Goal: Task Accomplishment & Management: Manage account settings

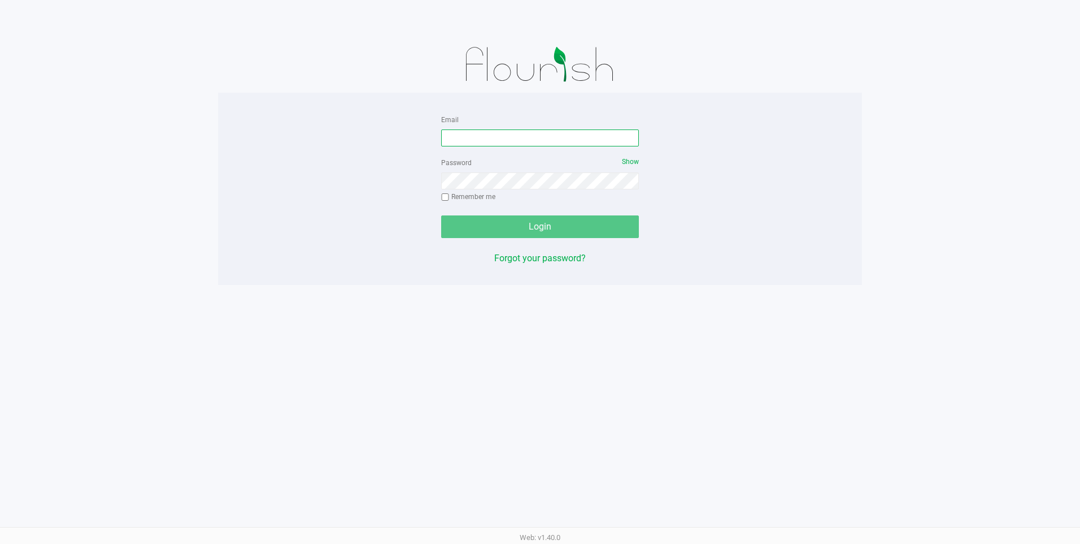
click at [514, 138] on input "Email" at bounding box center [540, 137] width 198 height 17
type input "[EMAIL_ADDRESS][DOMAIN_NAME]"
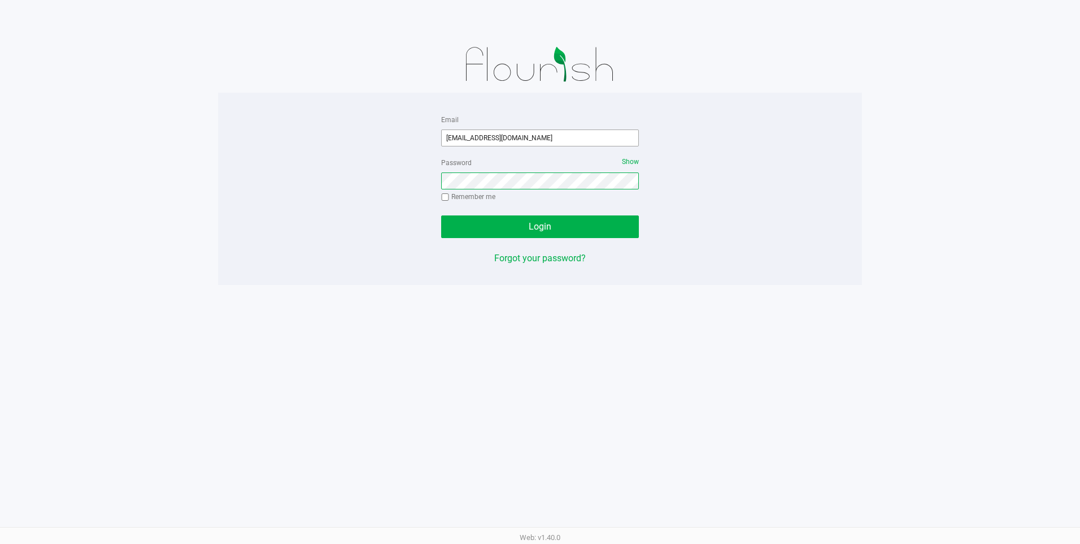
click at [441, 215] on button "Login" at bounding box center [540, 226] width 198 height 23
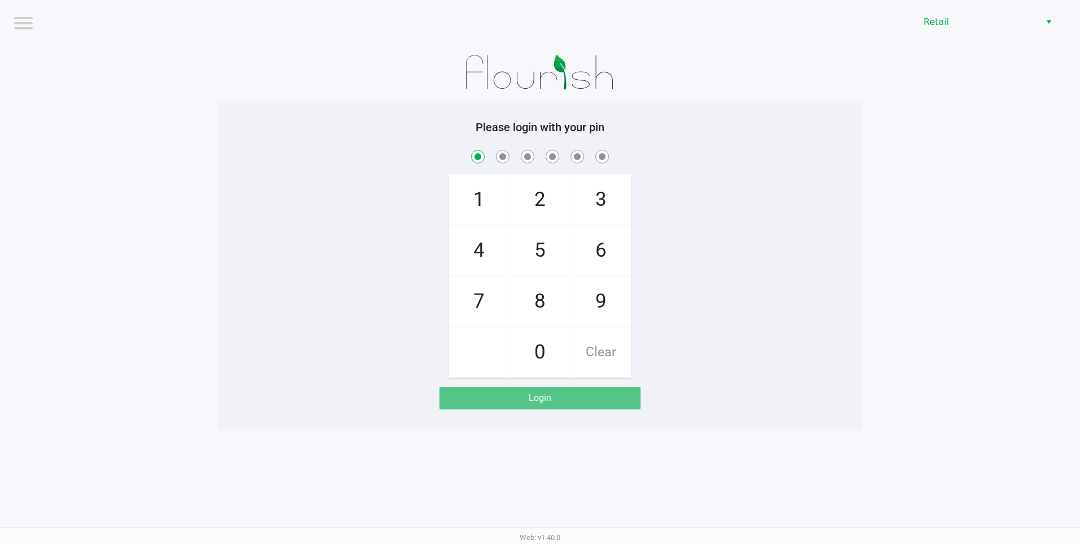
checkbox input "true"
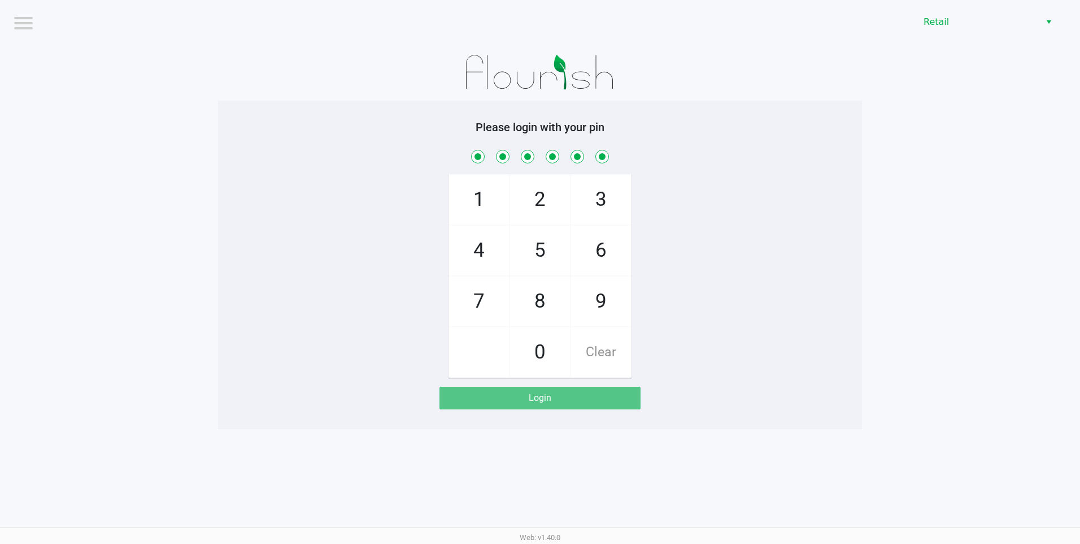
checkbox input "true"
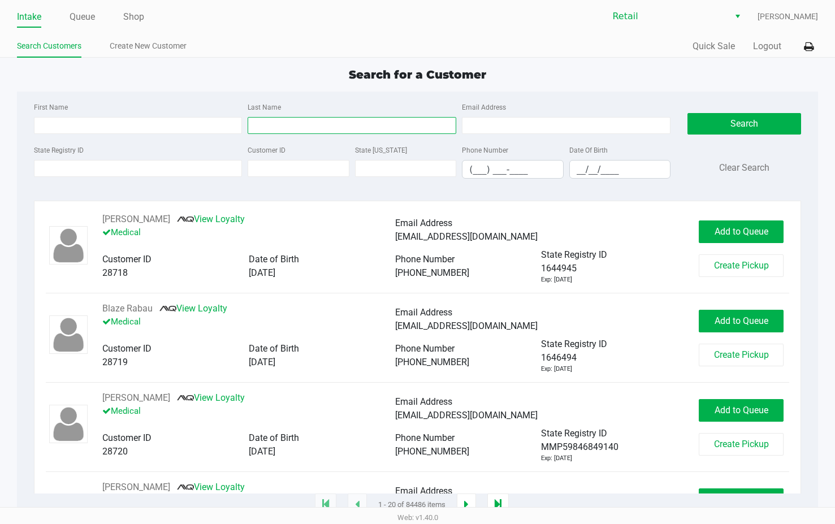
click at [376, 123] on input "Last Name" at bounding box center [352, 125] width 209 height 17
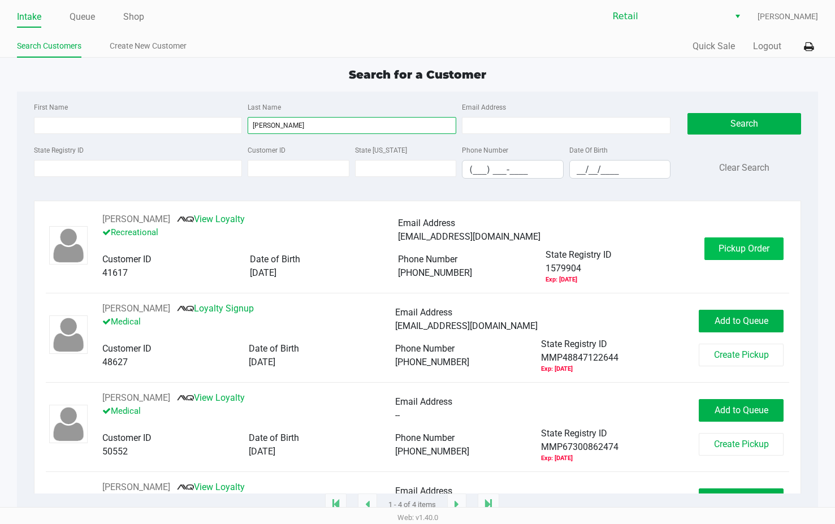
type input "[PERSON_NAME]"
click at [749, 257] on button "Pickup Order" at bounding box center [743, 248] width 79 height 23
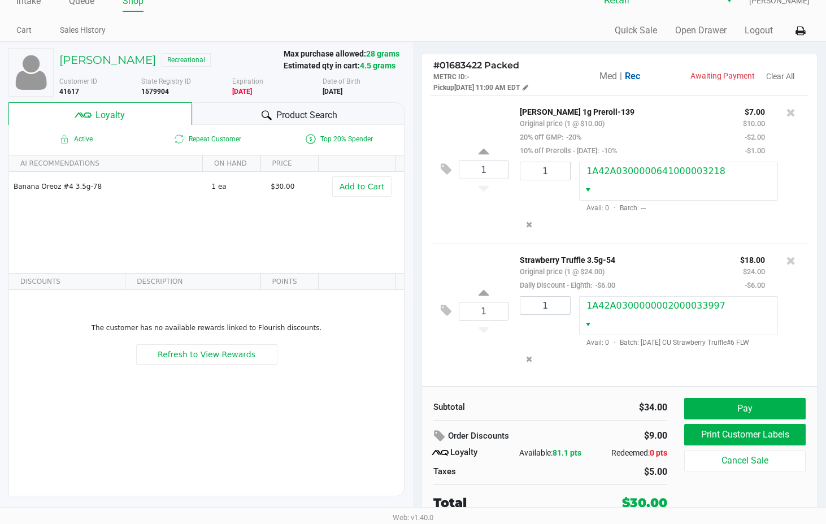
scroll to position [4, 0]
click at [731, 414] on button "Pay" at bounding box center [744, 408] width 121 height 21
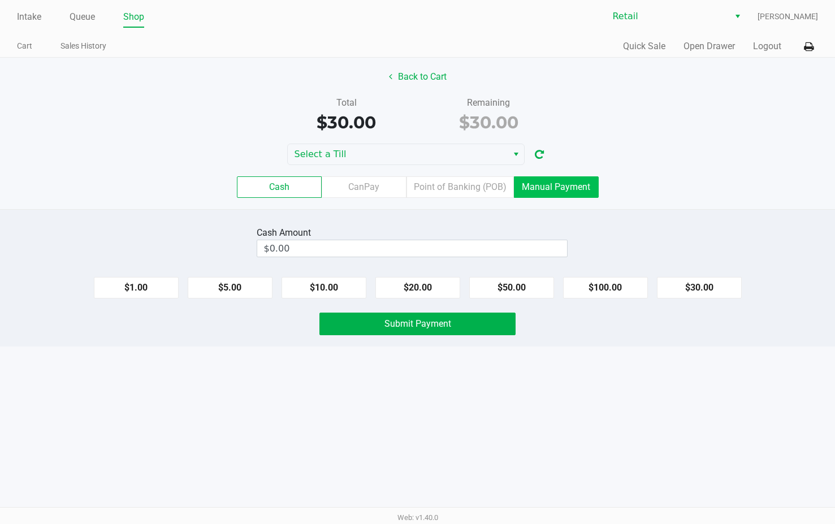
click at [558, 192] on label "Manual Payment" at bounding box center [556, 186] width 85 height 21
click at [0, 0] on 8 "Manual Payment" at bounding box center [0, 0] width 0 height 0
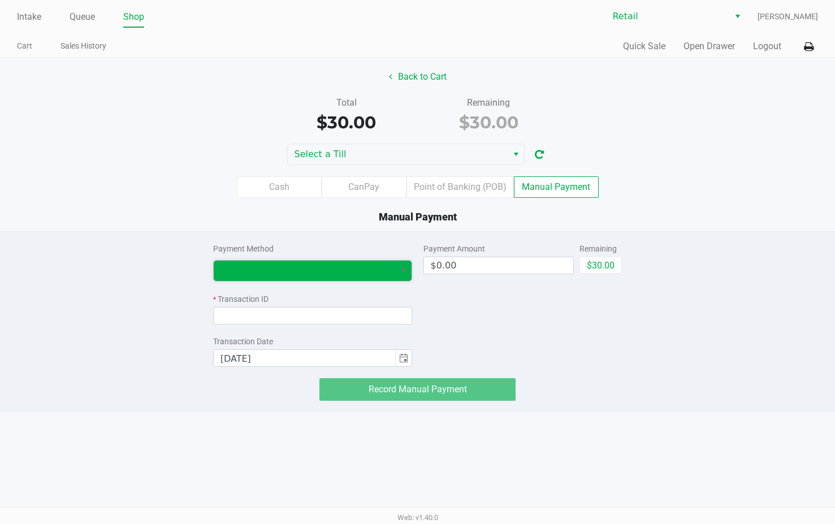
click at [394, 261] on span at bounding box center [304, 271] width 181 height 20
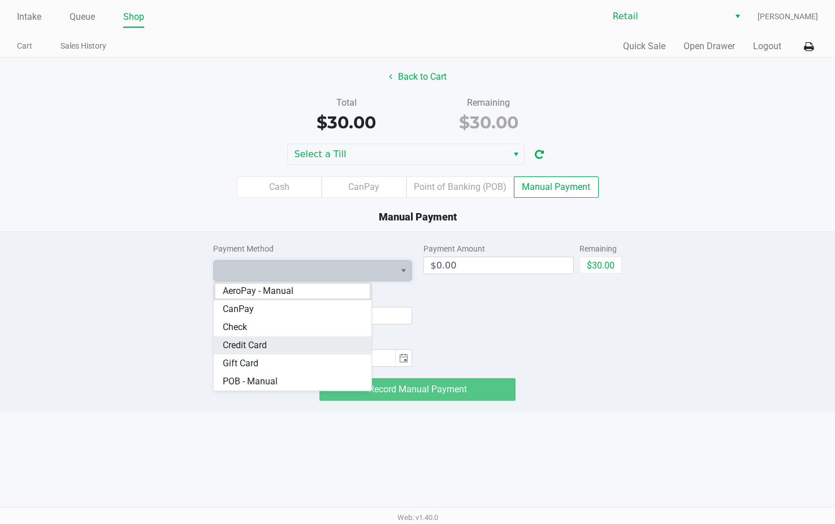
click at [320, 344] on Card "Credit Card" at bounding box center [293, 345] width 158 height 18
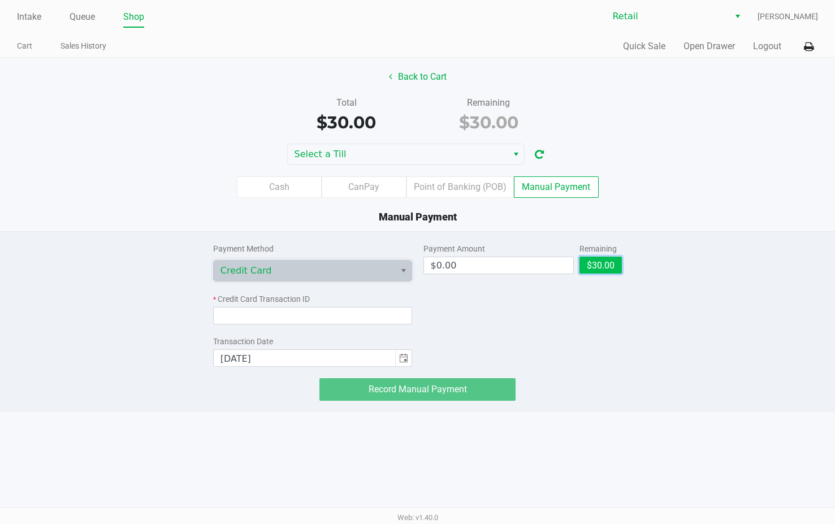
click at [615, 266] on button "$30.00" at bounding box center [600, 265] width 42 height 17
type input "$30.00"
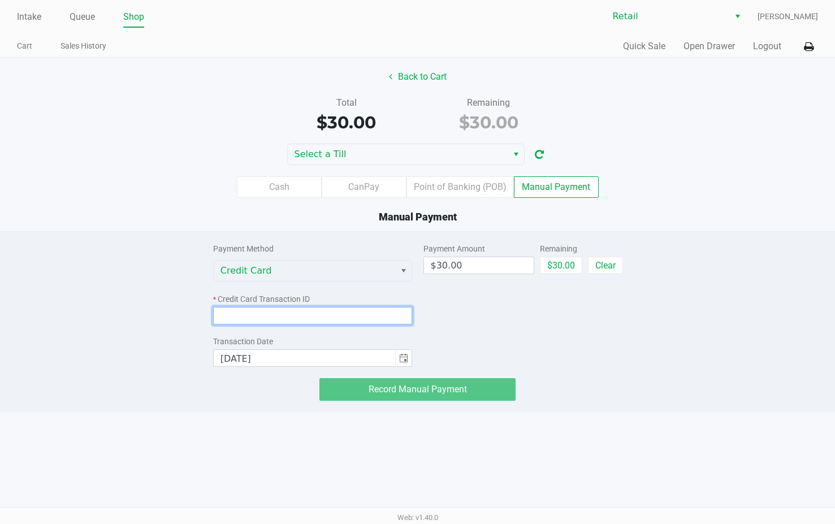
click at [328, 312] on input at bounding box center [312, 316] width 199 height 18
type input "7238"
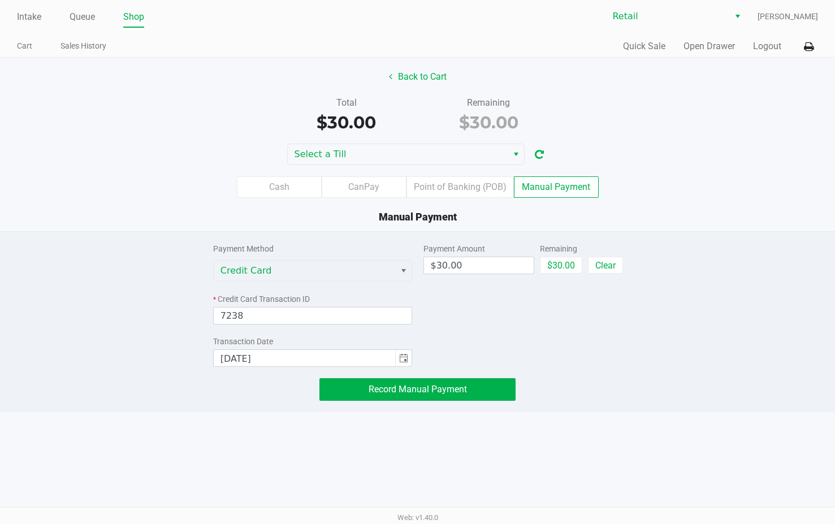
click at [428, 374] on div "Payment Method Credit Card * Credit Card Transaction ID 7238 Transaction Date […" at bounding box center [418, 316] width 426 height 169
click at [445, 385] on span "Record Manual Payment" at bounding box center [417, 389] width 98 height 11
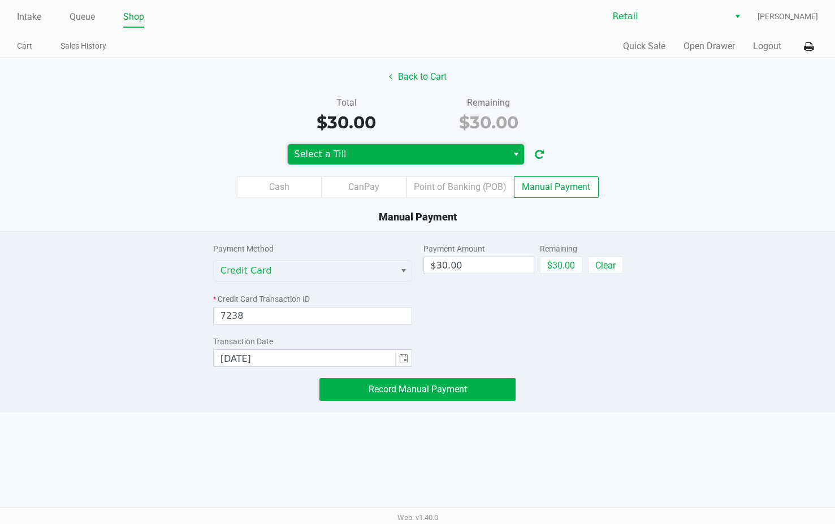
click at [434, 151] on span "Select a Till" at bounding box center [397, 154] width 206 height 14
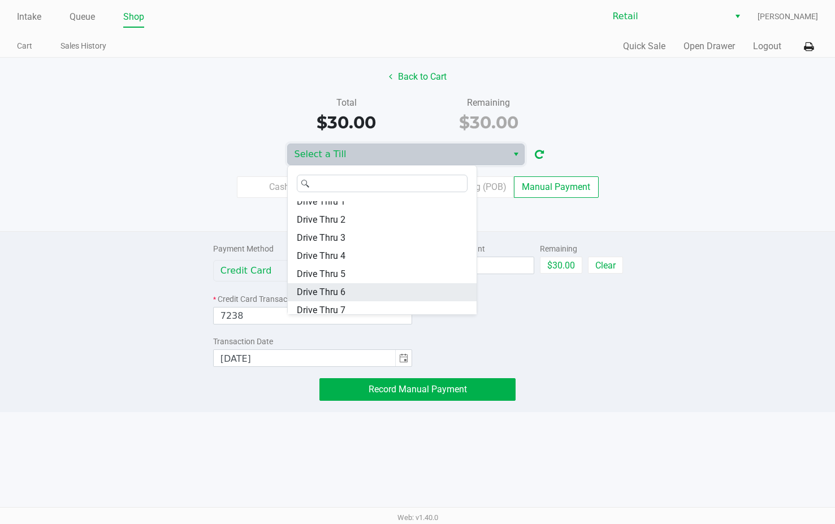
scroll to position [170, 0]
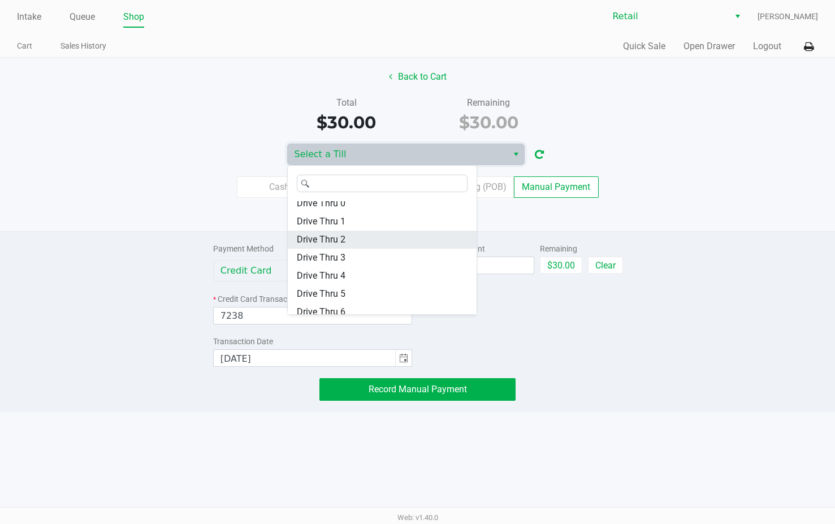
click at [344, 242] on span "Drive Thru 2" at bounding box center [321, 240] width 49 height 14
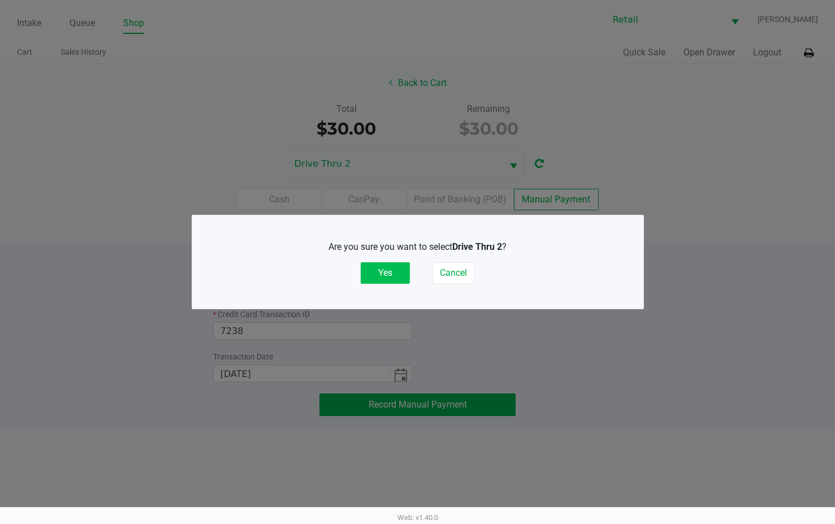
click at [386, 270] on button "Yes" at bounding box center [385, 272] width 49 height 21
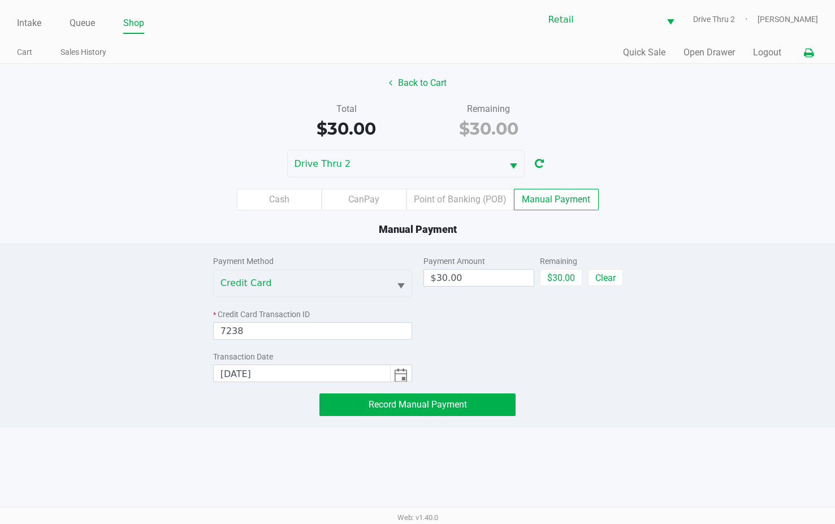
click at [800, 57] on div "Quick Sale Open Drawer Logout" at bounding box center [618, 52] width 401 height 21
click at [804, 57] on button at bounding box center [808, 52] width 19 height 21
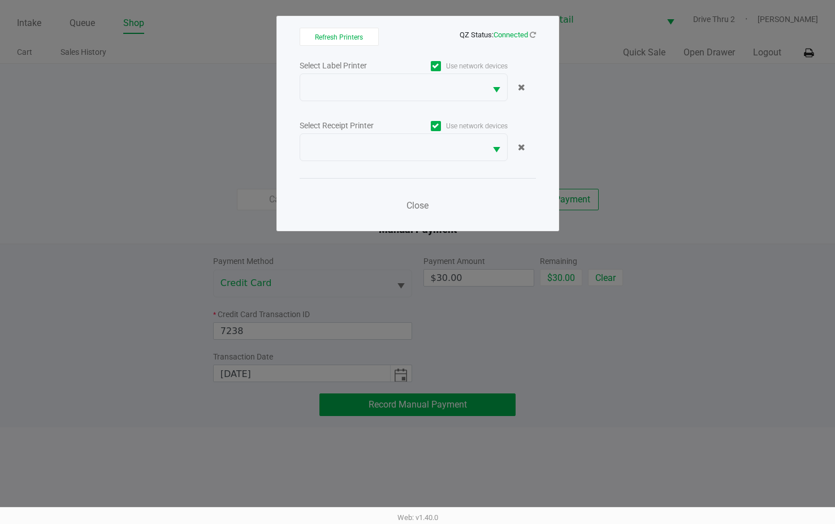
click at [474, 129] on label "Use network devices" at bounding box center [455, 126] width 104 height 10
click at [0, 0] on input "Use network devices" at bounding box center [0, 0] width 0 height 0
click at [470, 67] on label "Use network devices" at bounding box center [455, 66] width 104 height 10
click at [0, 0] on input "Use network devices" at bounding box center [0, 0] width 0 height 0
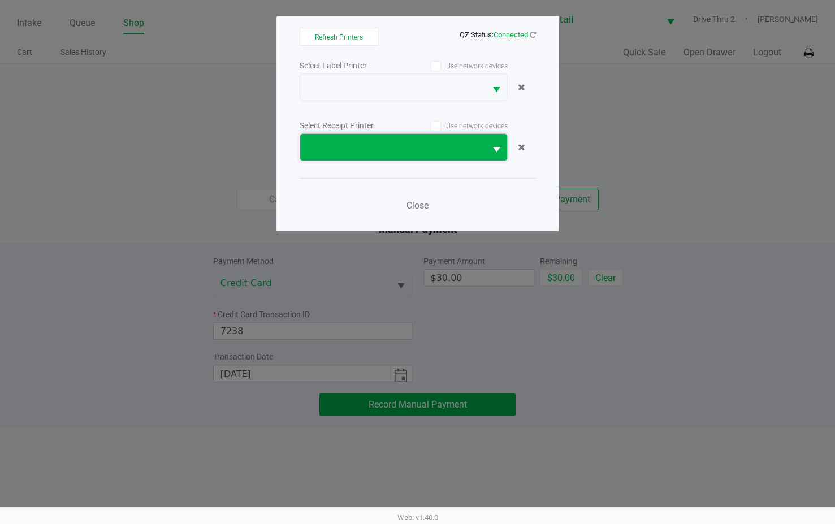
click at [449, 150] on span at bounding box center [393, 148] width 172 height 14
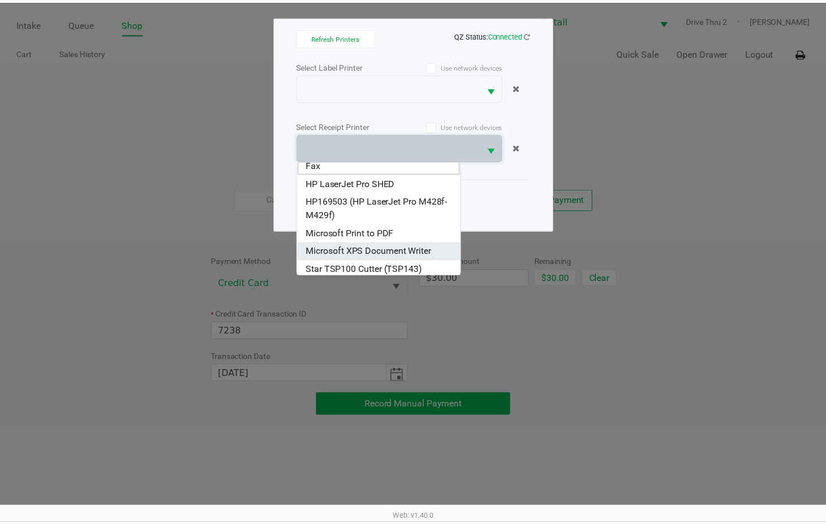
scroll to position [9, 0]
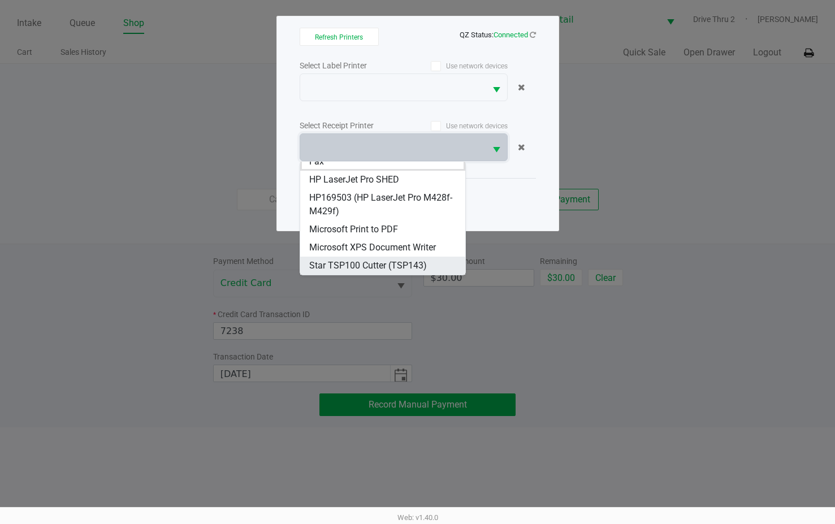
click at [384, 266] on span "Star TSP100 Cutter (TSP143)" at bounding box center [368, 266] width 118 height 14
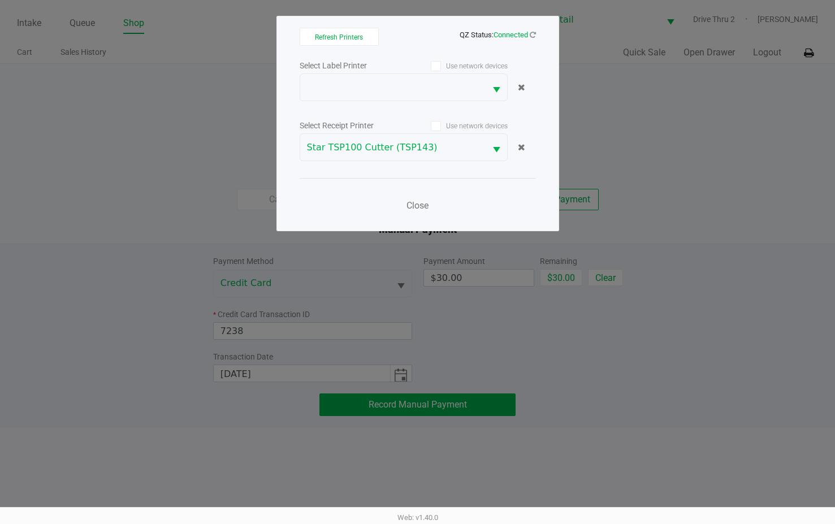
click at [433, 191] on div "Close" at bounding box center [417, 198] width 236 height 41
click at [409, 211] on button "Close" at bounding box center [418, 205] width 34 height 23
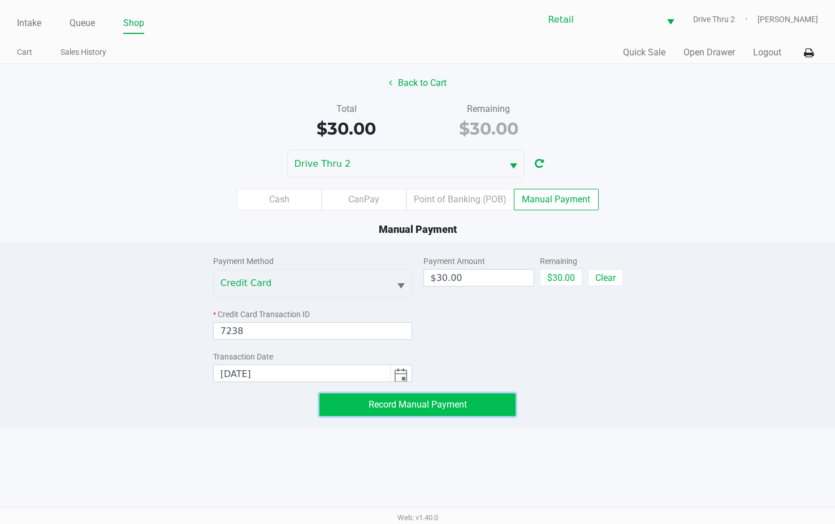
click at [405, 401] on span "Record Manual Payment" at bounding box center [417, 404] width 98 height 11
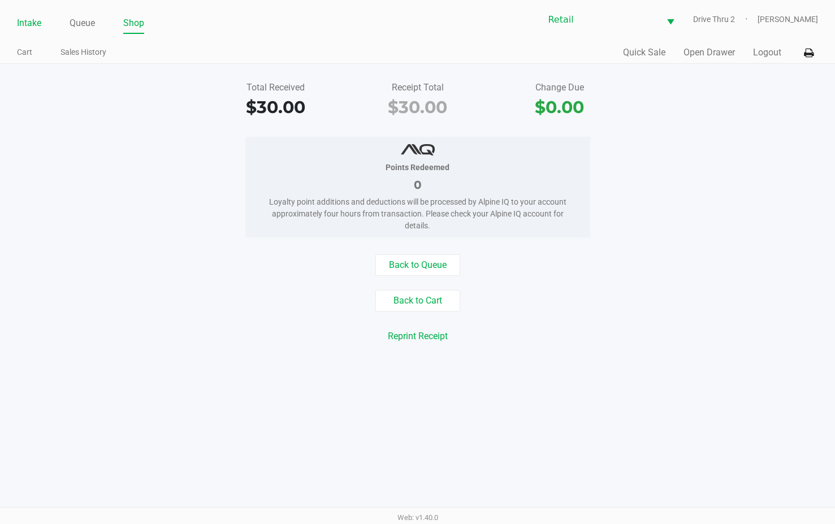
click at [30, 24] on link "Intake" at bounding box center [29, 23] width 24 height 16
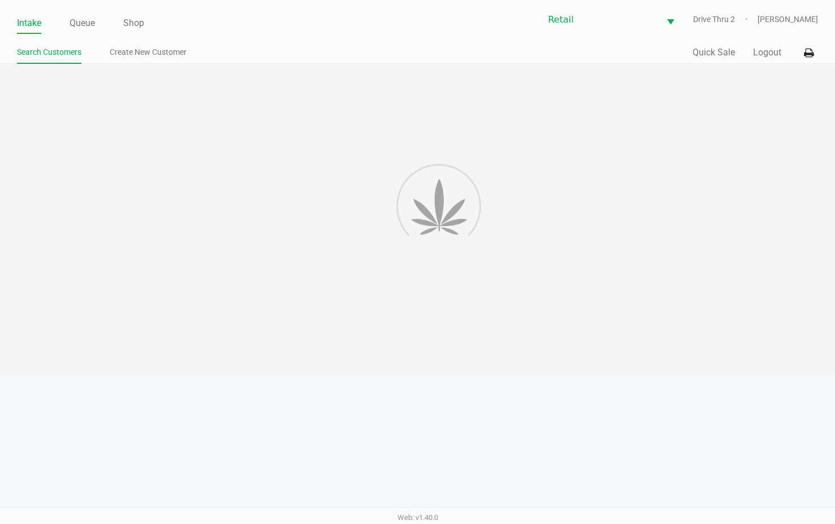
click at [316, 127] on div at bounding box center [417, 219] width 835 height 311
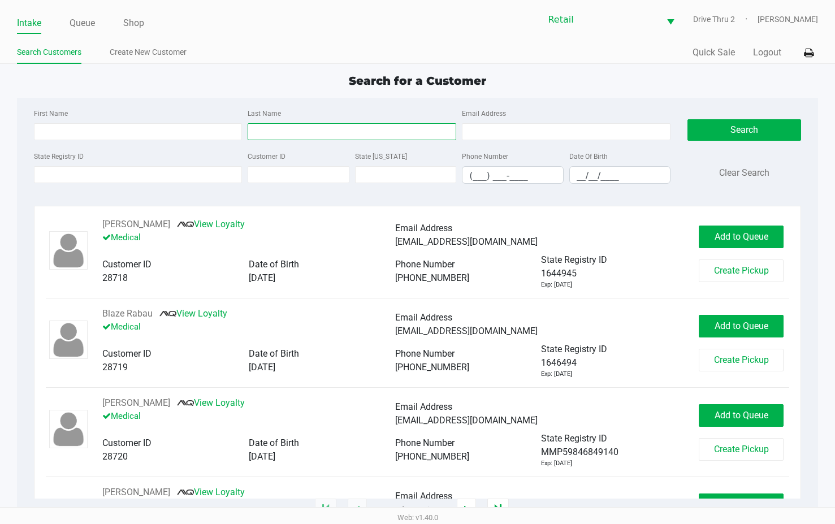
click at [323, 131] on input "Last Name" at bounding box center [352, 131] width 209 height 17
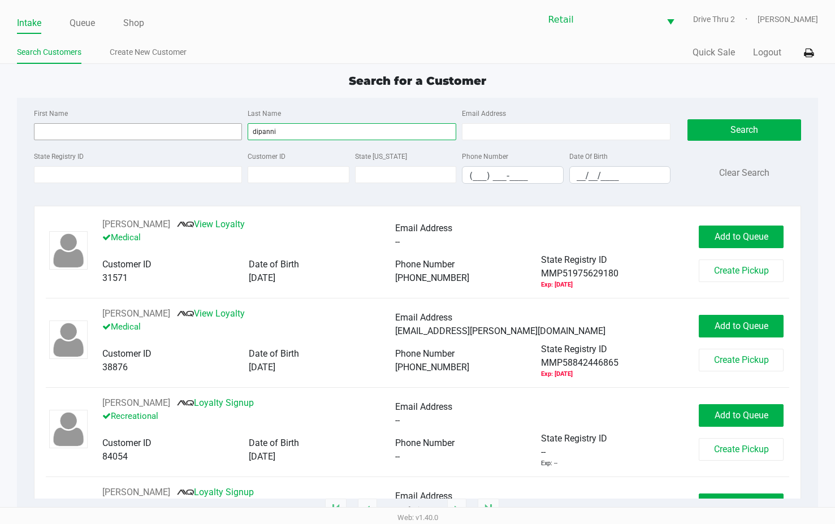
type input "dipanni"
click at [197, 130] on input "First Name" at bounding box center [138, 131] width 209 height 17
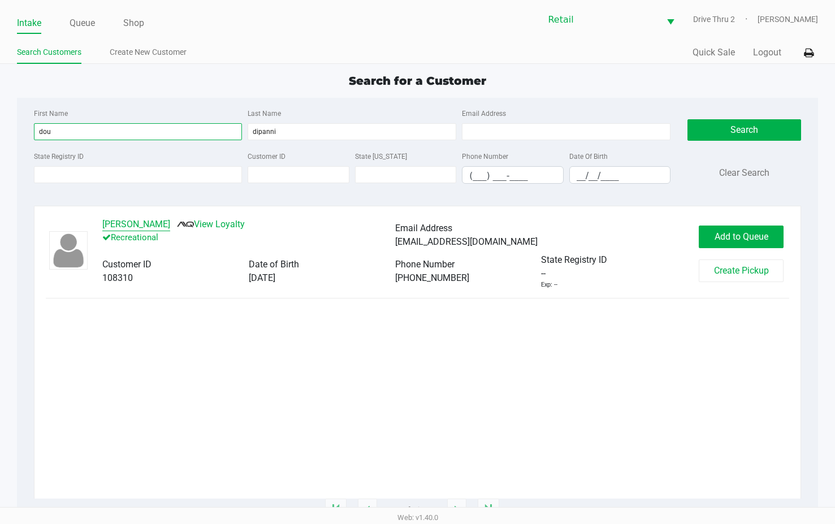
type input "dou"
click at [107, 228] on button "[PERSON_NAME]" at bounding box center [136, 225] width 68 height 14
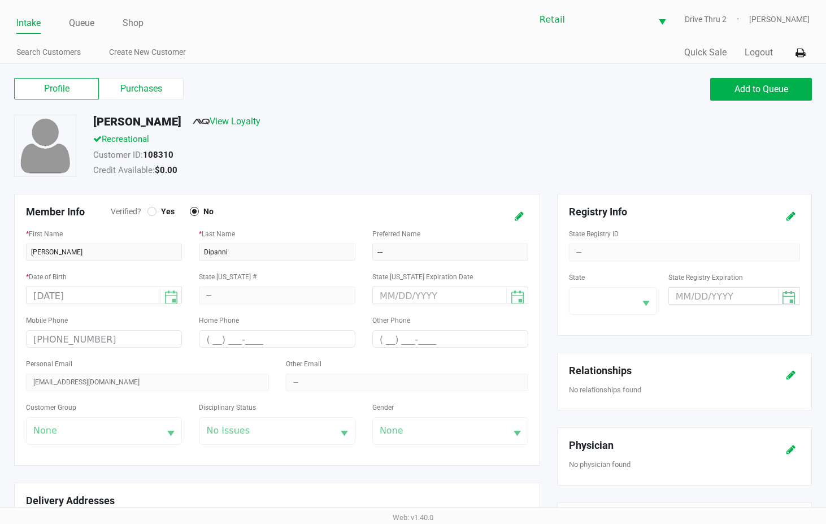
drag, startPoint x: 45, startPoint y: 24, endPoint x: 37, endPoint y: 23, distance: 8.0
click at [44, 24] on ul "Intake Queue Shop" at bounding box center [214, 23] width 397 height 19
click at [36, 23] on link "Intake" at bounding box center [28, 23] width 24 height 16
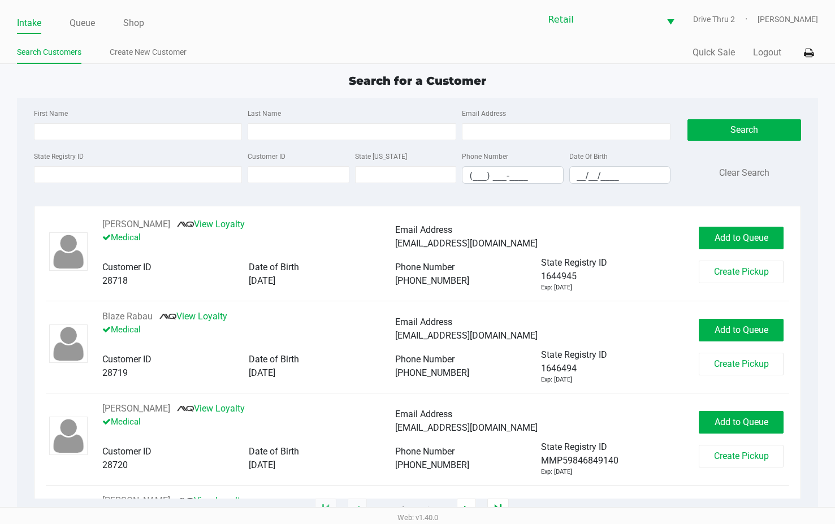
click at [406, 140] on div "First Name Last Name Email Address" at bounding box center [352, 127] width 643 height 43
click at [402, 134] on input "Last Name" at bounding box center [352, 131] width 209 height 17
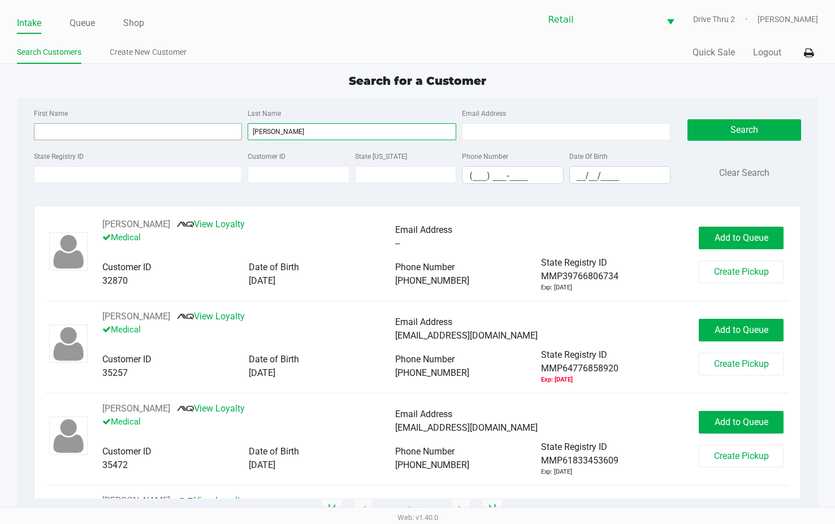
type input "[PERSON_NAME]"
click at [221, 128] on input "First Name" at bounding box center [138, 131] width 209 height 17
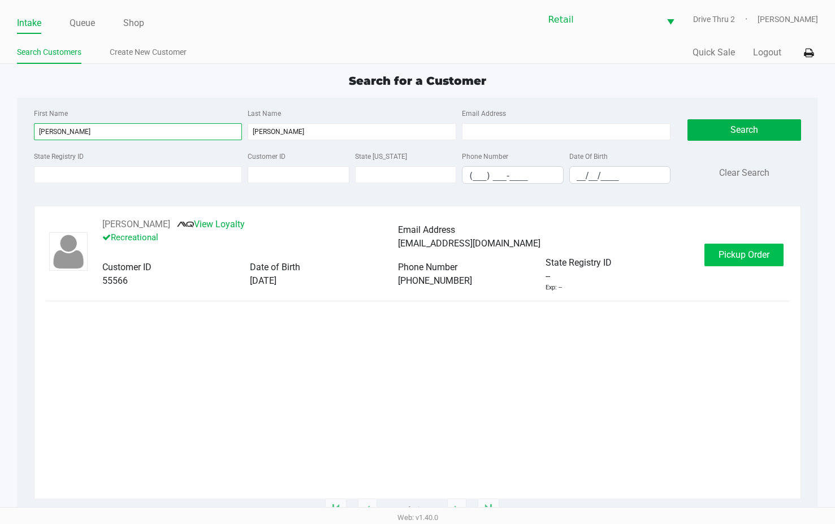
type input "[PERSON_NAME]"
click at [760, 264] on button "Pickup Order" at bounding box center [743, 255] width 79 height 23
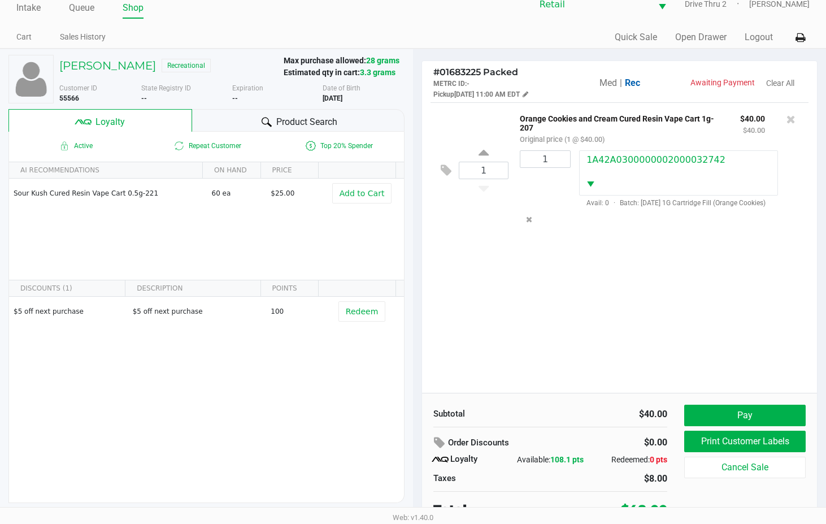
scroll to position [22, 0]
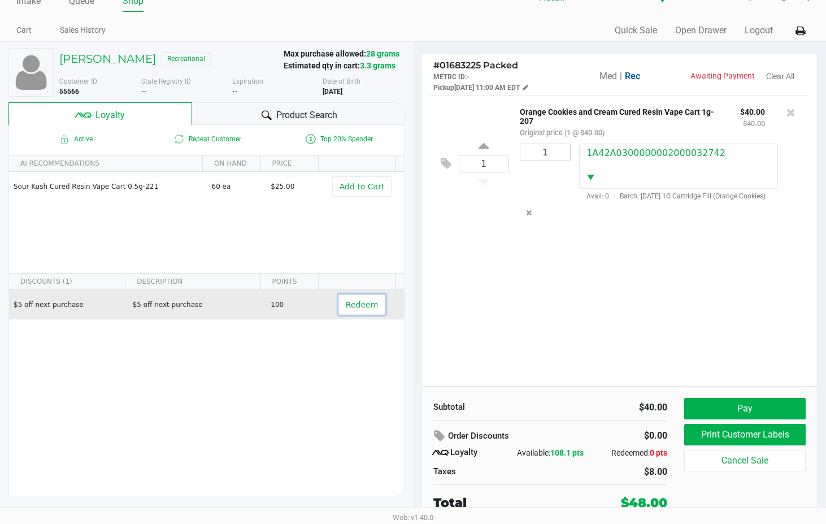
click at [346, 309] on span "Redeem" at bounding box center [362, 304] width 32 height 9
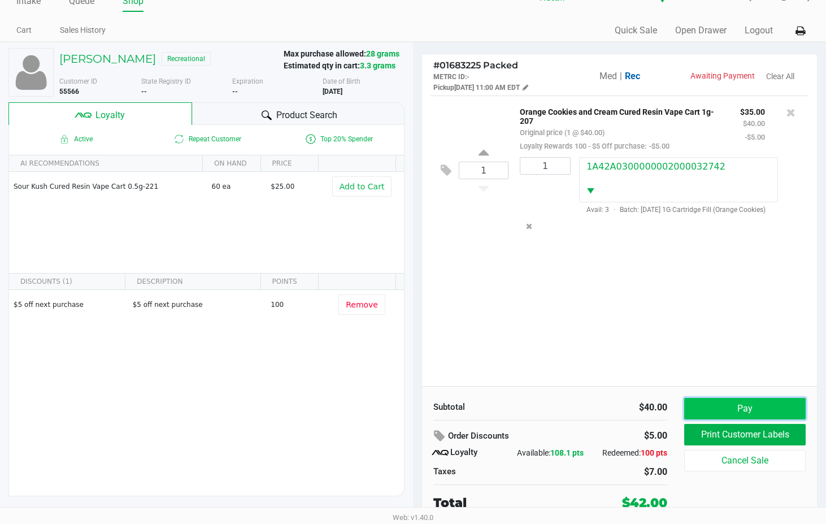
click at [731, 402] on button "Pay" at bounding box center [744, 408] width 121 height 21
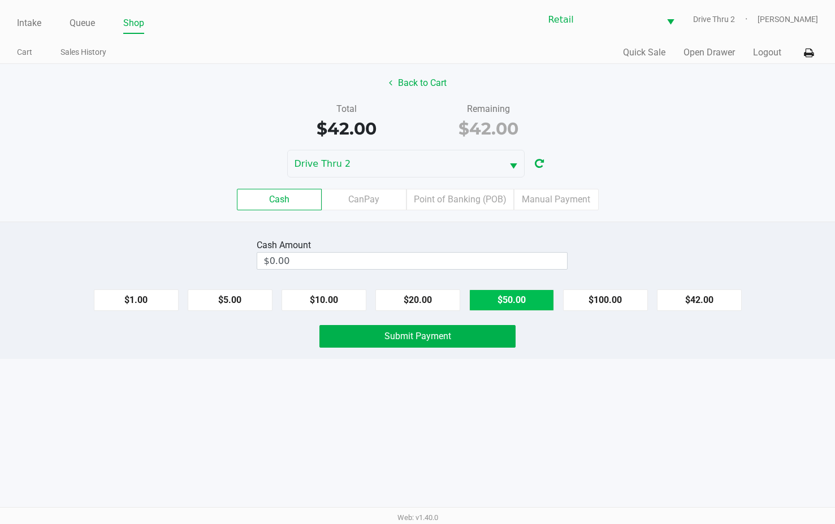
click at [509, 298] on button "$50.00" at bounding box center [511, 299] width 85 height 21
type input "$50.00"
click at [490, 337] on button "Submit Payment" at bounding box center [417, 336] width 196 height 23
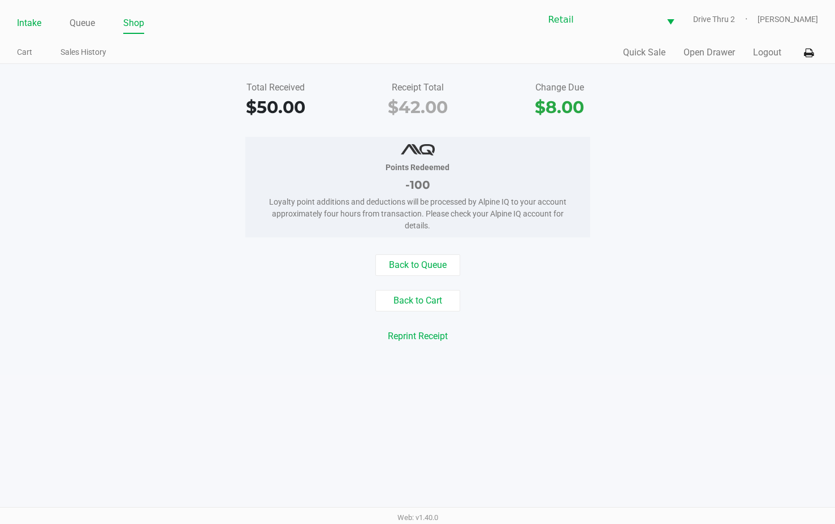
click at [30, 26] on link "Intake" at bounding box center [29, 23] width 24 height 16
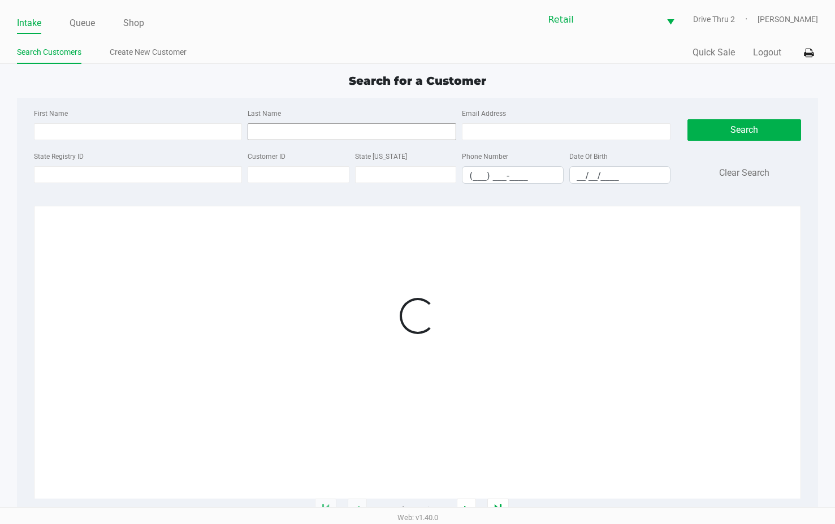
click at [375, 133] on input "Last Name" at bounding box center [352, 131] width 209 height 17
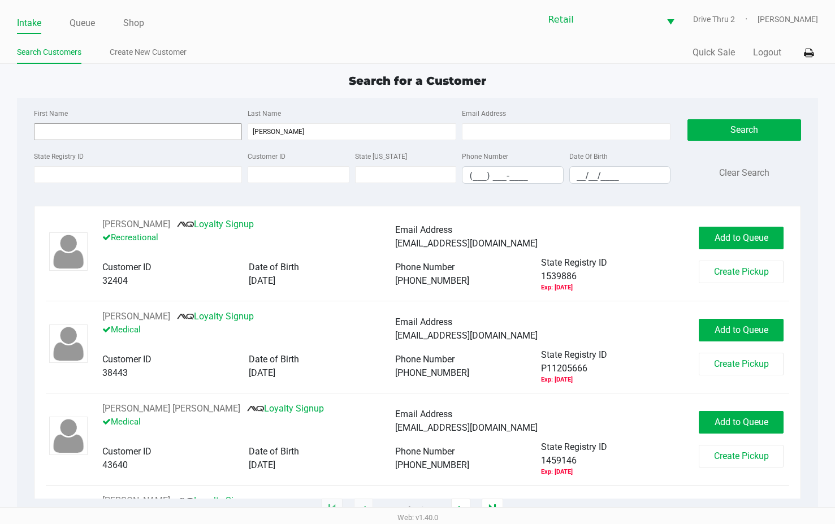
type input "[PERSON_NAME]"
click at [230, 129] on input "First Name" at bounding box center [138, 131] width 209 height 17
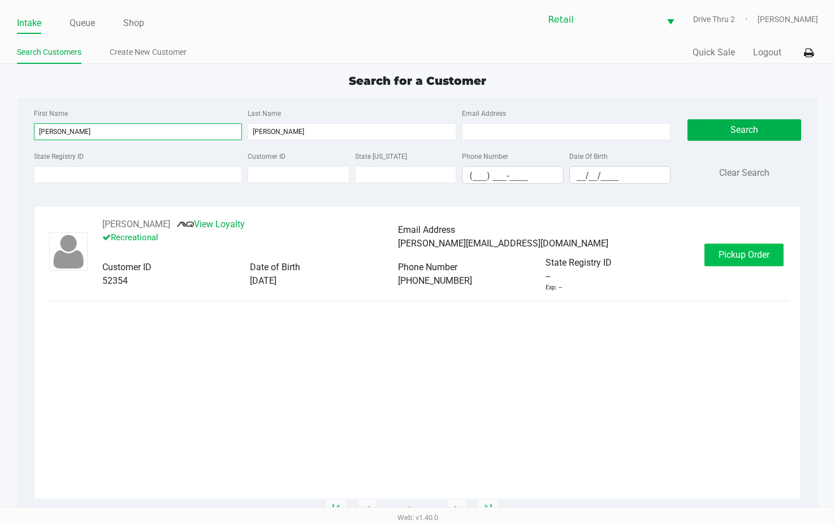
type input "[PERSON_NAME]"
click at [720, 255] on span "Pickup Order" at bounding box center [743, 254] width 51 height 11
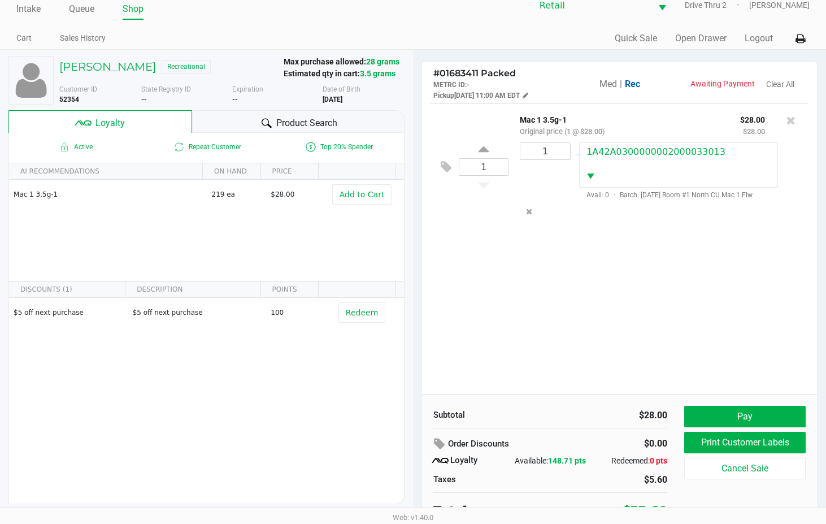
scroll to position [22, 0]
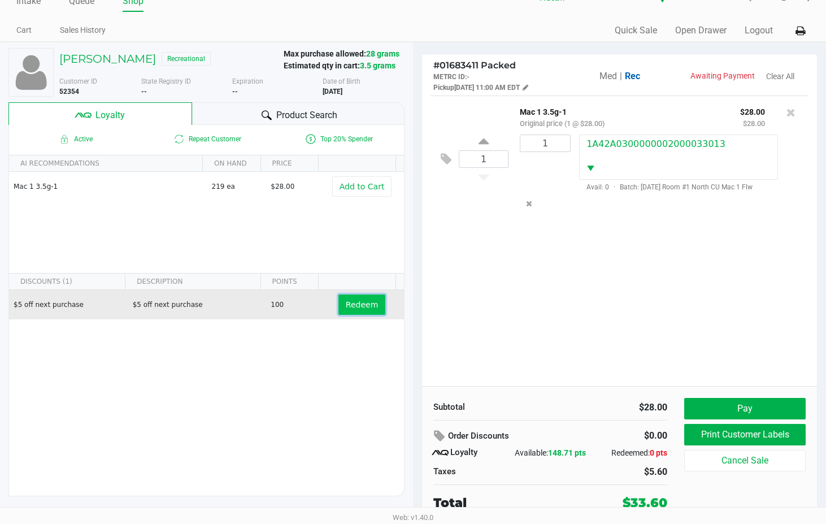
click at [352, 301] on span "Redeem" at bounding box center [362, 304] width 32 height 9
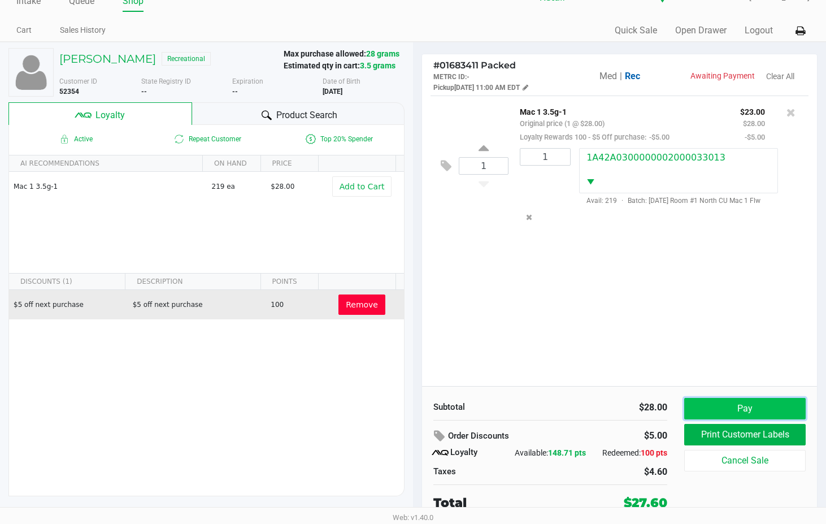
click at [715, 413] on button "Pay" at bounding box center [744, 408] width 121 height 21
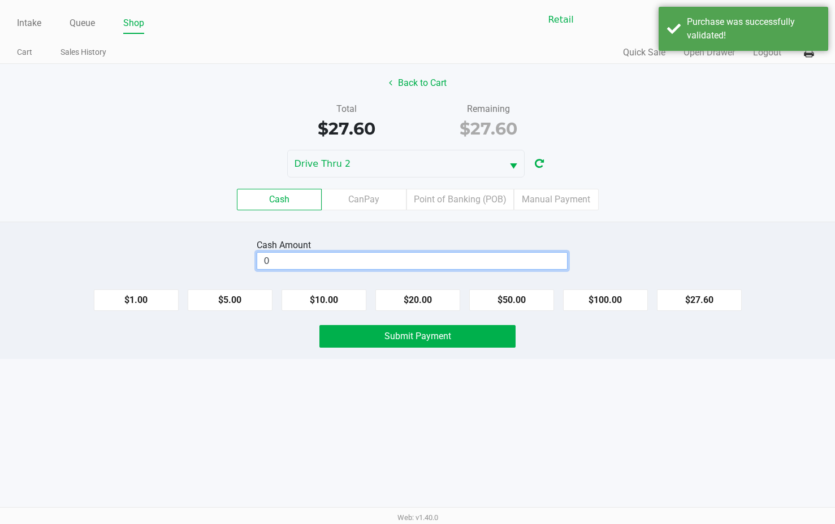
click at [373, 259] on input "0" at bounding box center [412, 261] width 310 height 16
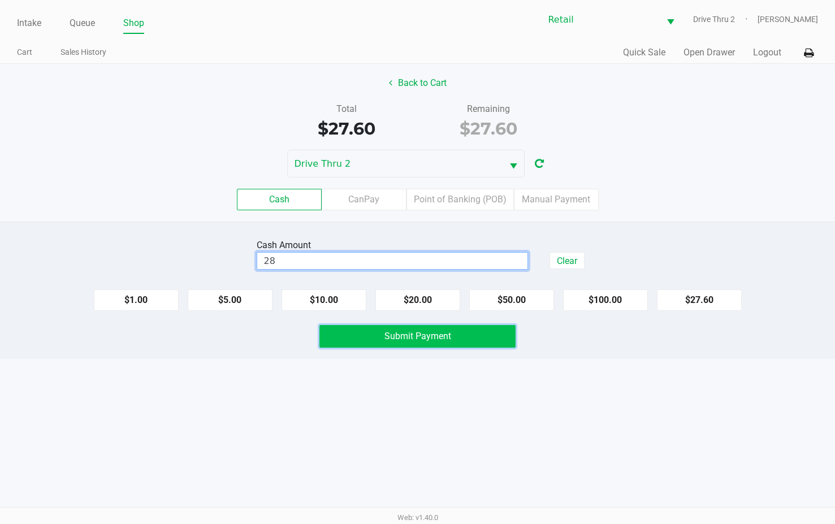
type input "$28.00"
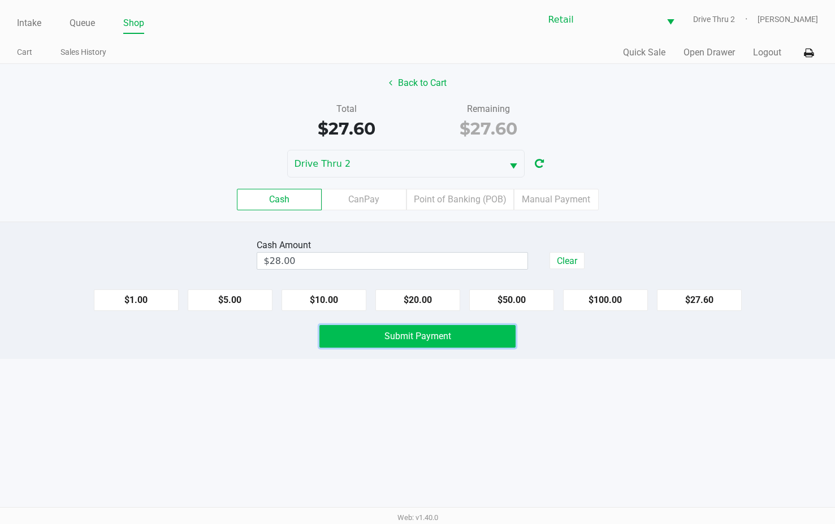
click at [357, 338] on button "Submit Payment" at bounding box center [417, 336] width 196 height 23
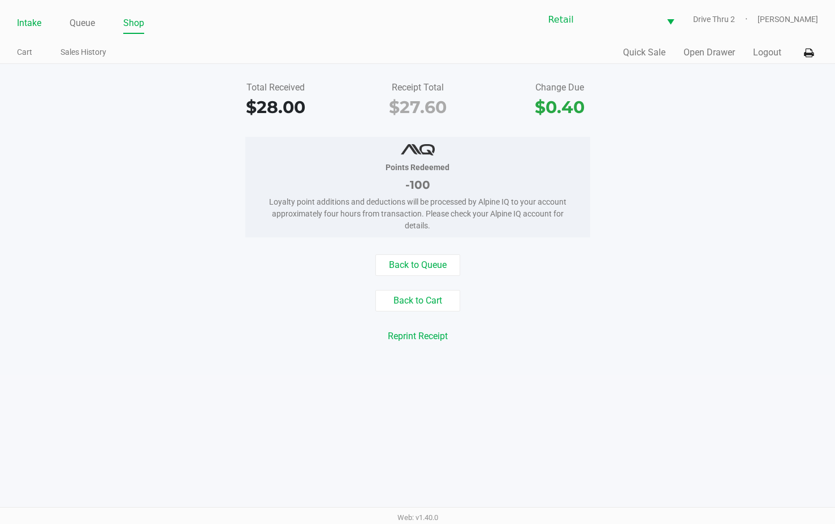
click at [31, 26] on link "Intake" at bounding box center [29, 23] width 24 height 16
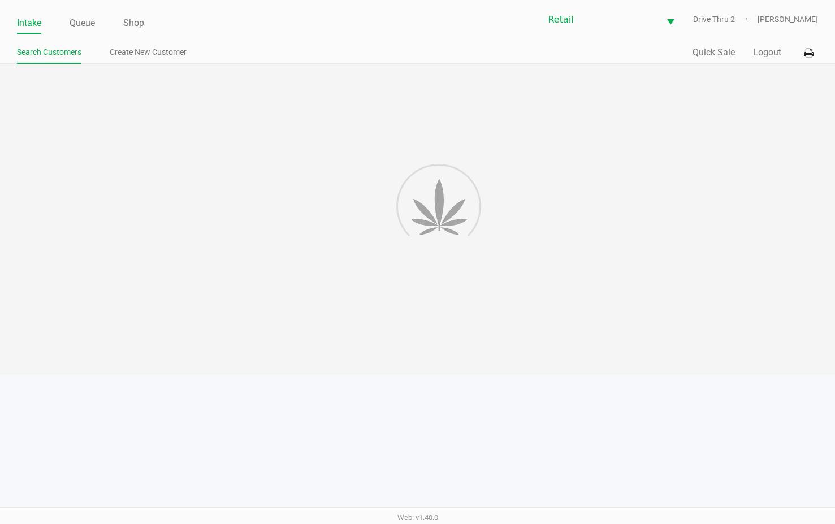
click at [381, 155] on div at bounding box center [417, 219] width 835 height 311
click at [378, 142] on div at bounding box center [417, 219] width 835 height 311
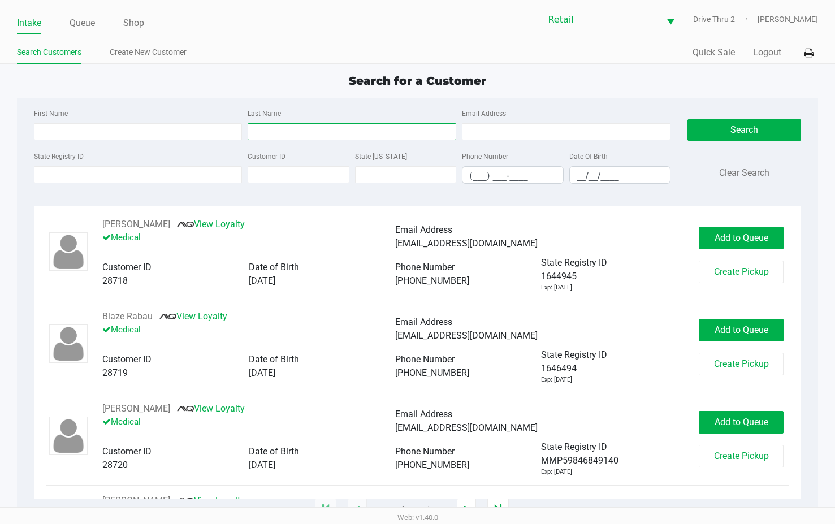
click at [371, 125] on input "Last Name" at bounding box center [352, 131] width 209 height 17
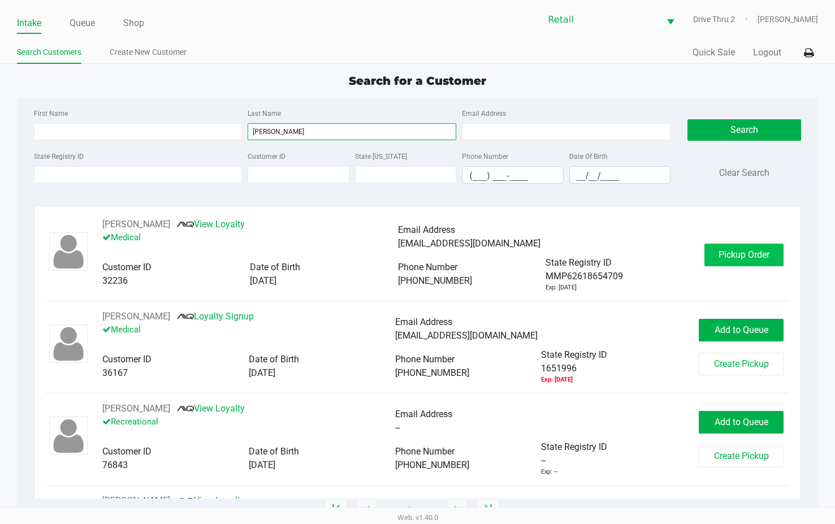
type input "[PERSON_NAME]"
click at [751, 256] on span "Pickup Order" at bounding box center [743, 254] width 51 height 11
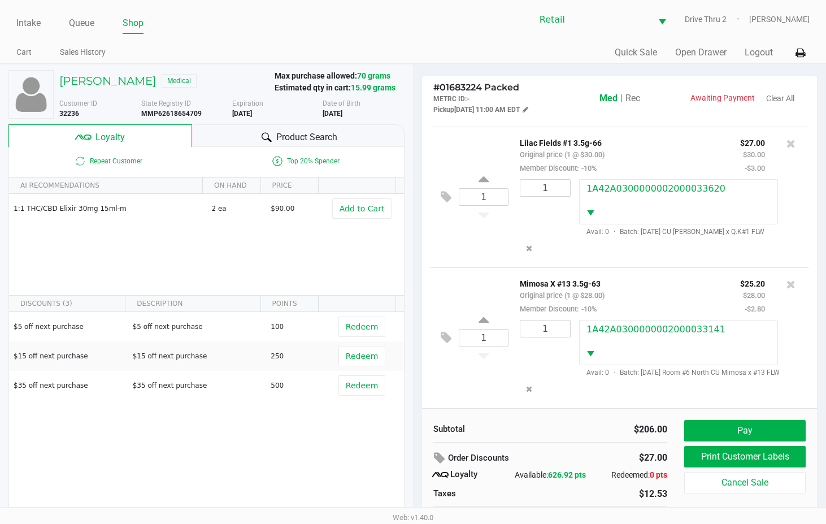
scroll to position [22, 0]
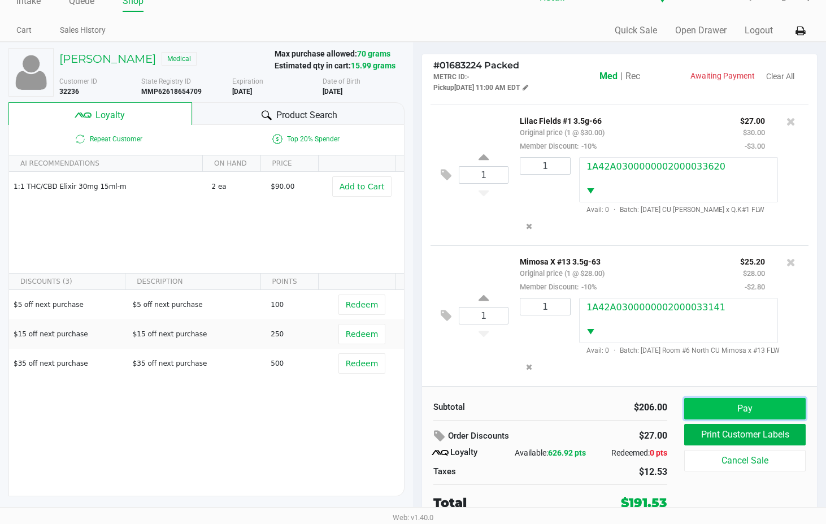
click at [735, 413] on button "Pay" at bounding box center [744, 408] width 121 height 21
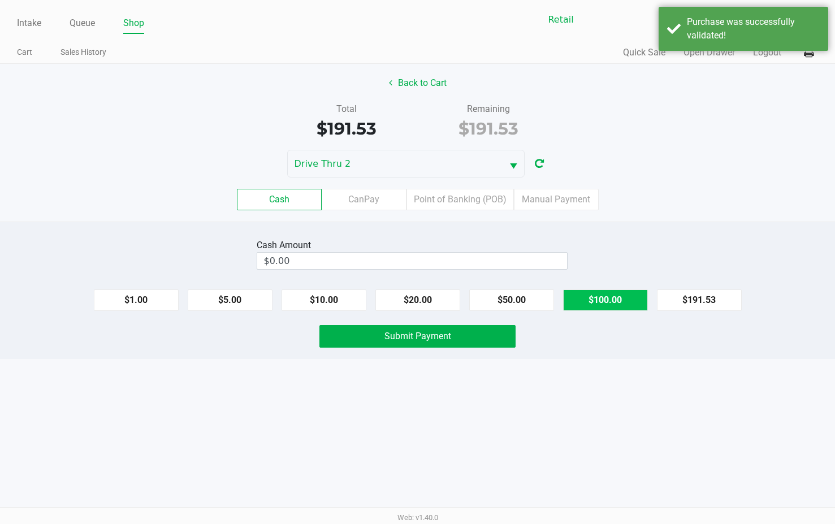
click at [617, 309] on button "$100.00" at bounding box center [605, 299] width 85 height 21
type input "$200.00"
click at [493, 338] on button "Submit Payment" at bounding box center [417, 336] width 196 height 23
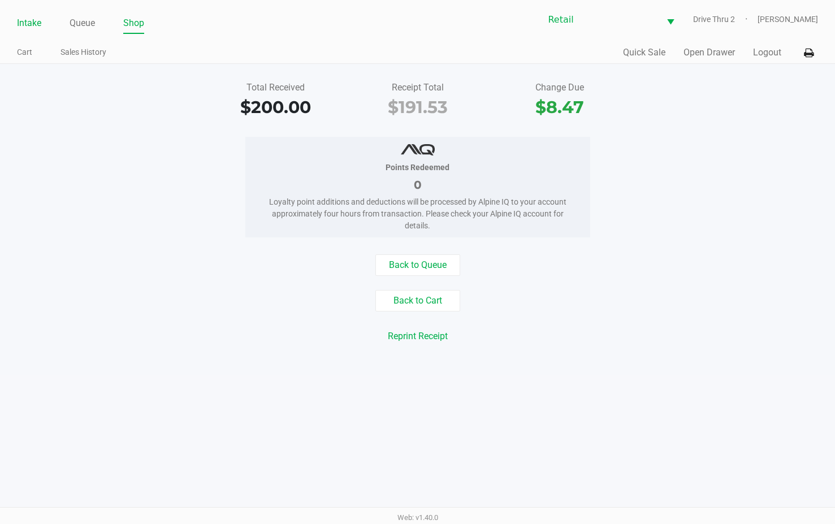
click at [29, 18] on link "Intake" at bounding box center [29, 23] width 24 height 16
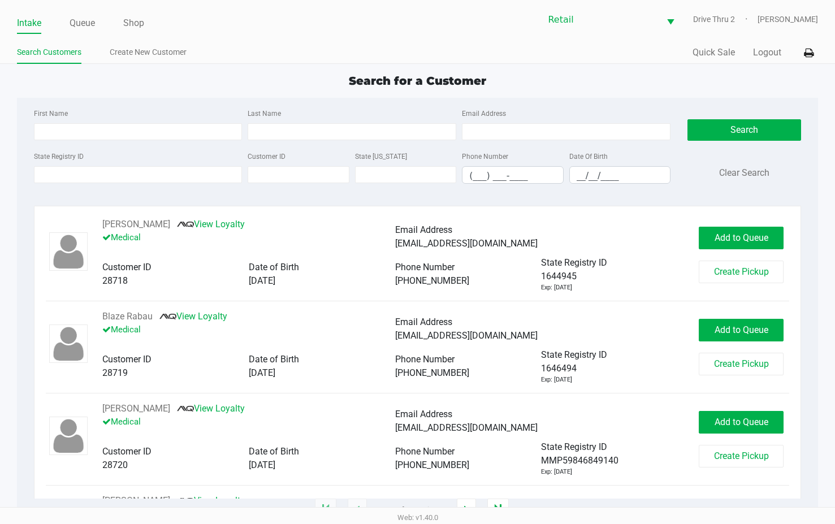
click at [423, 114] on div "Last Name" at bounding box center [352, 123] width 214 height 34
click at [420, 120] on div "Last Name" at bounding box center [352, 123] width 214 height 34
click at [418, 133] on input "Last Name" at bounding box center [352, 131] width 209 height 17
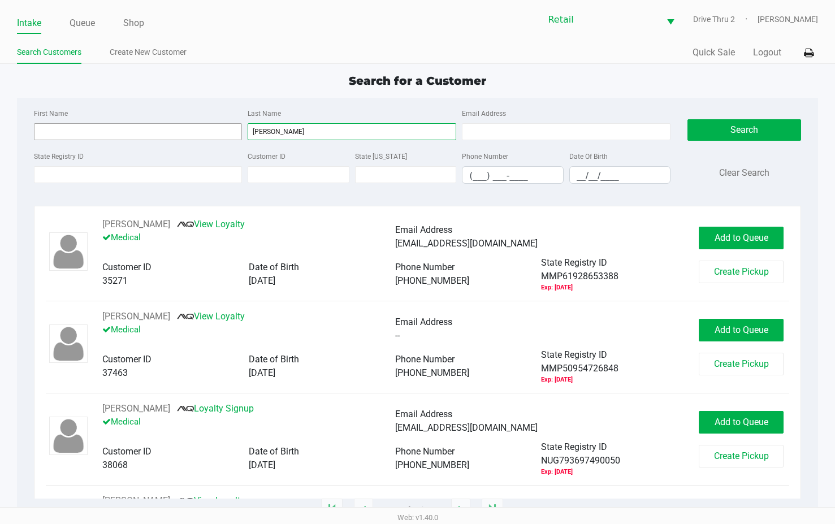
type input "[PERSON_NAME]"
click at [231, 134] on input "First Name" at bounding box center [138, 131] width 209 height 17
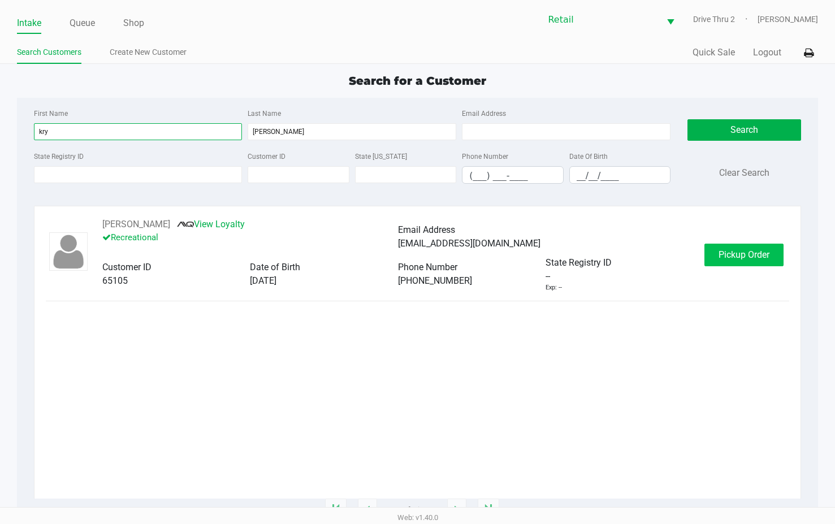
type input "kry"
click at [724, 253] on span "Pickup Order" at bounding box center [743, 254] width 51 height 11
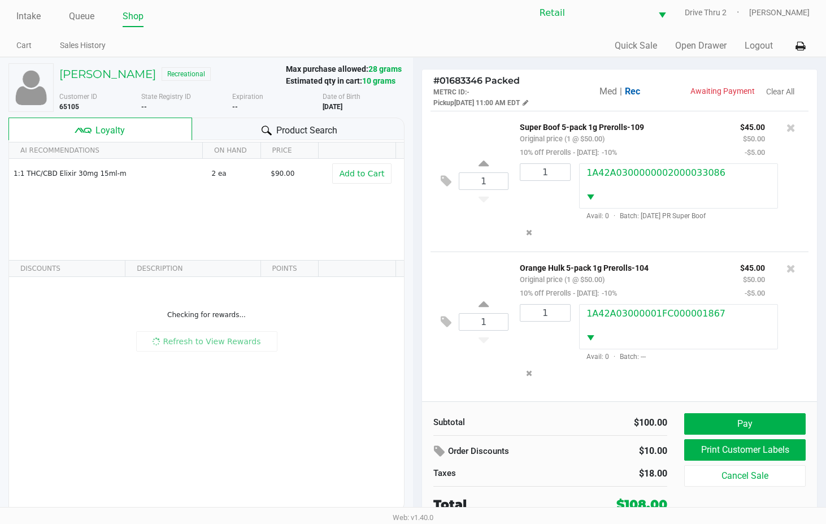
scroll to position [8, 0]
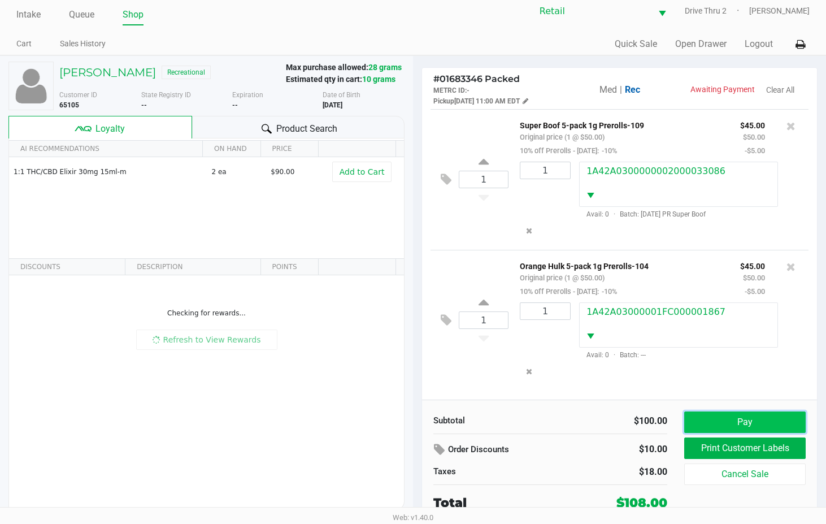
click at [705, 414] on button "Pay" at bounding box center [744, 421] width 121 height 21
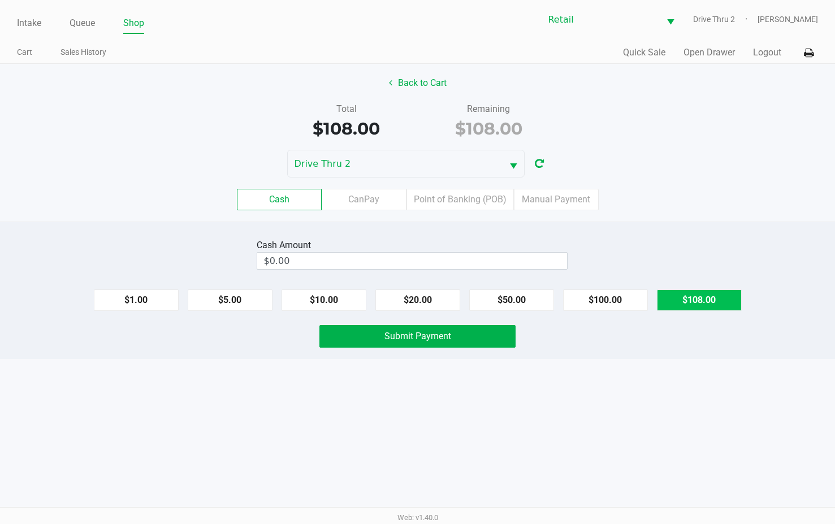
click at [692, 298] on button "$108.00" at bounding box center [699, 299] width 85 height 21
type input "$108.00"
click at [486, 338] on button "Submit Payment" at bounding box center [417, 336] width 196 height 23
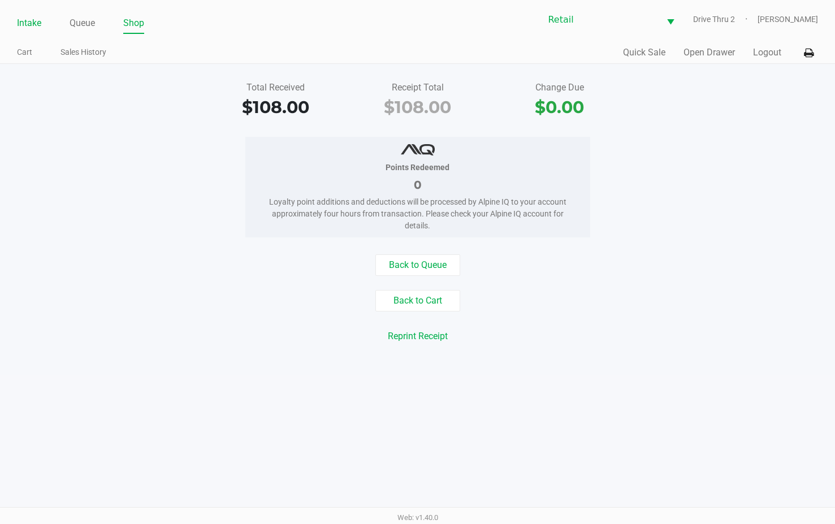
click at [37, 17] on link "Intake" at bounding box center [29, 23] width 24 height 16
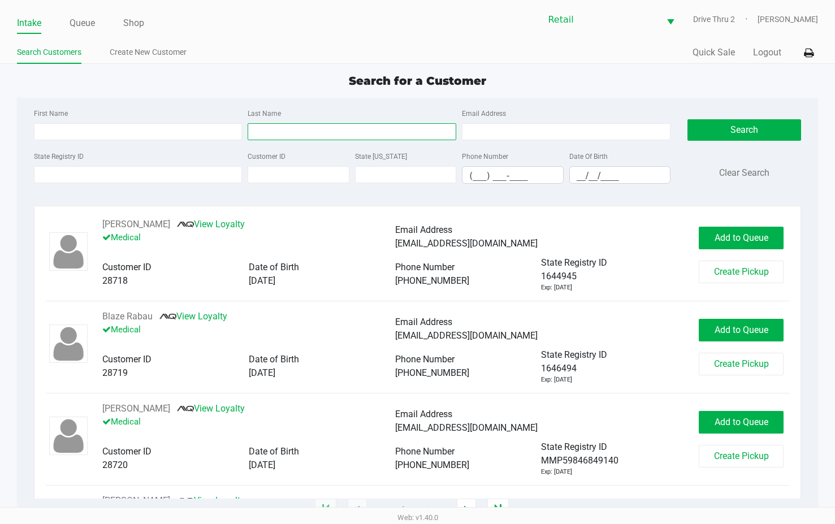
click at [393, 137] on input "Last Name" at bounding box center [352, 131] width 209 height 17
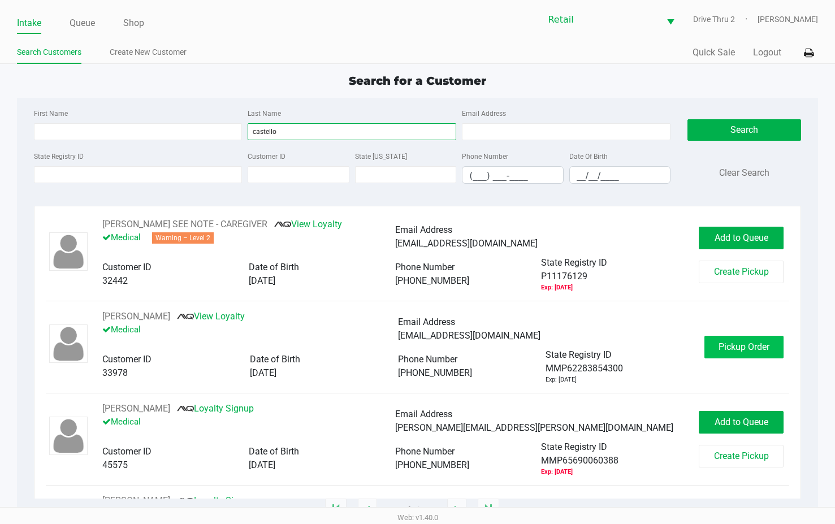
type input "castello"
click at [704, 337] on button "Pickup Order" at bounding box center [743, 347] width 79 height 23
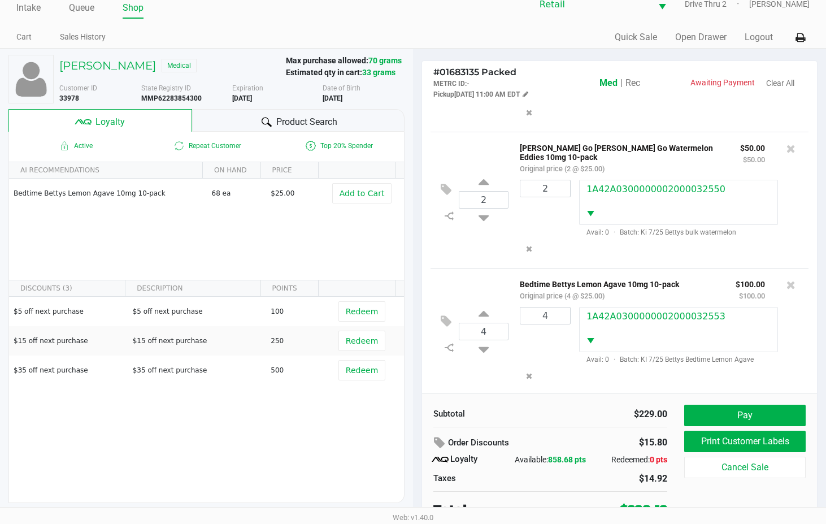
scroll to position [22, 0]
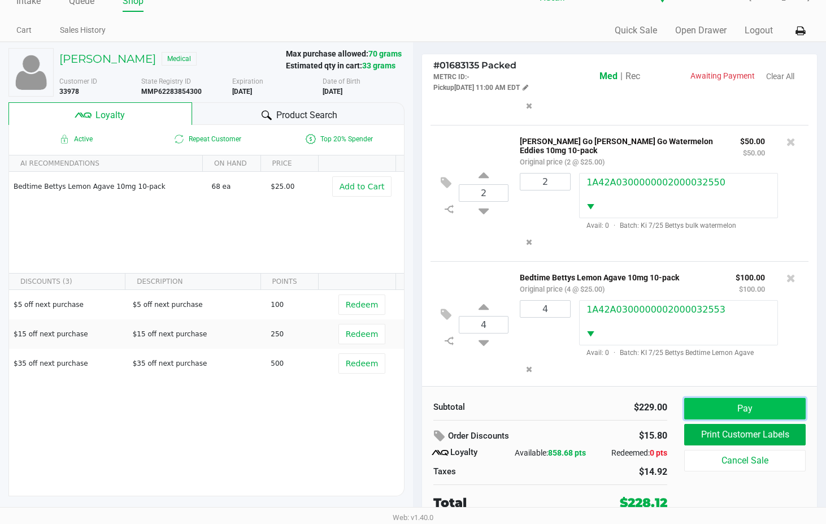
click at [744, 406] on button "Pay" at bounding box center [744, 408] width 121 height 21
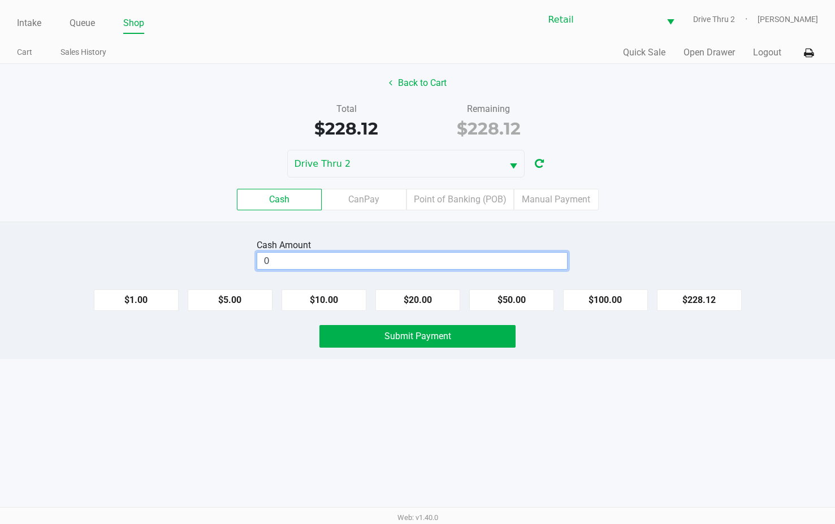
click at [417, 257] on input "0" at bounding box center [412, 261] width 310 height 16
type input "$230.00"
click at [440, 331] on span "Submit Payment" at bounding box center [417, 336] width 67 height 11
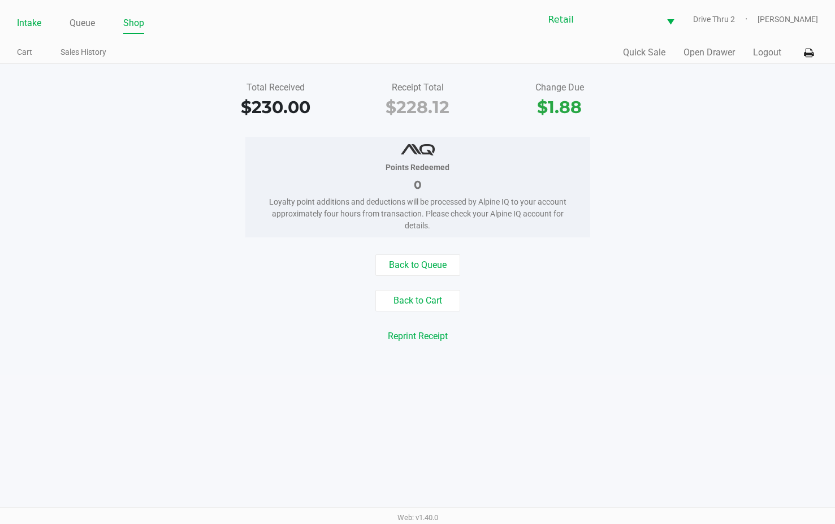
click at [31, 20] on link "Intake" at bounding box center [29, 23] width 24 height 16
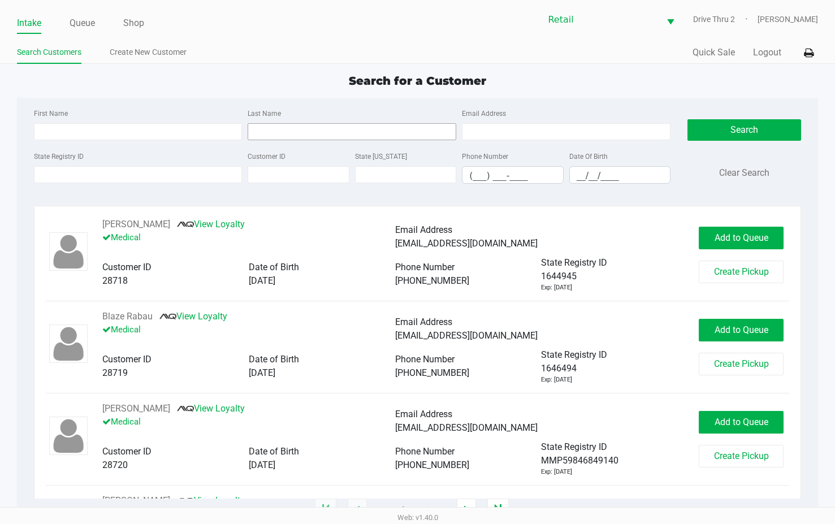
click at [361, 131] on input "Last Name" at bounding box center [352, 131] width 209 height 17
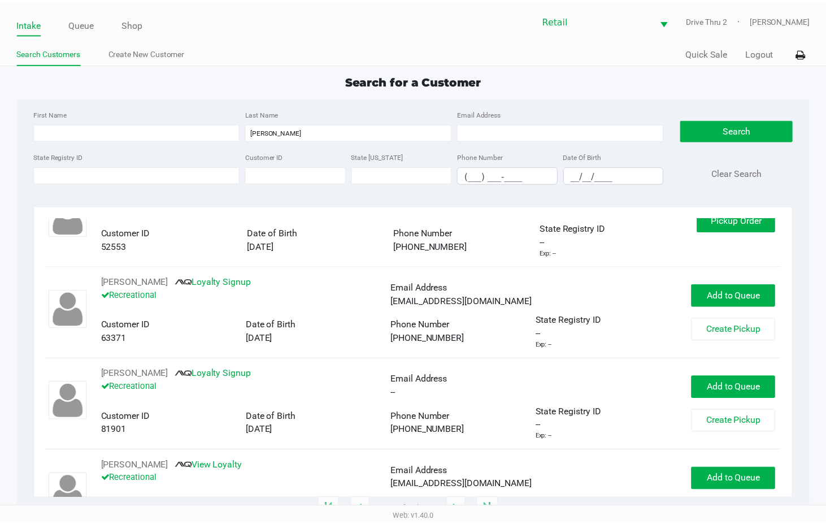
scroll to position [904, 0]
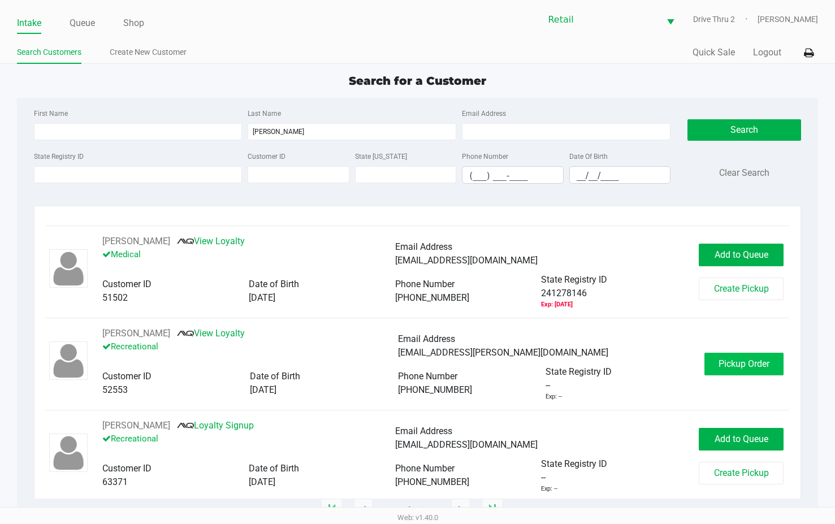
type input "[PERSON_NAME]"
click at [727, 353] on button "Pickup Order" at bounding box center [743, 364] width 79 height 23
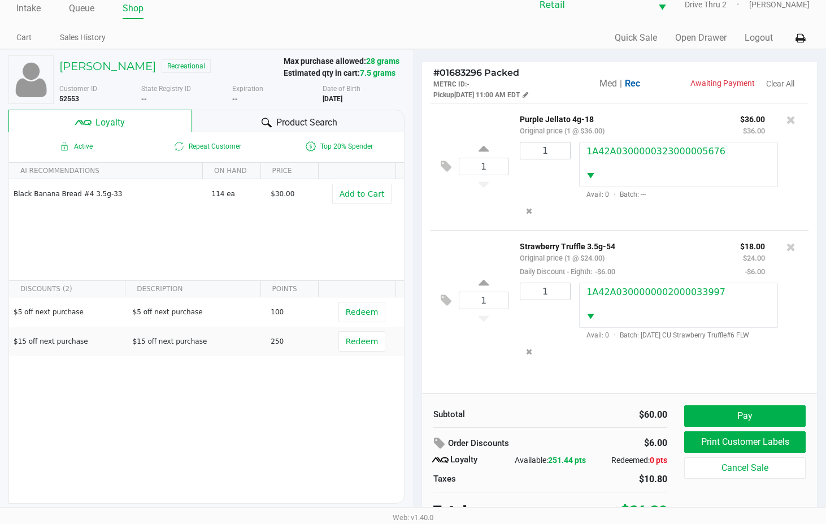
scroll to position [22, 0]
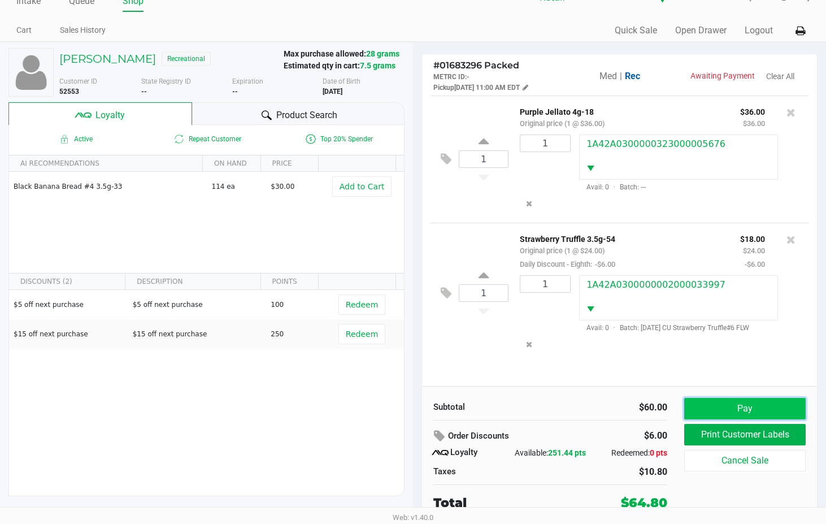
click at [697, 410] on button "Pay" at bounding box center [744, 408] width 121 height 21
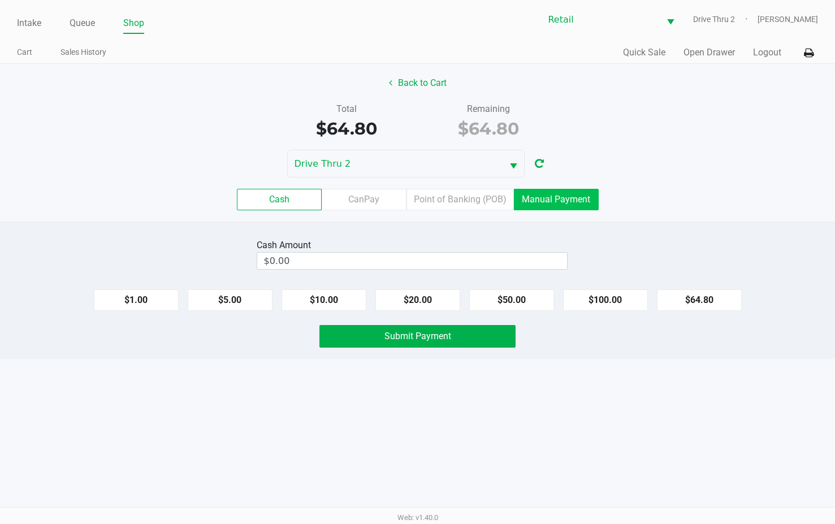
click at [527, 193] on label "Manual Payment" at bounding box center [556, 199] width 85 height 21
click at [0, 0] on 8 "Manual Payment" at bounding box center [0, 0] width 0 height 0
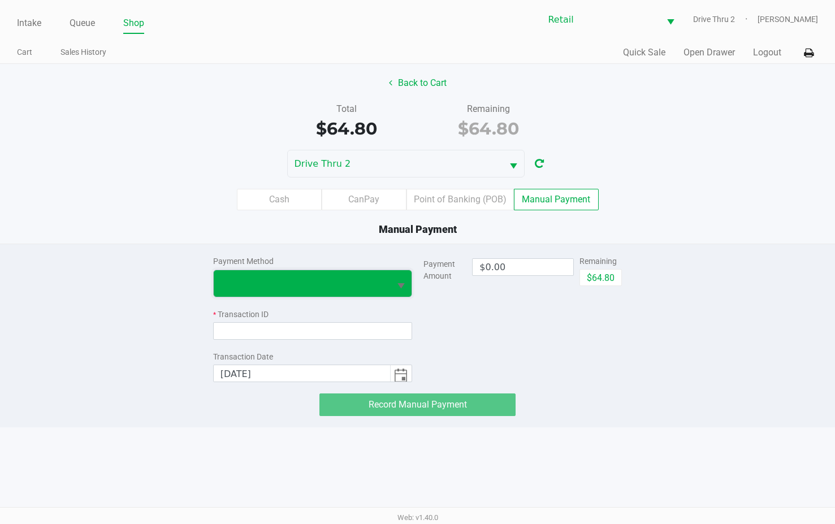
click at [368, 288] on span at bounding box center [301, 283] width 163 height 14
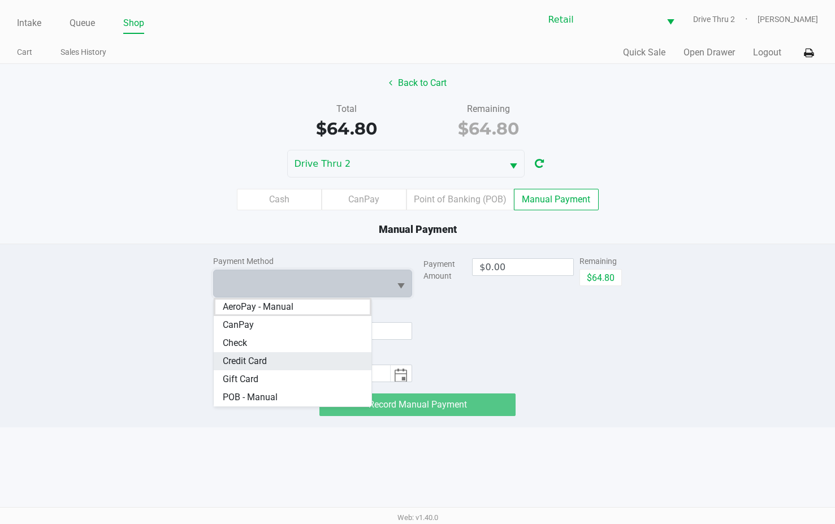
click at [257, 358] on span "Credit Card" at bounding box center [245, 361] width 44 height 14
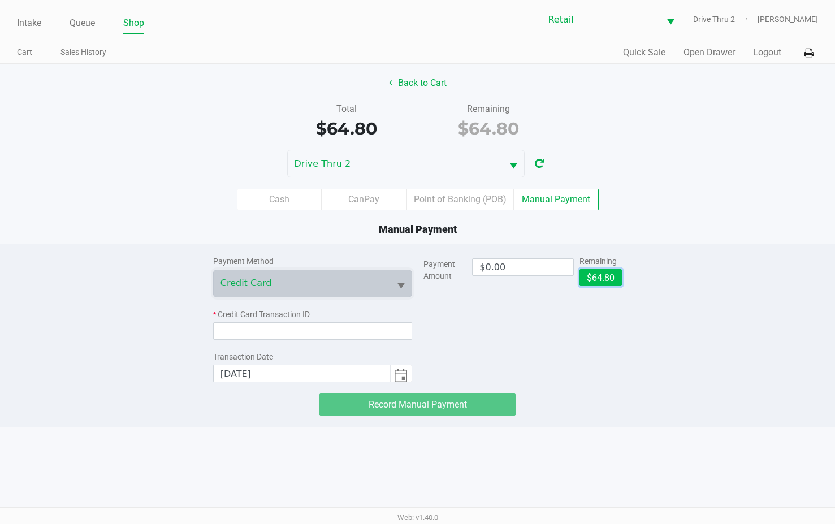
click at [611, 275] on button "$64.80" at bounding box center [600, 277] width 42 height 17
type input "$64.80"
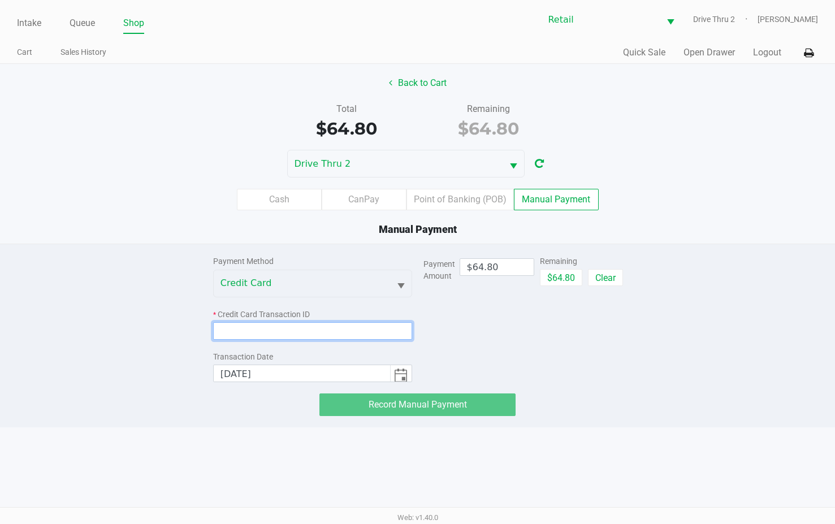
click at [368, 327] on input at bounding box center [312, 331] width 199 height 18
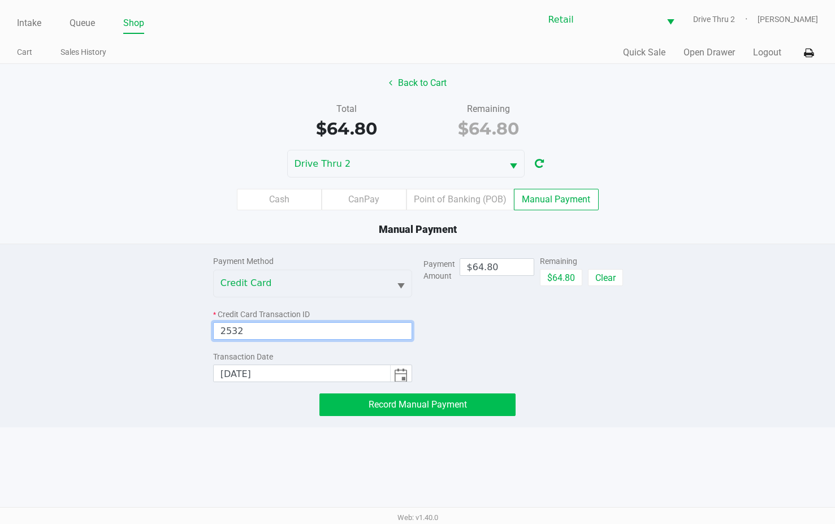
type input "2532"
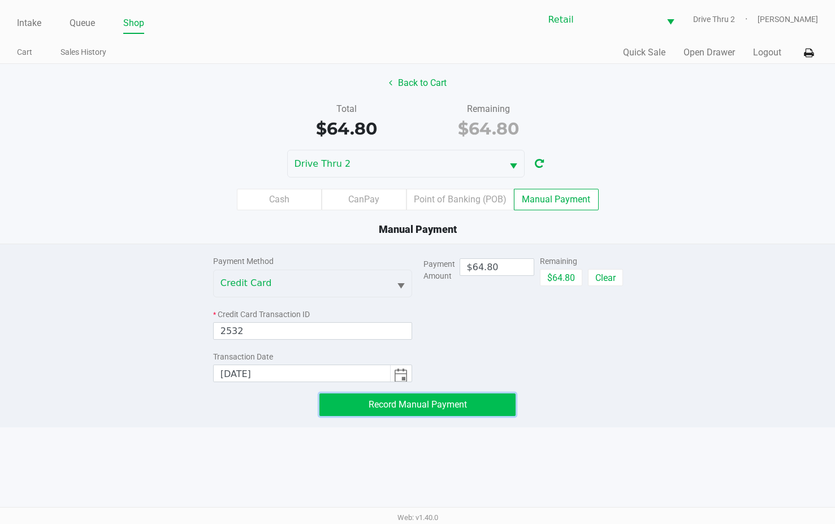
click at [462, 411] on button "Record Manual Payment" at bounding box center [417, 404] width 196 height 23
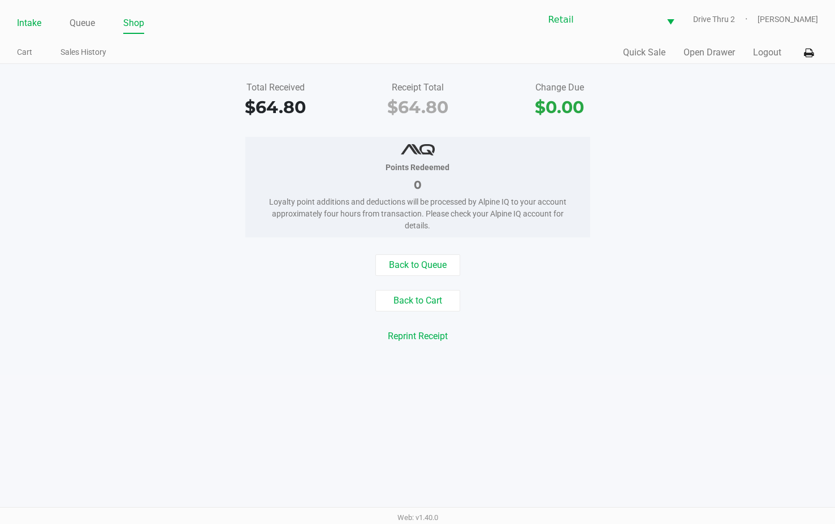
click at [22, 28] on link "Intake" at bounding box center [29, 23] width 24 height 16
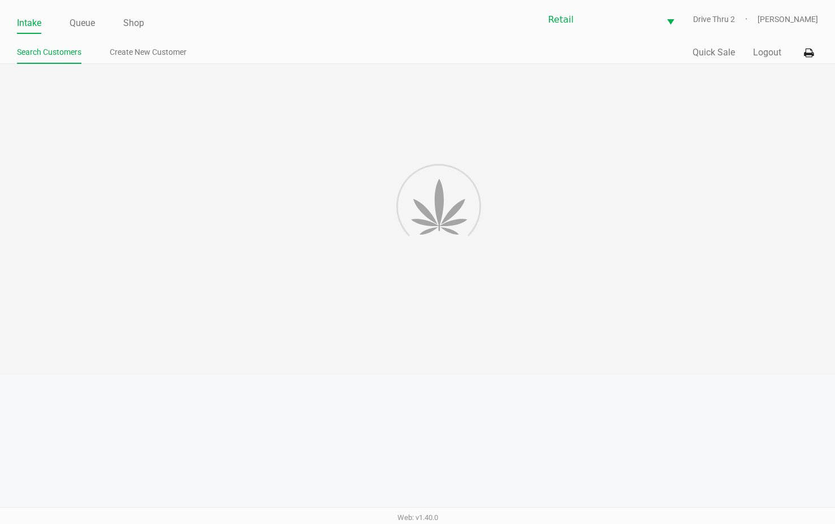
click at [283, 134] on div at bounding box center [417, 219] width 835 height 311
click at [289, 151] on div at bounding box center [417, 219] width 835 height 311
click at [416, 154] on div at bounding box center [417, 219] width 835 height 311
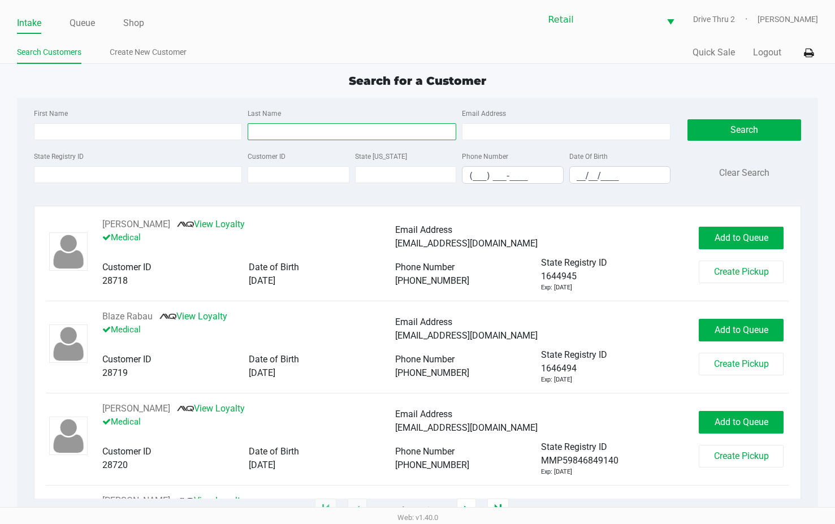
click at [326, 124] on input "Last Name" at bounding box center [352, 131] width 209 height 17
type input "[PERSON_NAME]"
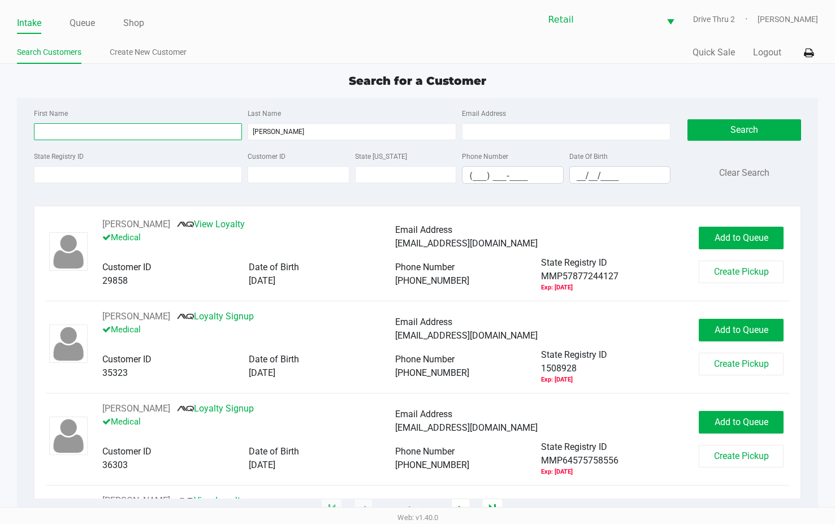
click at [207, 130] on input "First Name" at bounding box center [138, 131] width 209 height 17
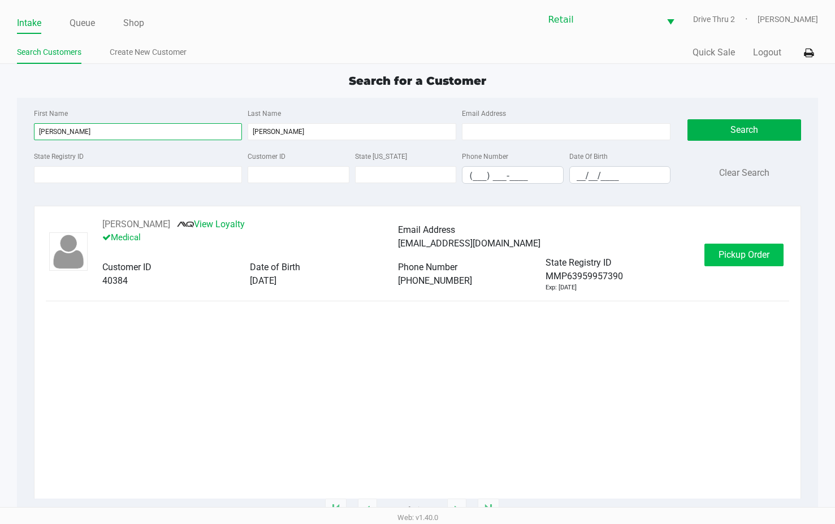
type input "[PERSON_NAME]"
click at [758, 259] on span "Pickup Order" at bounding box center [743, 254] width 51 height 11
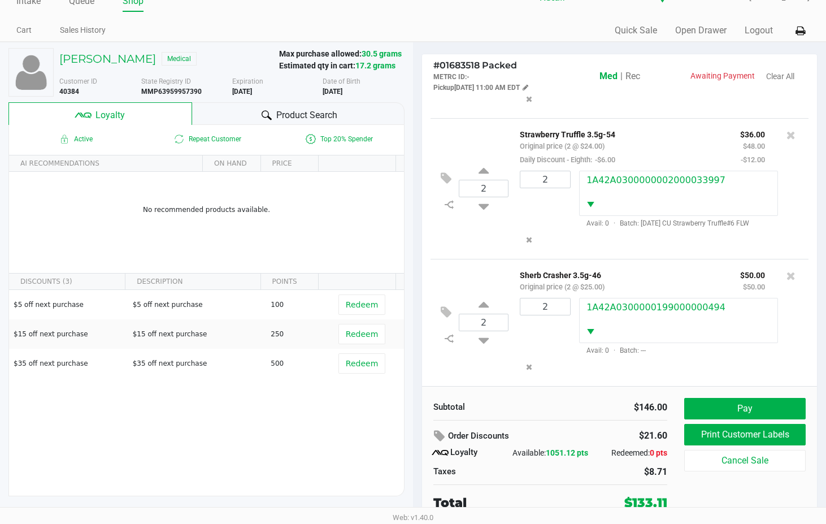
scroll to position [32, 0]
click at [93, 52] on h5 "[PERSON_NAME]" at bounding box center [107, 59] width 97 height 14
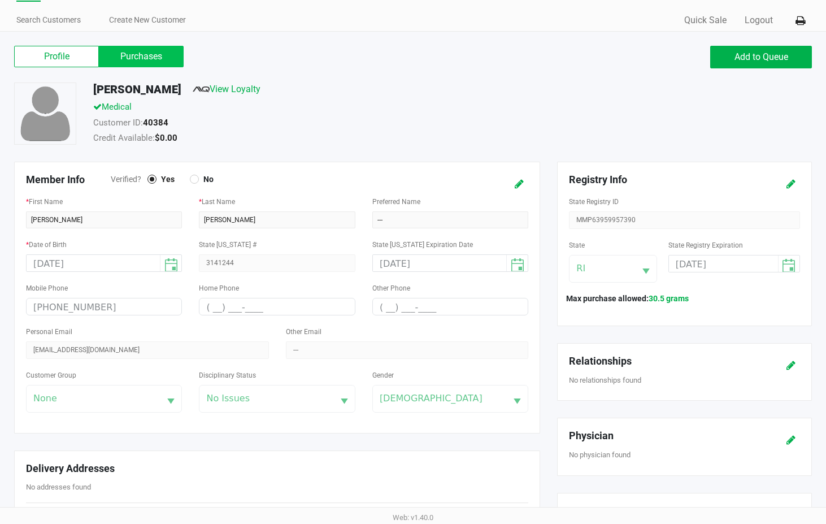
click at [138, 49] on label "Purchases" at bounding box center [141, 56] width 85 height 21
click at [0, 0] on 1 "Purchases" at bounding box center [0, 0] width 0 height 0
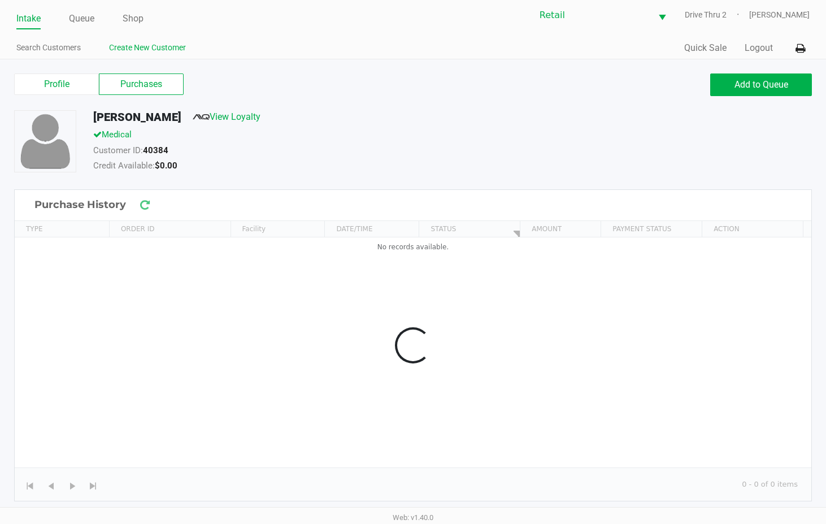
scroll to position [5, 0]
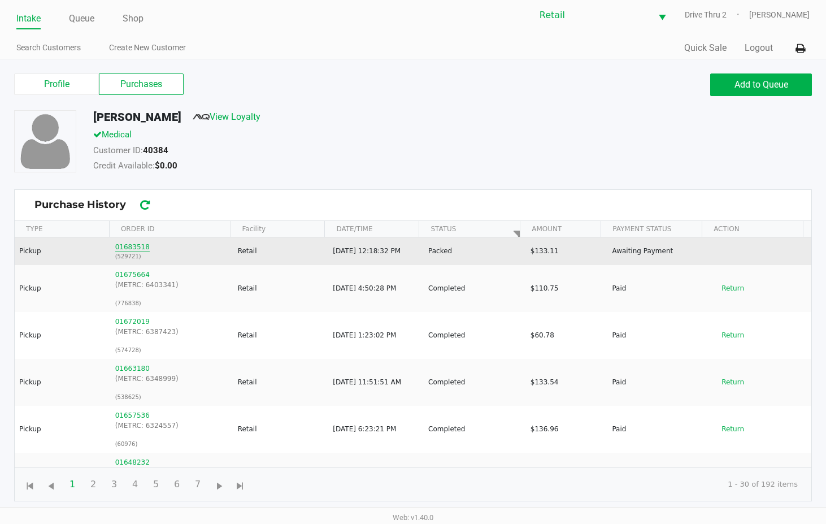
click at [142, 248] on button "01683518" at bounding box center [132, 247] width 34 height 10
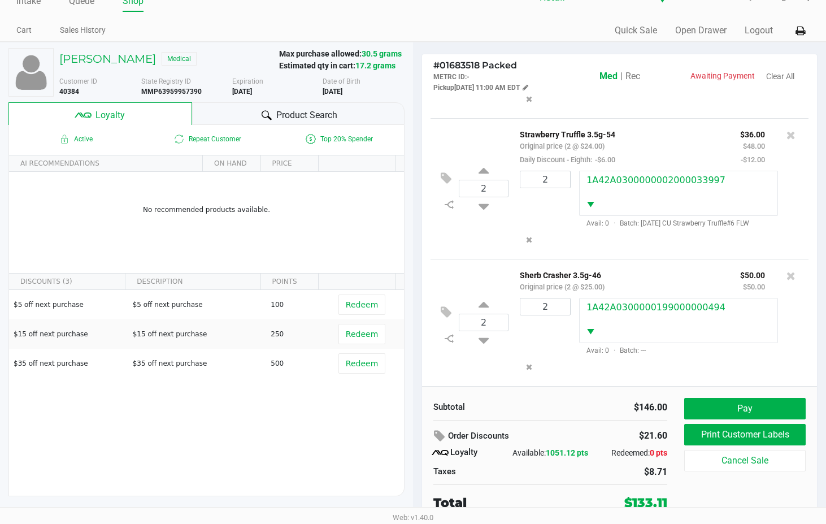
scroll to position [32, 0]
click at [734, 398] on button "Pay" at bounding box center [744, 408] width 121 height 21
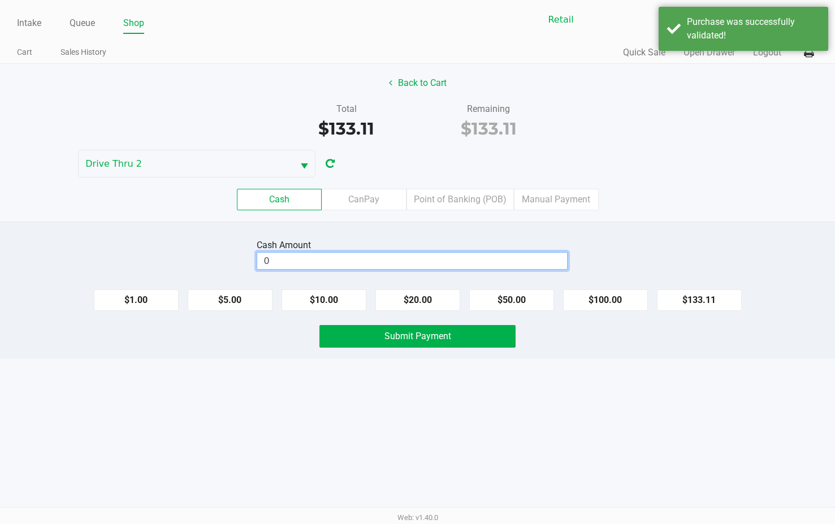
click at [438, 254] on input "0" at bounding box center [412, 261] width 310 height 16
type input "$135.00"
click at [418, 333] on span "Submit Payment" at bounding box center [417, 336] width 67 height 11
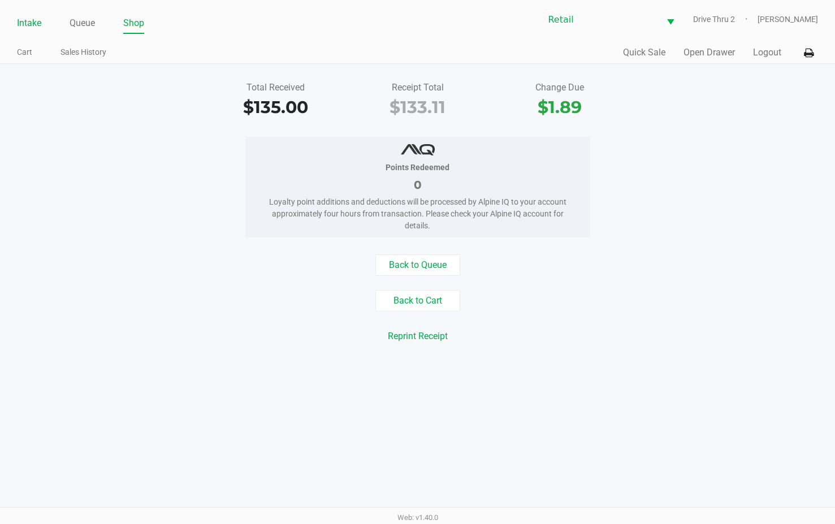
click at [17, 24] on link "Intake" at bounding box center [29, 23] width 24 height 16
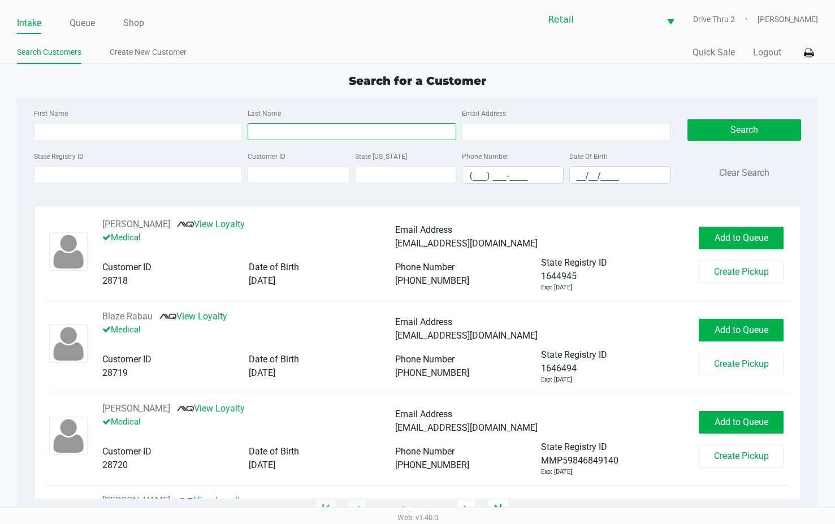
click at [276, 125] on input "Last Name" at bounding box center [352, 131] width 209 height 17
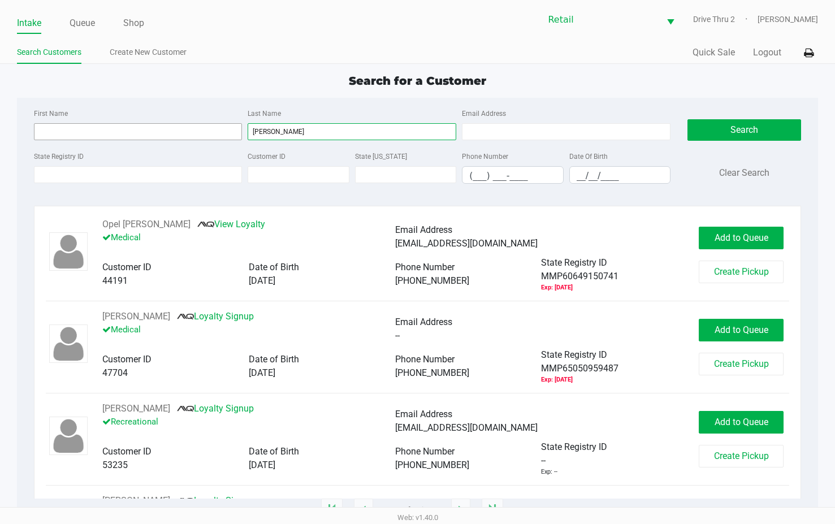
type input "[PERSON_NAME]"
click at [186, 132] on input "First Name" at bounding box center [138, 131] width 209 height 17
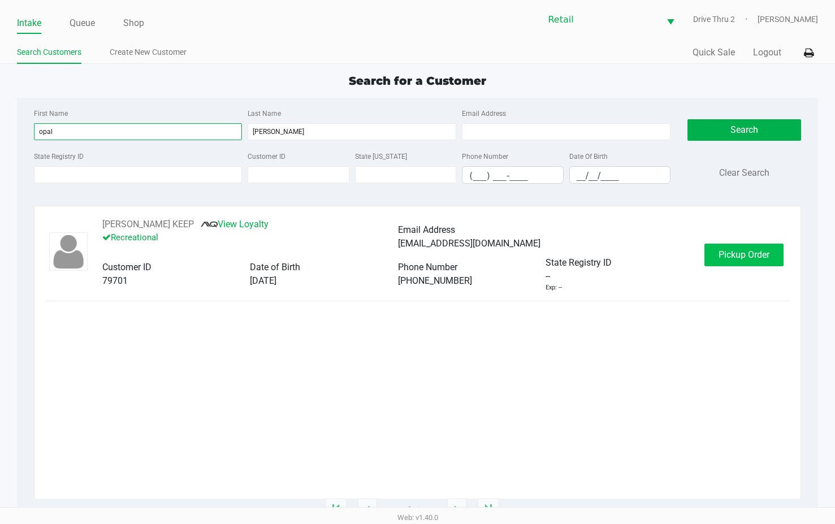
type input "opal"
click at [730, 257] on span "Pickup Order" at bounding box center [743, 254] width 51 height 11
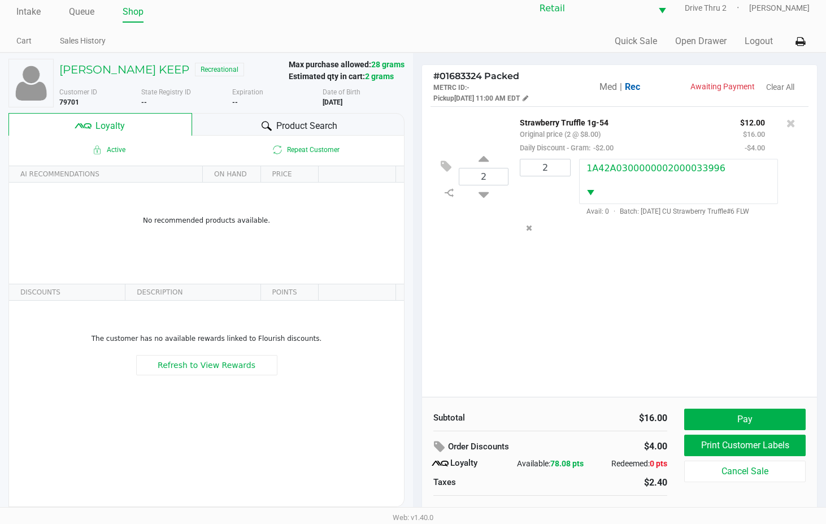
scroll to position [22, 0]
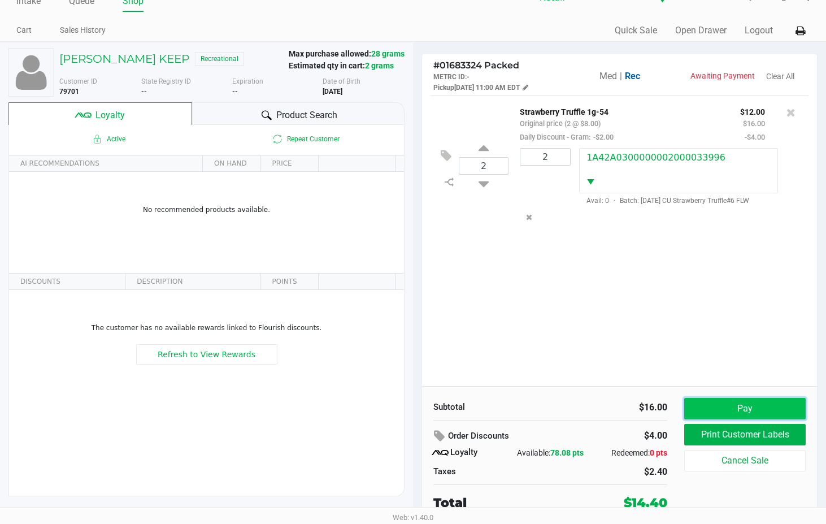
click at [701, 402] on button "Pay" at bounding box center [744, 408] width 121 height 21
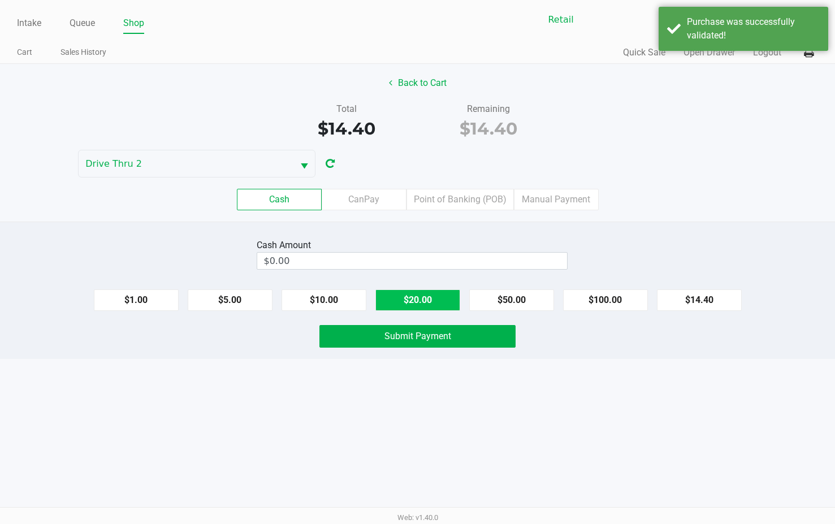
click at [445, 298] on button "$20.00" at bounding box center [417, 299] width 85 height 21
type input "$20.00"
click at [441, 335] on span "Submit Payment" at bounding box center [417, 336] width 67 height 11
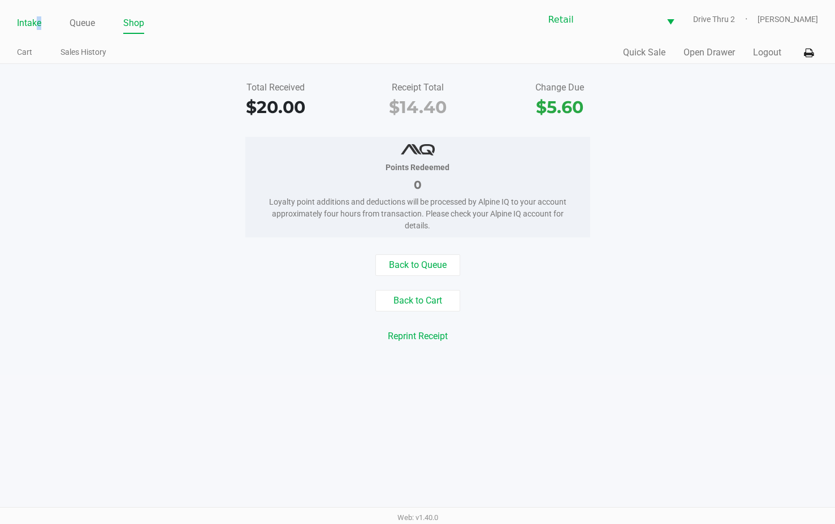
click at [36, 25] on link "Intake" at bounding box center [29, 23] width 24 height 16
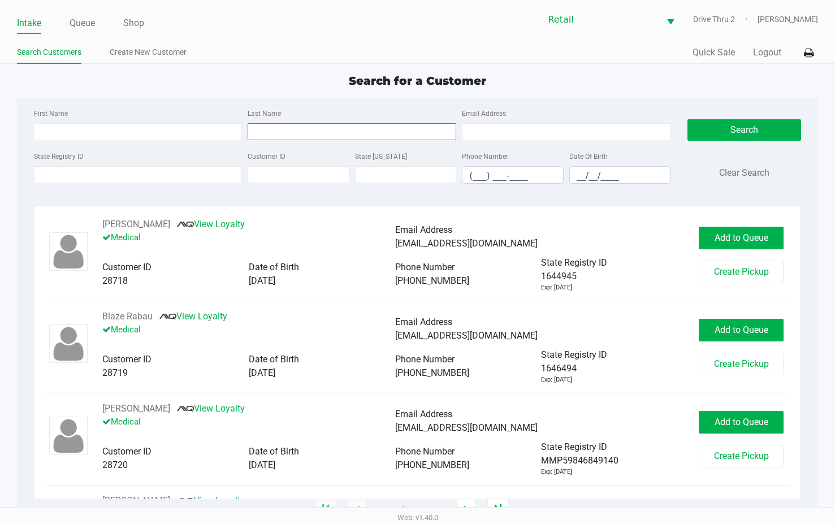
click at [288, 135] on input "Last Name" at bounding box center [352, 131] width 209 height 17
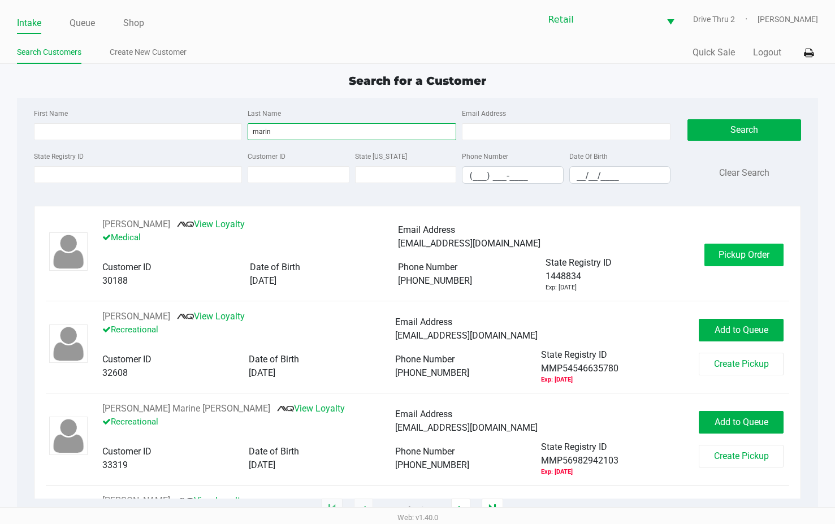
type input "marin"
click at [736, 249] on span "Pickup Order" at bounding box center [743, 254] width 51 height 11
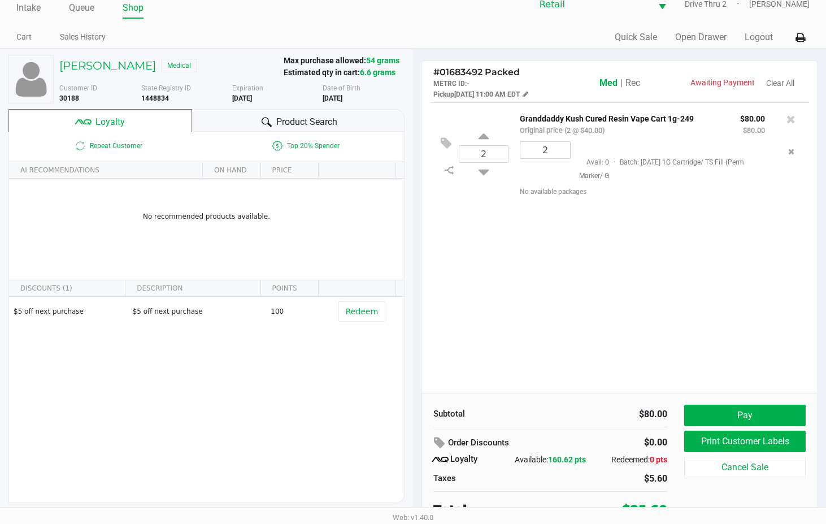
scroll to position [22, 0]
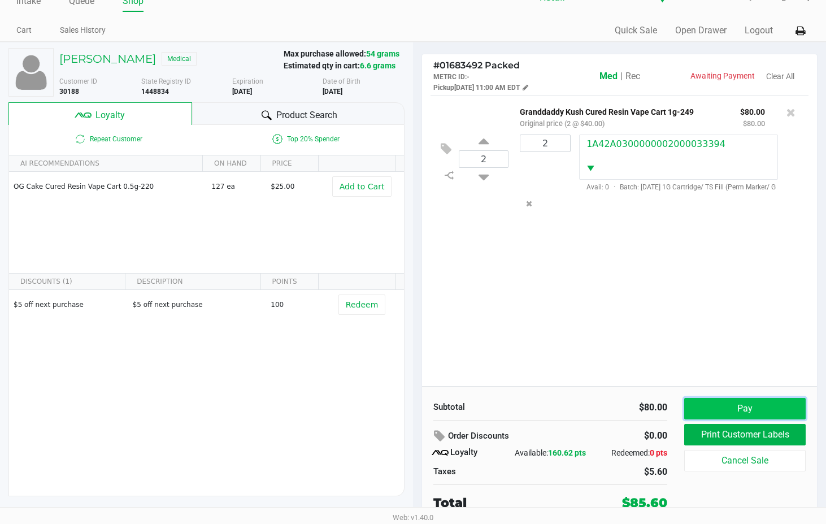
click at [801, 406] on button "Pay" at bounding box center [744, 408] width 121 height 21
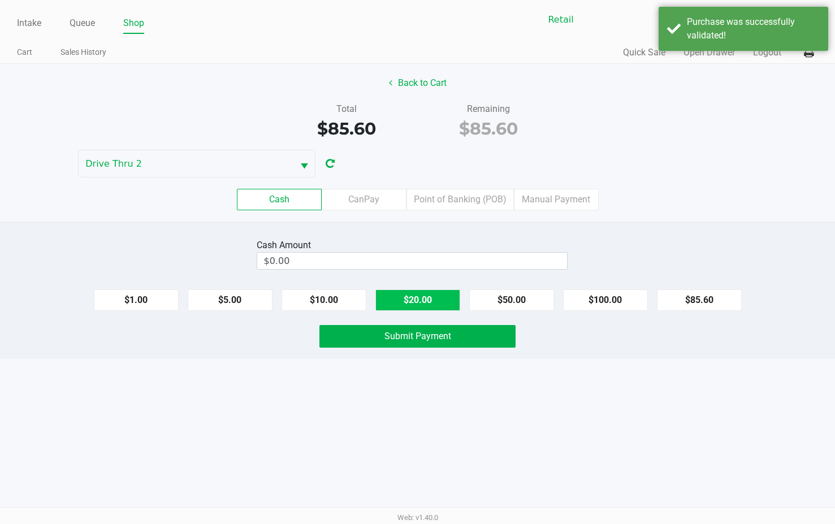
click at [409, 294] on button "$20.00" at bounding box center [417, 299] width 85 height 21
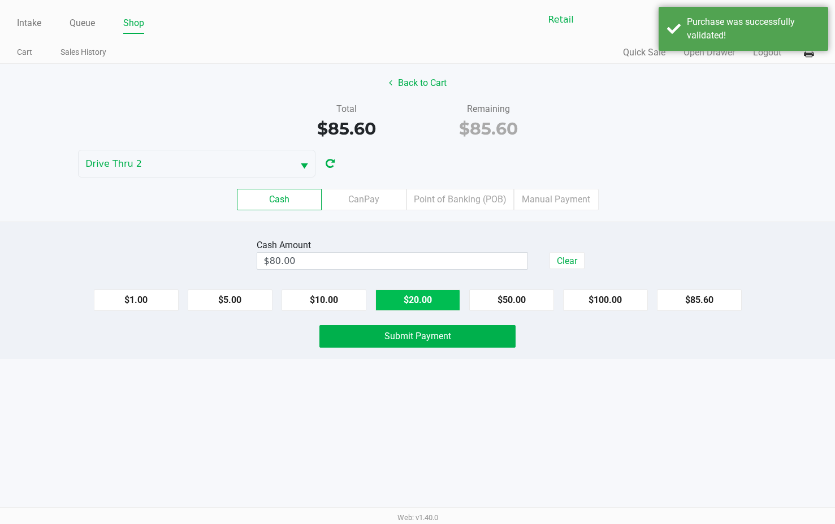
type input "$100.00"
click at [414, 337] on span "Submit Payment" at bounding box center [417, 336] width 67 height 11
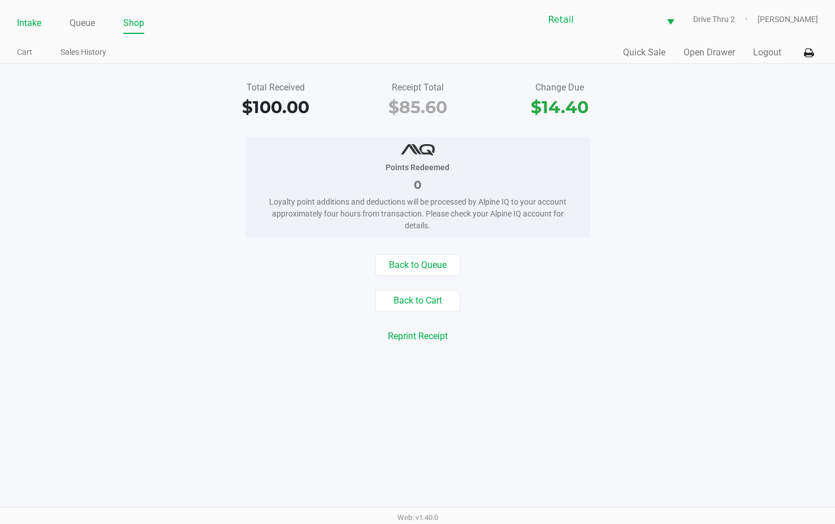
click at [25, 28] on link "Intake" at bounding box center [29, 23] width 24 height 16
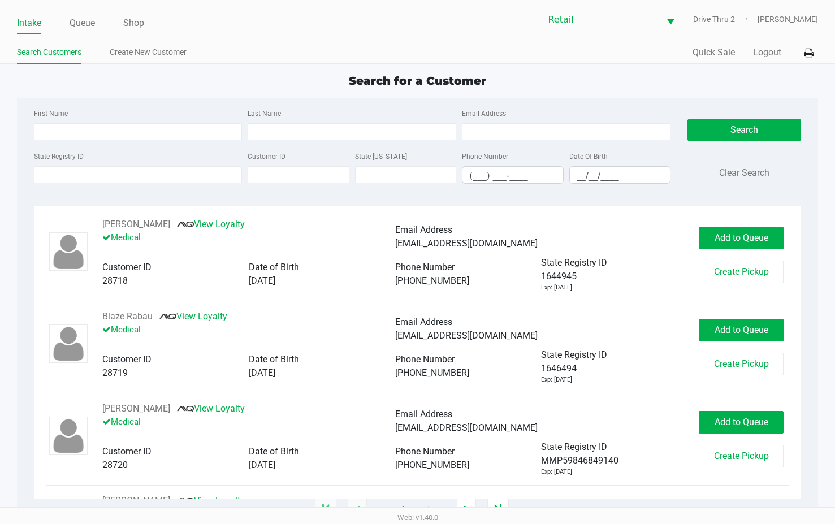
click at [279, 145] on div "First Name Last Name Email Address" at bounding box center [352, 127] width 643 height 43
click at [275, 132] on input "Last Name" at bounding box center [352, 131] width 209 height 17
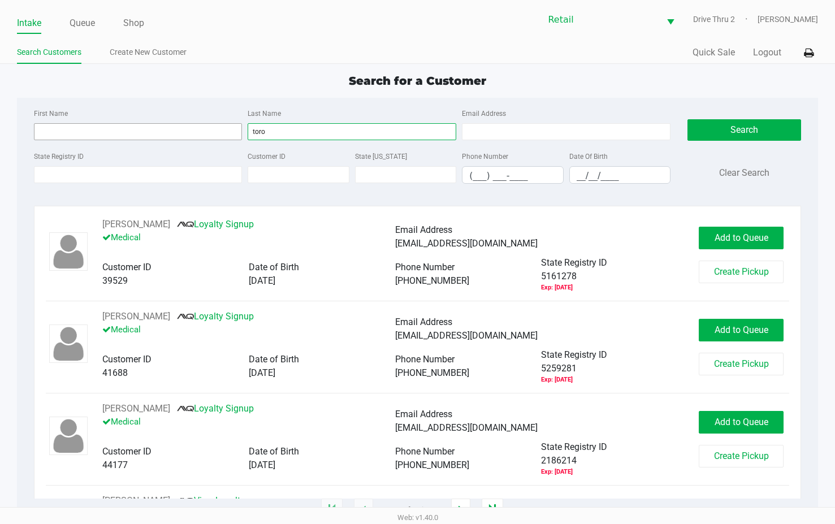
type input "toro"
click at [145, 136] on input "First Name" at bounding box center [138, 131] width 209 height 17
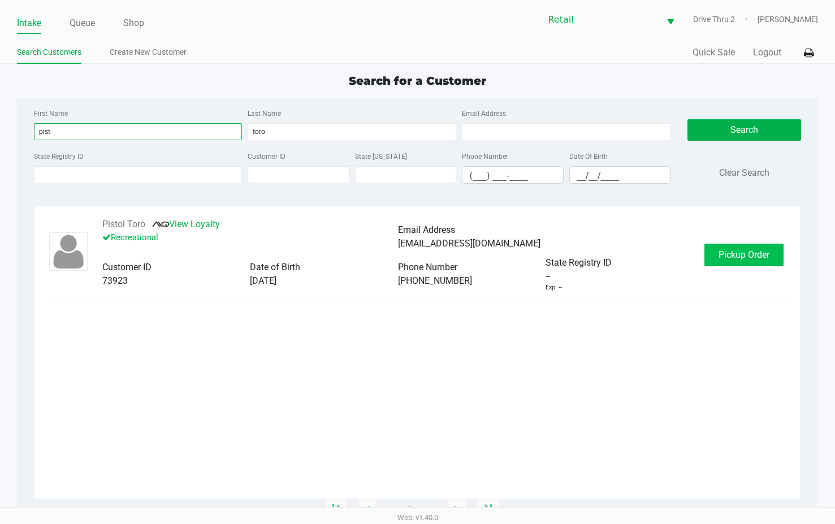
type input "pist"
click at [719, 255] on span "Pickup Order" at bounding box center [743, 254] width 51 height 11
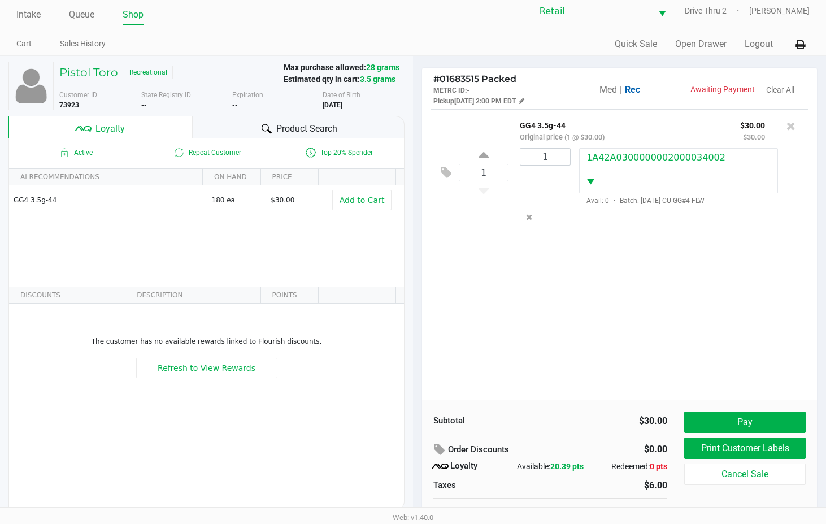
scroll to position [22, 0]
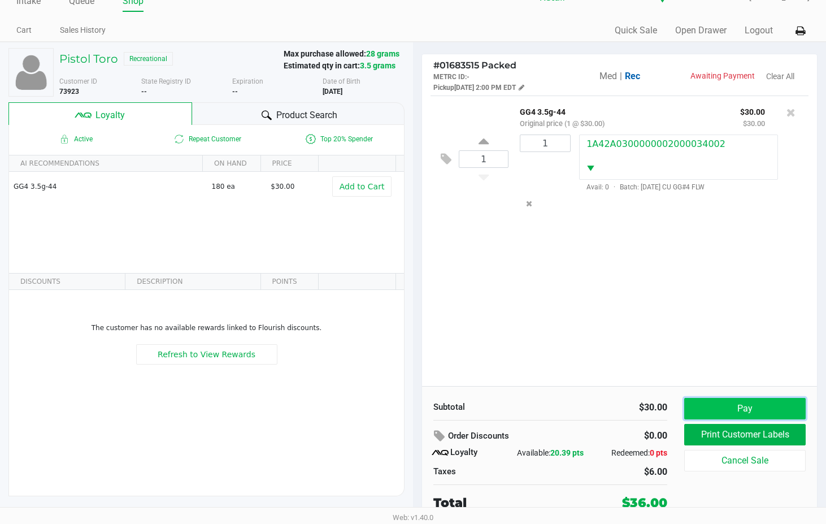
click at [743, 406] on button "Pay" at bounding box center [744, 408] width 121 height 21
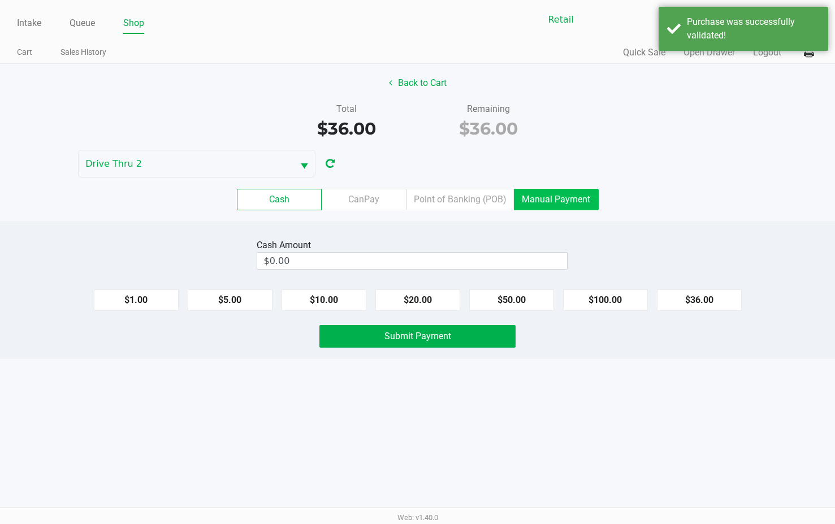
click at [542, 194] on label "Manual Payment" at bounding box center [556, 199] width 85 height 21
click at [0, 0] on 8 "Manual Payment" at bounding box center [0, 0] width 0 height 0
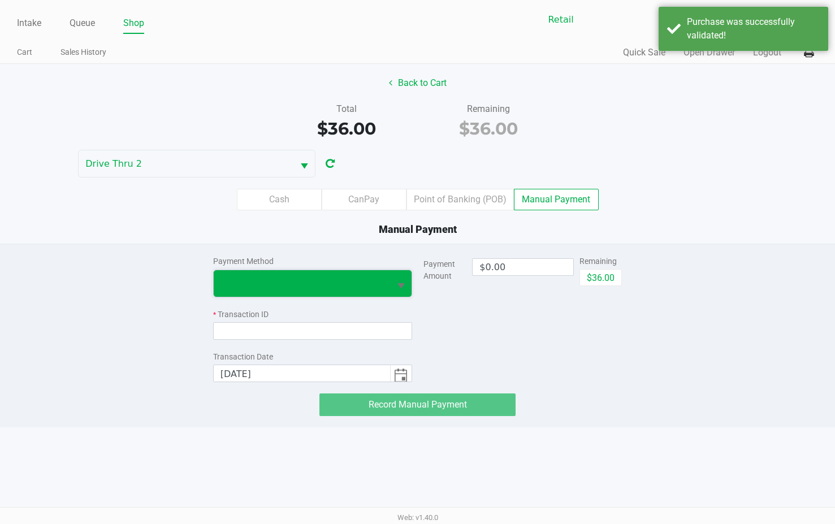
click at [365, 292] on span at bounding box center [302, 283] width 176 height 27
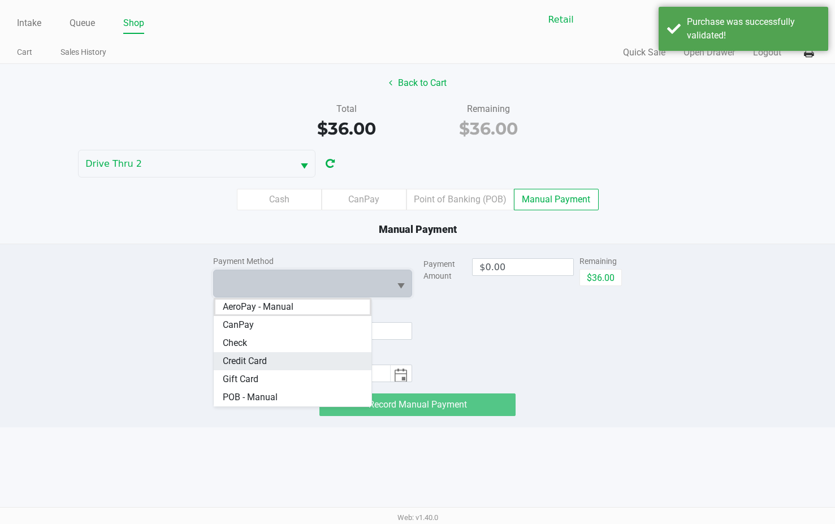
click at [236, 358] on span "Credit Card" at bounding box center [245, 361] width 44 height 14
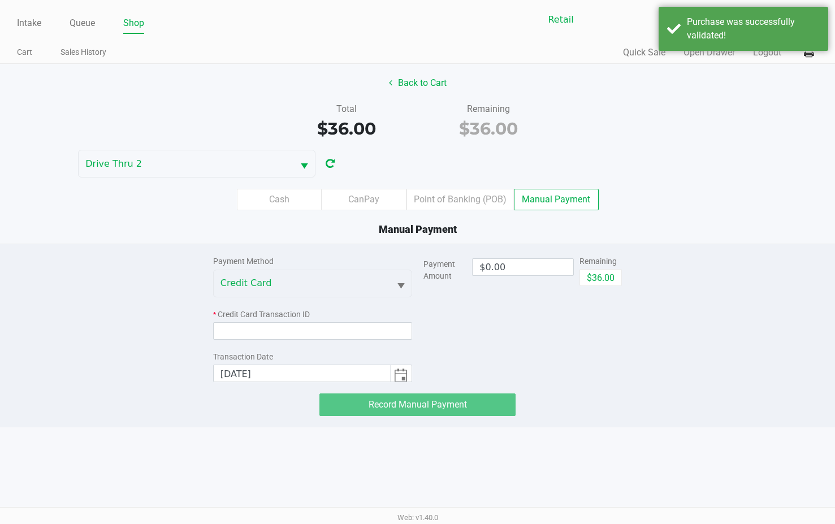
click at [607, 267] on div "Remaining $36.00" at bounding box center [600, 270] width 42 height 31
drag, startPoint x: 603, startPoint y: 277, endPoint x: 329, endPoint y: 321, distance: 277.6
click at [602, 278] on button "$36.00" at bounding box center [600, 277] width 42 height 17
type input "$36.00"
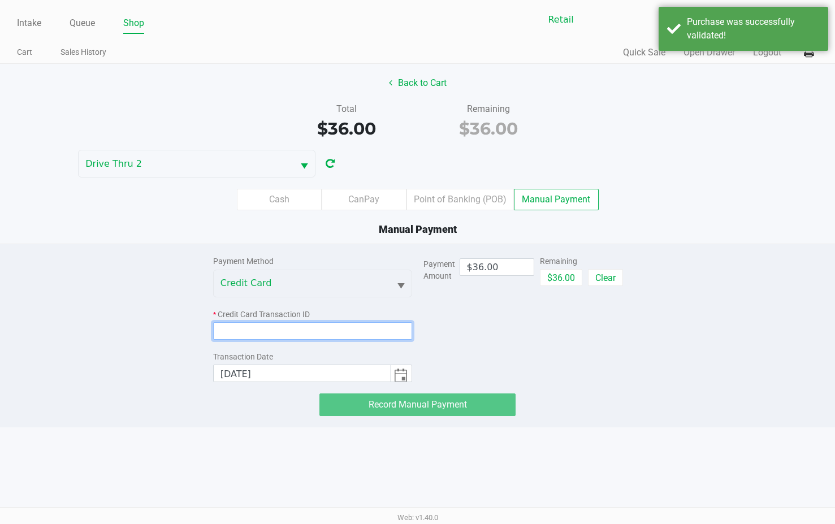
click at [311, 338] on input at bounding box center [312, 331] width 199 height 18
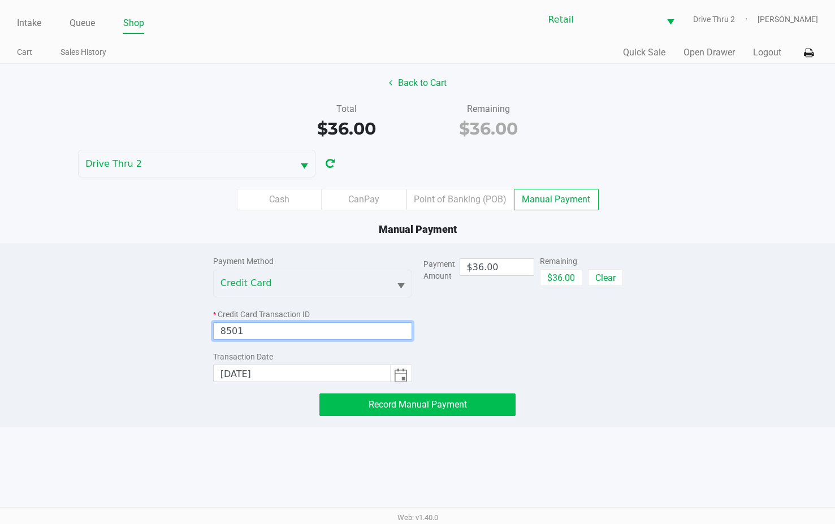
type input "8501"
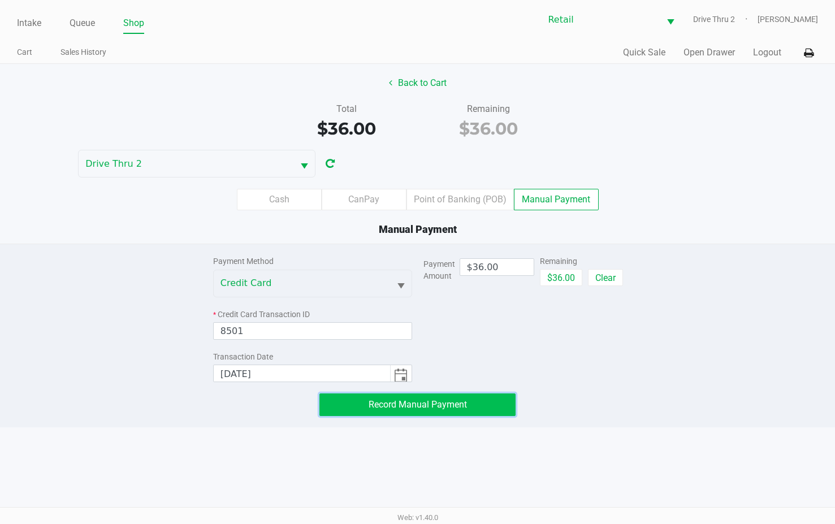
click at [363, 412] on button "Record Manual Payment" at bounding box center [417, 404] width 196 height 23
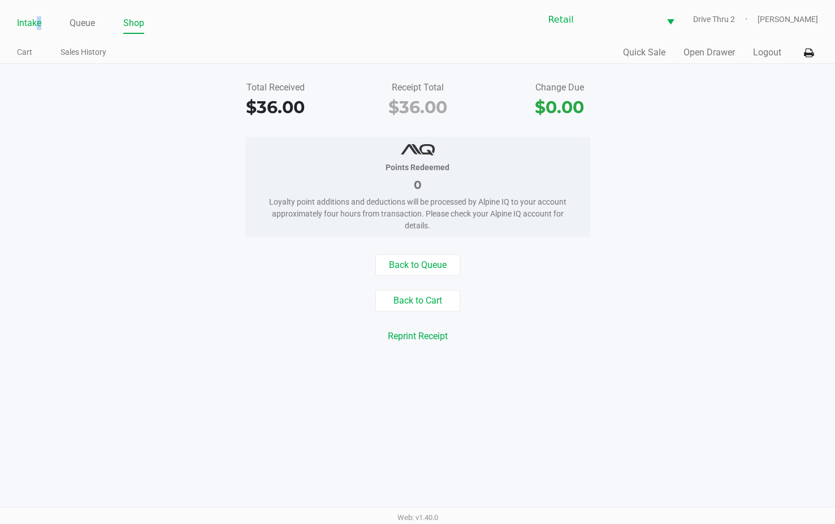
click at [38, 19] on ul "Intake Queue Shop" at bounding box center [217, 23] width 401 height 19
click at [38, 19] on link "Intake" at bounding box center [29, 23] width 24 height 16
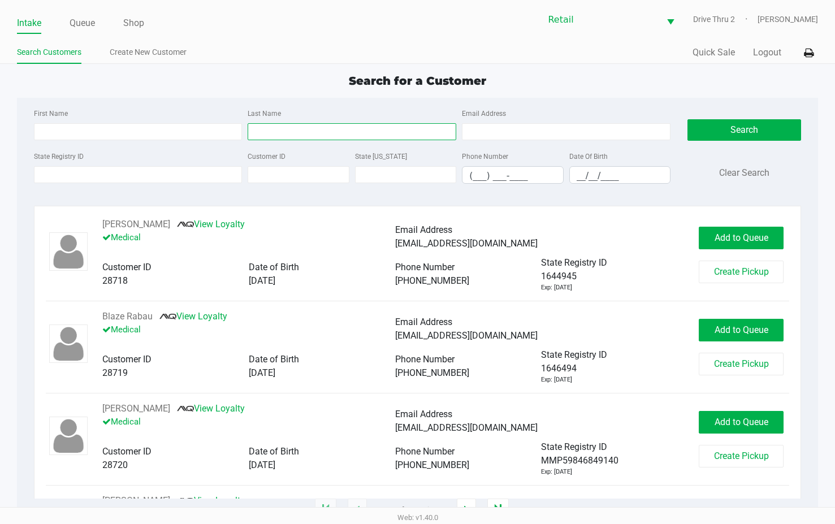
click at [293, 123] on input "Last Name" at bounding box center [352, 131] width 209 height 17
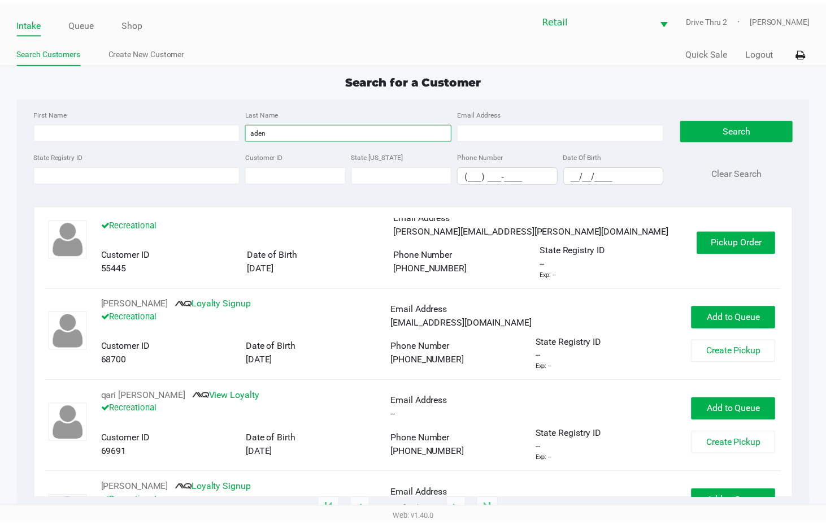
scroll to position [509, 0]
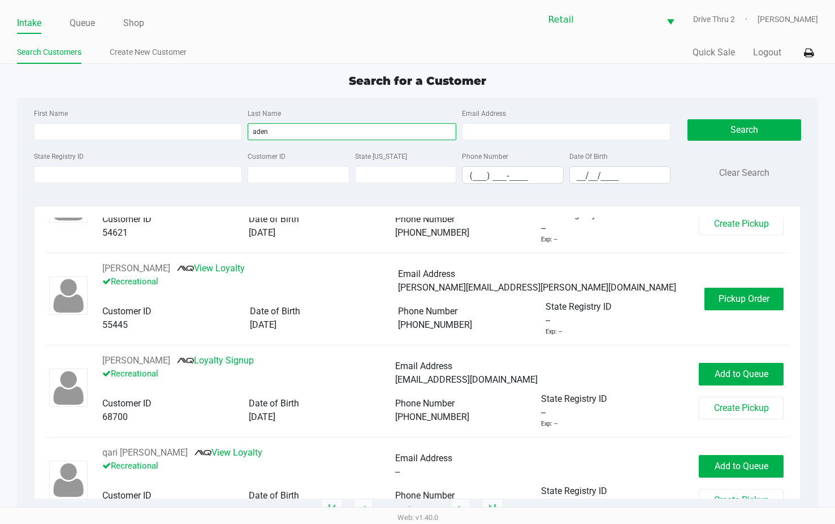
type input "aden"
click at [730, 287] on div "[PERSON_NAME] View Loyalty Recreational Email Address [EMAIL_ADDRESS][DOMAIN_NA…" at bounding box center [418, 299] width 744 height 75
drag, startPoint x: 718, startPoint y: 294, endPoint x: 473, endPoint y: 23, distance: 365.7
click at [718, 294] on span "Pickup Order" at bounding box center [743, 298] width 51 height 11
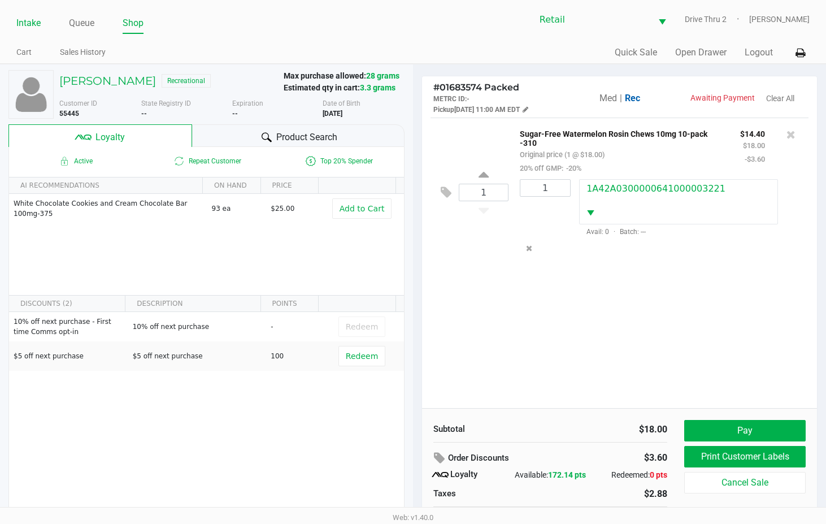
click at [21, 20] on link "Intake" at bounding box center [28, 23] width 24 height 16
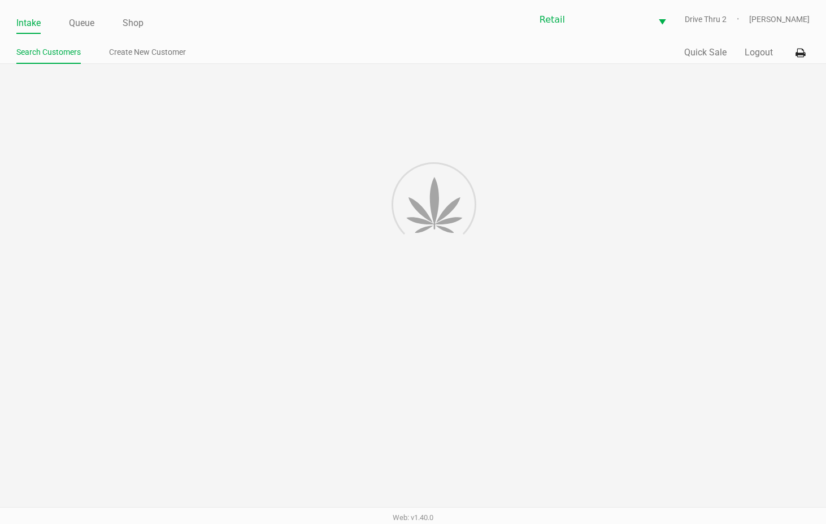
click at [254, 137] on div at bounding box center [413, 305] width 826 height 482
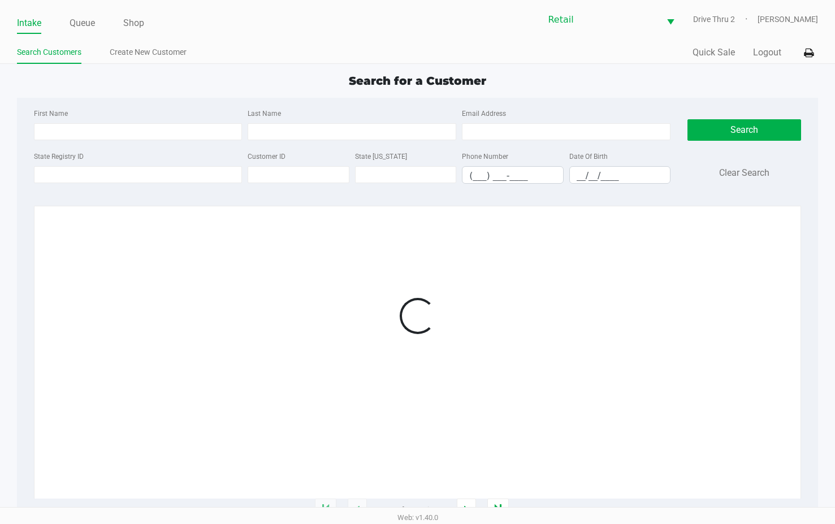
click at [292, 120] on div "Last Name" at bounding box center [352, 123] width 214 height 34
click at [296, 123] on input "Last Name" at bounding box center [352, 131] width 209 height 17
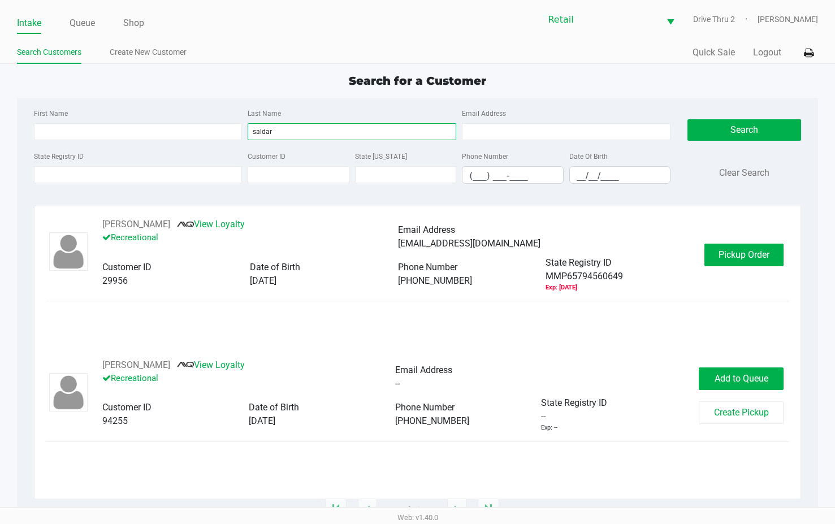
type input "saldar"
click at [741, 259] on span "Pickup Order" at bounding box center [743, 254] width 51 height 11
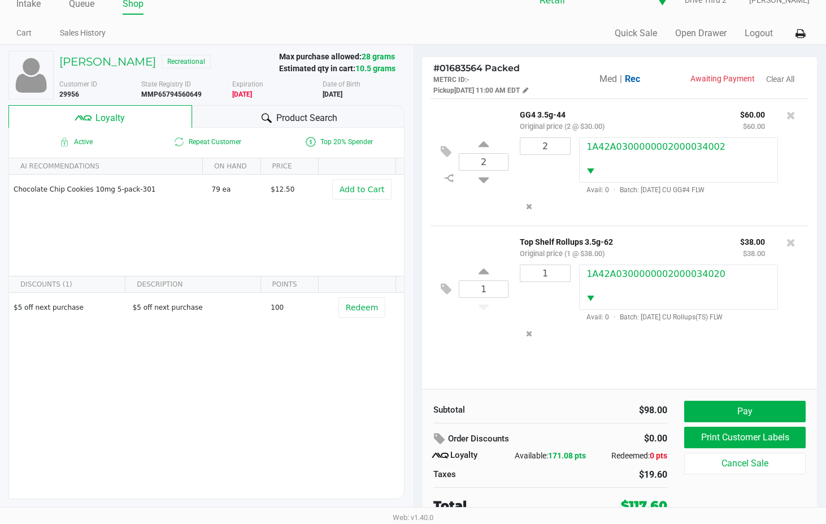
scroll to position [22, 0]
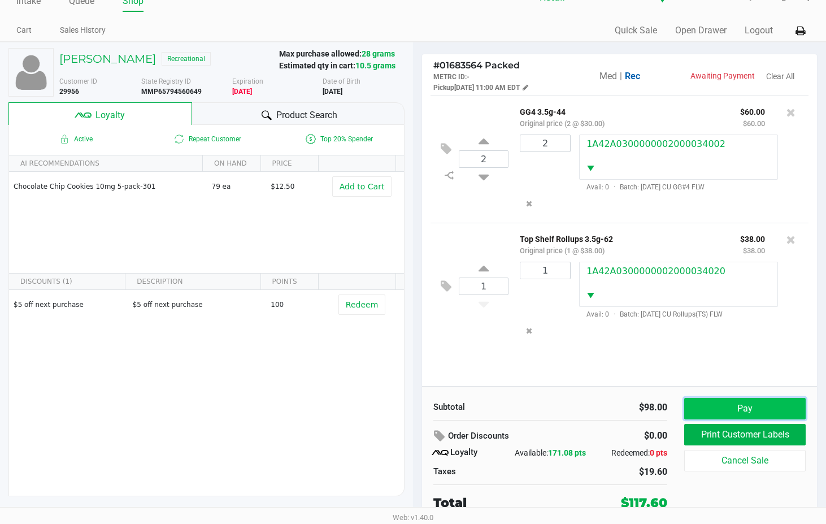
click at [707, 405] on button "Pay" at bounding box center [744, 408] width 121 height 21
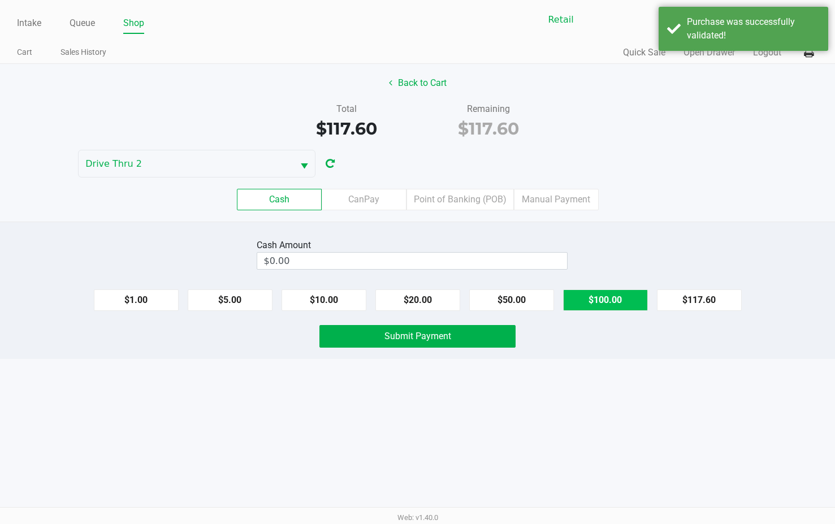
click at [601, 303] on button "$100.00" at bounding box center [605, 299] width 85 height 21
type input "$200.00"
click at [506, 339] on button "Submit Payment" at bounding box center [417, 336] width 196 height 23
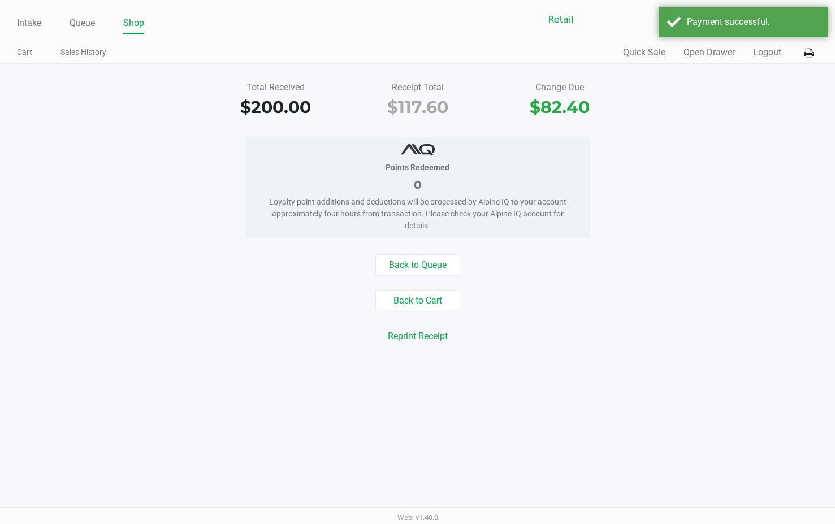
click at [535, 328] on div "Reprint Receipt" at bounding box center [418, 335] width 852 height 21
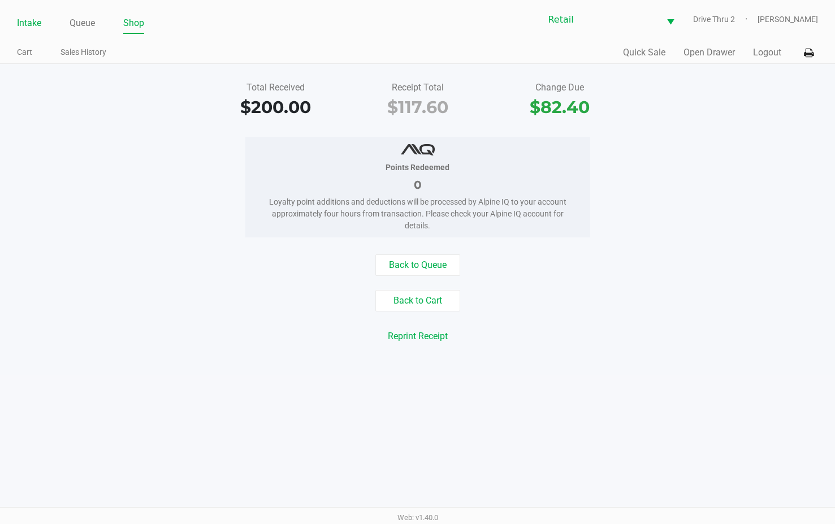
click at [32, 28] on link "Intake" at bounding box center [29, 23] width 24 height 16
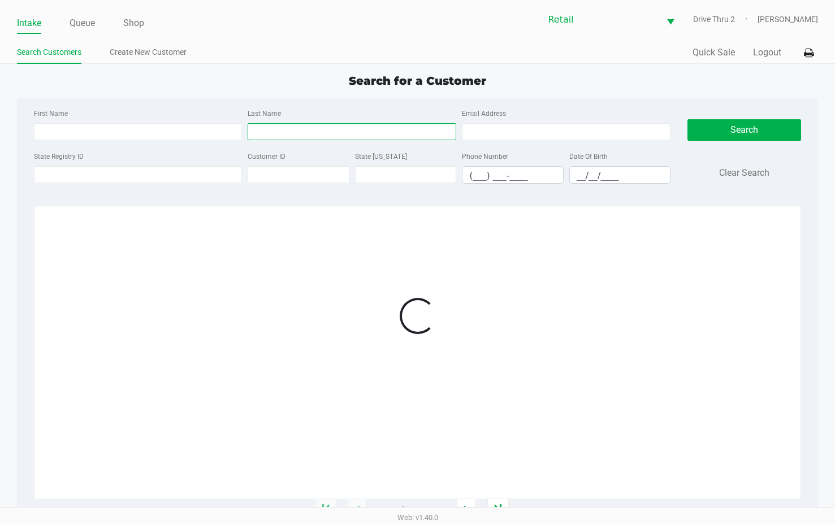
click at [337, 129] on input "Last Name" at bounding box center [352, 131] width 209 height 17
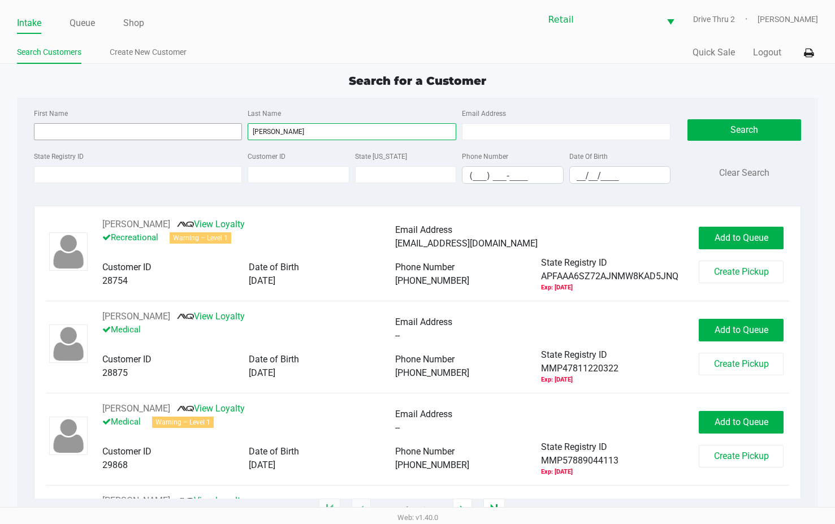
type input "[PERSON_NAME]"
click at [197, 125] on input "First Name" at bounding box center [138, 131] width 209 height 17
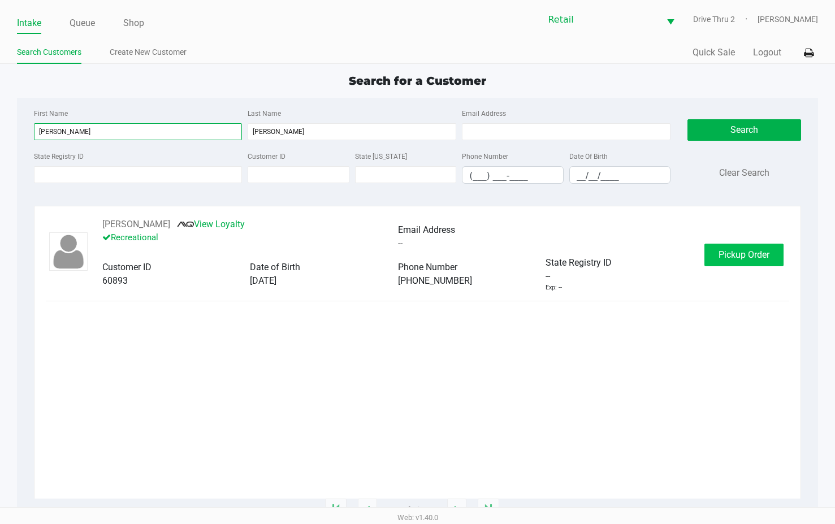
type input "[PERSON_NAME]"
click at [719, 254] on span "Pickup Order" at bounding box center [743, 254] width 51 height 11
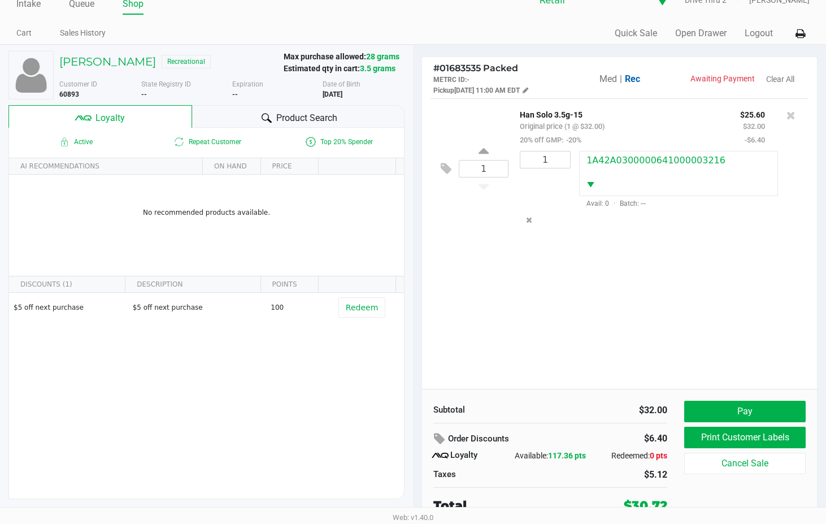
scroll to position [22, 0]
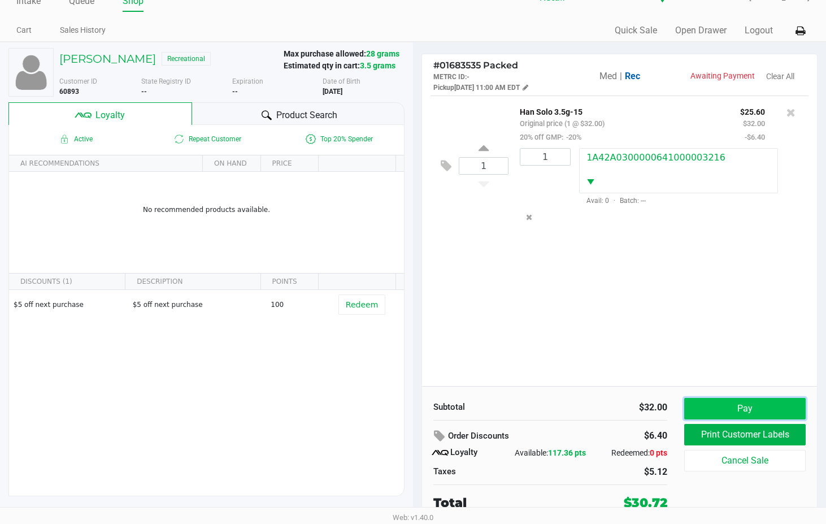
click at [740, 405] on button "Pay" at bounding box center [744, 408] width 121 height 21
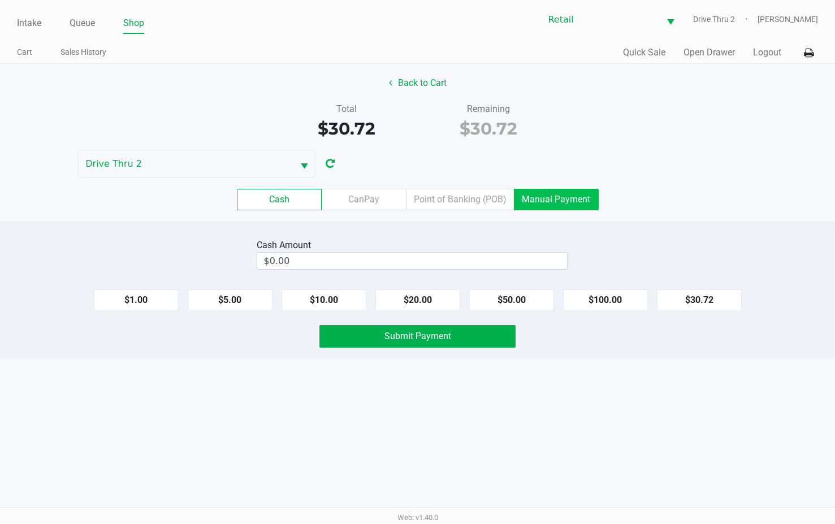
click at [566, 207] on label "Manual Payment" at bounding box center [556, 199] width 85 height 21
click at [0, 0] on 8 "Manual Payment" at bounding box center [0, 0] width 0 height 0
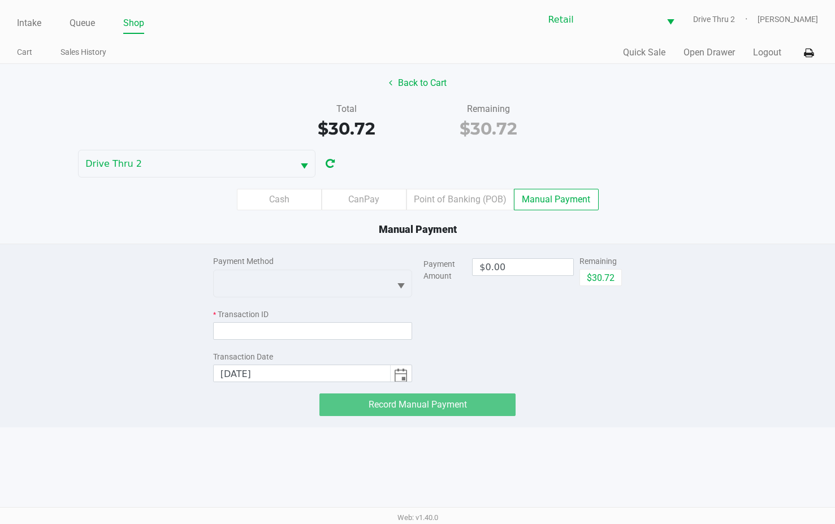
click at [380, 299] on div "Payment Method * Transaction ID Transaction Date [DATE]" at bounding box center [312, 313] width 199 height 138
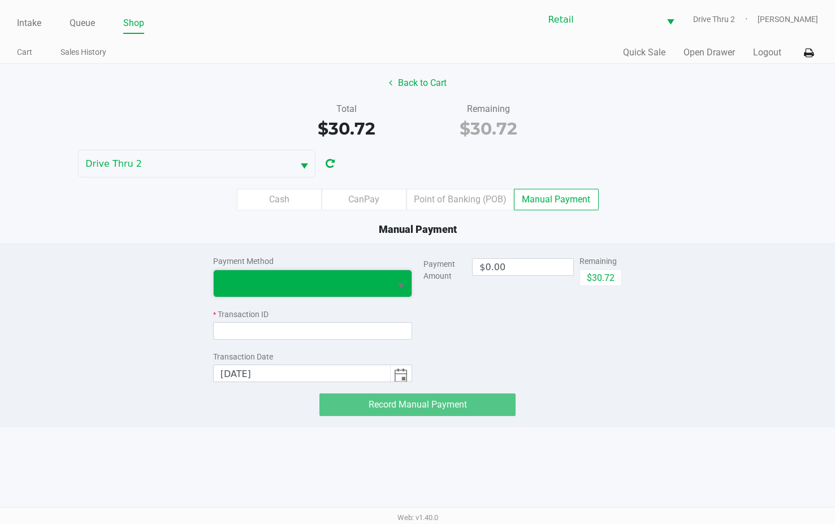
click at [380, 285] on span at bounding box center [301, 283] width 163 height 14
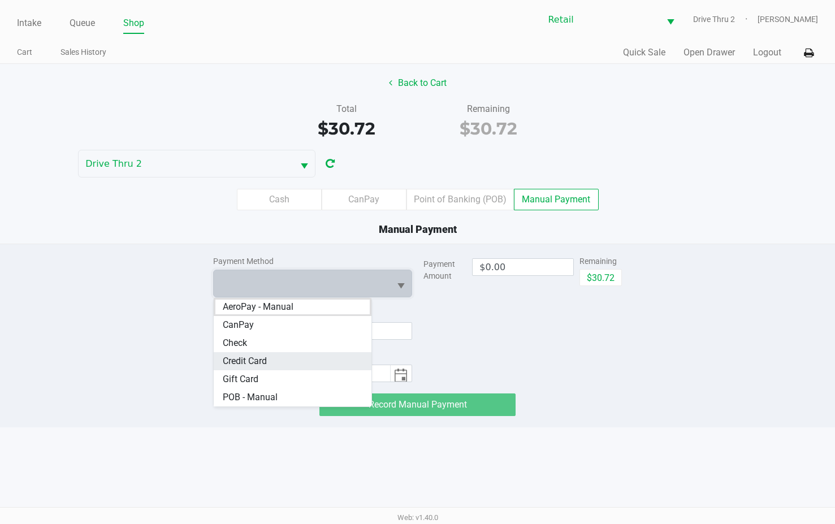
click at [259, 358] on span "Credit Card" at bounding box center [245, 361] width 44 height 14
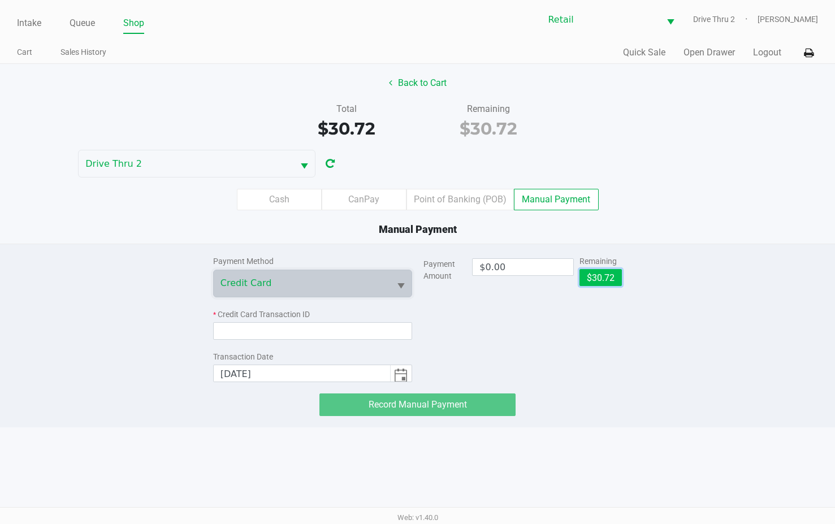
click at [600, 283] on button "$30.72" at bounding box center [600, 277] width 42 height 17
type input "$30.72"
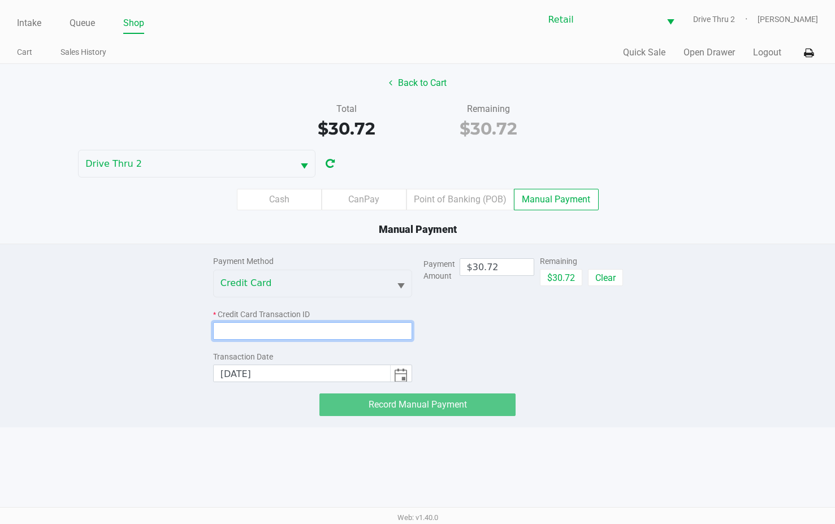
click at [359, 325] on input at bounding box center [312, 331] width 199 height 18
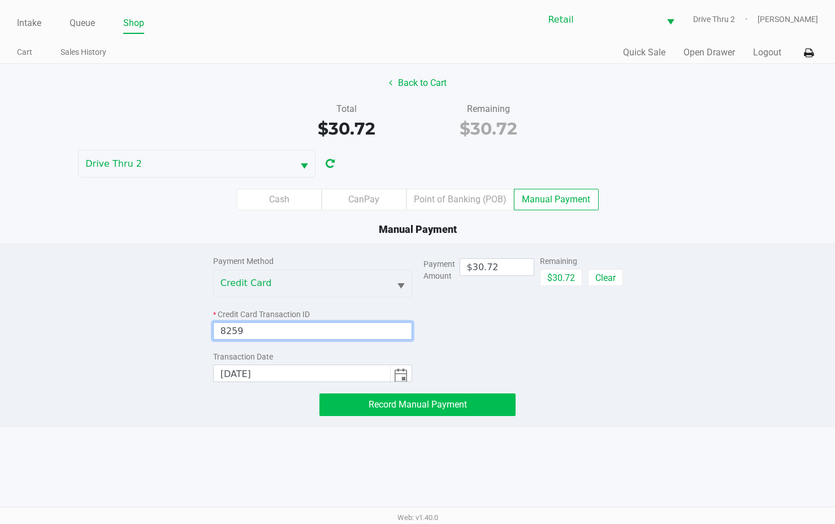
type input "8259"
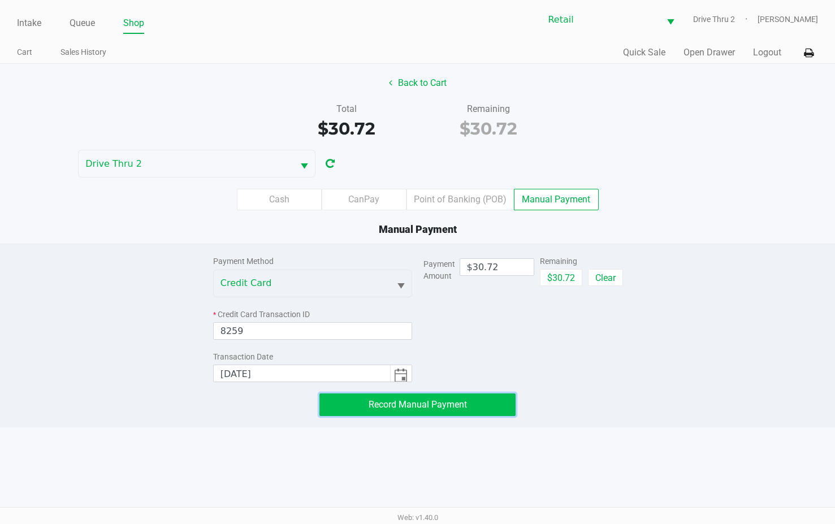
click at [429, 404] on span "Record Manual Payment" at bounding box center [417, 404] width 98 height 11
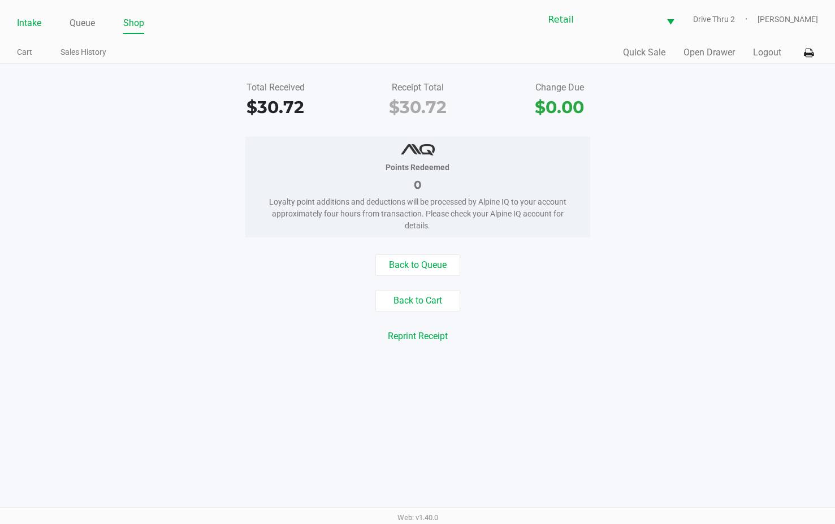
click at [25, 24] on link "Intake" at bounding box center [29, 23] width 24 height 16
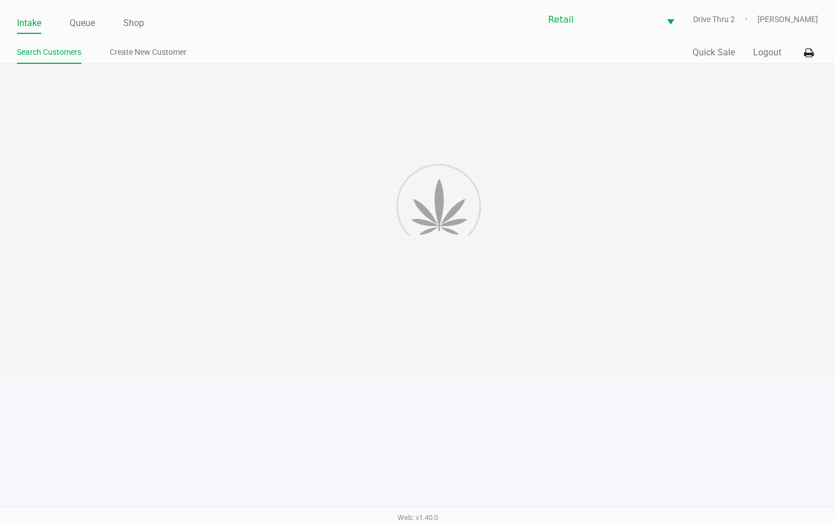
click at [279, 133] on div at bounding box center [417, 219] width 835 height 311
click at [309, 144] on div at bounding box center [417, 219] width 835 height 311
click at [406, 113] on div at bounding box center [417, 219] width 835 height 311
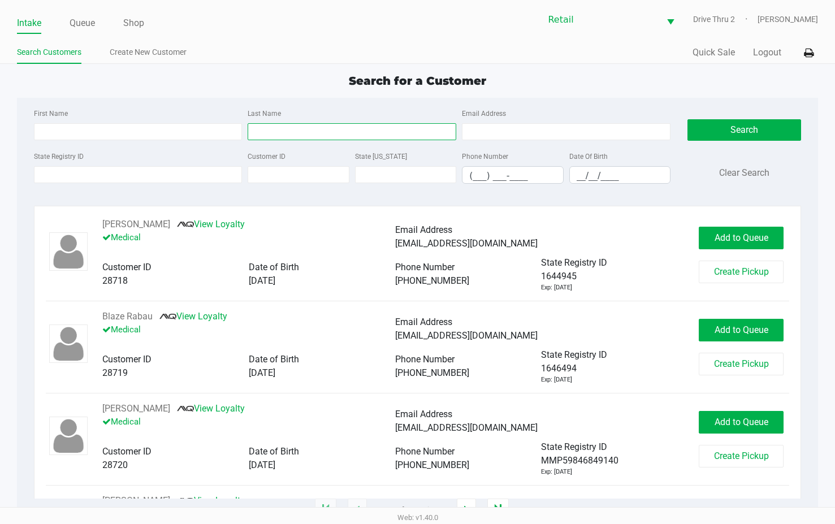
click at [383, 128] on input "Last Name" at bounding box center [352, 131] width 209 height 17
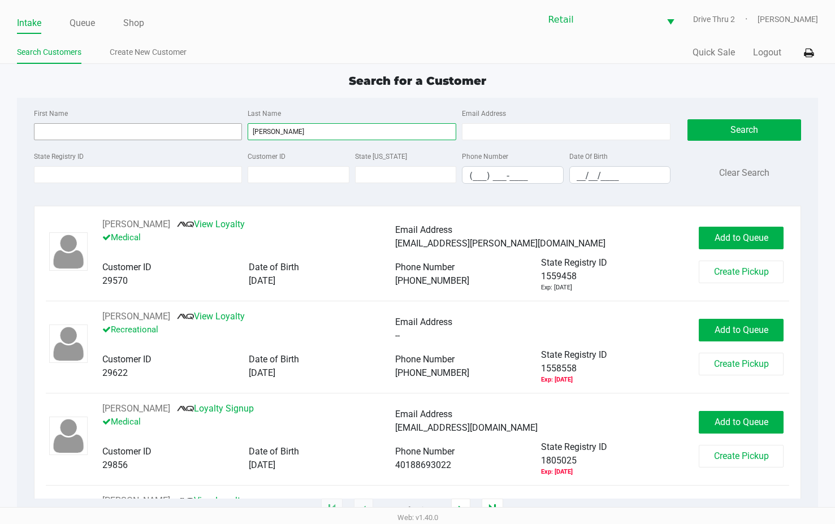
type input "[PERSON_NAME]"
click at [210, 137] on input "First Name" at bounding box center [138, 131] width 209 height 17
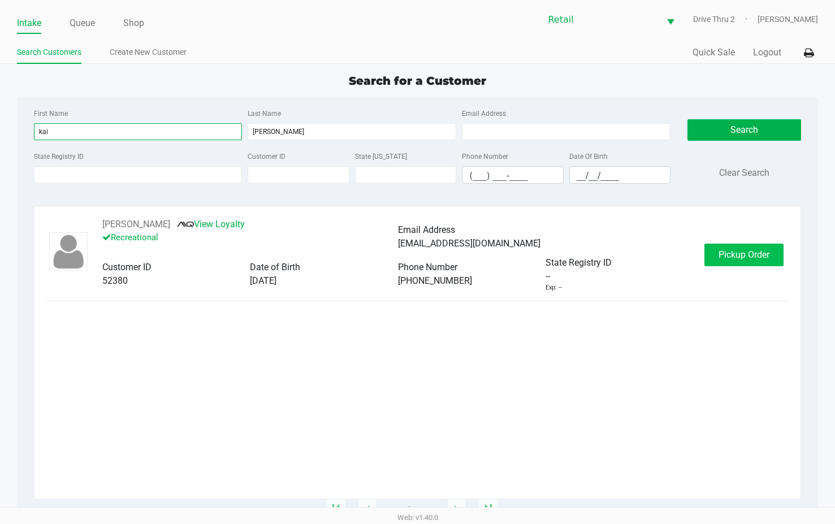
type input "kai"
click at [722, 256] on span "Pickup Order" at bounding box center [743, 254] width 51 height 11
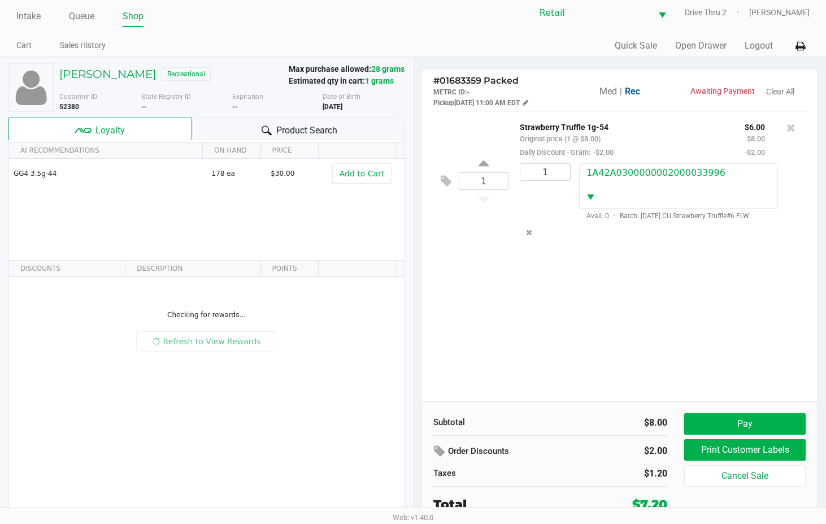
scroll to position [8, 0]
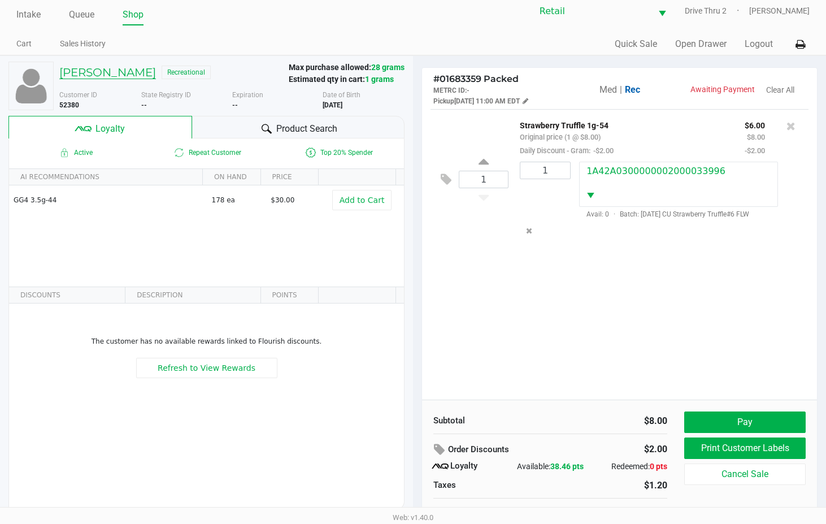
click at [92, 77] on h5 "[PERSON_NAME]" at bounding box center [107, 73] width 97 height 14
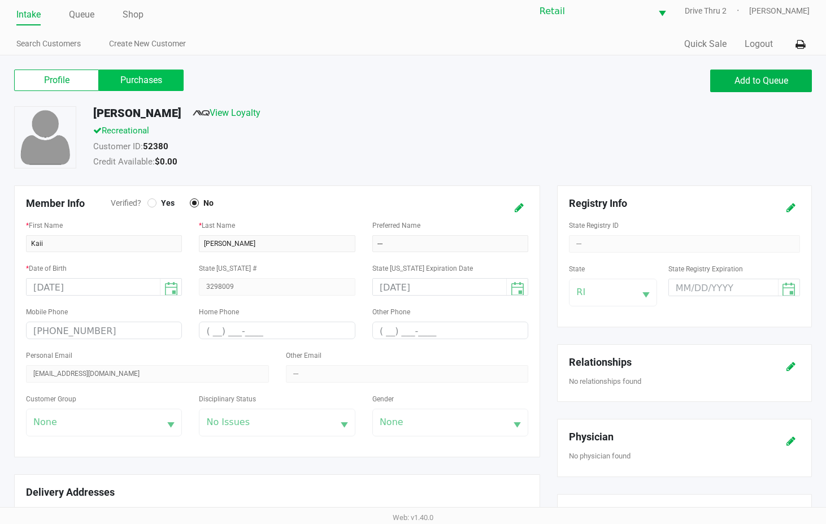
click at [136, 82] on label "Purchases" at bounding box center [141, 80] width 85 height 21
click at [0, 0] on 1 "Purchases" at bounding box center [0, 0] width 0 height 0
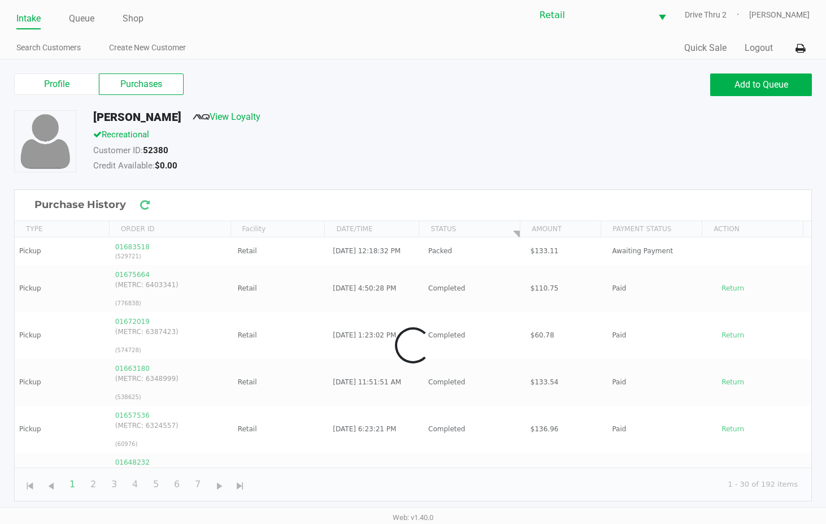
scroll to position [5, 0]
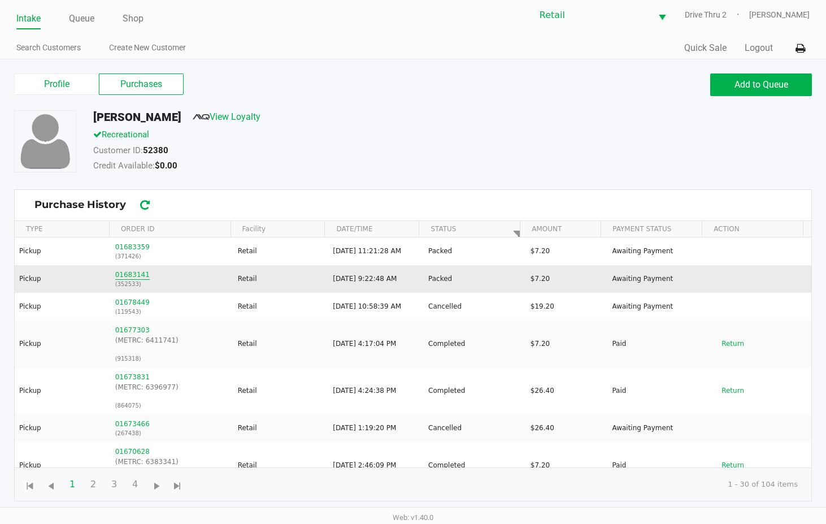
click at [131, 275] on button "01683141" at bounding box center [132, 275] width 34 height 10
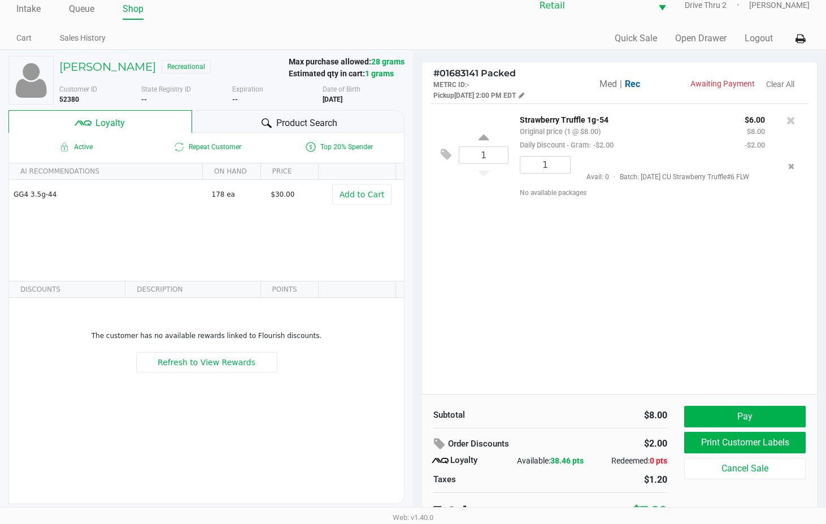
scroll to position [22, 0]
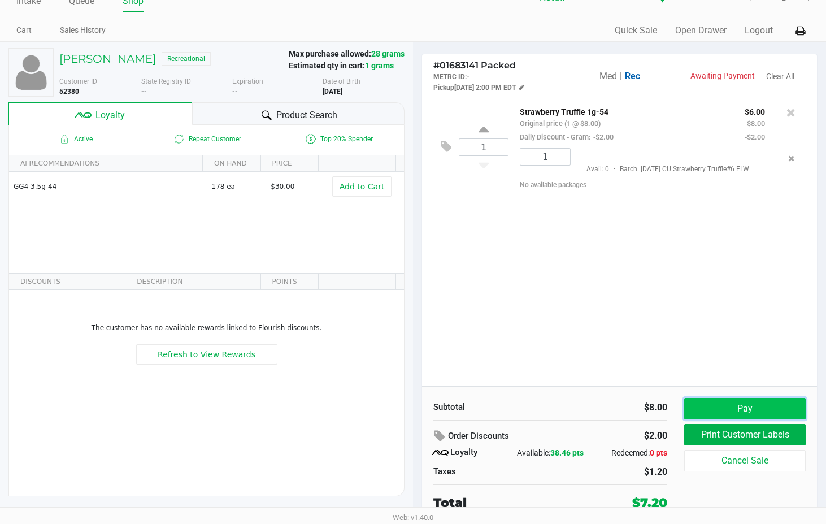
click at [718, 409] on button "Pay" at bounding box center [744, 408] width 121 height 21
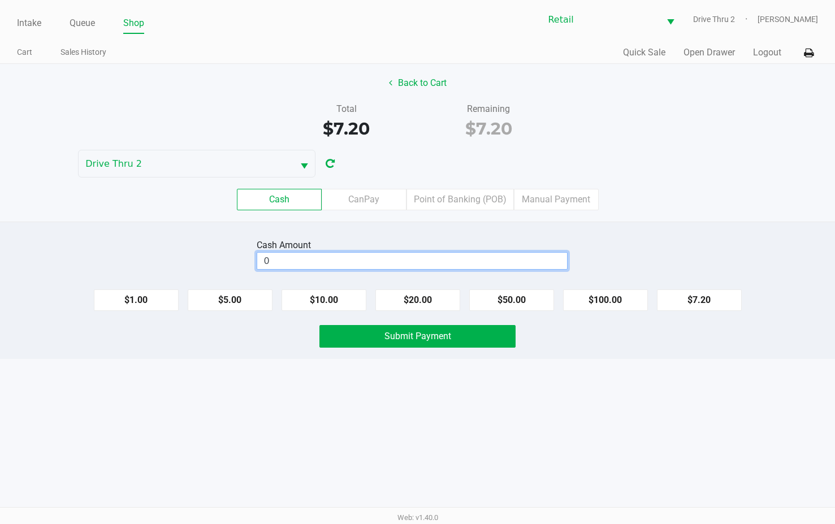
click at [532, 267] on input "0" at bounding box center [412, 261] width 310 height 16
type input "$7.25"
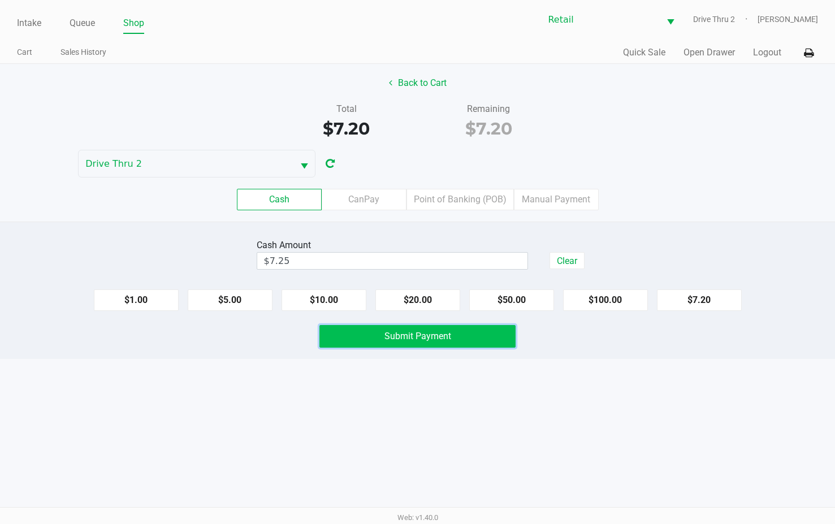
click at [490, 336] on button "Submit Payment" at bounding box center [417, 336] width 196 height 23
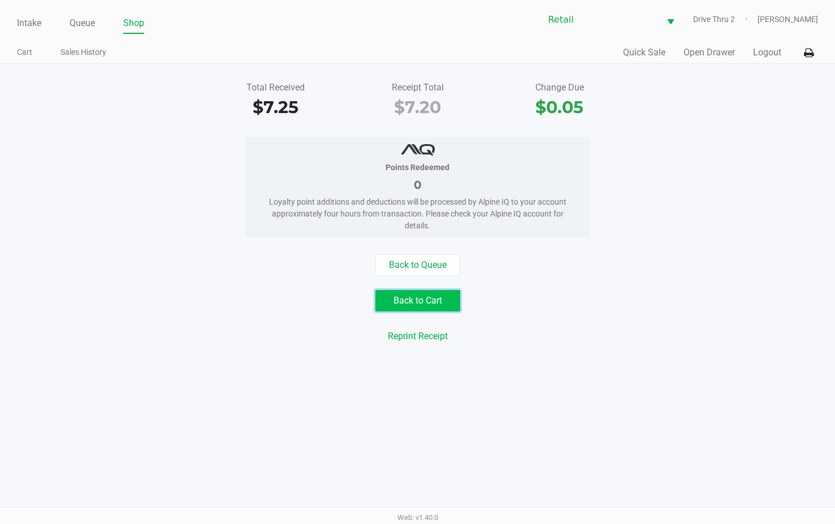
click at [418, 310] on button "Back to Cart" at bounding box center [417, 300] width 85 height 21
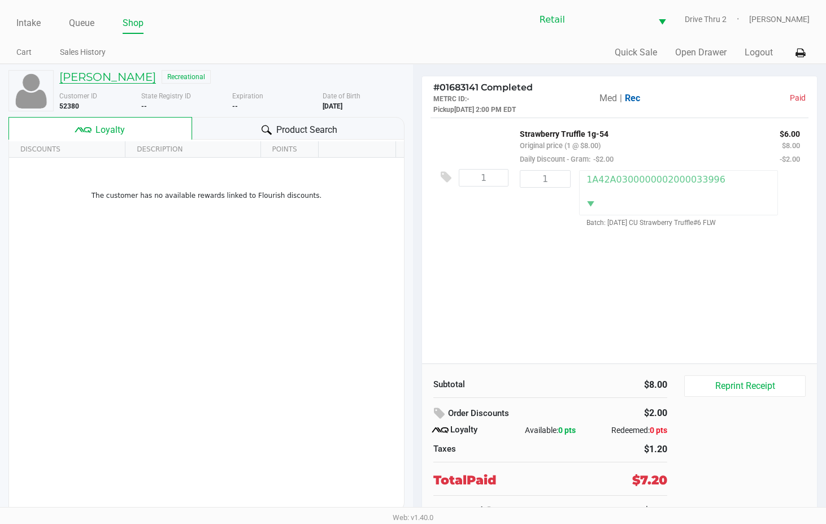
click at [91, 73] on h5 "[PERSON_NAME]" at bounding box center [107, 77] width 97 height 14
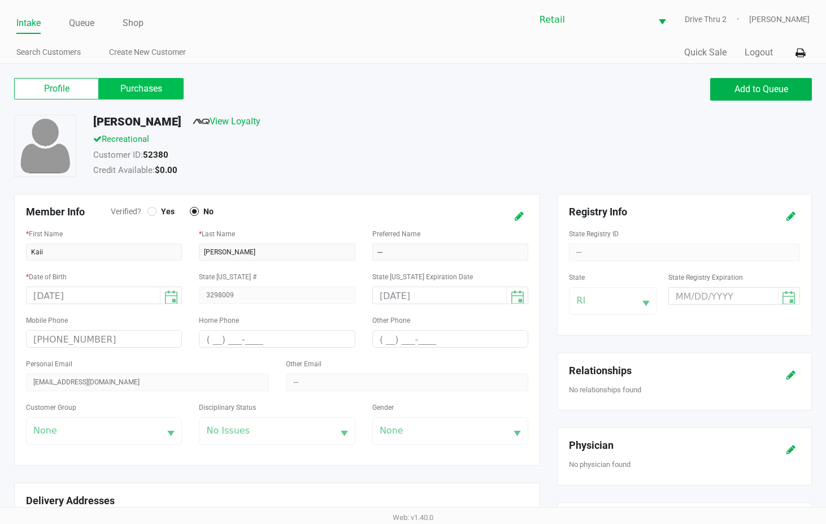
click at [175, 87] on label "Purchases" at bounding box center [141, 88] width 85 height 21
click at [0, 0] on 1 "Purchases" at bounding box center [0, 0] width 0 height 0
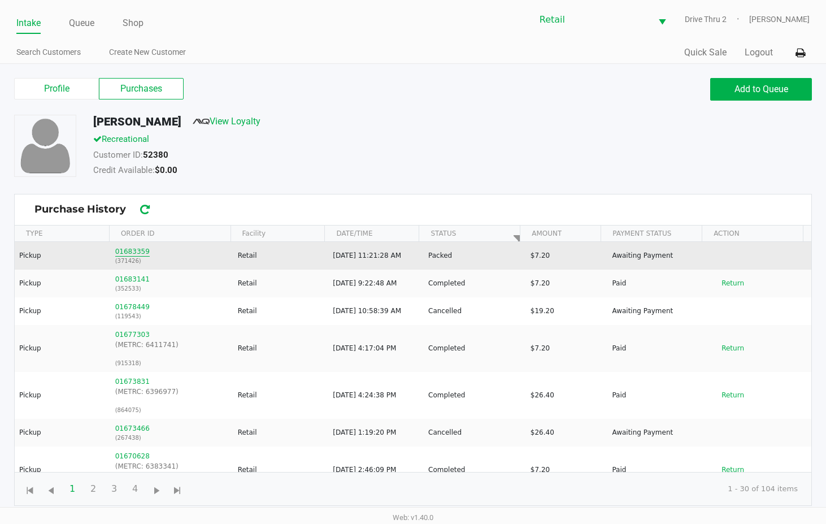
click at [130, 248] on button "01683359" at bounding box center [132, 251] width 34 height 10
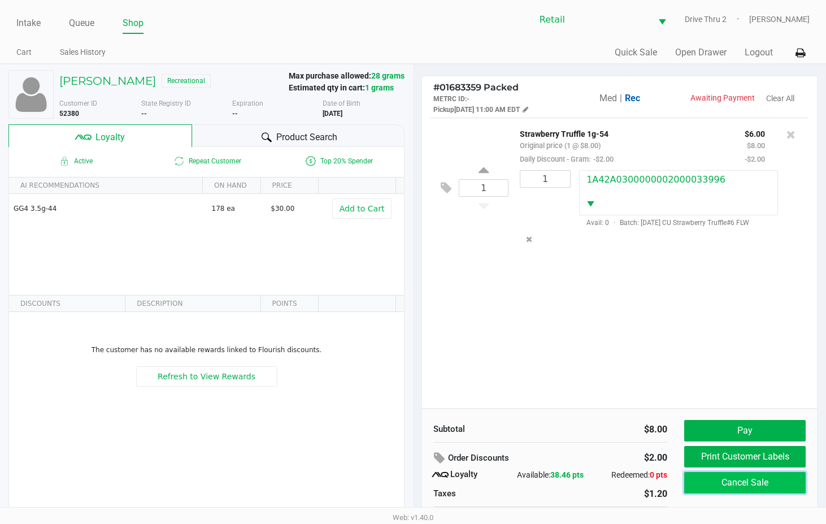
click at [736, 487] on button "Cancel Sale" at bounding box center [744, 482] width 121 height 21
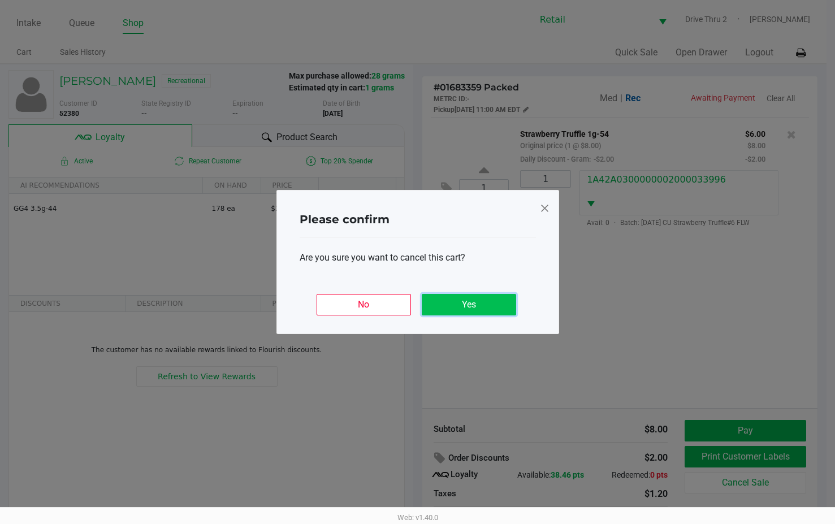
click at [483, 302] on button "Yes" at bounding box center [469, 304] width 94 height 21
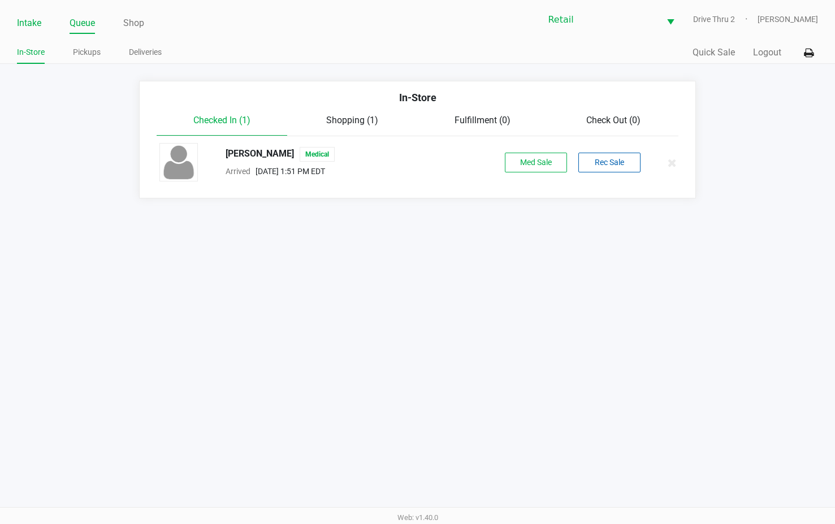
click at [34, 22] on link "Intake" at bounding box center [29, 23] width 24 height 16
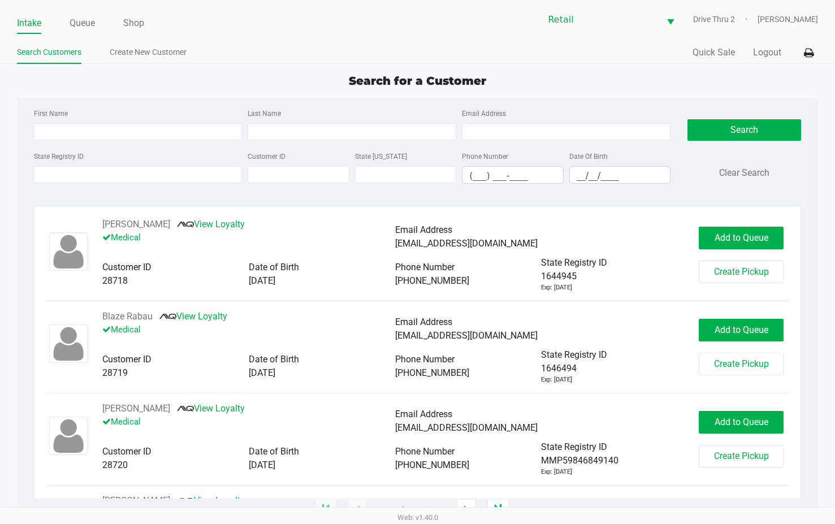
click at [381, 60] on ul "Search Customers Create New Customer" at bounding box center [217, 53] width 401 height 19
click at [289, 140] on input "Last Name" at bounding box center [352, 131] width 209 height 17
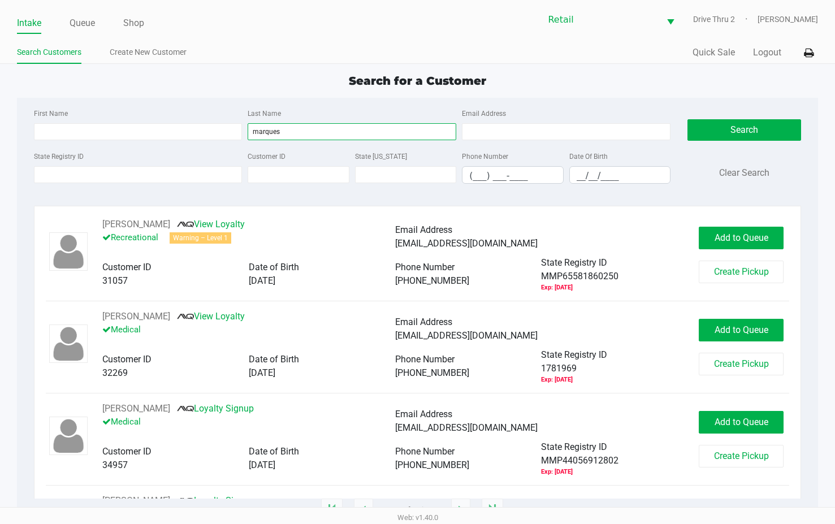
type input "marques"
drag, startPoint x: 28, startPoint y: 131, endPoint x: 36, endPoint y: 134, distance: 8.9
click at [32, 131] on div "First Name Last Name [PERSON_NAME] Email Address State Registry ID Customer ID …" at bounding box center [352, 149] width 654 height 86
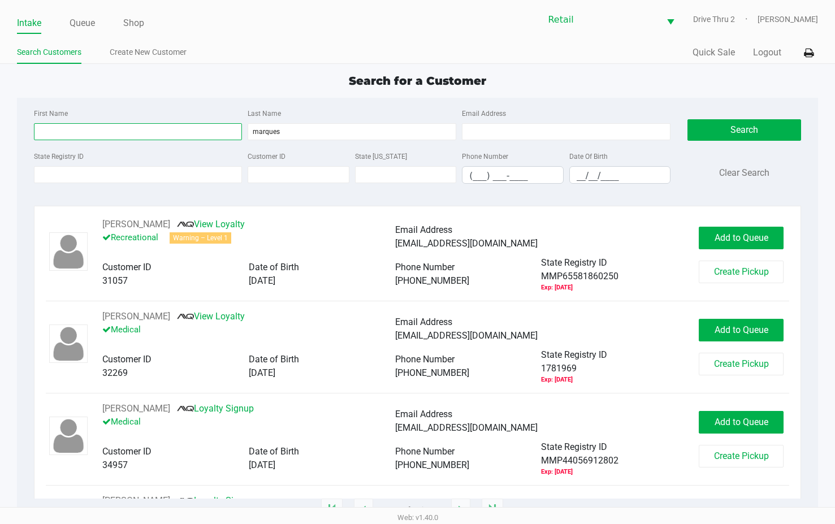
click at [36, 134] on input "First Name" at bounding box center [138, 131] width 209 height 17
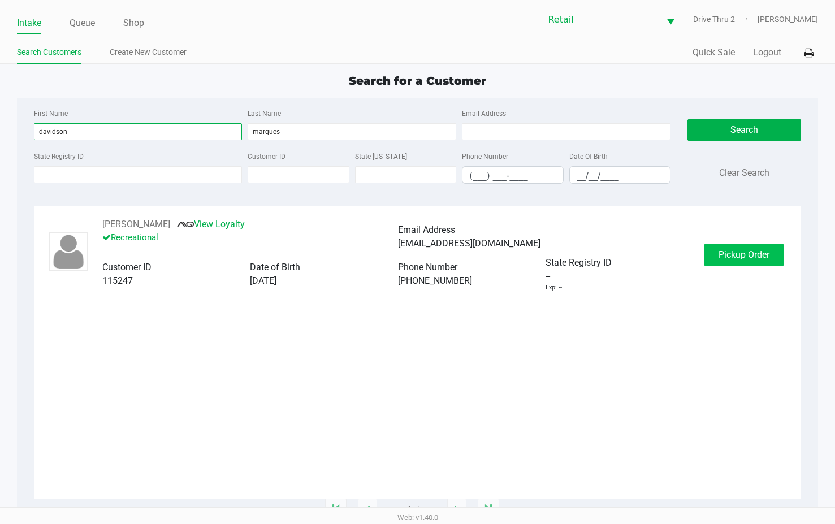
type input "davidson"
click at [722, 254] on span "Pickup Order" at bounding box center [743, 254] width 51 height 11
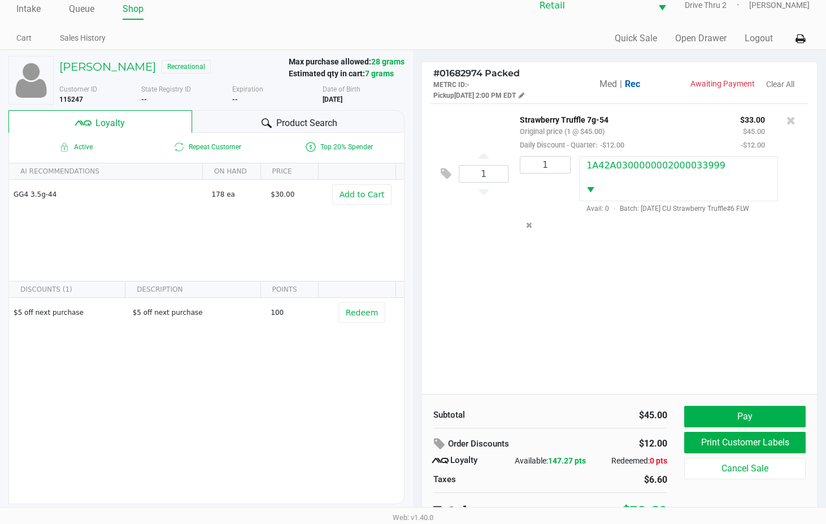
scroll to position [22, 0]
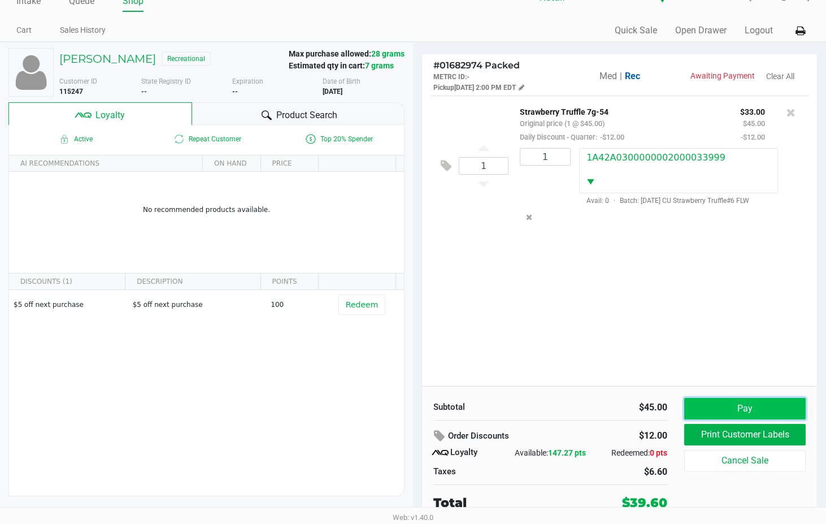
click at [709, 402] on button "Pay" at bounding box center [744, 408] width 121 height 21
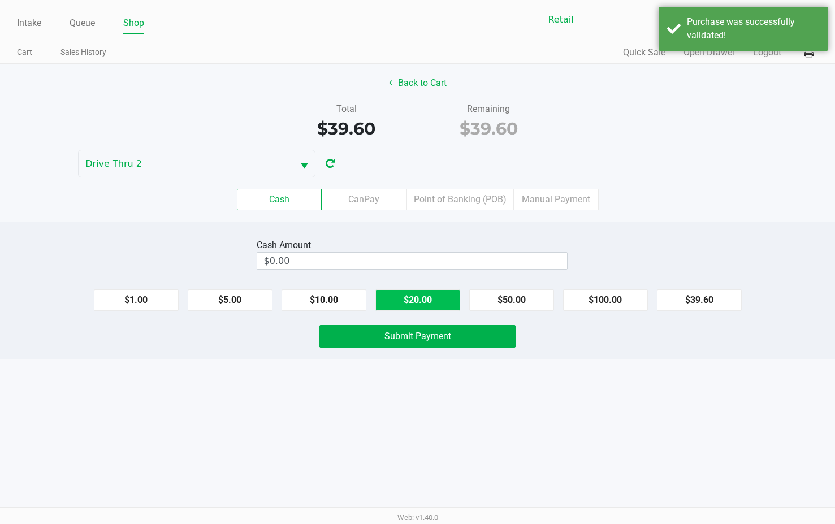
click at [429, 292] on button "$20.00" at bounding box center [417, 299] width 85 height 21
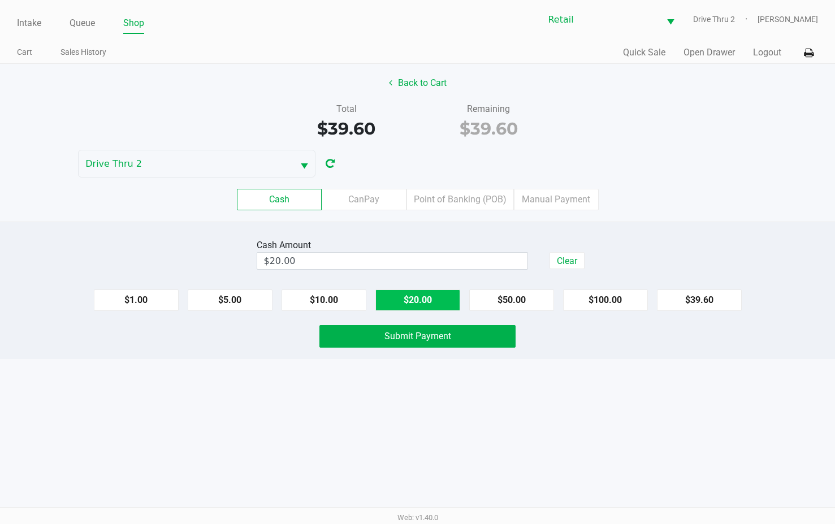
click at [429, 292] on button "$20.00" at bounding box center [417, 299] width 85 height 21
type input "$40.00"
click at [431, 331] on span "Submit Payment" at bounding box center [417, 336] width 67 height 11
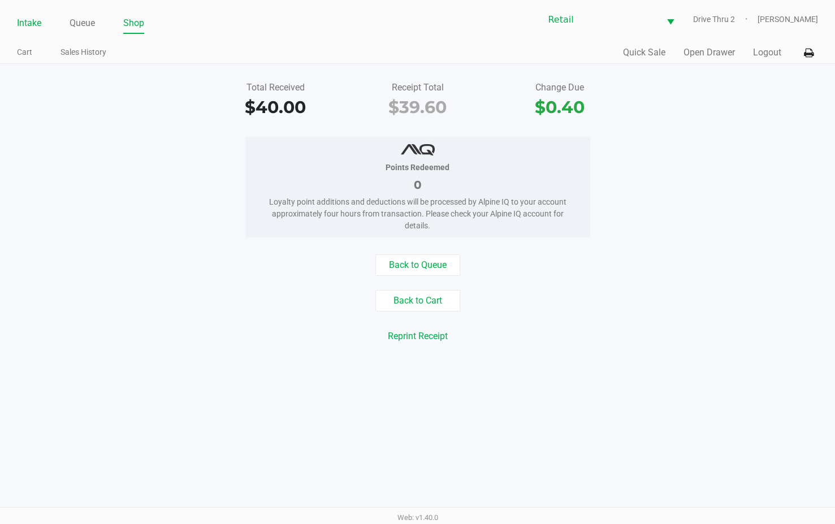
click at [32, 17] on link "Intake" at bounding box center [29, 23] width 24 height 16
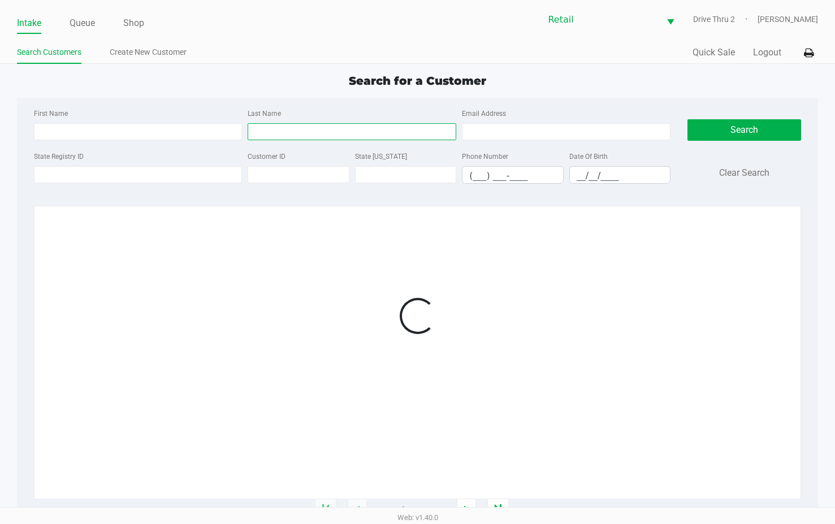
click at [389, 136] on input "Last Name" at bounding box center [352, 131] width 209 height 17
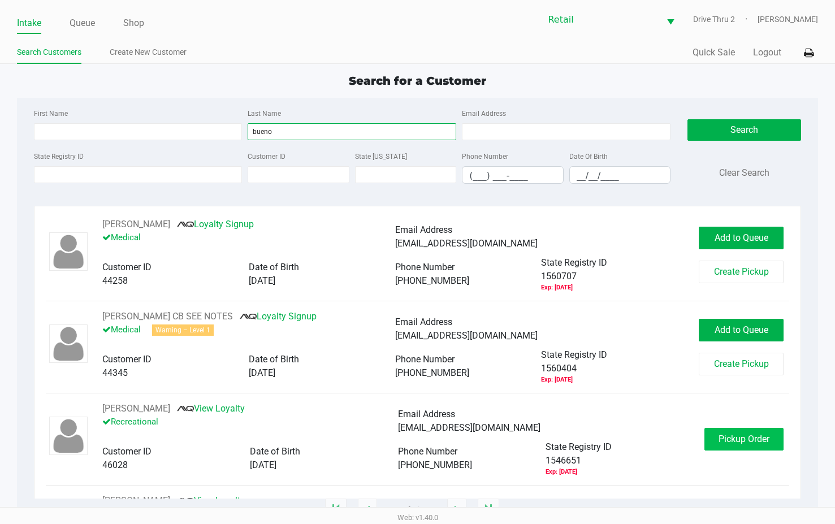
type input "bueno"
click at [749, 433] on span "Pickup Order" at bounding box center [743, 438] width 51 height 11
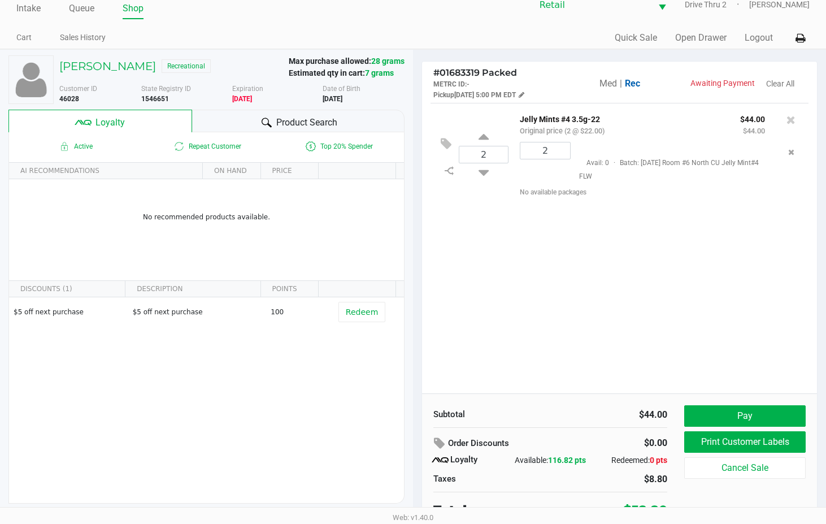
scroll to position [22, 0]
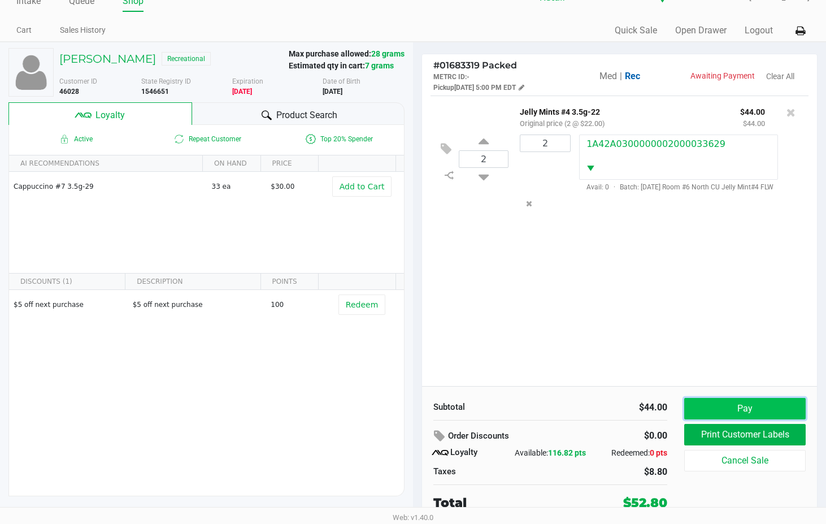
click at [765, 412] on button "Pay" at bounding box center [744, 408] width 121 height 21
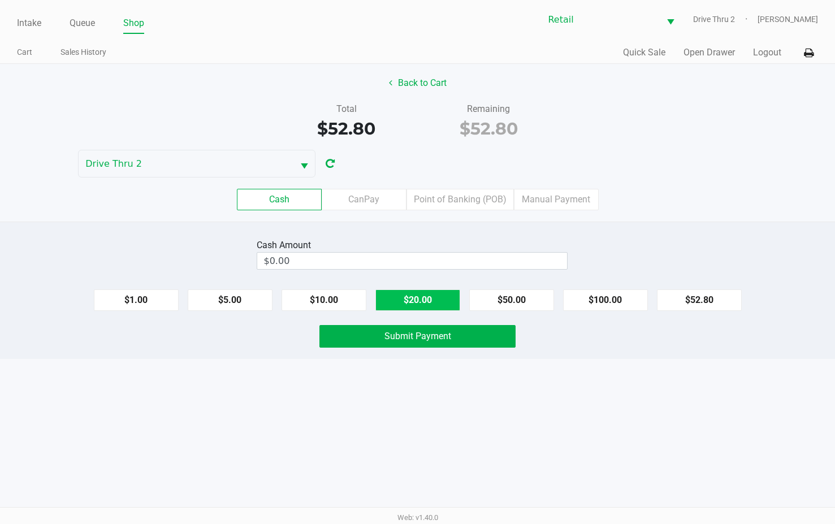
click at [453, 296] on button "$20.00" at bounding box center [417, 299] width 85 height 21
type input "$60.00"
click at [449, 338] on span "Submit Payment" at bounding box center [417, 336] width 67 height 11
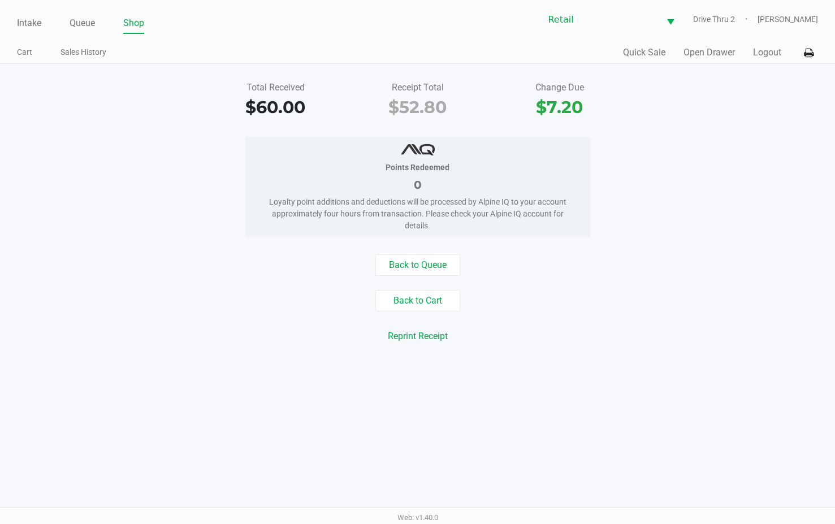
drag, startPoint x: 28, startPoint y: 24, endPoint x: 59, endPoint y: 44, distance: 37.3
click at [28, 24] on link "Intake" at bounding box center [29, 23] width 24 height 16
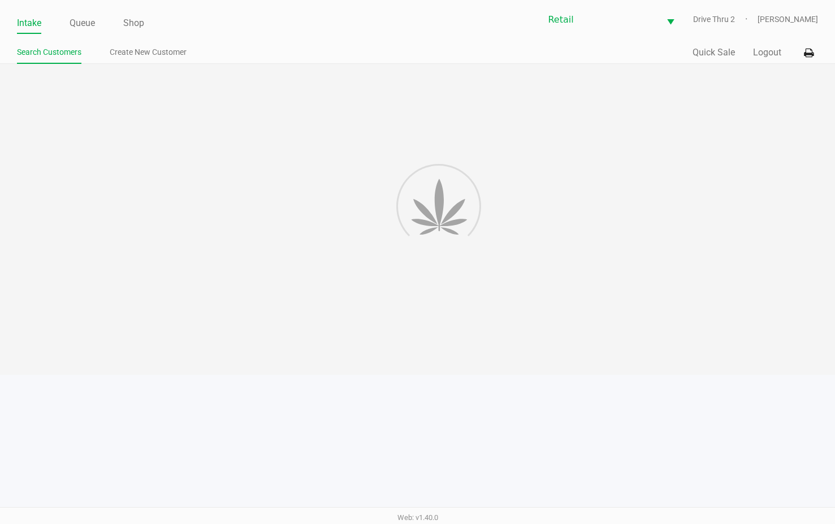
click at [402, 136] on div at bounding box center [417, 219] width 835 height 311
click at [394, 127] on div at bounding box center [417, 219] width 835 height 311
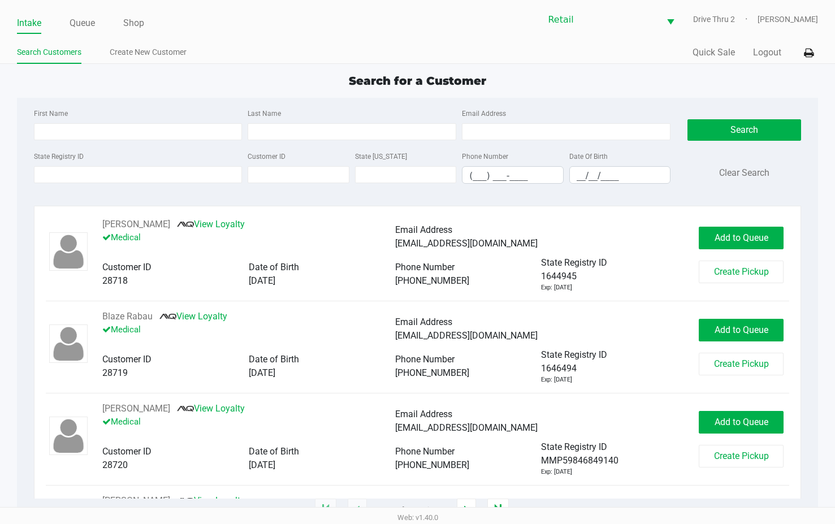
click at [374, 140] on div "First Name Last Name Email Address" at bounding box center [352, 127] width 643 height 43
click at [379, 134] on input "Last Name" at bounding box center [352, 131] width 209 height 17
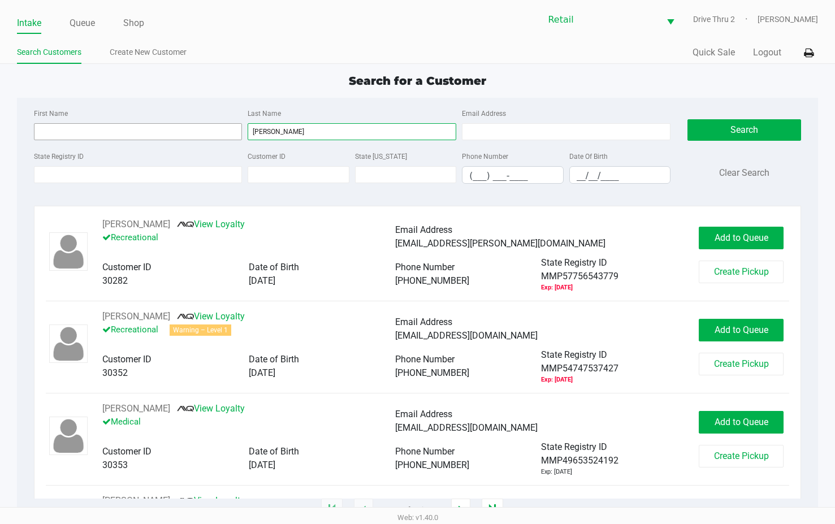
type input "[PERSON_NAME]"
click at [208, 123] on input "First Name" at bounding box center [138, 131] width 209 height 17
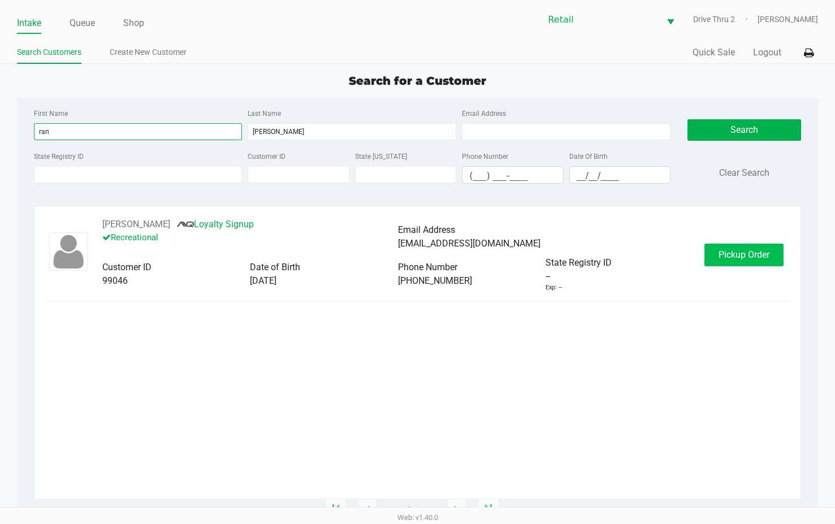
type input "ran"
click at [773, 260] on button "Pickup Order" at bounding box center [743, 255] width 79 height 23
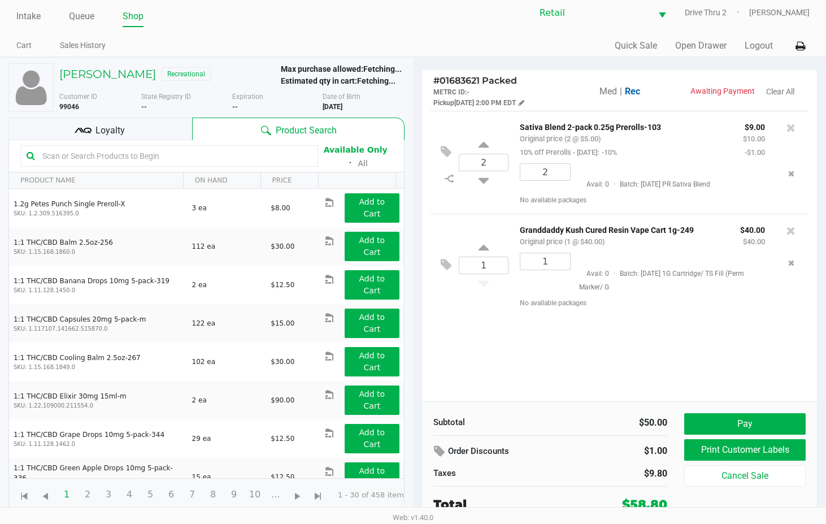
scroll to position [8, 0]
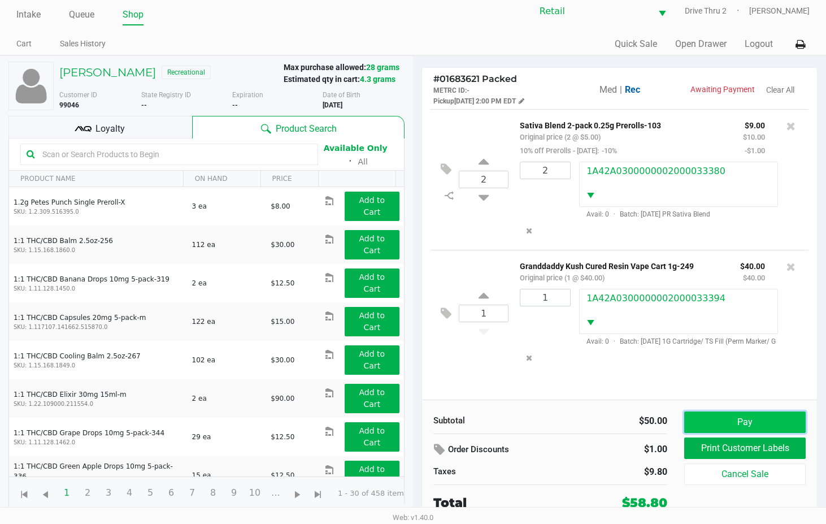
click at [762, 425] on button "Pay" at bounding box center [744, 421] width 121 height 21
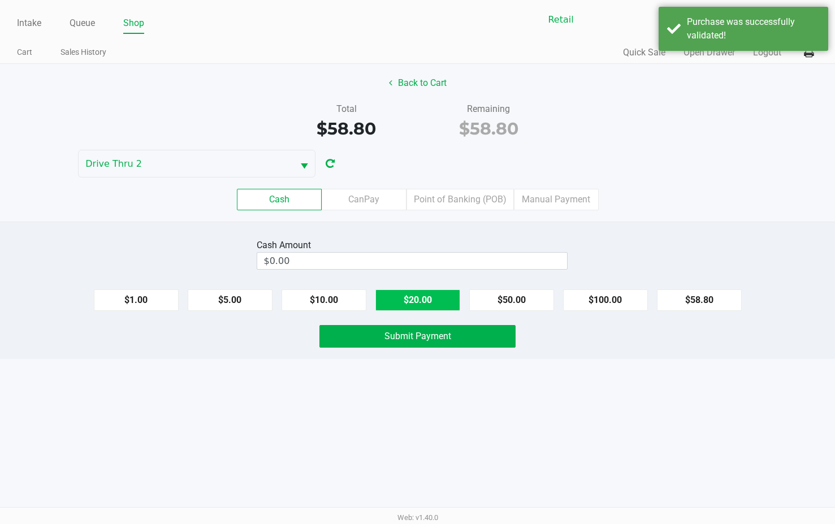
click at [418, 297] on button "$20.00" at bounding box center [417, 299] width 85 height 21
click at [419, 298] on button "$20.00" at bounding box center [417, 299] width 85 height 21
type input "$60.00"
click at [423, 332] on span "Submit Payment" at bounding box center [417, 336] width 67 height 11
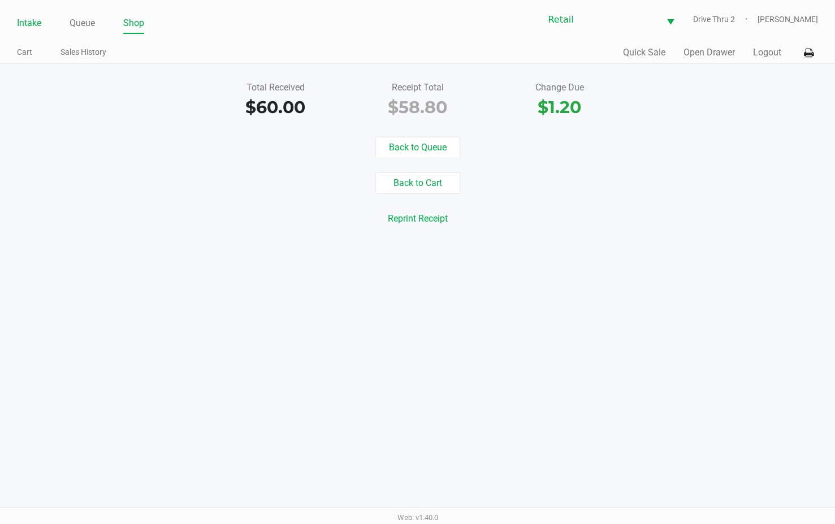
click at [29, 18] on link "Intake" at bounding box center [29, 23] width 24 height 16
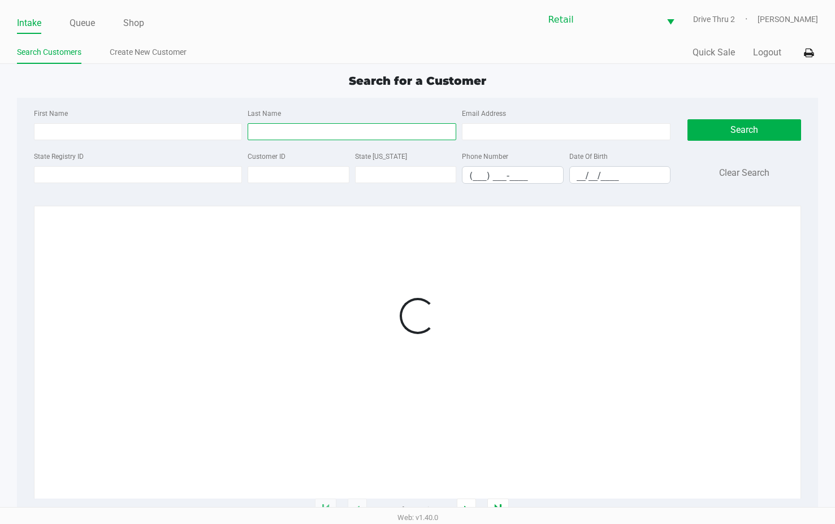
click at [338, 138] on input "Last Name" at bounding box center [352, 131] width 209 height 17
click at [337, 131] on input "Last Name" at bounding box center [352, 131] width 209 height 17
type input "[PERSON_NAME]"
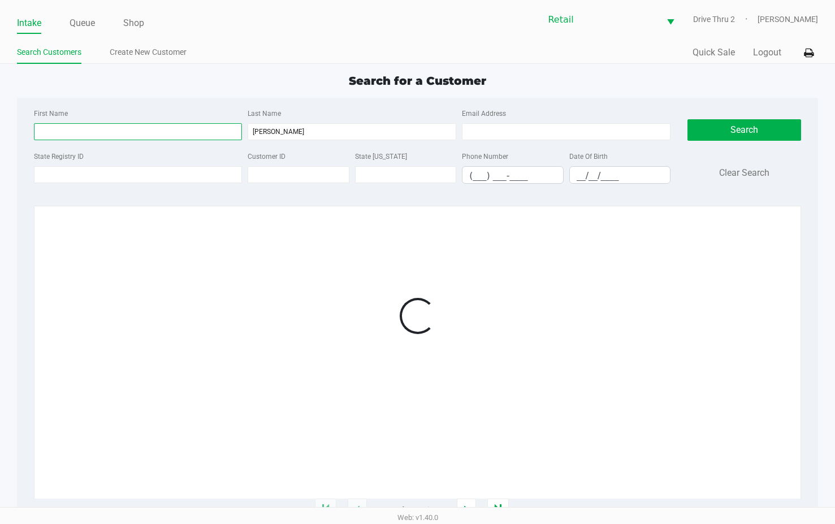
click at [204, 136] on input "First Name" at bounding box center [138, 131] width 209 height 17
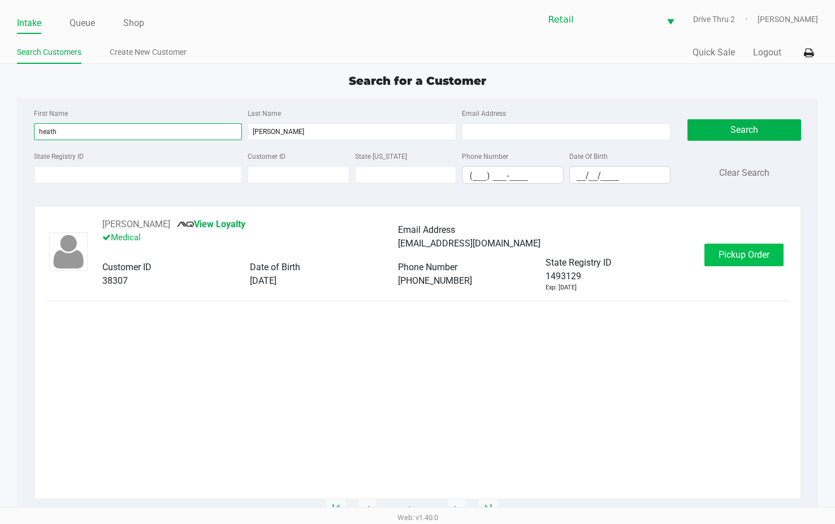
type input "heath"
click at [732, 256] on span "Pickup Order" at bounding box center [743, 254] width 51 height 11
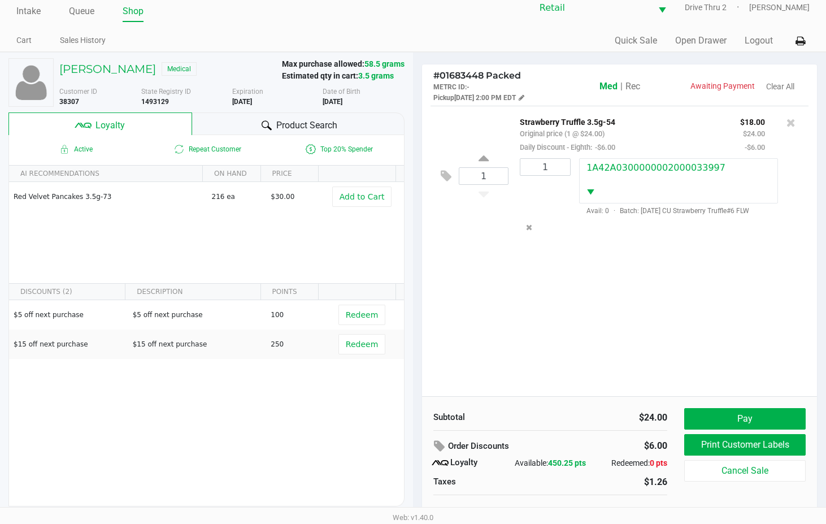
scroll to position [22, 0]
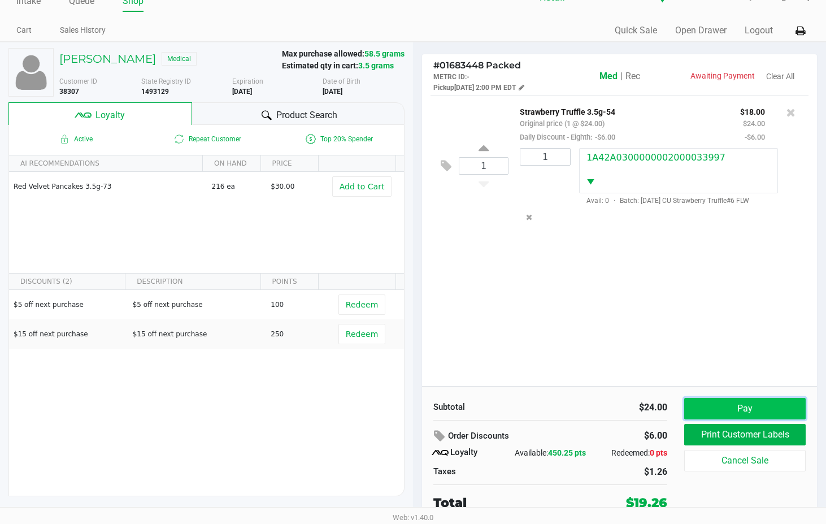
click at [707, 403] on button "Pay" at bounding box center [744, 408] width 121 height 21
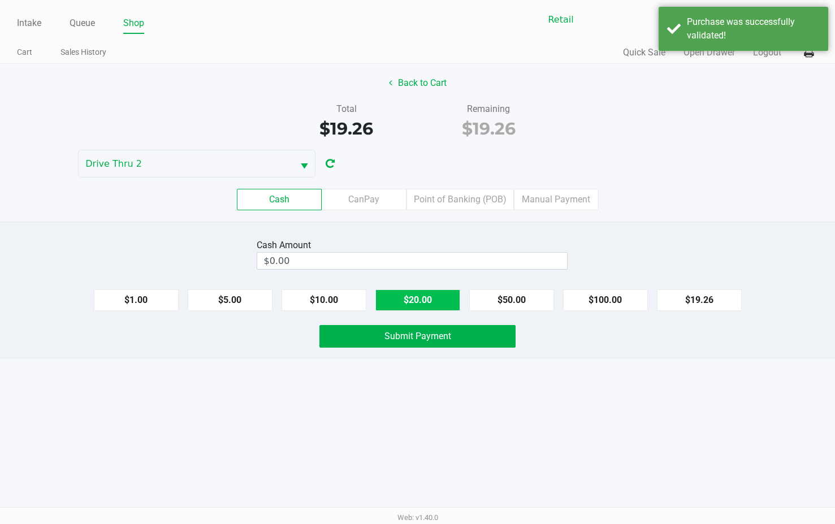
click at [432, 305] on button "$20.00" at bounding box center [417, 299] width 85 height 21
type input "$20.00"
click at [437, 343] on button "Submit Payment" at bounding box center [417, 336] width 196 height 23
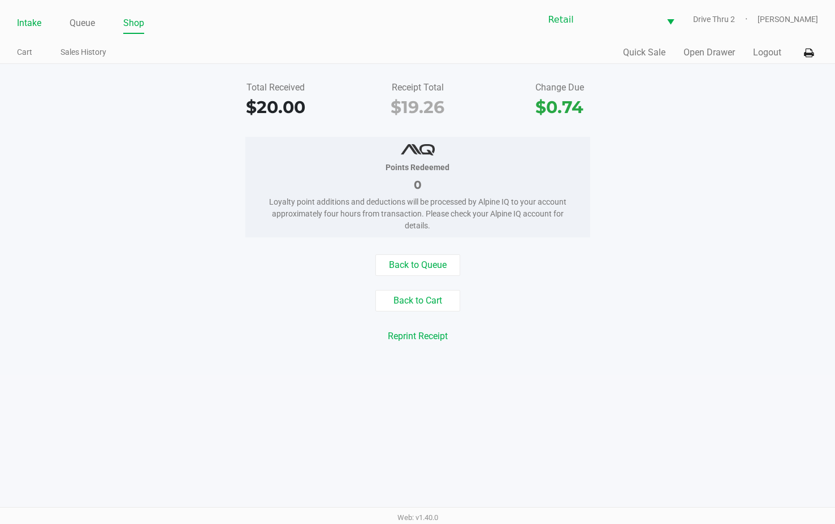
click at [24, 27] on link "Intake" at bounding box center [29, 23] width 24 height 16
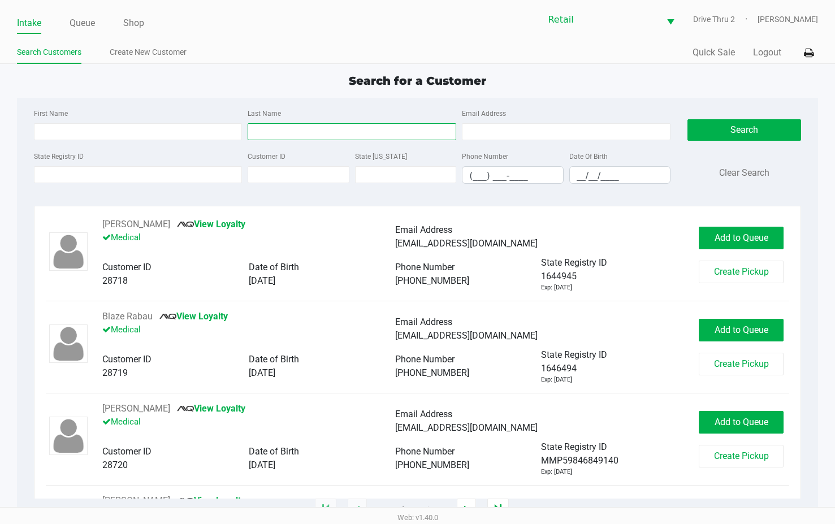
click at [275, 129] on input "Last Name" at bounding box center [352, 131] width 209 height 17
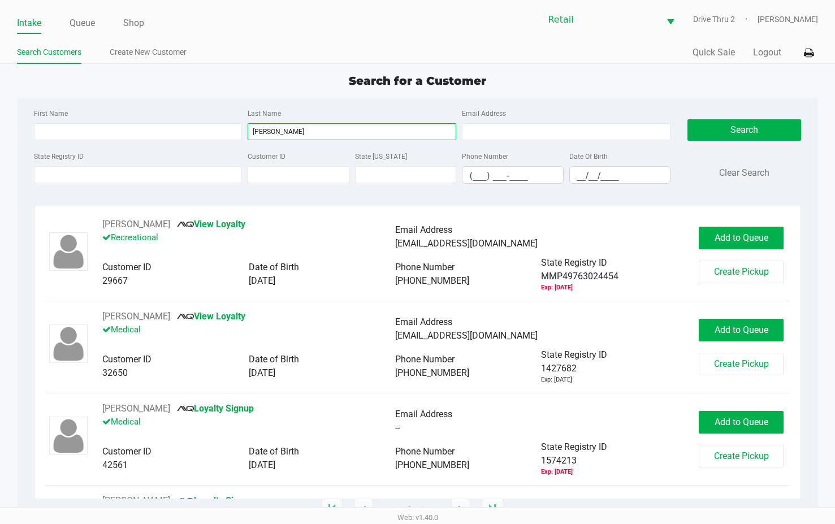
type input "[PERSON_NAME]"
click at [203, 116] on div "First Name" at bounding box center [138, 123] width 214 height 34
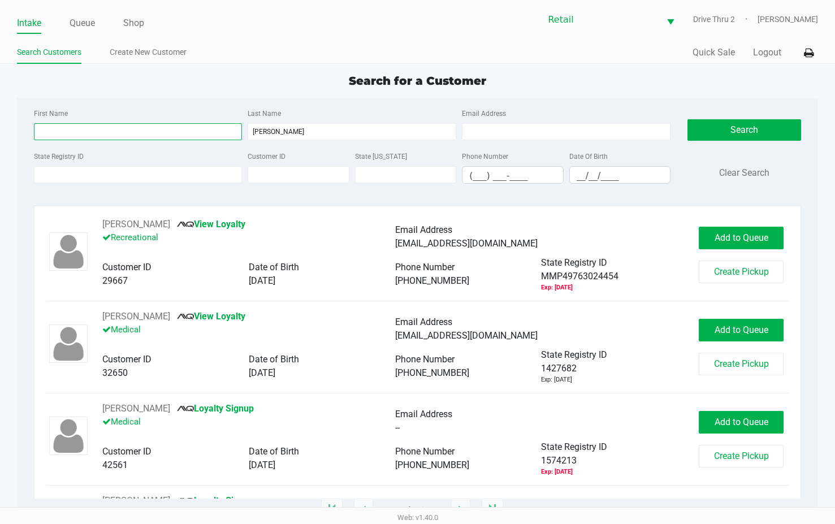
click at [208, 127] on input "First Name" at bounding box center [138, 131] width 209 height 17
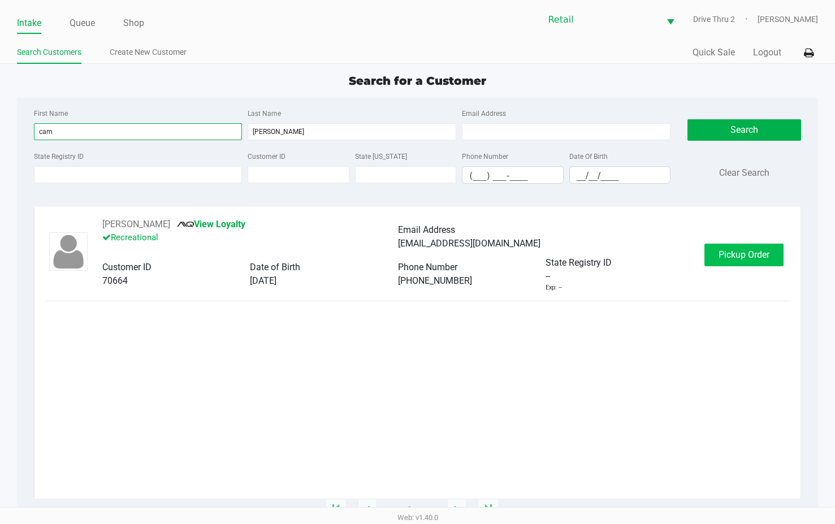
type input "cam"
click at [771, 257] on button "Pickup Order" at bounding box center [743, 255] width 79 height 23
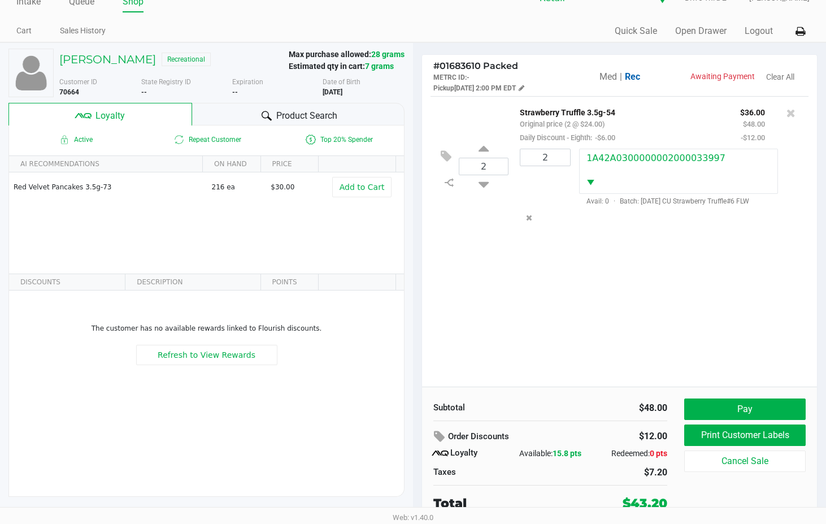
scroll to position [22, 0]
click at [779, 416] on button "Pay" at bounding box center [744, 408] width 121 height 21
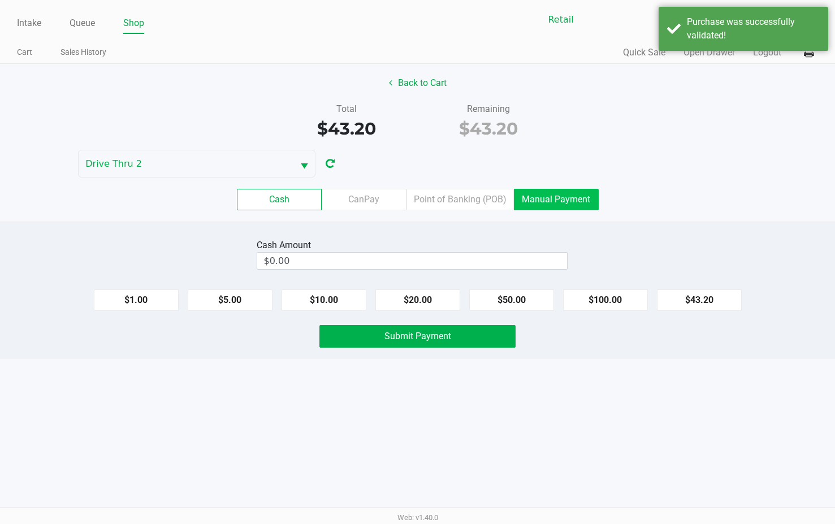
click at [572, 197] on label "Manual Payment" at bounding box center [556, 199] width 85 height 21
click at [0, 0] on 8 "Manual Payment" at bounding box center [0, 0] width 0 height 0
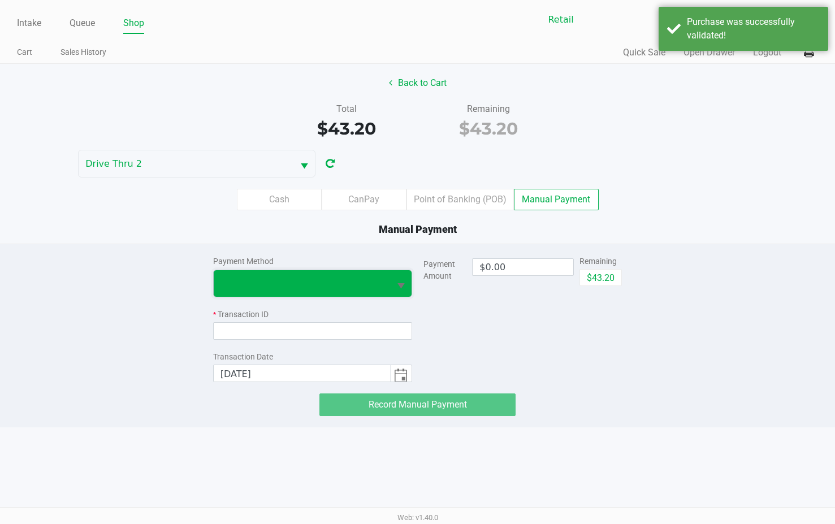
click at [383, 285] on span at bounding box center [302, 283] width 176 height 27
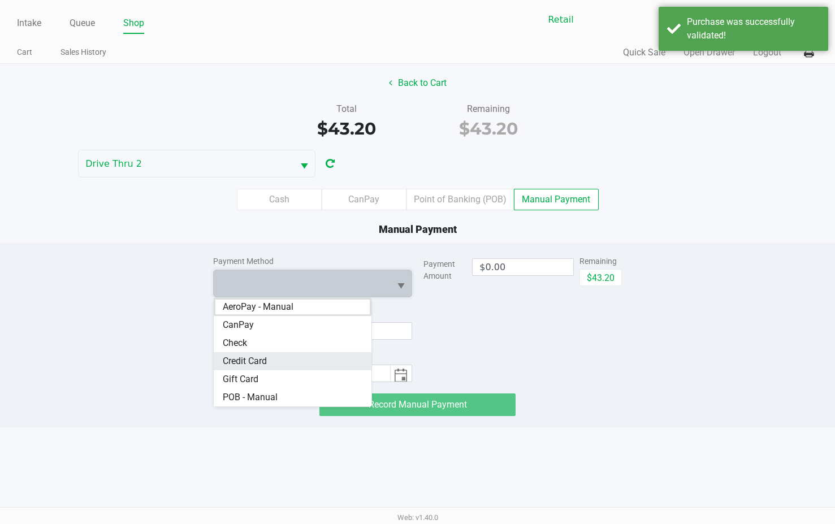
click at [336, 355] on Card "Credit Card" at bounding box center [293, 361] width 158 height 18
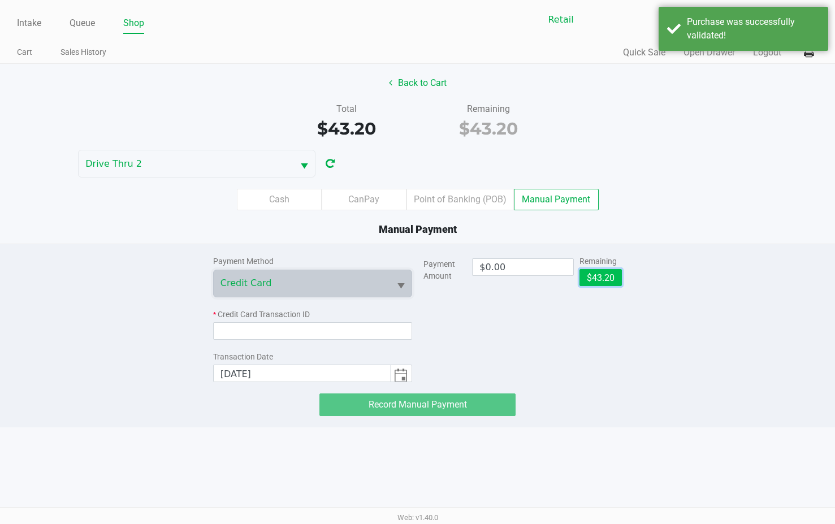
click at [619, 279] on button "$43.20" at bounding box center [600, 277] width 42 height 17
type input "$43.20"
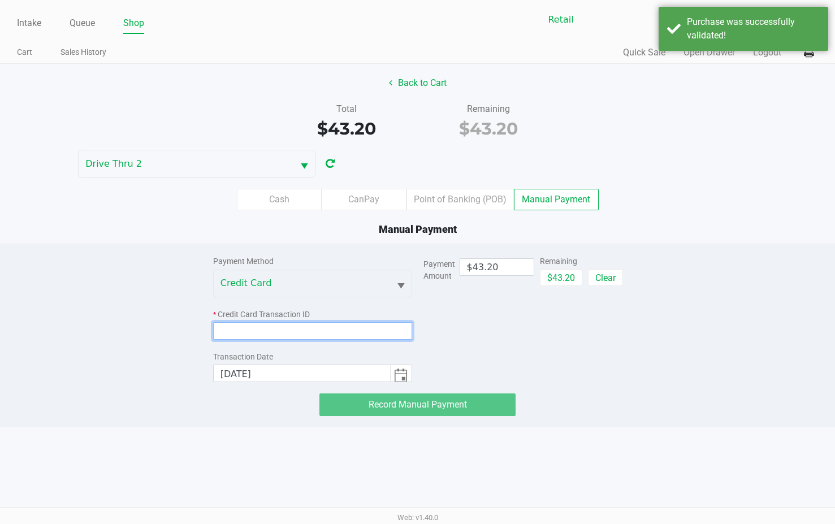
click at [395, 329] on input at bounding box center [312, 331] width 199 height 18
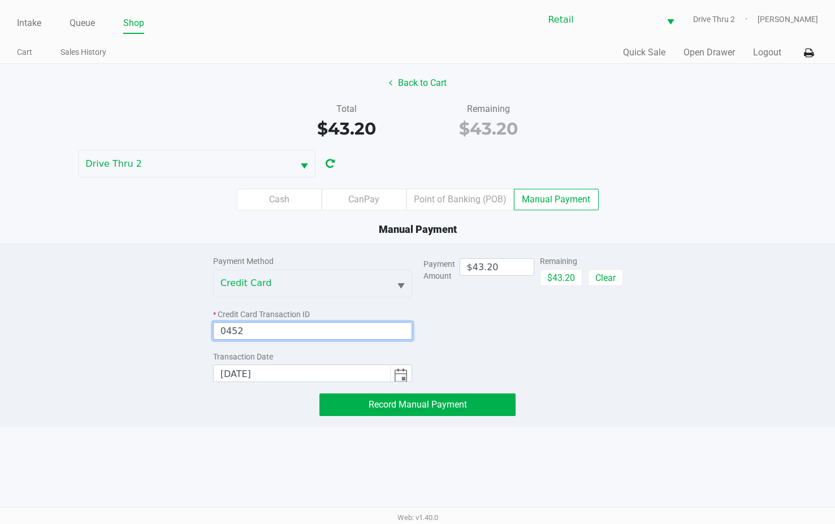
type input "0452"
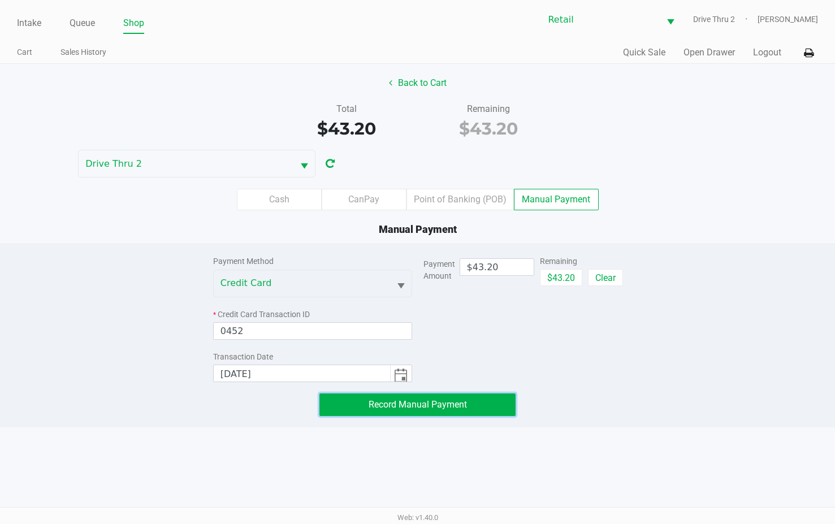
click at [494, 406] on button "Record Manual Payment" at bounding box center [417, 404] width 196 height 23
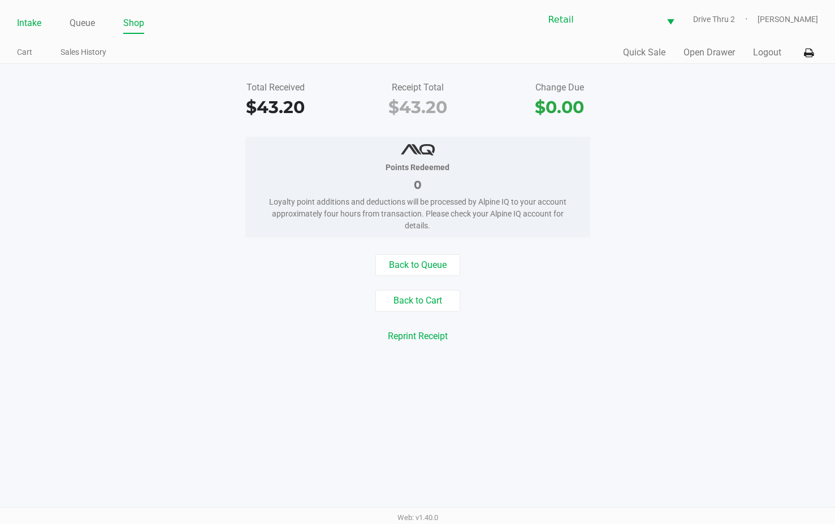
click at [28, 19] on link "Intake" at bounding box center [29, 23] width 24 height 16
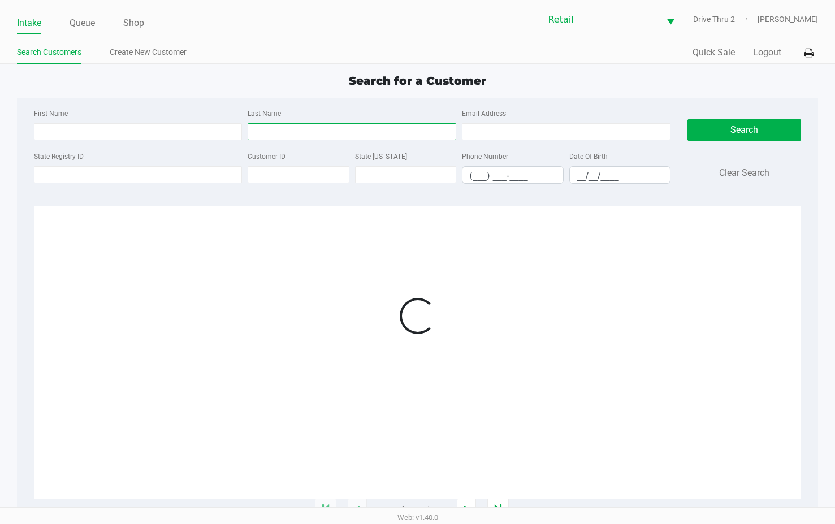
drag, startPoint x: 366, startPoint y: 165, endPoint x: 334, endPoint y: 123, distance: 52.4
click at [334, 123] on input "Last Name" at bounding box center [352, 131] width 209 height 17
type input "[PERSON_NAME]"
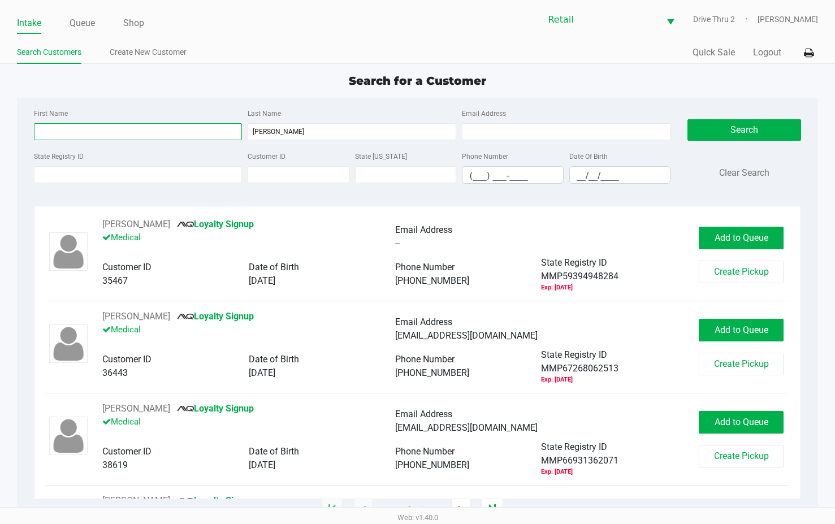
click at [193, 135] on input "First Name" at bounding box center [138, 131] width 209 height 17
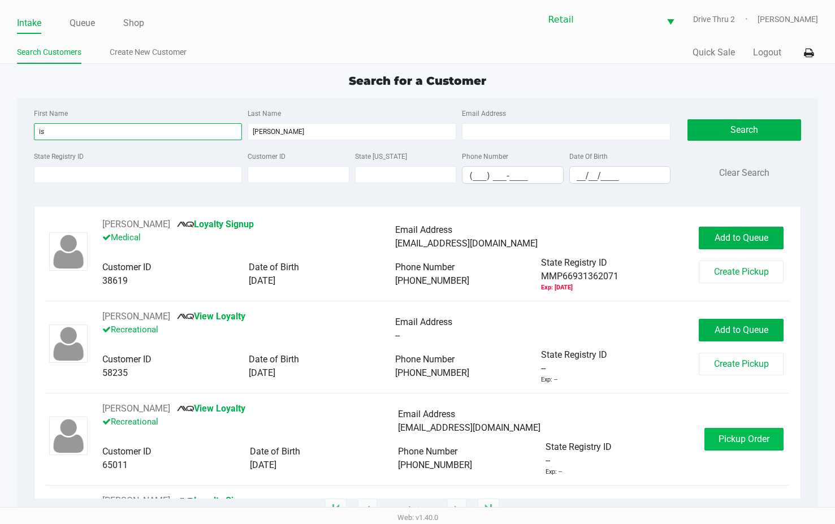
type input "is"
click at [742, 431] on button "Pickup Order" at bounding box center [743, 439] width 79 height 23
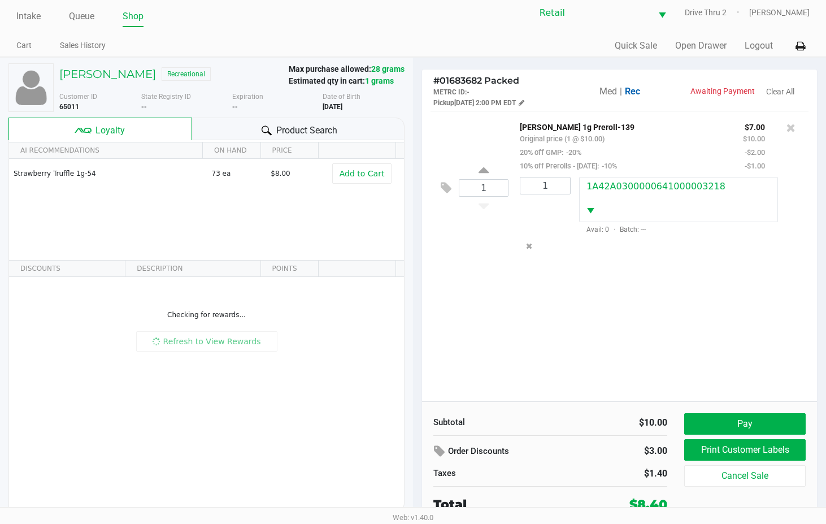
scroll to position [8, 0]
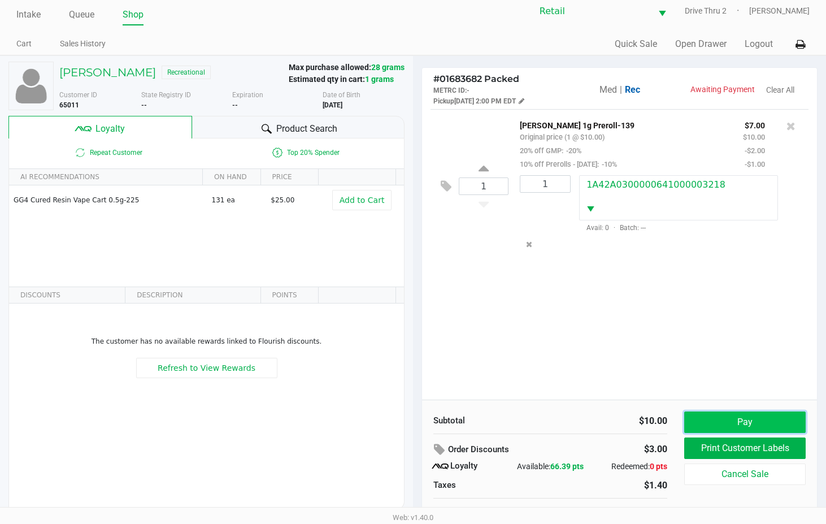
click at [730, 424] on button "Pay" at bounding box center [744, 421] width 121 height 21
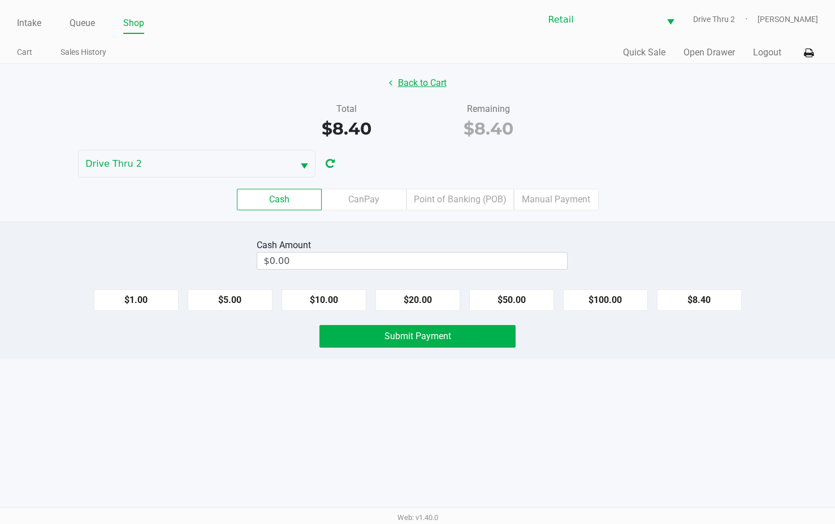
click at [403, 85] on button "Back to Cart" at bounding box center [417, 82] width 72 height 21
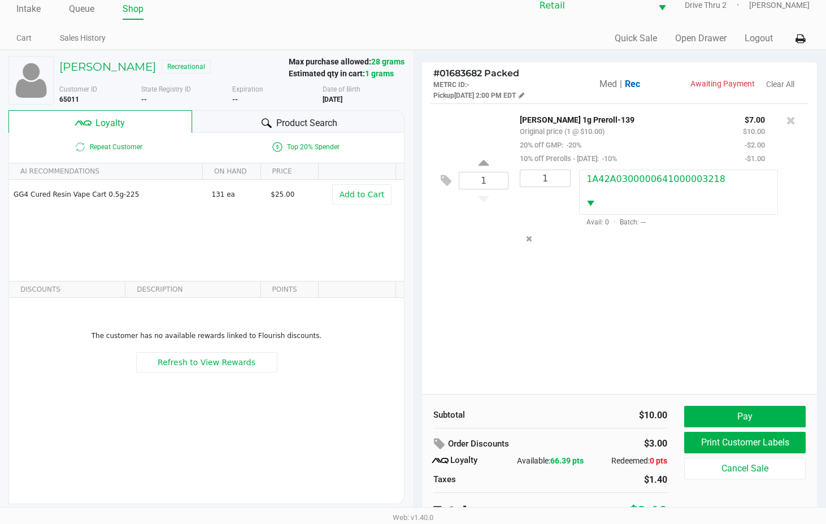
scroll to position [22, 0]
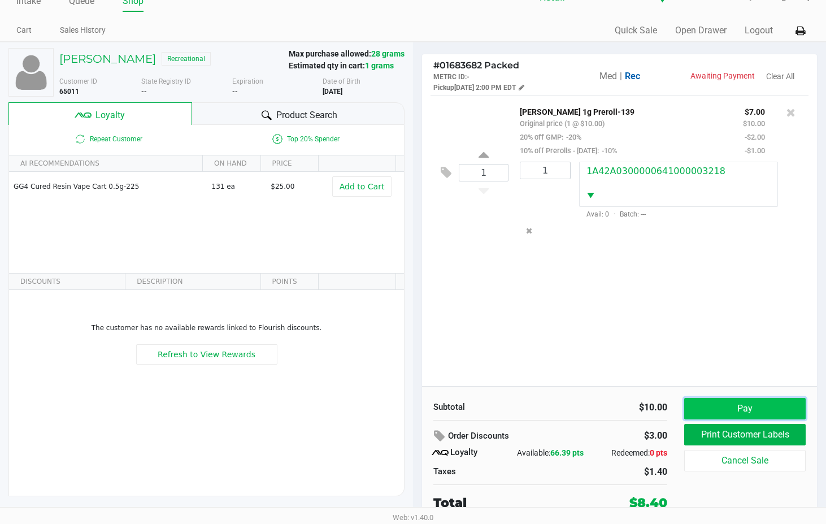
click at [705, 411] on button "Pay" at bounding box center [744, 408] width 121 height 21
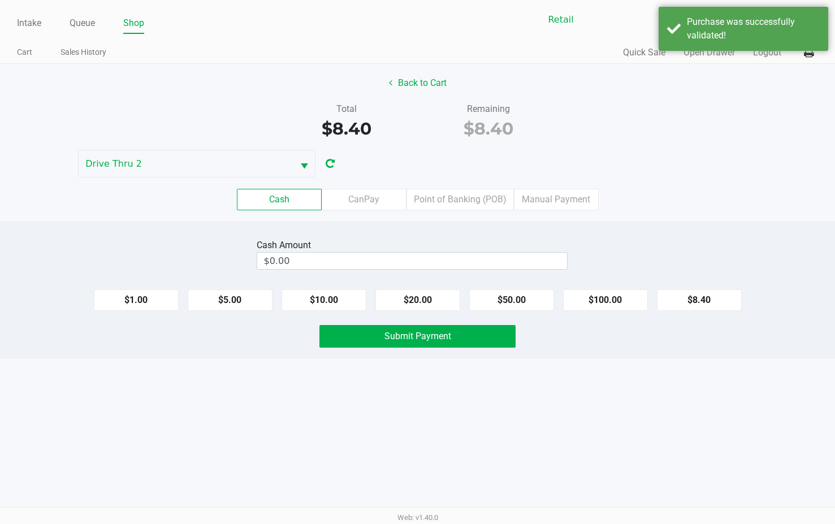
click at [371, 241] on div "Cash Amount" at bounding box center [412, 245] width 311 height 14
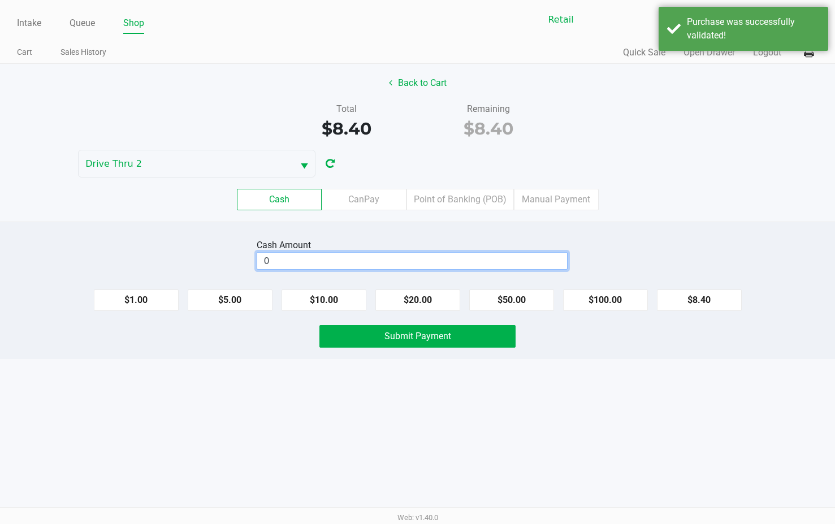
click at [372, 259] on input "0" at bounding box center [412, 261] width 310 height 16
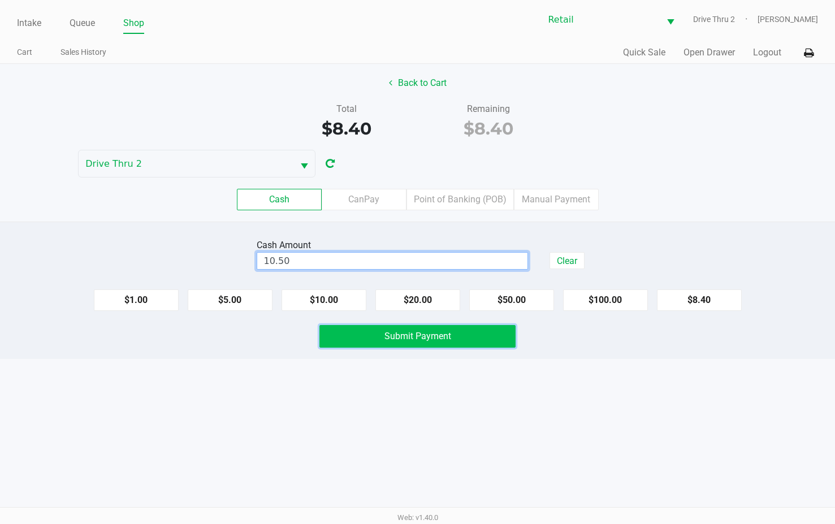
type input "$10.50"
click at [426, 335] on span "Submit Payment" at bounding box center [417, 336] width 67 height 11
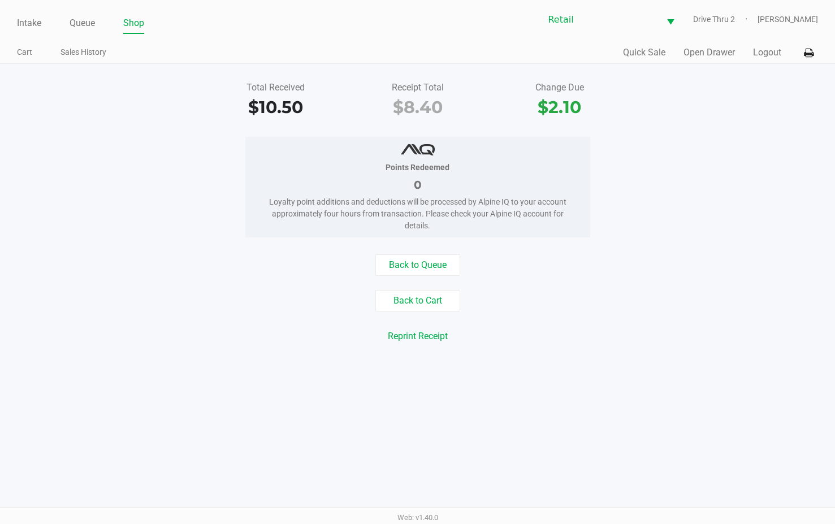
click at [44, 22] on ul "Intake Queue Shop" at bounding box center [217, 23] width 401 height 19
click at [28, 23] on link "Intake" at bounding box center [29, 23] width 24 height 16
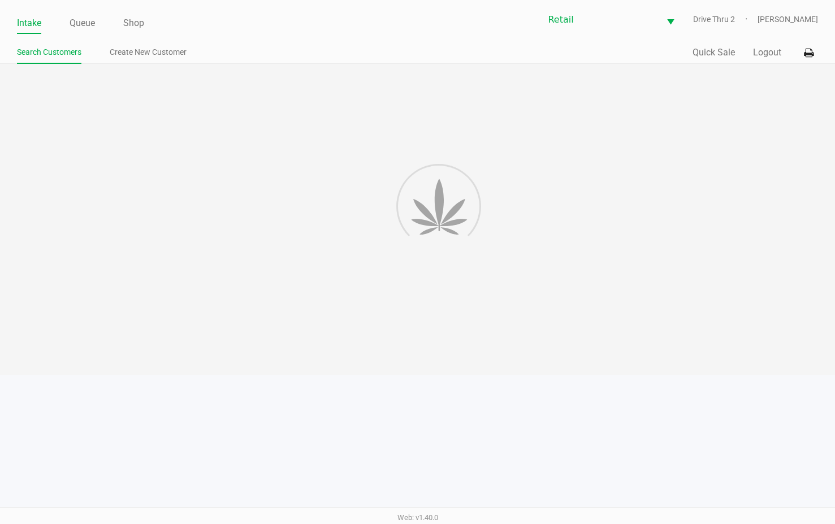
click at [350, 134] on div at bounding box center [417, 219] width 835 height 311
click at [357, 125] on div at bounding box center [417, 219] width 835 height 311
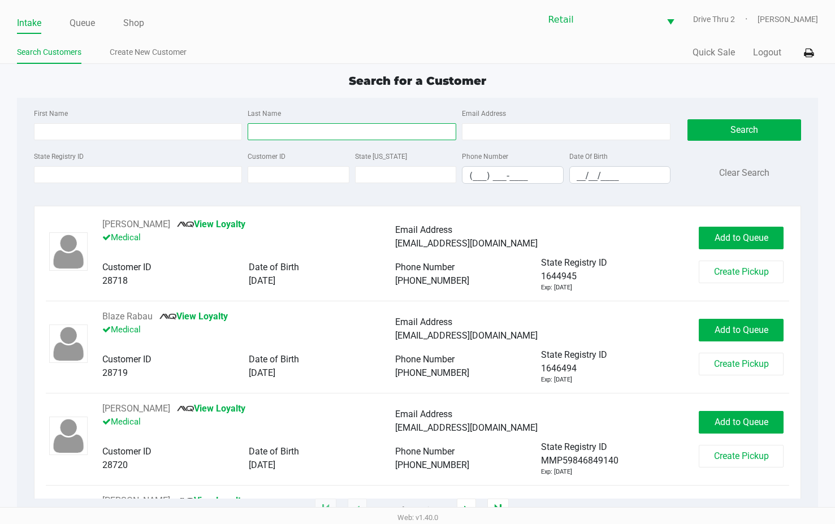
click at [330, 136] on input "Last Name" at bounding box center [352, 131] width 209 height 17
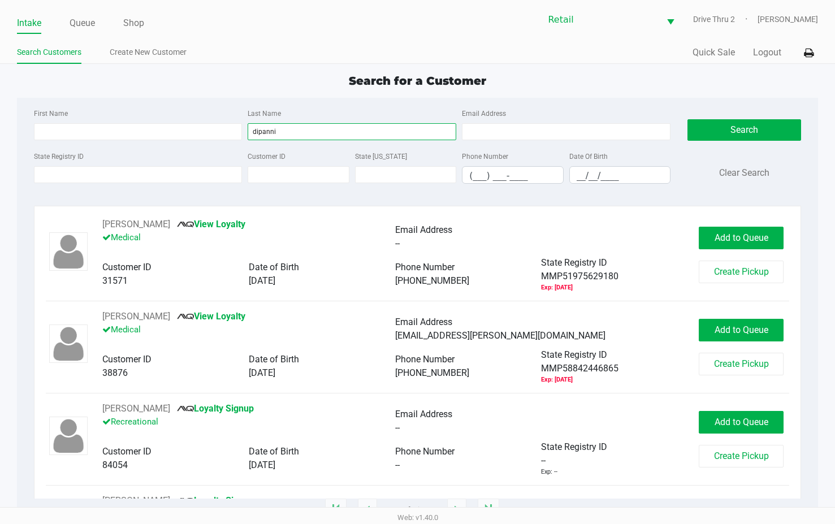
type input "dipanni"
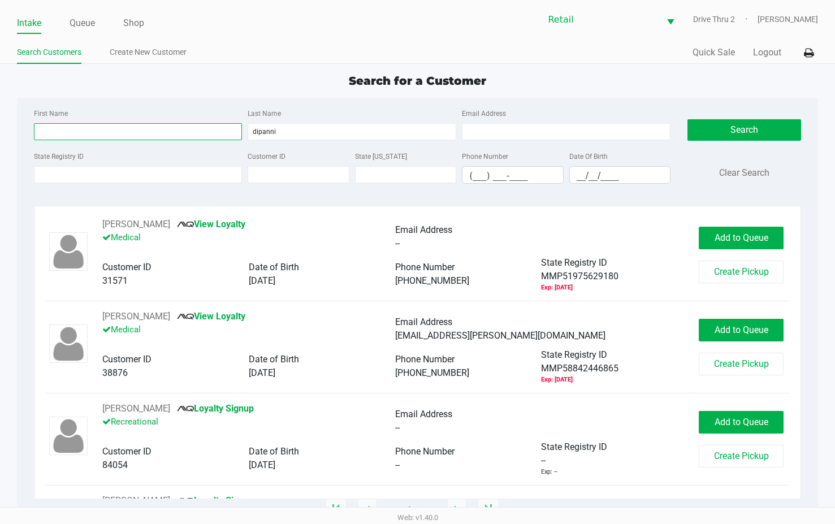
click at [197, 137] on input "First Name" at bounding box center [138, 131] width 209 height 17
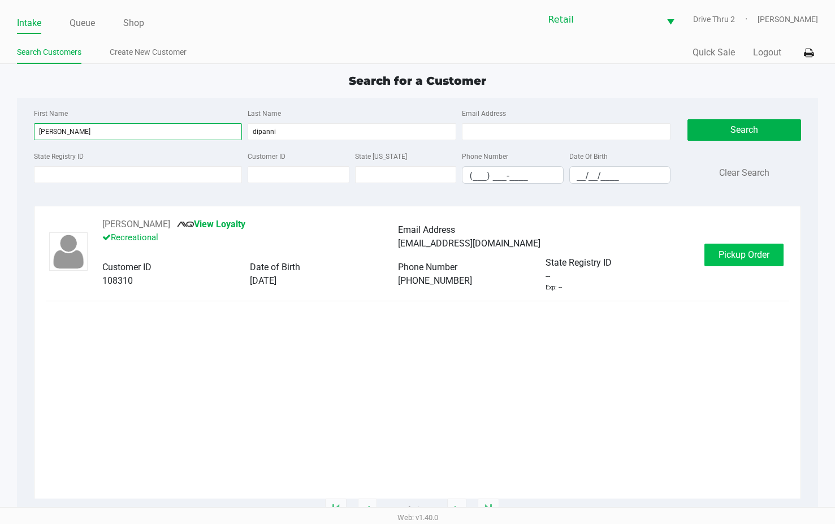
type input "[PERSON_NAME]"
click at [707, 250] on button "Pickup Order" at bounding box center [743, 255] width 79 height 23
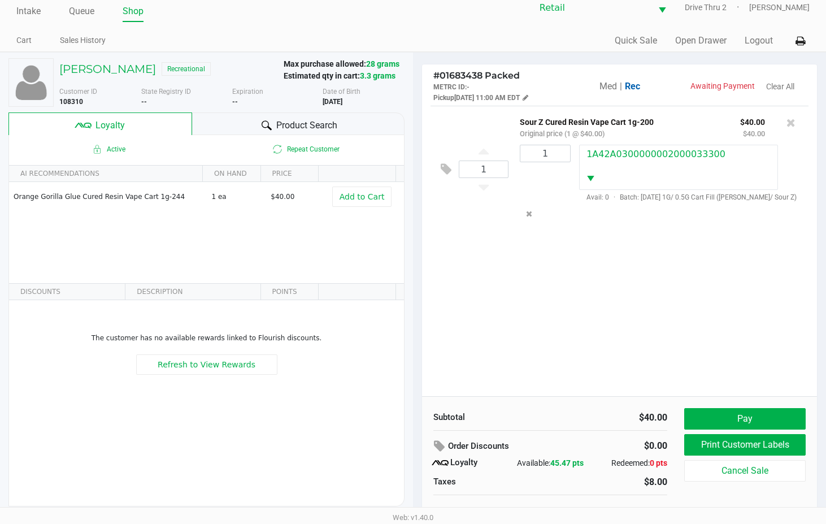
scroll to position [22, 0]
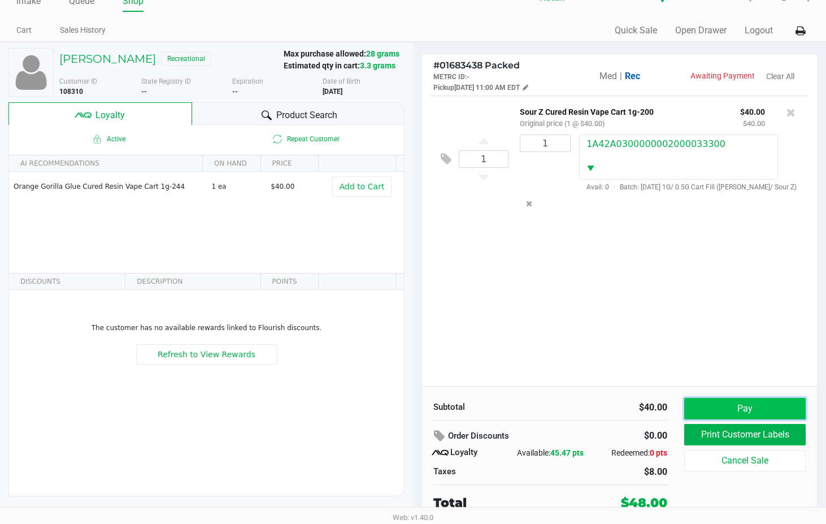
click at [697, 410] on button "Pay" at bounding box center [744, 408] width 121 height 21
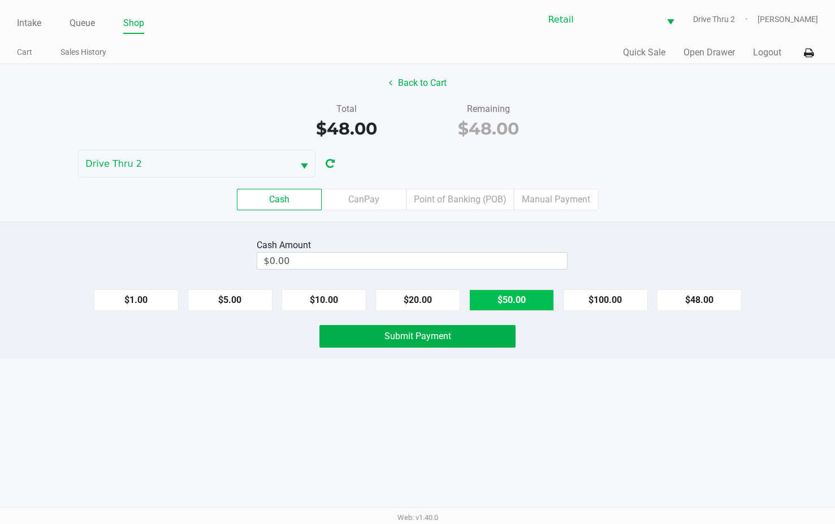
click at [510, 306] on button "$50.00" at bounding box center [511, 299] width 85 height 21
type input "$50.00"
drag, startPoint x: 494, startPoint y: 328, endPoint x: 497, endPoint y: 341, distance: 12.9
click at [494, 332] on button "Submit Payment" at bounding box center [417, 336] width 196 height 23
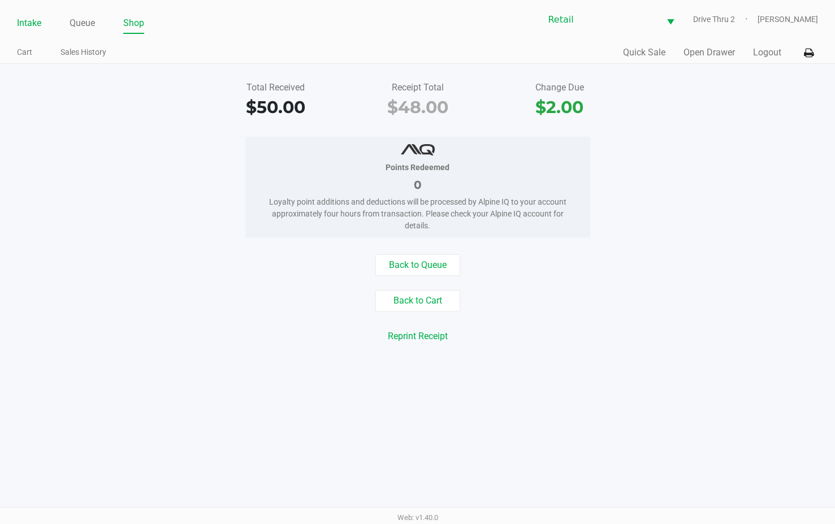
click at [25, 19] on link "Intake" at bounding box center [29, 23] width 24 height 16
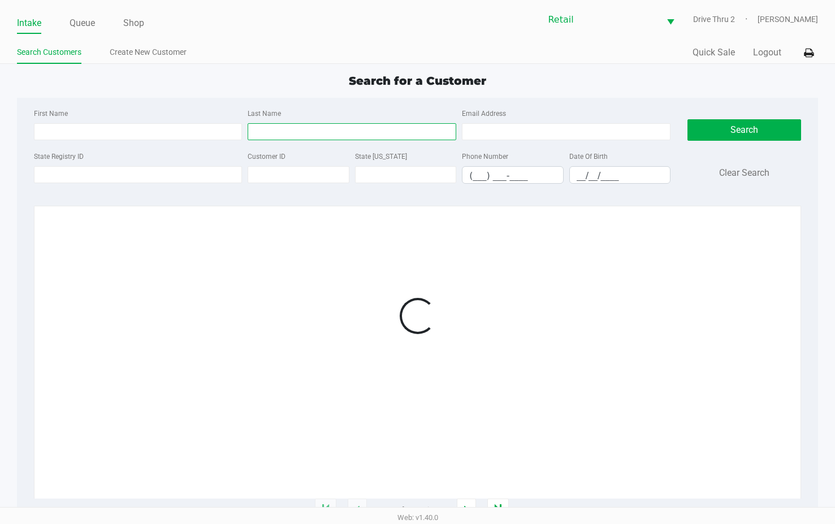
click at [367, 132] on input "Last Name" at bounding box center [352, 131] width 209 height 17
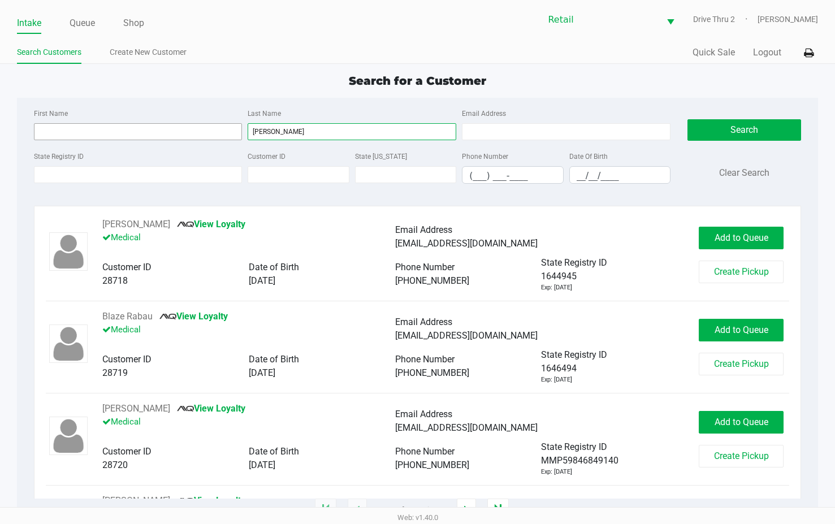
type input "[PERSON_NAME]"
click at [208, 129] on input "First Name" at bounding box center [138, 131] width 209 height 17
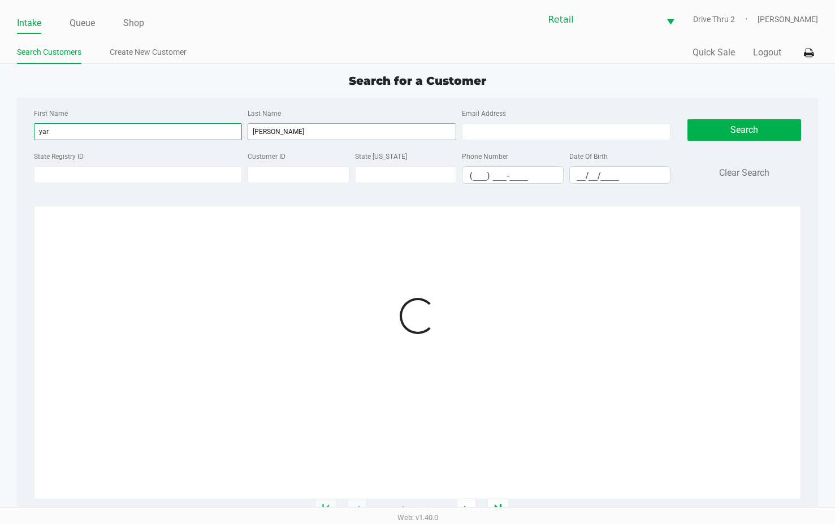
type input "yar"
click at [259, 129] on input "[PERSON_NAME]" at bounding box center [352, 131] width 209 height 17
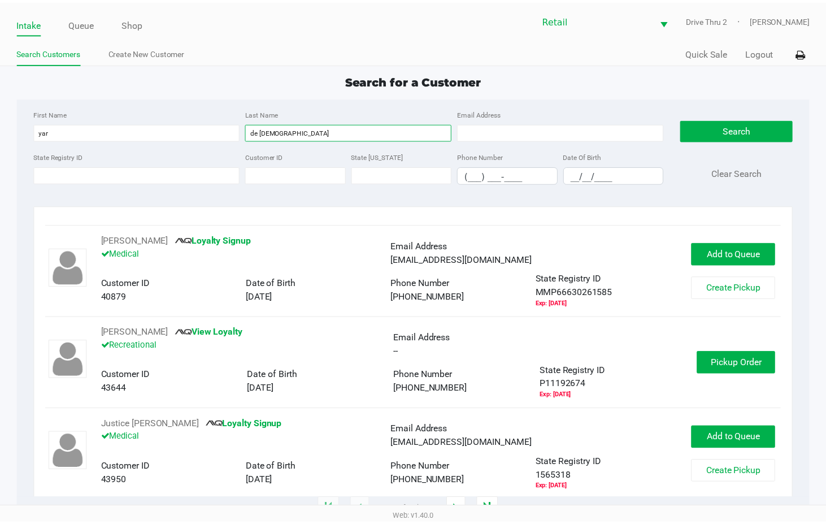
scroll to position [565, 0]
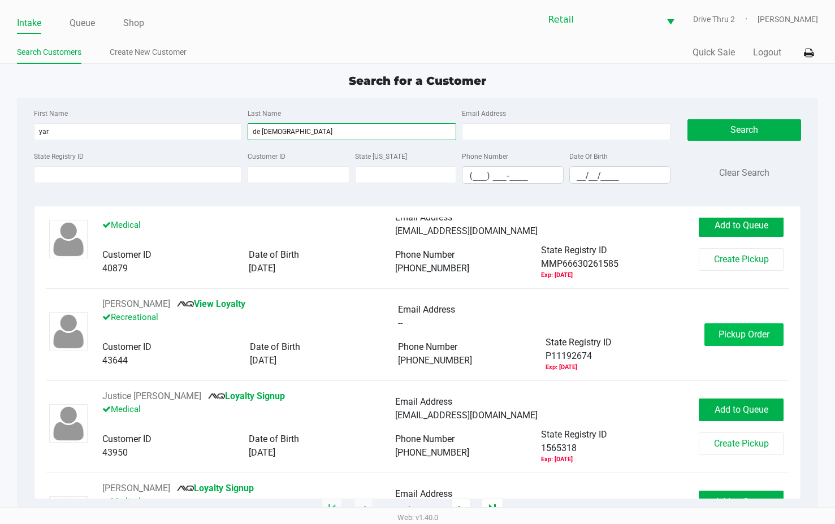
type input "de [DEMOGRAPHIC_DATA]"
click at [735, 323] on button "Pickup Order" at bounding box center [743, 334] width 79 height 23
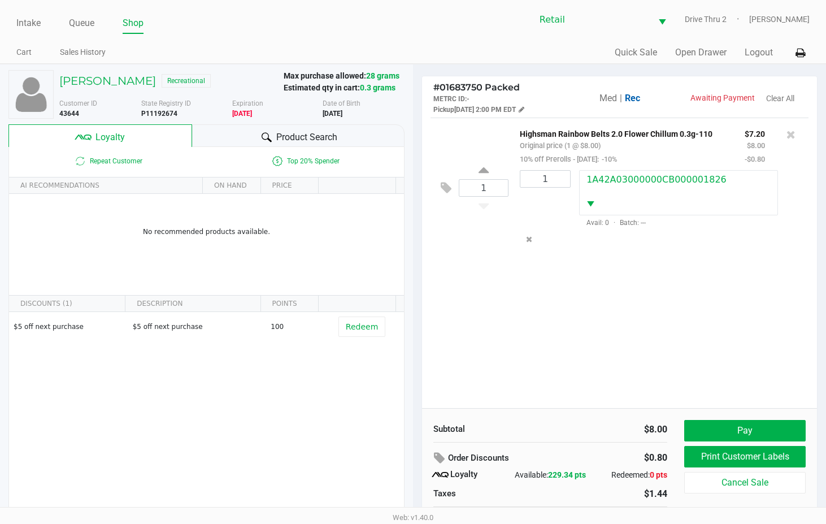
click at [544, 331] on div "1 Highsman Rainbow Belts 2.0 Flower Chillum 0.3g-110 Original price (1 @ $8.00)…" at bounding box center [619, 263] width 395 height 290
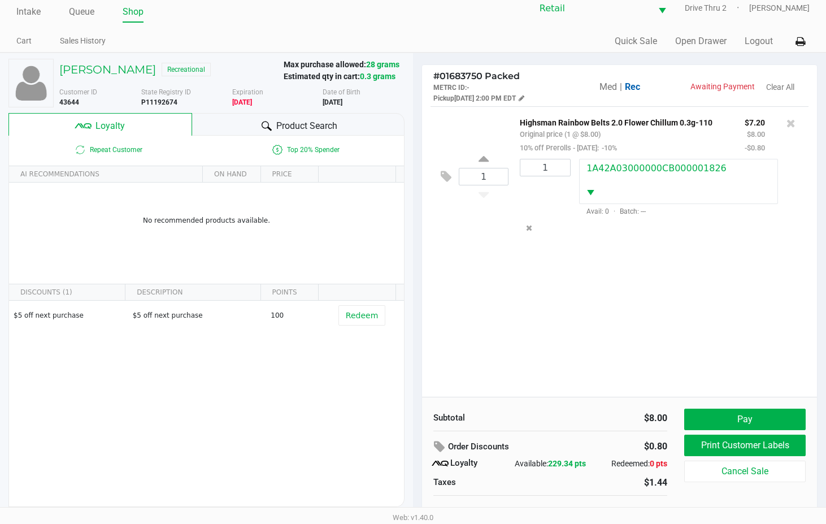
scroll to position [22, 0]
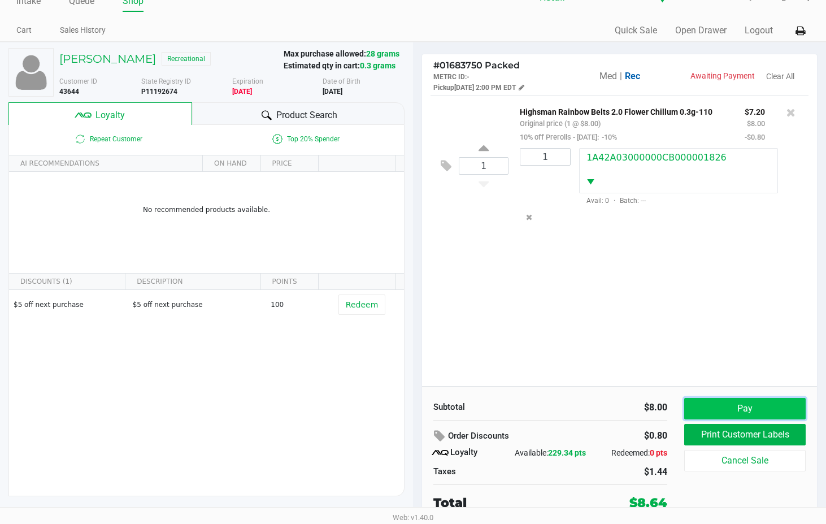
click at [738, 407] on button "Pay" at bounding box center [744, 408] width 121 height 21
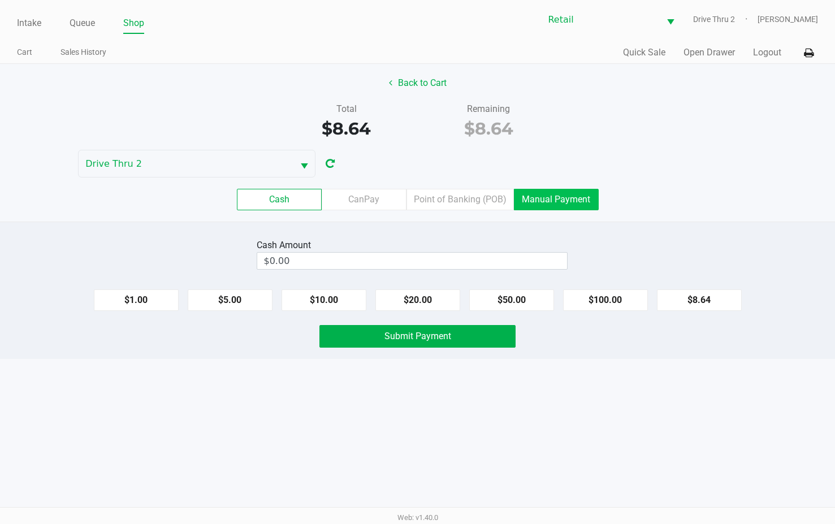
click at [570, 206] on label "Manual Payment" at bounding box center [556, 199] width 85 height 21
click at [0, 0] on 8 "Manual Payment" at bounding box center [0, 0] width 0 height 0
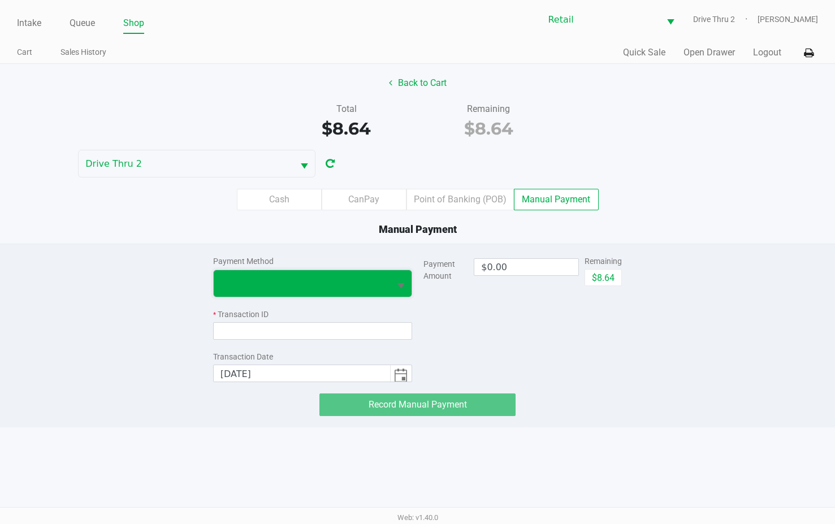
click at [336, 292] on span at bounding box center [302, 283] width 176 height 27
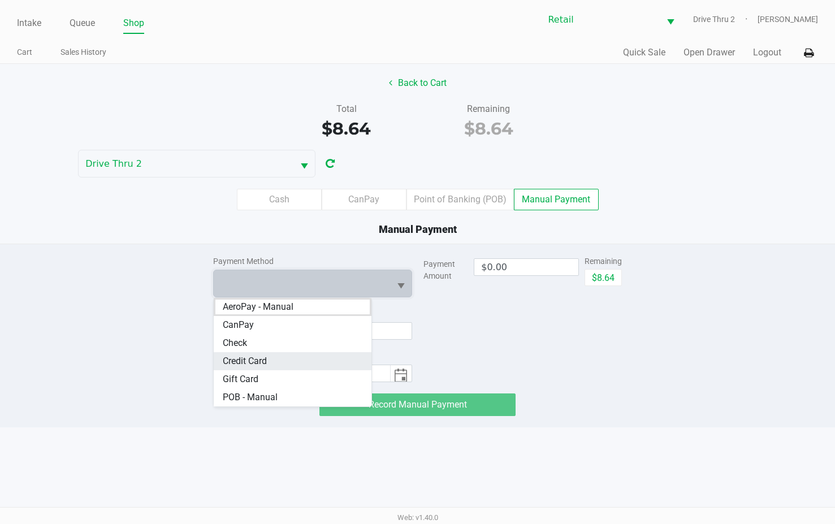
click at [290, 358] on Card "Credit Card" at bounding box center [293, 361] width 158 height 18
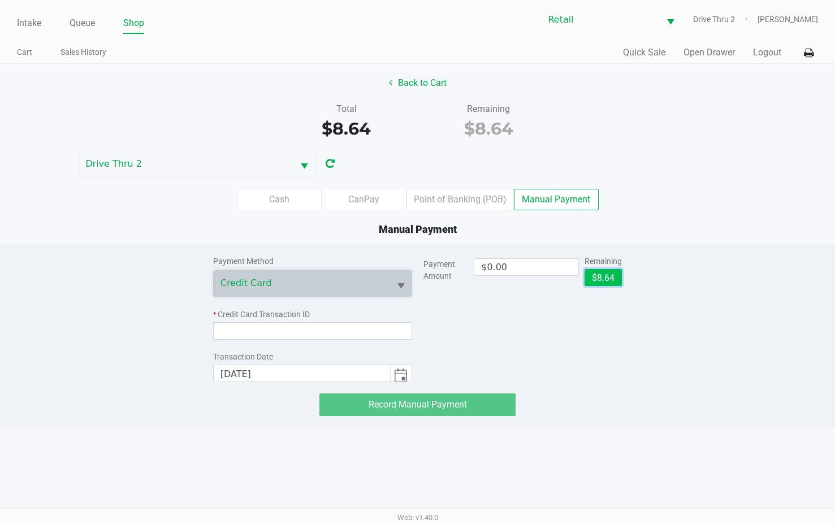
click at [611, 279] on button "$8.64" at bounding box center [602, 277] width 37 height 17
type input "$8.64"
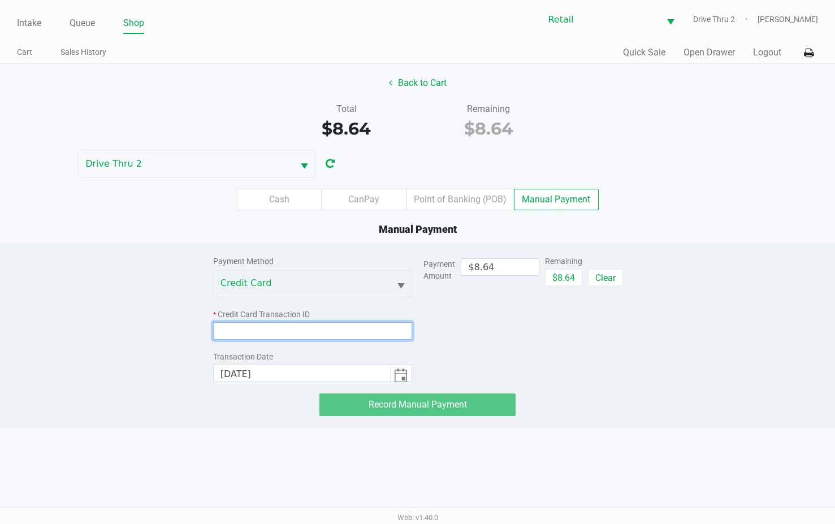
click at [378, 329] on input at bounding box center [312, 331] width 199 height 18
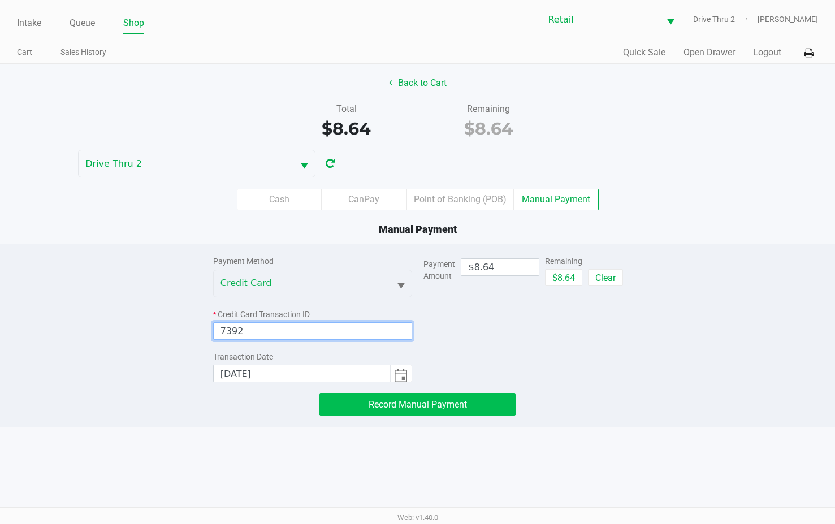
type input "7392"
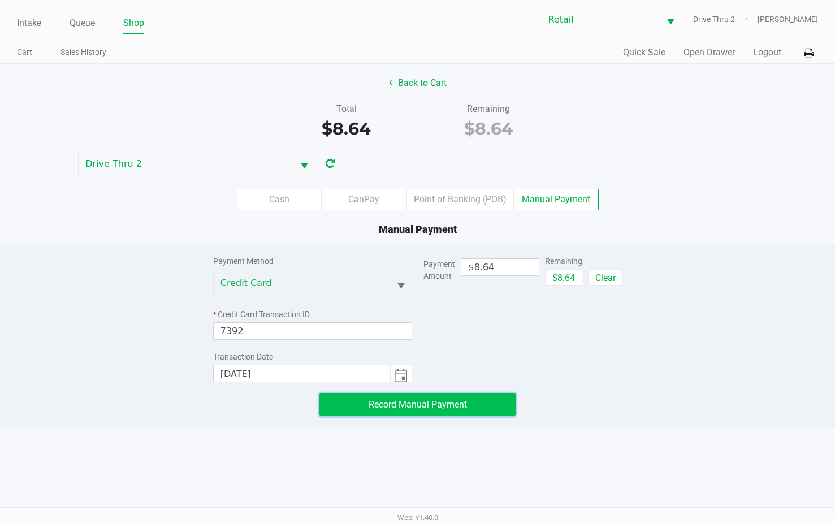
click at [367, 408] on button "Record Manual Payment" at bounding box center [417, 404] width 196 height 23
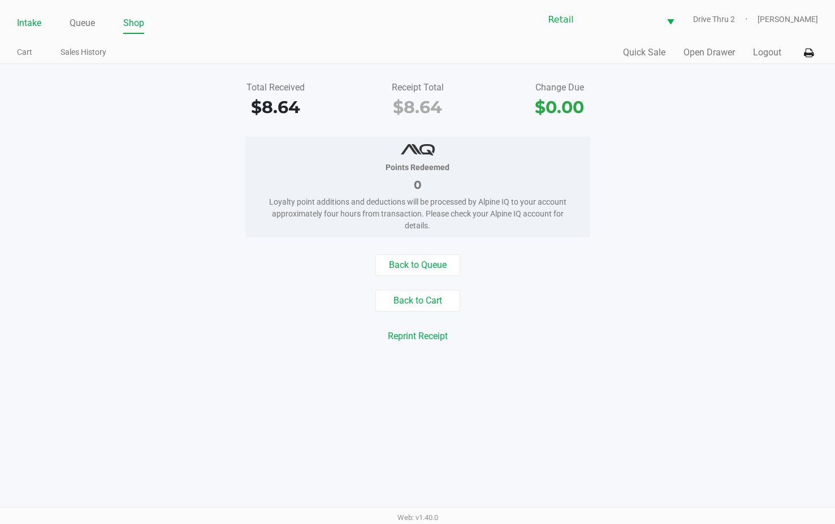
click at [24, 20] on link "Intake" at bounding box center [29, 23] width 24 height 16
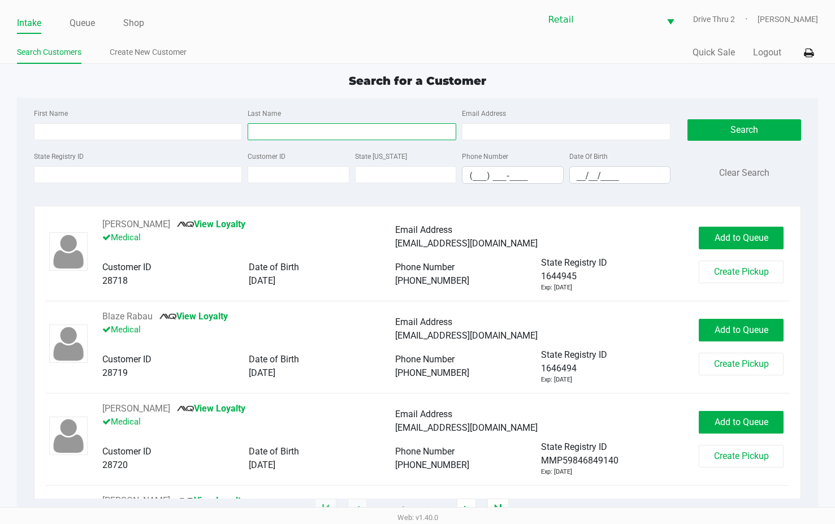
click at [340, 131] on input "Last Name" at bounding box center [352, 131] width 209 height 17
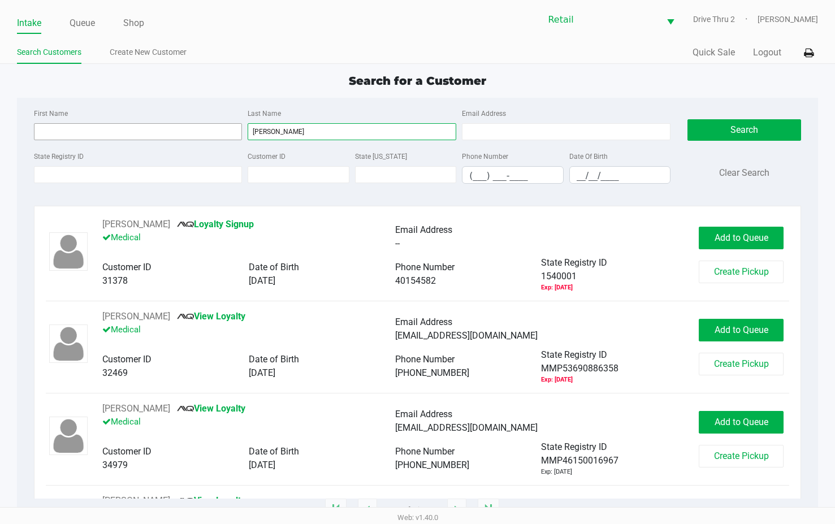
type input "[PERSON_NAME]"
click at [236, 128] on input "First Name" at bounding box center [138, 131] width 209 height 17
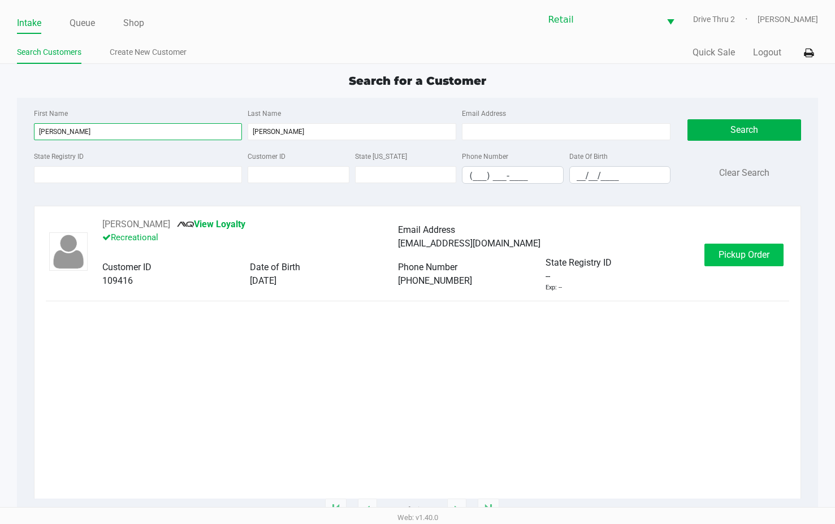
type input "[PERSON_NAME]"
click at [759, 250] on span "Pickup Order" at bounding box center [743, 254] width 51 height 11
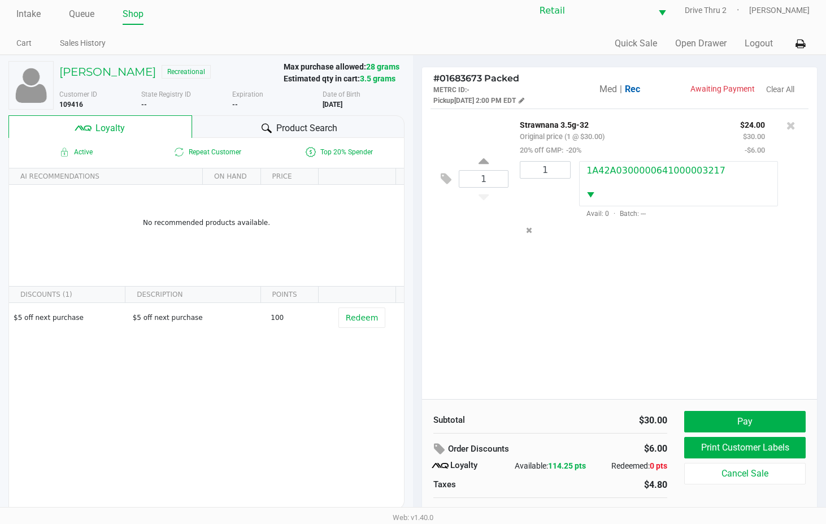
scroll to position [22, 0]
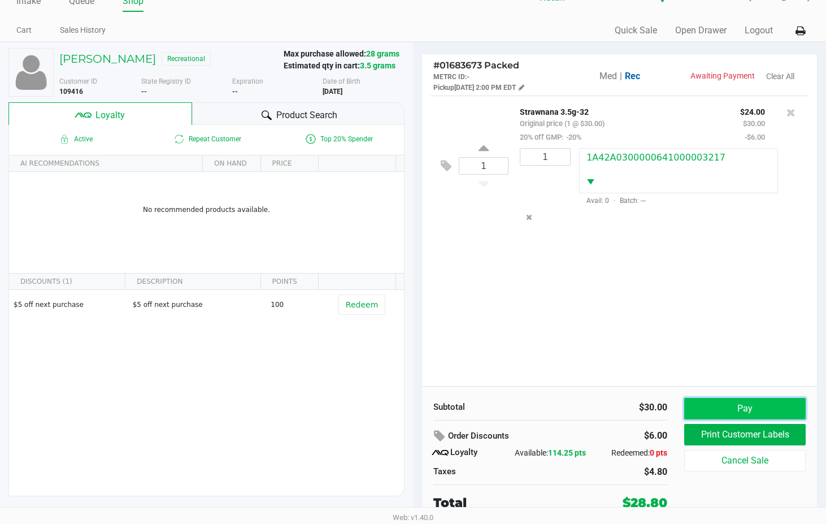
click at [753, 409] on button "Pay" at bounding box center [744, 408] width 121 height 21
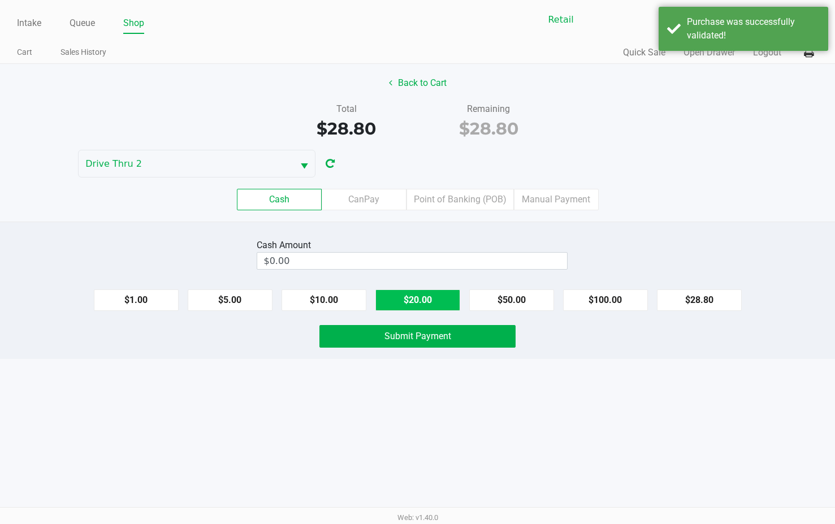
click at [429, 296] on button "$20.00" at bounding box center [417, 299] width 85 height 21
type input "$40.00"
click at [414, 333] on span "Submit Payment" at bounding box center [417, 336] width 67 height 11
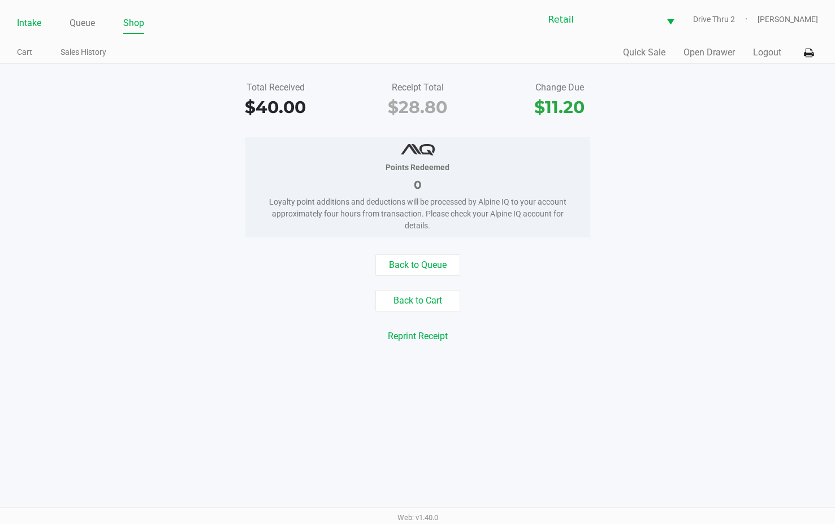
click at [33, 19] on link "Intake" at bounding box center [29, 23] width 24 height 16
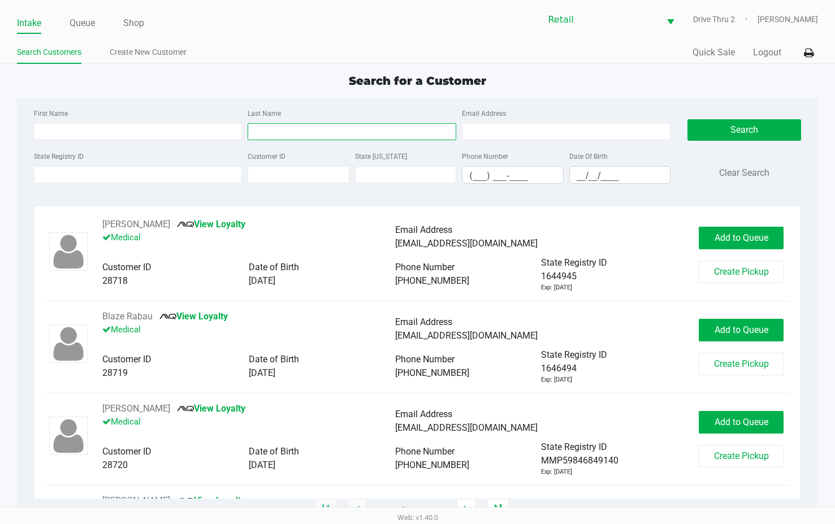
click at [384, 125] on input "Last Name" at bounding box center [352, 131] width 209 height 17
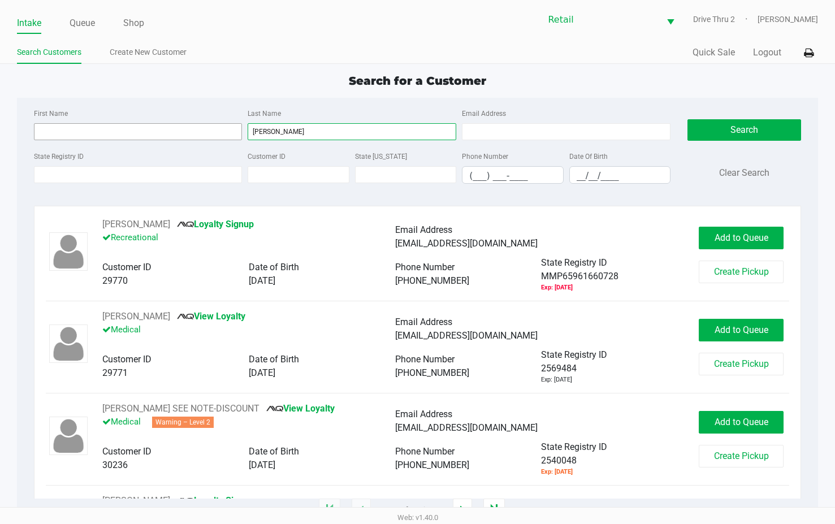
type input "[PERSON_NAME]"
click at [220, 129] on input "First Name" at bounding box center [138, 131] width 209 height 17
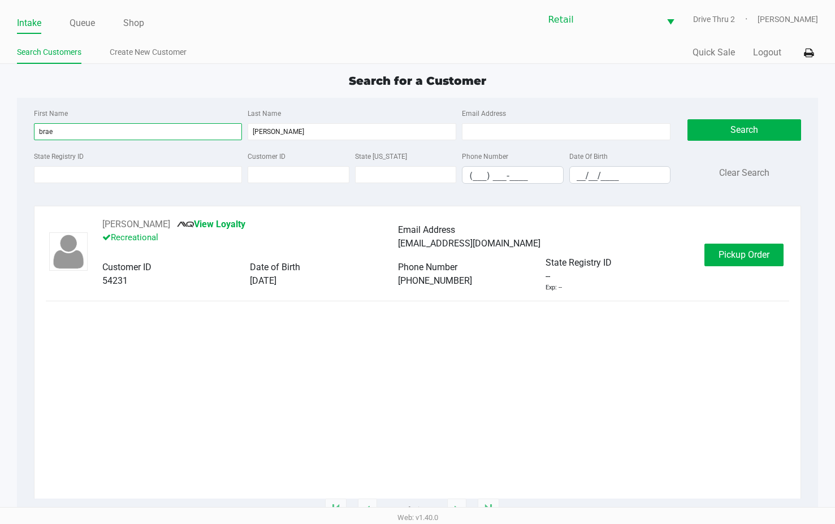
type input "brae"
click at [730, 270] on div "Brae [PERSON_NAME] View Loyalty Recreational Email Address [EMAIL_ADDRESS][DOMA…" at bounding box center [418, 255] width 744 height 75
click at [732, 255] on span "Pickup Order" at bounding box center [743, 254] width 51 height 11
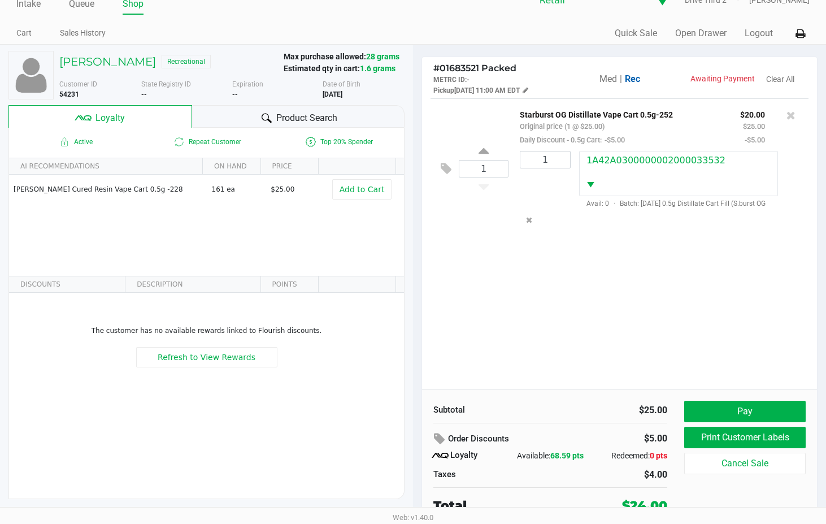
scroll to position [22, 0]
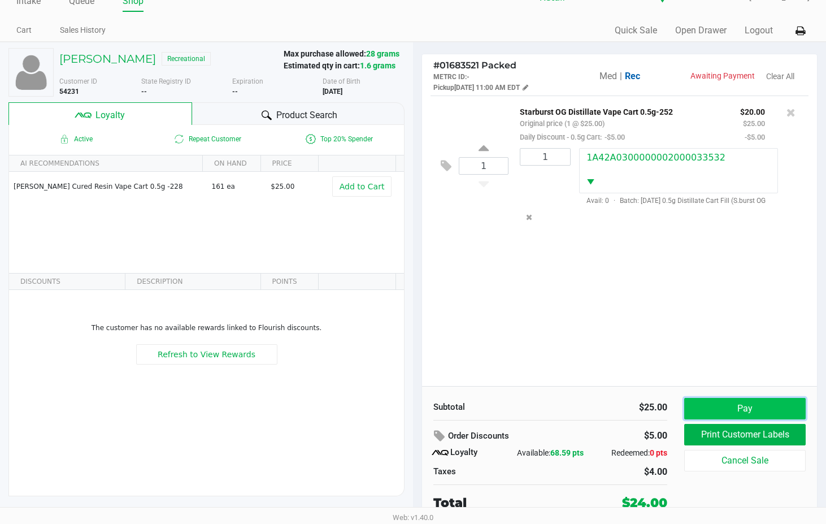
click at [734, 400] on button "Pay" at bounding box center [744, 408] width 121 height 21
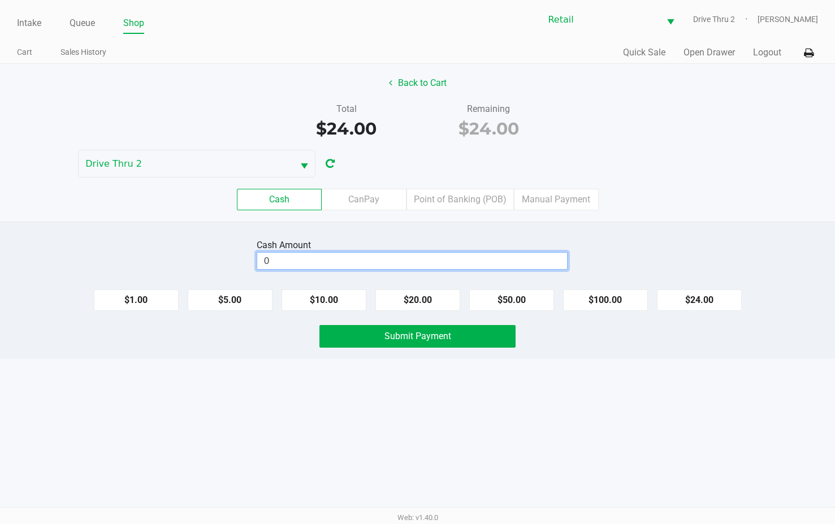
click at [457, 263] on input "0" at bounding box center [412, 261] width 310 height 16
type input "$25.00"
click at [476, 338] on button "Submit Payment" at bounding box center [417, 336] width 196 height 23
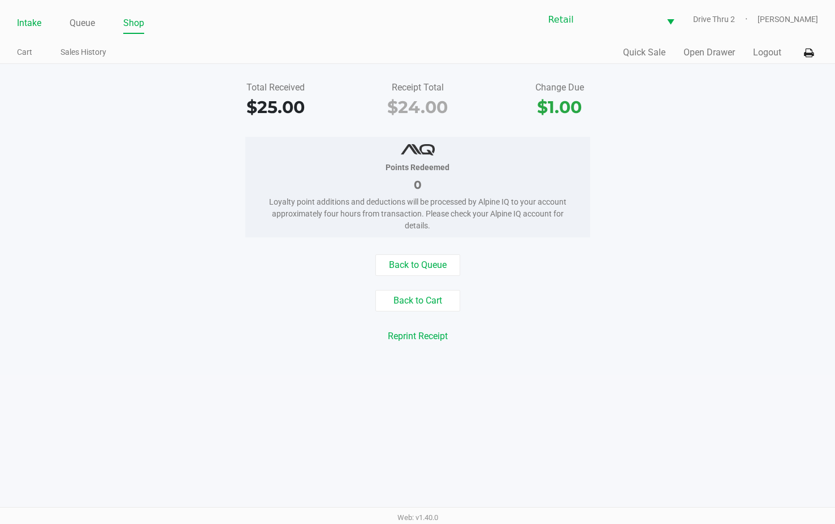
click at [37, 23] on link "Intake" at bounding box center [29, 23] width 24 height 16
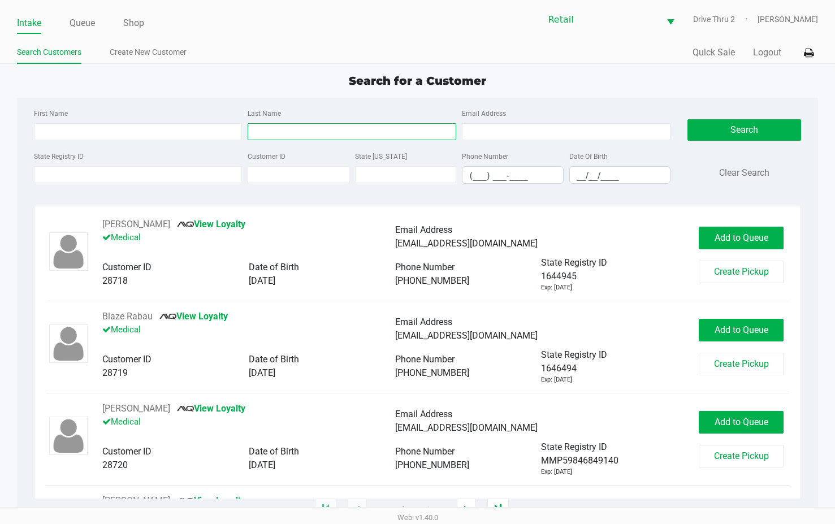
click at [317, 128] on input "Last Name" at bounding box center [352, 131] width 209 height 17
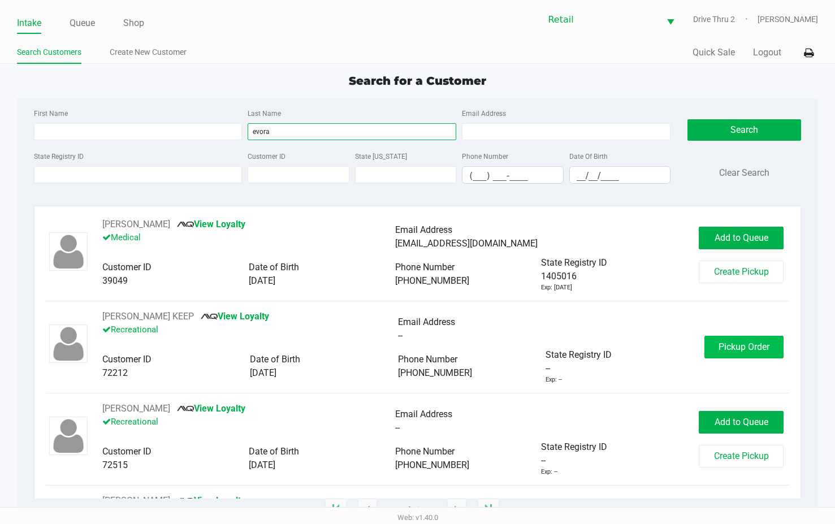
type input "evora"
click at [709, 342] on button "Pickup Order" at bounding box center [743, 347] width 79 height 23
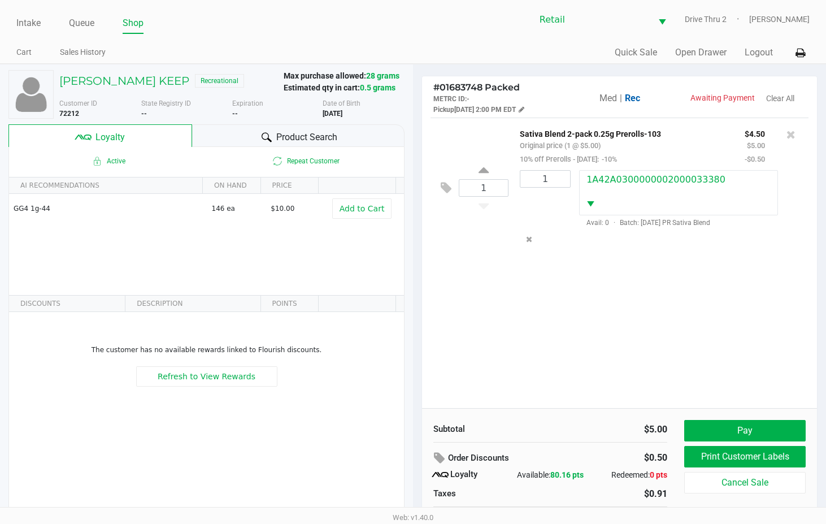
scroll to position [22, 0]
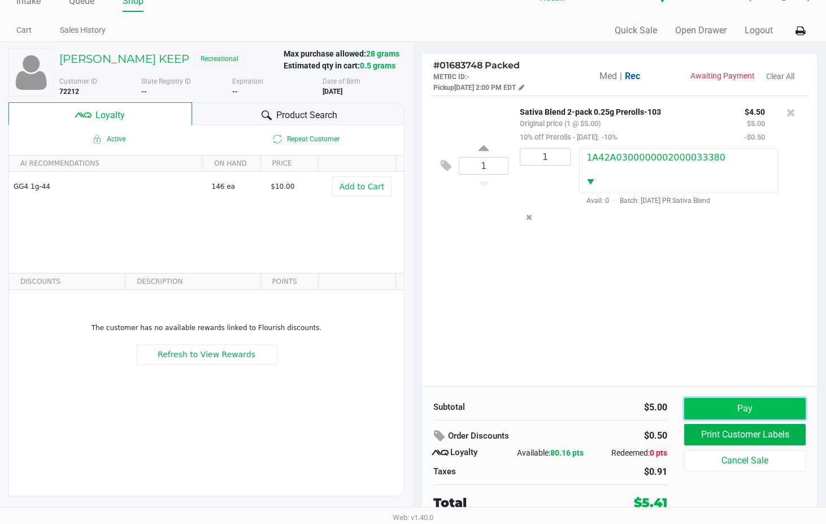
click at [722, 403] on button "Pay" at bounding box center [744, 408] width 121 height 21
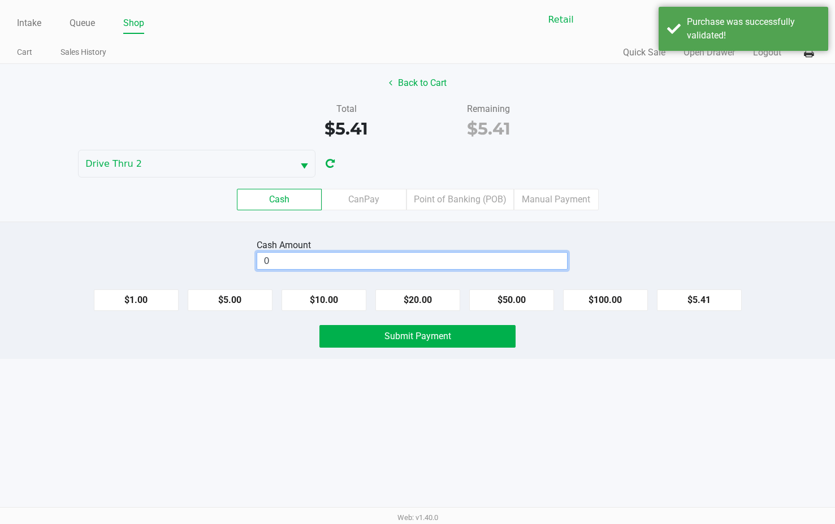
click at [458, 265] on input "0" at bounding box center [412, 261] width 310 height 16
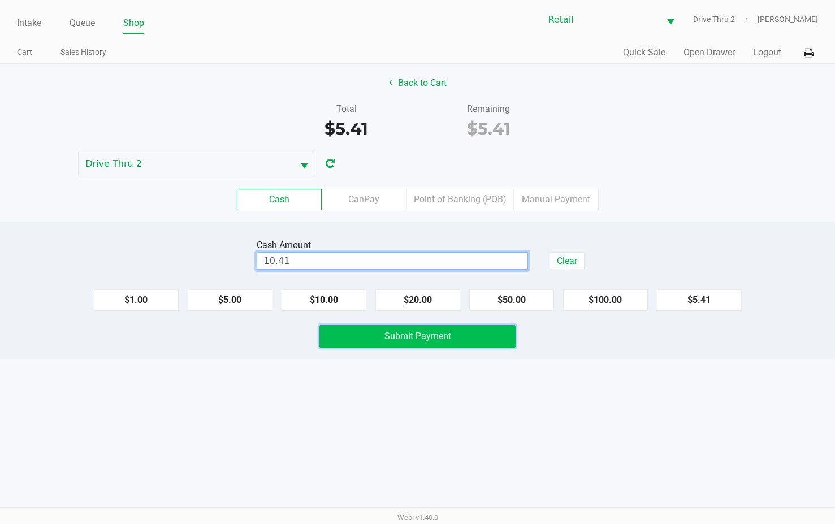
type input "$10.41"
click at [446, 338] on span "Submit Payment" at bounding box center [417, 336] width 67 height 11
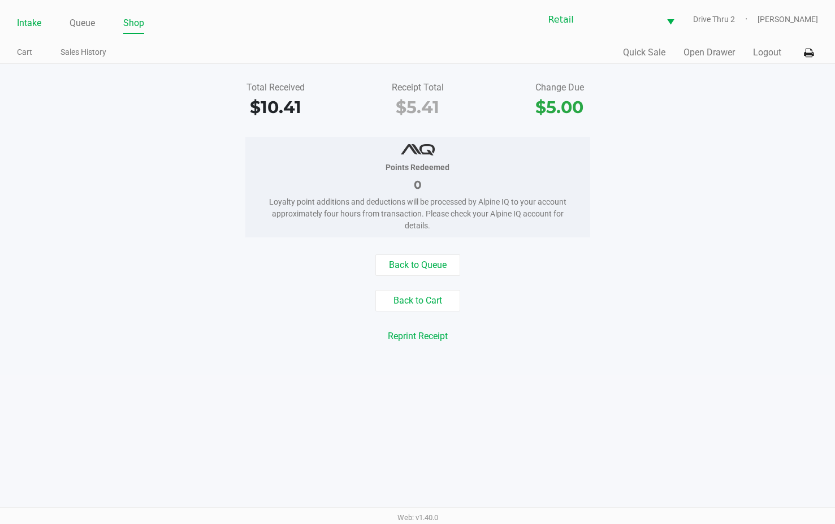
click at [27, 17] on link "Intake" at bounding box center [29, 23] width 24 height 16
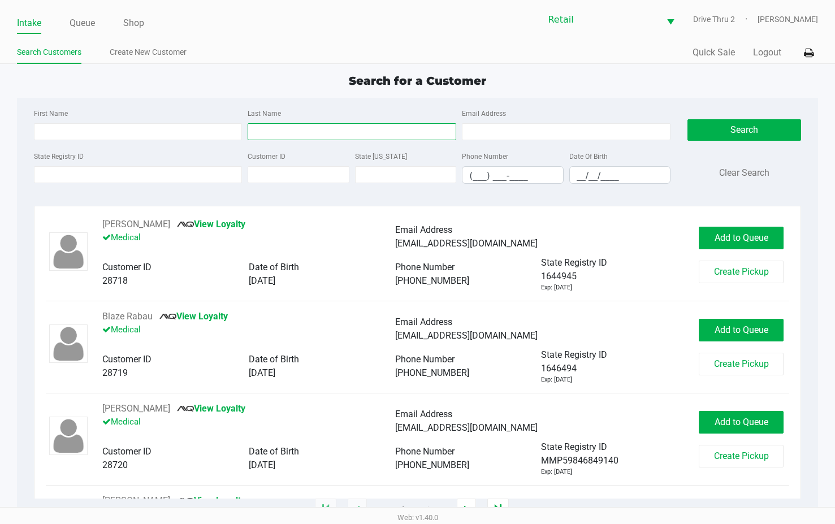
click at [268, 139] on input "Last Name" at bounding box center [352, 131] width 209 height 17
type input "[PERSON_NAME]"
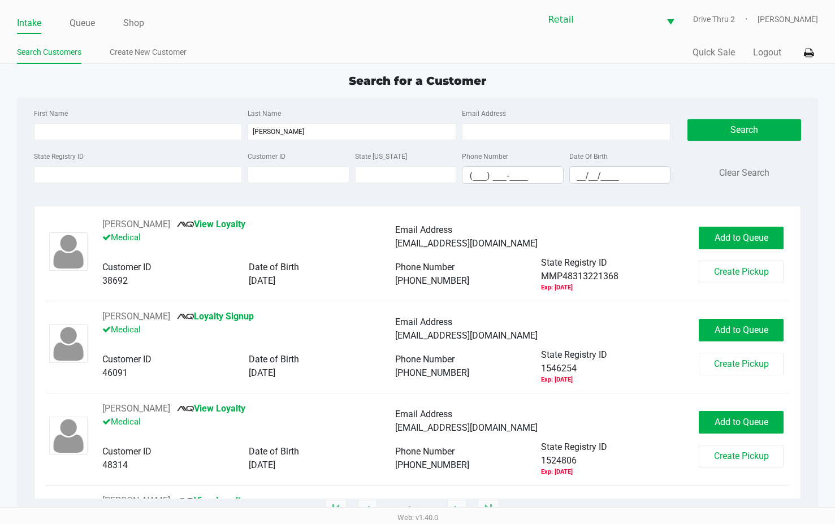
click at [82, 142] on div "First Name Last Name [PERSON_NAME] Email Address" at bounding box center [352, 127] width 643 height 43
click at [86, 134] on input "First Name" at bounding box center [138, 131] width 209 height 17
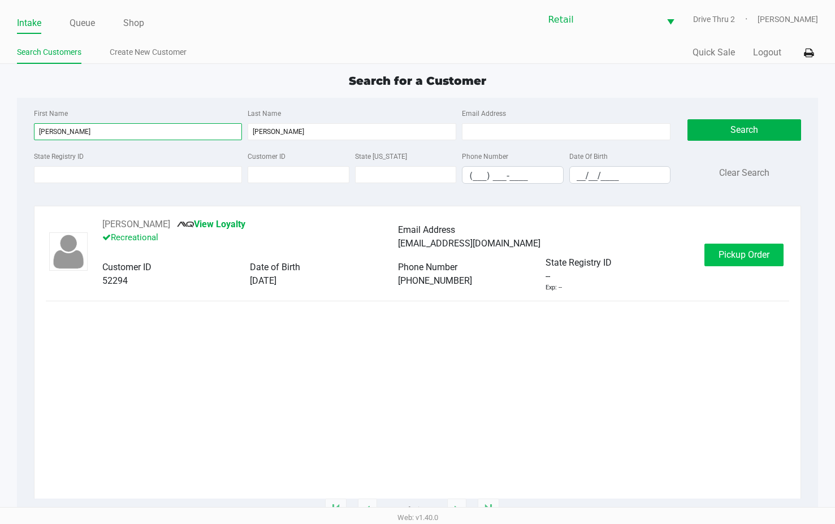
type input "[PERSON_NAME]"
click at [732, 256] on span "Pickup Order" at bounding box center [743, 254] width 51 height 11
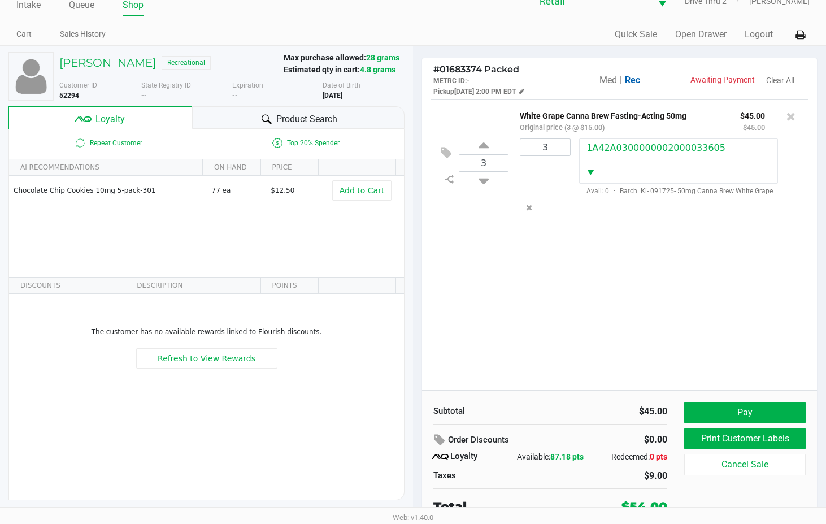
scroll to position [22, 0]
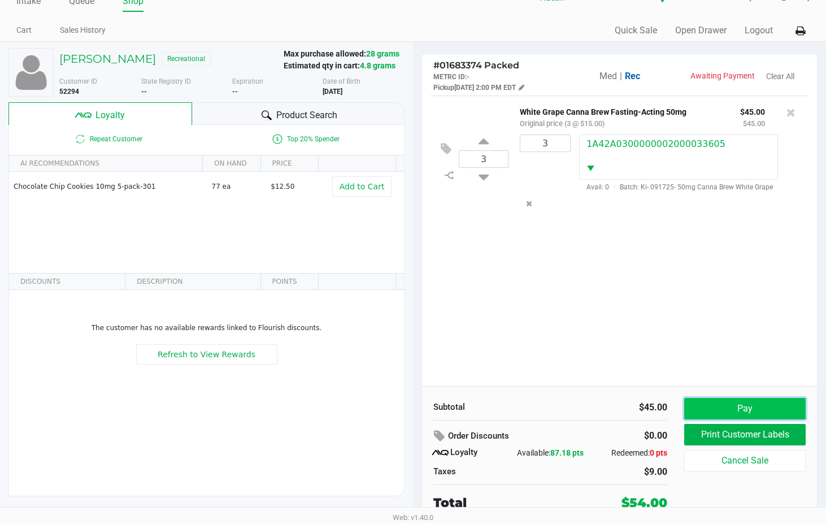
click at [710, 409] on button "Pay" at bounding box center [744, 408] width 121 height 21
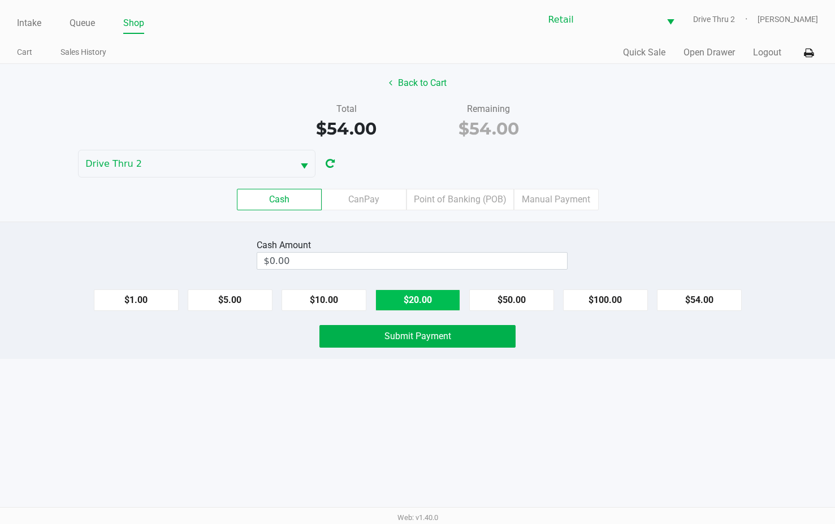
click at [405, 292] on button "$20.00" at bounding box center [417, 299] width 85 height 21
type input "$60.00"
click at [398, 338] on span "Submit Payment" at bounding box center [417, 336] width 67 height 11
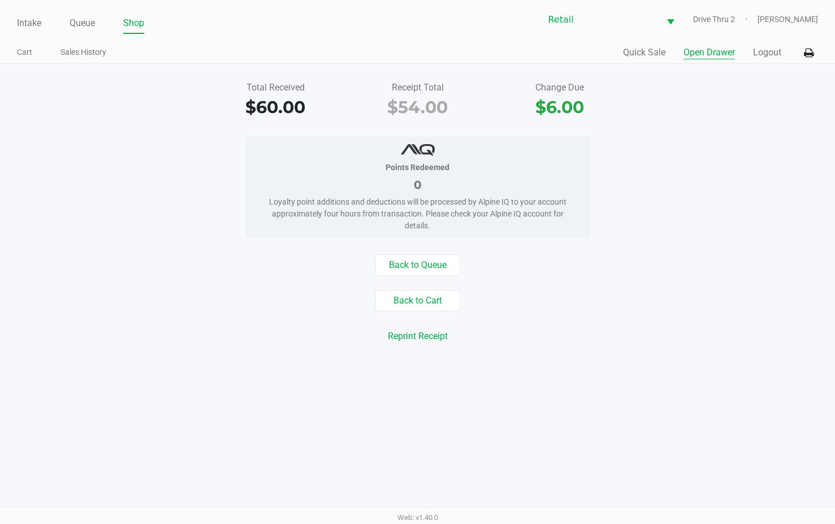
click at [687, 53] on button "Open Drawer" at bounding box center [708, 53] width 51 height 14
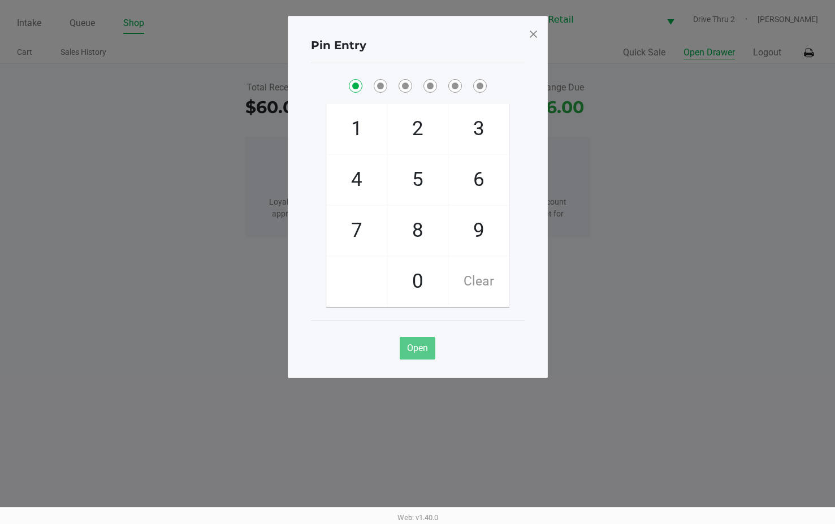
checkbox input "true"
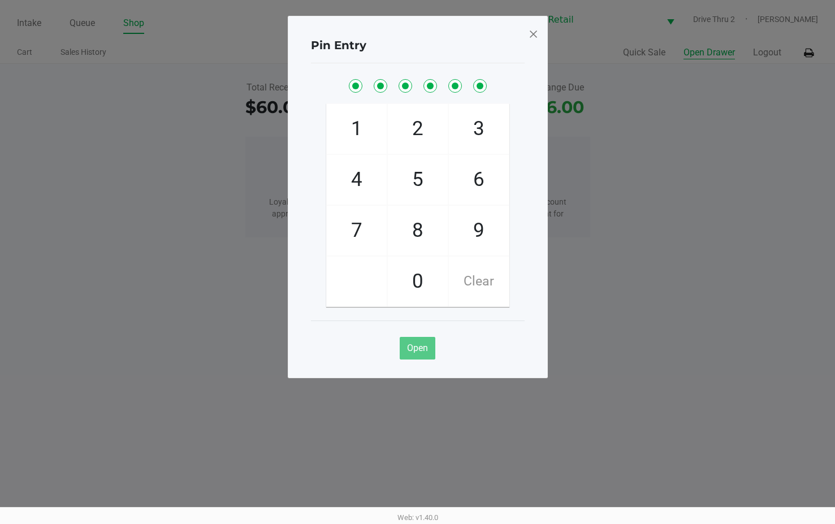
checkbox input "true"
click at [535, 35] on span at bounding box center [533, 34] width 10 height 18
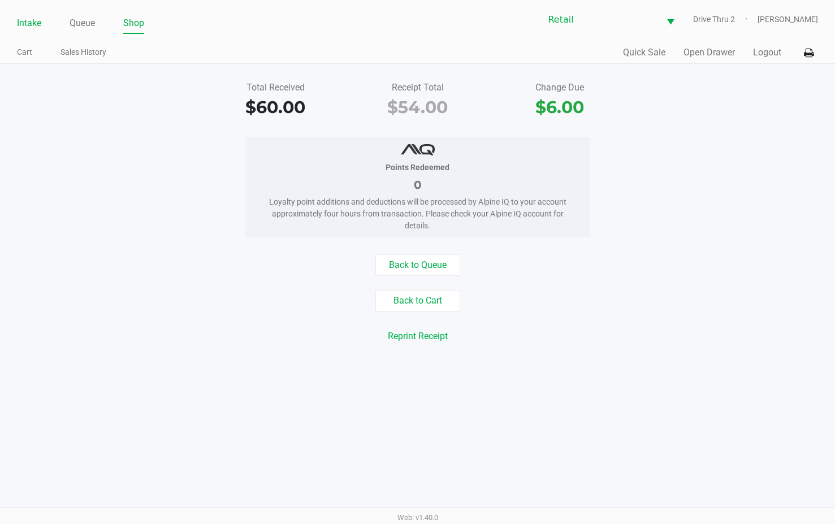
click at [36, 23] on link "Intake" at bounding box center [29, 23] width 24 height 16
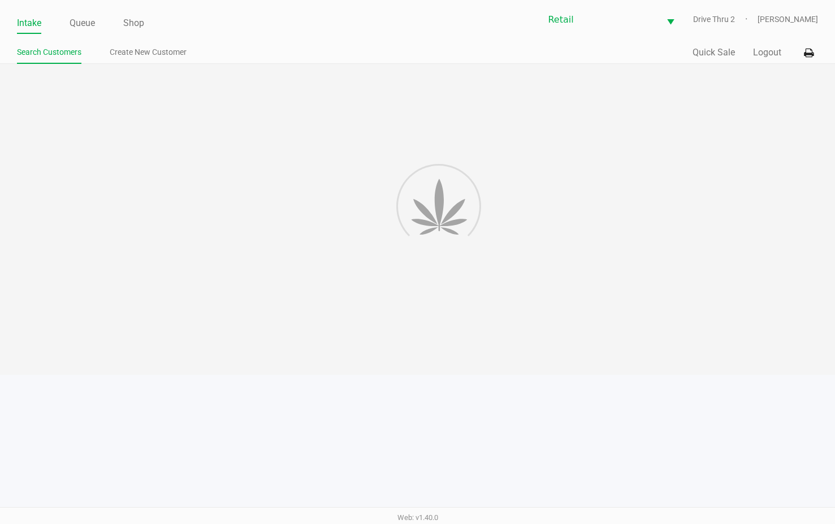
click at [336, 131] on div at bounding box center [417, 219] width 835 height 311
click at [334, 119] on div at bounding box center [417, 219] width 835 height 311
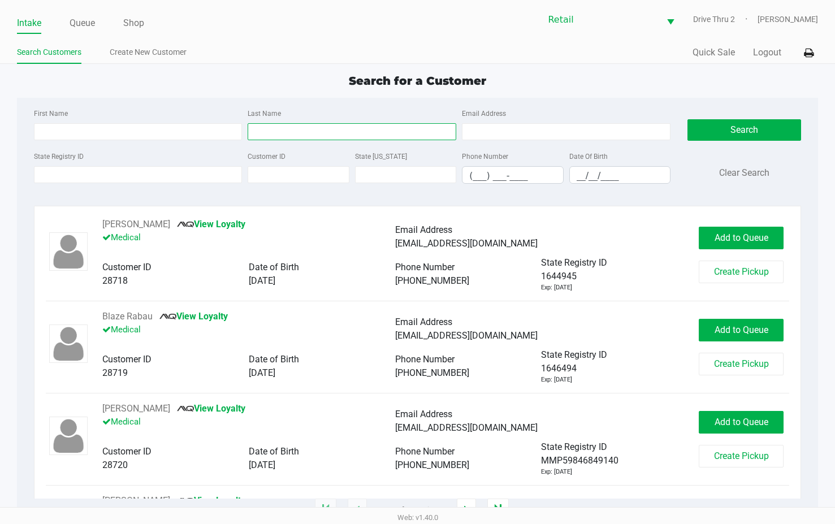
click at [358, 131] on input "Last Name" at bounding box center [352, 131] width 209 height 17
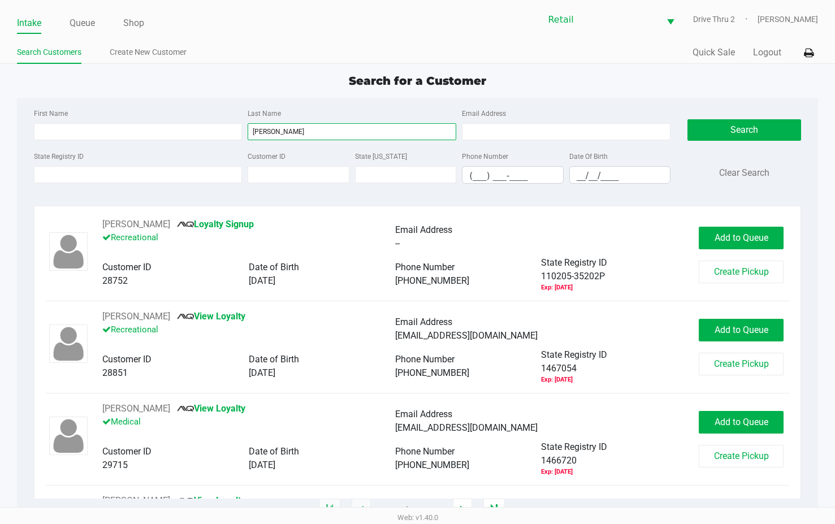
type input "[PERSON_NAME]"
click at [157, 118] on div "First Name" at bounding box center [138, 123] width 214 height 34
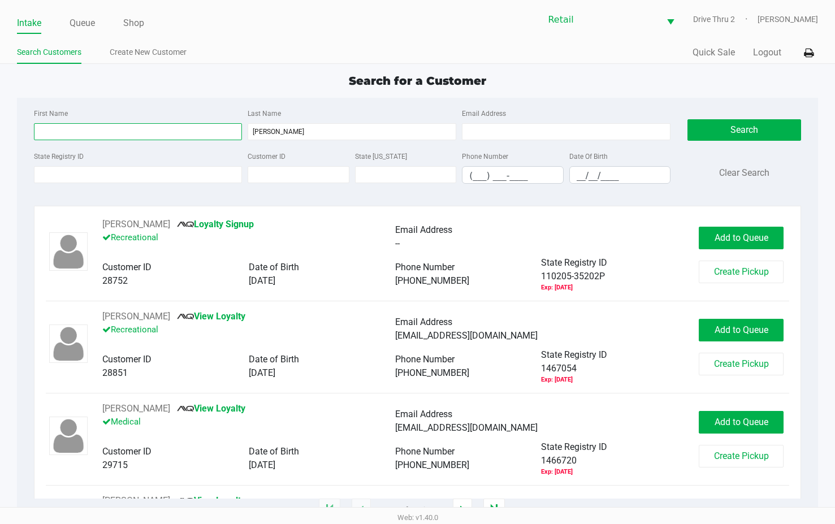
click at [164, 125] on input "First Name" at bounding box center [138, 131] width 209 height 17
click at [167, 127] on input "First Name" at bounding box center [138, 131] width 209 height 17
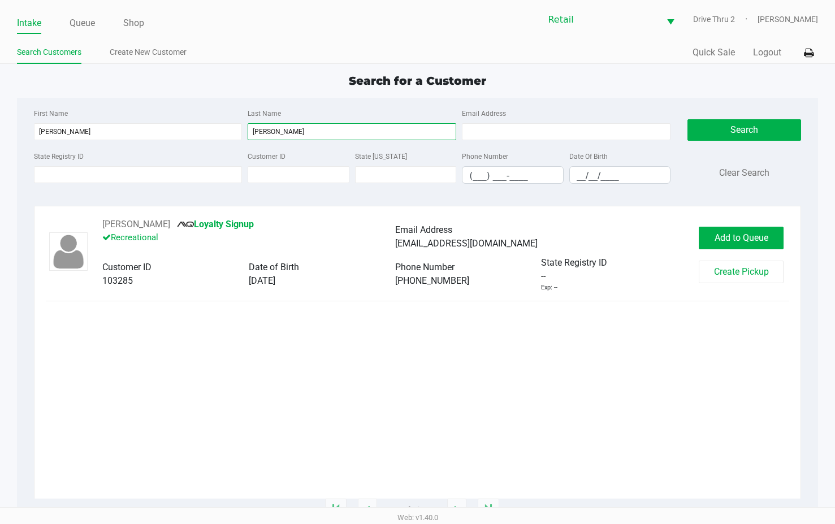
click at [297, 134] on input "[PERSON_NAME]" at bounding box center [352, 131] width 209 height 17
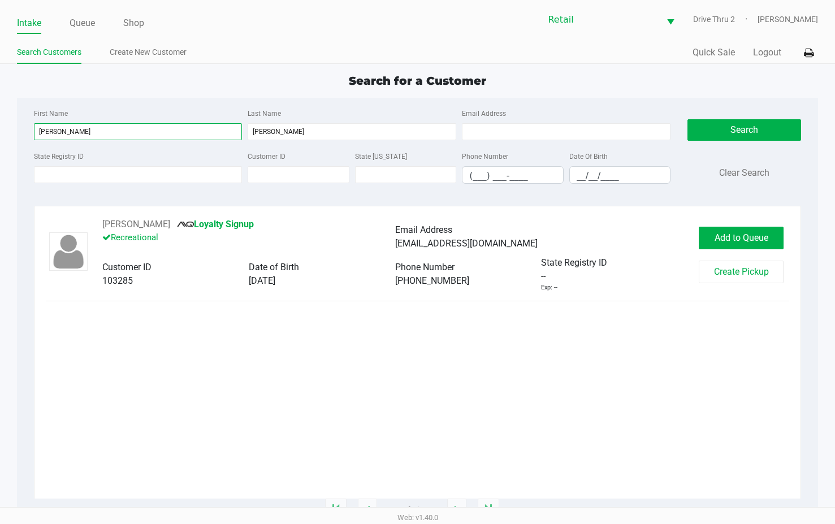
click at [165, 134] on input "[PERSON_NAME]" at bounding box center [138, 131] width 209 height 17
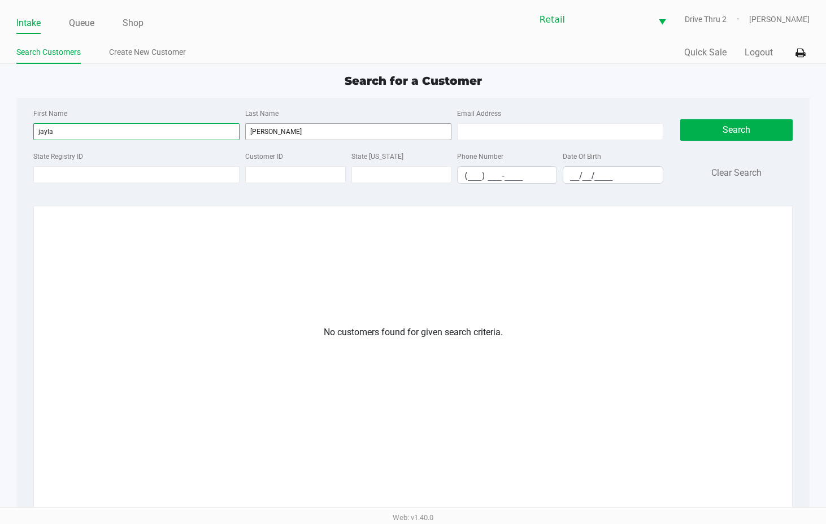
type input "jayla"
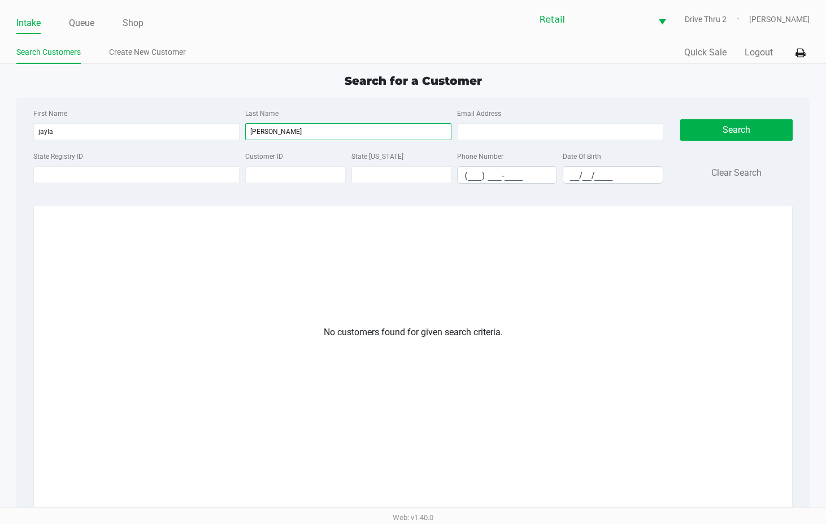
click at [379, 134] on input "[PERSON_NAME]" at bounding box center [348, 131] width 206 height 17
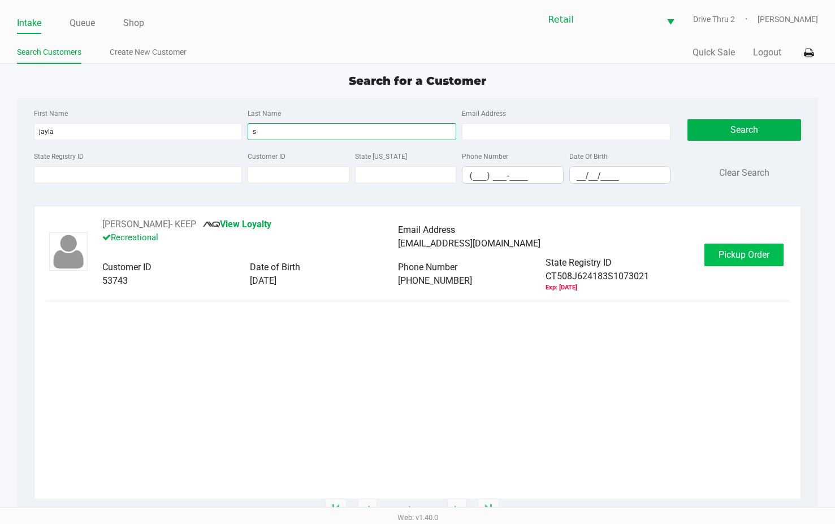
type input "s-"
click at [704, 248] on button "Pickup Order" at bounding box center [743, 255] width 79 height 23
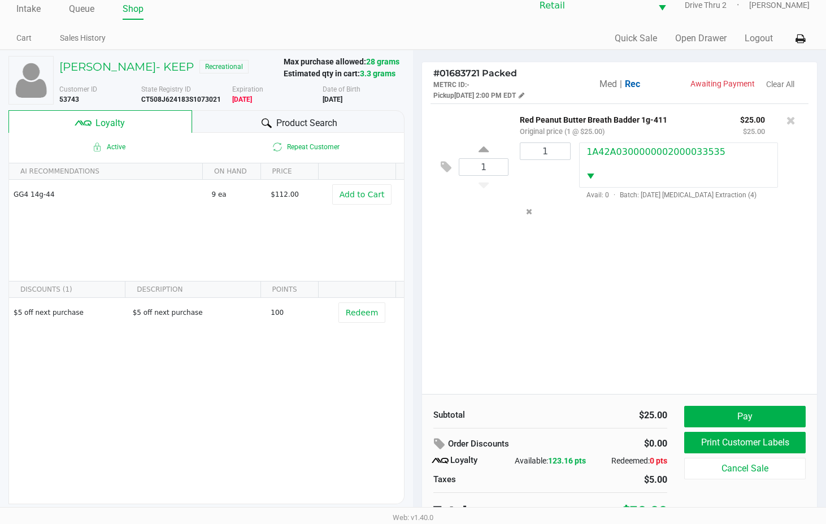
scroll to position [22, 0]
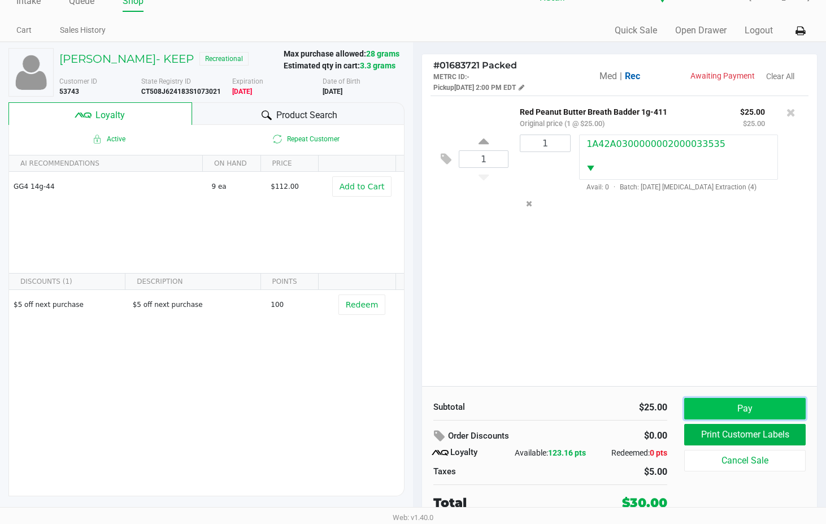
click at [700, 403] on button "Pay" at bounding box center [744, 408] width 121 height 21
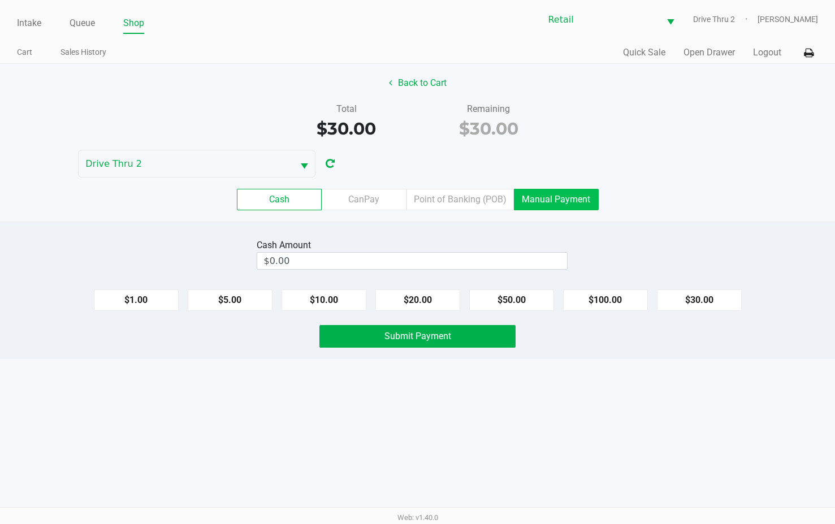
click at [578, 209] on label "Manual Payment" at bounding box center [556, 199] width 85 height 21
click at [0, 0] on 8 "Manual Payment" at bounding box center [0, 0] width 0 height 0
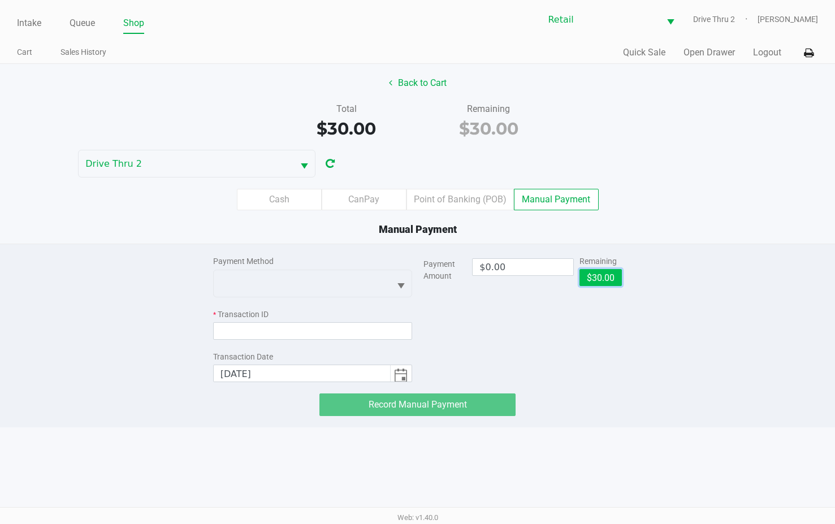
click at [580, 271] on button "$30.00" at bounding box center [600, 277] width 42 height 17
type input "$30.00"
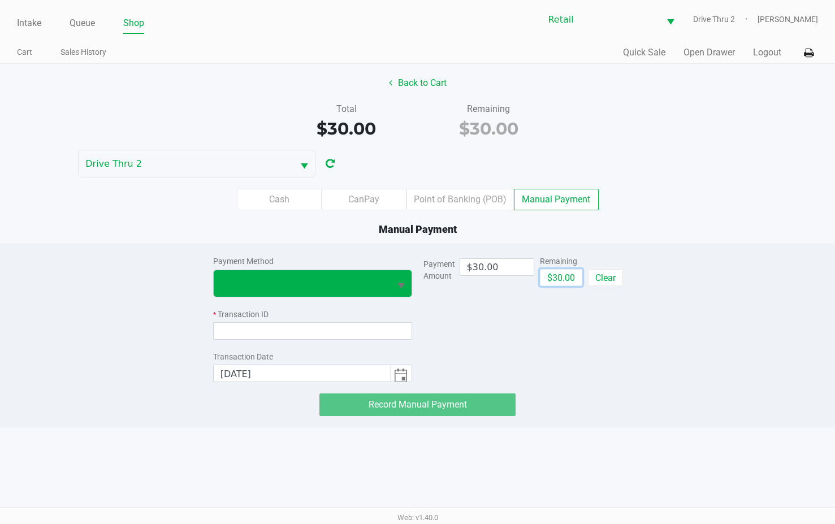
click at [394, 280] on span "Select" at bounding box center [401, 286] width 14 height 14
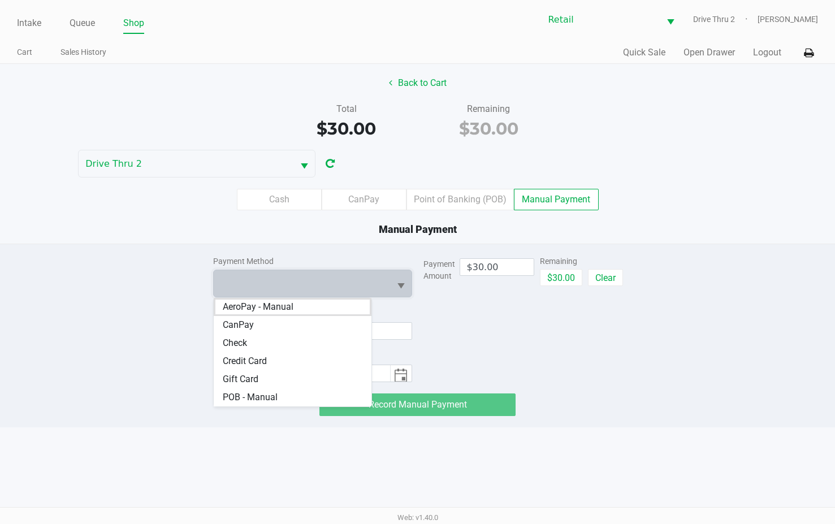
click at [288, 363] on Card "Credit Card" at bounding box center [293, 361] width 158 height 18
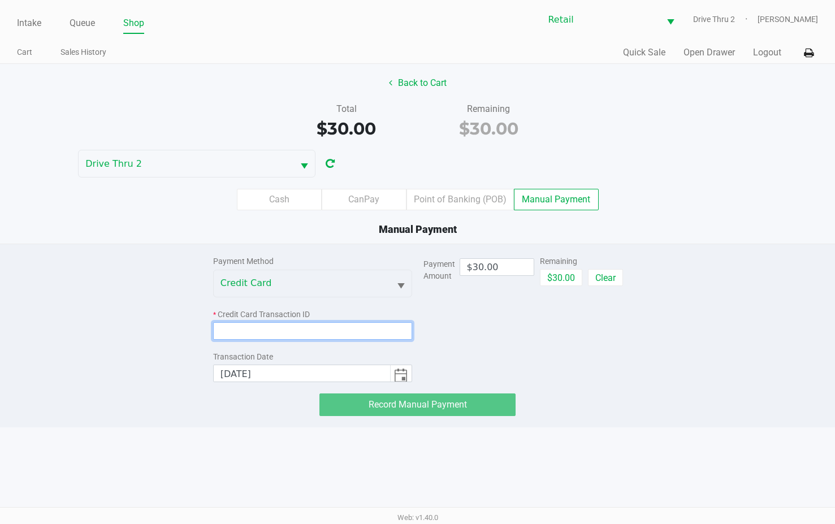
click at [298, 339] on input at bounding box center [312, 331] width 199 height 18
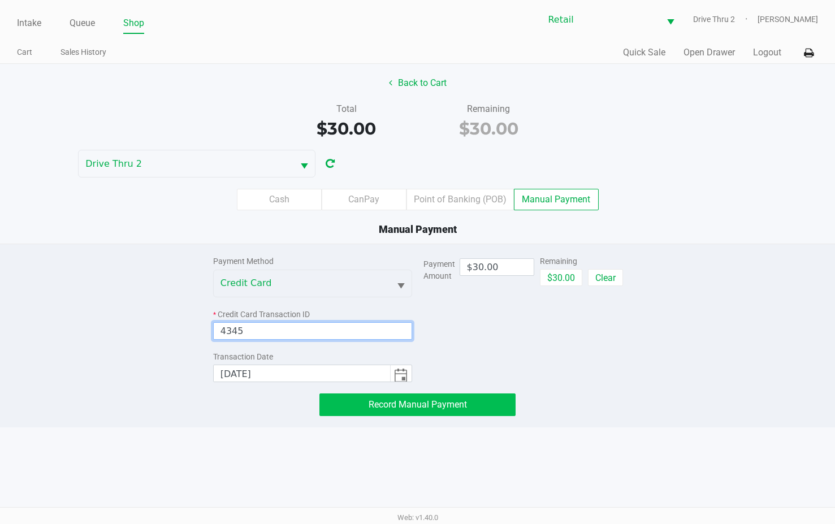
type input "4345"
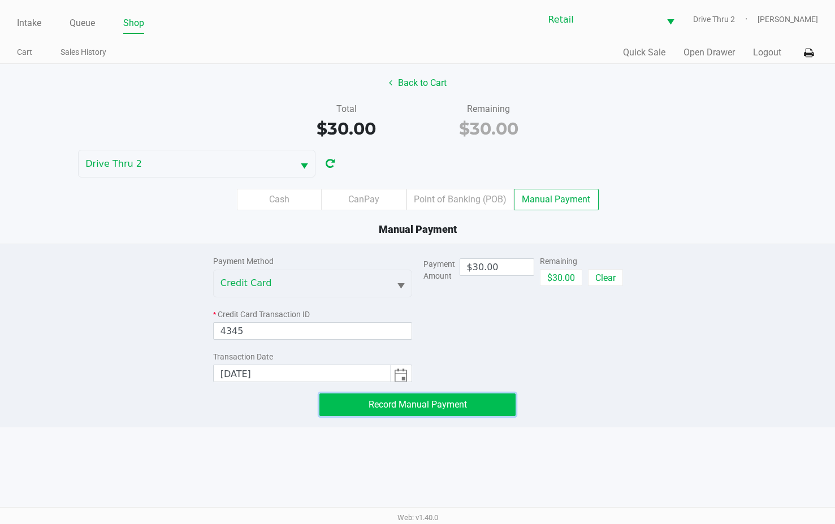
click at [362, 399] on button "Record Manual Payment" at bounding box center [417, 404] width 196 height 23
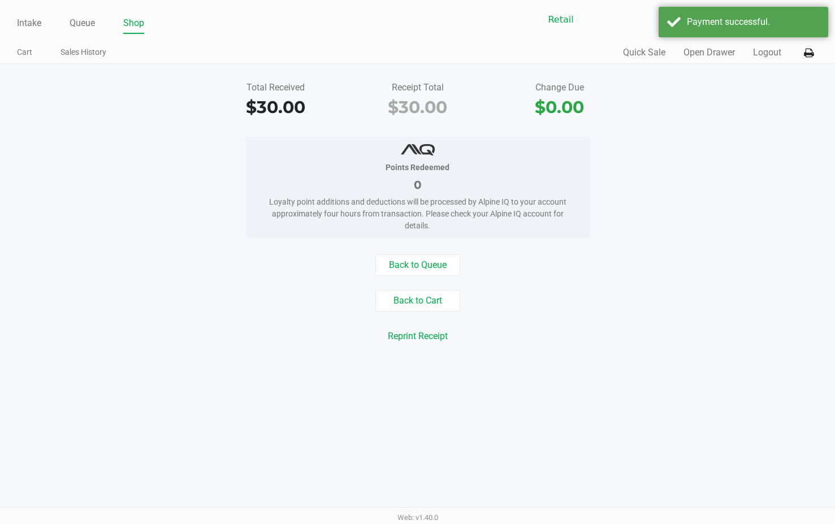
click at [601, 361] on div "Total Received $30.00 Receipt Total $30.00 Change Due $0.00 Points Redeemed 0 L…" at bounding box center [417, 219] width 835 height 311
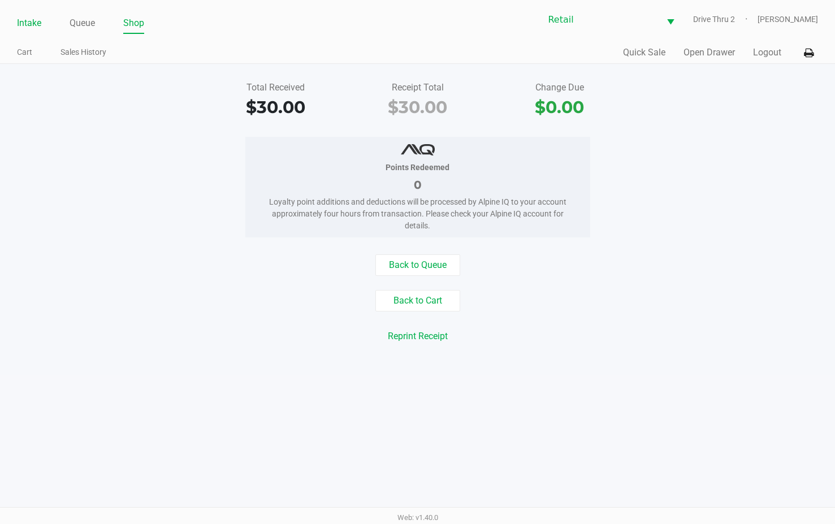
click at [28, 17] on link "Intake" at bounding box center [29, 23] width 24 height 16
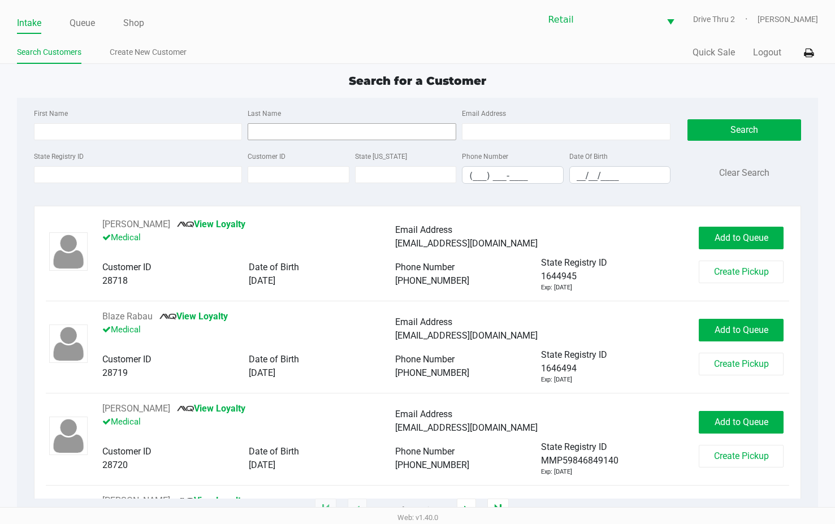
click at [310, 123] on div "Last Name" at bounding box center [352, 123] width 214 height 34
click at [310, 125] on input "Last Name" at bounding box center [352, 131] width 209 height 17
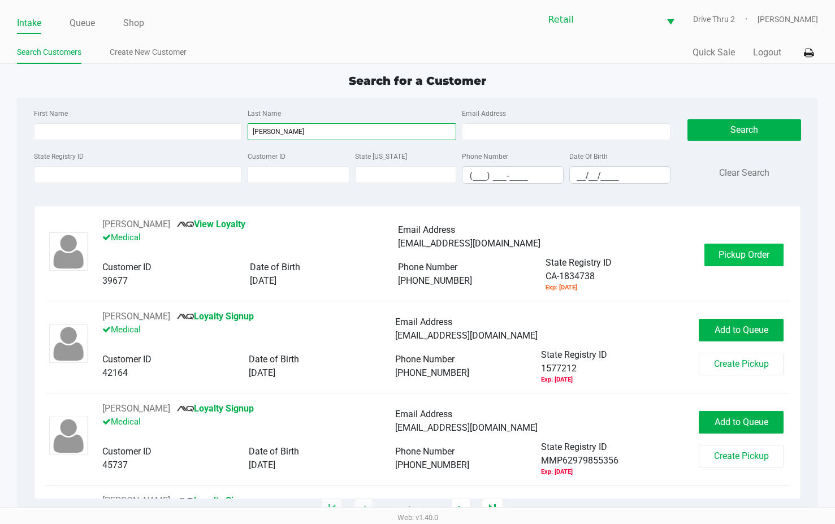
type input "[PERSON_NAME]"
click at [741, 250] on span "Pickup Order" at bounding box center [743, 254] width 51 height 11
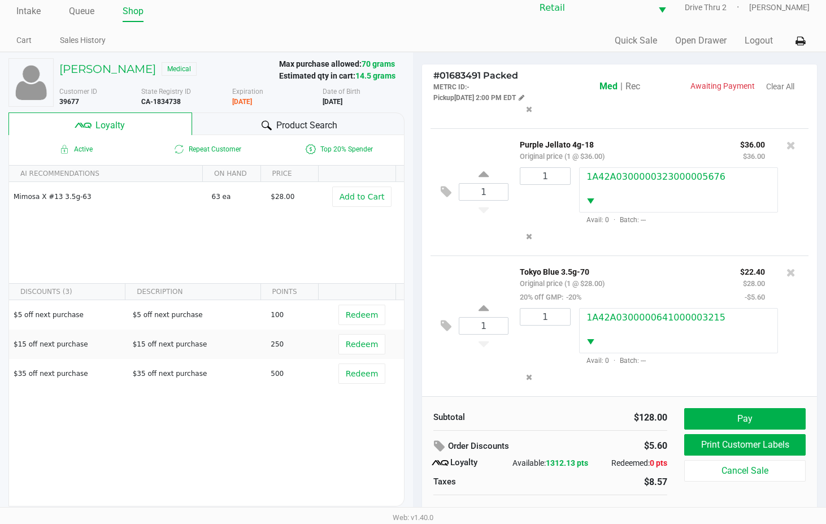
scroll to position [32, 0]
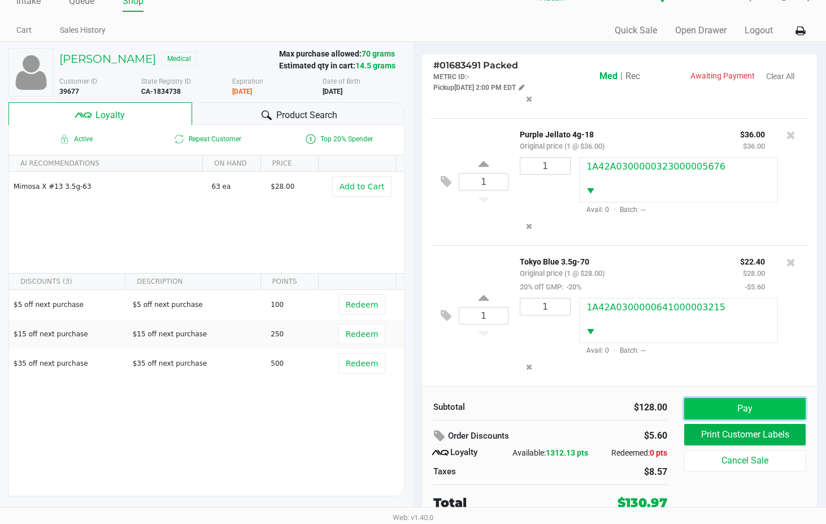
click at [711, 398] on button "Pay" at bounding box center [744, 408] width 121 height 21
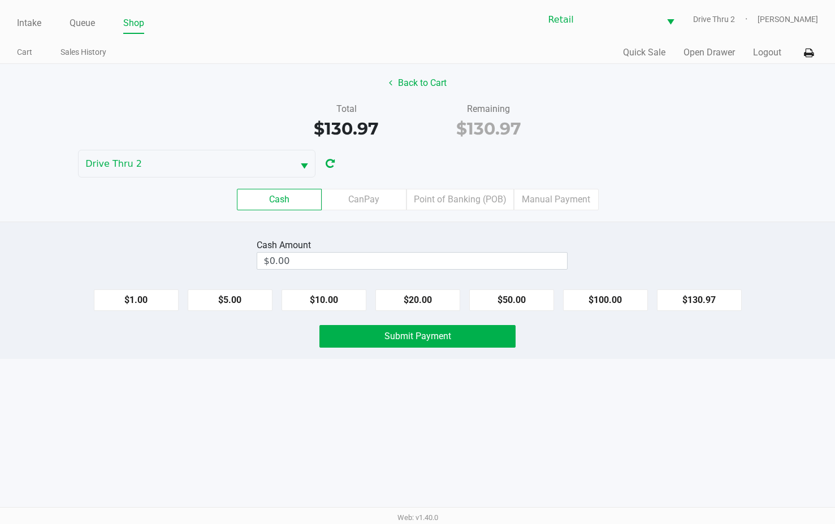
drag, startPoint x: 498, startPoint y: 250, endPoint x: 503, endPoint y: 261, distance: 12.4
click at [502, 257] on div "Cash Amount $0.00" at bounding box center [412, 254] width 311 height 36
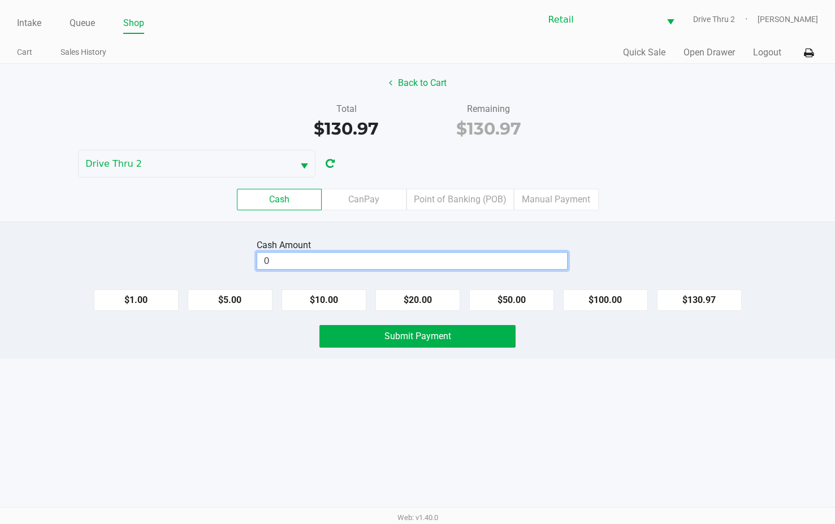
click at [503, 262] on input "0" at bounding box center [412, 261] width 310 height 16
type input "$140.00"
click at [453, 331] on button "Submit Payment" at bounding box center [417, 336] width 196 height 23
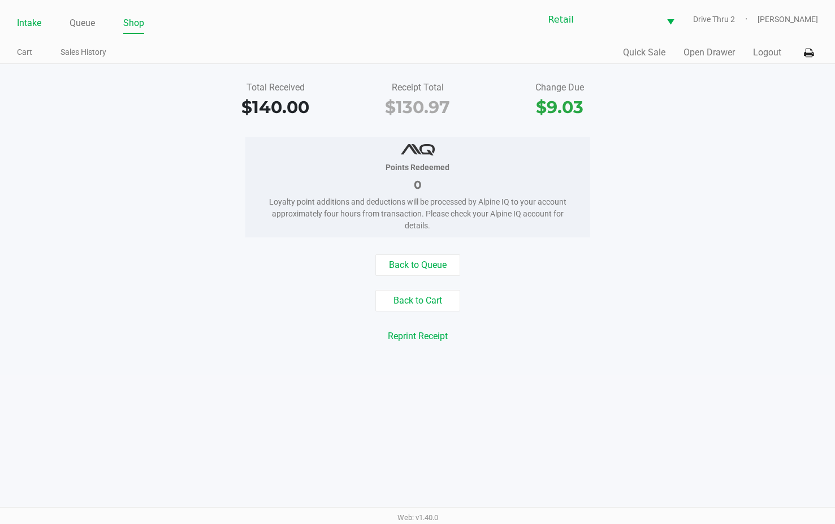
click at [27, 27] on link "Intake" at bounding box center [29, 23] width 24 height 16
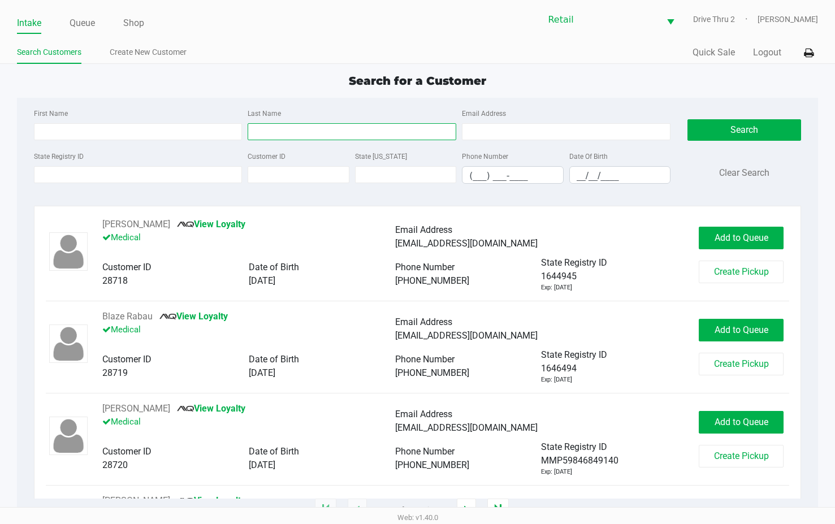
click at [297, 133] on input "Last Name" at bounding box center [352, 131] width 209 height 17
type input "[PERSON_NAME]"
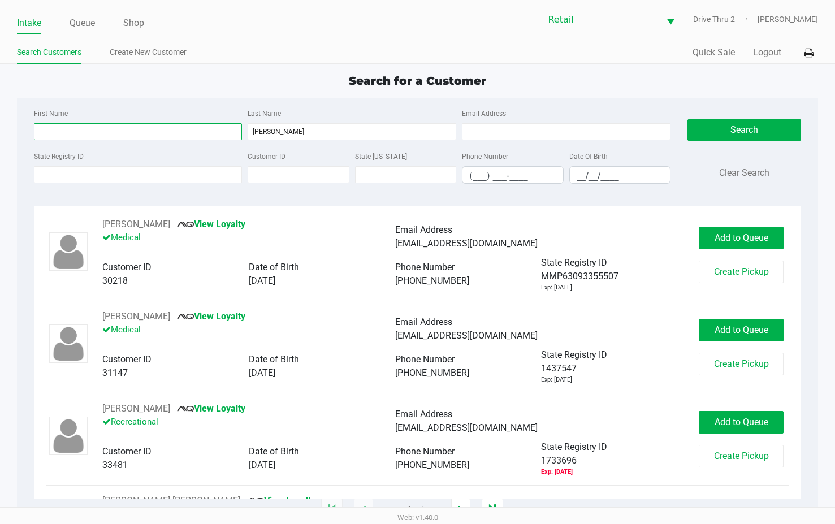
click at [113, 136] on input "First Name" at bounding box center [138, 131] width 209 height 17
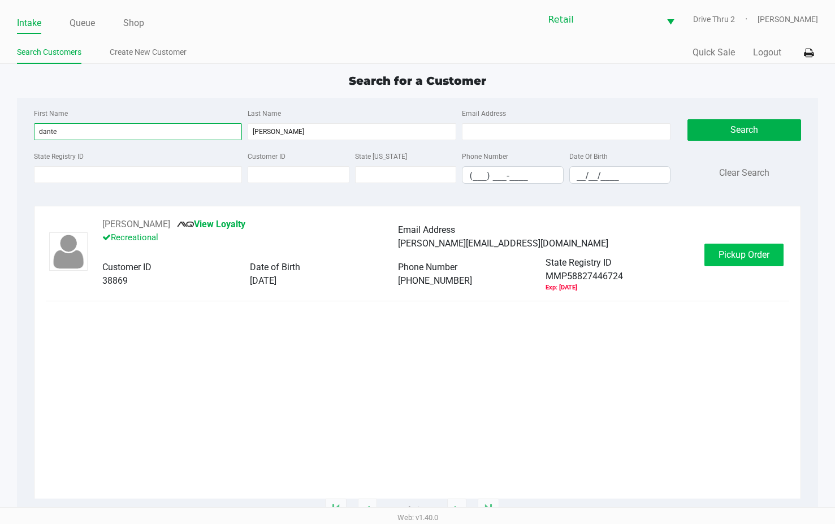
type input "dante"
click at [721, 245] on button "Pickup Order" at bounding box center [743, 255] width 79 height 23
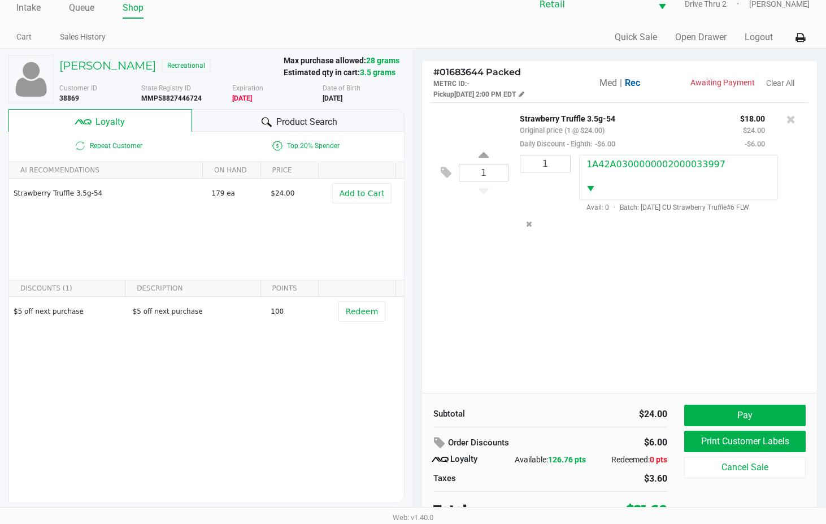
scroll to position [22, 0]
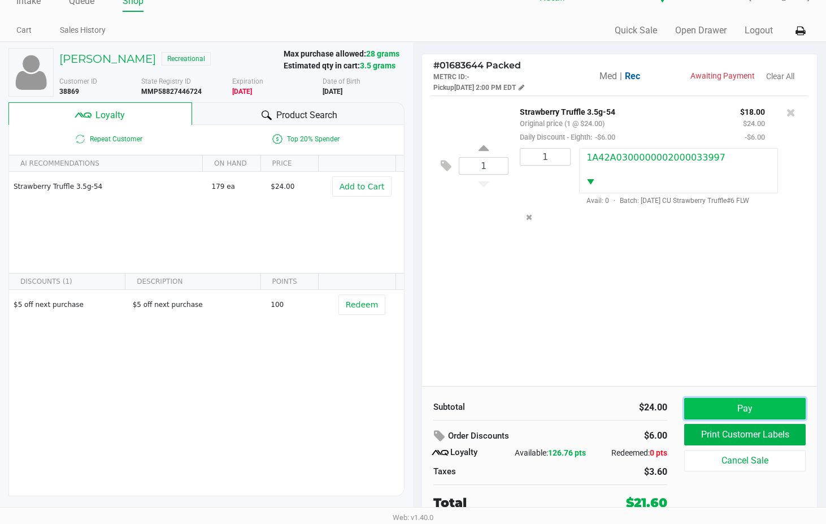
click at [730, 407] on button "Pay" at bounding box center [744, 408] width 121 height 21
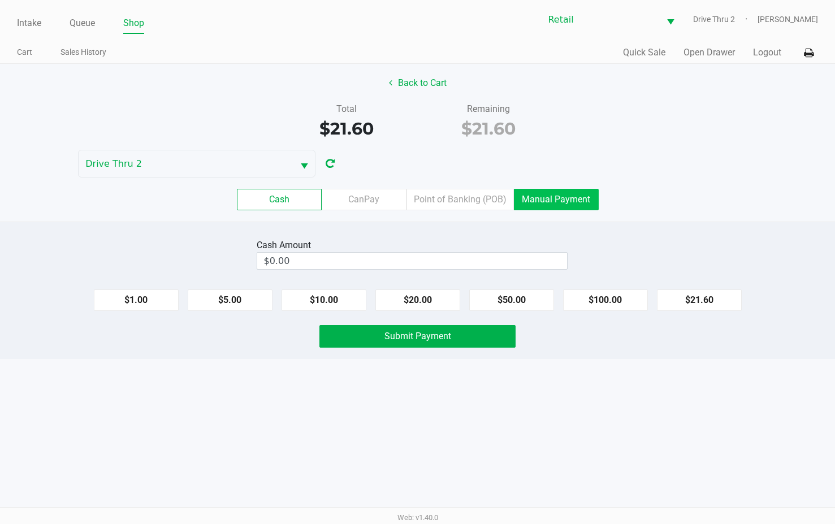
click at [563, 196] on label "Manual Payment" at bounding box center [556, 199] width 85 height 21
click at [0, 0] on 8 "Manual Payment" at bounding box center [0, 0] width 0 height 0
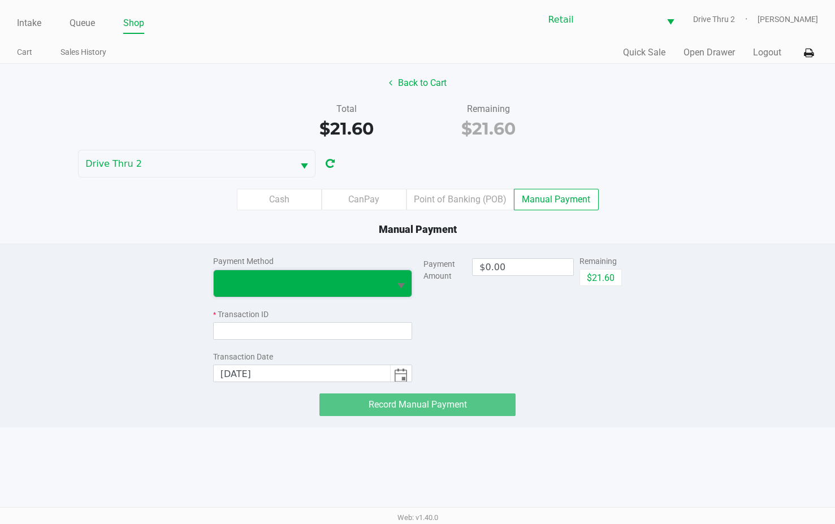
click at [383, 290] on span at bounding box center [302, 283] width 176 height 27
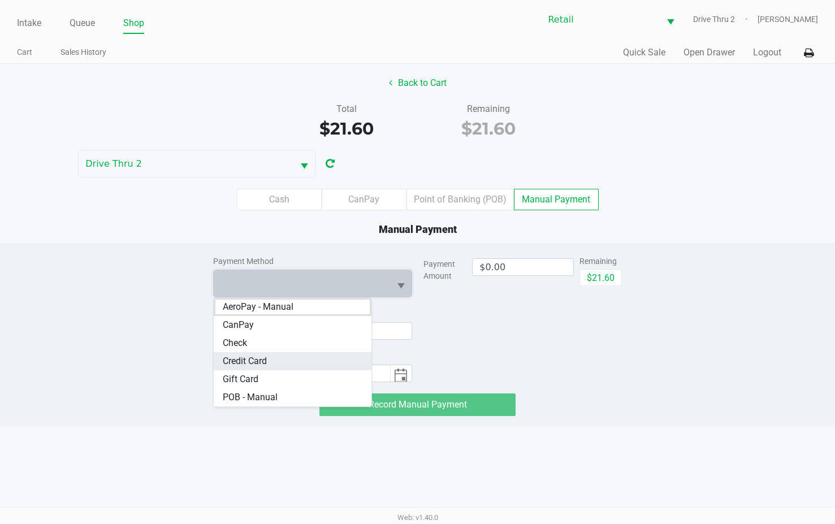
click at [323, 365] on Card "Credit Card" at bounding box center [293, 361] width 158 height 18
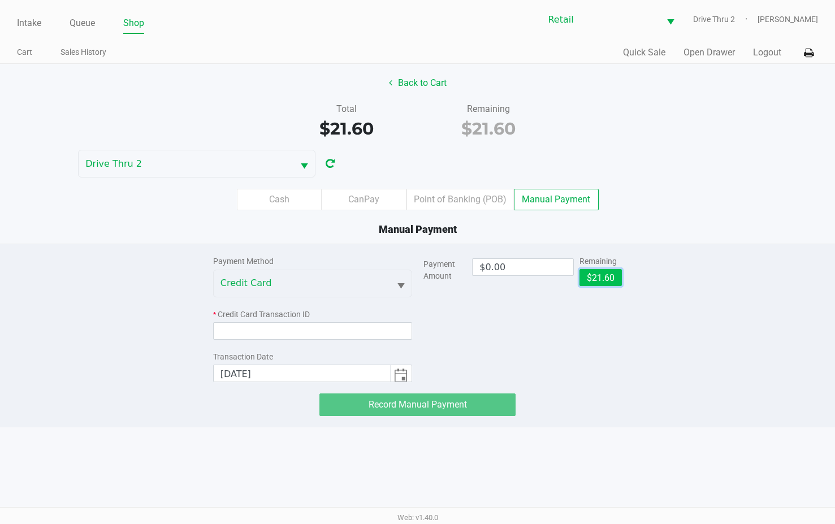
click at [588, 286] on button "$21.60" at bounding box center [600, 277] width 42 height 17
type input "$21.60"
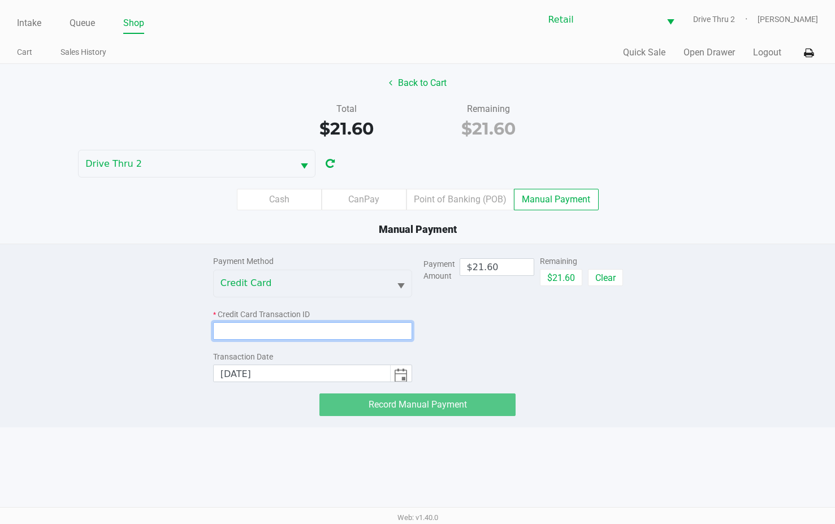
click at [323, 325] on input at bounding box center [312, 331] width 199 height 18
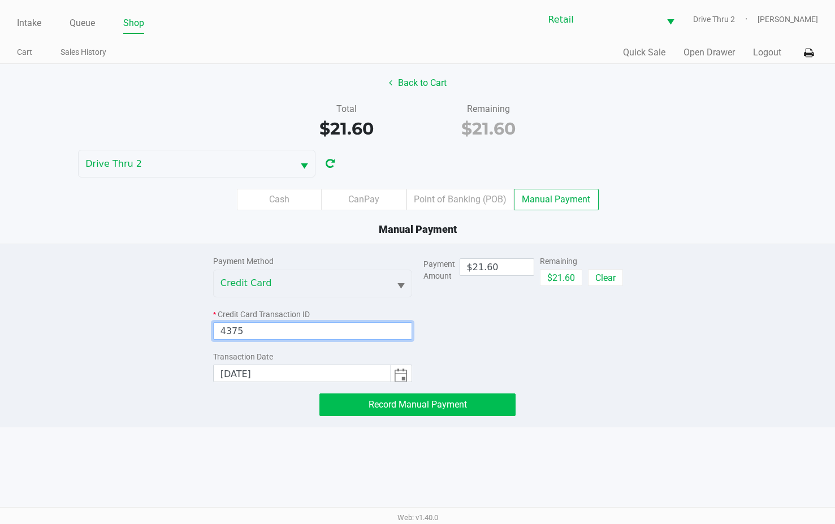
type input "4375"
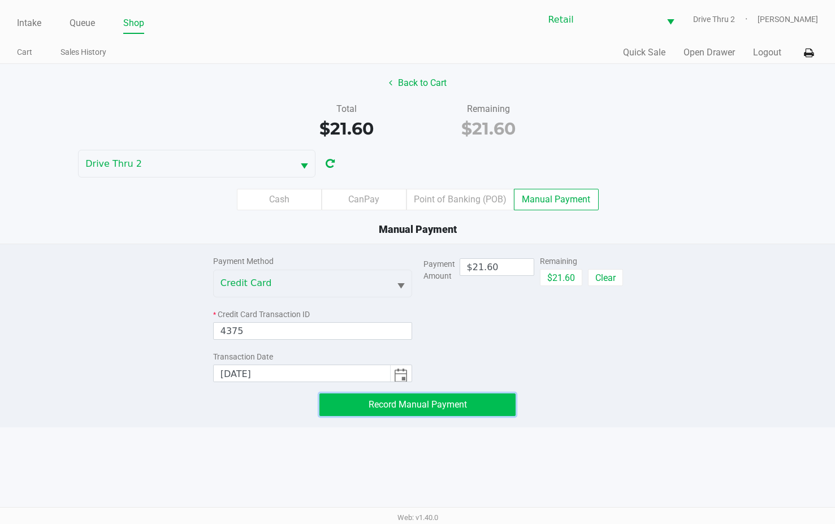
click at [440, 394] on button "Record Manual Payment" at bounding box center [417, 404] width 196 height 23
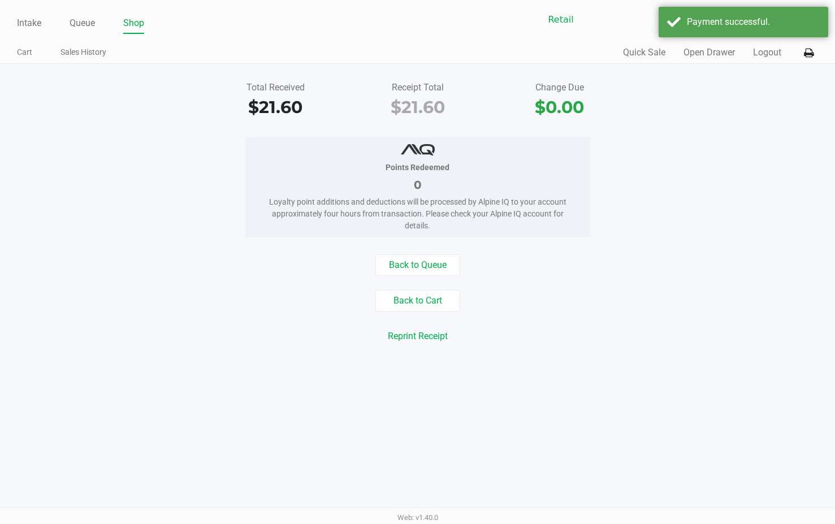
click at [593, 379] on div "Intake Queue Shop Retail Drive Thru 2 [PERSON_NAME] Cart Sales History Quick Sa…" at bounding box center [417, 262] width 835 height 524
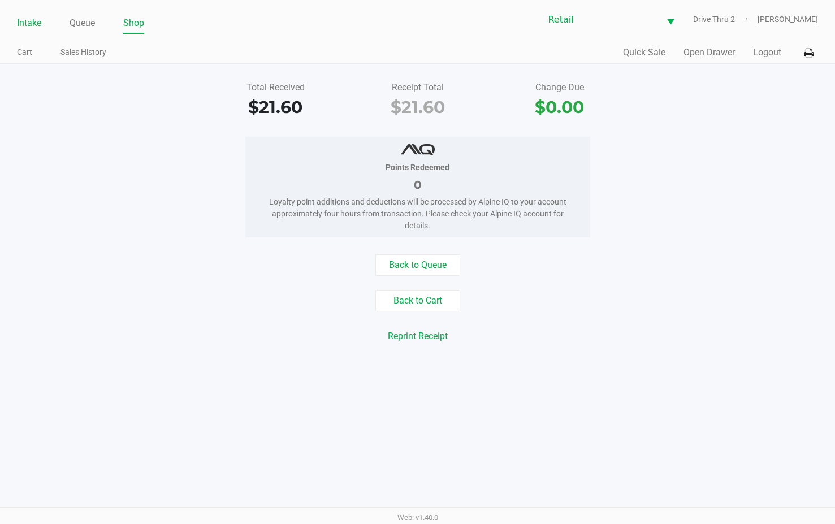
click at [29, 18] on link "Intake" at bounding box center [29, 23] width 24 height 16
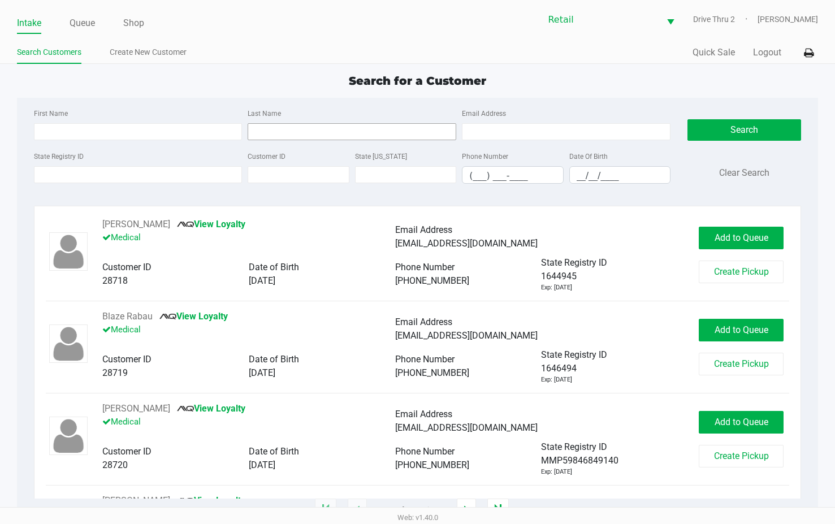
click at [413, 129] on input "Last Name" at bounding box center [352, 131] width 209 height 17
type input "quin"
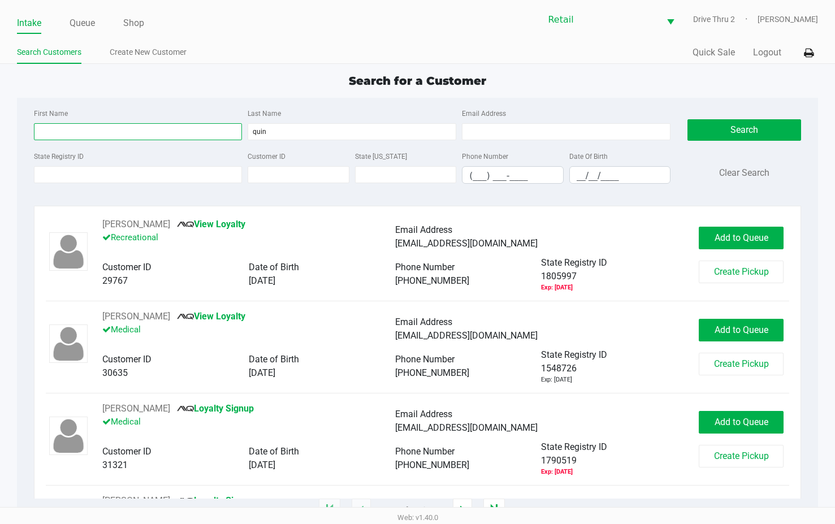
click at [202, 136] on input "First Name" at bounding box center [138, 131] width 209 height 17
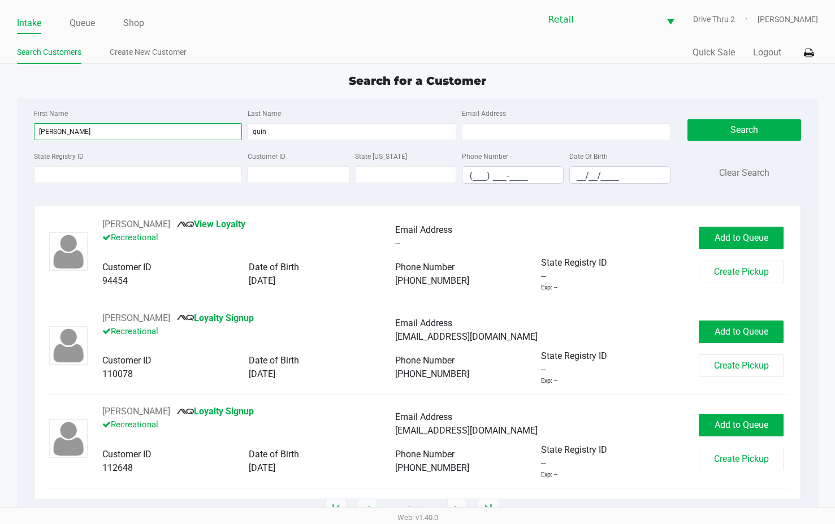
type input "[PERSON_NAME]"
drag, startPoint x: 299, startPoint y: 123, endPoint x: 143, endPoint y: 129, distance: 156.1
click at [147, 128] on div "First Name [PERSON_NAME] Last Name [PERSON_NAME] Email Address" at bounding box center [352, 127] width 643 height 43
click at [128, 124] on input "[PERSON_NAME]" at bounding box center [138, 131] width 209 height 17
type input "k"
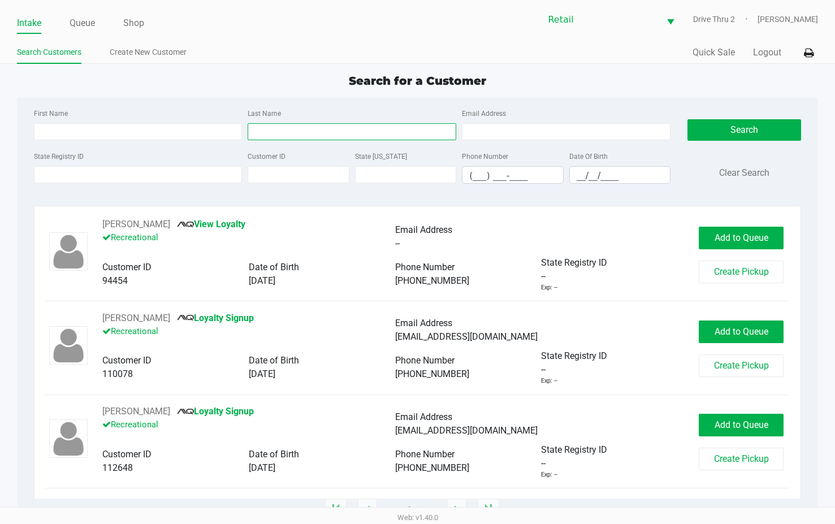
click at [262, 133] on input "Last Name" at bounding box center [352, 131] width 209 height 17
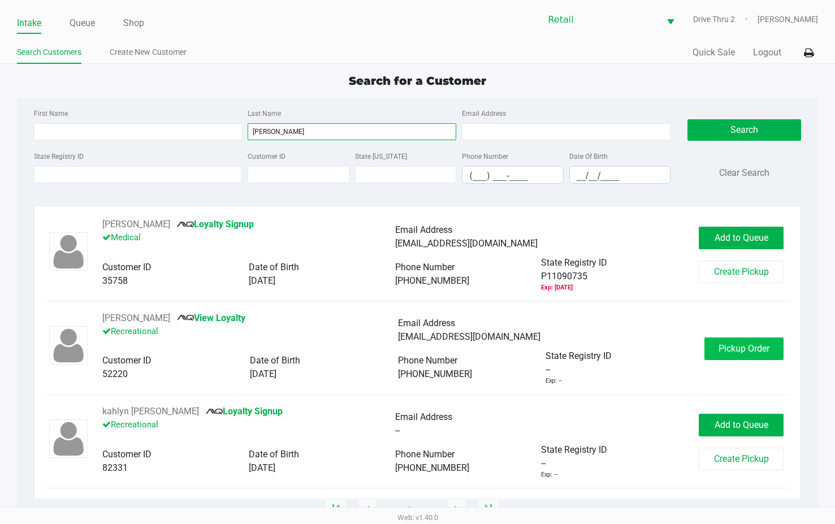
type input "[PERSON_NAME]"
click at [727, 347] on span "Pickup Order" at bounding box center [743, 348] width 51 height 11
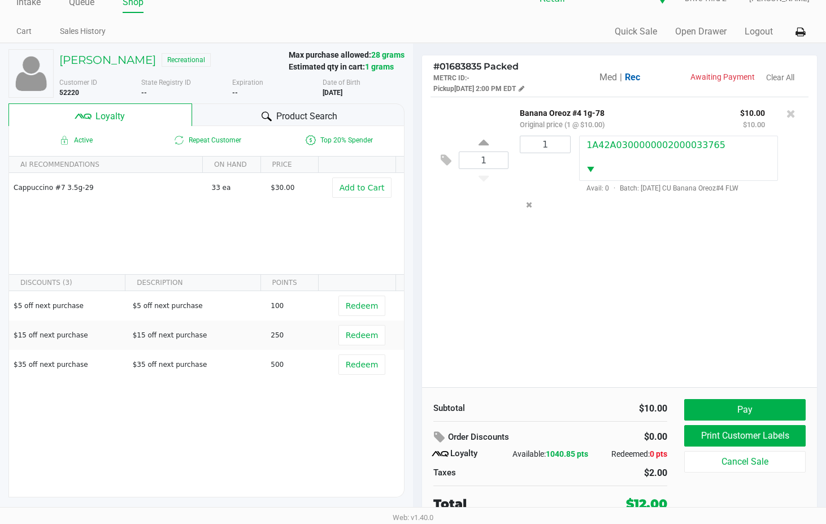
scroll to position [32, 0]
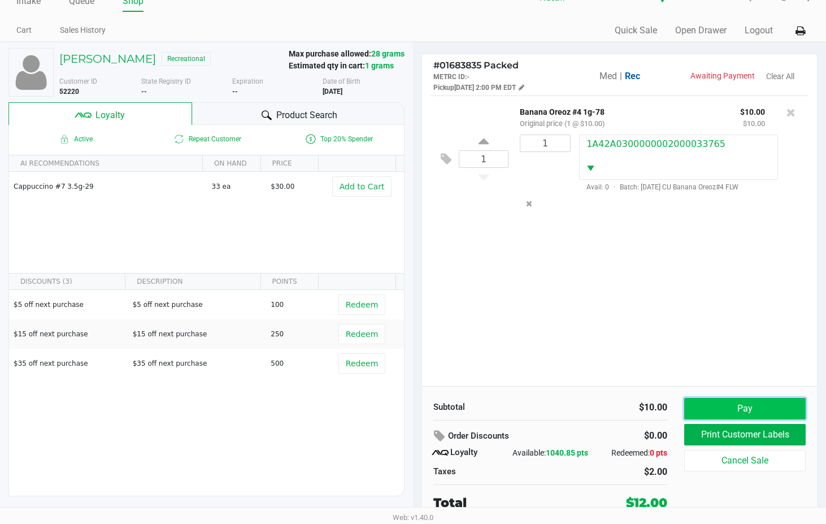
click at [711, 405] on button "Pay" at bounding box center [744, 408] width 121 height 21
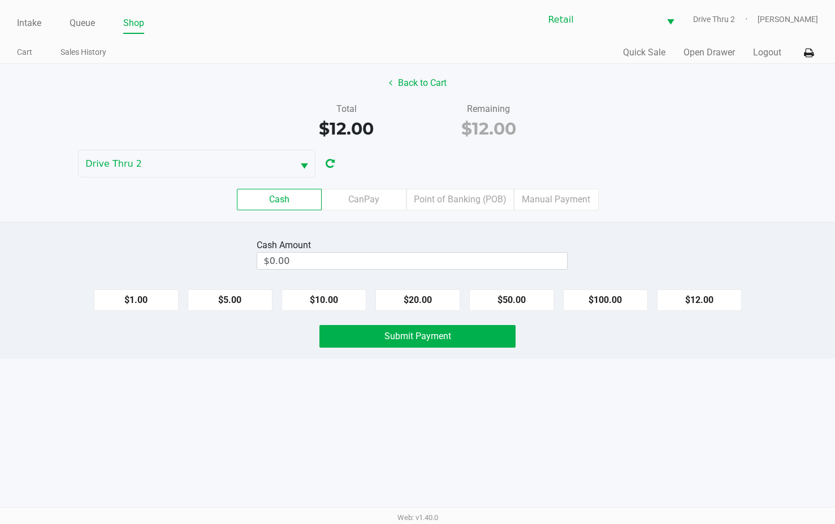
click at [698, 286] on div "$1.00 $5.00 $10.00 $20.00 $50.00 $100.00 $12.00" at bounding box center [417, 295] width 835 height 31
click at [697, 294] on button "$12.00" at bounding box center [699, 299] width 85 height 21
type input "$12.00"
click at [452, 338] on button "Submit Payment" at bounding box center [417, 336] width 196 height 23
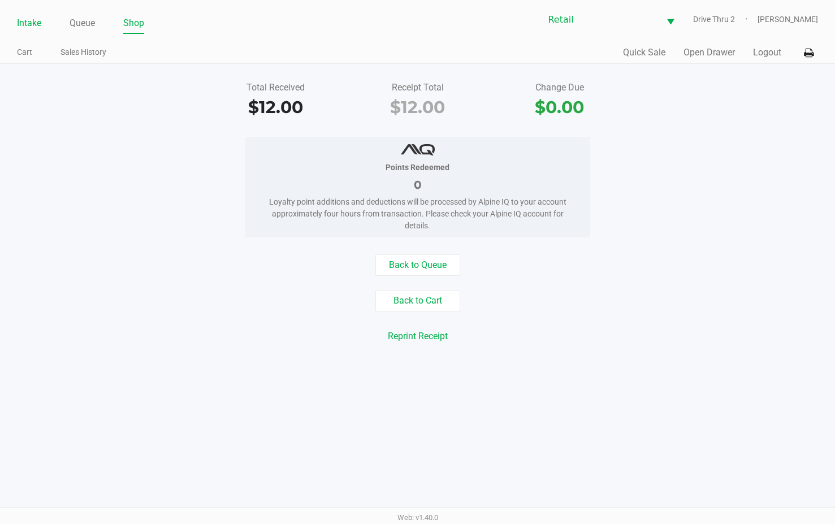
click at [25, 24] on link "Intake" at bounding box center [29, 23] width 24 height 16
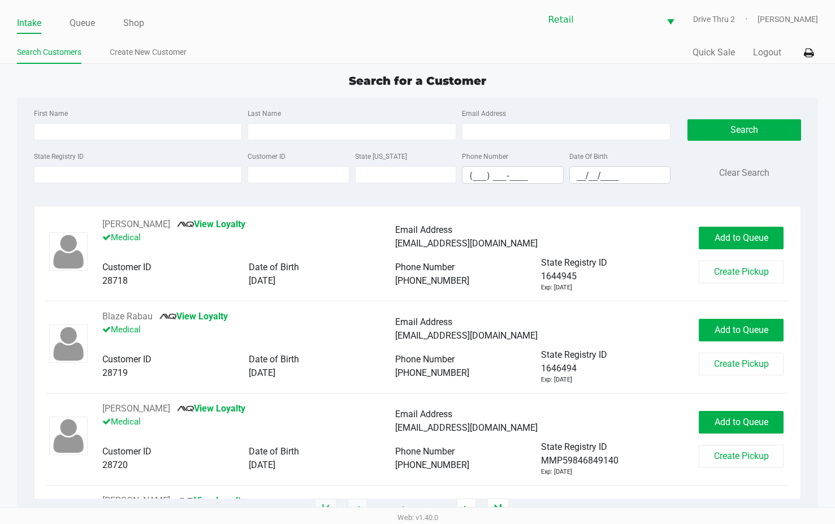
click at [306, 141] on div "First Name Last Name Email Address" at bounding box center [352, 127] width 643 height 43
click at [303, 129] on input "Last Name" at bounding box center [352, 131] width 209 height 17
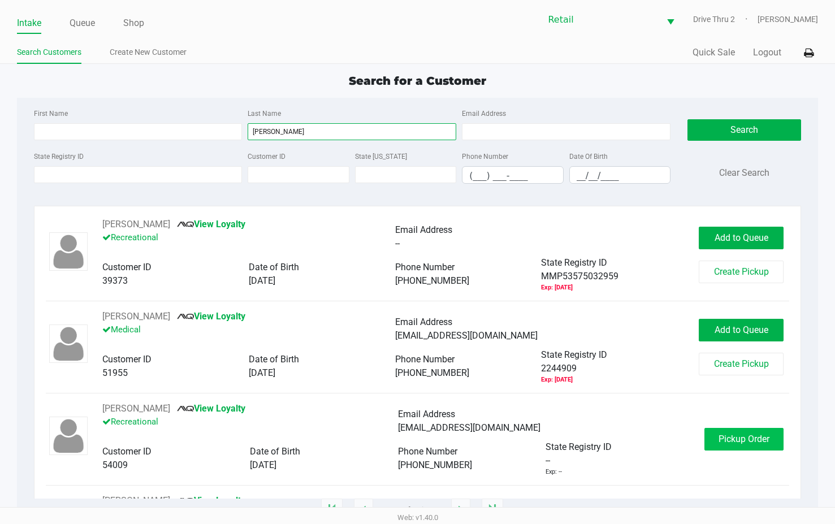
type input "[PERSON_NAME]"
click at [709, 429] on button "Pickup Order" at bounding box center [743, 439] width 79 height 23
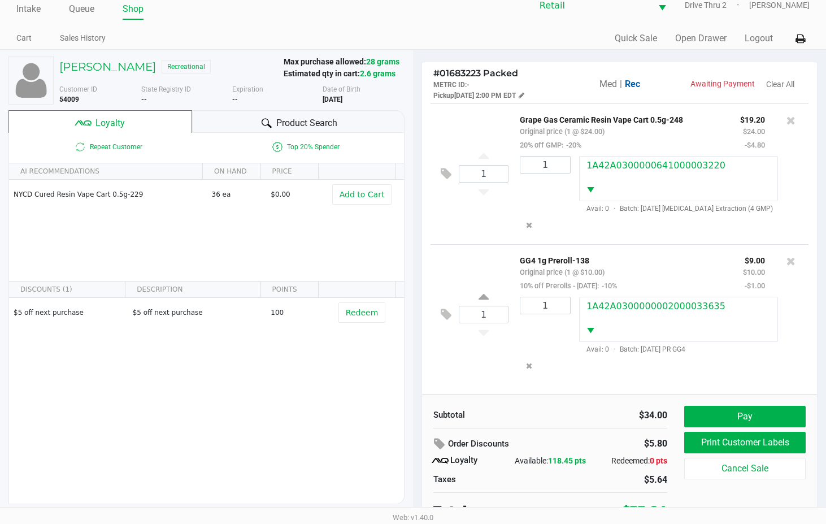
scroll to position [22, 0]
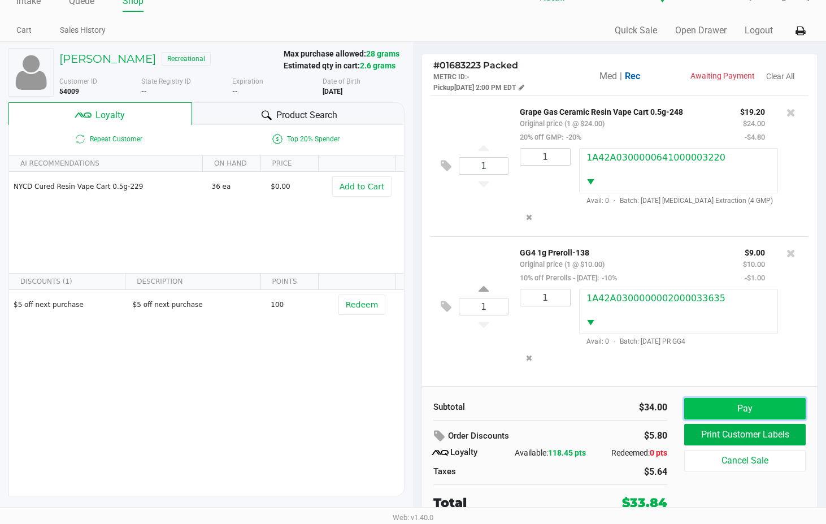
click at [719, 414] on button "Pay" at bounding box center [744, 408] width 121 height 21
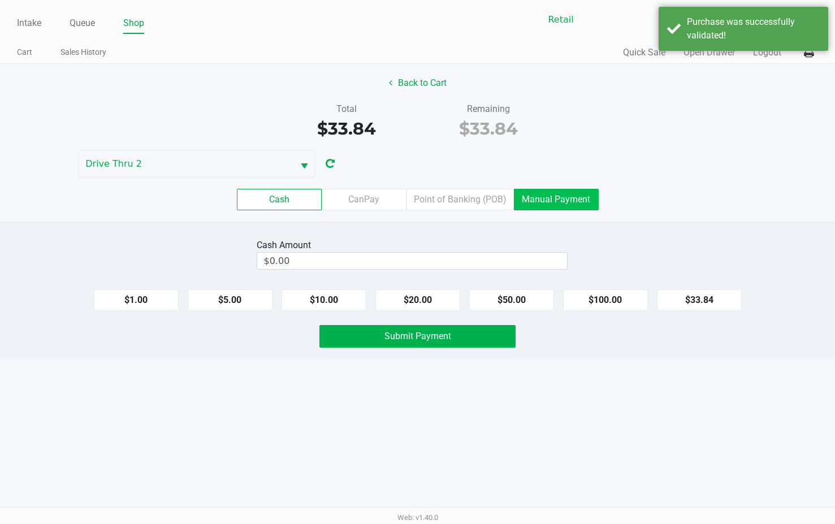
drag, startPoint x: 548, startPoint y: 199, endPoint x: 545, endPoint y: 209, distance: 10.0
click at [548, 199] on label "Manual Payment" at bounding box center [556, 199] width 85 height 21
click at [0, 0] on 8 "Manual Payment" at bounding box center [0, 0] width 0 height 0
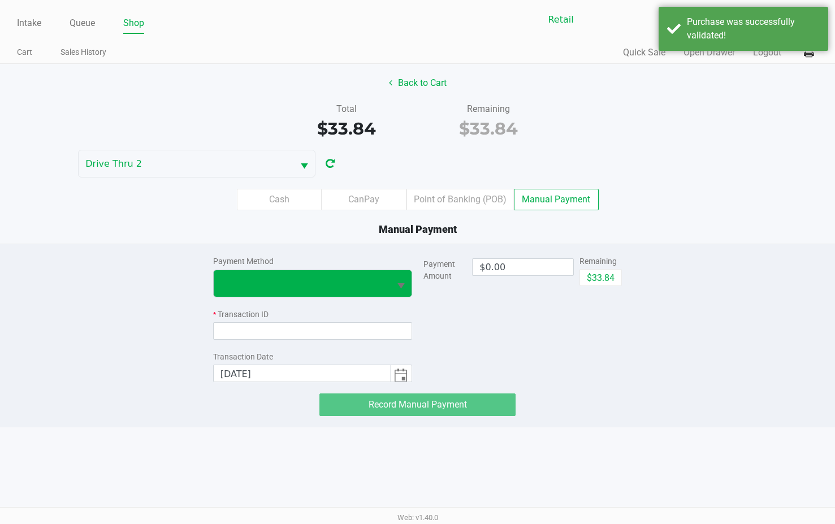
click at [395, 280] on span "Select" at bounding box center [401, 286] width 14 height 14
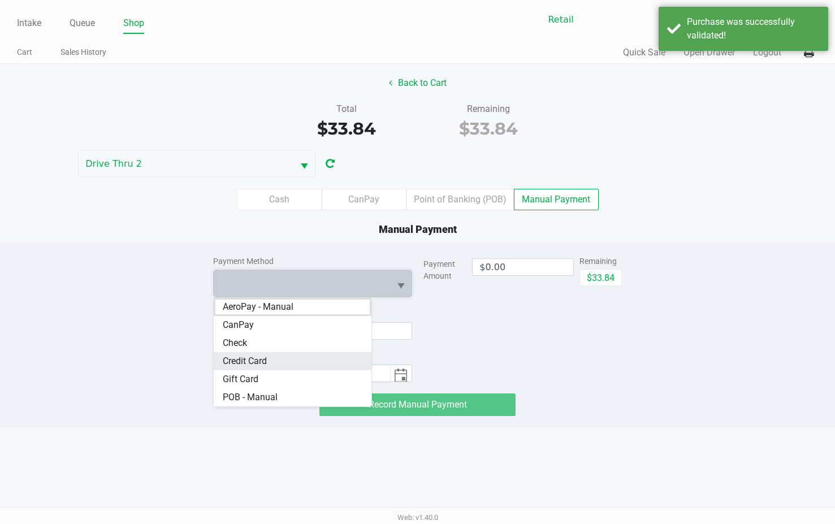
drag, startPoint x: 245, startPoint y: 363, endPoint x: 522, endPoint y: 295, distance: 285.6
click at [246, 363] on span "Credit Card" at bounding box center [245, 361] width 44 height 14
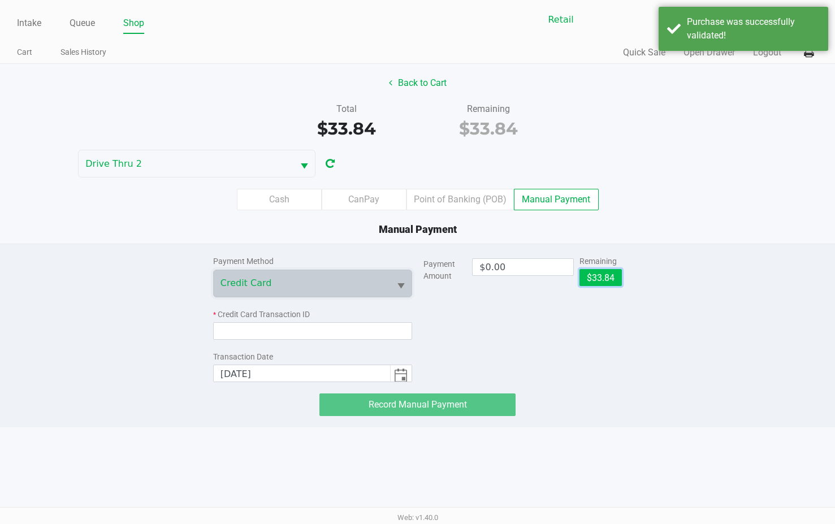
click at [619, 270] on button "$33.84" at bounding box center [600, 277] width 42 height 17
type input "$33.84"
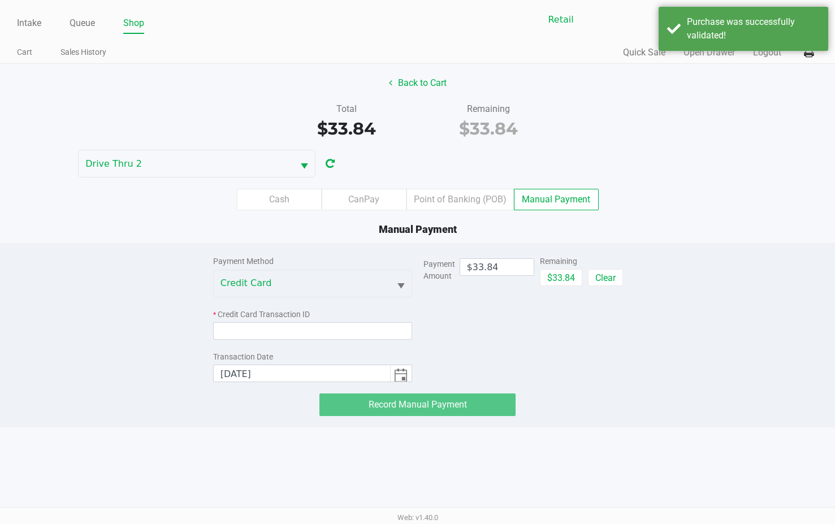
click at [326, 321] on div "* Credit Card Transaction ID" at bounding box center [312, 324] width 199 height 31
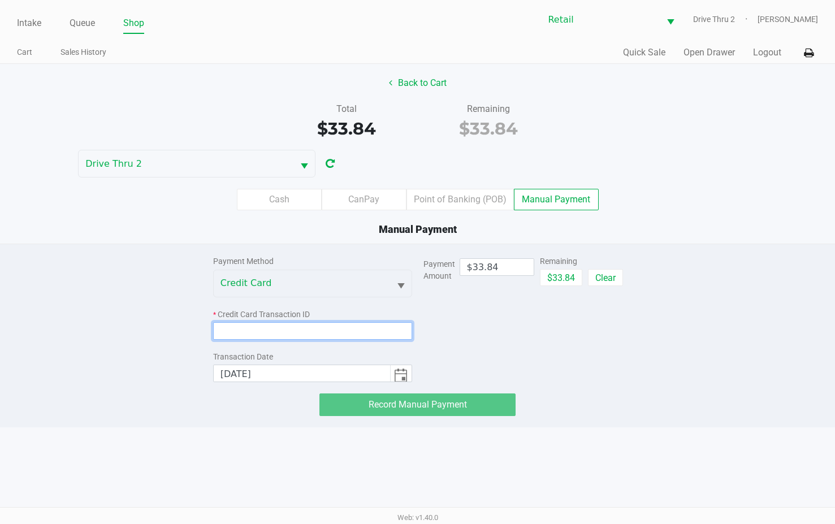
click at [334, 329] on input at bounding box center [312, 331] width 199 height 18
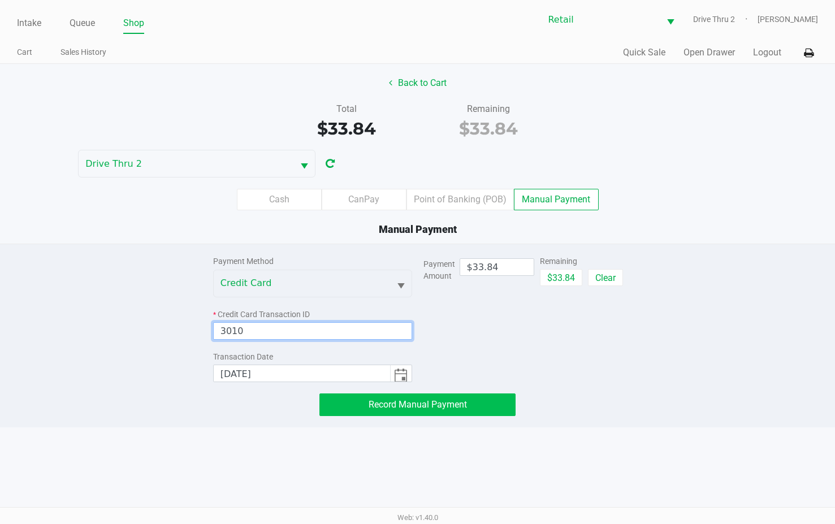
type input "3010"
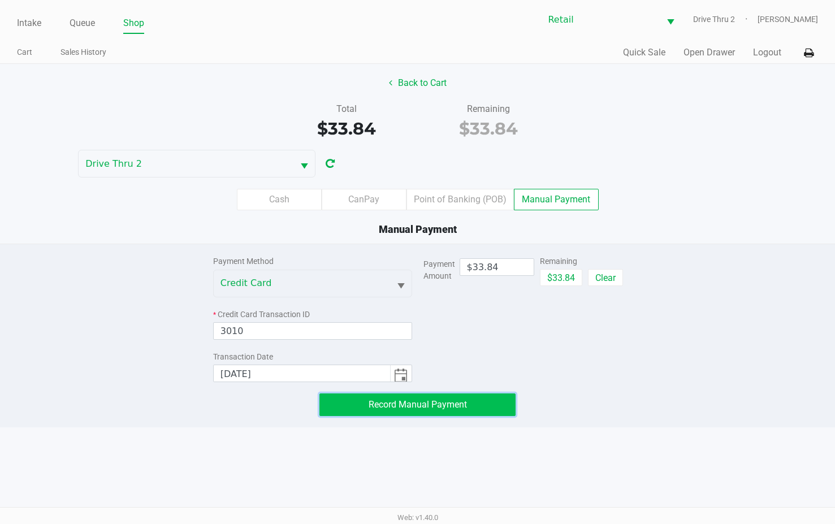
click at [355, 403] on button "Record Manual Payment" at bounding box center [417, 404] width 196 height 23
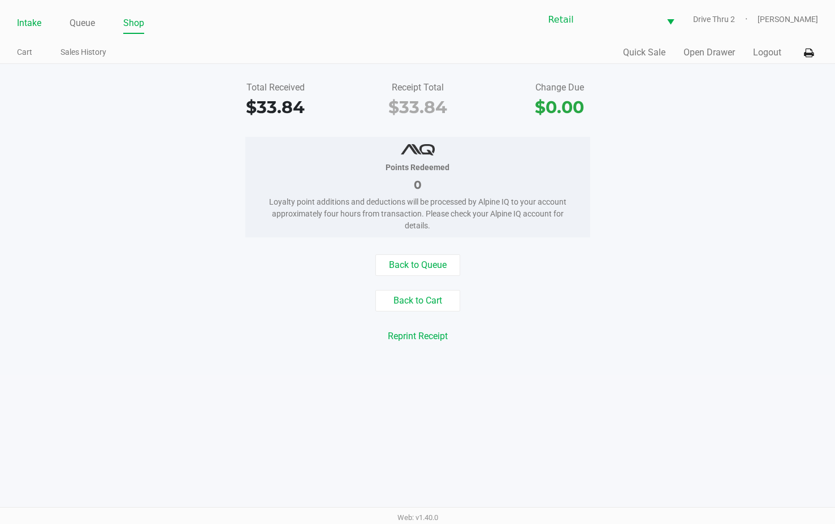
click at [40, 26] on link "Intake" at bounding box center [29, 23] width 24 height 16
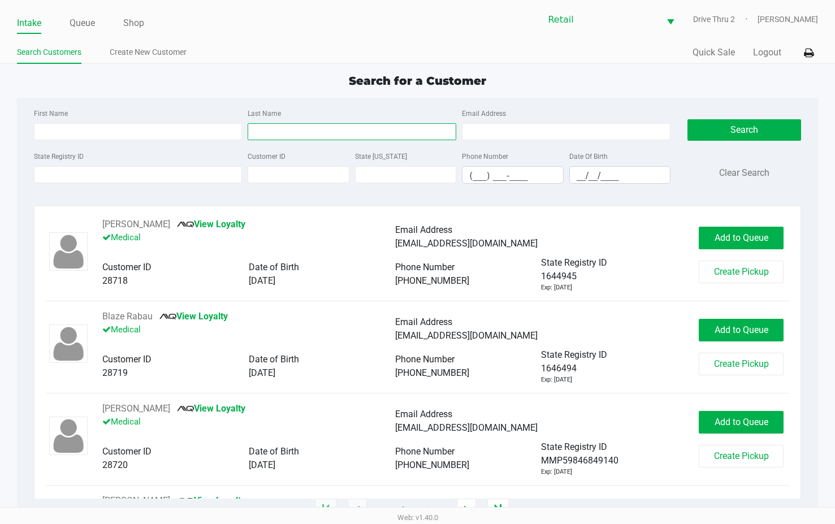
click at [264, 132] on input "Last Name" at bounding box center [352, 131] width 209 height 17
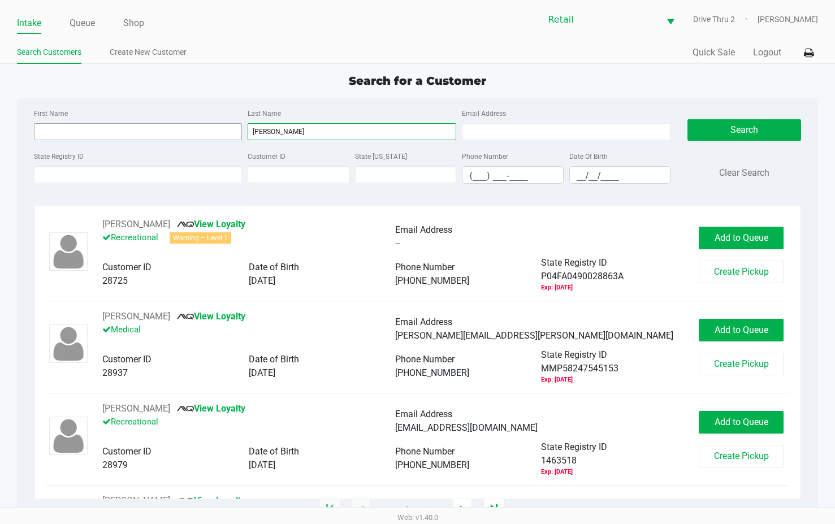
type input "[PERSON_NAME]"
click at [86, 135] on input "First Name" at bounding box center [138, 131] width 209 height 17
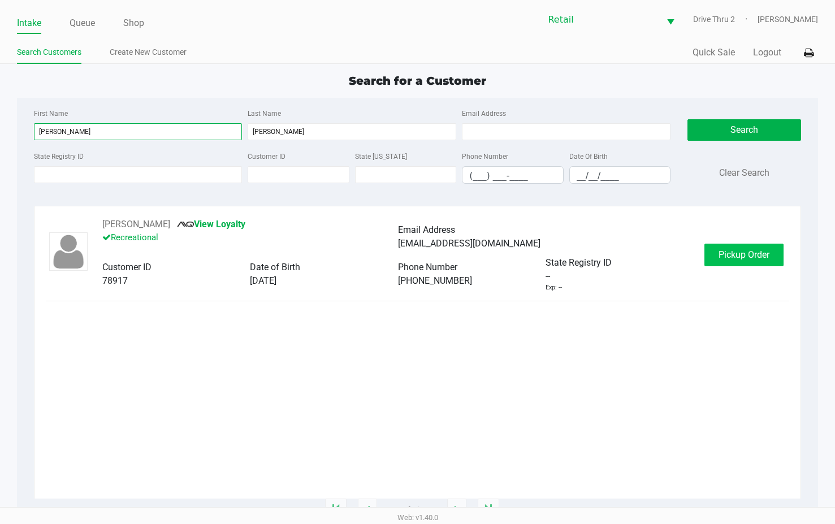
type input "[PERSON_NAME]"
click at [732, 255] on span "Pickup Order" at bounding box center [743, 254] width 51 height 11
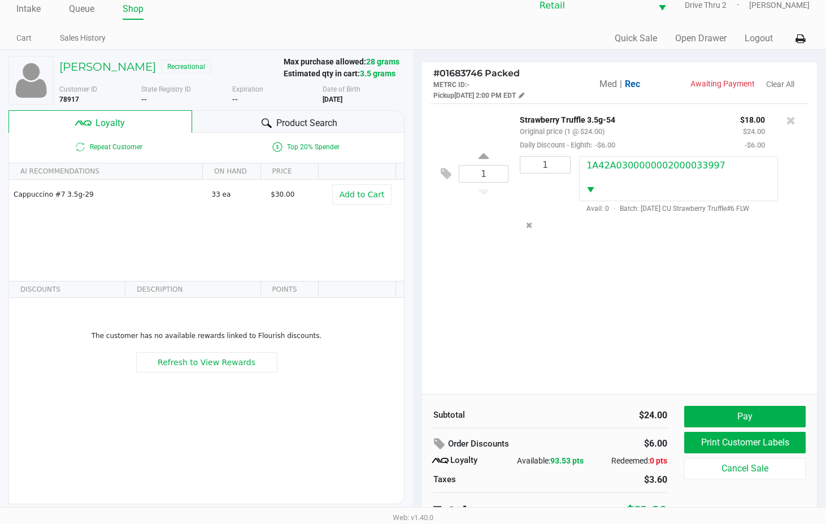
scroll to position [22, 0]
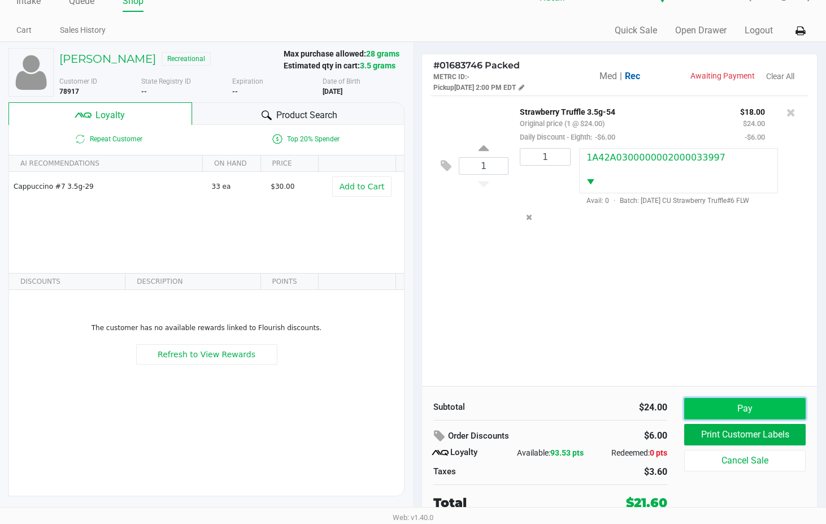
click at [717, 412] on button "Pay" at bounding box center [744, 408] width 121 height 21
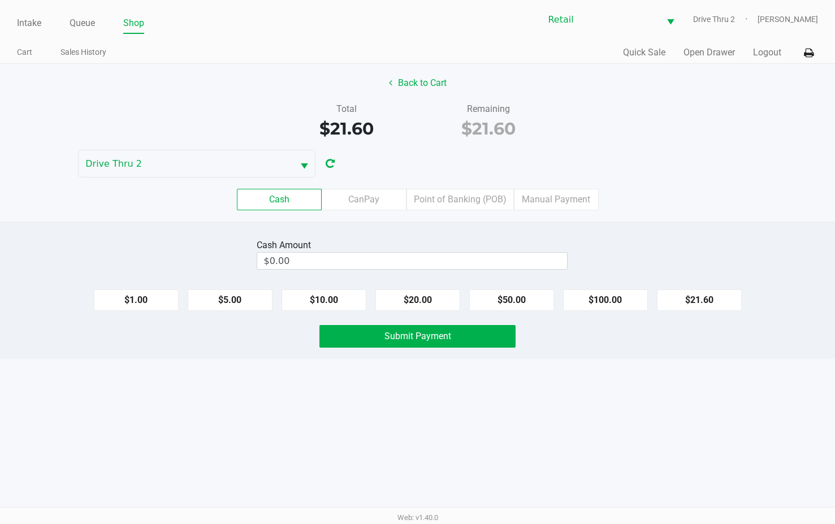
click at [492, 248] on div "Cash Amount" at bounding box center [412, 245] width 311 height 14
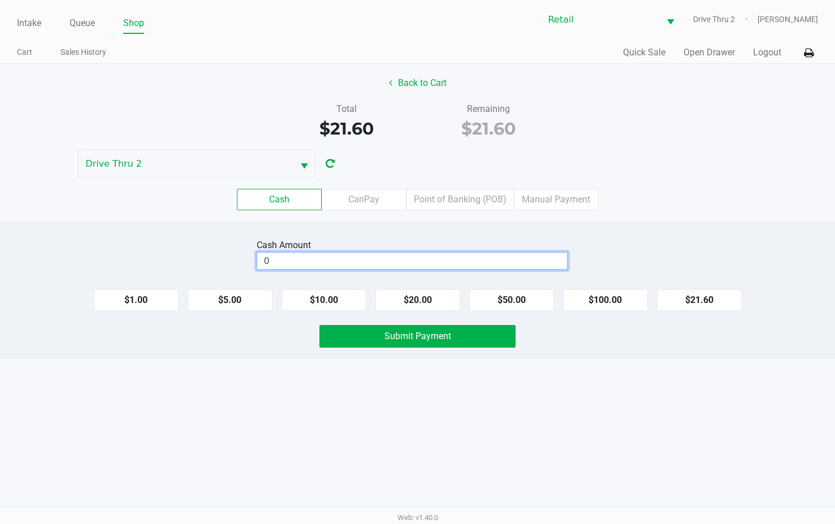
click at [502, 264] on input "0" at bounding box center [412, 261] width 310 height 16
type input "$22.00"
click at [463, 332] on button "Submit Payment" at bounding box center [417, 336] width 196 height 23
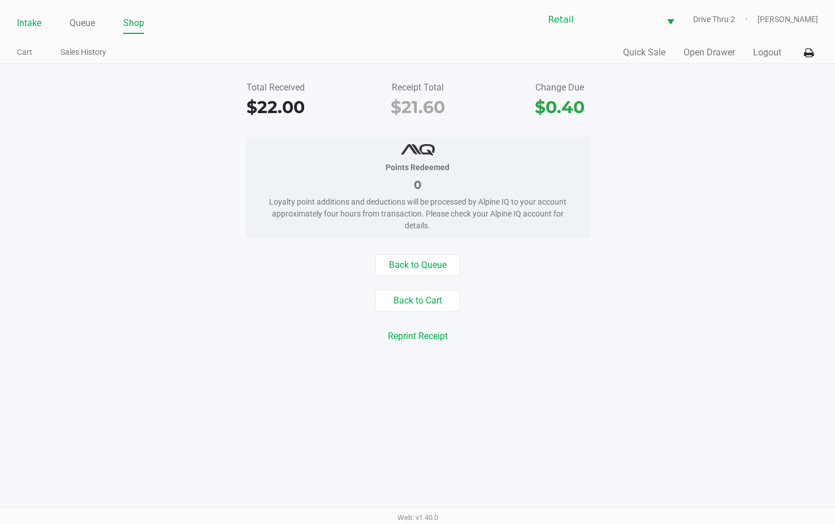
click at [27, 29] on link "Intake" at bounding box center [29, 23] width 24 height 16
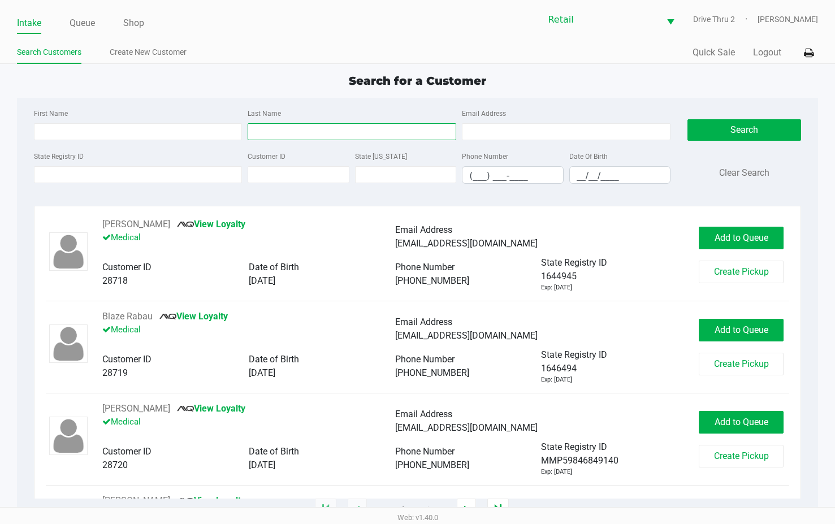
click at [329, 134] on input "Last Name" at bounding box center [352, 131] width 209 height 17
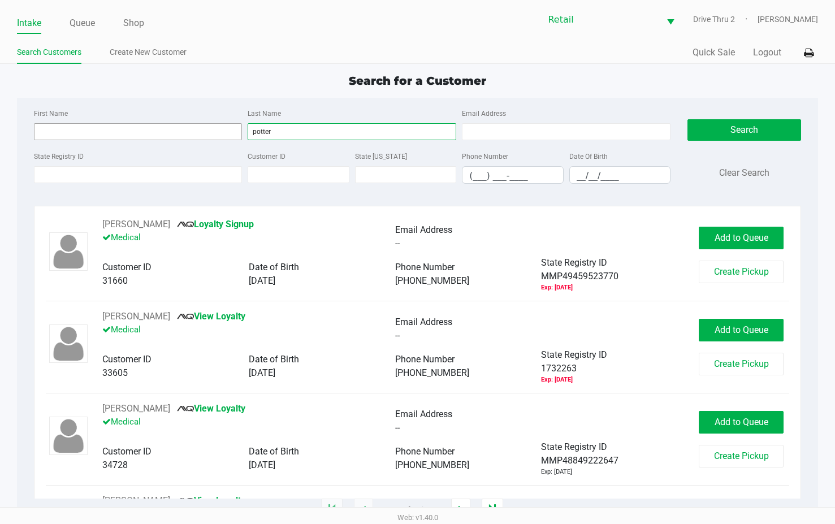
type input "potter"
click at [232, 132] on input "First Name" at bounding box center [138, 131] width 209 height 17
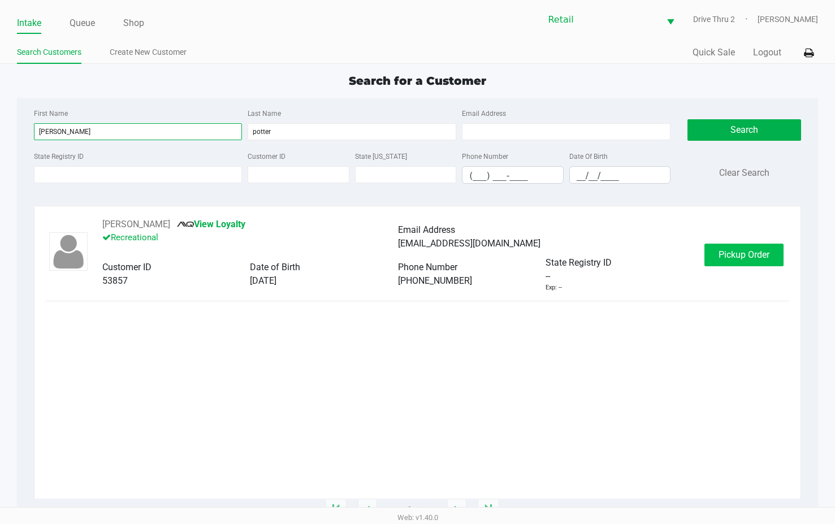
type input "[PERSON_NAME]"
click at [718, 264] on button "Pickup Order" at bounding box center [743, 255] width 79 height 23
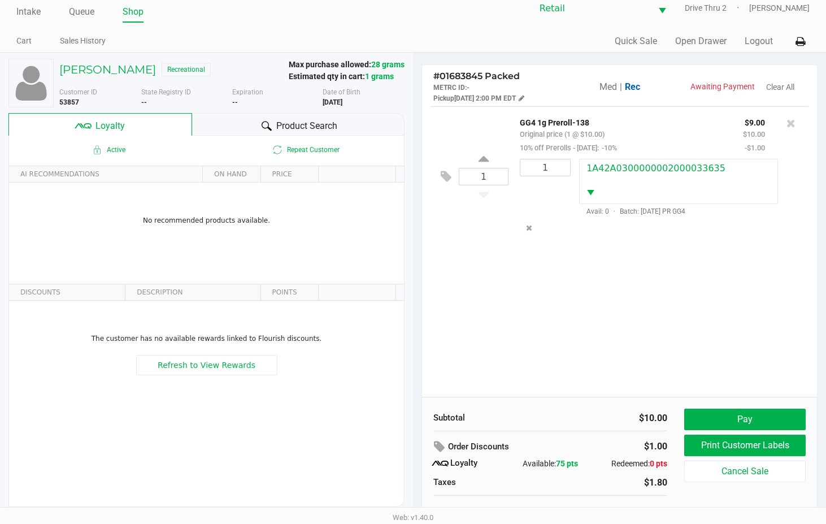
scroll to position [22, 0]
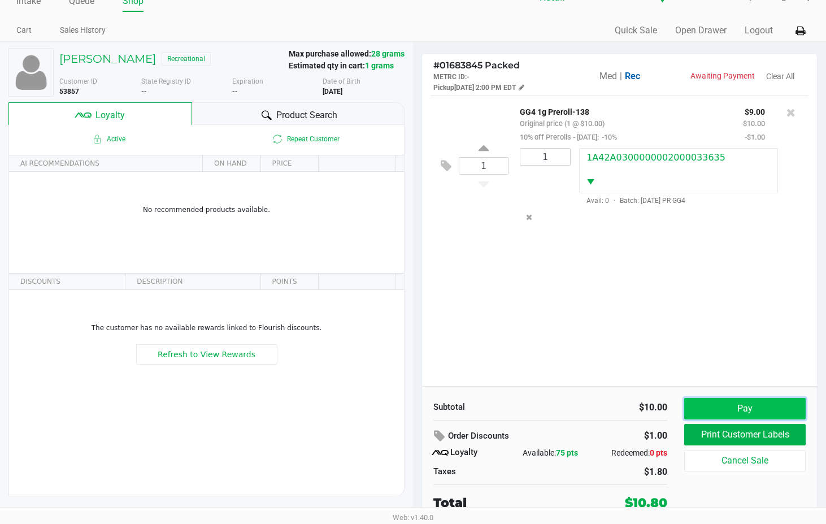
click at [707, 409] on button "Pay" at bounding box center [744, 408] width 121 height 21
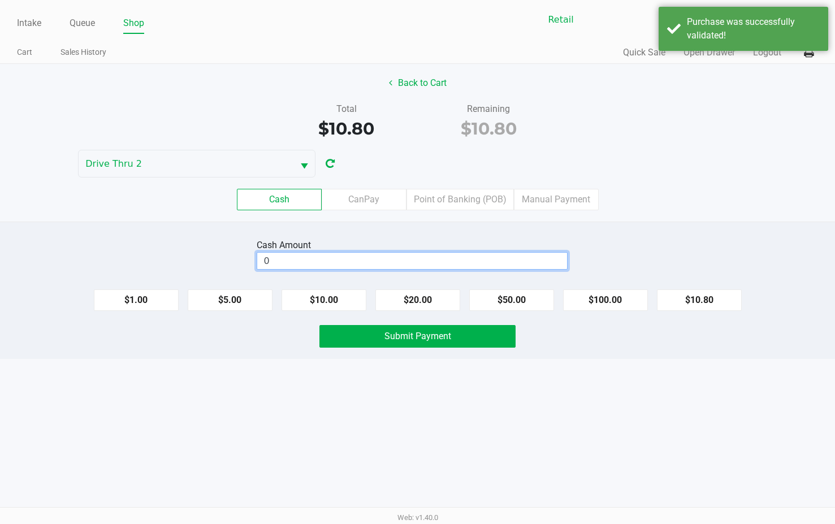
click at [431, 254] on input "0" at bounding box center [412, 261] width 310 height 16
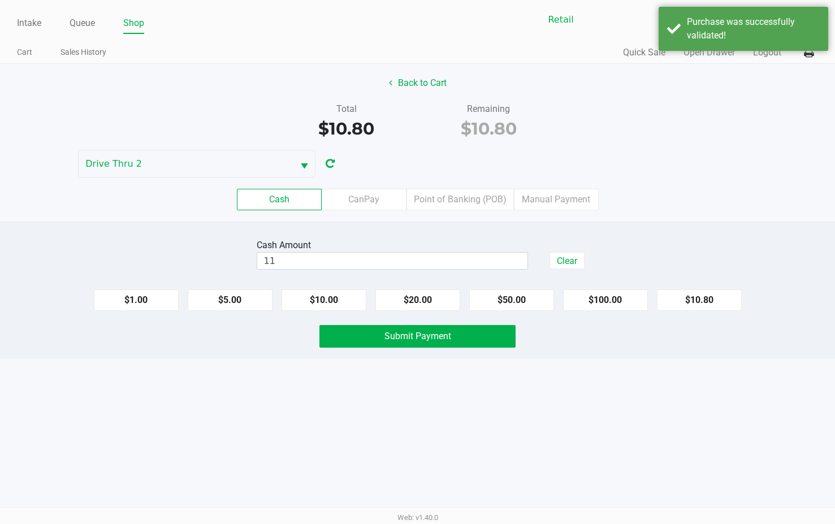
type input "$11.00"
click at [441, 317] on div "Cash Amount $11.00 Clear $1.00 $5.00 $10.00 $20.00 $50.00 $100.00 $10.80 Submit…" at bounding box center [417, 290] width 835 height 137
click at [443, 335] on span "Submit Payment" at bounding box center [417, 336] width 67 height 11
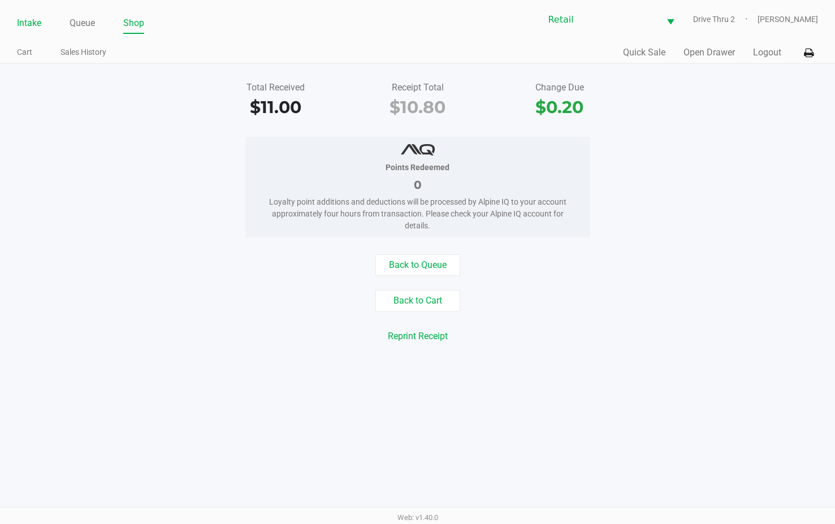
click at [29, 21] on link "Intake" at bounding box center [29, 23] width 24 height 16
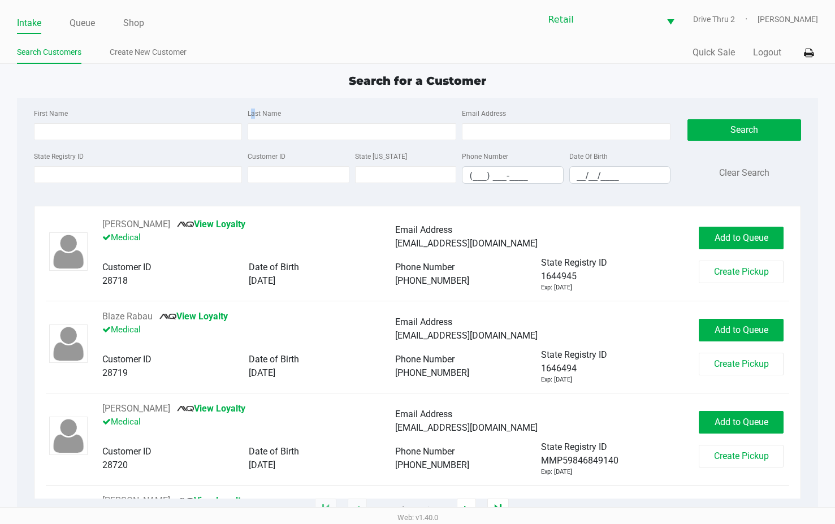
click at [257, 115] on label "Last Name" at bounding box center [264, 113] width 33 height 10
drag, startPoint x: 257, startPoint y: 115, endPoint x: 270, endPoint y: 122, distance: 14.9
click at [268, 121] on div "Last Name" at bounding box center [352, 123] width 214 height 34
click at [268, 128] on input "Last Name" at bounding box center [352, 131] width 209 height 17
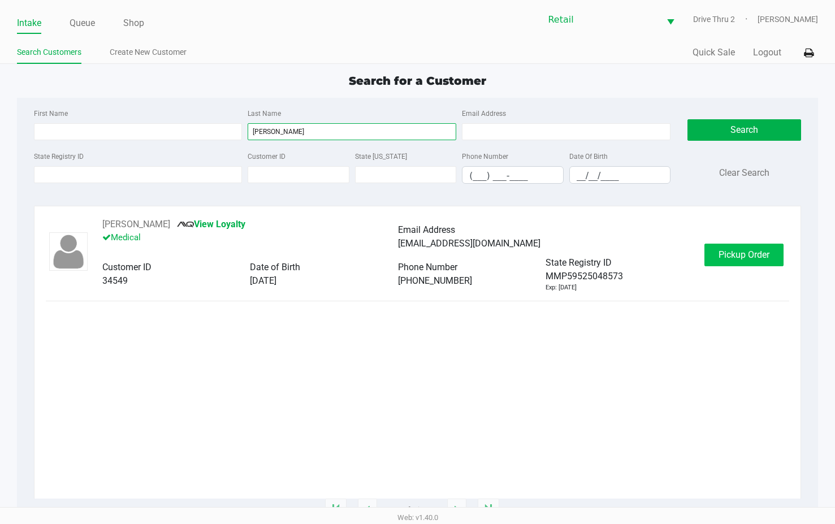
type input "[PERSON_NAME]"
click at [760, 255] on span "Pickup Order" at bounding box center [743, 254] width 51 height 11
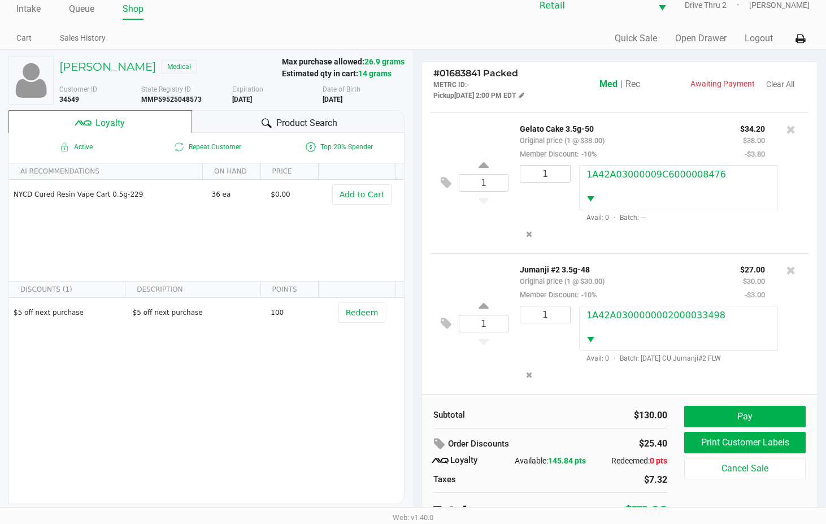
scroll to position [22, 0]
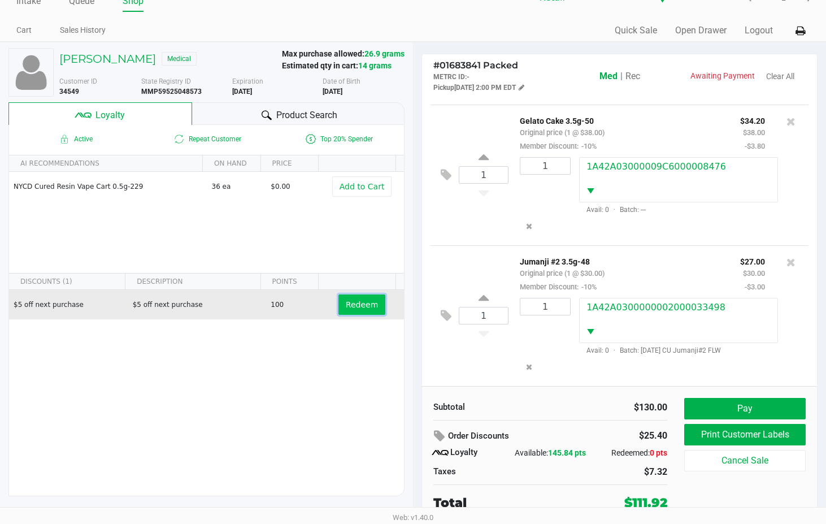
click at [361, 304] on span "Redeem" at bounding box center [362, 304] width 32 height 9
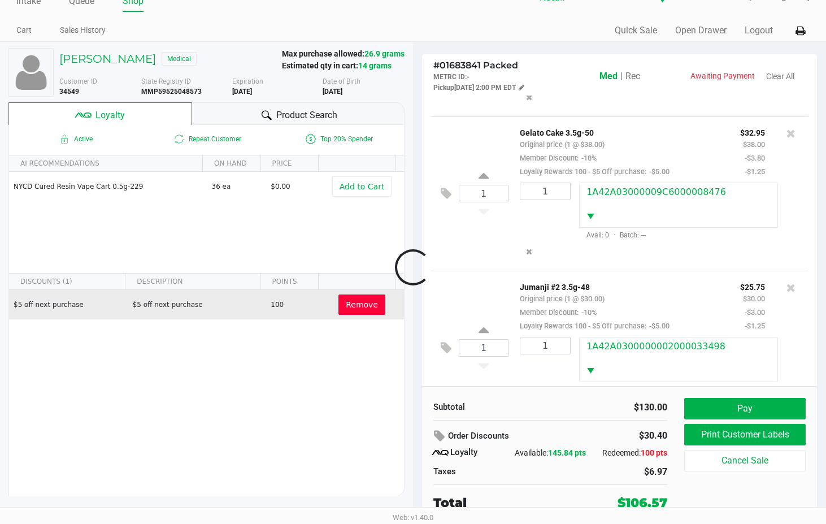
scroll to position [369, 0]
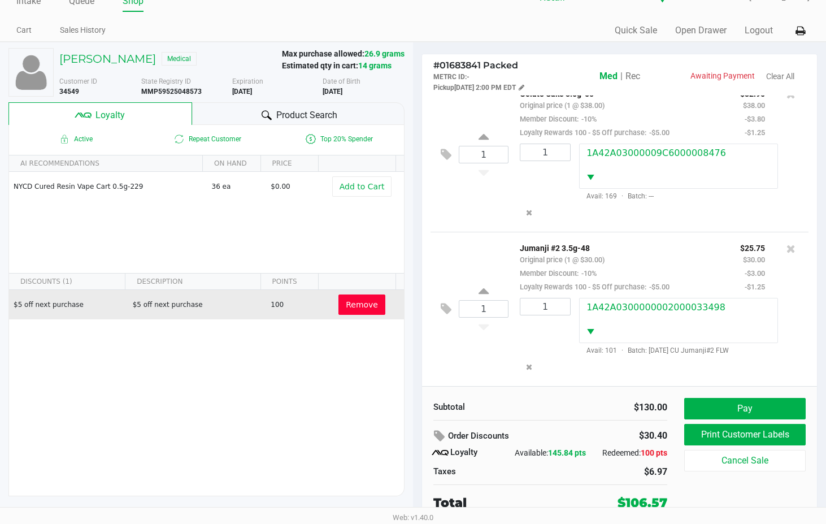
click at [367, 302] on span "Remove" at bounding box center [362, 304] width 32 height 9
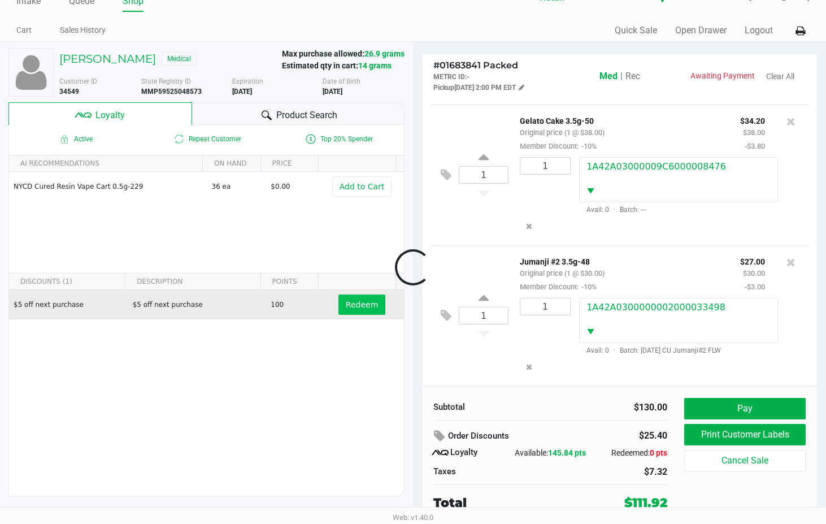
scroll to position [315, 0]
click at [743, 415] on button "Pay" at bounding box center [744, 408] width 121 height 21
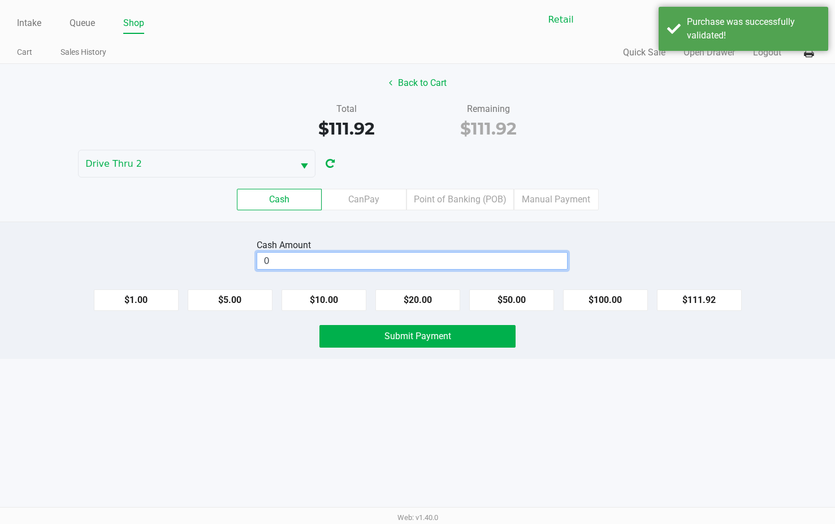
click at [442, 266] on input "0" at bounding box center [412, 261] width 310 height 16
type input "$112.00"
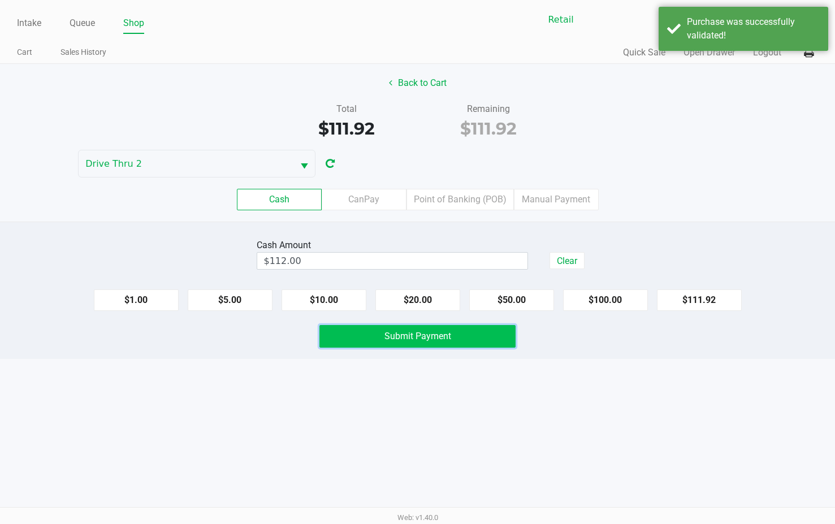
click at [442, 332] on span "Submit Payment" at bounding box center [417, 336] width 67 height 11
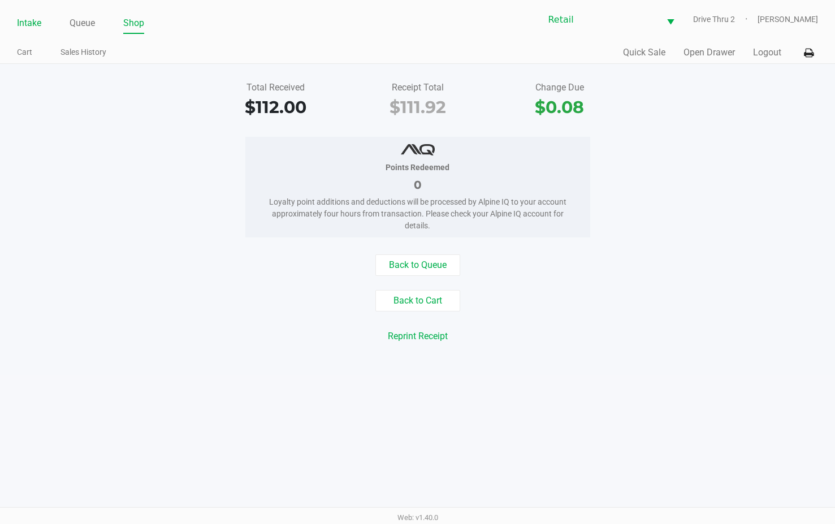
click at [36, 17] on link "Intake" at bounding box center [29, 23] width 24 height 16
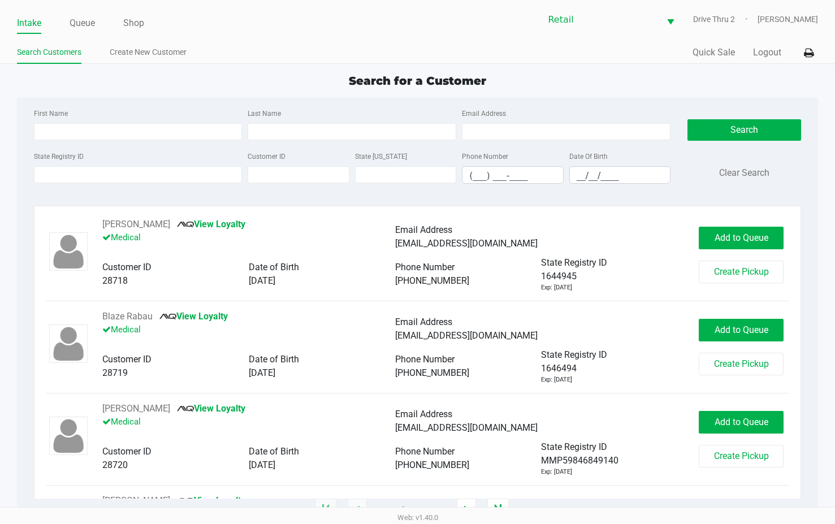
click at [278, 109] on div "First Name Last Name Email Address State Registry ID Customer ID State [US_STAT…" at bounding box center [417, 149] width 784 height 103
drag, startPoint x: 278, startPoint y: 109, endPoint x: 284, endPoint y: 131, distance: 22.9
click at [284, 131] on input "Last Name" at bounding box center [352, 131] width 209 height 17
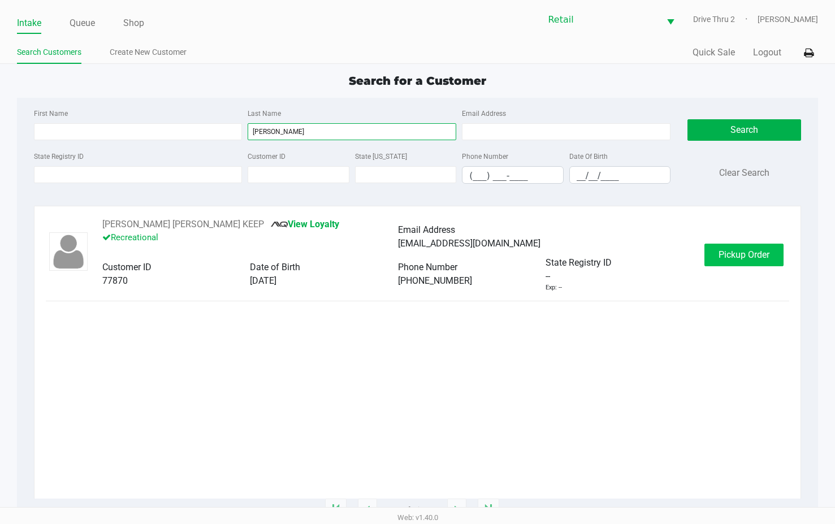
type input "[PERSON_NAME]"
click at [759, 261] on button "Pickup Order" at bounding box center [743, 255] width 79 height 23
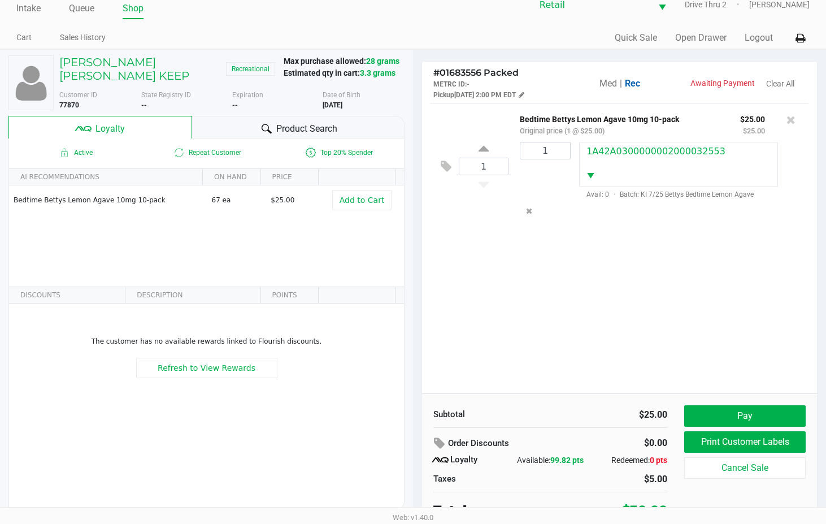
scroll to position [22, 0]
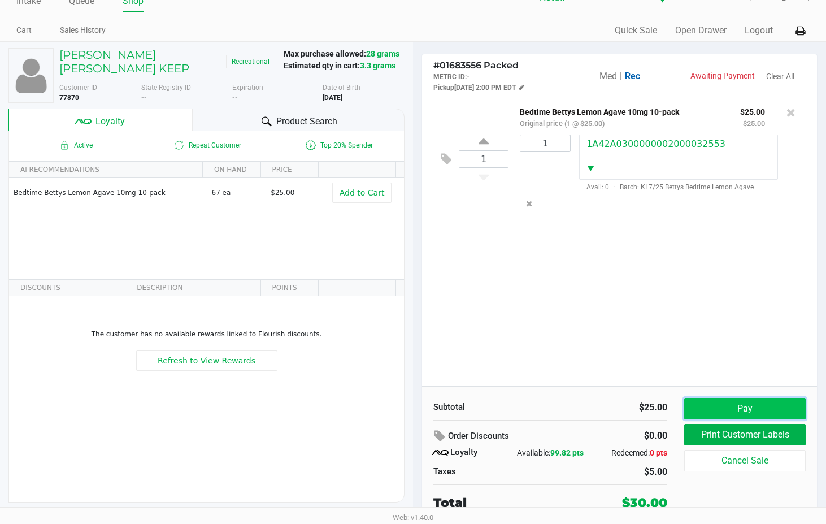
click at [706, 410] on button "Pay" at bounding box center [744, 408] width 121 height 21
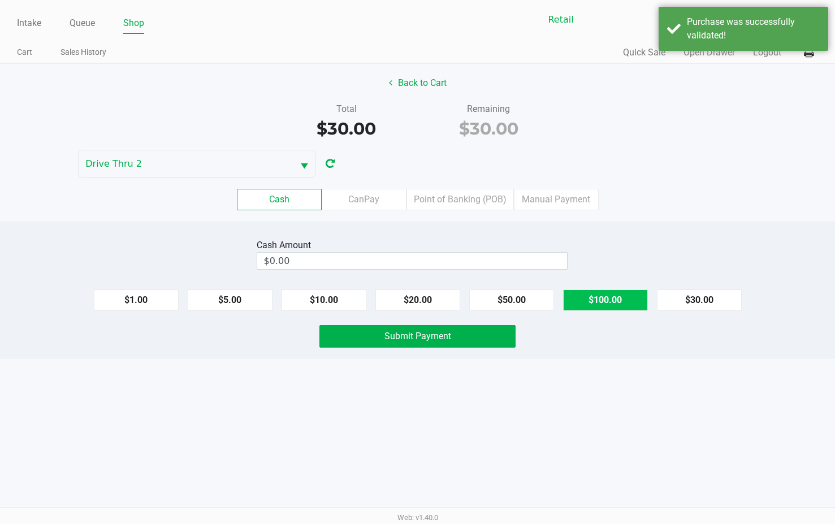
click at [603, 301] on button "$100.00" at bounding box center [605, 299] width 85 height 21
type input "$100.00"
click at [470, 339] on button "Submit Payment" at bounding box center [417, 336] width 196 height 23
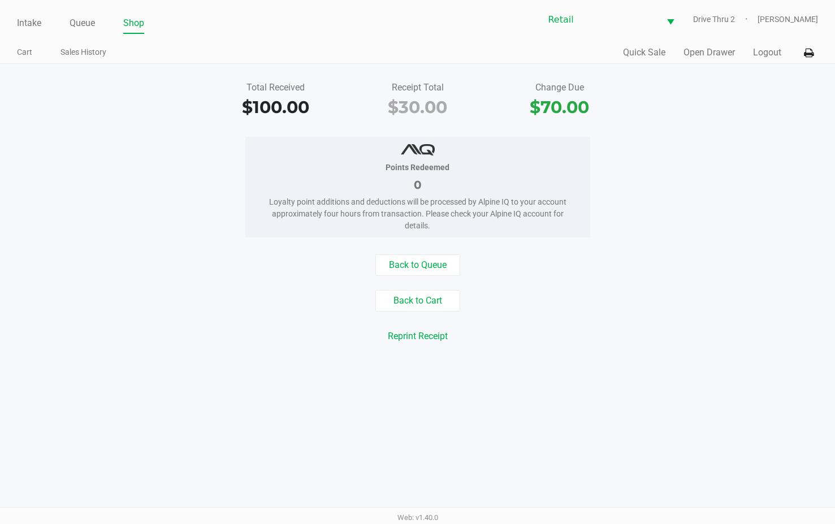
click at [248, 133] on div "Total Received $100.00 Receipt Total $30.00 Change Due $70.00 Points Redeemed 0…" at bounding box center [417, 219] width 835 height 311
click at [27, 23] on link "Intake" at bounding box center [29, 23] width 24 height 16
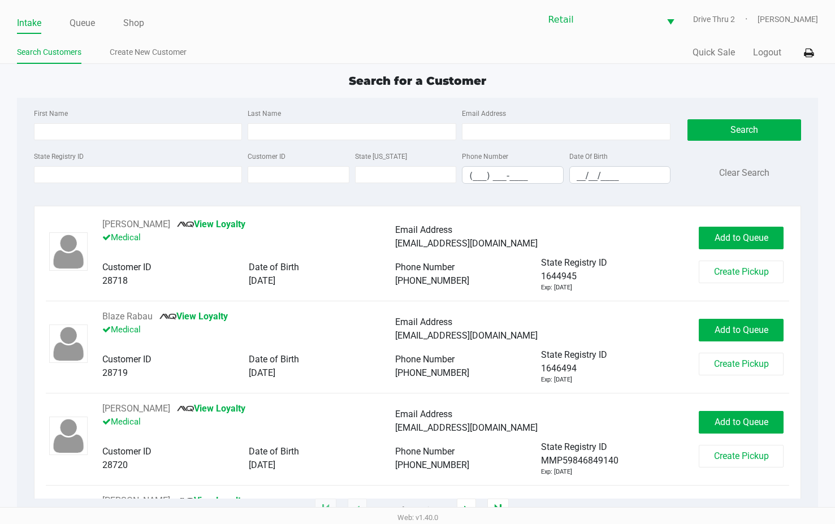
click at [301, 153] on div "Customer ID" at bounding box center [298, 166] width 107 height 34
click at [304, 141] on div "First Name Last Name Email Address" at bounding box center [352, 127] width 643 height 43
click at [302, 131] on input "Last Name" at bounding box center [352, 131] width 209 height 17
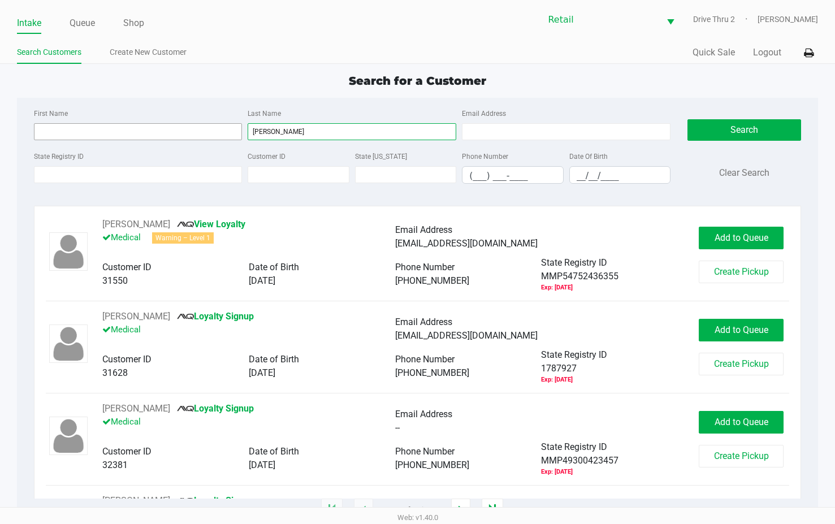
type input "[PERSON_NAME]"
click at [226, 134] on input "First Name" at bounding box center [138, 131] width 209 height 17
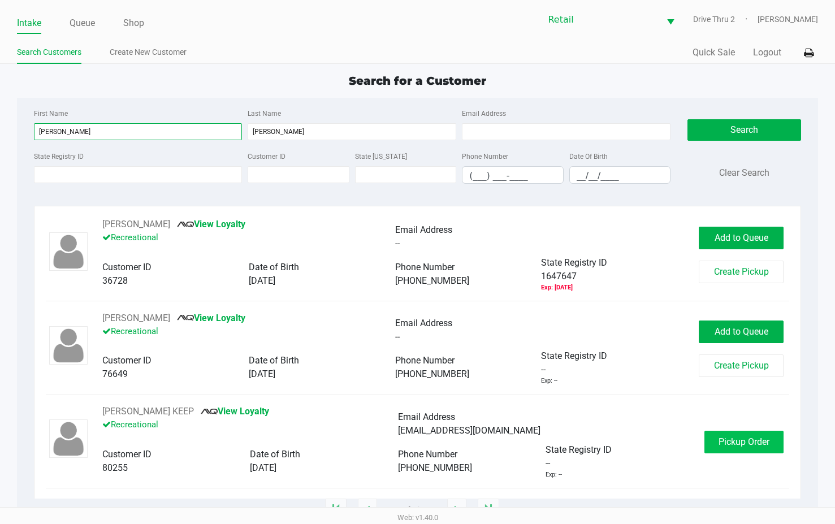
type input "[PERSON_NAME]"
click at [735, 434] on button "Pickup Order" at bounding box center [743, 442] width 79 height 23
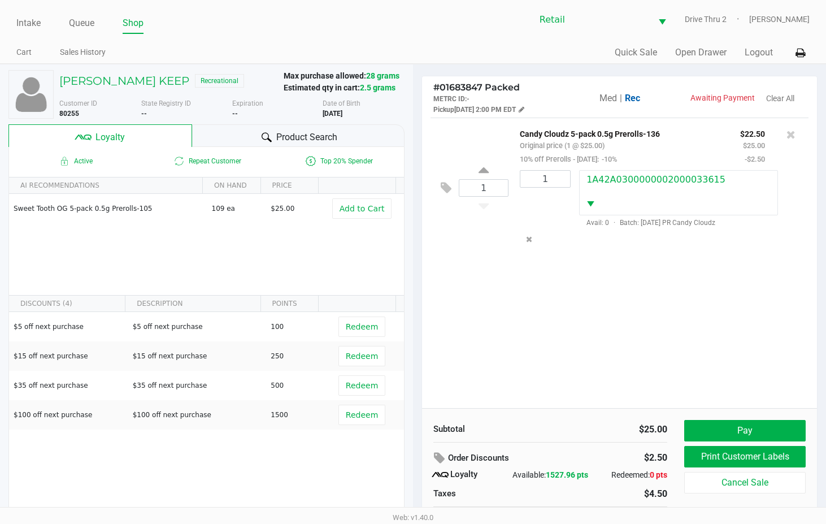
scroll to position [32, 0]
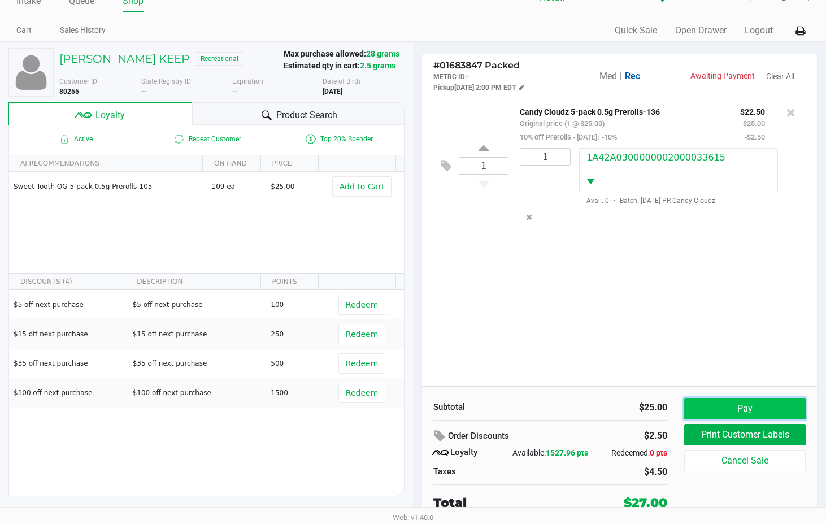
click at [726, 400] on button "Pay" at bounding box center [744, 408] width 121 height 21
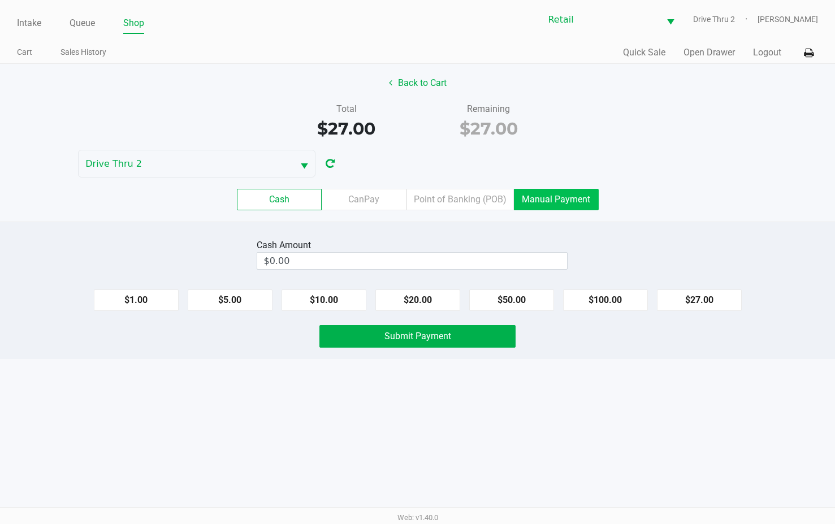
click at [579, 203] on label "Manual Payment" at bounding box center [556, 199] width 85 height 21
click at [0, 0] on 8 "Manual Payment" at bounding box center [0, 0] width 0 height 0
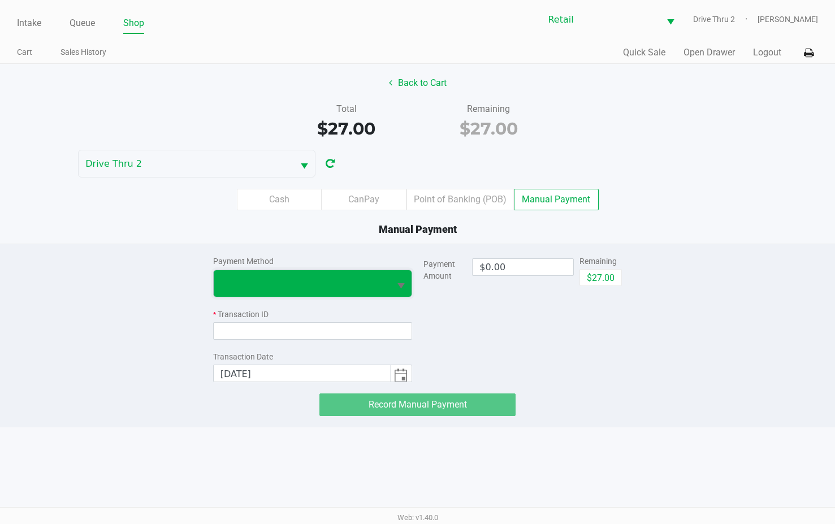
click at [387, 276] on span at bounding box center [302, 283] width 176 height 27
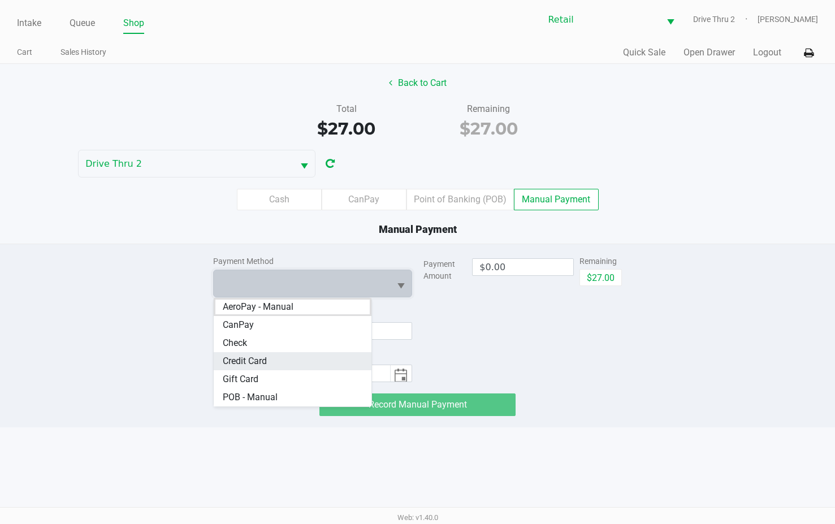
click at [280, 362] on Card "Credit Card" at bounding box center [293, 361] width 158 height 18
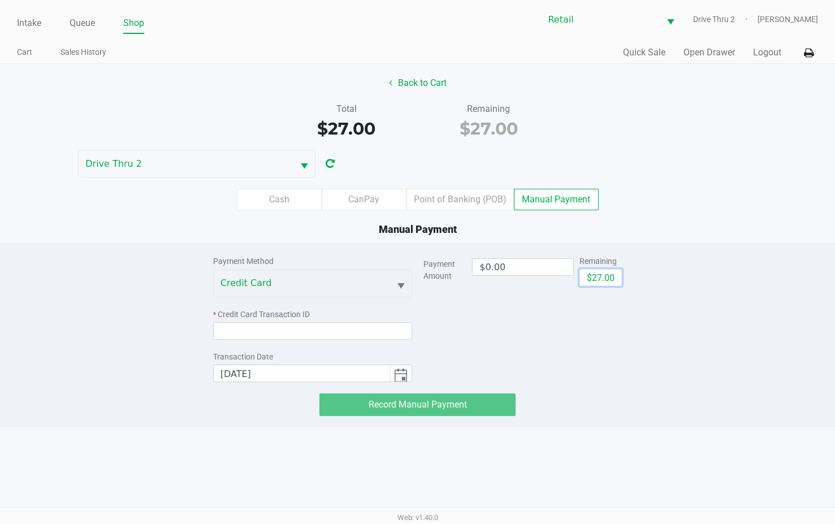
drag, startPoint x: 605, startPoint y: 276, endPoint x: 458, endPoint y: 316, distance: 151.8
click at [605, 276] on button "$27.00" at bounding box center [600, 277] width 42 height 17
type input "$27.00"
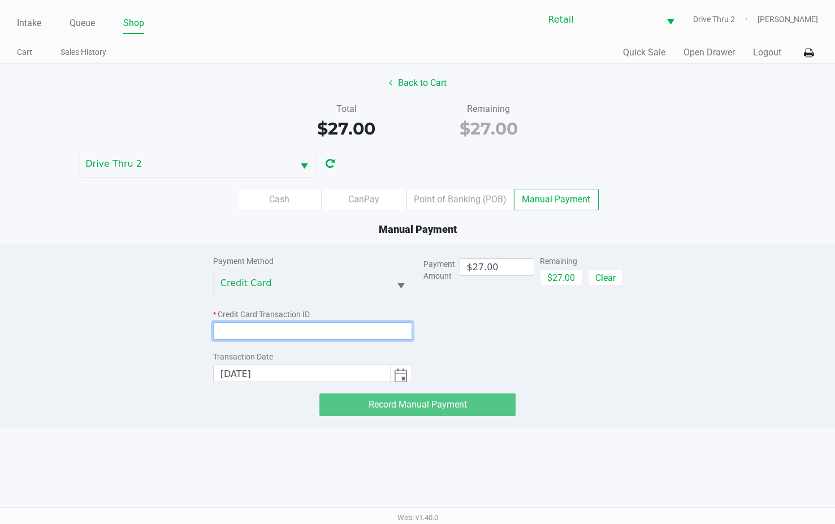
click at [337, 328] on input at bounding box center [312, 331] width 199 height 18
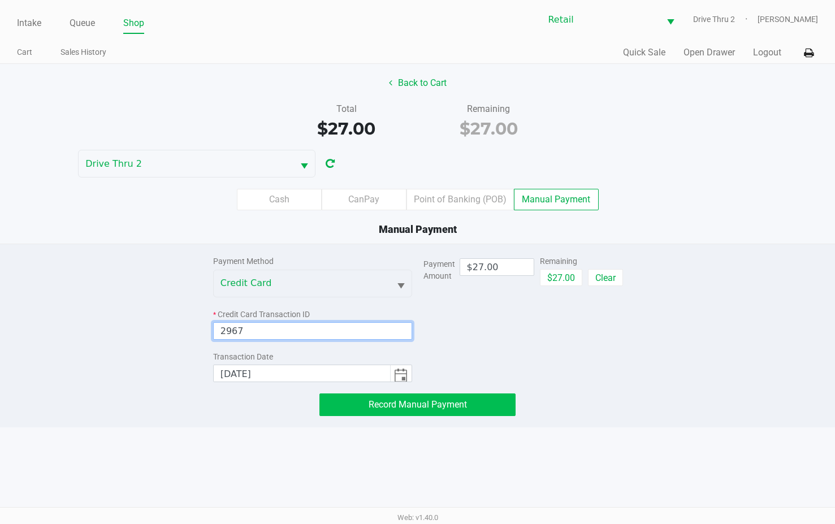
type input "2967"
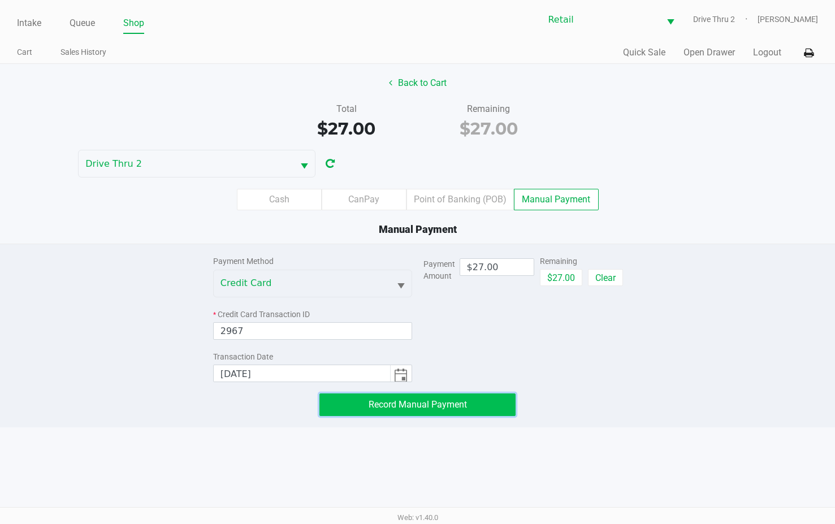
click at [350, 405] on button "Record Manual Payment" at bounding box center [417, 404] width 196 height 23
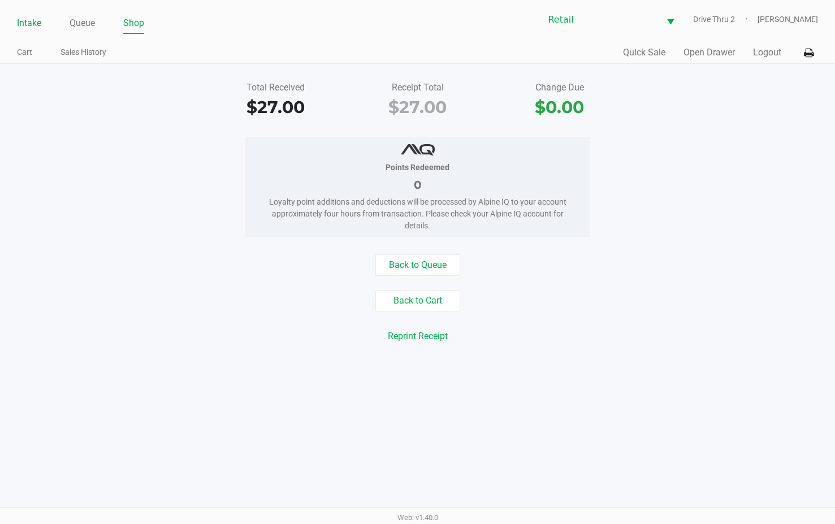
click at [27, 15] on li "Intake" at bounding box center [29, 24] width 24 height 20
click at [27, 21] on link "Intake" at bounding box center [29, 23] width 24 height 16
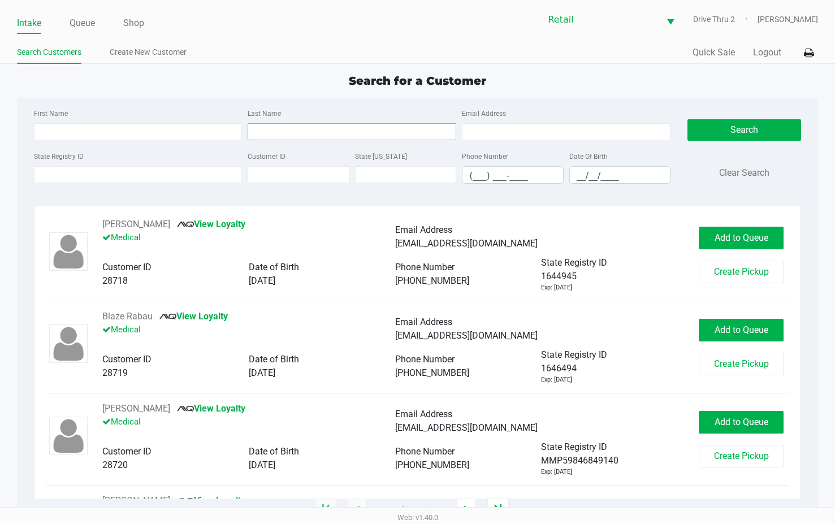
drag, startPoint x: 290, startPoint y: 120, endPoint x: 296, endPoint y: 127, distance: 9.2
click at [296, 125] on div "Last Name" at bounding box center [352, 123] width 214 height 34
click at [296, 127] on input "Last Name" at bounding box center [352, 131] width 209 height 17
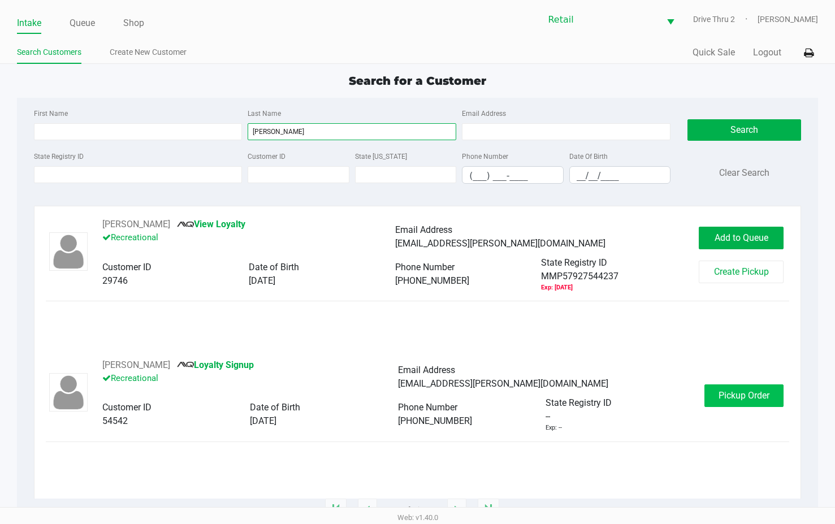
type input "[PERSON_NAME]"
click at [724, 397] on span "Pickup Order" at bounding box center [743, 395] width 51 height 11
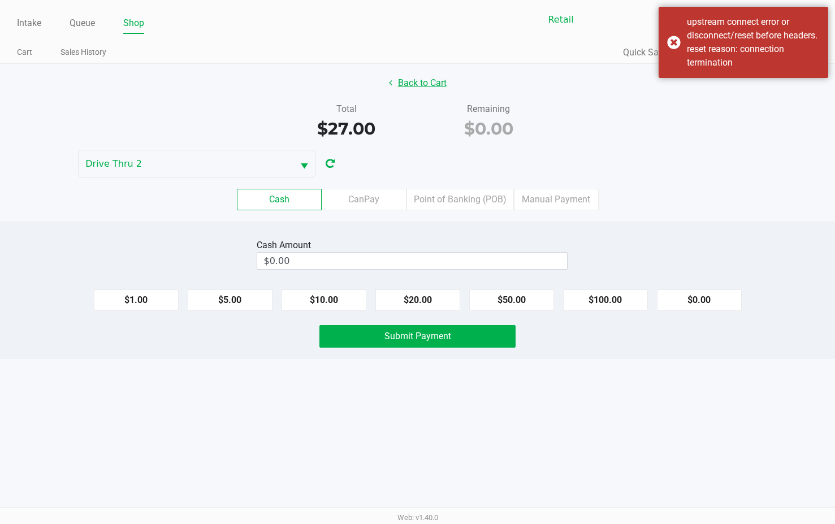
click at [391, 81] on icon at bounding box center [390, 82] width 3 height 9
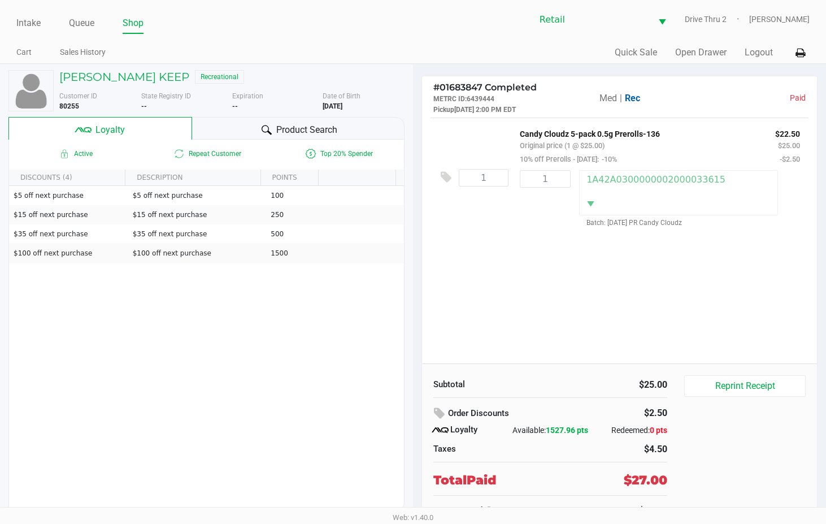
click at [44, 25] on ul "Intake Queue Shop" at bounding box center [214, 23] width 397 height 19
click at [41, 23] on ul "Intake Queue Shop" at bounding box center [214, 23] width 397 height 19
click at [38, 21] on link "Intake" at bounding box center [28, 23] width 24 height 16
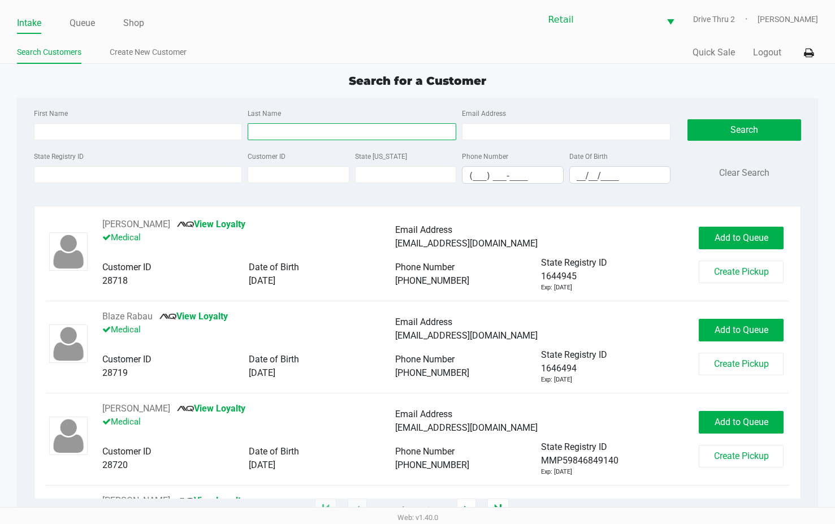
click at [378, 132] on input "Last Name" at bounding box center [352, 131] width 209 height 17
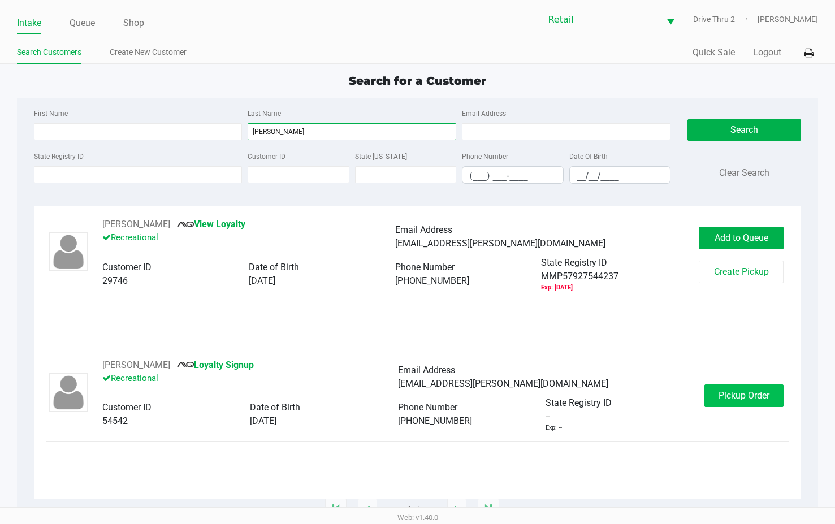
type input "[PERSON_NAME]"
click at [727, 391] on span "Pickup Order" at bounding box center [743, 395] width 51 height 11
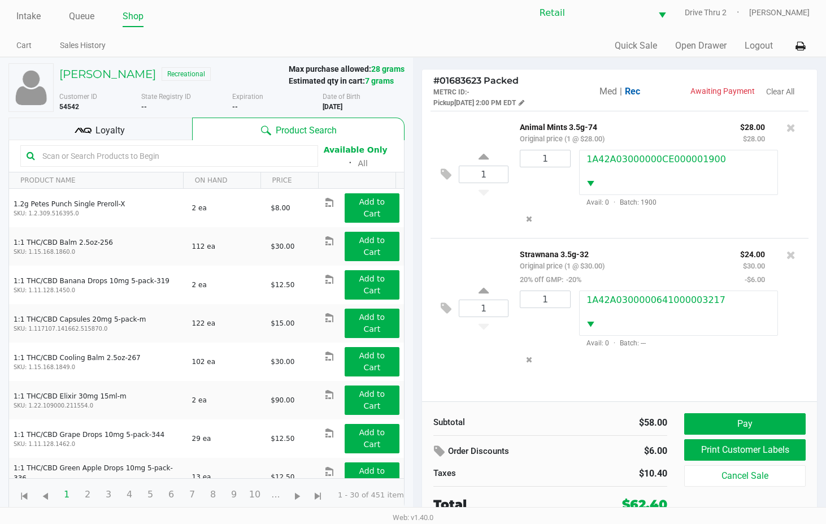
scroll to position [8, 0]
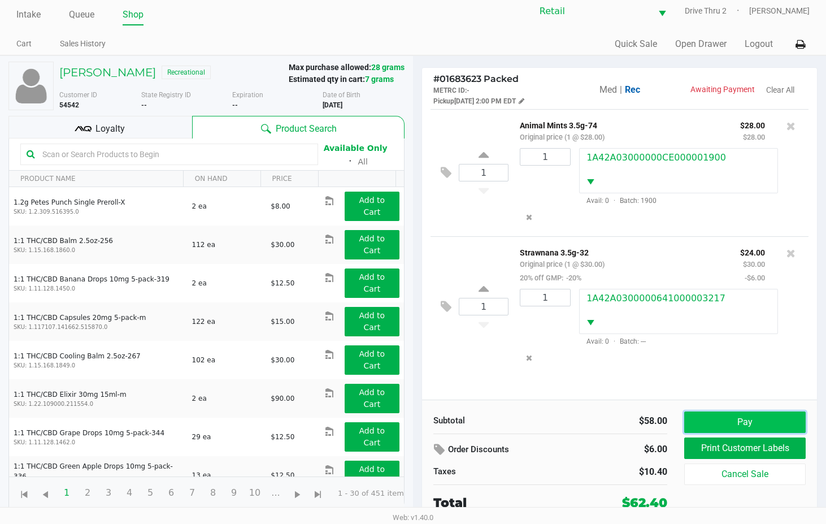
click at [706, 429] on button "Pay" at bounding box center [744, 421] width 121 height 21
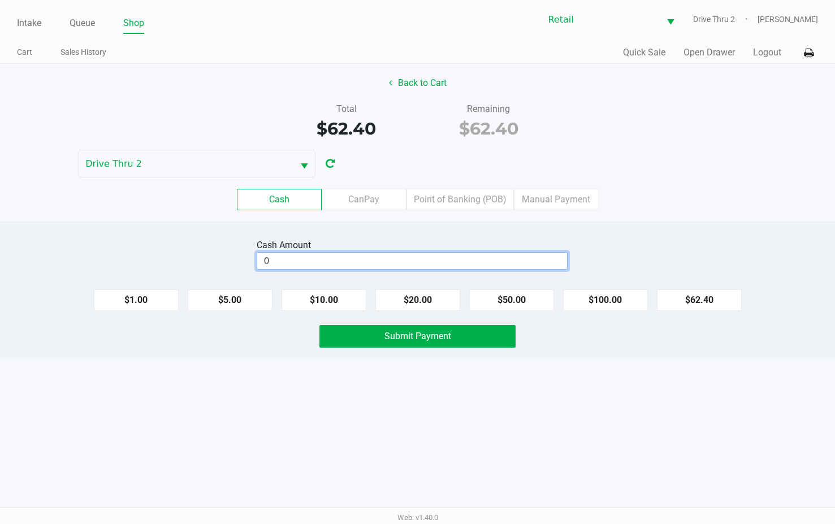
click at [536, 256] on input "0" at bounding box center [412, 261] width 310 height 16
type input "$63.00"
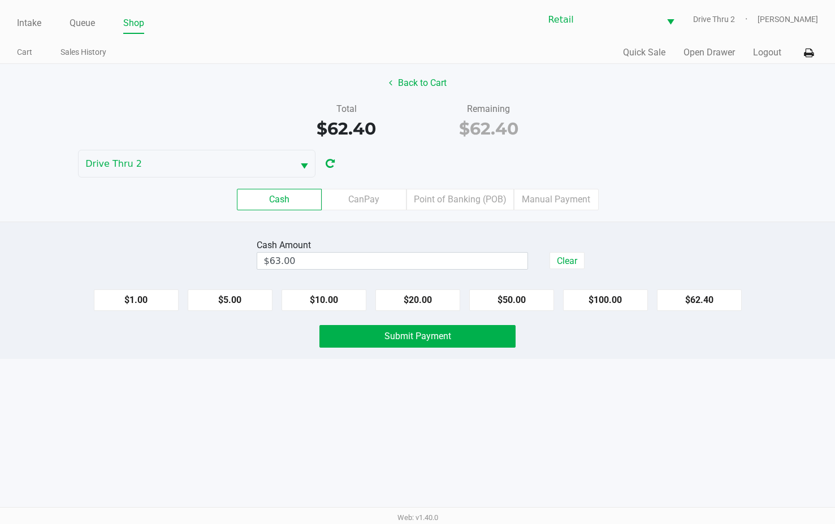
click at [462, 323] on div "Cash Amount $63.00 Clear $1.00 $5.00 $10.00 $20.00 $50.00 $100.00 $62.40 Submit…" at bounding box center [417, 290] width 835 height 137
click at [457, 339] on button "Submit Payment" at bounding box center [417, 336] width 196 height 23
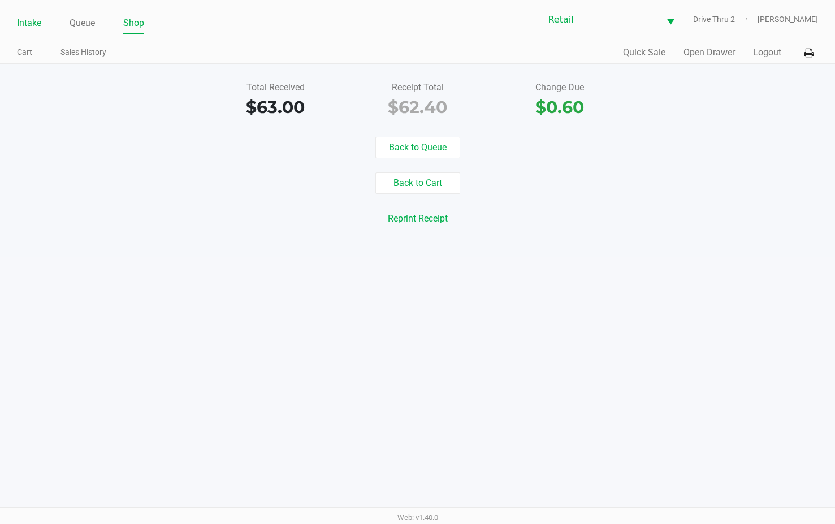
click at [32, 23] on link "Intake" at bounding box center [29, 23] width 24 height 16
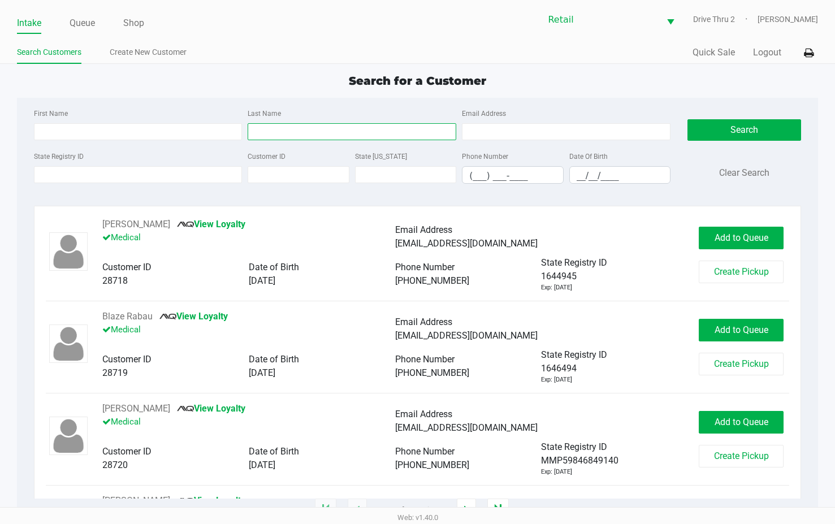
click at [335, 136] on input "Last Name" at bounding box center [352, 131] width 209 height 17
type input "[PERSON_NAME]"
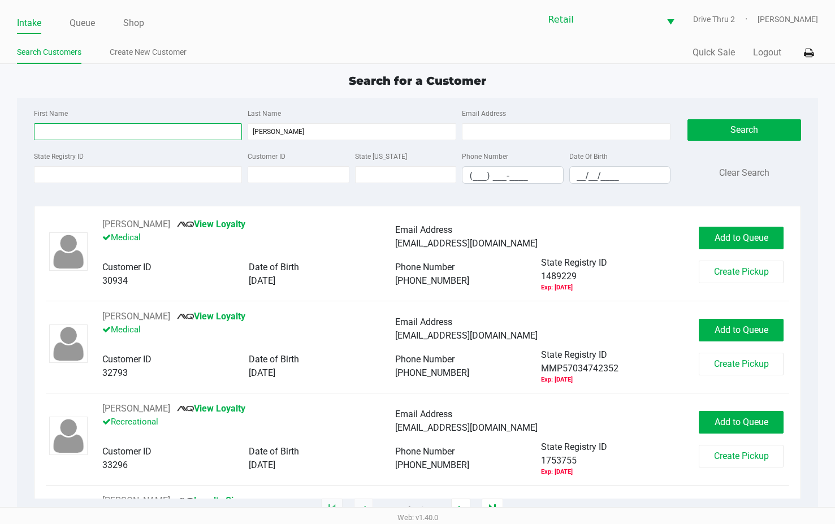
click at [159, 128] on input "First Name" at bounding box center [138, 131] width 209 height 17
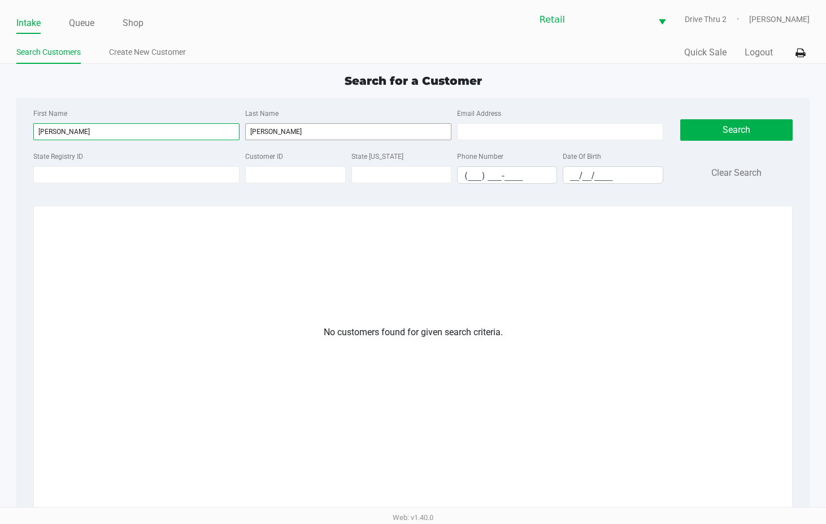
type input "[PERSON_NAME]"
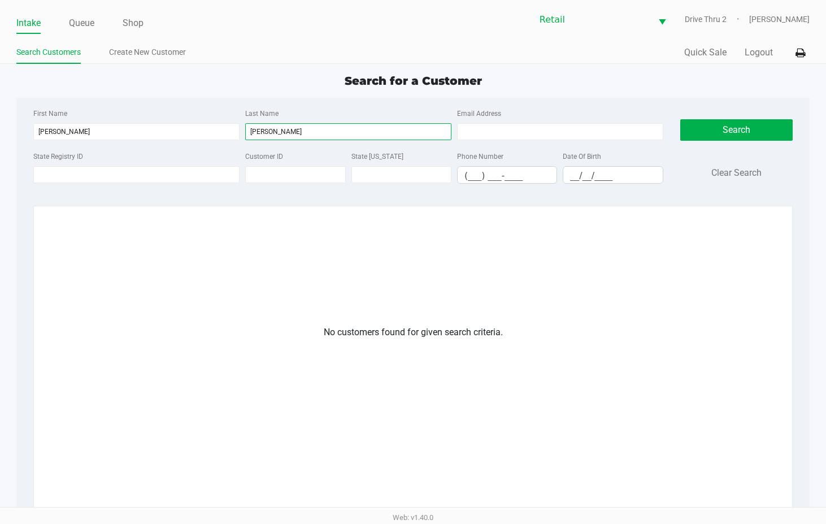
click at [302, 134] on input "[PERSON_NAME]" at bounding box center [348, 131] width 206 height 17
type input "b"
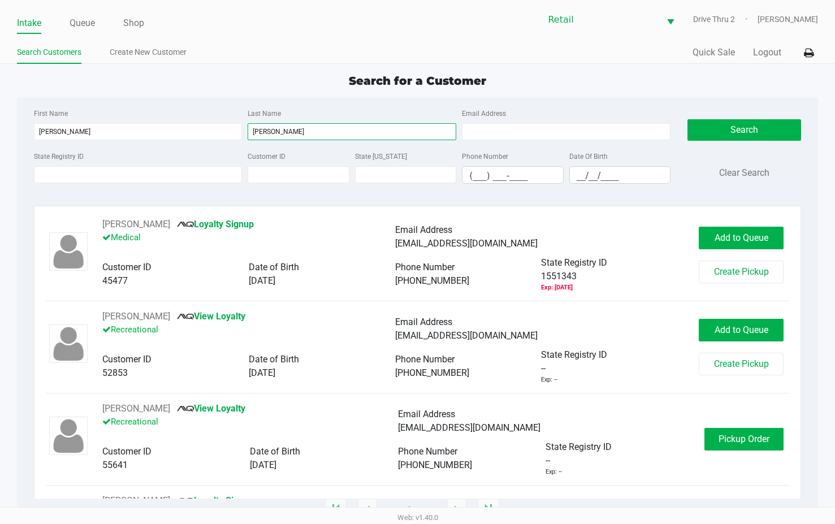
type input "[PERSON_NAME]"
click at [710, 419] on div "[PERSON_NAME] View Loyalty Recreational Email Address [EMAIL_ADDRESS][DOMAIN_NA…" at bounding box center [418, 439] width 744 height 75
click at [704, 426] on div "[PERSON_NAME] View Loyalty Recreational Email Address [EMAIL_ADDRESS][DOMAIN_NA…" at bounding box center [418, 439] width 744 height 75
click at [704, 434] on button "Pickup Order" at bounding box center [743, 439] width 79 height 23
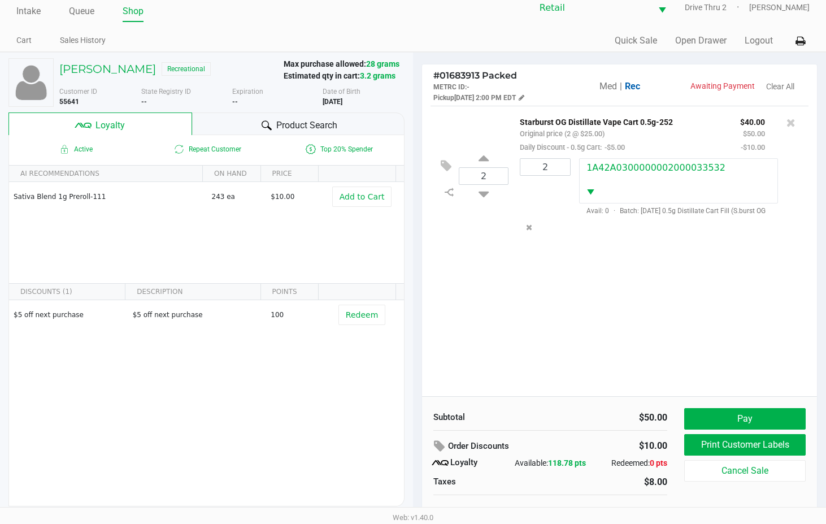
scroll to position [22, 0]
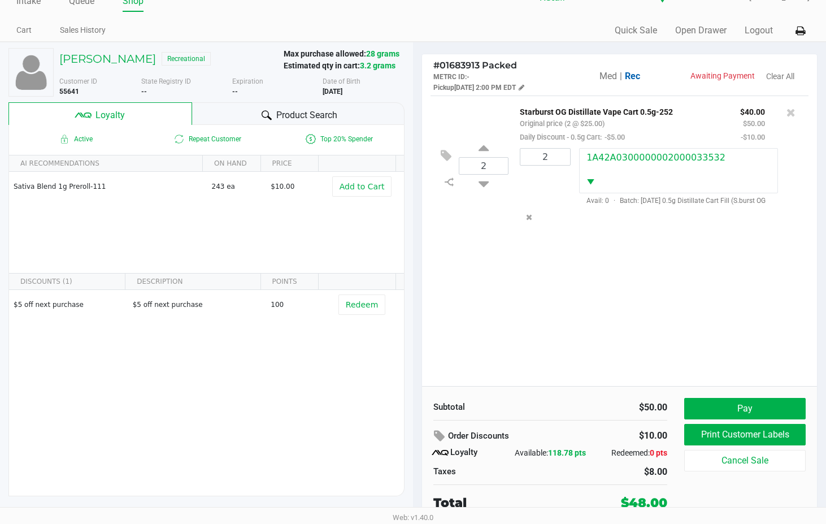
click at [633, 361] on div "2 Starburst OG Distillate Vape Cart 0.5g-252 Original price (2 @ $25.00) Daily …" at bounding box center [619, 241] width 395 height 290
click at [553, 309] on div "2 Starburst OG Distillate Vape Cart 0.5g-252 Original price (2 @ $25.00) Daily …" at bounding box center [619, 241] width 395 height 290
click at [744, 410] on button "Pay" at bounding box center [744, 408] width 121 height 21
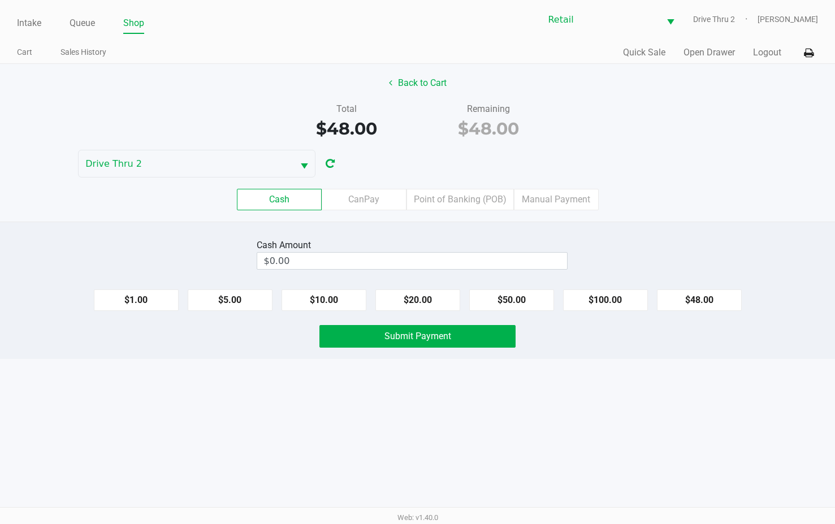
click at [545, 181] on div "Cash CanPay Point of Banking (POB) Manual Payment" at bounding box center [418, 199] width 852 height 44
click at [541, 198] on label "Manual Payment" at bounding box center [556, 199] width 85 height 21
click at [0, 0] on 8 "Manual Payment" at bounding box center [0, 0] width 0 height 0
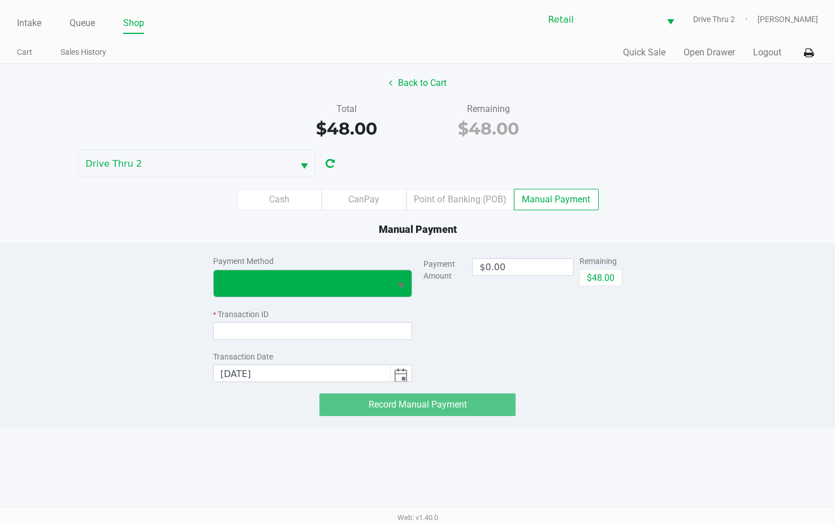
drag, startPoint x: 399, startPoint y: 288, endPoint x: 371, endPoint y: 292, distance: 28.0
click at [394, 287] on span "Select" at bounding box center [401, 286] width 14 height 14
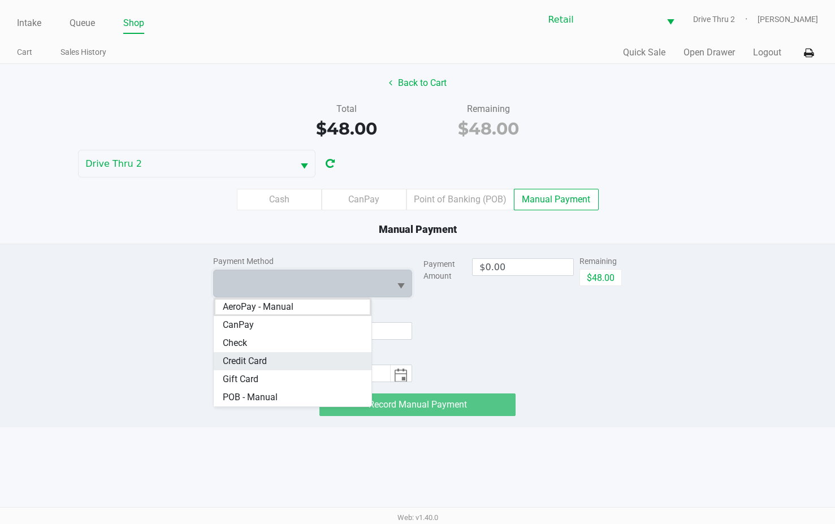
click at [271, 362] on Card "Credit Card" at bounding box center [293, 361] width 158 height 18
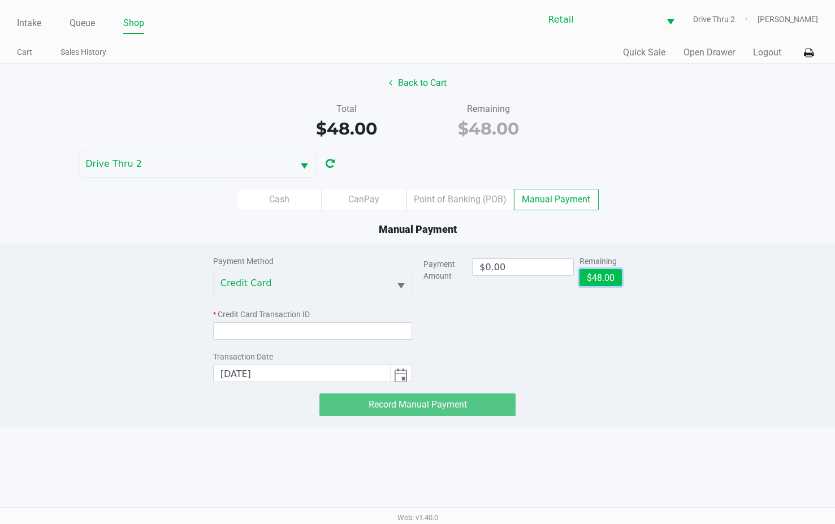
click at [605, 277] on button "$48.00" at bounding box center [600, 277] width 42 height 17
type input "$48.00"
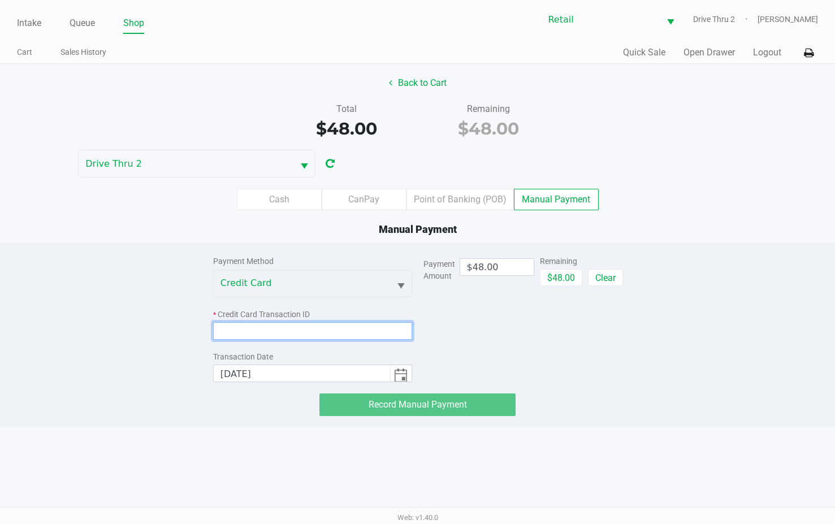
click at [361, 331] on input at bounding box center [312, 331] width 199 height 18
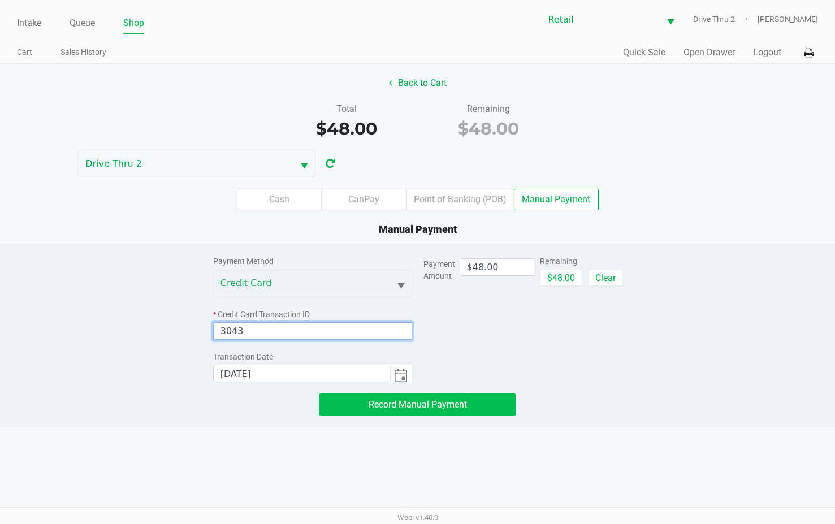
type input "3043"
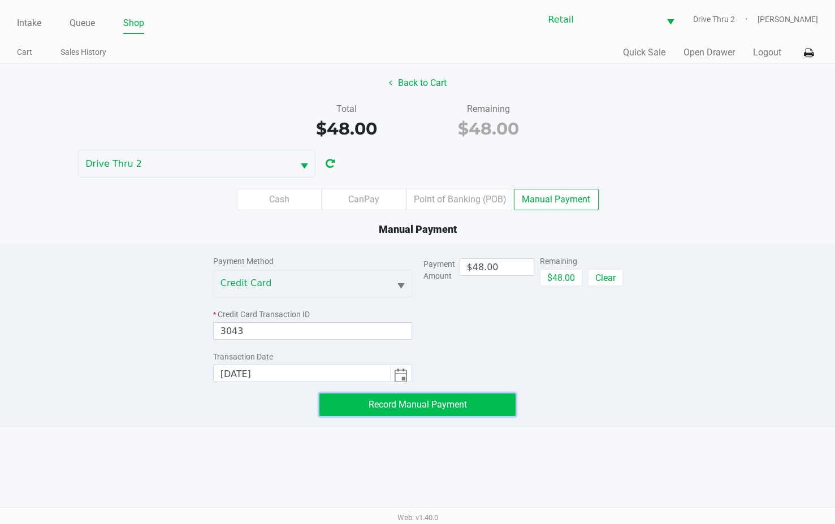
click at [429, 411] on button "Record Manual Payment" at bounding box center [417, 404] width 196 height 23
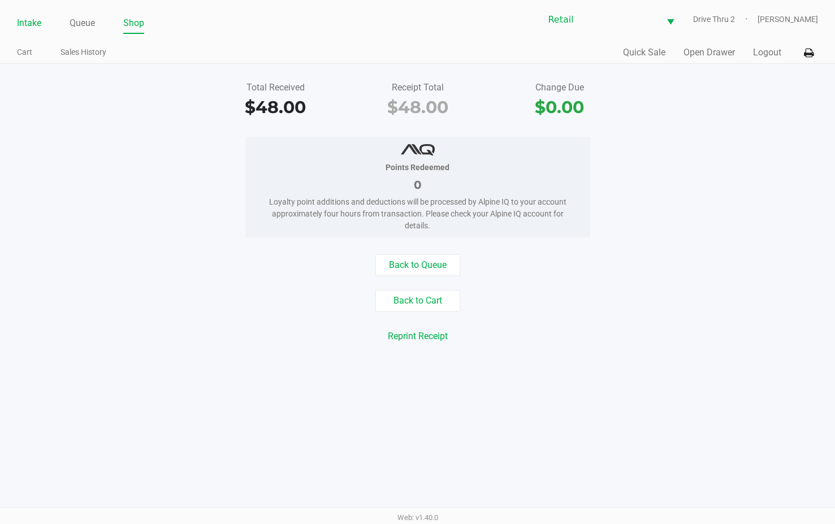
click at [37, 17] on link "Intake" at bounding box center [29, 23] width 24 height 16
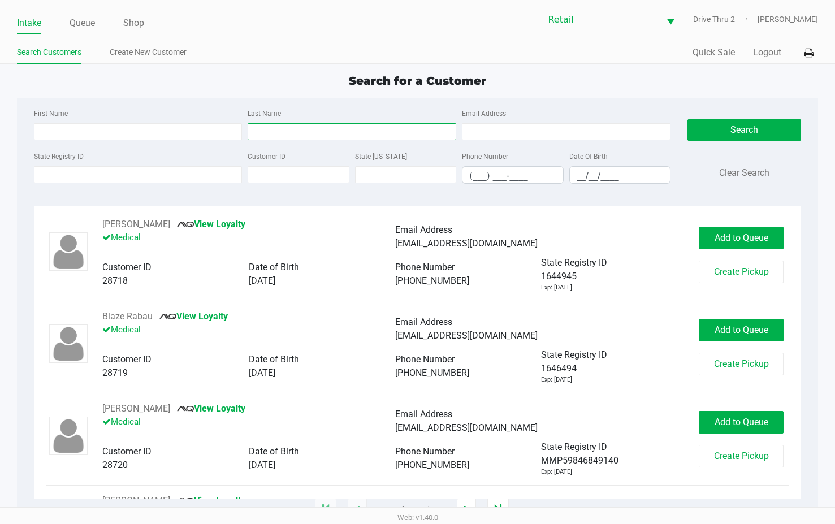
click at [286, 136] on input "Last Name" at bounding box center [352, 131] width 209 height 17
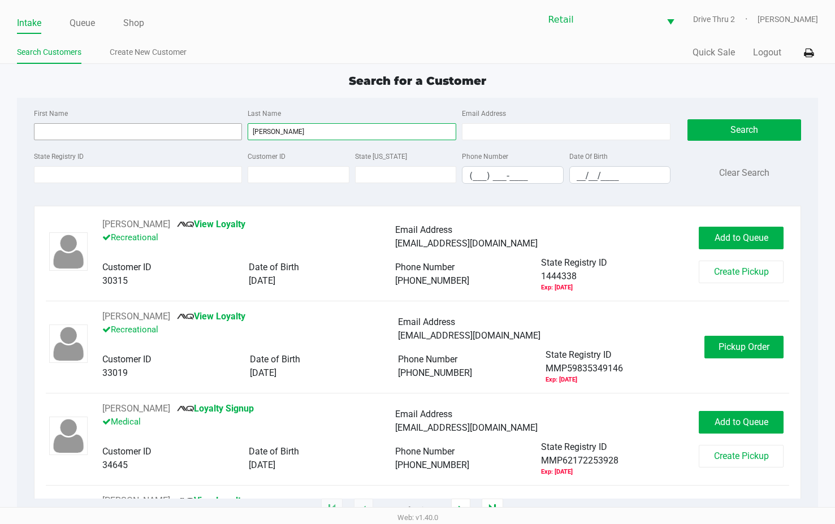
type input "[PERSON_NAME]"
click at [216, 127] on input "First Name" at bounding box center [138, 131] width 209 height 17
click at [710, 353] on button "Pickup Order" at bounding box center [743, 347] width 79 height 23
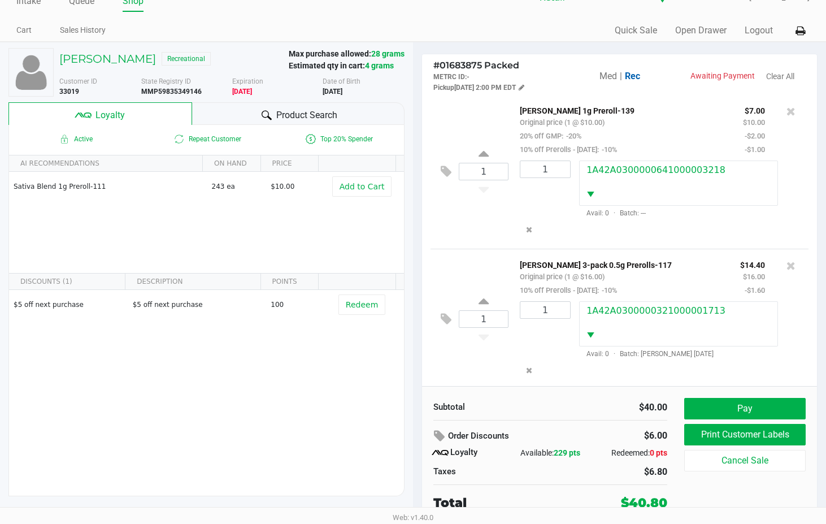
scroll to position [159, 0]
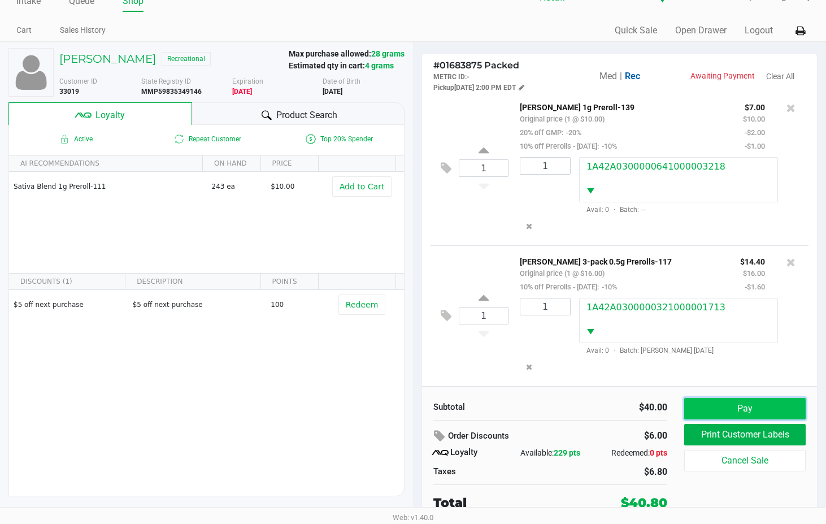
click at [709, 408] on button "Pay" at bounding box center [744, 408] width 121 height 21
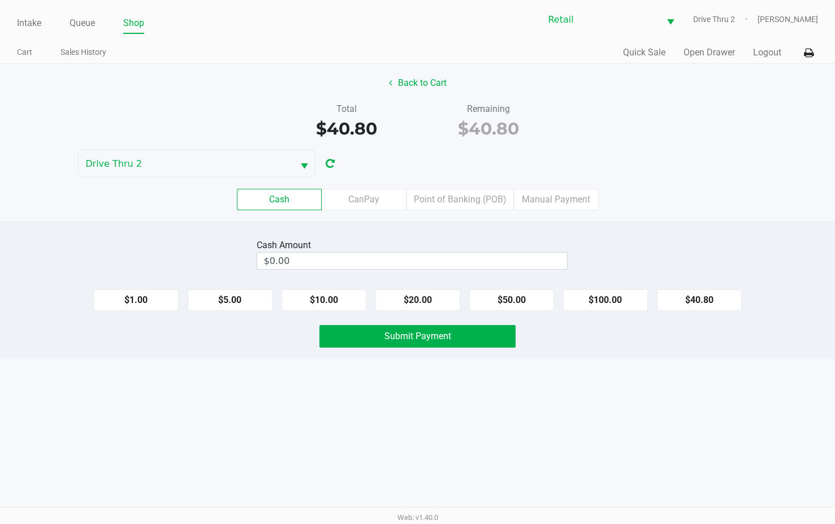
click at [548, 188] on div "Cash CanPay Point of Banking (POB) Manual Payment" at bounding box center [418, 199] width 852 height 44
drag, startPoint x: 544, startPoint y: 192, endPoint x: 511, endPoint y: 207, distance: 35.4
click at [544, 194] on label "Manual Payment" at bounding box center [556, 199] width 85 height 21
click at [0, 0] on 8 "Manual Payment" at bounding box center [0, 0] width 0 height 0
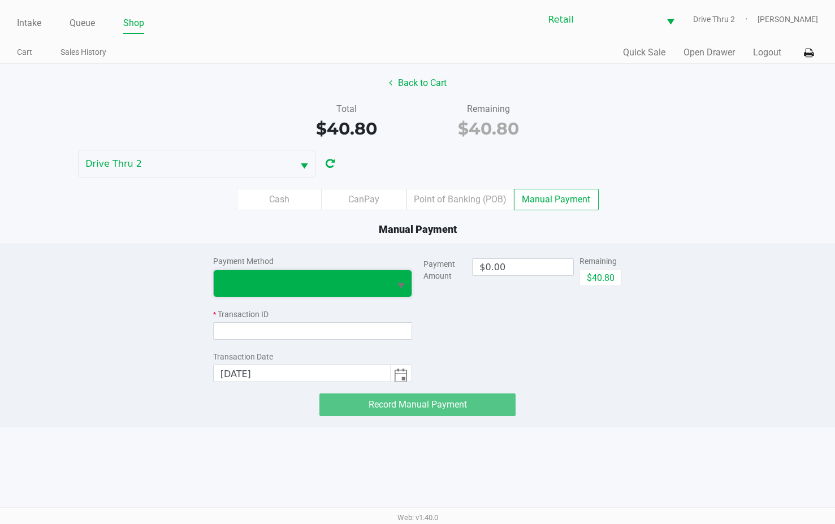
click at [301, 273] on span at bounding box center [302, 283] width 176 height 27
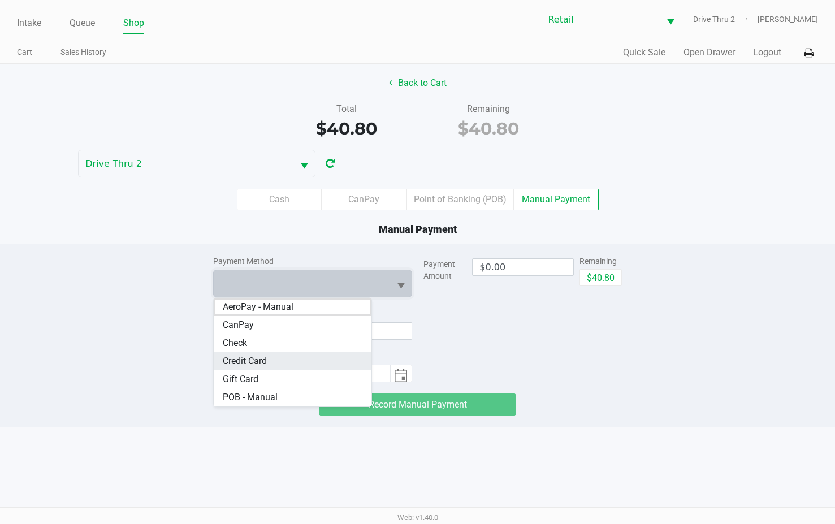
click at [277, 360] on Card "Credit Card" at bounding box center [293, 361] width 158 height 18
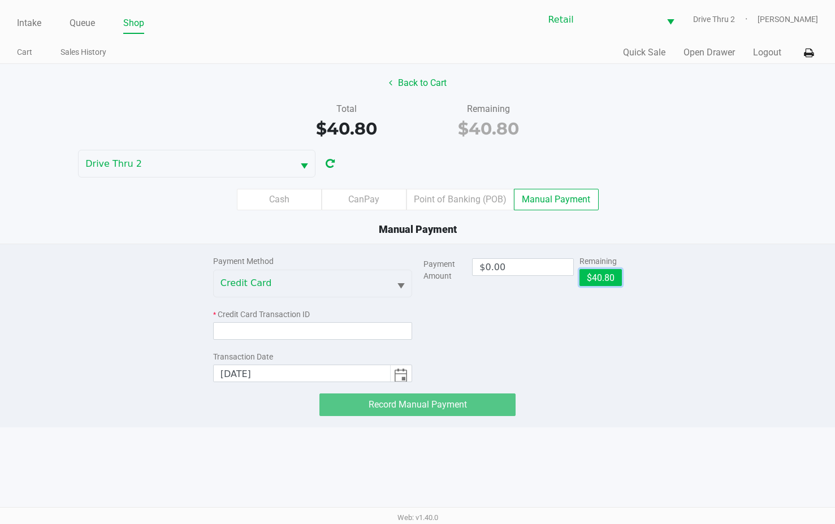
click at [601, 277] on button "$40.80" at bounding box center [600, 277] width 42 height 17
type input "$40.80"
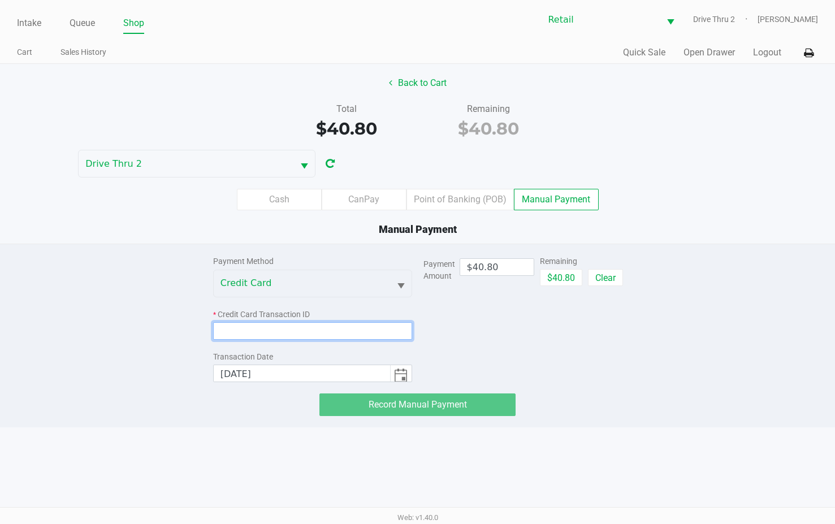
click at [246, 336] on input at bounding box center [312, 331] width 199 height 18
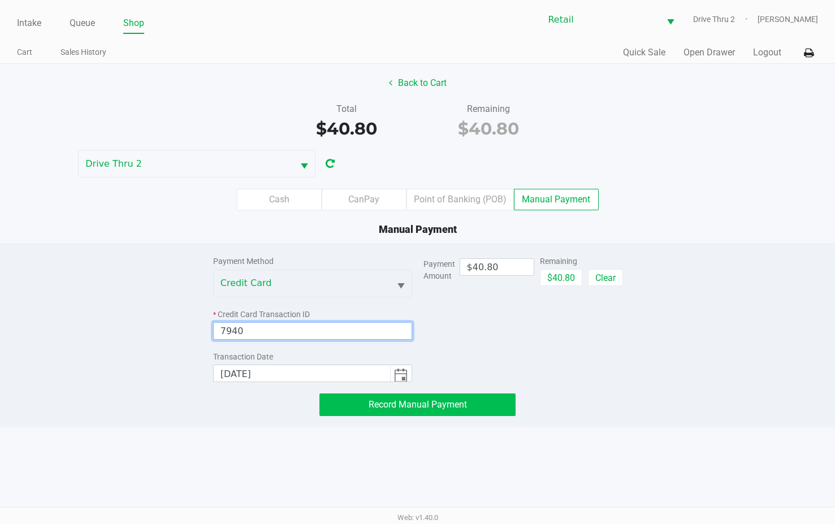
type input "7940"
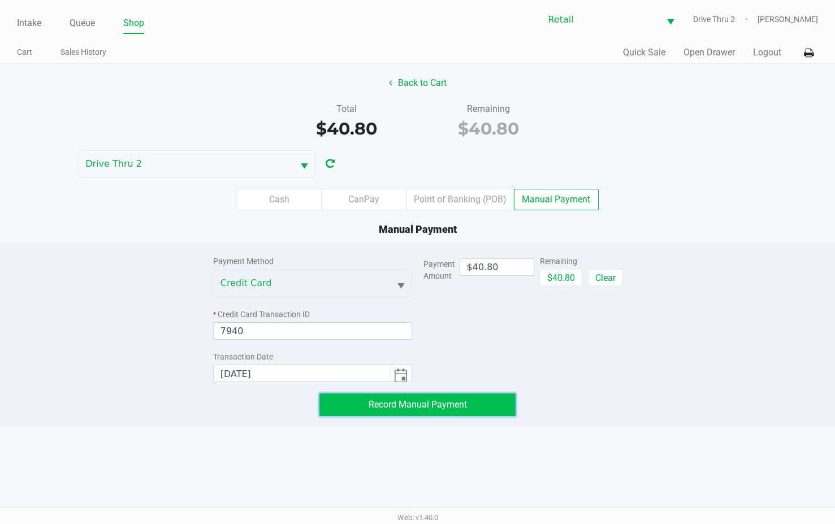
click at [329, 405] on button "Record Manual Payment" at bounding box center [417, 404] width 196 height 23
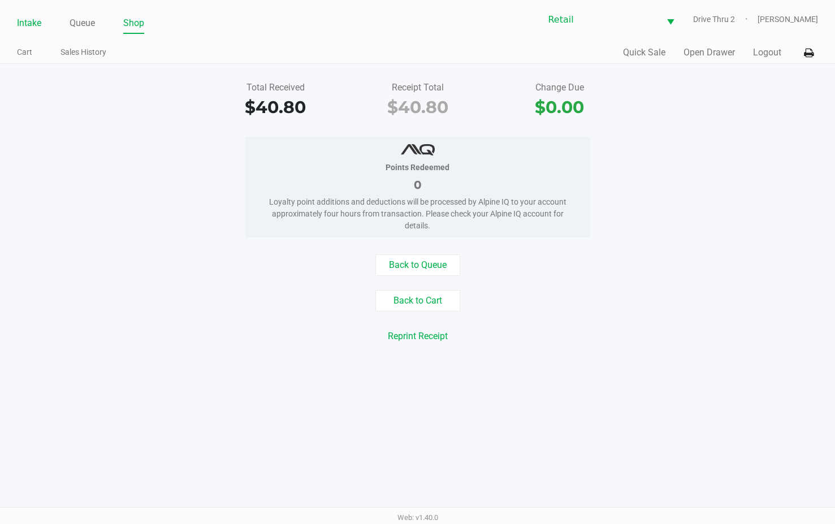
click at [28, 21] on link "Intake" at bounding box center [29, 23] width 24 height 16
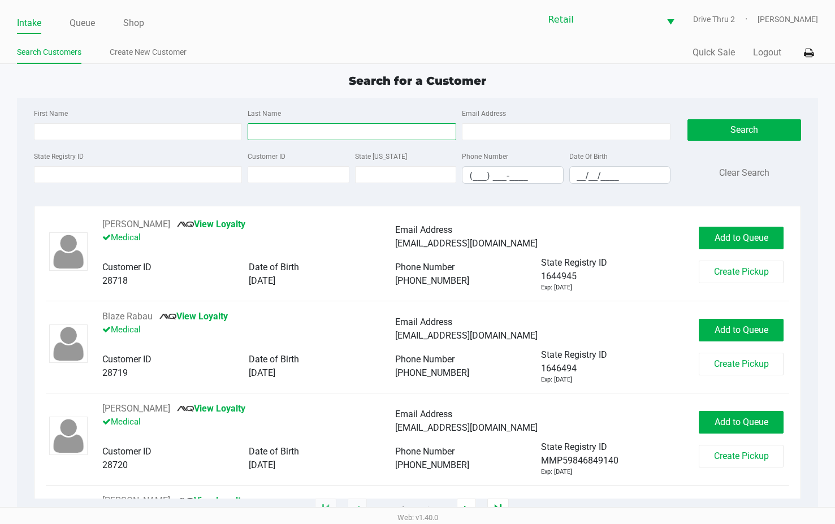
click at [365, 125] on input "Last Name" at bounding box center [352, 131] width 209 height 17
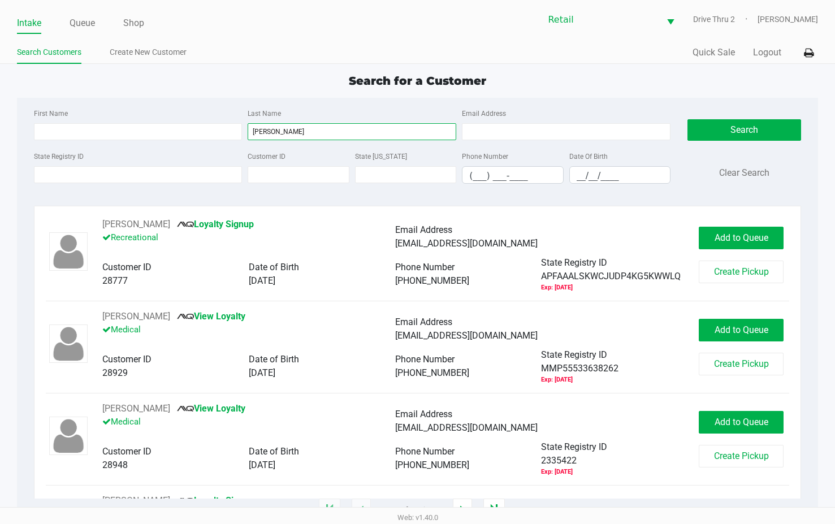
type input "[PERSON_NAME]"
click at [198, 120] on div "First Name" at bounding box center [138, 123] width 214 height 34
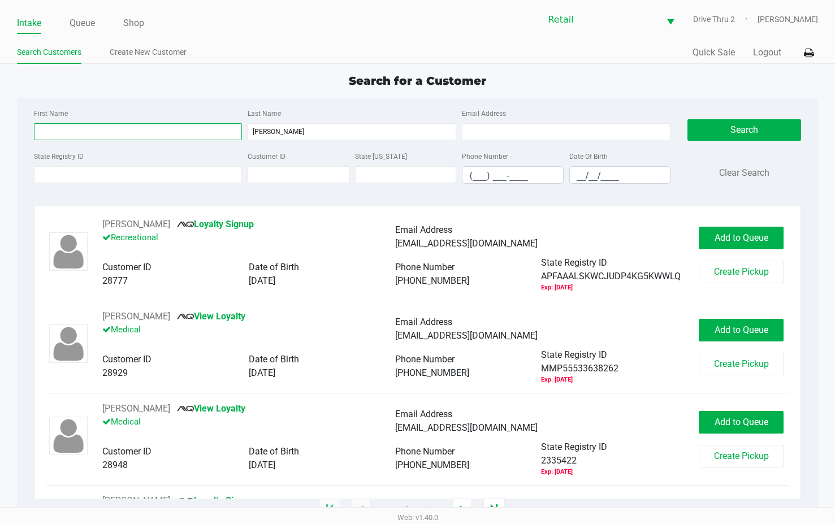
click at [201, 129] on input "First Name" at bounding box center [138, 131] width 209 height 17
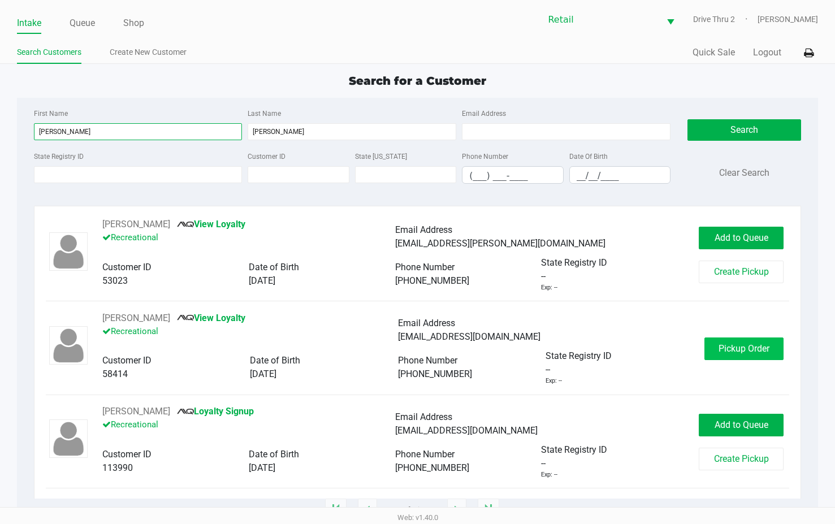
type input "[PERSON_NAME]"
click at [747, 343] on span "Pickup Order" at bounding box center [743, 348] width 51 height 11
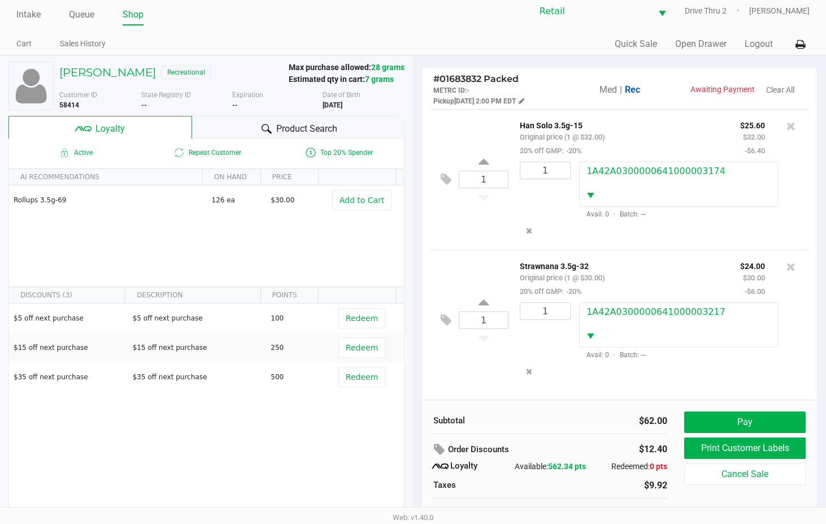
scroll to position [22, 0]
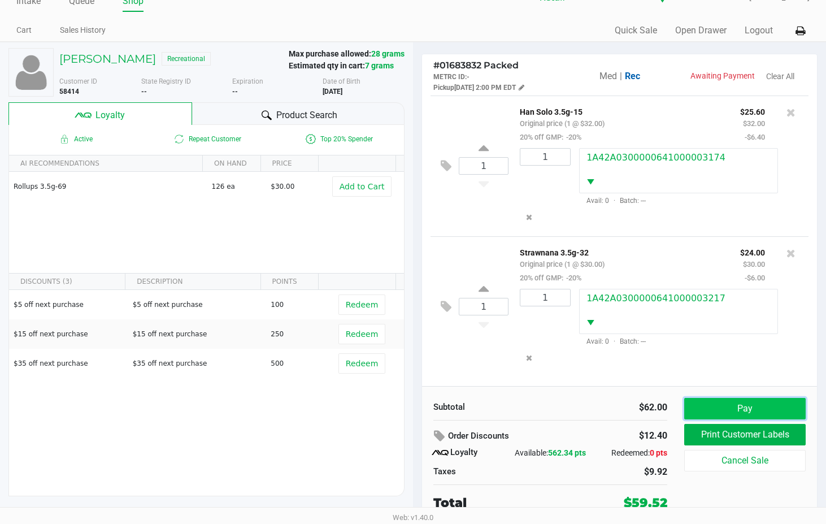
click at [727, 416] on button "Pay" at bounding box center [744, 408] width 121 height 21
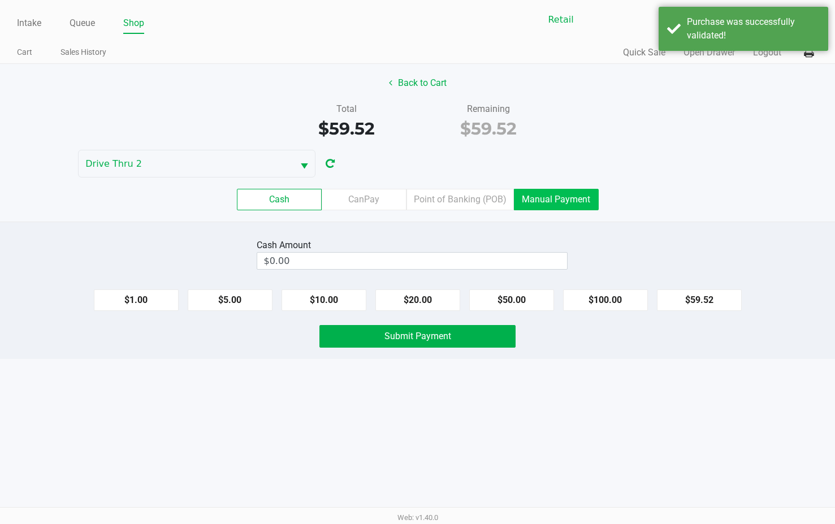
click at [559, 205] on label "Manual Payment" at bounding box center [556, 199] width 85 height 21
click at [0, 0] on 8 "Manual Payment" at bounding box center [0, 0] width 0 height 0
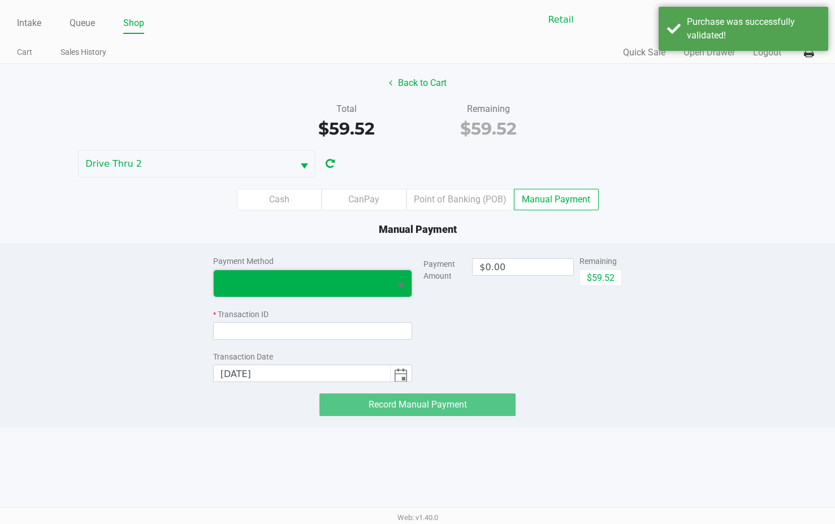
click at [330, 291] on span at bounding box center [302, 283] width 176 height 27
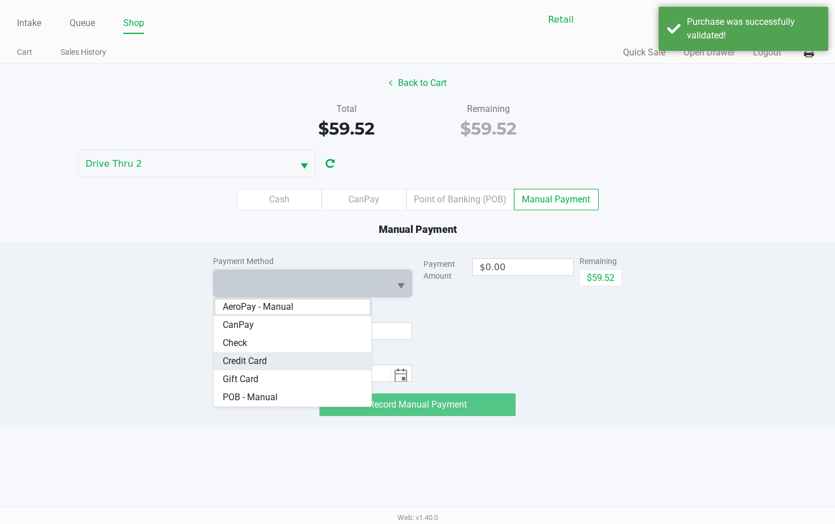
click at [240, 361] on span "Credit Card" at bounding box center [245, 361] width 44 height 14
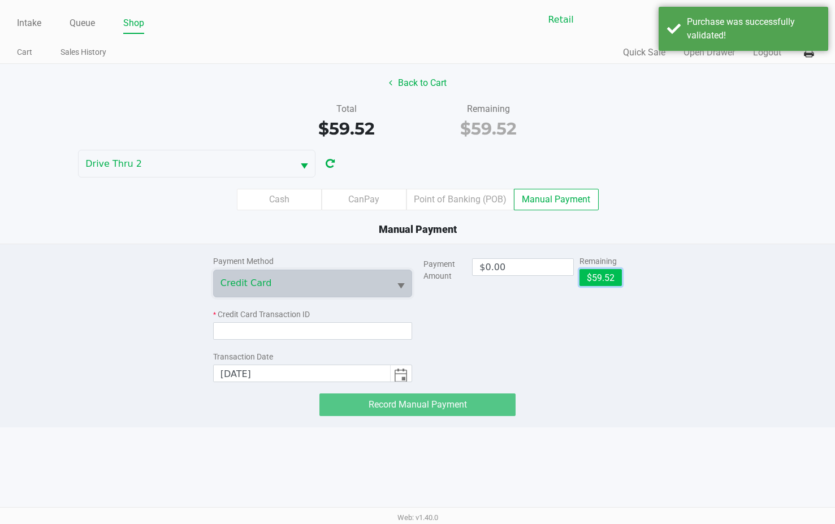
click at [606, 271] on button "$59.52" at bounding box center [600, 277] width 42 height 17
type input "$59.52"
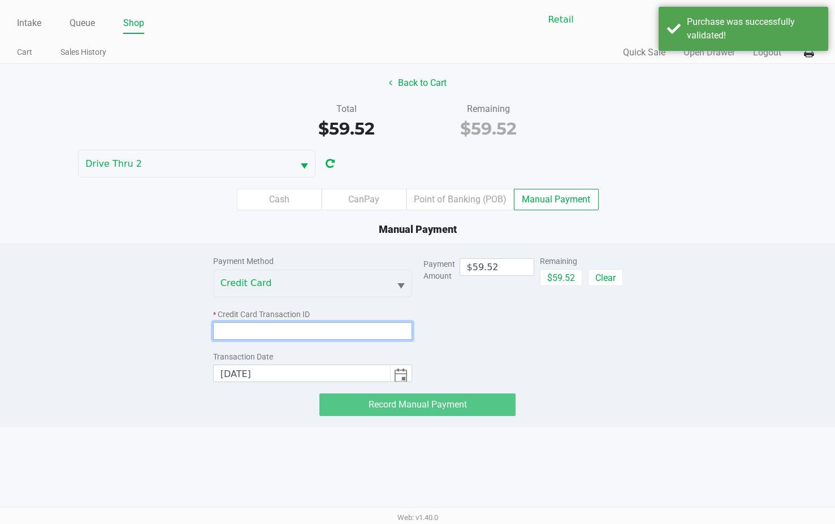
click at [314, 330] on input at bounding box center [312, 331] width 199 height 18
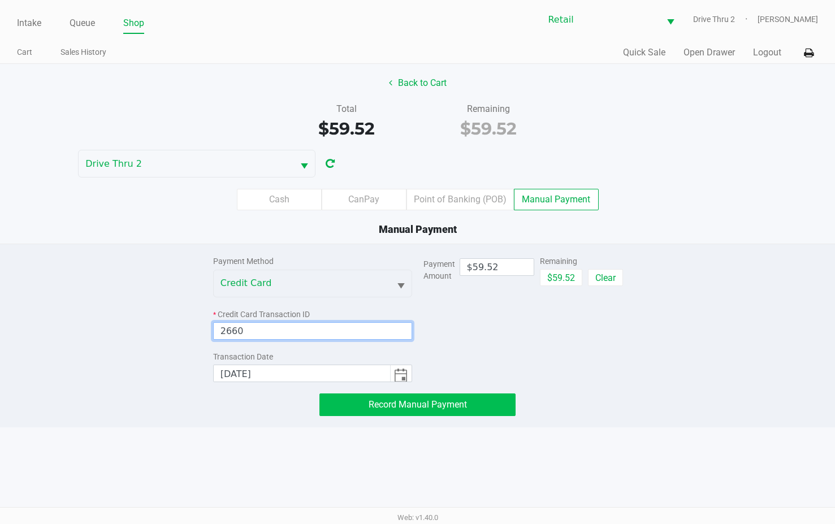
type input "2660"
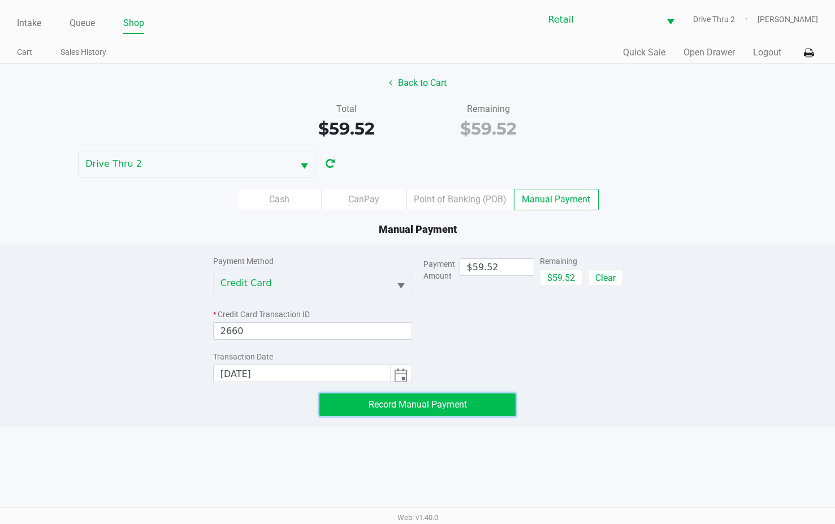
click at [363, 405] on button "Record Manual Payment" at bounding box center [417, 404] width 196 height 23
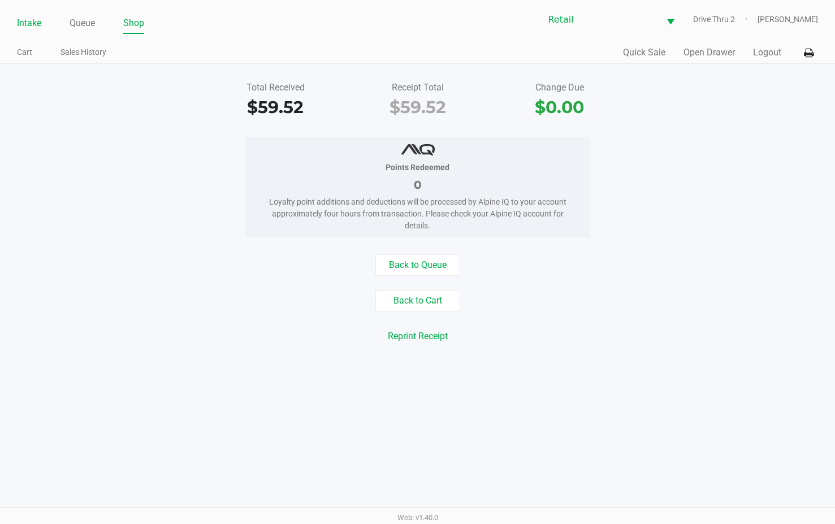
click at [30, 24] on link "Intake" at bounding box center [29, 23] width 24 height 16
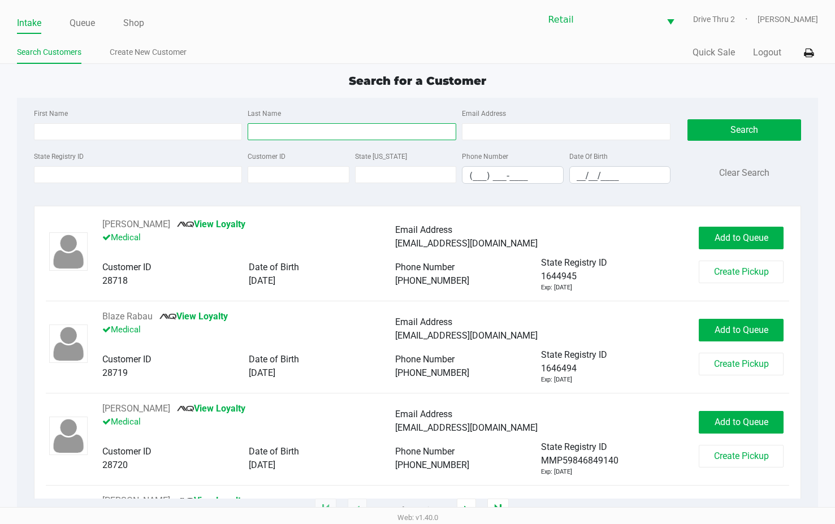
click at [324, 138] on input "Last Name" at bounding box center [352, 131] width 209 height 17
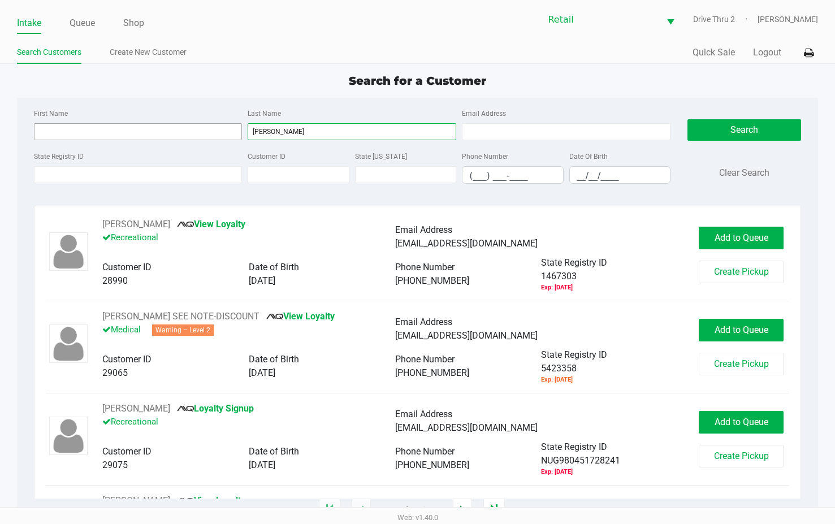
type input "[PERSON_NAME]"
click at [231, 131] on input "First Name" at bounding box center [138, 131] width 209 height 17
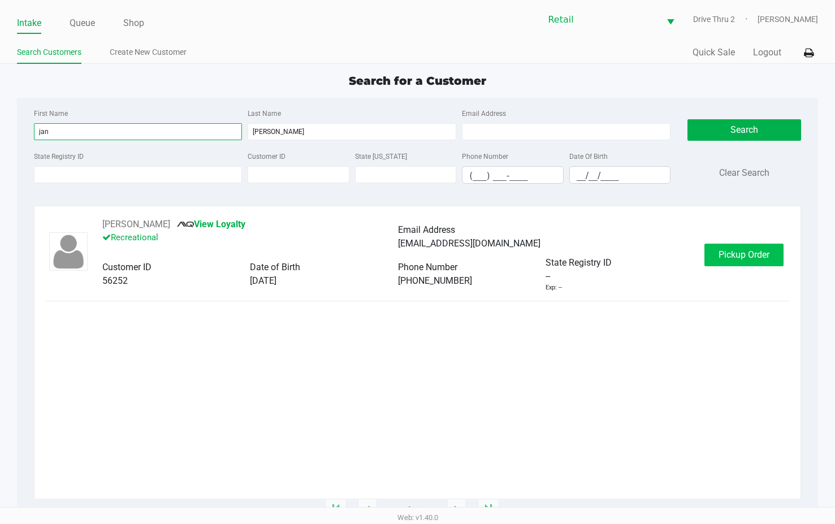
type input "jan"
click at [754, 258] on span "Pickup Order" at bounding box center [743, 254] width 51 height 11
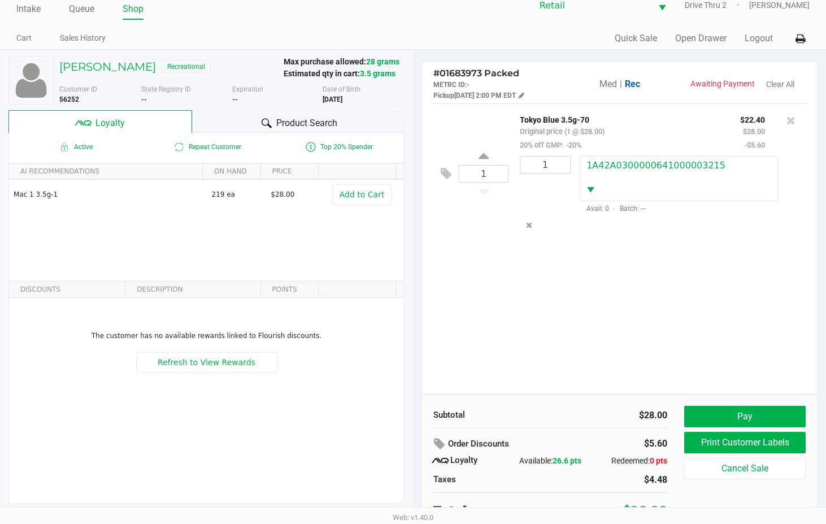
scroll to position [22, 0]
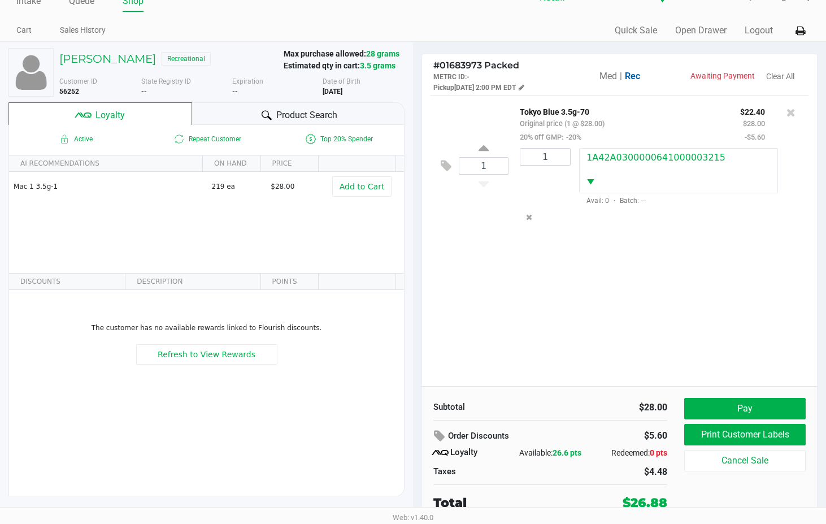
click at [756, 337] on div "1 Tokyo Blue 3.5g-70 Original price (1 @ $28.00) 20% off GMP: -20% $22.40 $28.0…" at bounding box center [619, 241] width 395 height 290
drag, startPoint x: 497, startPoint y: 317, endPoint x: 596, endPoint y: 344, distance: 102.9
click at [497, 317] on div "1 Tokyo Blue 3.5g-70 Original price (1 @ $28.00) 20% off GMP: -20% $22.40 $28.0…" at bounding box center [619, 241] width 395 height 290
click at [728, 415] on button "Pay" at bounding box center [744, 408] width 121 height 21
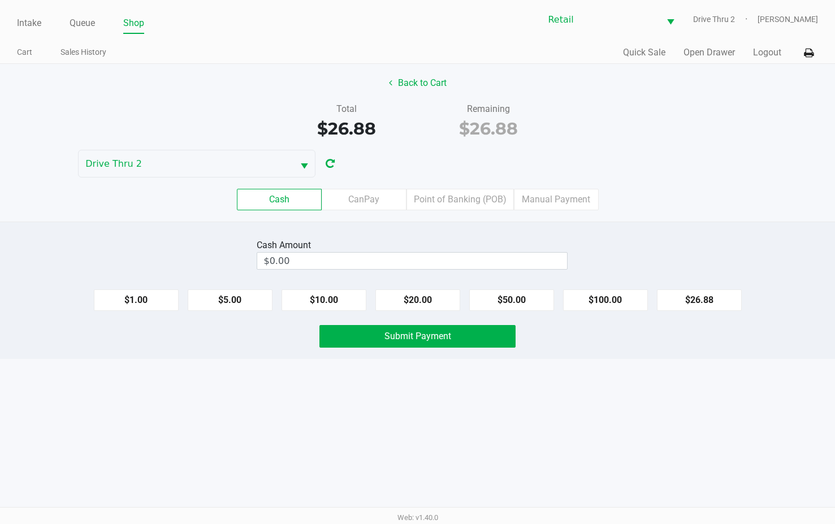
click at [566, 211] on div "Cash CanPay Point of Banking (POB) Manual Payment" at bounding box center [418, 199] width 852 height 44
click at [565, 207] on label "Manual Payment" at bounding box center [556, 199] width 85 height 21
click at [0, 0] on 8 "Manual Payment" at bounding box center [0, 0] width 0 height 0
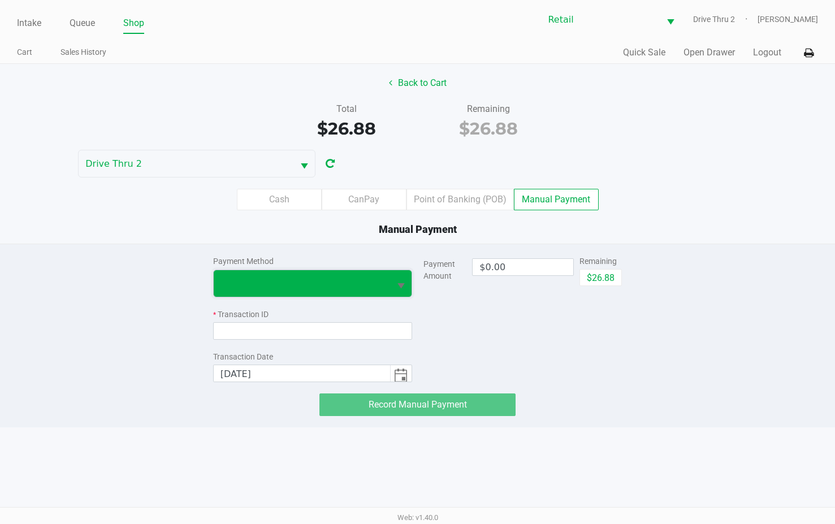
click at [376, 277] on span at bounding box center [301, 283] width 163 height 14
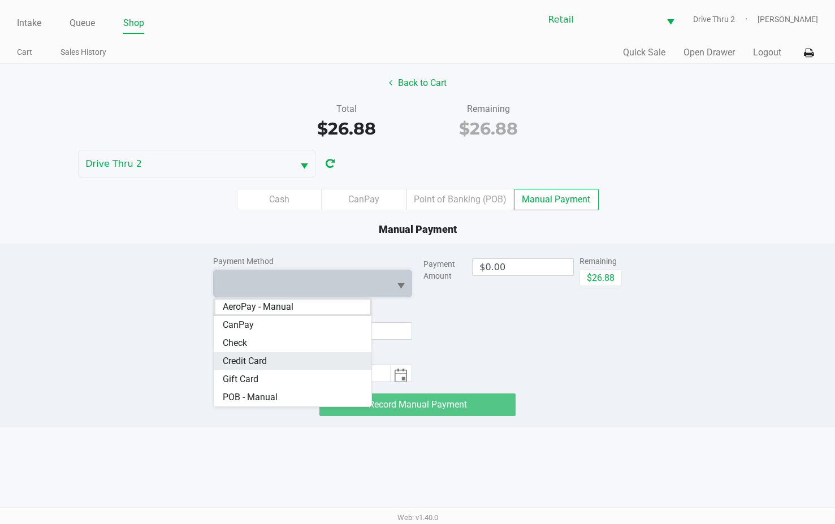
click at [331, 363] on Card "Credit Card" at bounding box center [293, 361] width 158 height 18
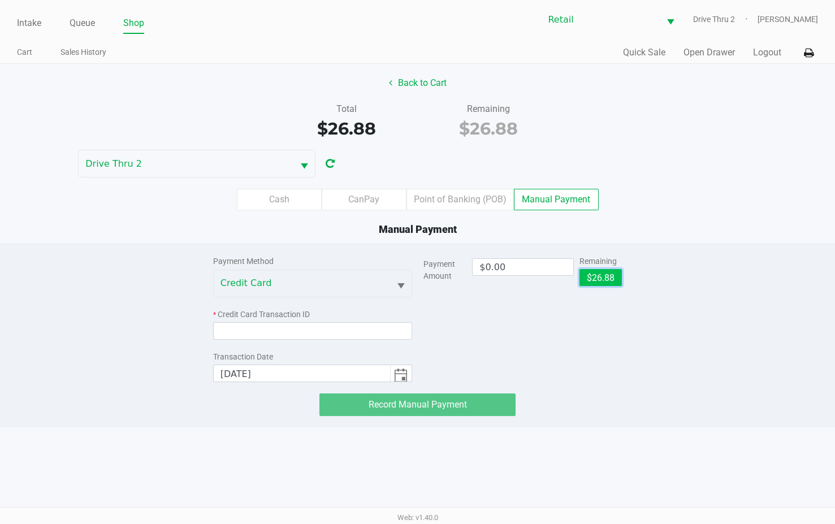
click at [591, 283] on button "$26.88" at bounding box center [600, 277] width 42 height 17
type input "$26.88"
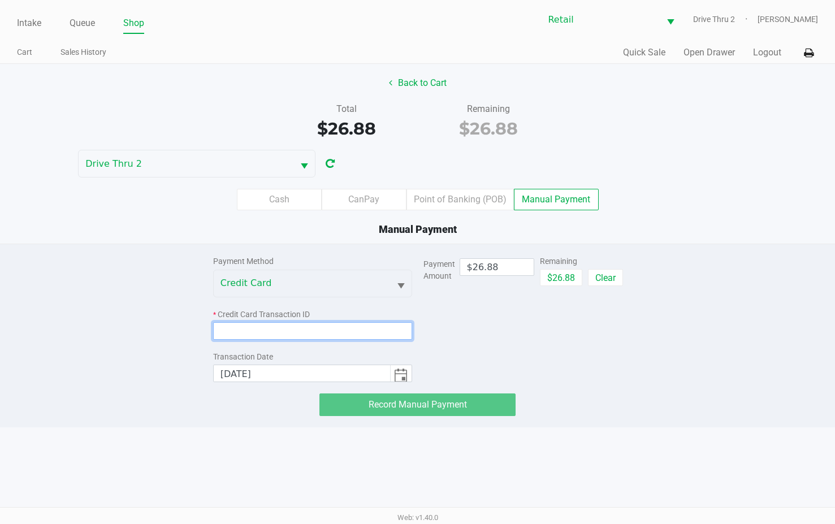
click at [244, 337] on input at bounding box center [312, 331] width 199 height 18
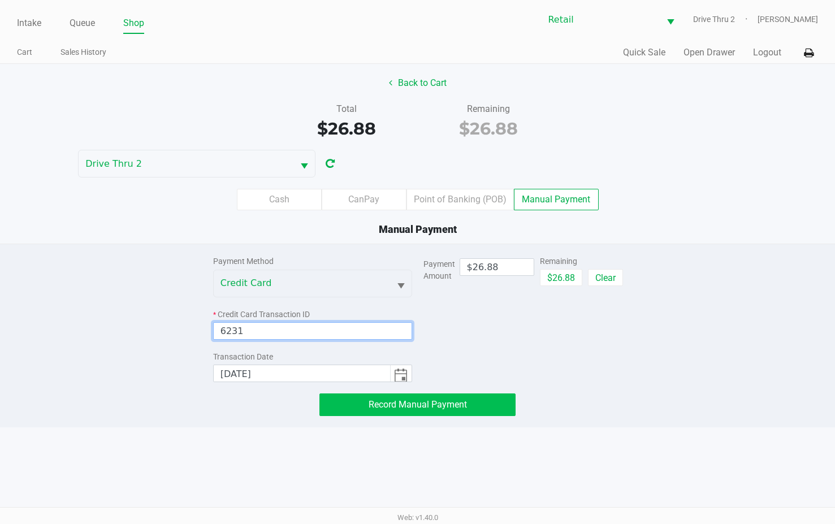
type input "6231"
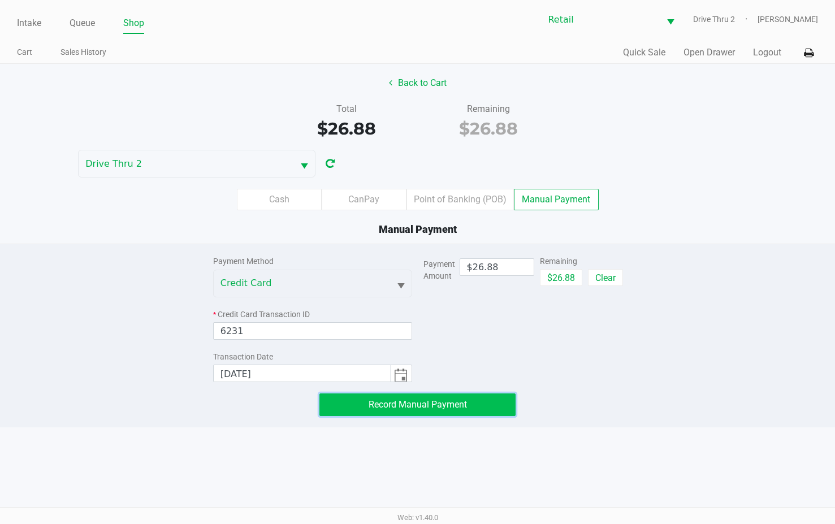
click at [353, 406] on button "Record Manual Payment" at bounding box center [417, 404] width 196 height 23
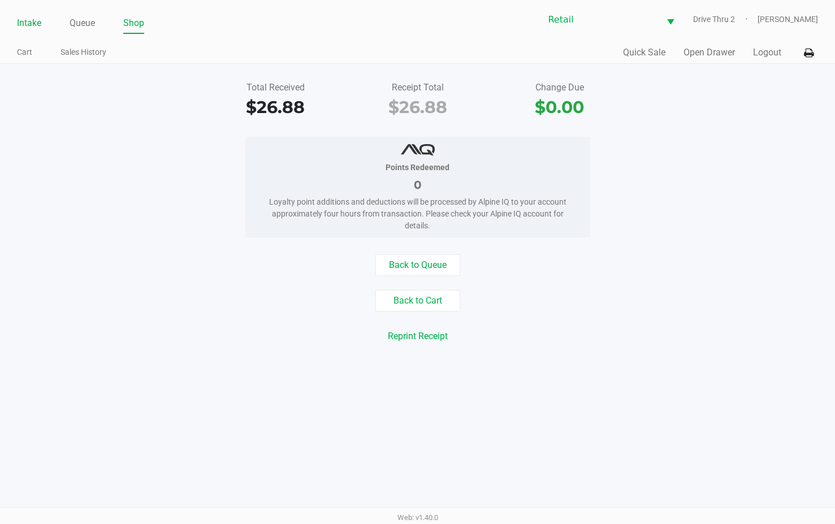
click at [33, 31] on li "Intake" at bounding box center [29, 24] width 24 height 20
click at [32, 27] on link "Intake" at bounding box center [29, 23] width 24 height 16
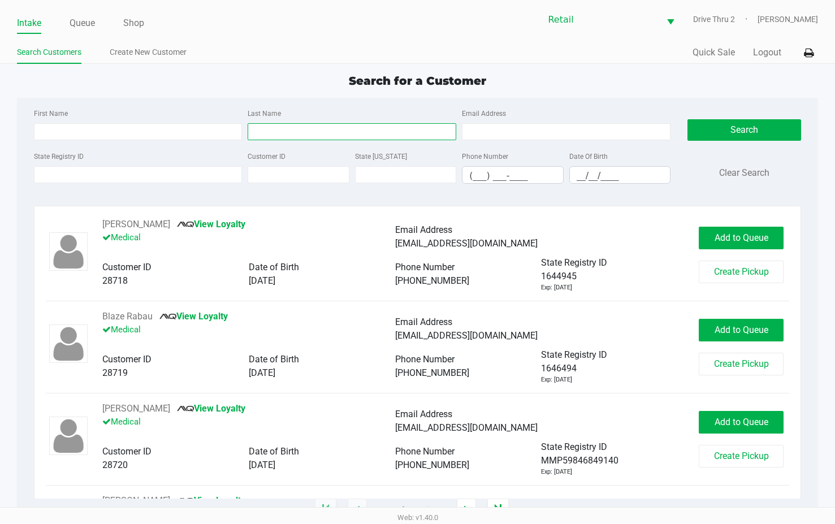
click at [363, 131] on input "Last Name" at bounding box center [352, 131] width 209 height 17
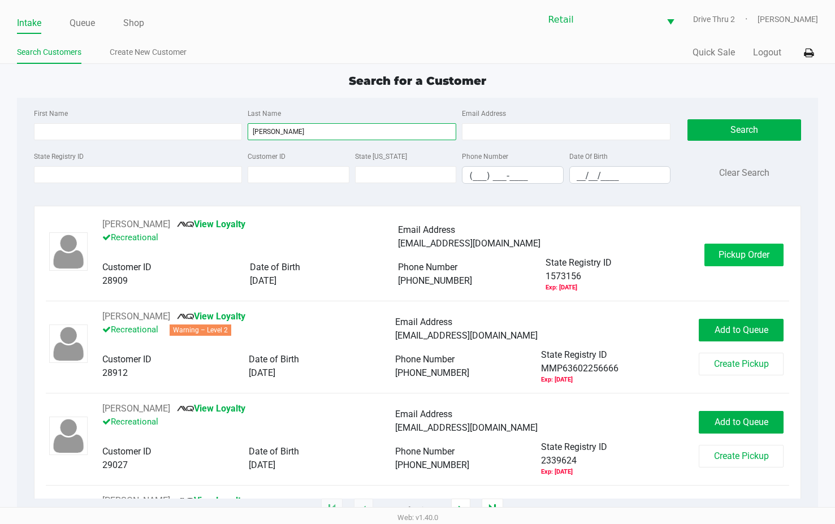
type input "[PERSON_NAME]"
click at [727, 244] on button "Pickup Order" at bounding box center [743, 255] width 79 height 23
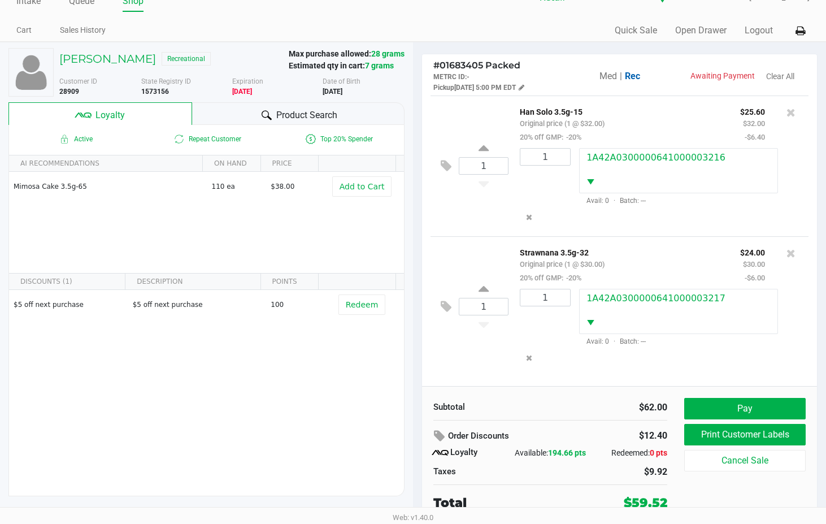
scroll to position [3, 0]
click at [724, 400] on button "Pay" at bounding box center [744, 408] width 121 height 21
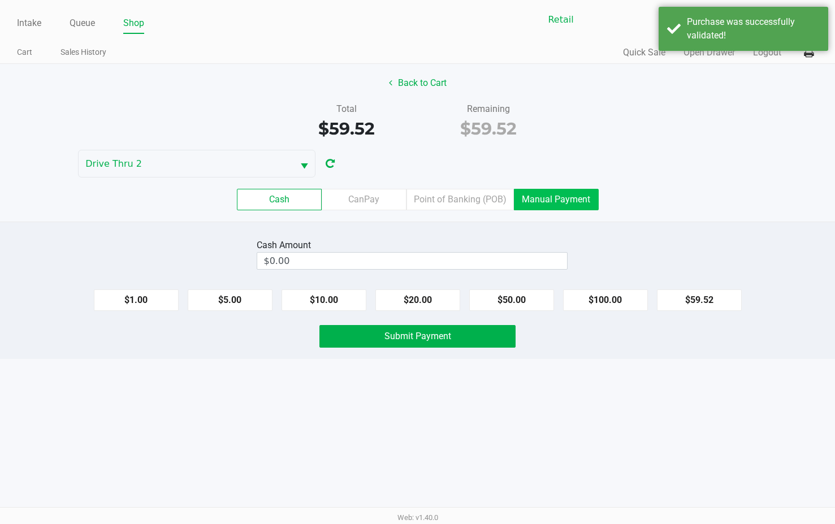
click at [558, 197] on label "Manual Payment" at bounding box center [556, 199] width 85 height 21
click at [0, 0] on 8 "Manual Payment" at bounding box center [0, 0] width 0 height 0
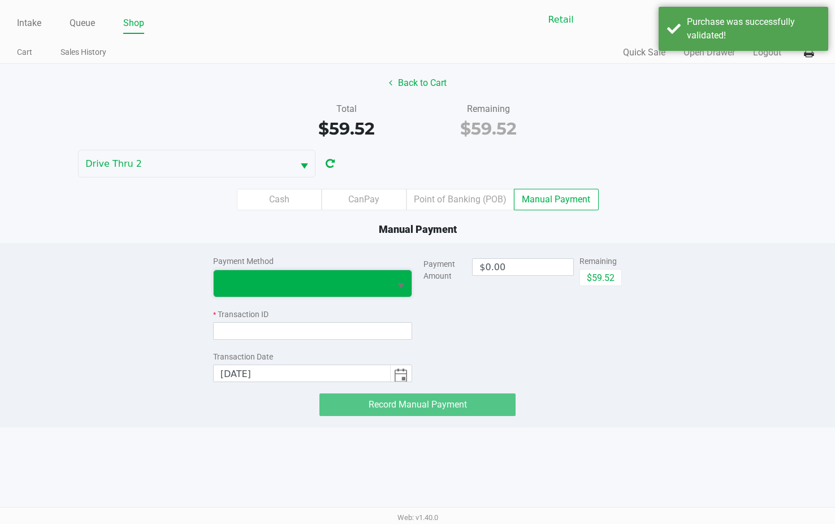
click at [368, 276] on span at bounding box center [301, 283] width 163 height 14
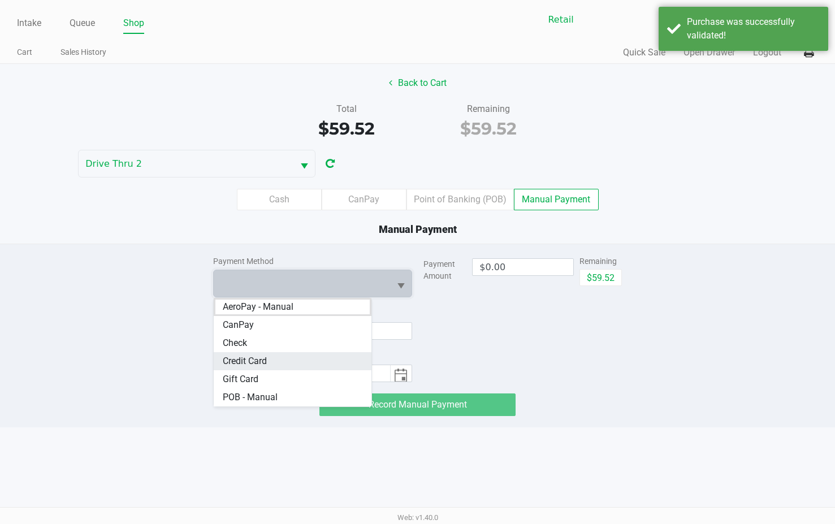
click at [296, 358] on Card "Credit Card" at bounding box center [293, 361] width 158 height 18
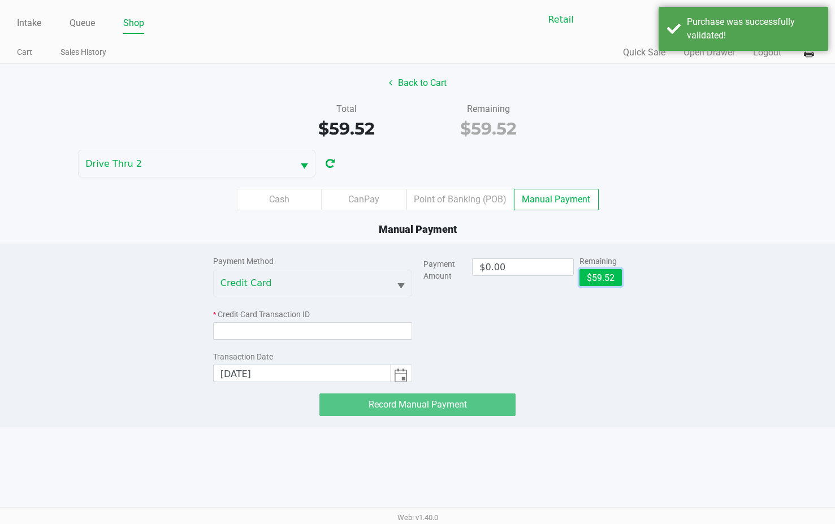
click at [591, 278] on button "$59.52" at bounding box center [600, 277] width 42 height 17
type input "$59.52"
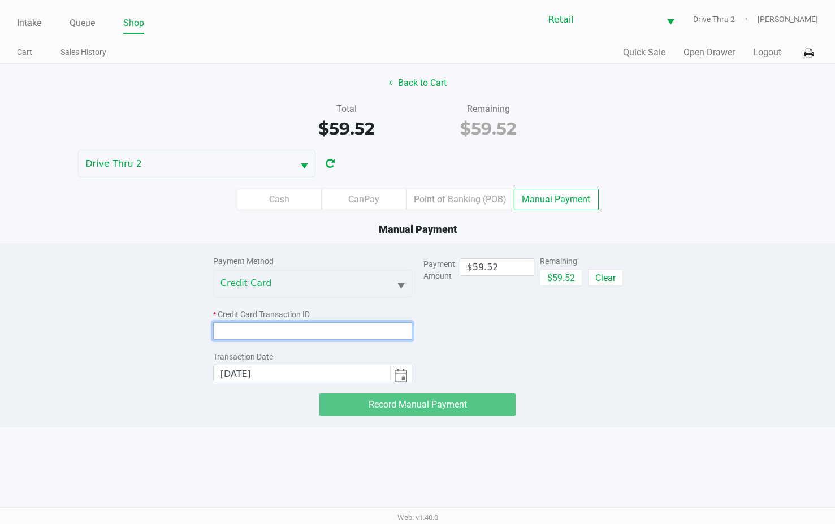
click at [349, 331] on input at bounding box center [312, 331] width 199 height 18
click at [301, 335] on input at bounding box center [312, 331] width 199 height 18
click at [241, 328] on input at bounding box center [312, 331] width 199 height 18
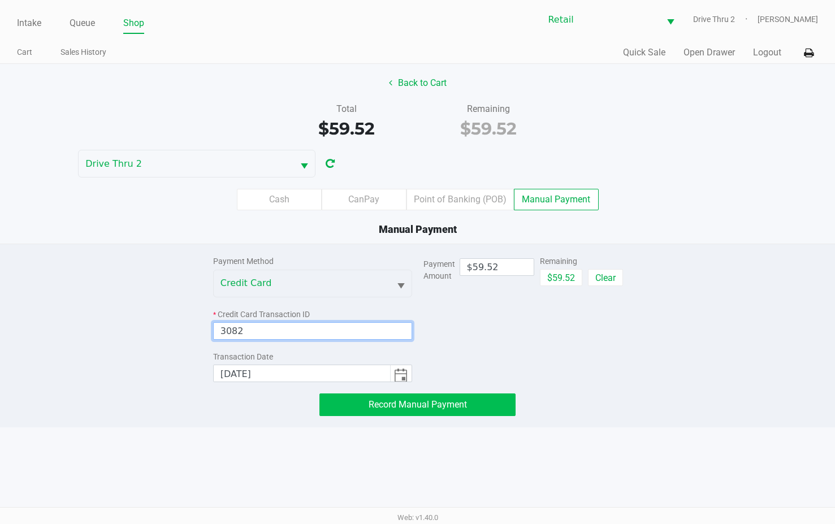
type input "3082"
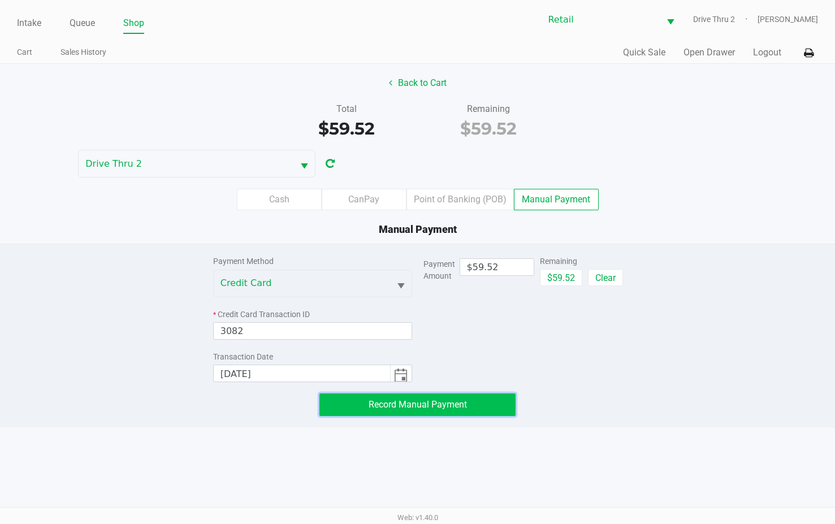
click at [370, 396] on button "Record Manual Payment" at bounding box center [417, 404] width 196 height 23
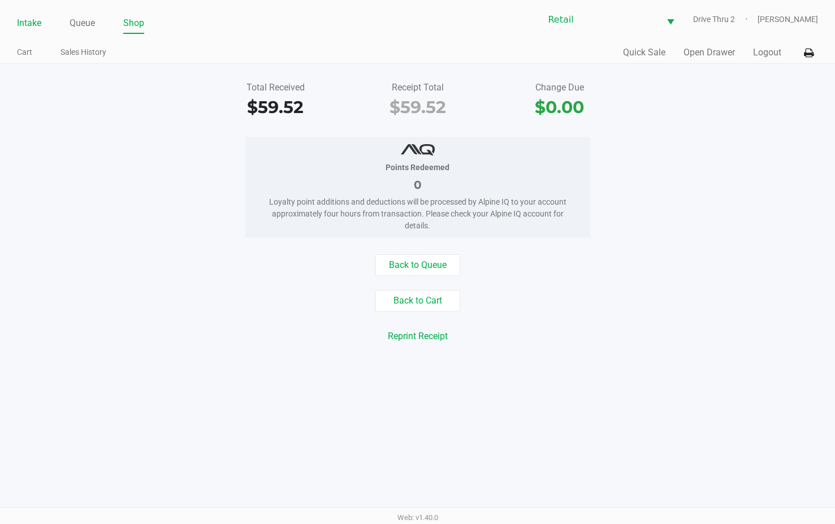
click at [36, 20] on link "Intake" at bounding box center [29, 23] width 24 height 16
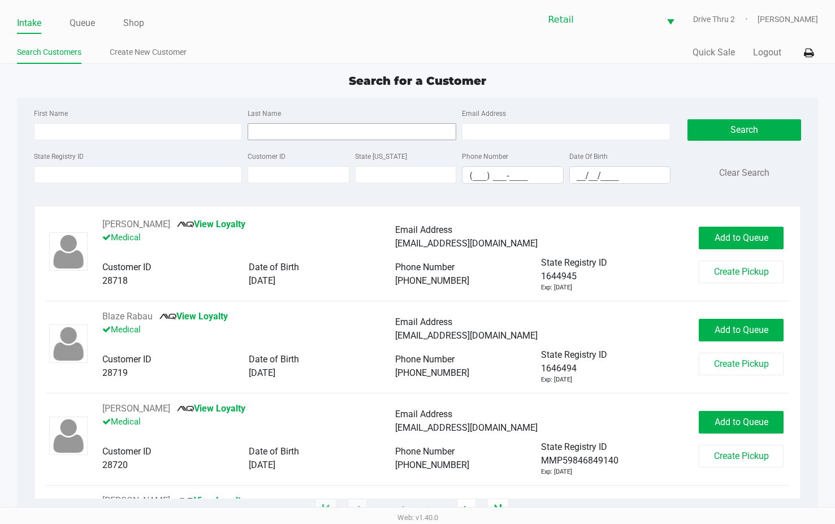
click at [277, 133] on input "Last Name" at bounding box center [352, 131] width 209 height 17
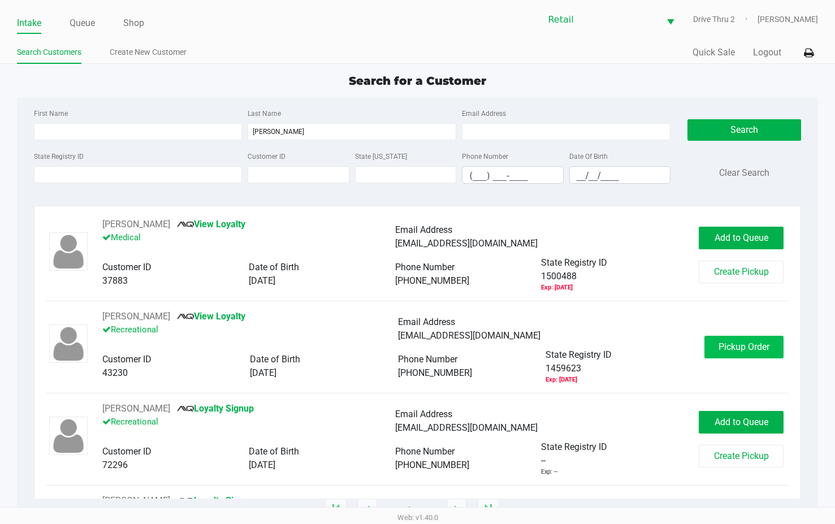
type input "[PERSON_NAME]"
click at [749, 351] on span "Pickup Order" at bounding box center [743, 346] width 51 height 11
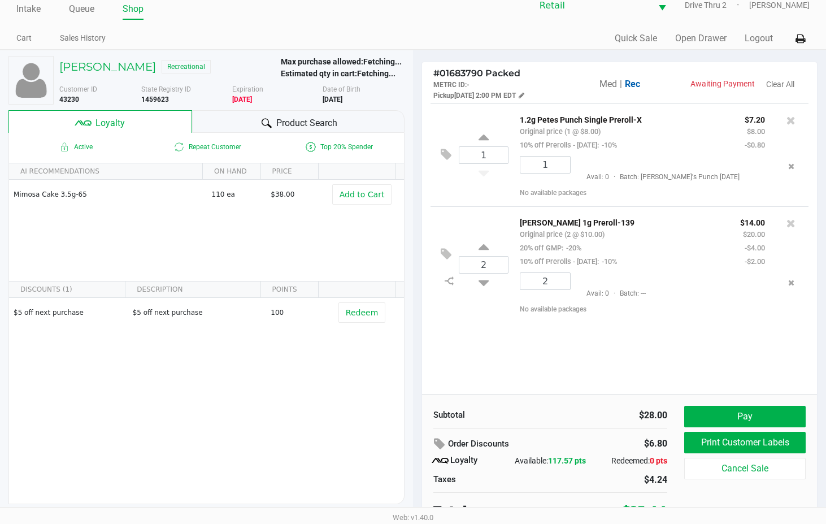
scroll to position [22, 0]
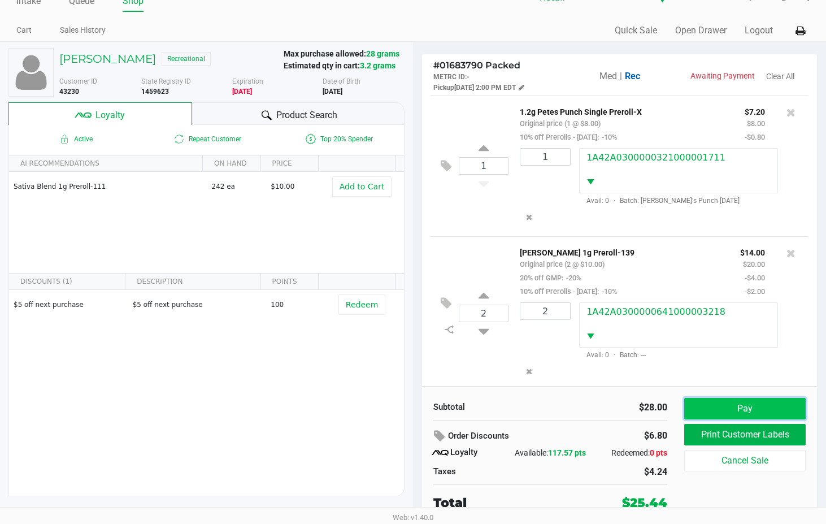
click at [715, 419] on button "Pay" at bounding box center [744, 408] width 121 height 21
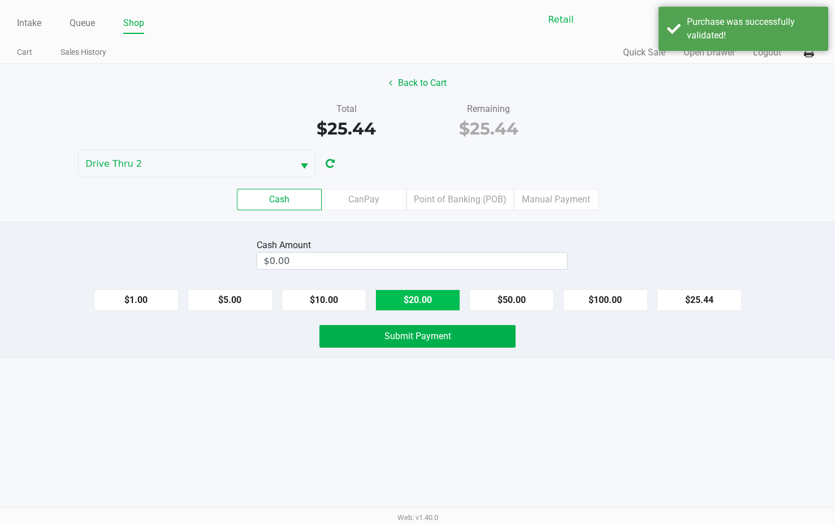
click at [400, 302] on button "$20.00" at bounding box center [417, 299] width 85 height 21
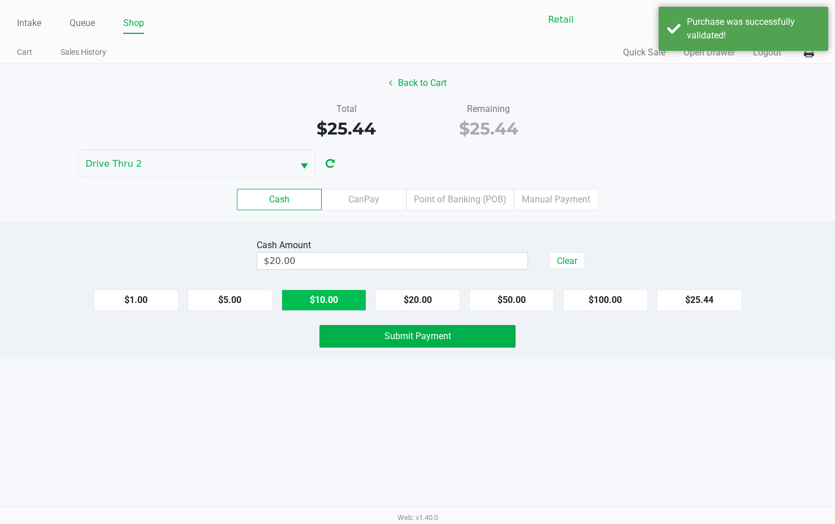
click at [328, 302] on button "$10.00" at bounding box center [323, 299] width 85 height 21
type input "$30.00"
click at [363, 329] on button "Submit Payment" at bounding box center [417, 336] width 196 height 23
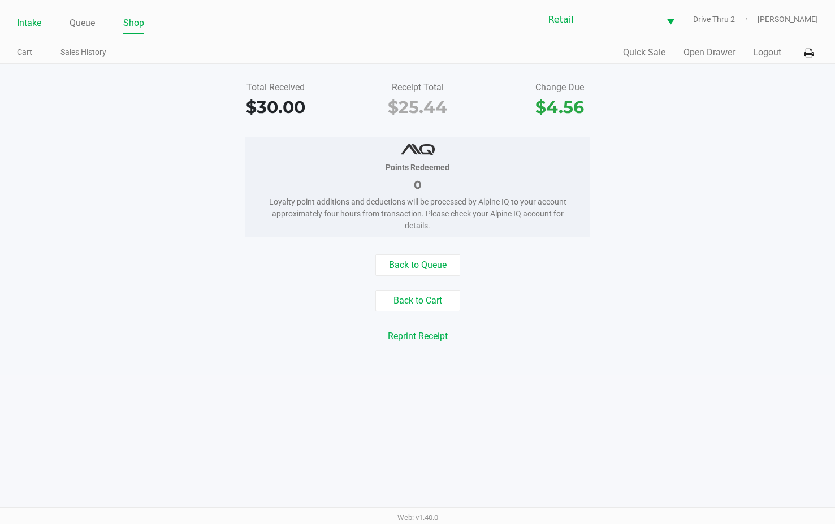
click at [19, 23] on link "Intake" at bounding box center [29, 23] width 24 height 16
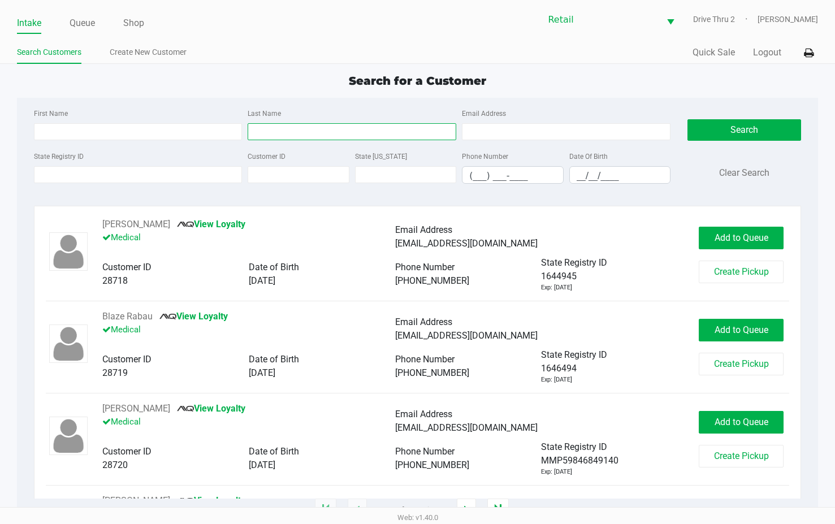
click at [316, 131] on input "Last Name" at bounding box center [352, 131] width 209 height 17
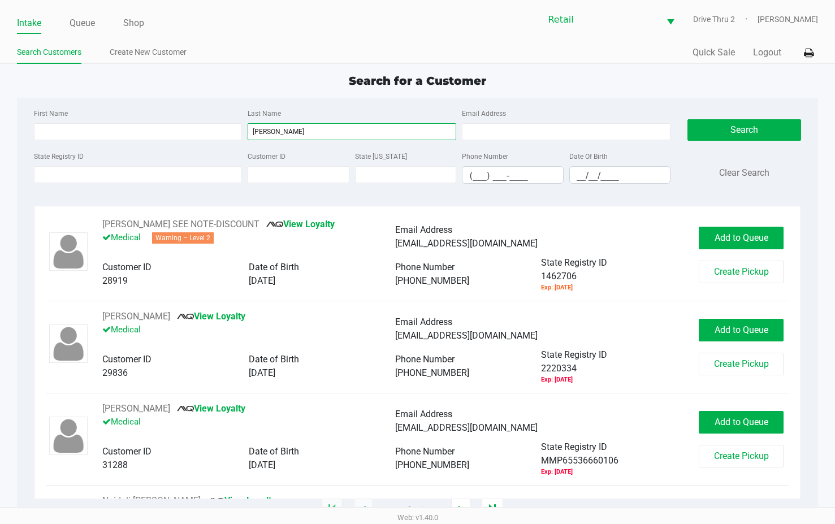
type input "[PERSON_NAME]"
click at [224, 116] on div "First Name" at bounding box center [138, 123] width 214 height 34
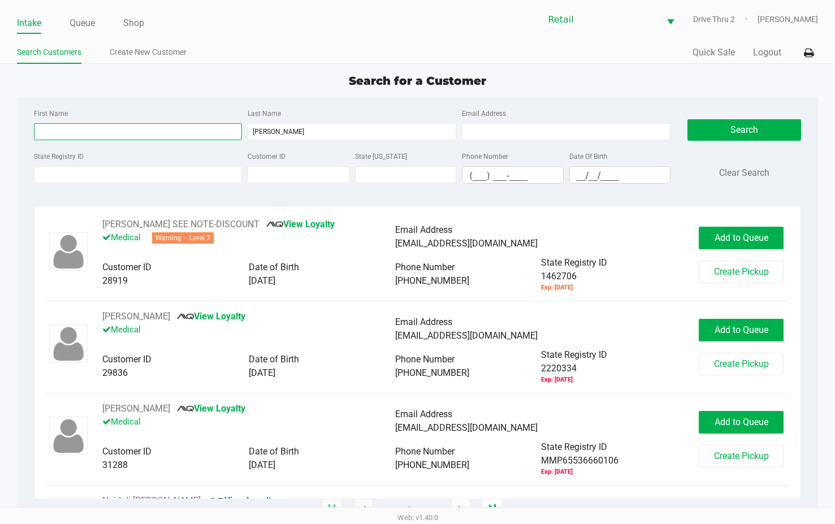
click at [229, 138] on input "First Name" at bounding box center [138, 131] width 209 height 17
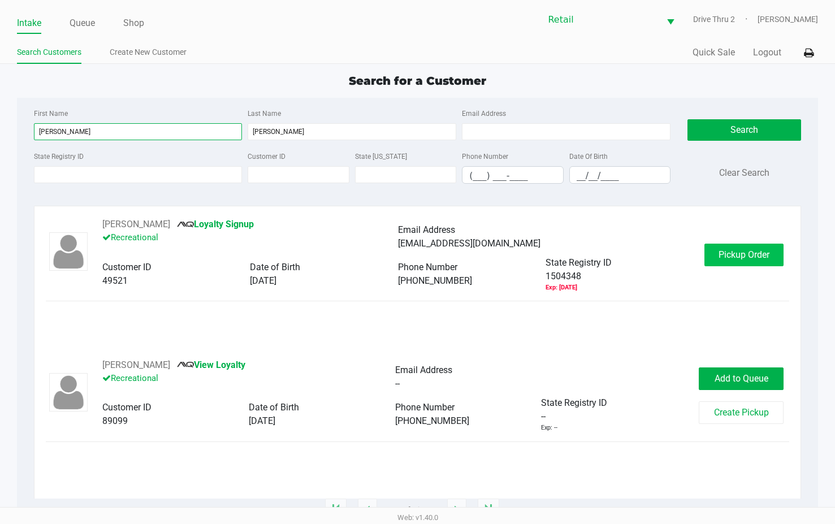
type input "[PERSON_NAME]"
click at [739, 258] on span "Pickup Order" at bounding box center [743, 254] width 51 height 11
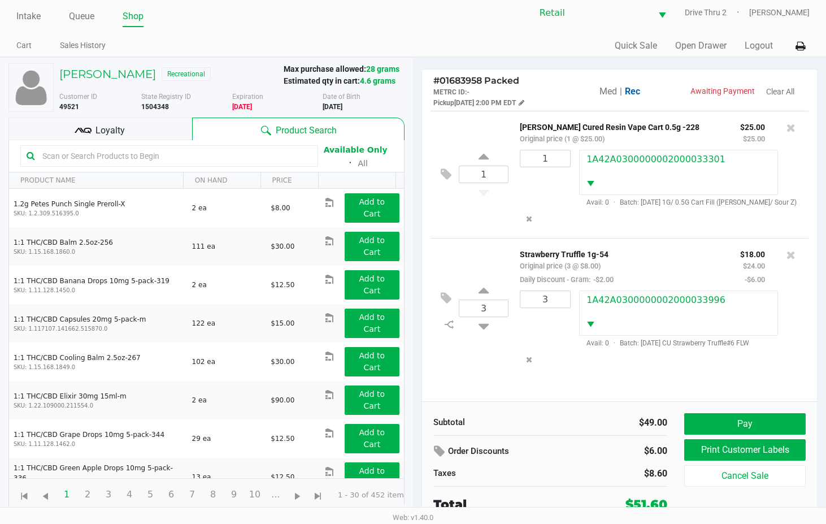
scroll to position [8, 0]
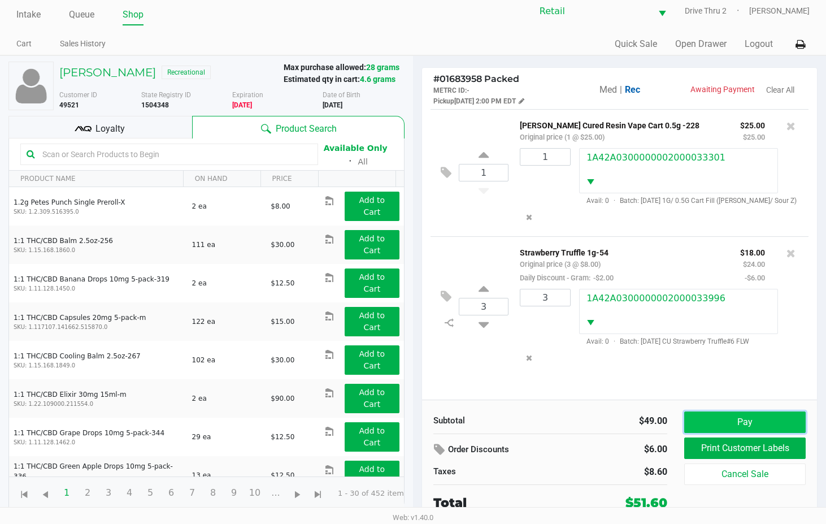
click at [705, 417] on button "Pay" at bounding box center [744, 421] width 121 height 21
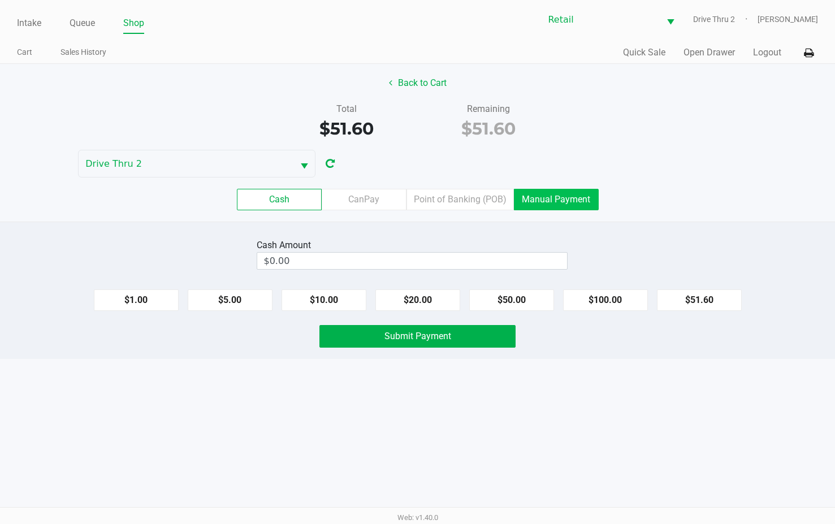
click at [560, 204] on label "Manual Payment" at bounding box center [556, 199] width 85 height 21
click at [0, 0] on 8 "Manual Payment" at bounding box center [0, 0] width 0 height 0
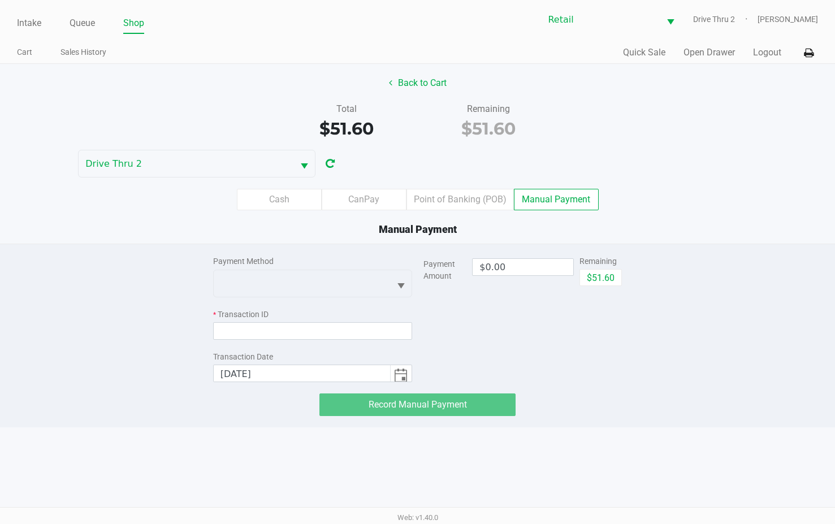
click at [346, 267] on div "Payment Method" at bounding box center [312, 261] width 199 height 12
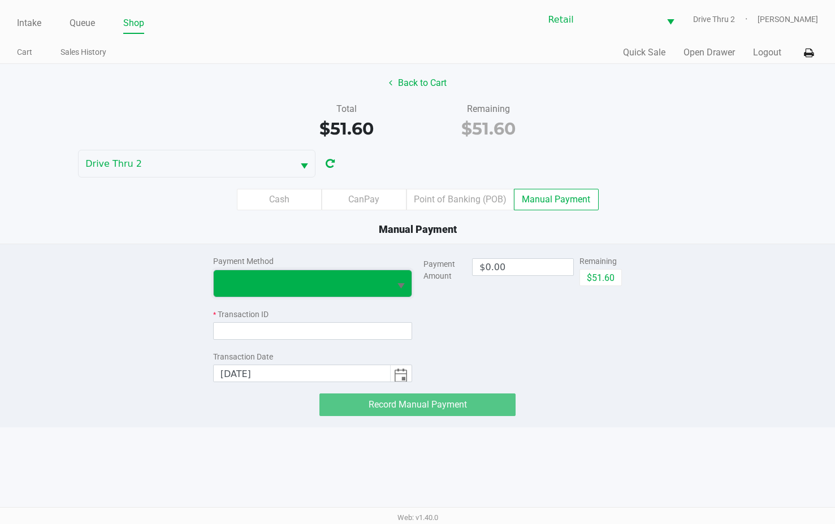
click at [332, 280] on span at bounding box center [301, 283] width 163 height 14
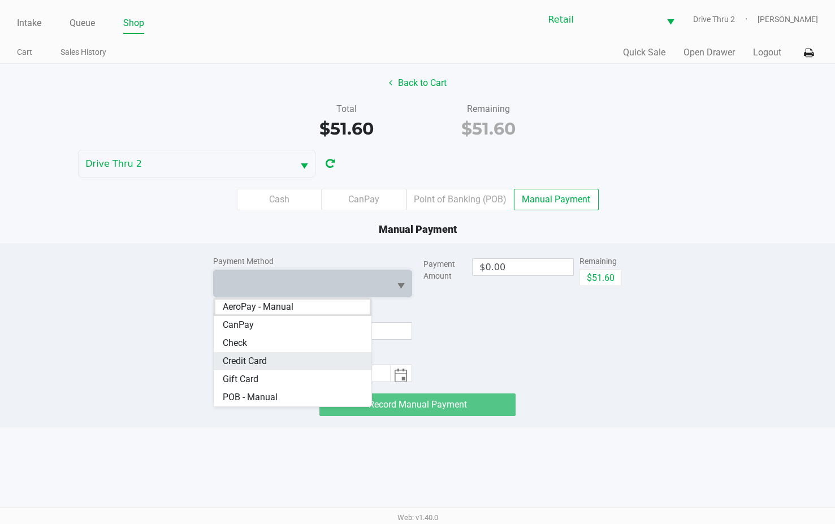
click at [283, 359] on Card "Credit Card" at bounding box center [293, 361] width 158 height 18
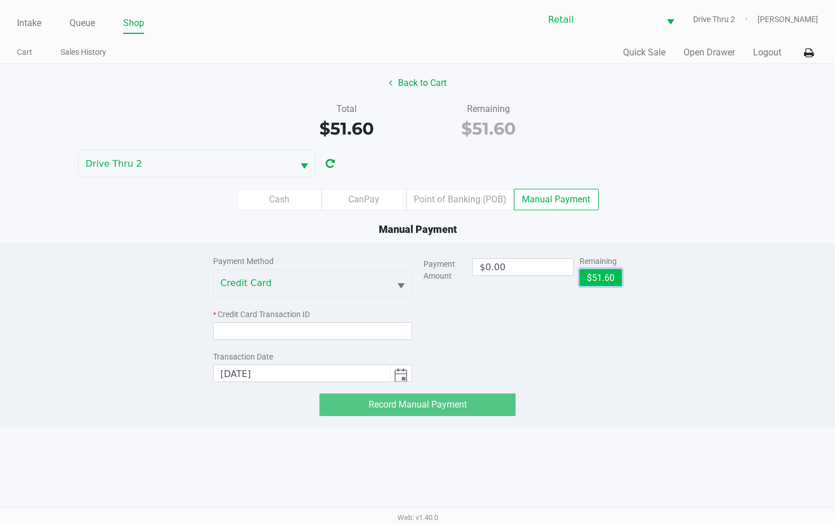
drag, startPoint x: 586, startPoint y: 277, endPoint x: 577, endPoint y: 279, distance: 9.1
click at [587, 277] on button "$51.60" at bounding box center [600, 277] width 42 height 17
type input "$51.60"
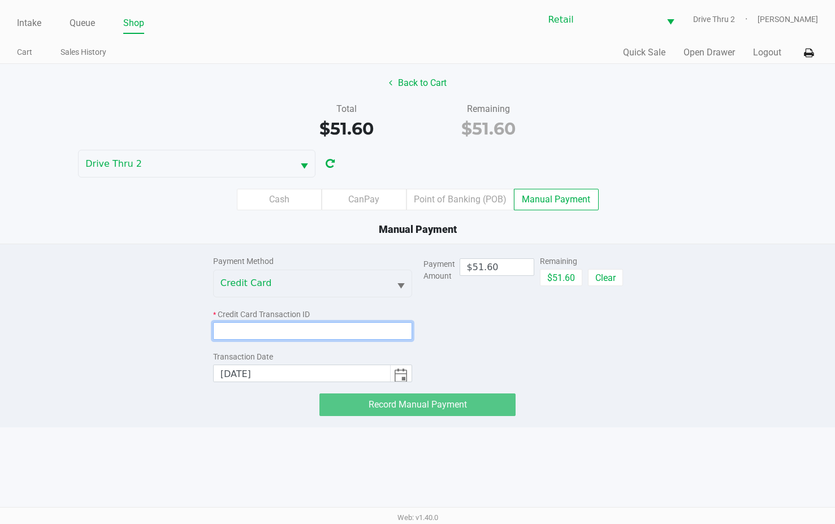
click at [312, 329] on input at bounding box center [312, 331] width 199 height 18
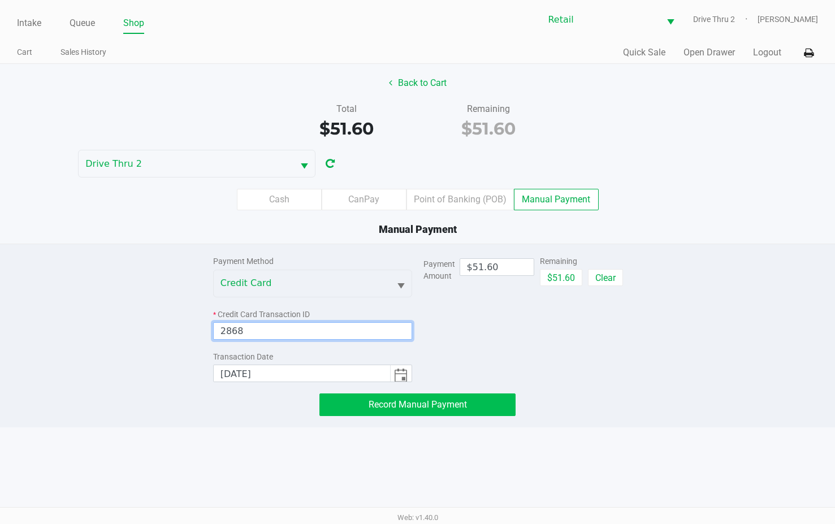
type input "2868"
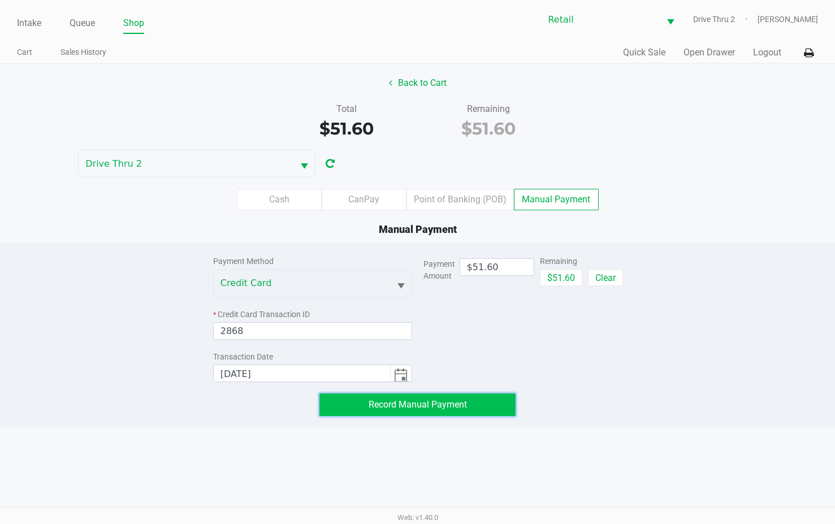
click at [352, 415] on button "Record Manual Payment" at bounding box center [417, 404] width 196 height 23
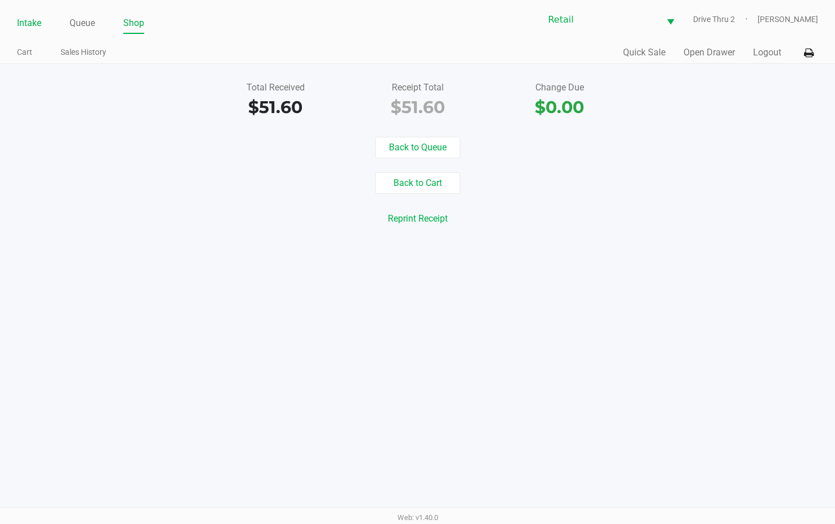
click at [32, 25] on link "Intake" at bounding box center [29, 23] width 24 height 16
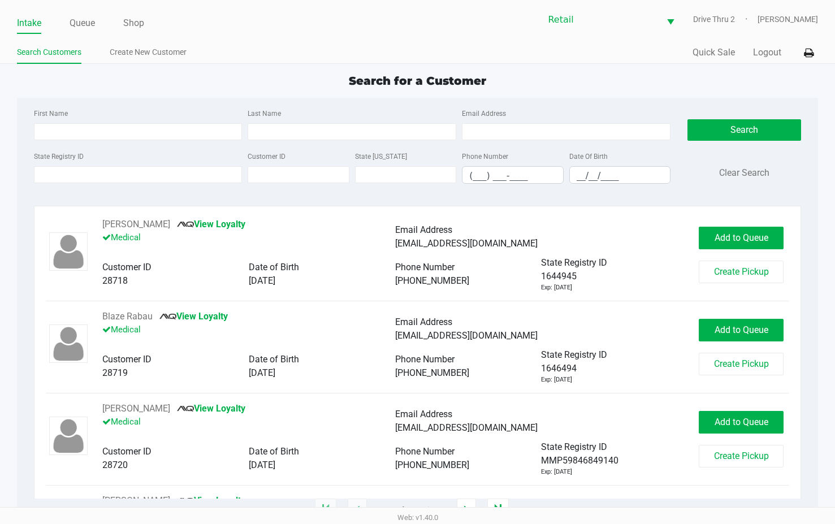
click at [343, 141] on div "First Name Last Name Email Address" at bounding box center [352, 127] width 643 height 43
click at [336, 129] on input "Last Name" at bounding box center [352, 131] width 209 height 17
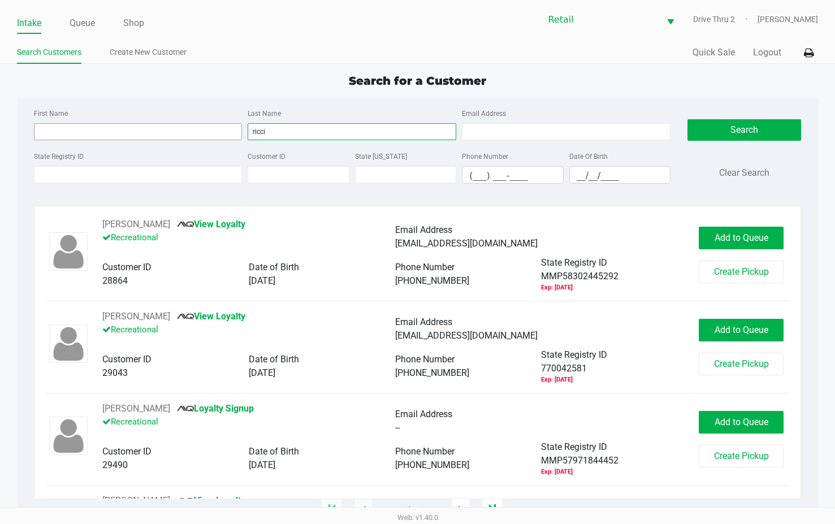
type input "ricci"
click at [197, 134] on input "First Name" at bounding box center [138, 131] width 209 height 17
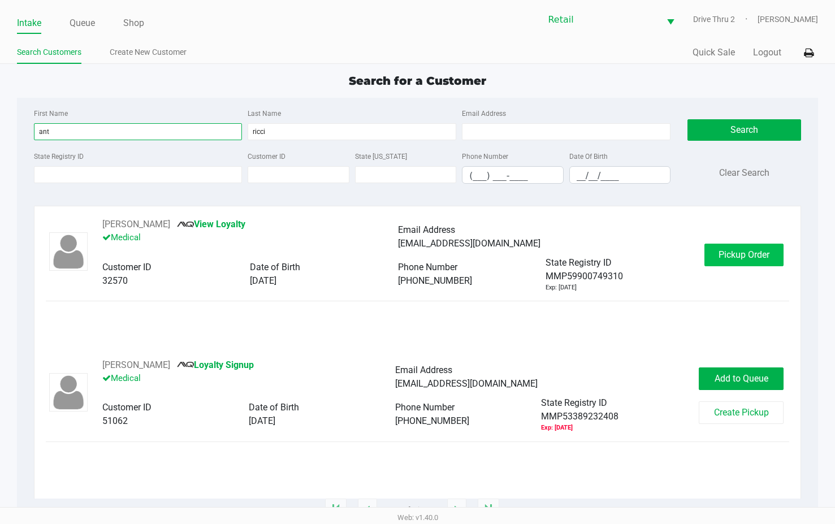
type input "ant"
click at [744, 257] on span "Pickup Order" at bounding box center [743, 254] width 51 height 11
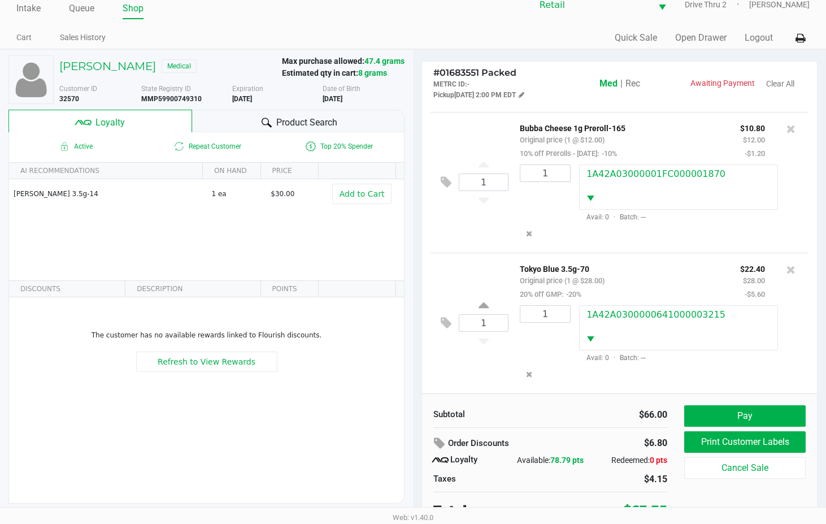
scroll to position [22, 0]
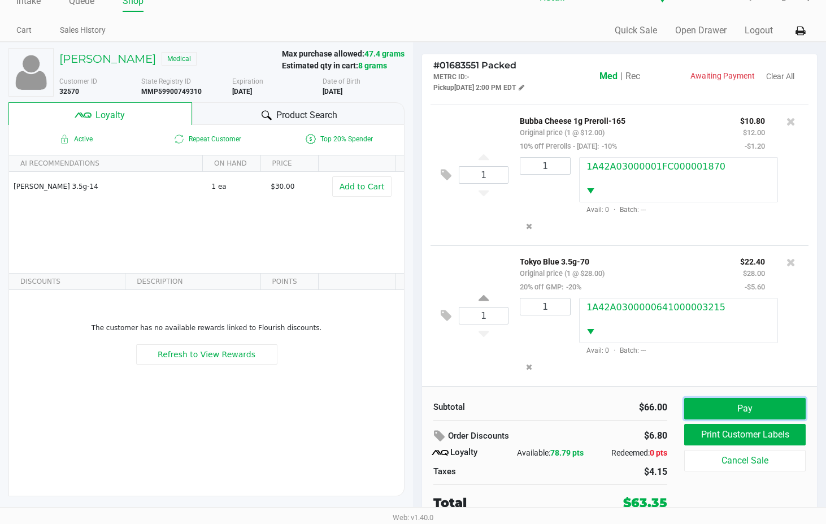
click at [746, 407] on button "Pay" at bounding box center [744, 408] width 121 height 21
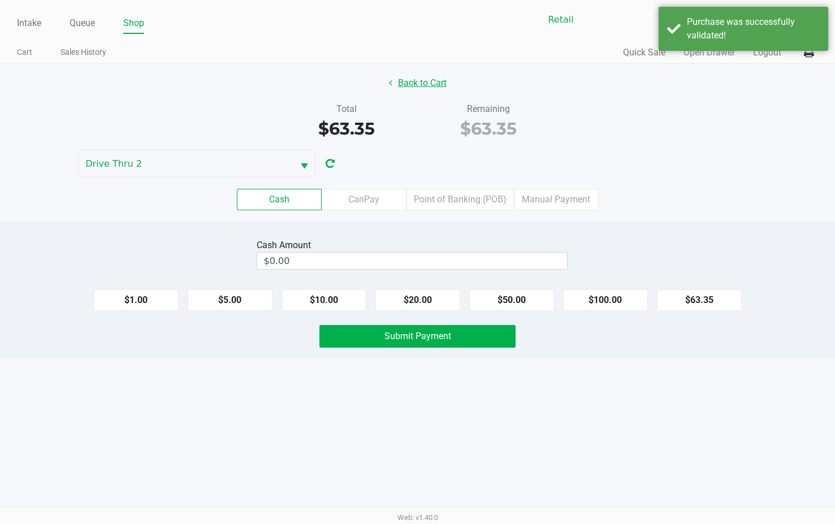
click at [397, 79] on button "Back to Cart" at bounding box center [417, 82] width 72 height 21
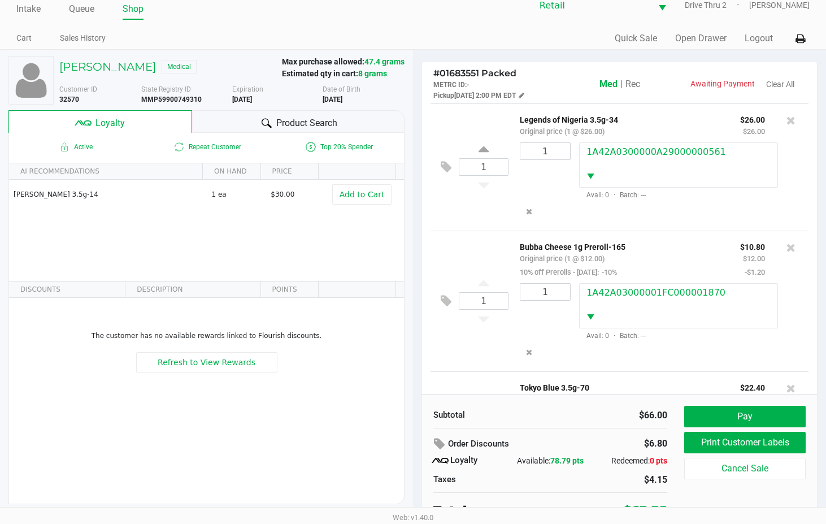
scroll to position [22, 0]
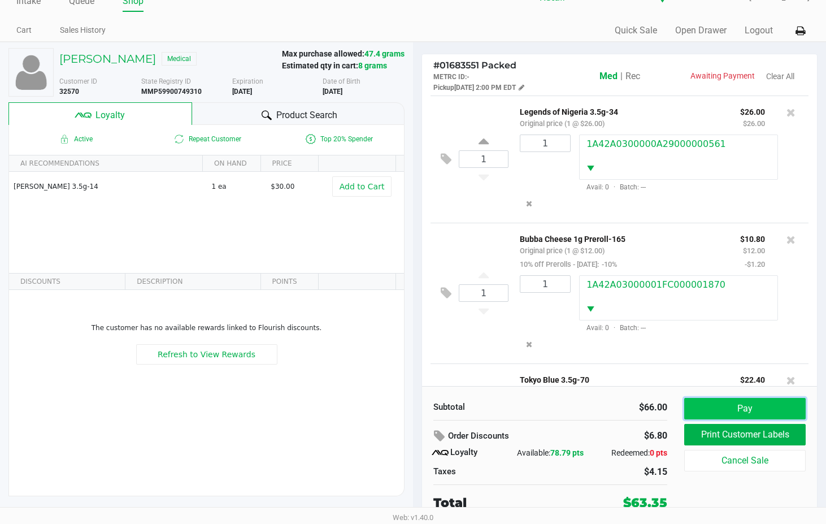
click at [768, 398] on button "Pay" at bounding box center [744, 408] width 121 height 21
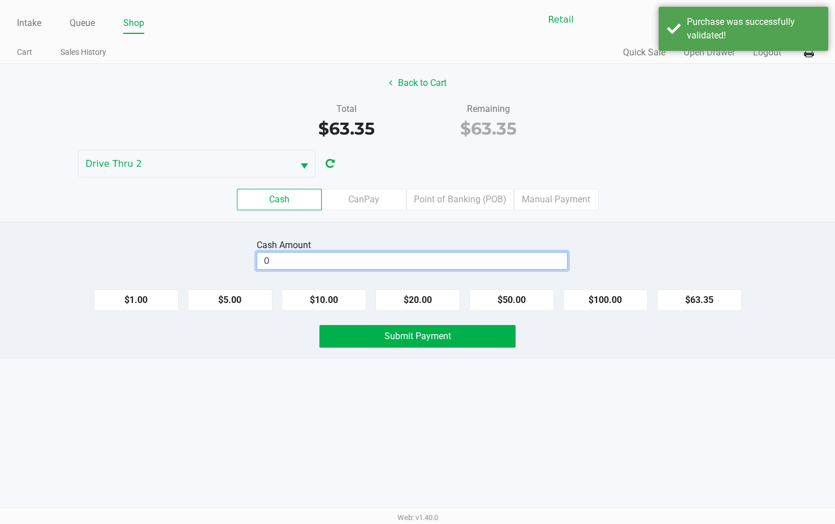
click at [455, 259] on input "0" at bounding box center [412, 261] width 310 height 16
type input "$64.00"
click at [449, 336] on span "Submit Payment" at bounding box center [417, 336] width 67 height 11
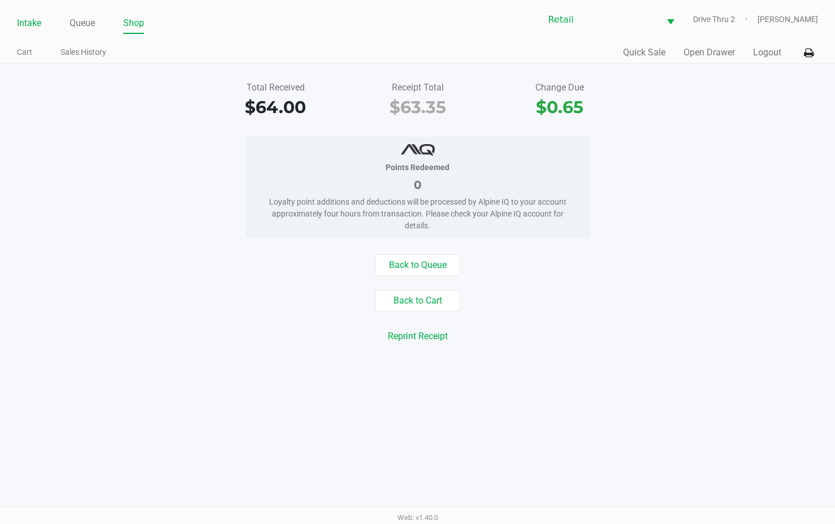
click at [30, 23] on link "Intake" at bounding box center [29, 23] width 24 height 16
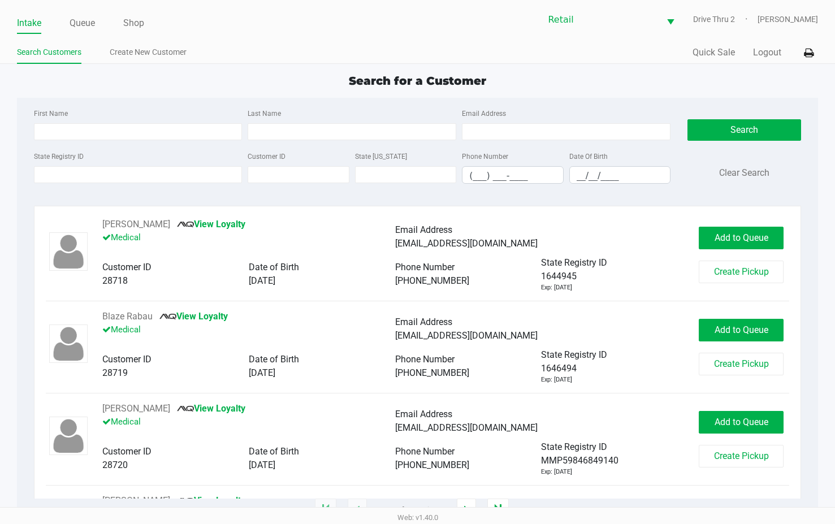
drag, startPoint x: 296, startPoint y: 116, endPoint x: 299, endPoint y: 123, distance: 7.1
click at [299, 120] on div "Last Name" at bounding box center [352, 123] width 214 height 34
click at [299, 129] on input "Last Name" at bounding box center [352, 131] width 209 height 17
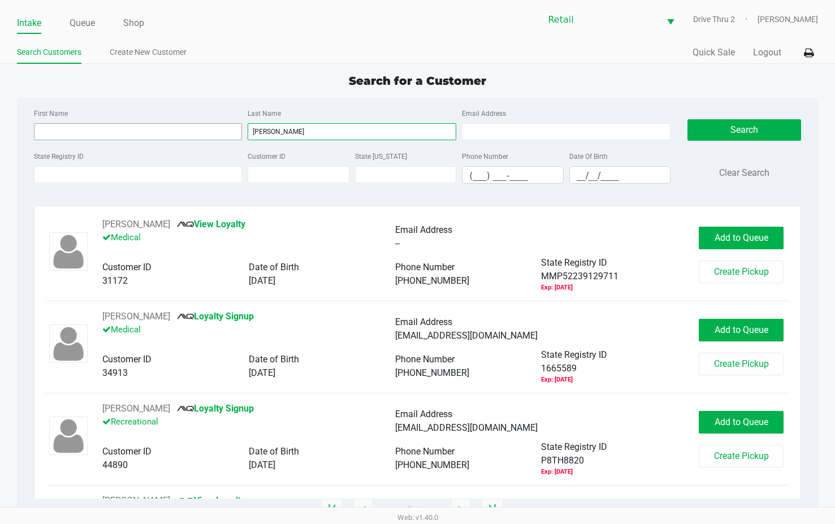
type input "[PERSON_NAME]"
click at [197, 125] on input "First Name" at bounding box center [138, 131] width 209 height 17
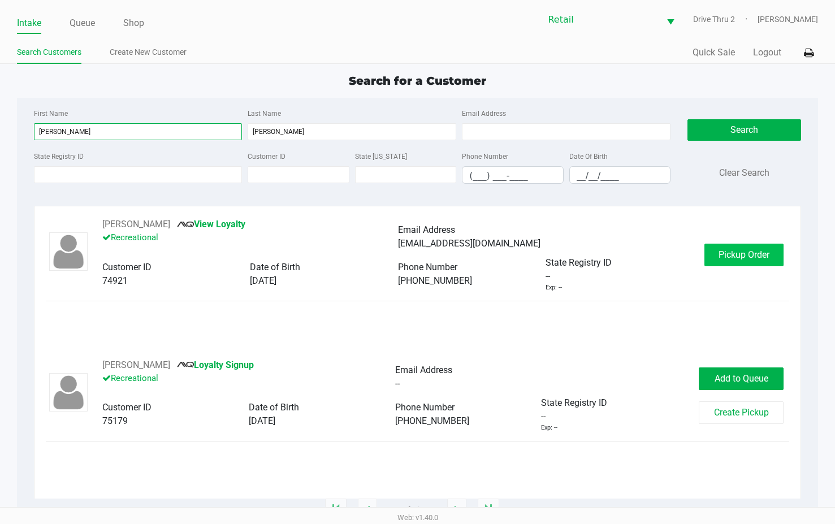
type input "[PERSON_NAME]"
click at [729, 258] on span "Pickup Order" at bounding box center [743, 254] width 51 height 11
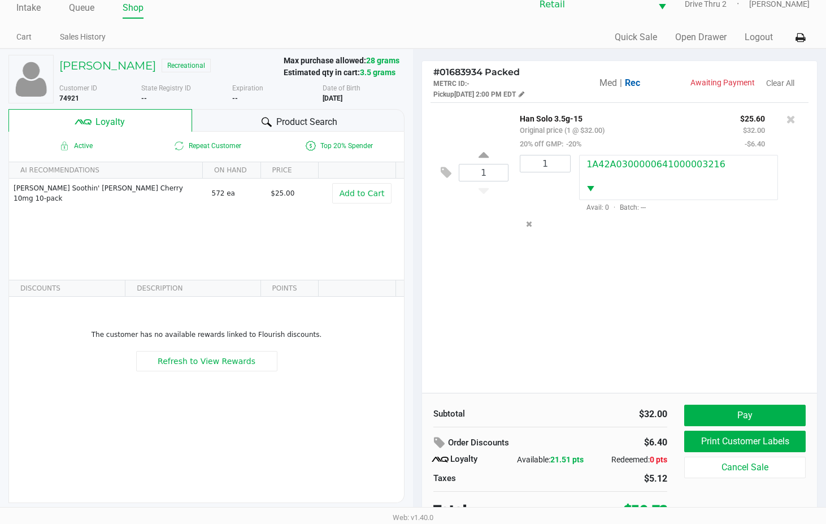
scroll to position [22, 0]
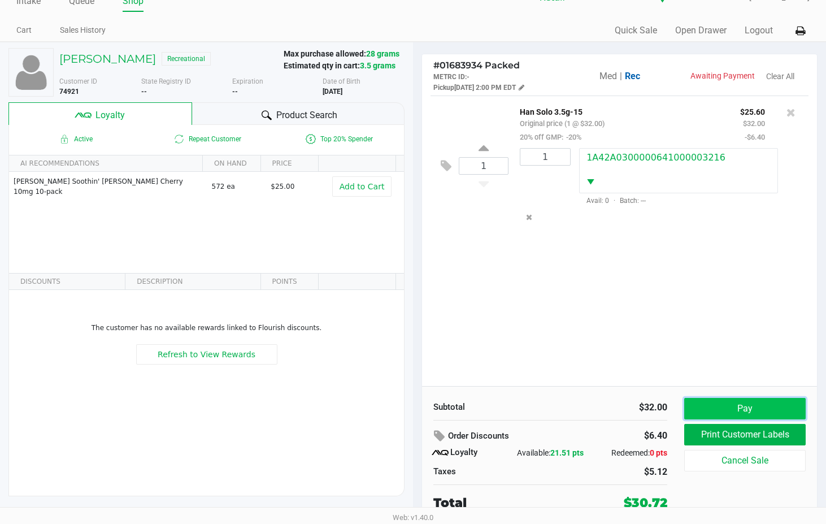
click at [739, 405] on button "Pay" at bounding box center [744, 408] width 121 height 21
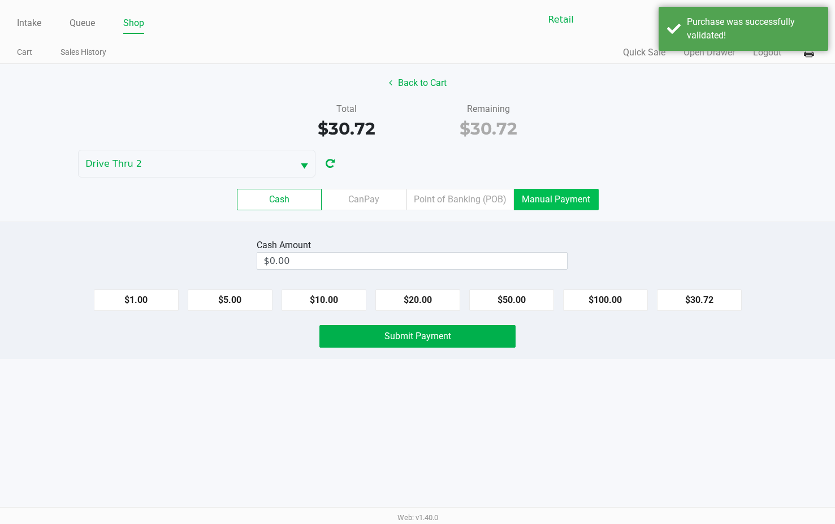
click at [552, 207] on label "Manual Payment" at bounding box center [556, 199] width 85 height 21
click at [0, 0] on 8 "Manual Payment" at bounding box center [0, 0] width 0 height 0
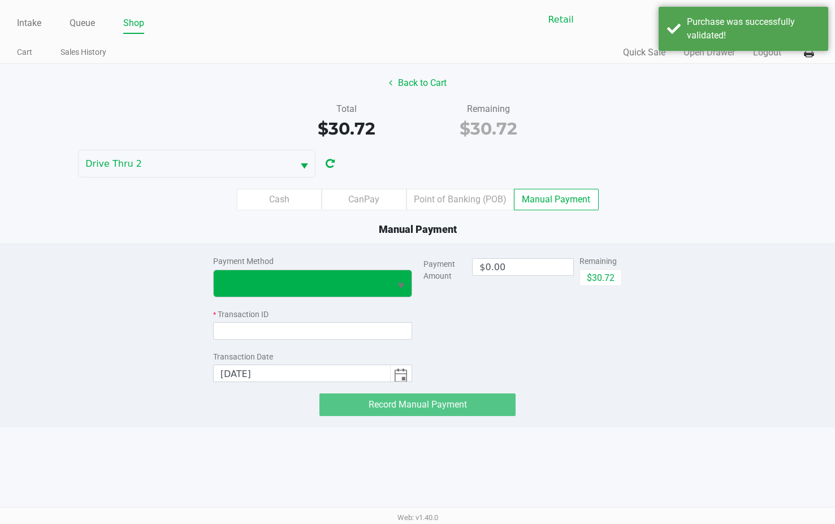
drag, startPoint x: 395, startPoint y: 280, endPoint x: 317, endPoint y: 291, distance: 78.7
click at [394, 280] on span "Select" at bounding box center [401, 286] width 14 height 14
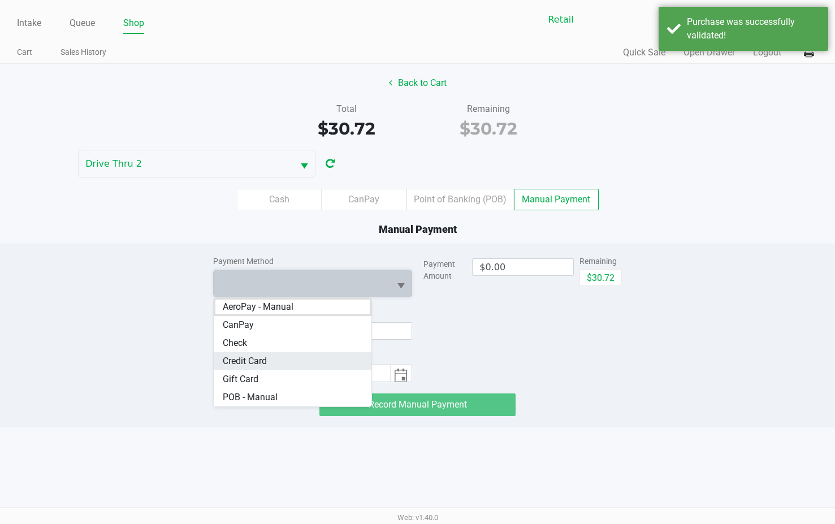
click at [263, 355] on span "Credit Card" at bounding box center [245, 361] width 44 height 14
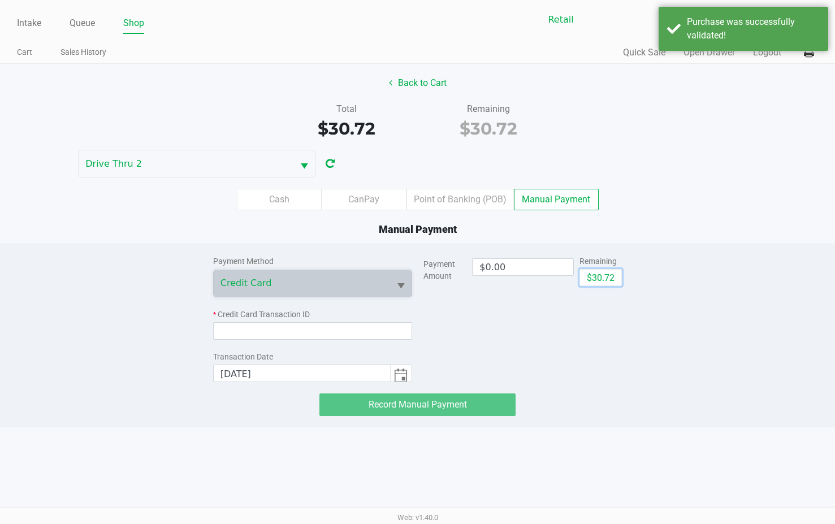
drag, startPoint x: 594, startPoint y: 285, endPoint x: 577, endPoint y: 289, distance: 17.4
click at [594, 284] on button "$30.72" at bounding box center [600, 277] width 42 height 17
type input "$30.72"
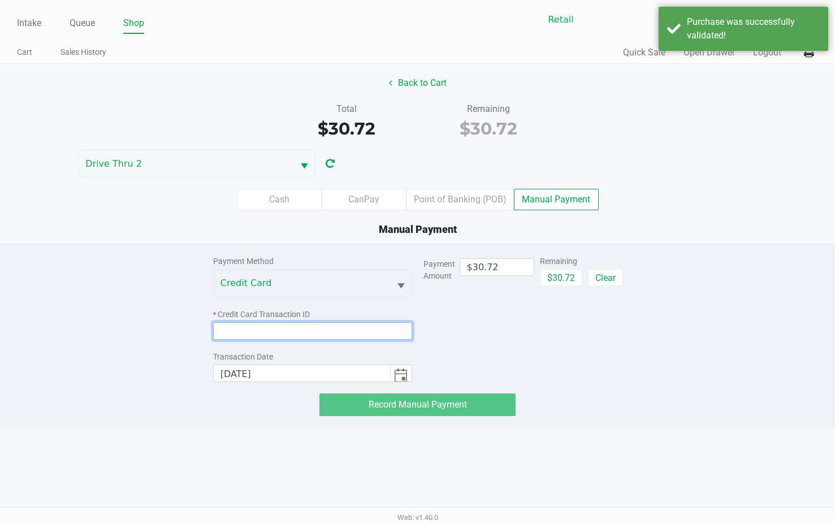
click at [319, 331] on input at bounding box center [312, 331] width 199 height 18
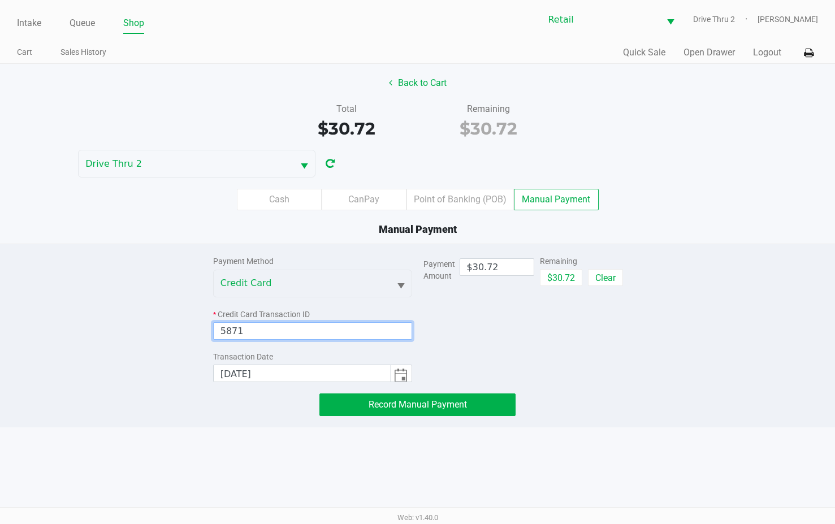
type input "5871"
click at [355, 389] on div "Payment Method Credit Card * Credit Card Transaction ID 5871 Transaction Date […" at bounding box center [418, 330] width 426 height 172
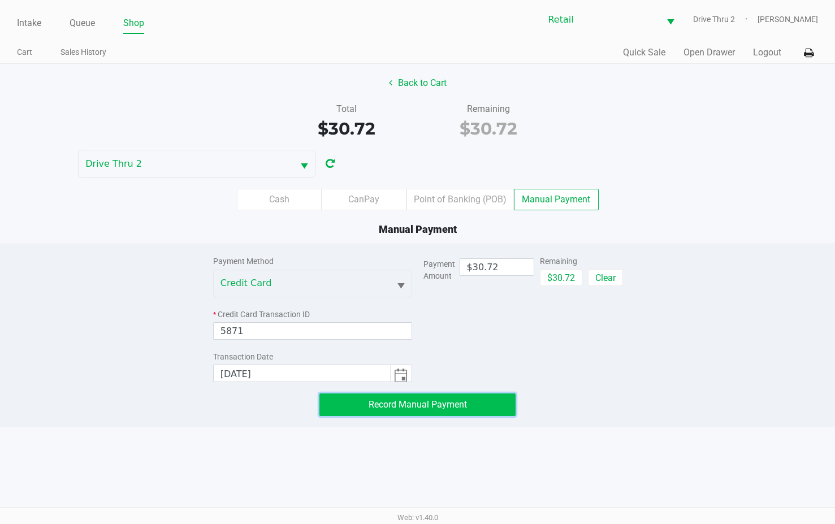
click at [348, 405] on button "Record Manual Payment" at bounding box center [417, 404] width 196 height 23
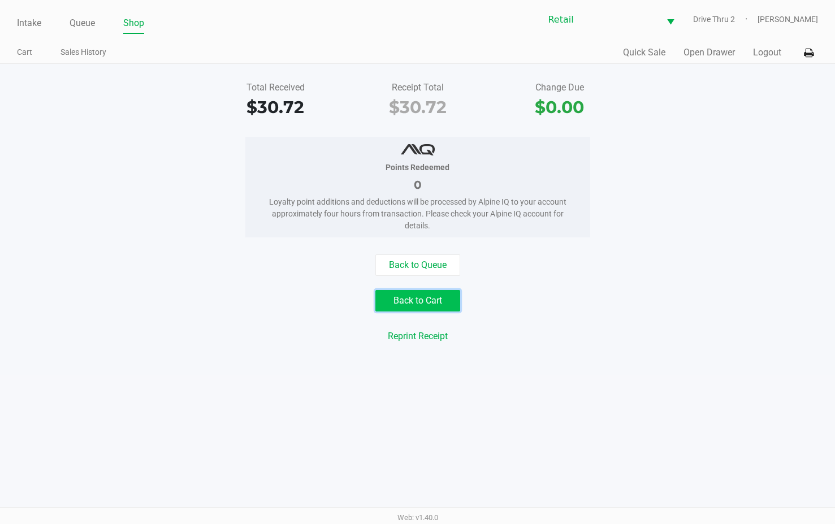
click at [418, 297] on button "Back to Cart" at bounding box center [417, 300] width 85 height 21
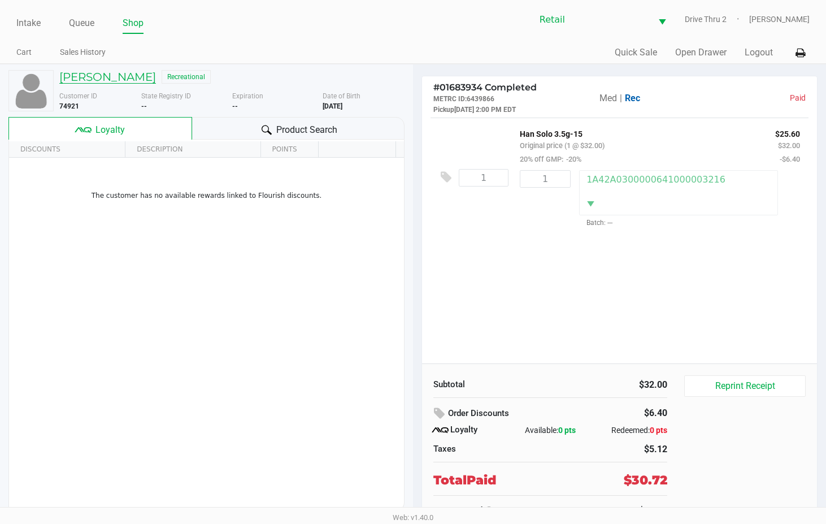
click at [114, 77] on h5 "[PERSON_NAME]" at bounding box center [107, 77] width 97 height 14
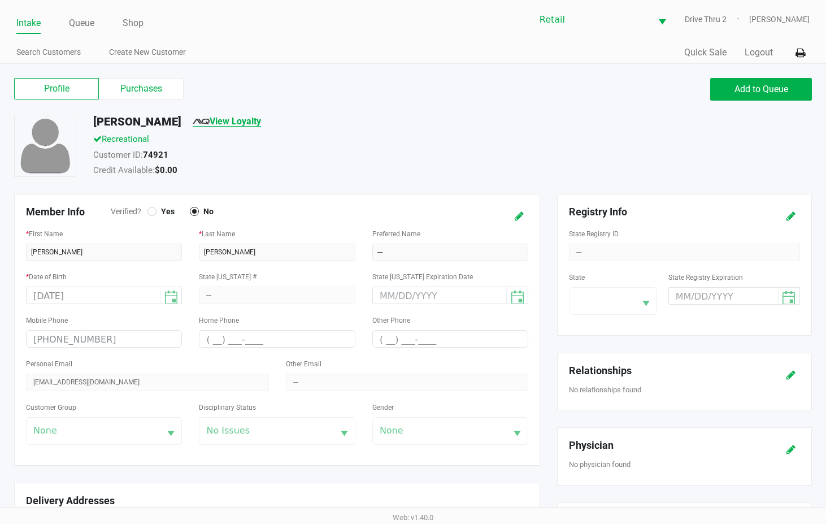
click at [223, 124] on link "View Loyalty" at bounding box center [227, 121] width 68 height 11
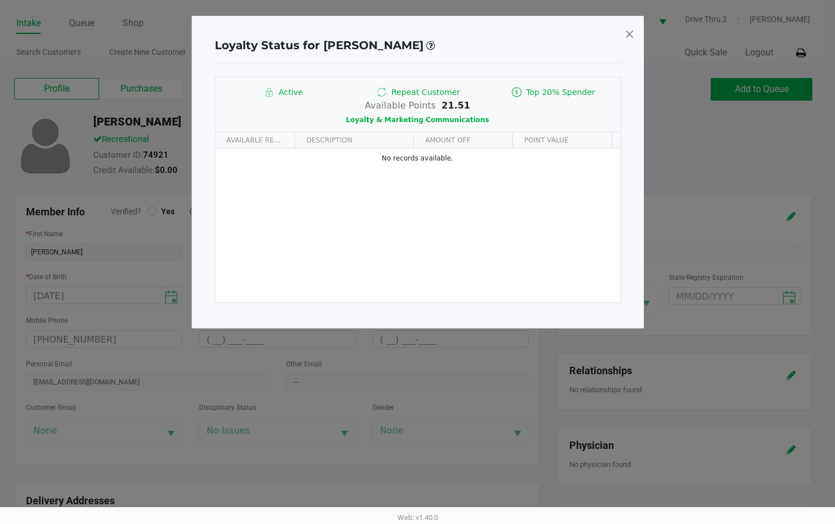
click at [626, 31] on span at bounding box center [629, 34] width 10 height 18
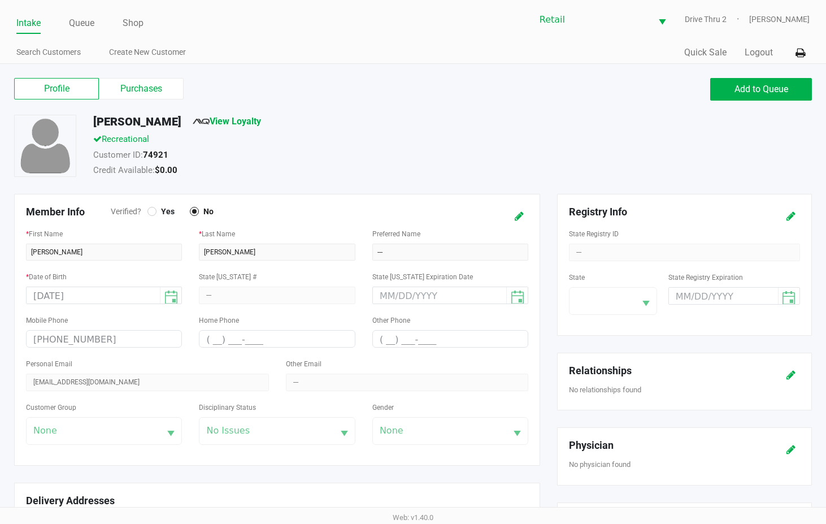
click at [636, 154] on div "Flag to [GEOGRAPHIC_DATA]" at bounding box center [697, 147] width 245 height 65
click at [231, 122] on link "View Loyalty" at bounding box center [227, 121] width 68 height 11
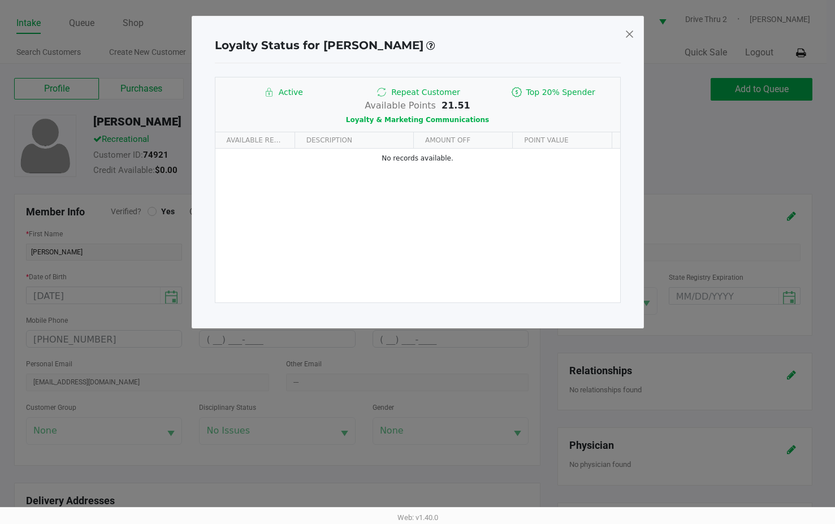
click at [634, 34] on span at bounding box center [629, 34] width 10 height 18
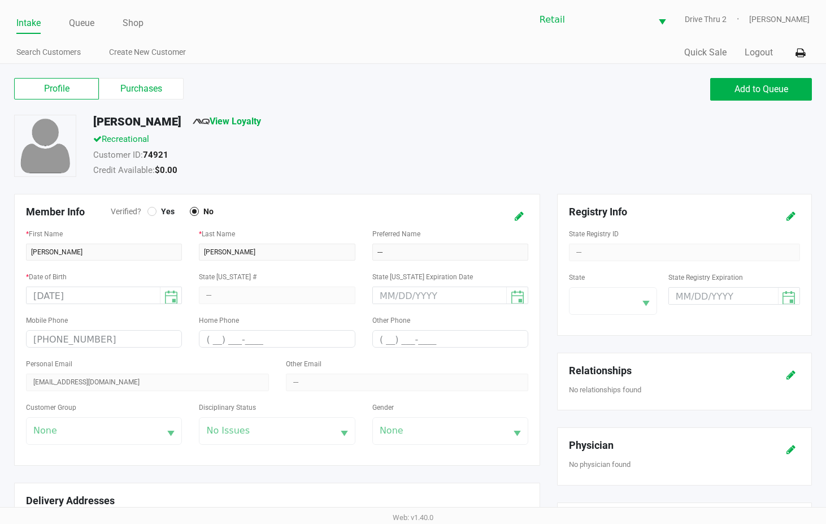
click at [608, 68] on div "Profile Purchases Add to Queue [PERSON_NAME] View Loyalty Recreational Customer…" at bounding box center [413, 496] width 826 height 865
click at [23, 21] on link "Intake" at bounding box center [28, 23] width 24 height 16
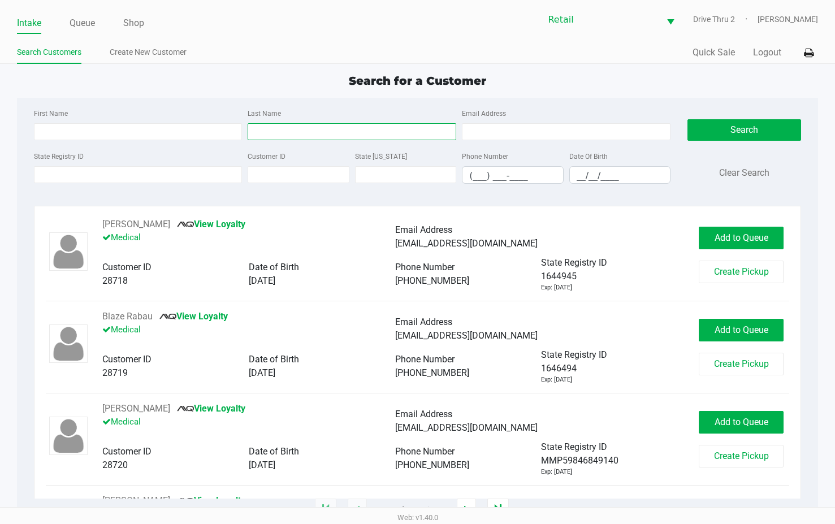
click at [325, 137] on input "Last Name" at bounding box center [352, 131] width 209 height 17
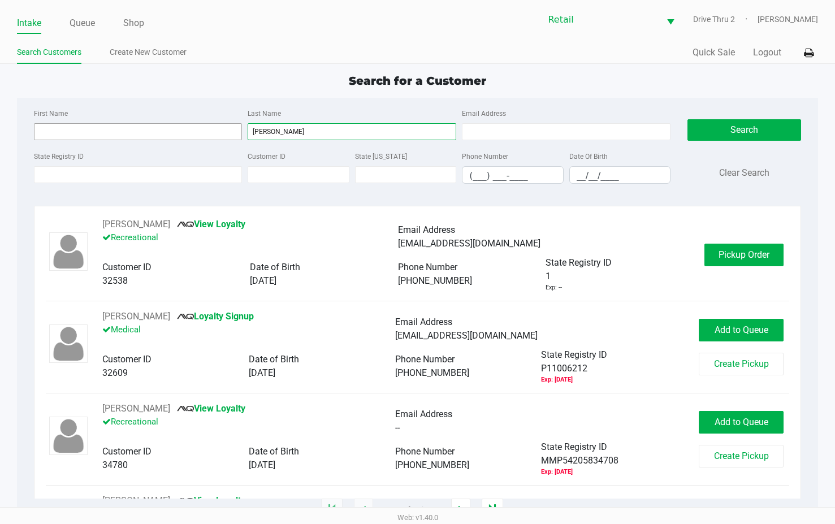
type input "[PERSON_NAME]"
click at [227, 132] on input "First Name" at bounding box center [138, 131] width 209 height 17
click at [732, 249] on span "Pickup Order" at bounding box center [743, 254] width 51 height 11
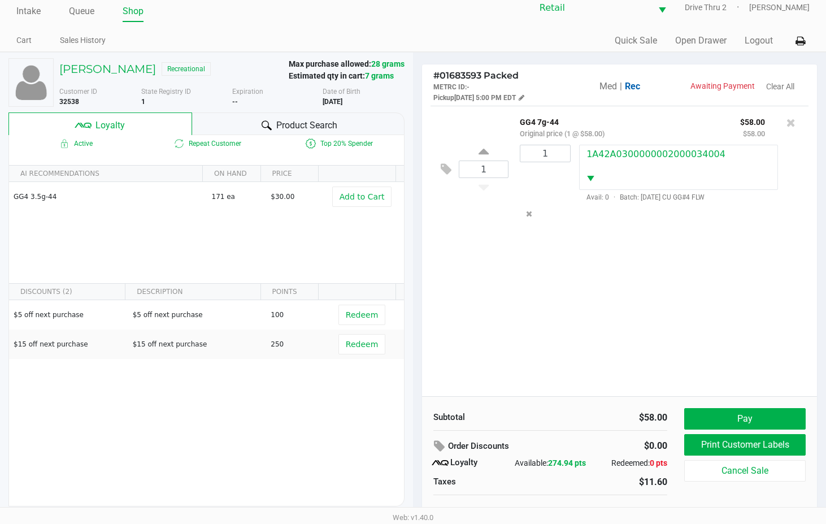
scroll to position [22, 0]
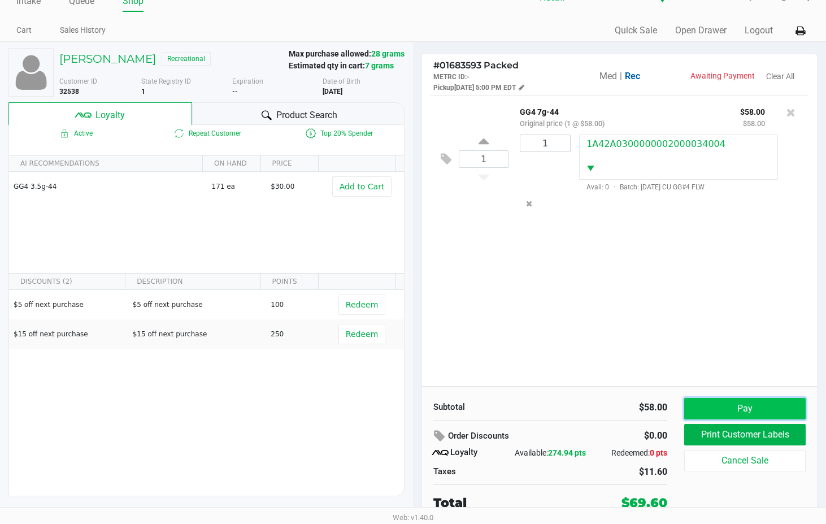
click at [719, 403] on button "Pay" at bounding box center [744, 408] width 121 height 21
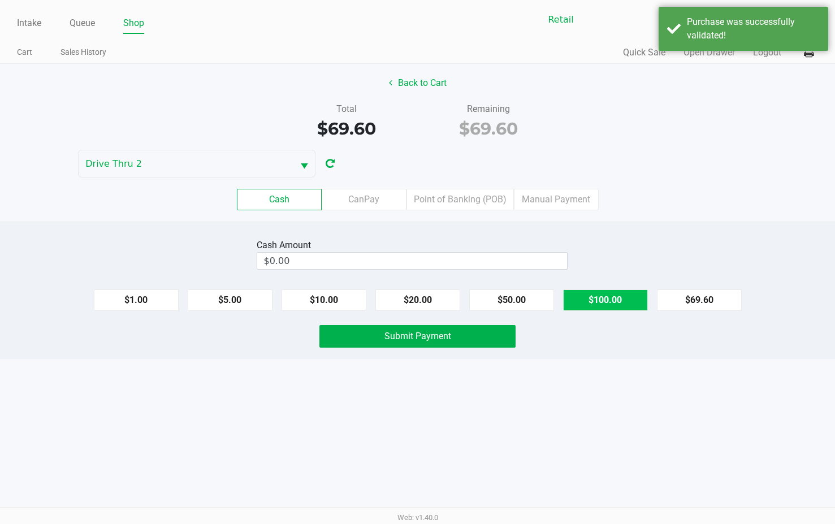
click at [613, 293] on button "$100.00" at bounding box center [605, 299] width 85 height 21
type input "$100.00"
click at [493, 336] on button "Submit Payment" at bounding box center [417, 336] width 196 height 23
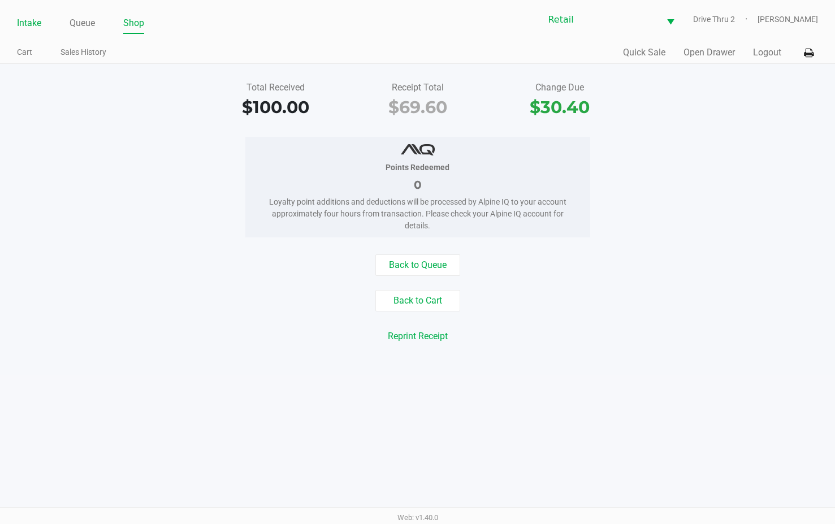
click at [29, 16] on link "Intake" at bounding box center [29, 23] width 24 height 16
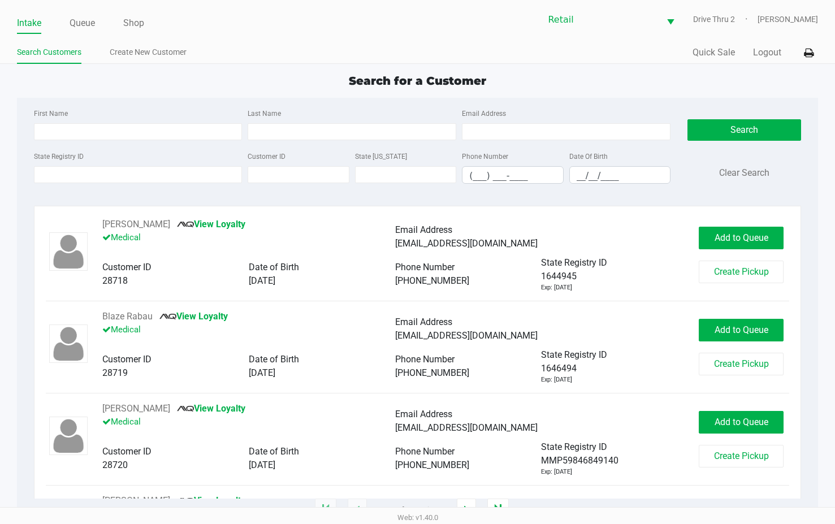
click at [306, 152] on div "Customer ID" at bounding box center [298, 166] width 107 height 34
click at [311, 130] on input "Last Name" at bounding box center [352, 131] width 209 height 17
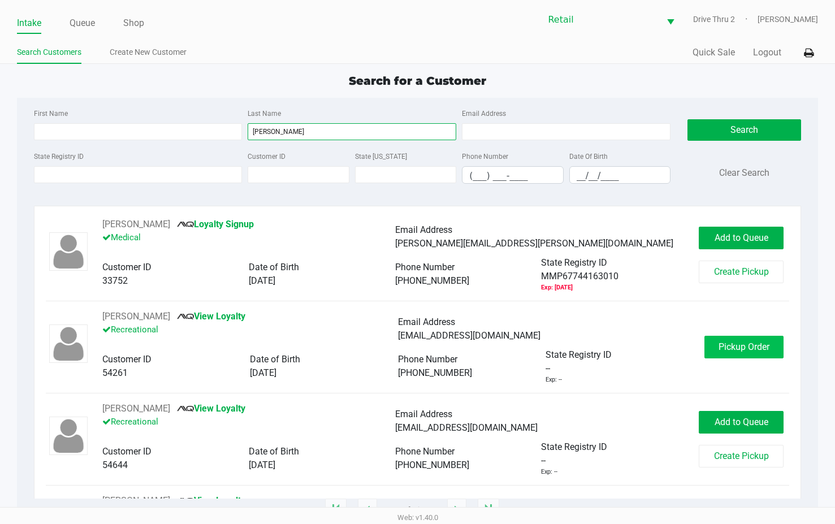
type input "[PERSON_NAME]"
click at [752, 348] on span "Pickup Order" at bounding box center [743, 346] width 51 height 11
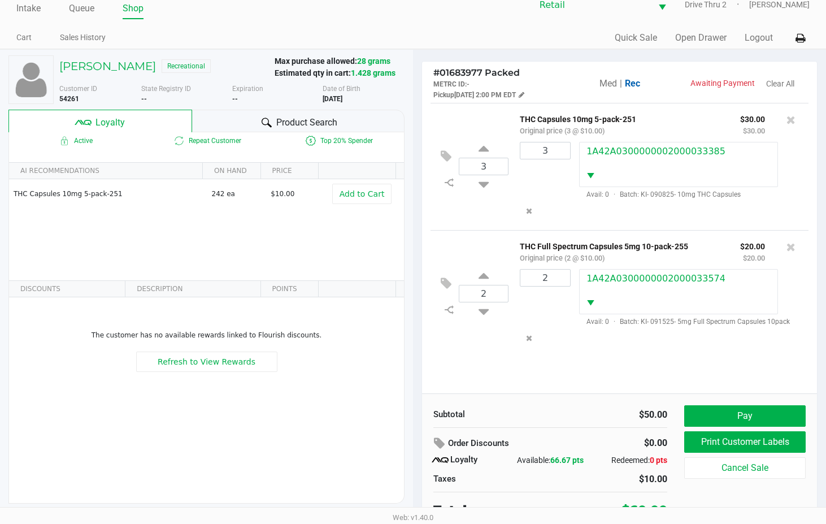
scroll to position [22, 0]
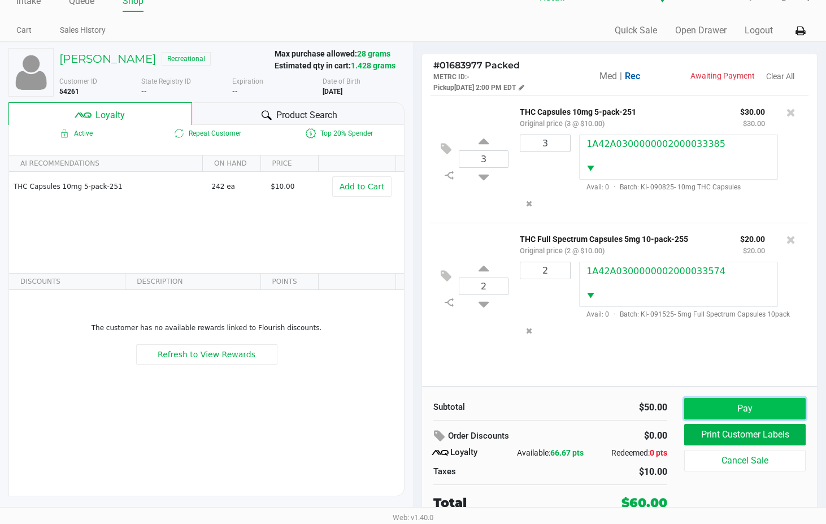
click at [724, 406] on button "Pay" at bounding box center [744, 408] width 121 height 21
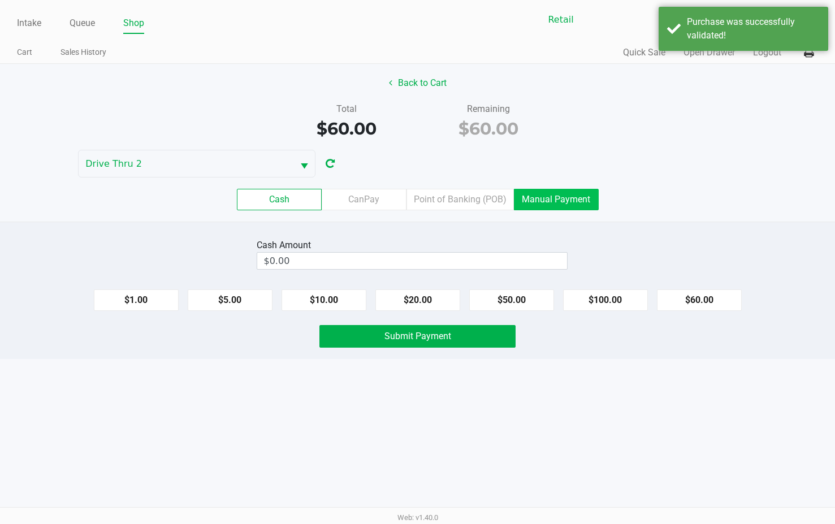
click at [551, 202] on label "Manual Payment" at bounding box center [556, 199] width 85 height 21
click at [0, 0] on 8 "Manual Payment" at bounding box center [0, 0] width 0 height 0
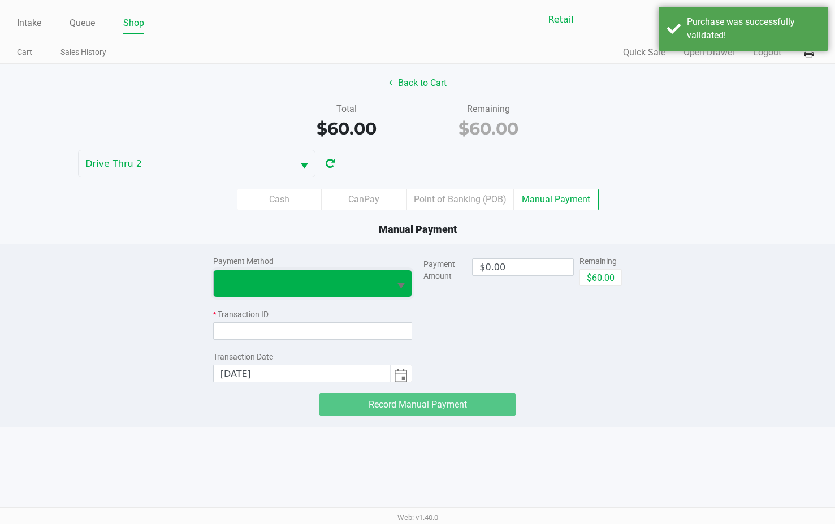
click at [363, 289] on span at bounding box center [301, 283] width 163 height 14
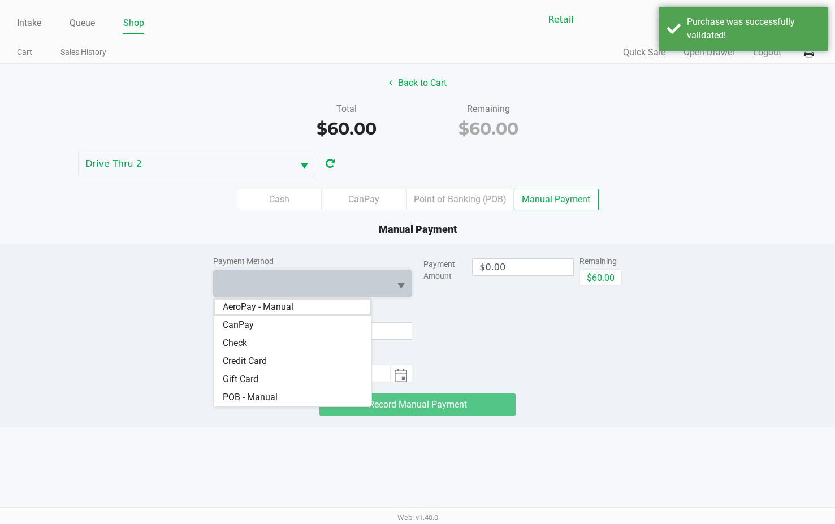
click at [292, 355] on Card "Credit Card" at bounding box center [293, 361] width 158 height 18
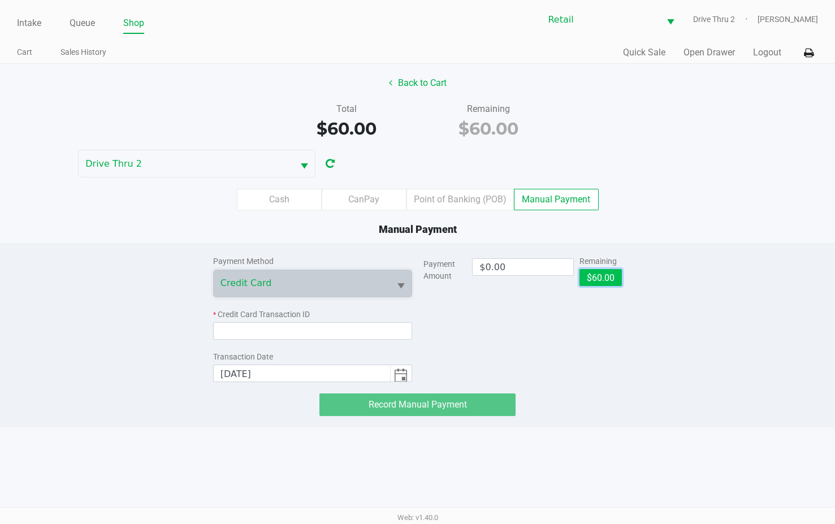
click at [610, 274] on button "$60.00" at bounding box center [600, 277] width 42 height 17
type input "$60.00"
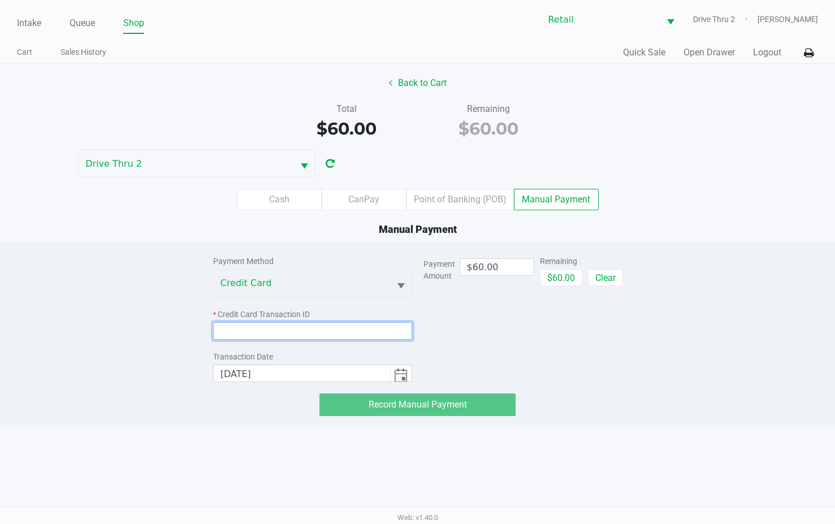
click at [271, 335] on input at bounding box center [312, 331] width 199 height 18
click at [352, 333] on input at bounding box center [312, 331] width 199 height 18
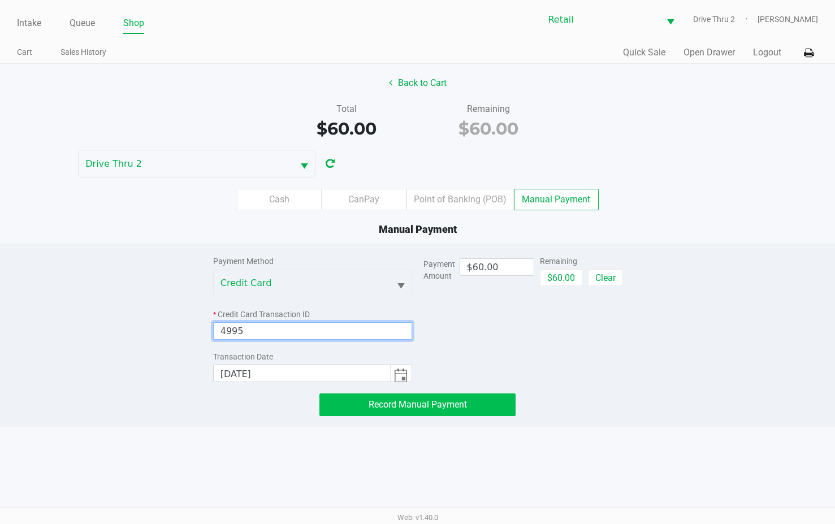
type input "4995"
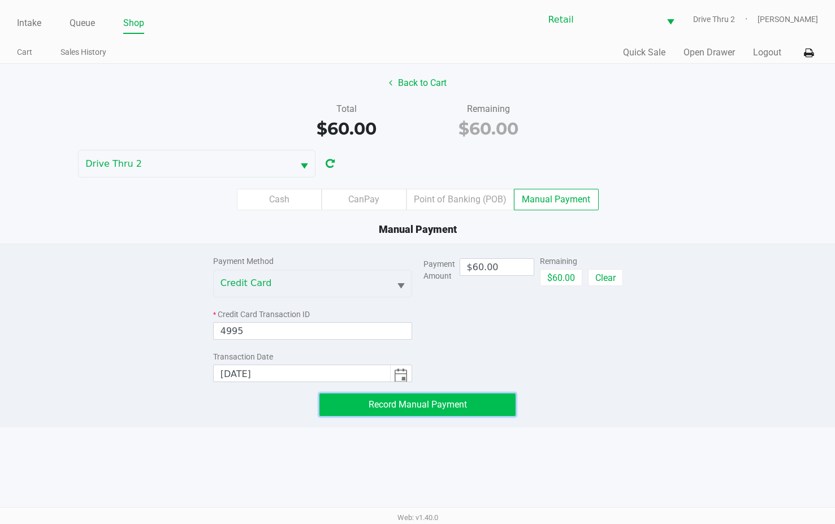
click at [364, 410] on button "Record Manual Payment" at bounding box center [417, 404] width 196 height 23
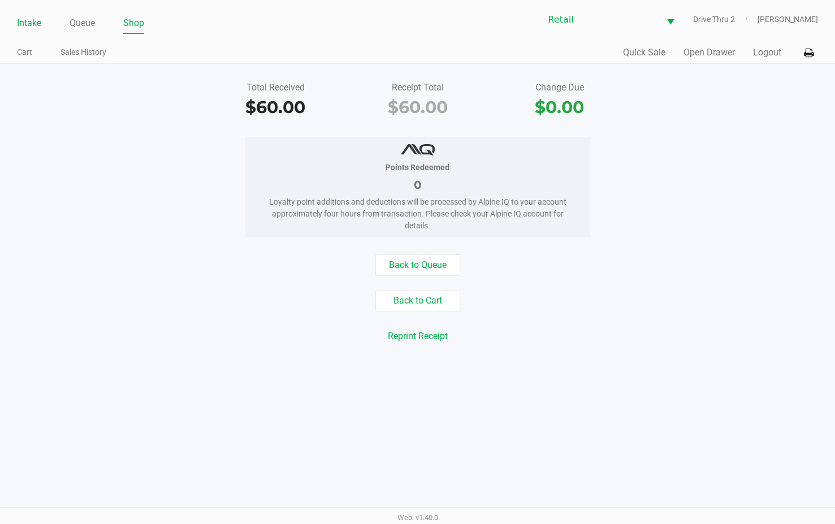
click at [25, 20] on link "Intake" at bounding box center [29, 23] width 24 height 16
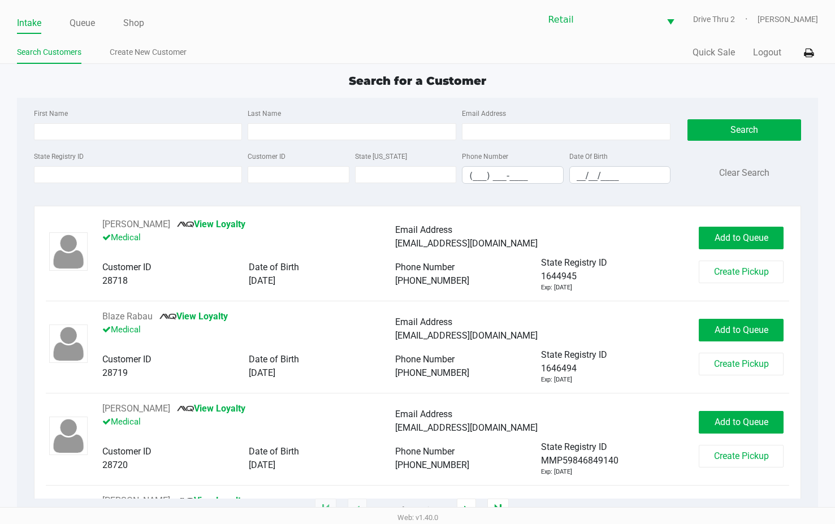
click at [295, 123] on div "Last Name" at bounding box center [352, 123] width 214 height 34
click at [301, 134] on input "Last Name" at bounding box center [352, 131] width 209 height 17
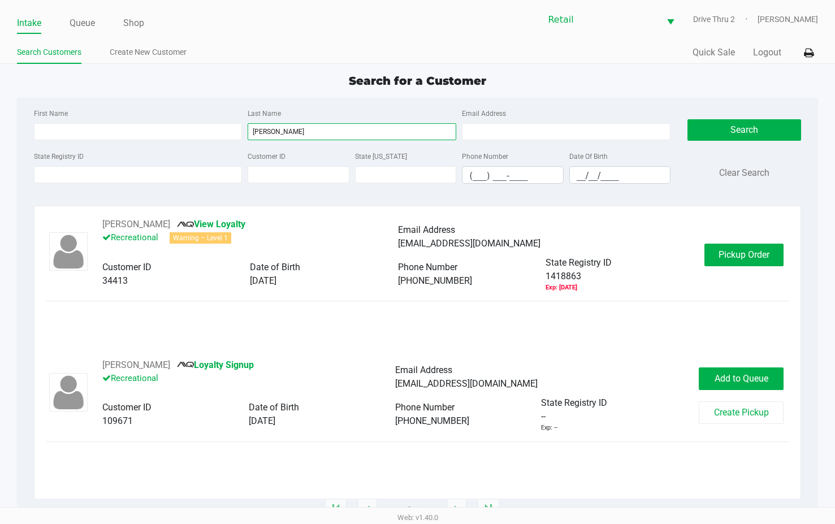
type input "[PERSON_NAME]"
click at [764, 269] on div "[PERSON_NAME] View Loyalty Recreational Warning – Level 1 Email Address [EMAIL_…" at bounding box center [418, 255] width 744 height 75
click at [760, 251] on span "Pickup Order" at bounding box center [743, 254] width 51 height 11
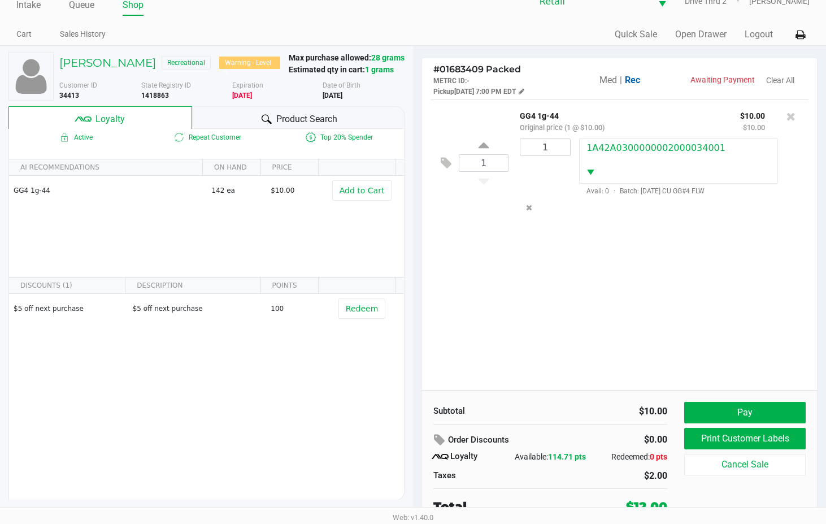
scroll to position [22, 0]
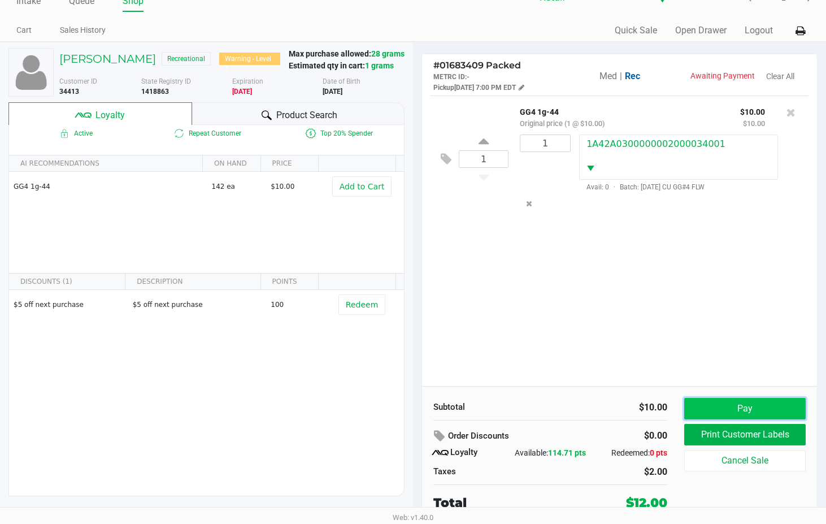
click at [708, 401] on button "Pay" at bounding box center [744, 408] width 121 height 21
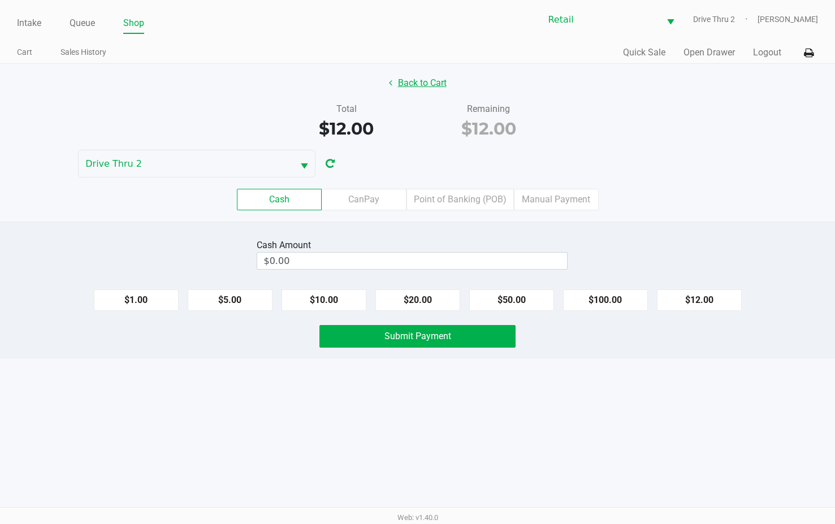
click at [419, 85] on button "Back to Cart" at bounding box center [417, 82] width 72 height 21
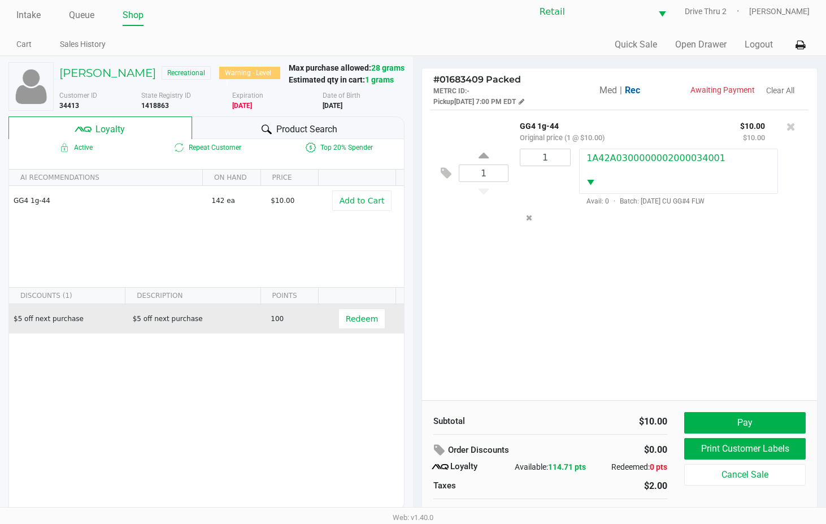
scroll to position [22, 0]
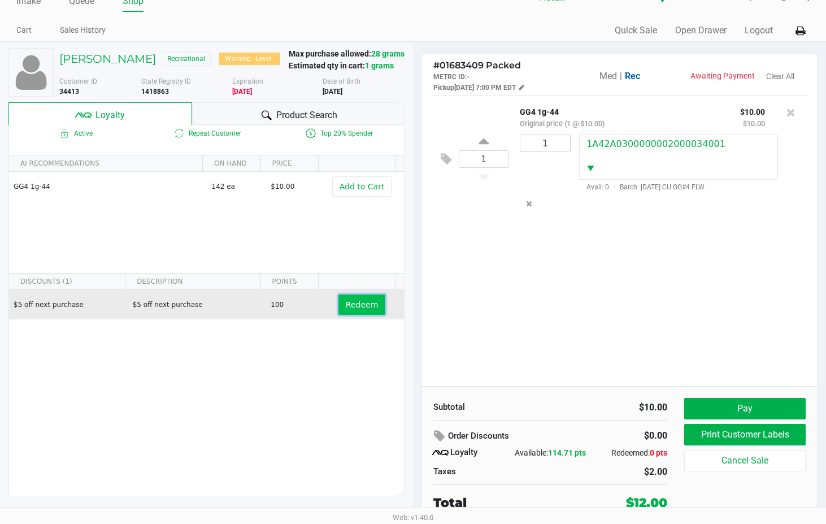
click at [358, 303] on span "Redeem" at bounding box center [362, 304] width 32 height 9
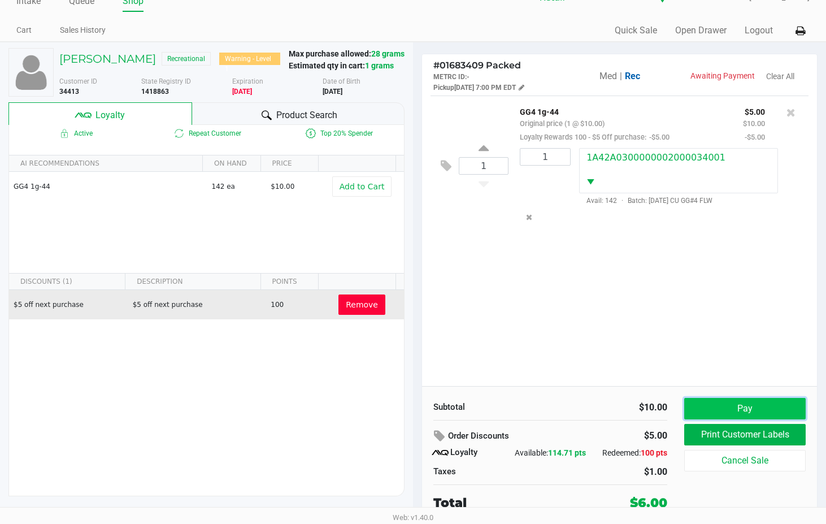
click at [740, 411] on button "Pay" at bounding box center [744, 408] width 121 height 21
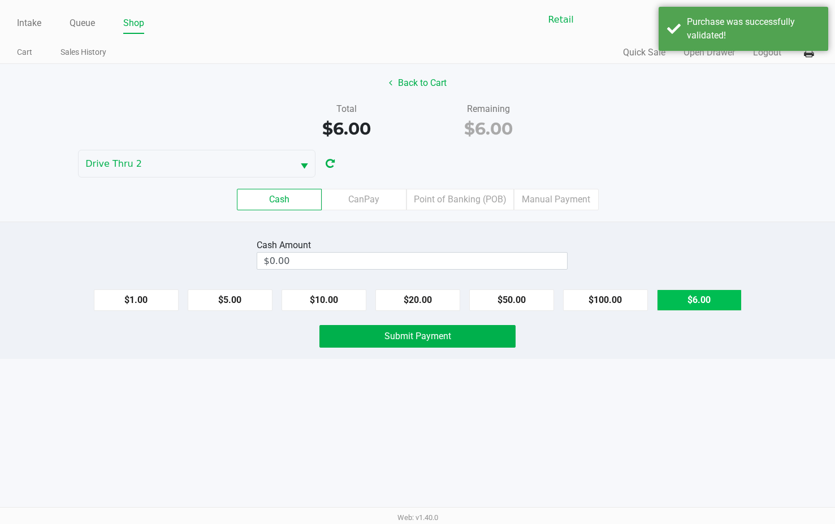
click at [697, 299] on button "$6.00" at bounding box center [699, 299] width 85 height 21
type input "$6.00"
click at [500, 334] on button "Submit Payment" at bounding box center [417, 336] width 196 height 23
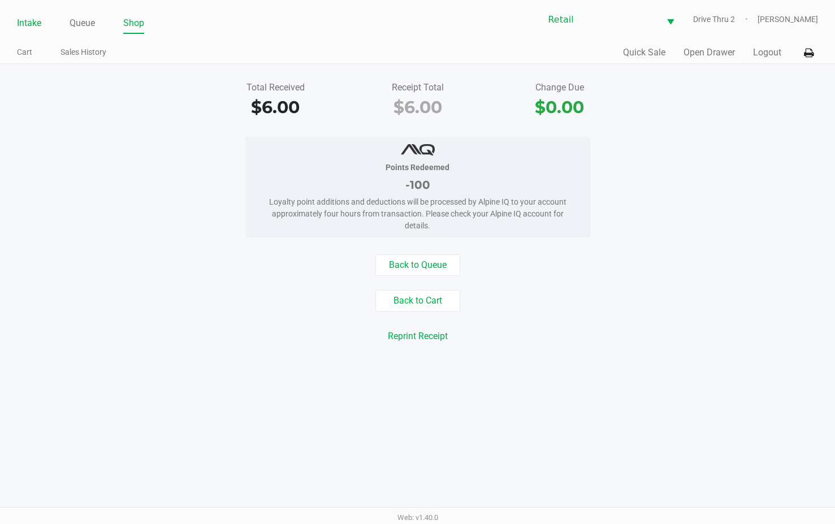
click at [31, 23] on link "Intake" at bounding box center [29, 23] width 24 height 16
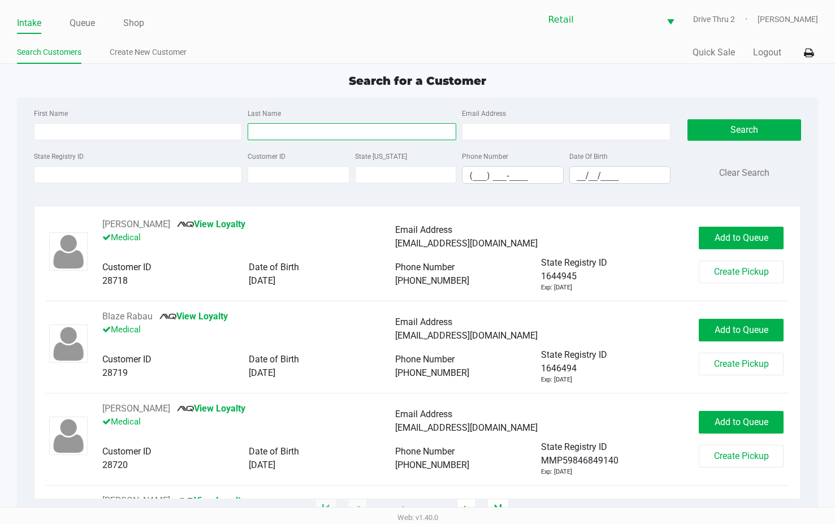
click at [370, 134] on input "Last Name" at bounding box center [352, 131] width 209 height 17
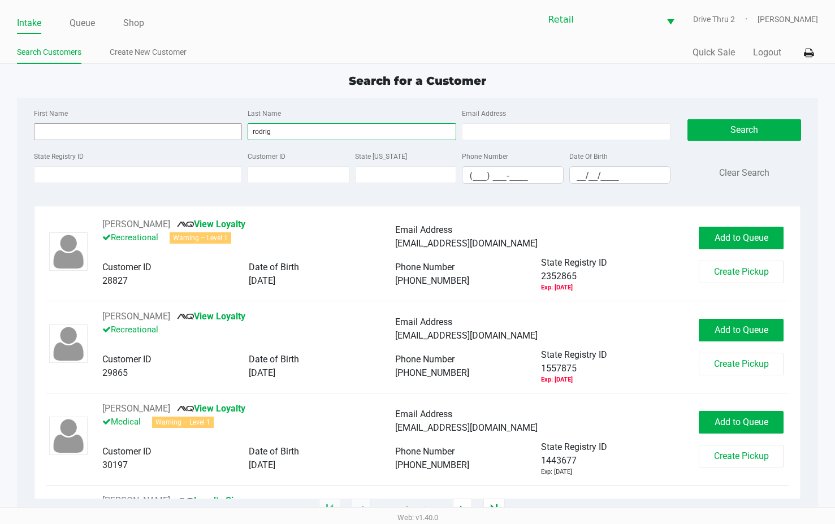
type input "rodrig"
click at [158, 125] on input "First Name" at bounding box center [138, 131] width 209 height 17
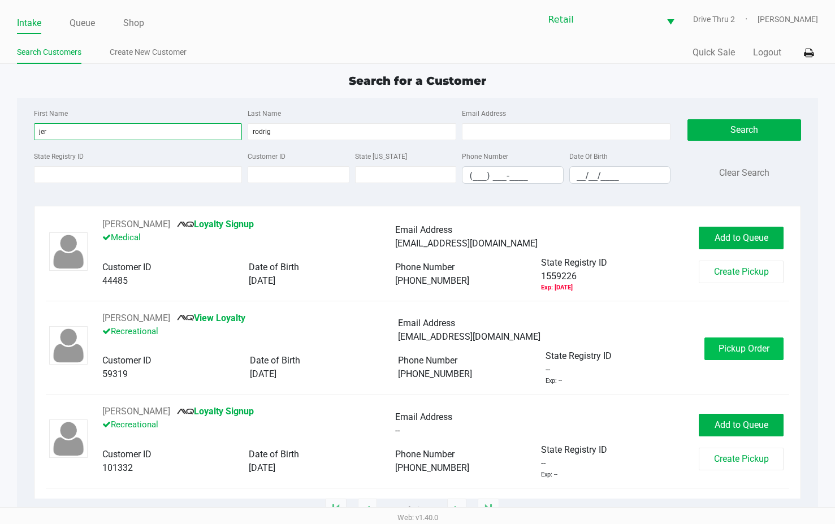
type input "jer"
click at [772, 342] on button "Pickup Order" at bounding box center [743, 348] width 79 height 23
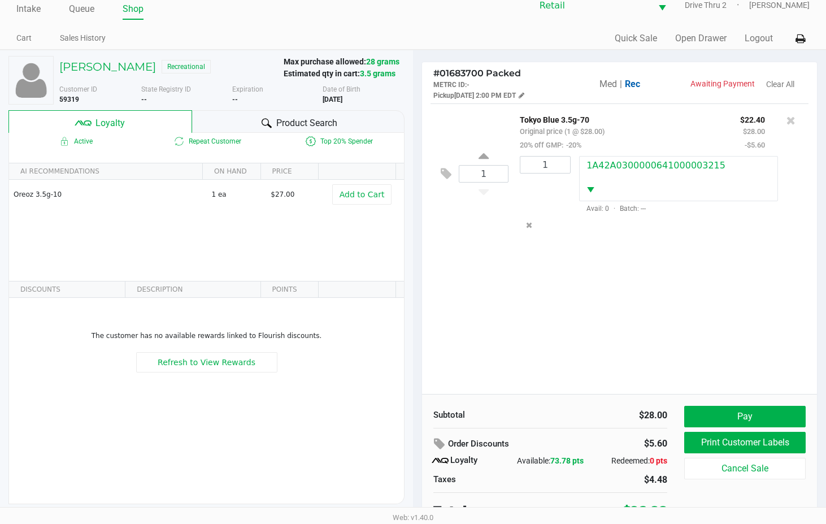
scroll to position [22, 0]
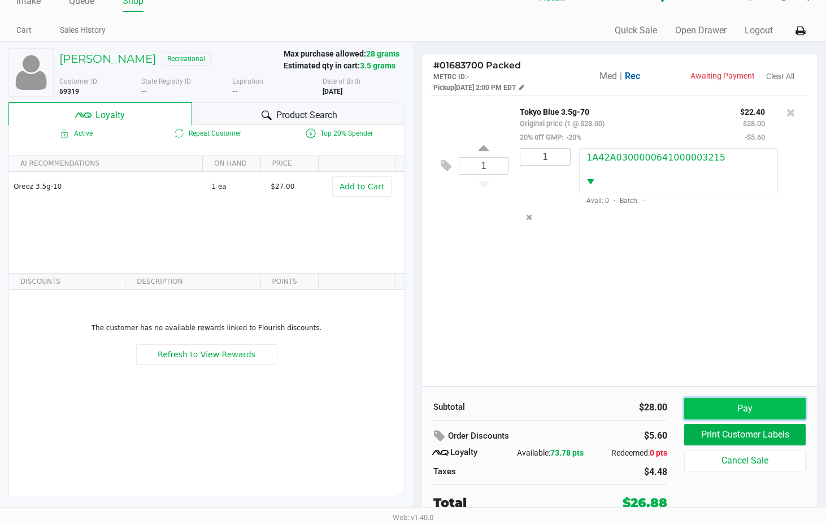
click at [723, 413] on button "Pay" at bounding box center [744, 408] width 121 height 21
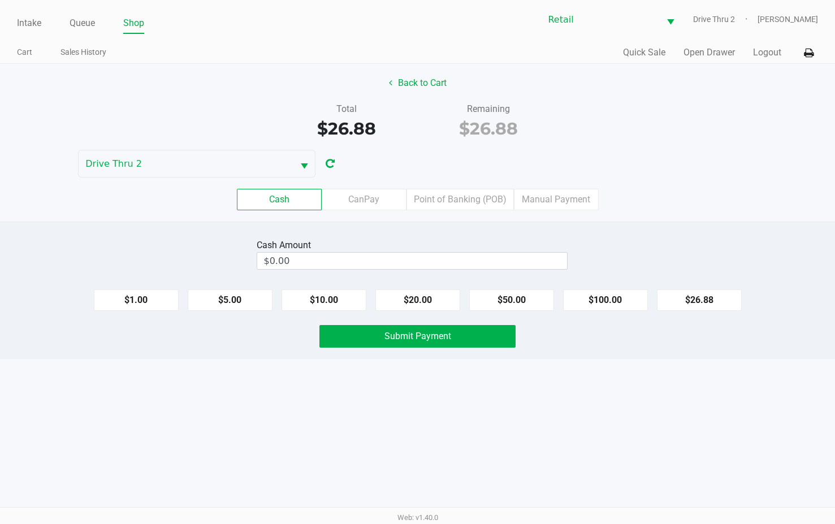
click at [529, 199] on label "Manual Payment" at bounding box center [556, 199] width 85 height 21
click at [0, 0] on 8 "Manual Payment" at bounding box center [0, 0] width 0 height 0
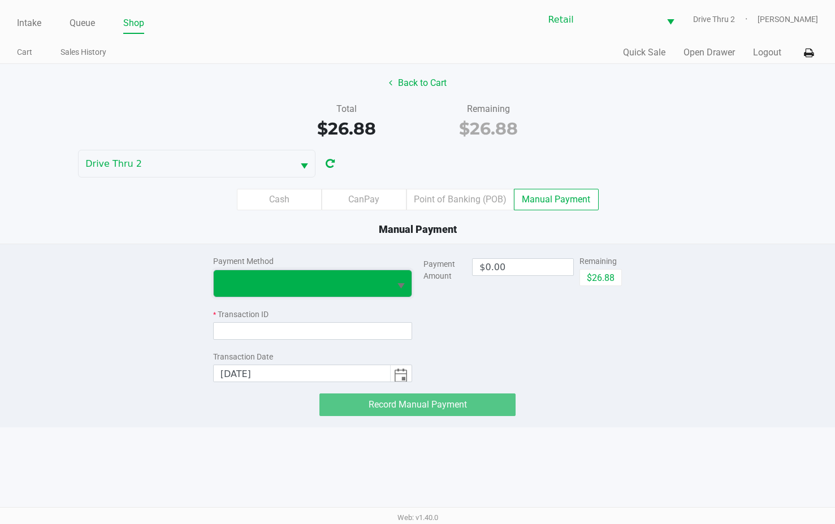
drag, startPoint x: 355, startPoint y: 276, endPoint x: 335, endPoint y: 292, distance: 25.4
click at [355, 278] on span at bounding box center [301, 283] width 163 height 14
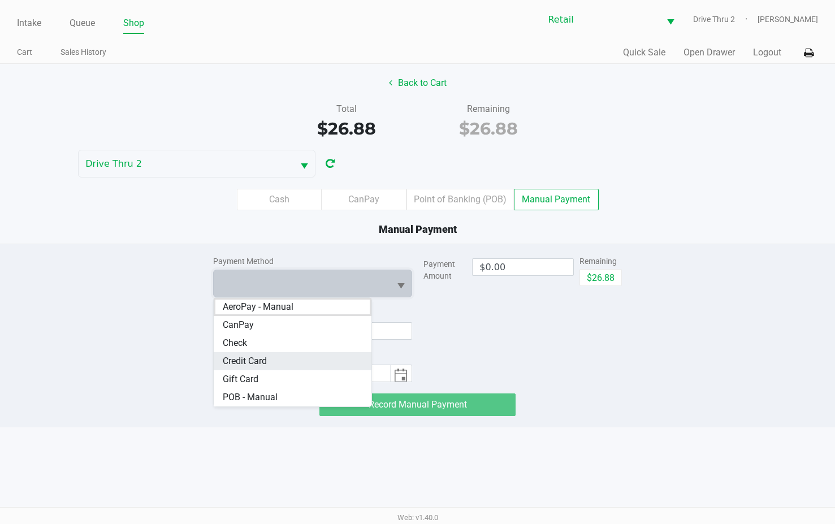
click at [274, 353] on Card "Credit Card" at bounding box center [293, 361] width 158 height 18
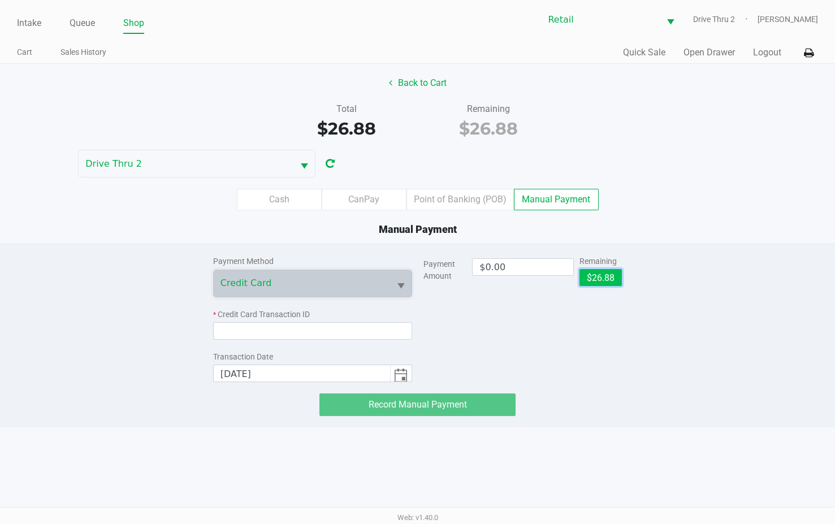
drag, startPoint x: 583, startPoint y: 279, endPoint x: 578, endPoint y: 281, distance: 6.1
click at [583, 280] on button "$26.88" at bounding box center [600, 277] width 42 height 17
type input "$26.88"
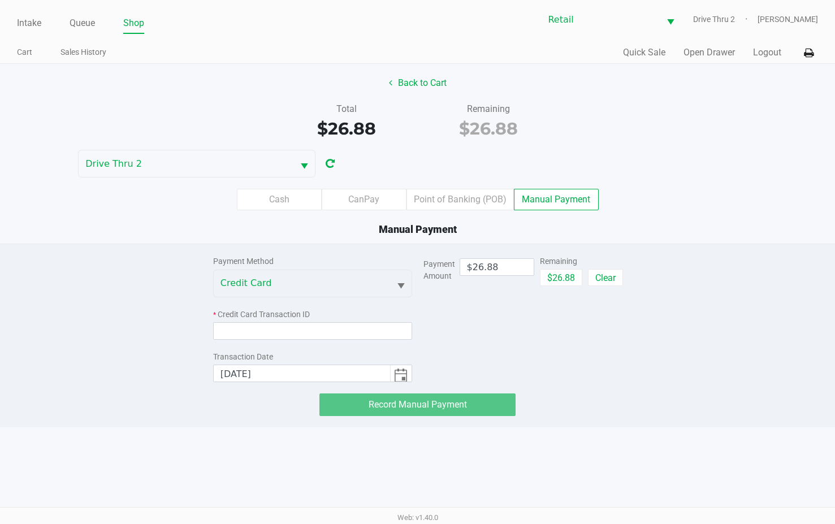
click at [331, 340] on div "Payment Method Credit Card * Credit Card Transaction ID Transaction Date [DATE]" at bounding box center [312, 313] width 199 height 138
click at [331, 332] on input at bounding box center [312, 331] width 199 height 18
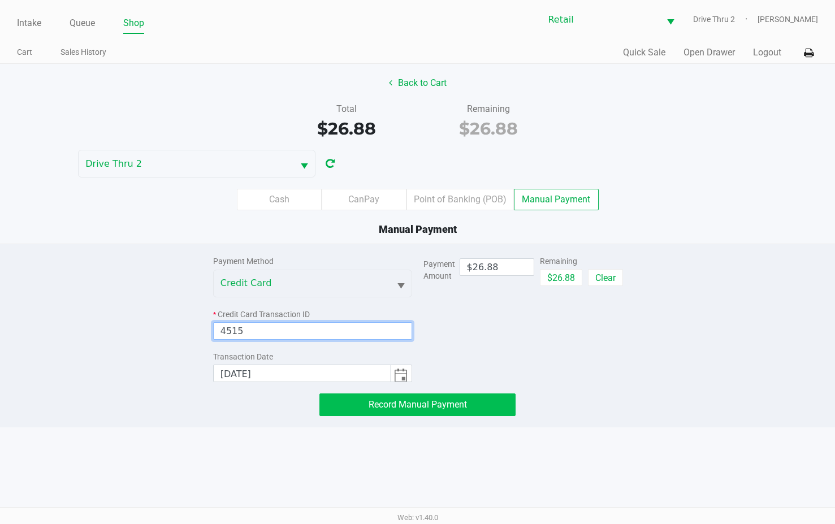
type input "4515"
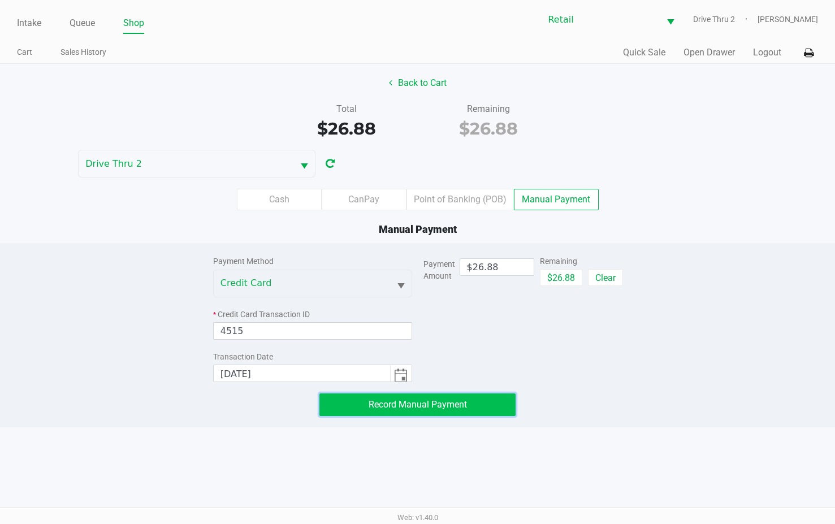
click at [411, 411] on button "Record Manual Payment" at bounding box center [417, 404] width 196 height 23
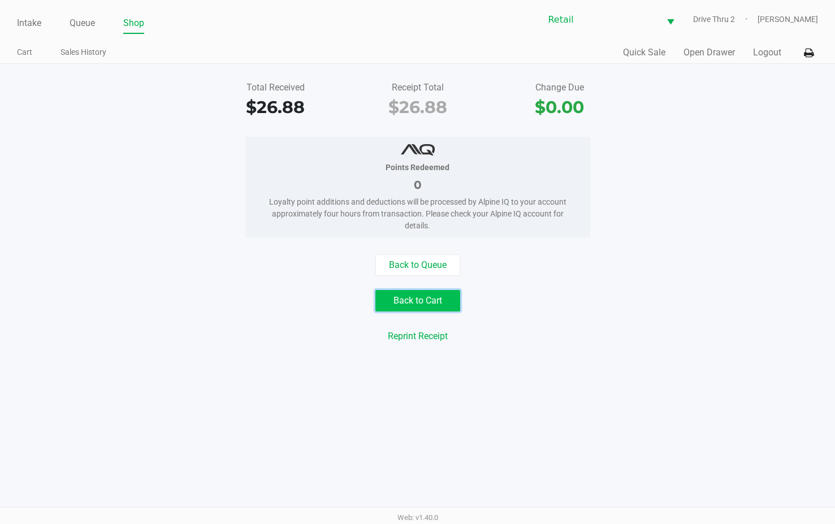
click at [449, 301] on button "Back to Cart" at bounding box center [417, 300] width 85 height 21
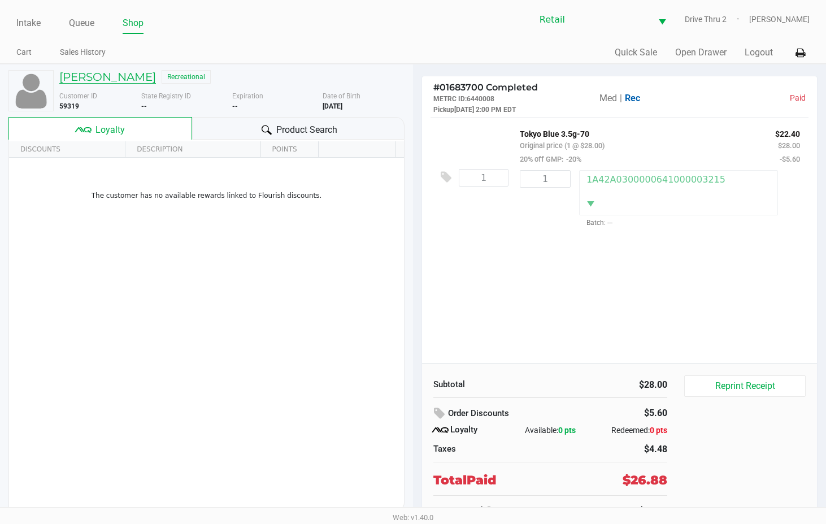
click at [106, 73] on h5 "[PERSON_NAME]" at bounding box center [107, 77] width 97 height 14
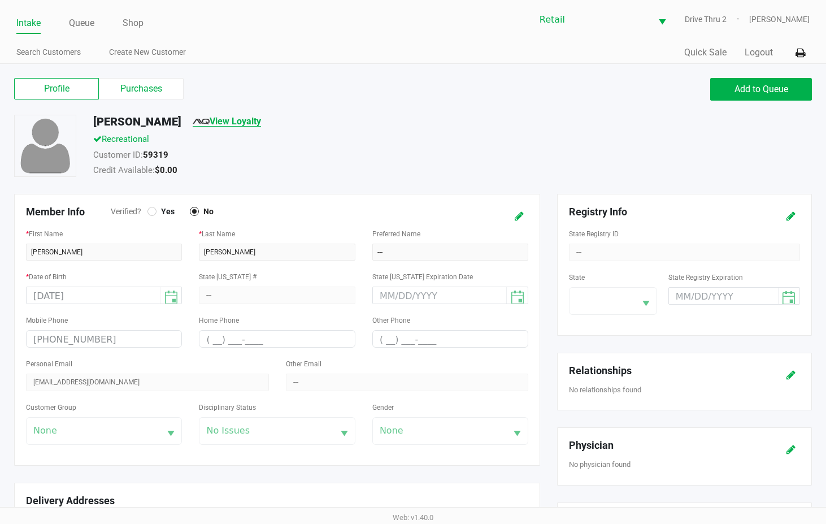
click at [243, 118] on link "View Loyalty" at bounding box center [227, 121] width 68 height 11
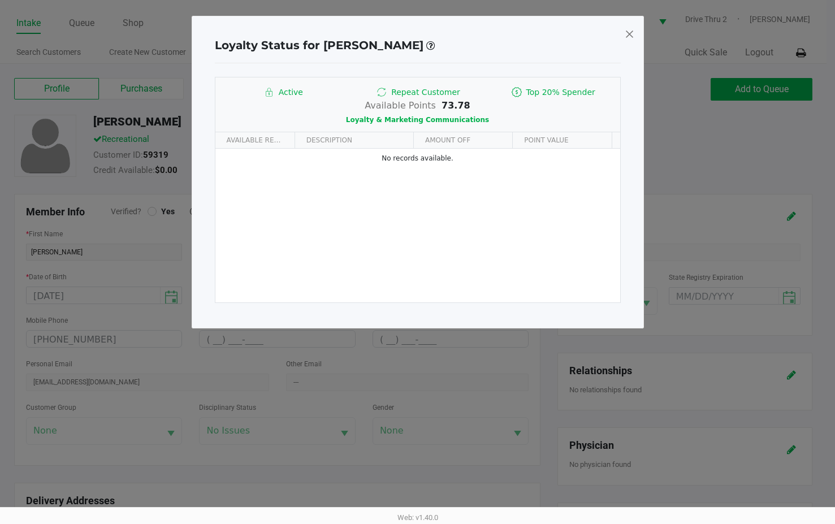
click at [622, 32] on div "Loyalty Status for [PERSON_NAME] Active Repeat Customer Top 20% Spender Availab…" at bounding box center [418, 172] width 452 height 312
click at [626, 33] on span at bounding box center [629, 34] width 10 height 18
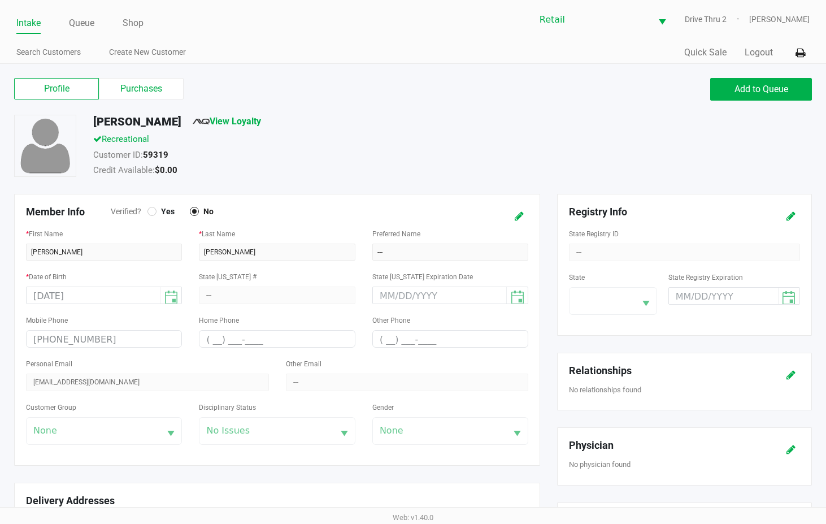
click at [29, 20] on link "Intake" at bounding box center [28, 23] width 24 height 16
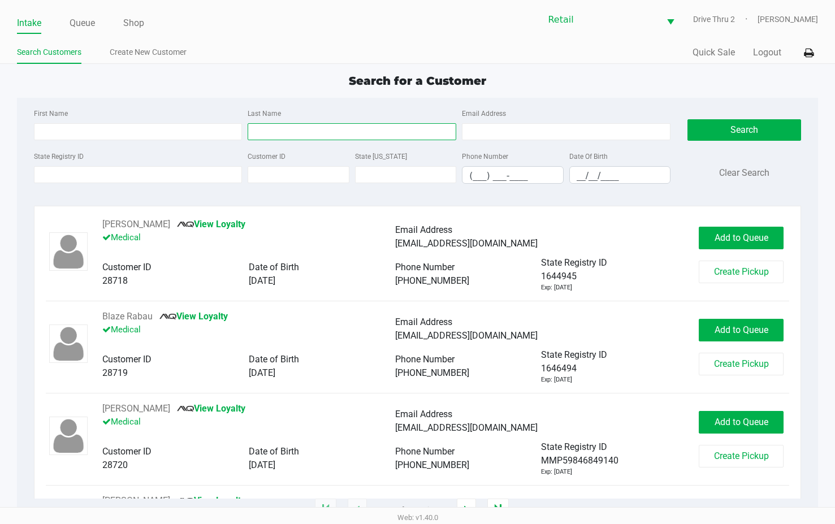
click at [254, 124] on input "Last Name" at bounding box center [352, 131] width 209 height 17
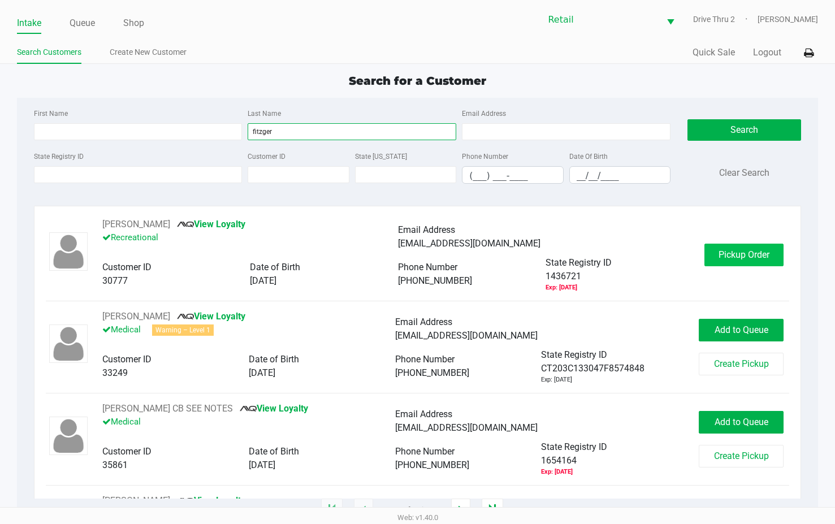
type input "fitzger"
click at [723, 262] on button "Pickup Order" at bounding box center [743, 255] width 79 height 23
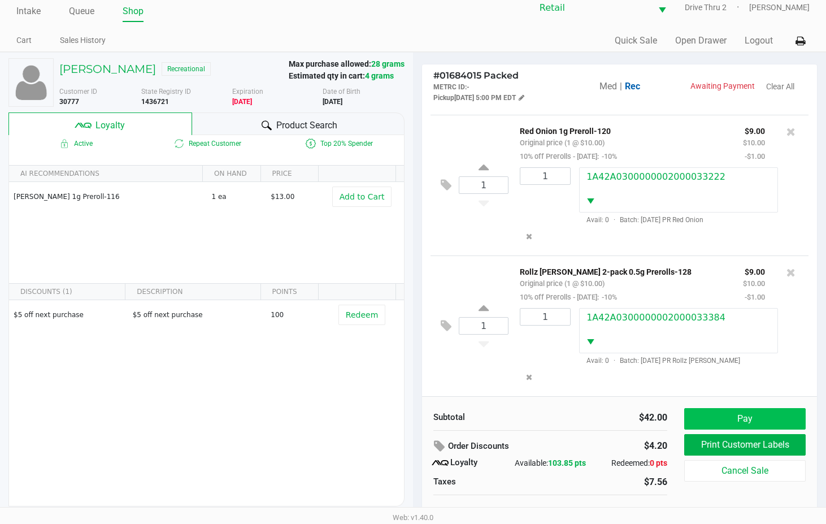
scroll to position [22, 0]
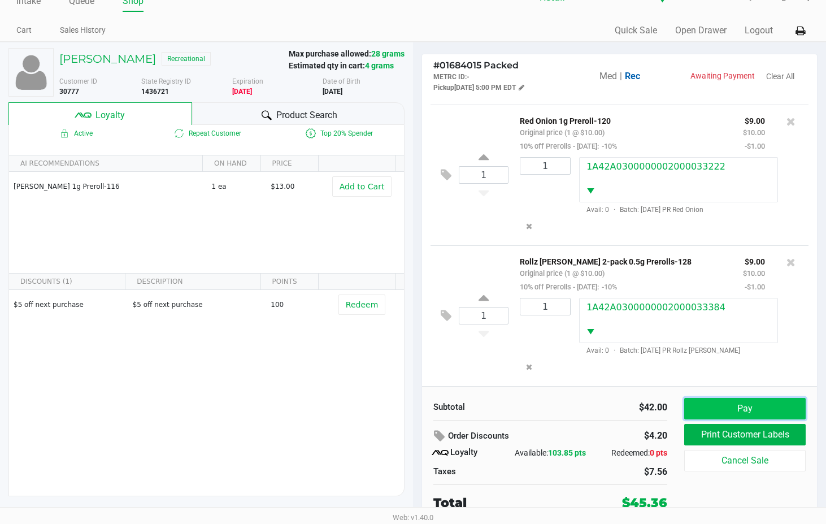
click at [715, 410] on button "Pay" at bounding box center [744, 408] width 121 height 21
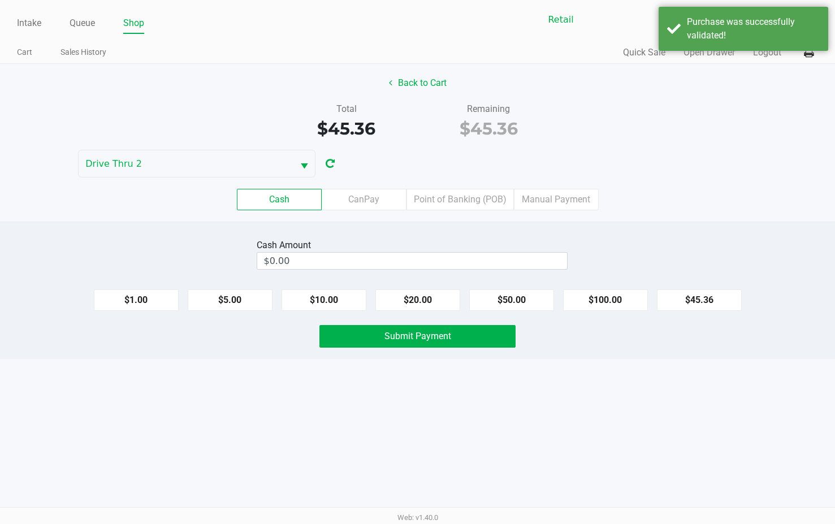
click at [419, 287] on div "$1.00 $5.00 $10.00 $20.00 $50.00 $100.00 $45.36" at bounding box center [417, 295] width 835 height 31
click at [422, 298] on button "$20.00" at bounding box center [417, 299] width 85 height 21
type input "$60.00"
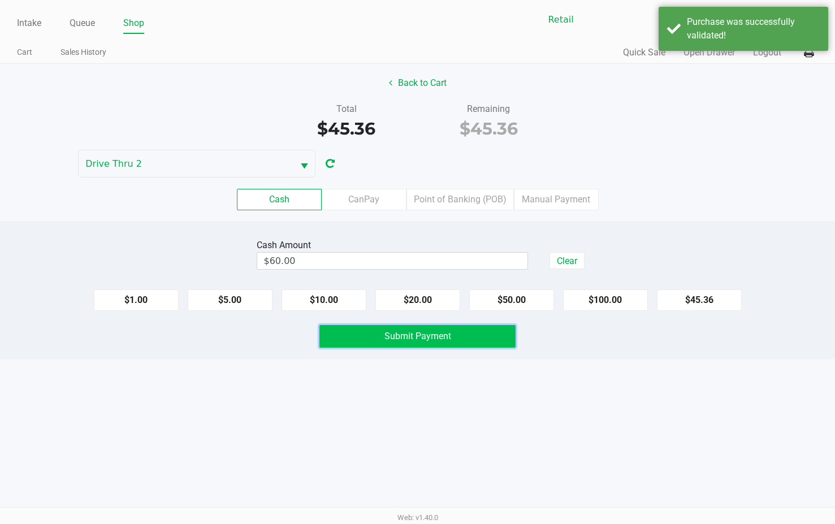
click at [418, 326] on button "Submit Payment" at bounding box center [417, 336] width 196 height 23
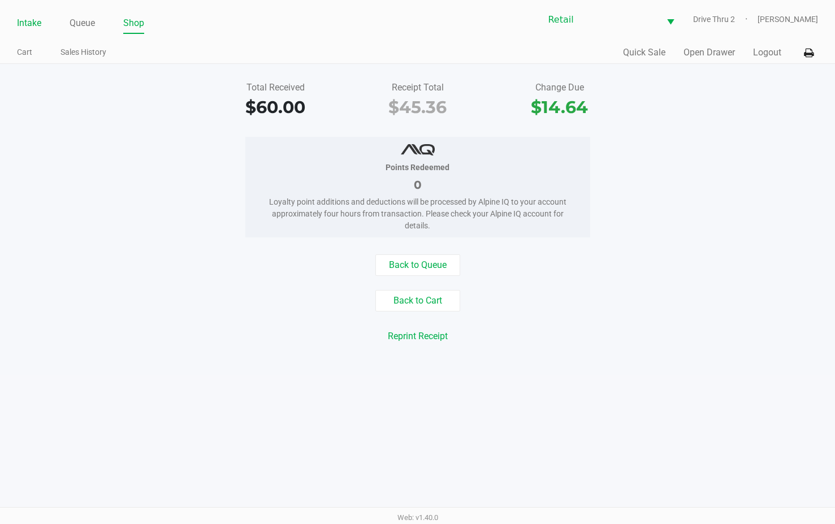
click at [35, 19] on link "Intake" at bounding box center [29, 23] width 24 height 16
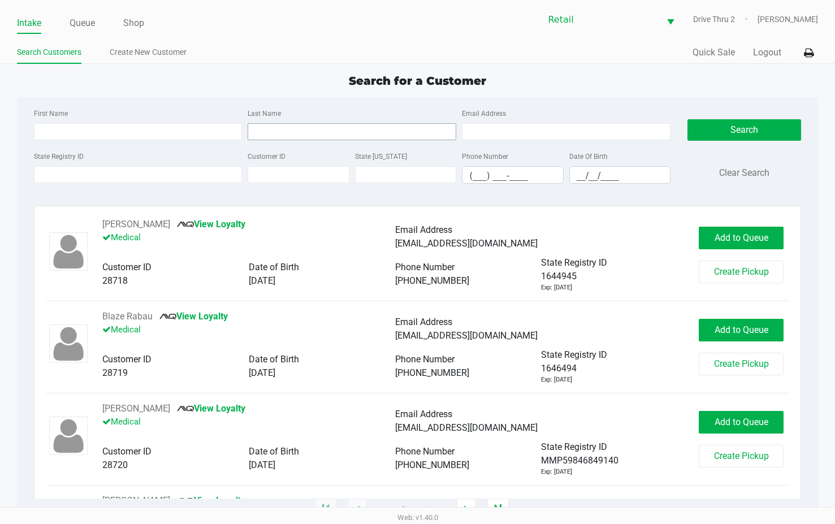
click at [264, 130] on input "Last Name" at bounding box center [352, 131] width 209 height 17
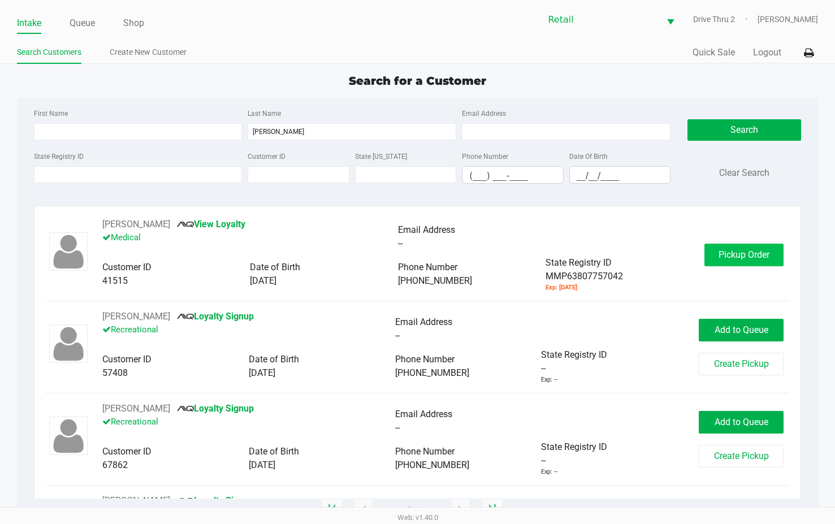
type input "[PERSON_NAME]"
click at [732, 251] on span "Pickup Order" at bounding box center [743, 254] width 51 height 11
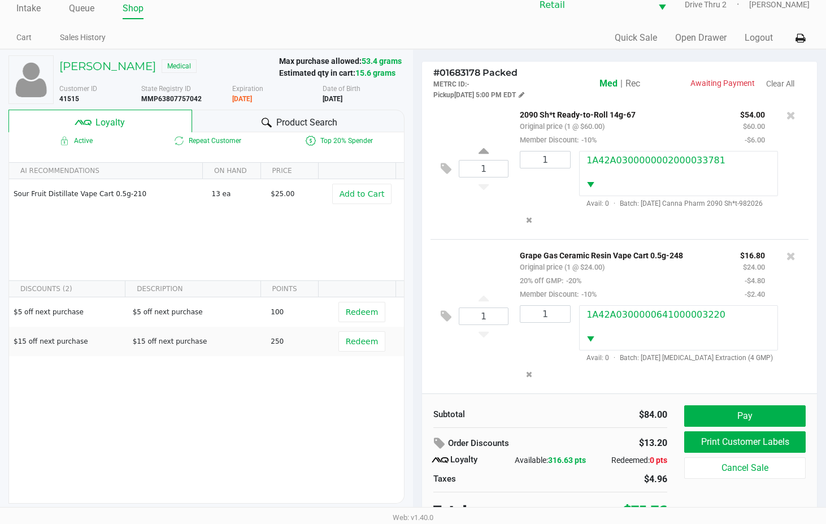
scroll to position [22, 0]
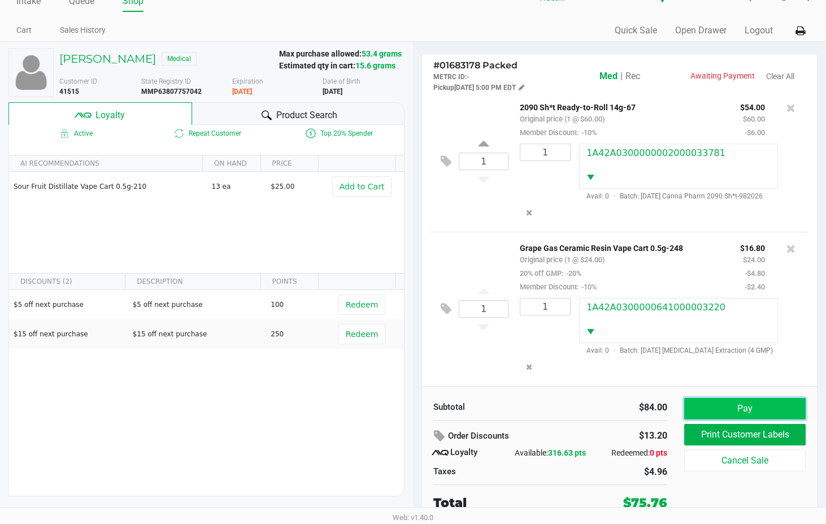
click at [724, 403] on button "Pay" at bounding box center [744, 408] width 121 height 21
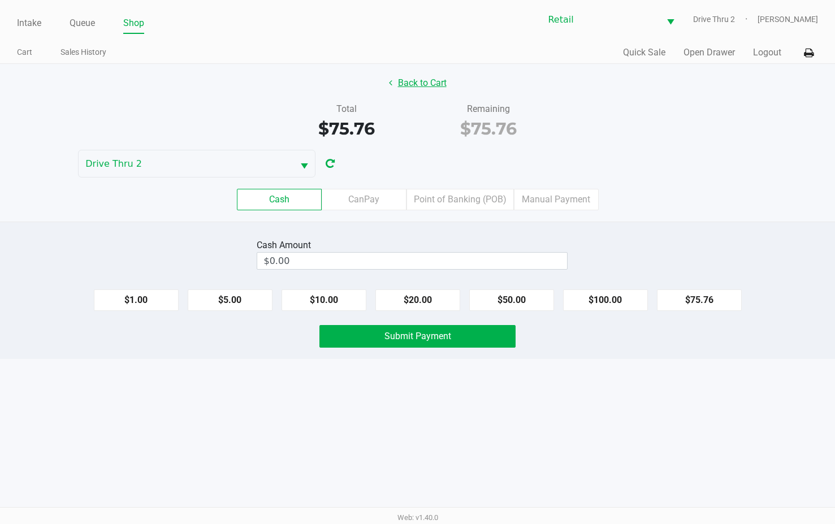
click at [419, 84] on button "Back to Cart" at bounding box center [417, 82] width 72 height 21
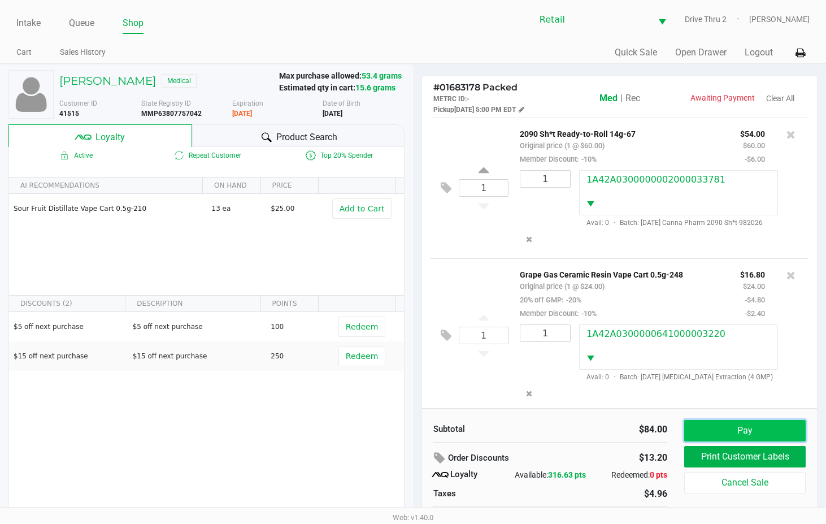
click at [698, 429] on button "Pay" at bounding box center [744, 430] width 121 height 21
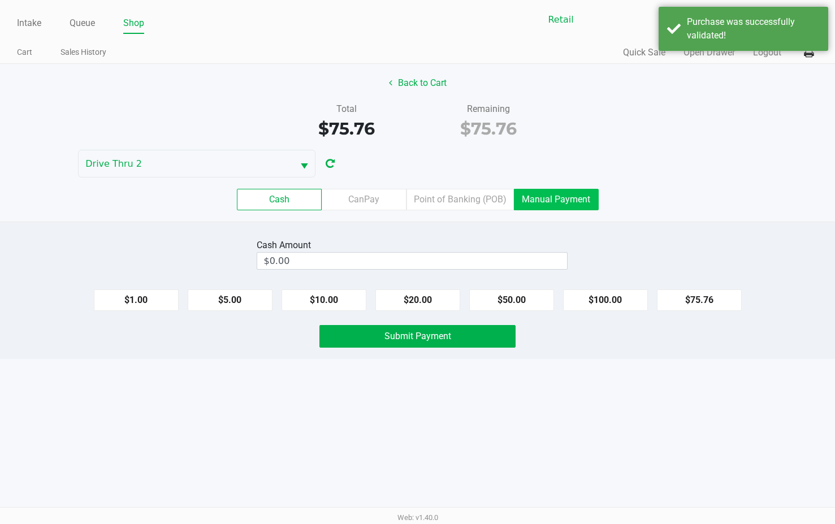
click at [577, 197] on label "Manual Payment" at bounding box center [556, 199] width 85 height 21
click at [0, 0] on 8 "Manual Payment" at bounding box center [0, 0] width 0 height 0
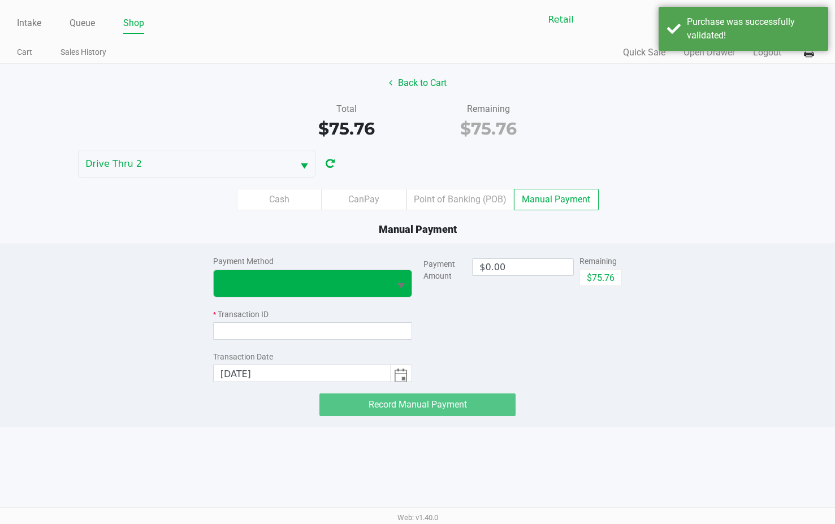
click at [403, 285] on span "Select" at bounding box center [401, 286] width 14 height 14
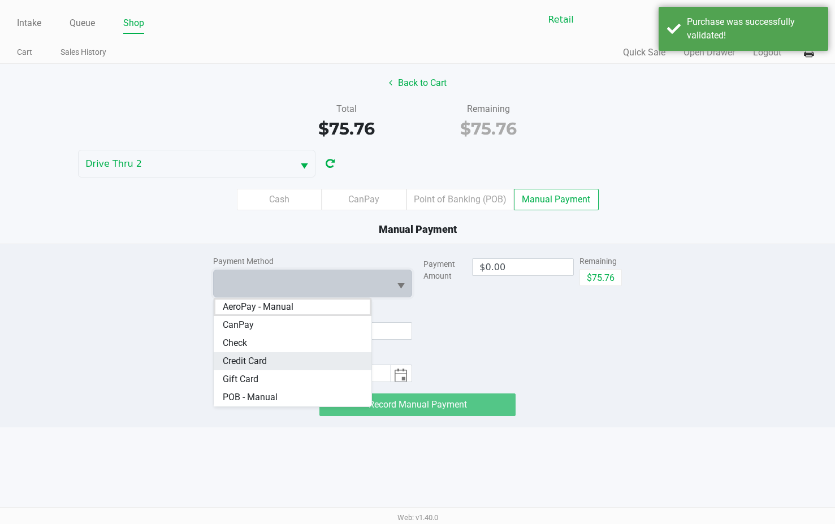
click at [297, 355] on Card "Credit Card" at bounding box center [293, 361] width 158 height 18
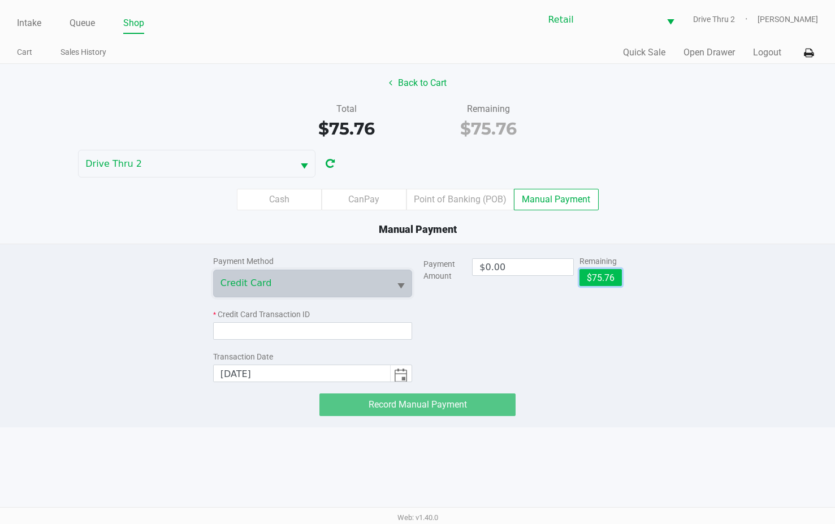
click at [588, 282] on button "$75.76" at bounding box center [600, 277] width 42 height 17
type input "$75.76"
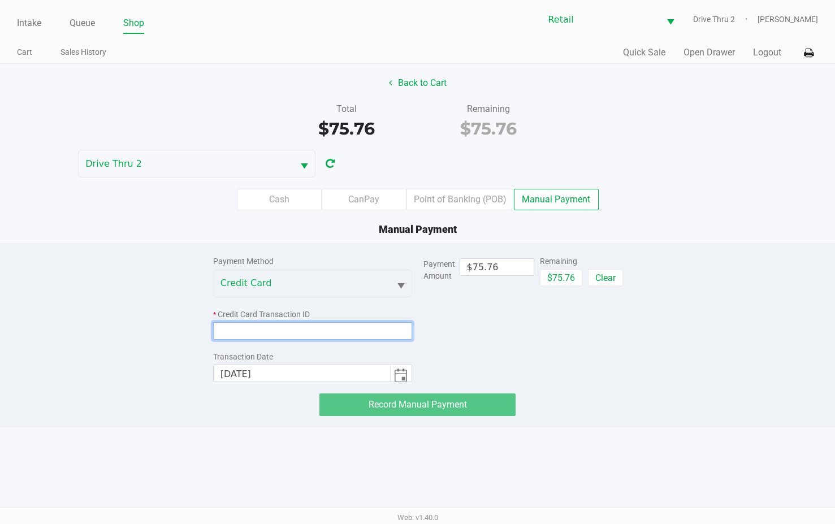
click at [387, 335] on input at bounding box center [312, 331] width 199 height 18
click at [381, 324] on input at bounding box center [312, 331] width 199 height 18
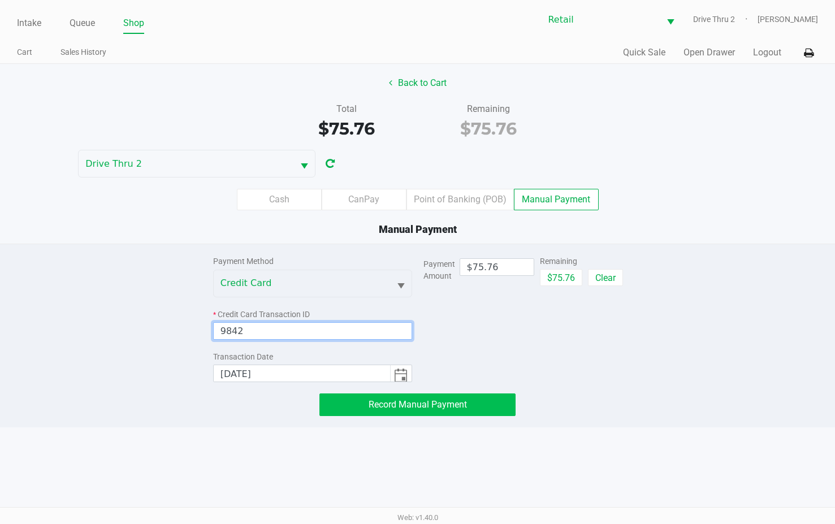
type input "9842"
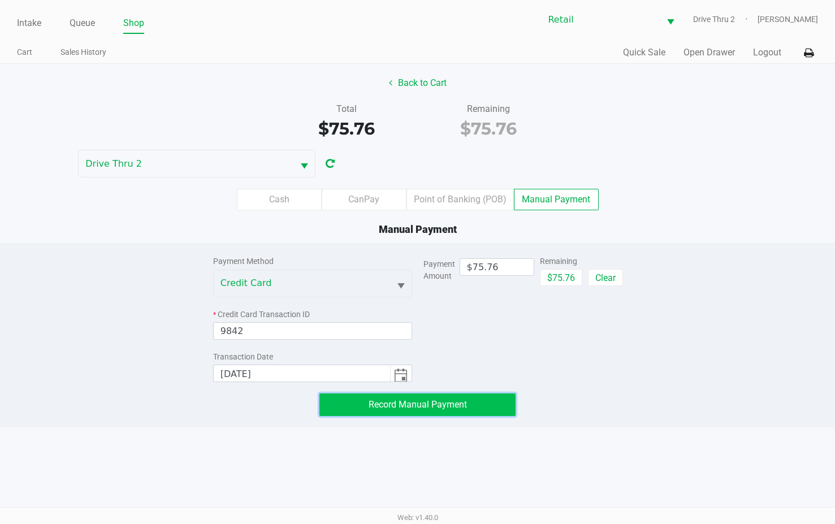
click at [439, 404] on span "Record Manual Payment" at bounding box center [417, 404] width 98 height 11
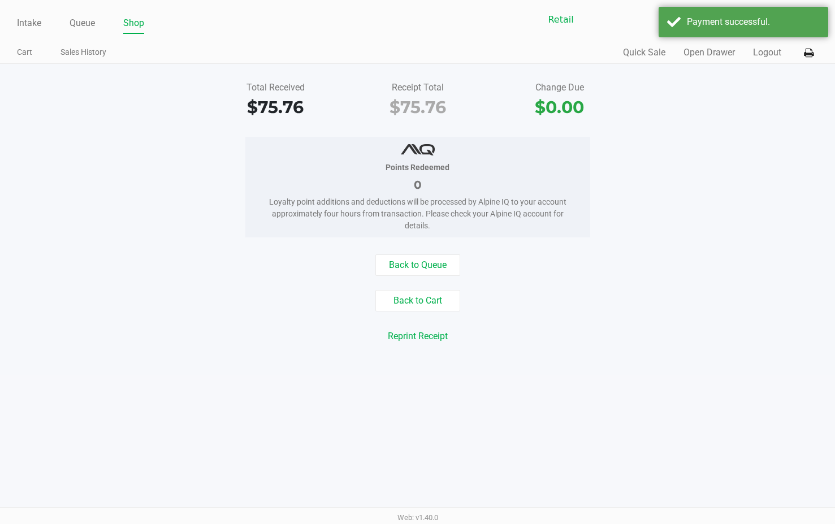
click at [523, 366] on div "Total Received $75.76 Receipt Total $75.76 Change Due $0.00 Points Redeemed 0 L…" at bounding box center [417, 219] width 835 height 311
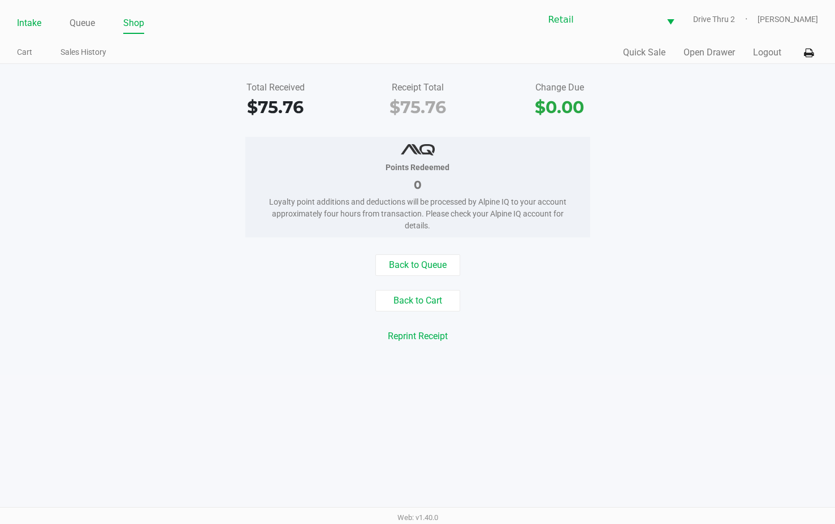
click at [20, 19] on link "Intake" at bounding box center [29, 23] width 24 height 16
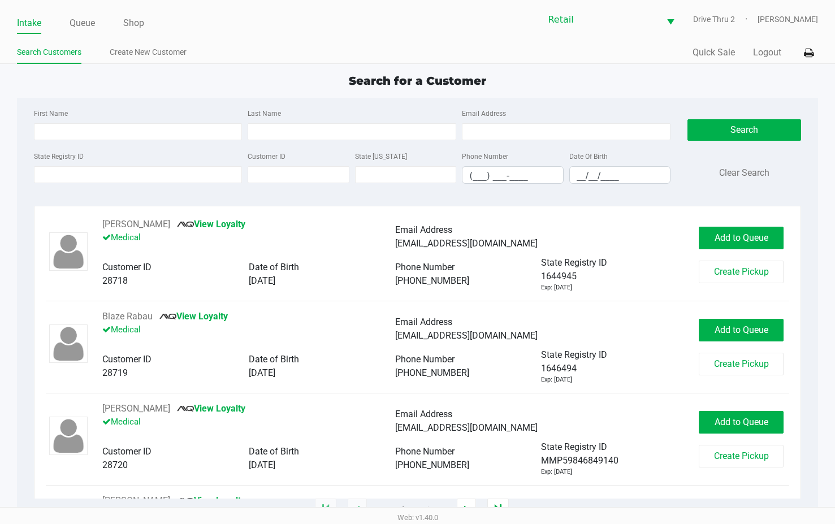
click at [301, 140] on div "First Name Last Name Email Address" at bounding box center [352, 127] width 643 height 43
click at [301, 134] on input "Last Name" at bounding box center [352, 131] width 209 height 17
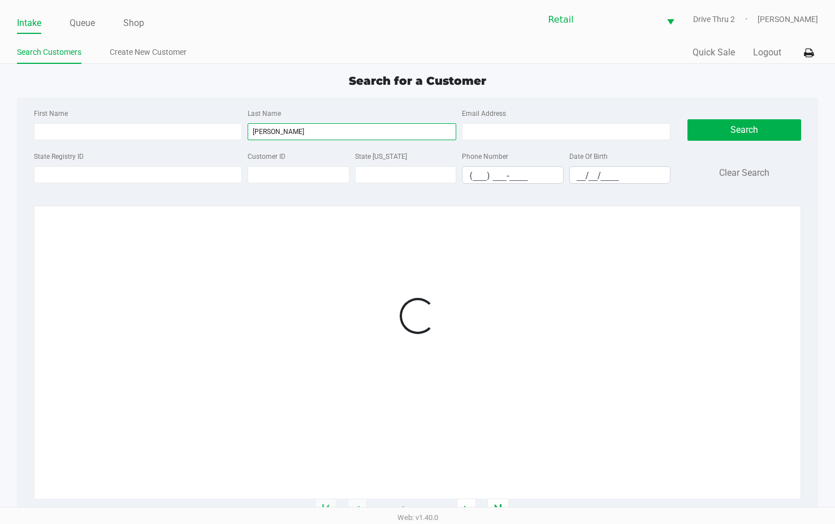
type input "[PERSON_NAME]"
click at [178, 144] on div "First Name Last Name [PERSON_NAME] Email Address" at bounding box center [352, 127] width 643 height 43
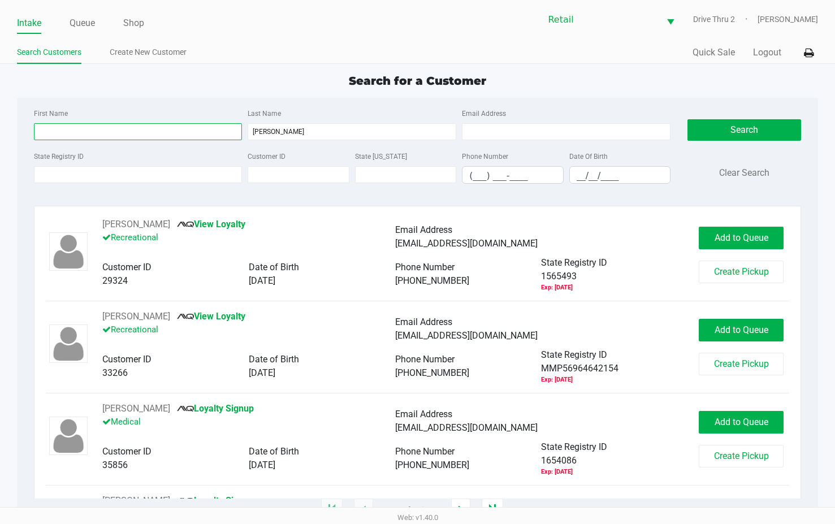
click at [178, 136] on input "First Name" at bounding box center [138, 131] width 209 height 17
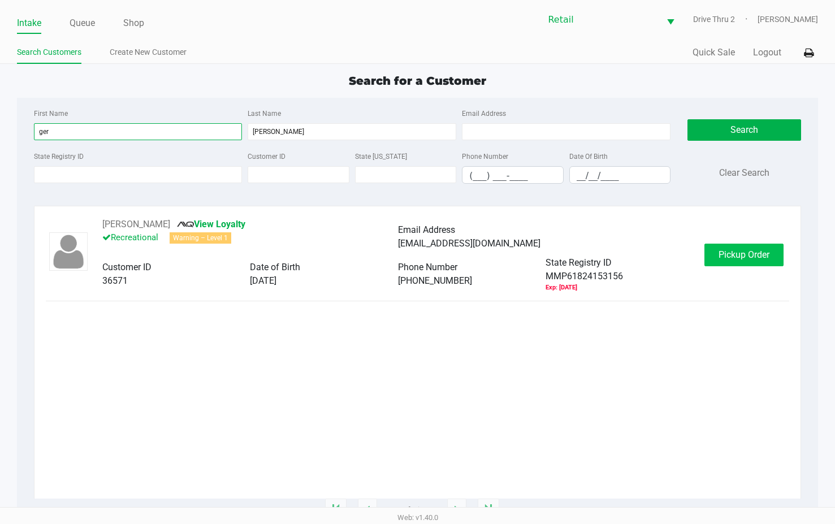
type input "ger"
click at [727, 259] on span "Pickup Order" at bounding box center [743, 254] width 51 height 11
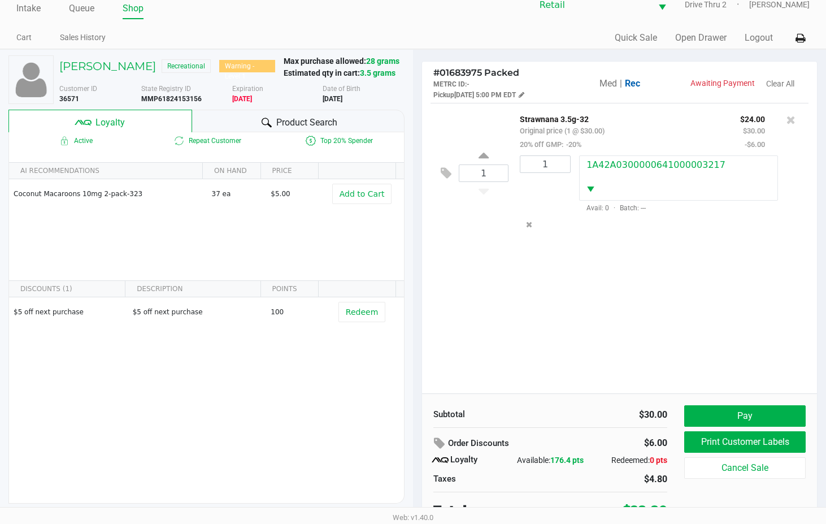
scroll to position [22, 0]
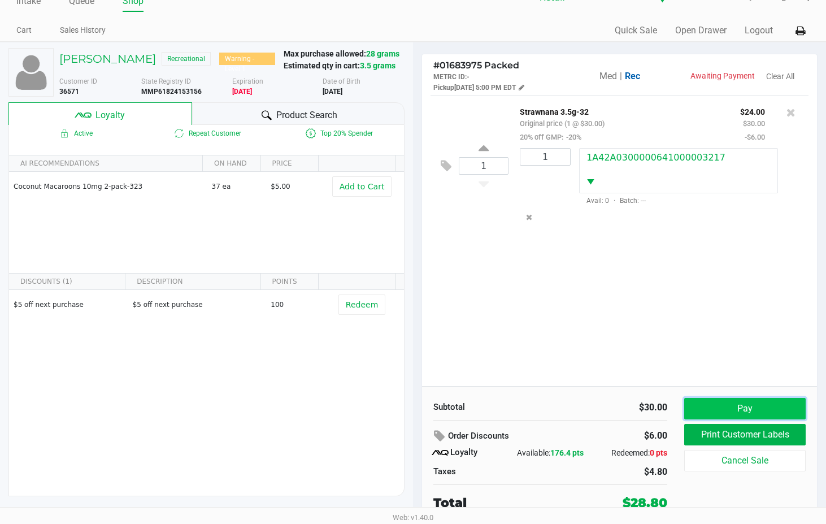
click at [698, 409] on button "Pay" at bounding box center [744, 408] width 121 height 21
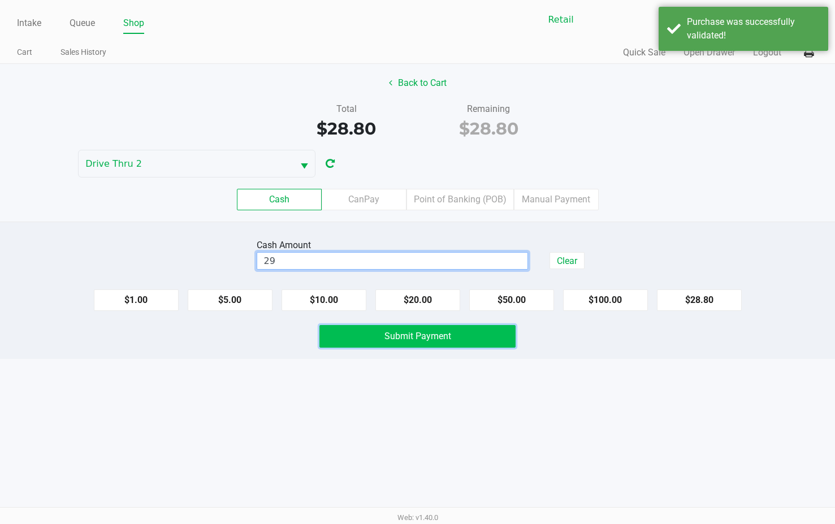
type input "$29.00"
click at [488, 339] on button "Submit Payment" at bounding box center [417, 336] width 196 height 23
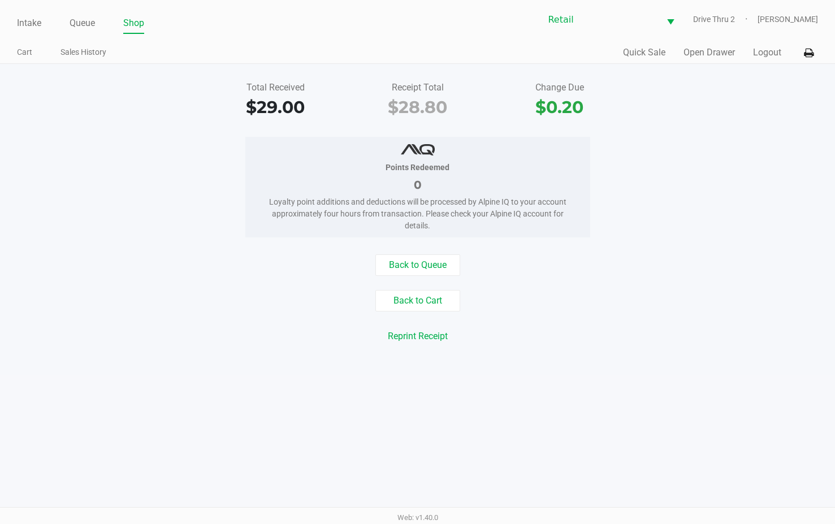
click at [28, 12] on div "Intake Queue Shop Retail Drive Thru 2 [PERSON_NAME]" at bounding box center [417, 20] width 801 height 28
click at [32, 20] on link "Intake" at bounding box center [29, 23] width 24 height 16
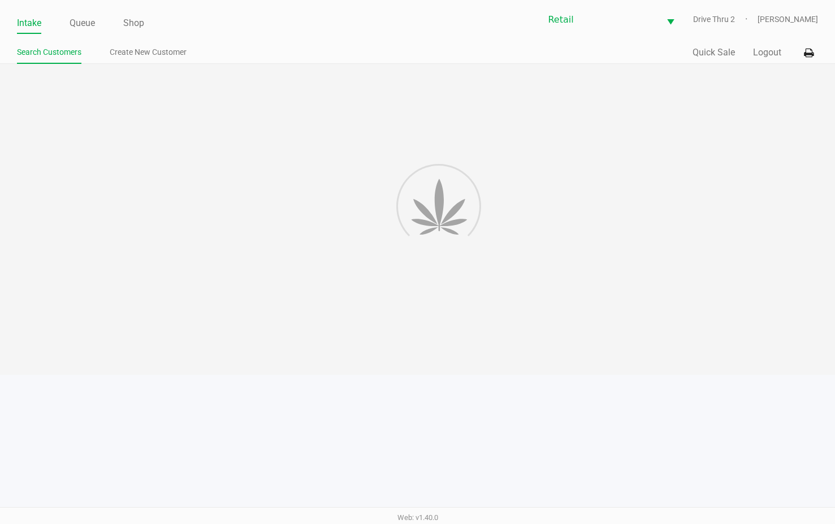
click at [360, 146] on div at bounding box center [417, 219] width 835 height 311
click at [359, 140] on div at bounding box center [417, 219] width 835 height 311
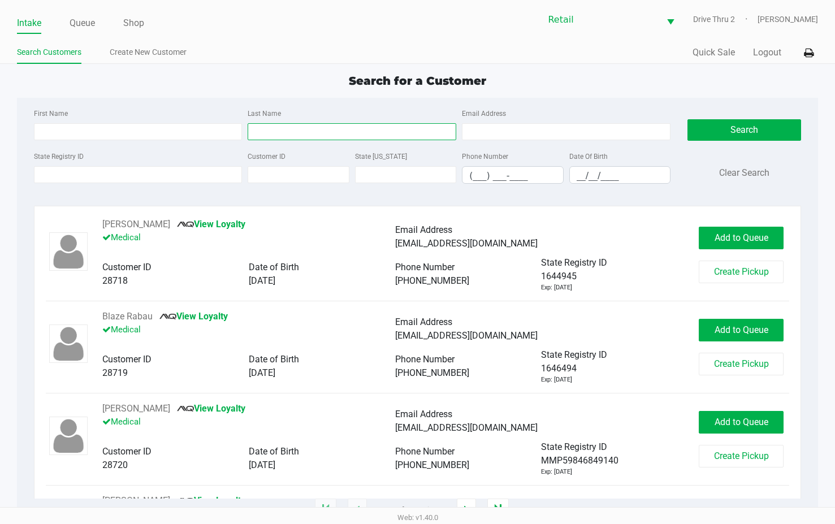
click at [431, 138] on input "Last Name" at bounding box center [352, 131] width 209 height 17
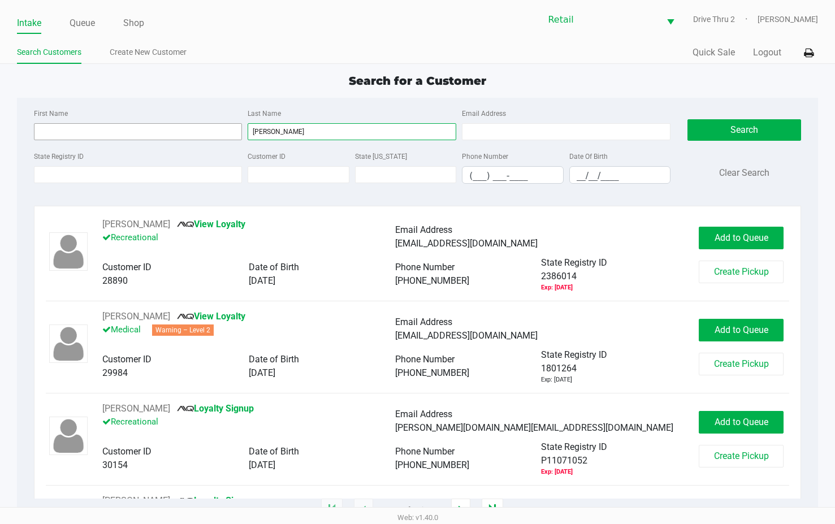
type input "[PERSON_NAME]"
click at [209, 132] on input "First Name" at bounding box center [138, 131] width 209 height 17
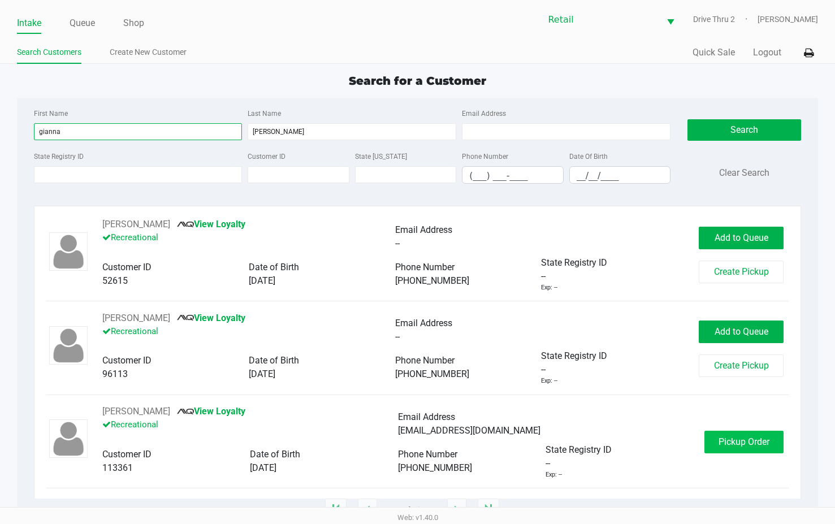
type input "gianna"
click at [743, 445] on span "Pickup Order" at bounding box center [743, 441] width 51 height 11
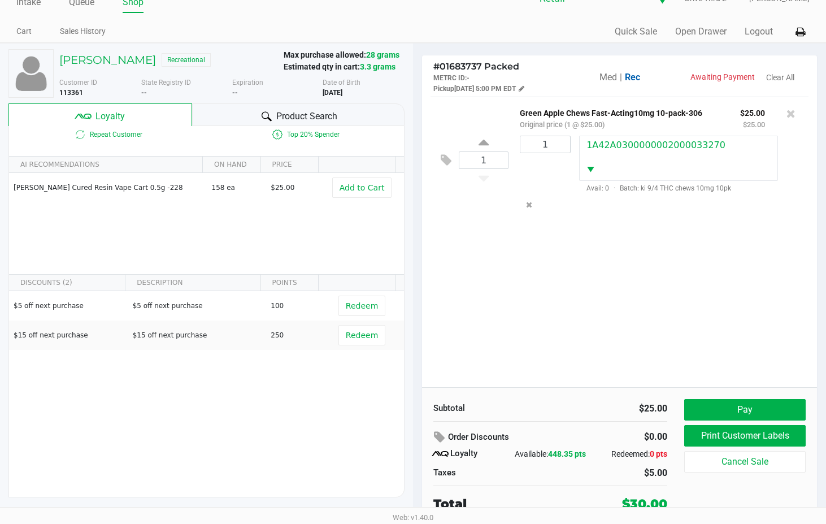
scroll to position [22, 0]
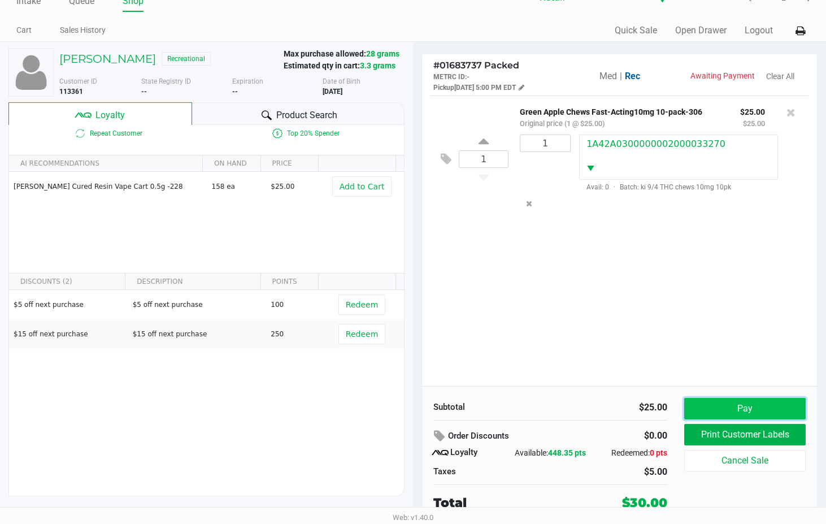
click at [718, 399] on button "Pay" at bounding box center [744, 408] width 121 height 21
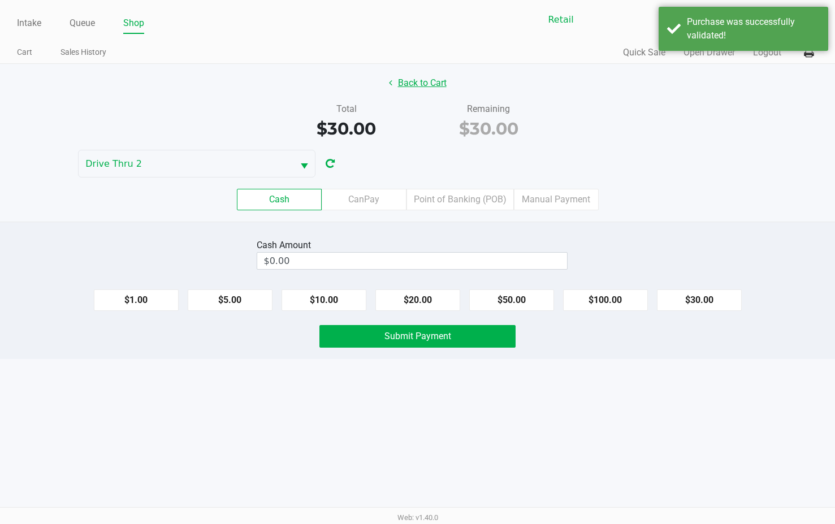
click at [414, 78] on button "Back to Cart" at bounding box center [417, 82] width 72 height 21
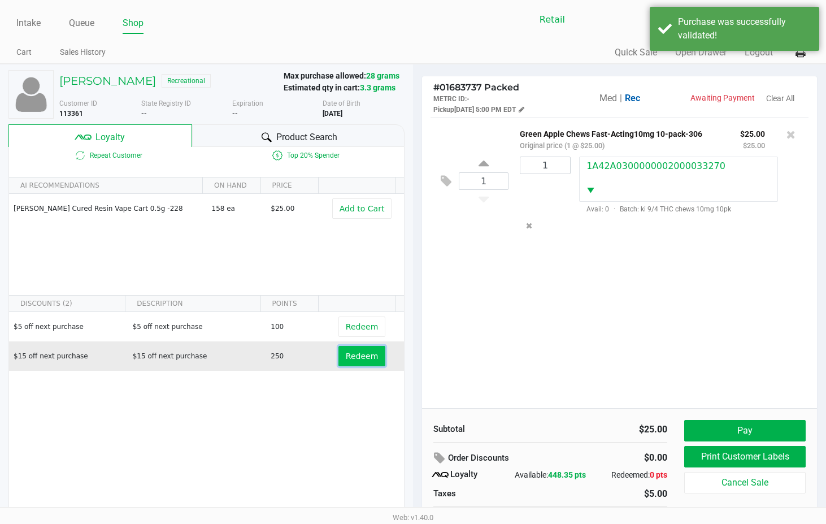
click at [366, 358] on span "Redeem" at bounding box center [362, 355] width 32 height 9
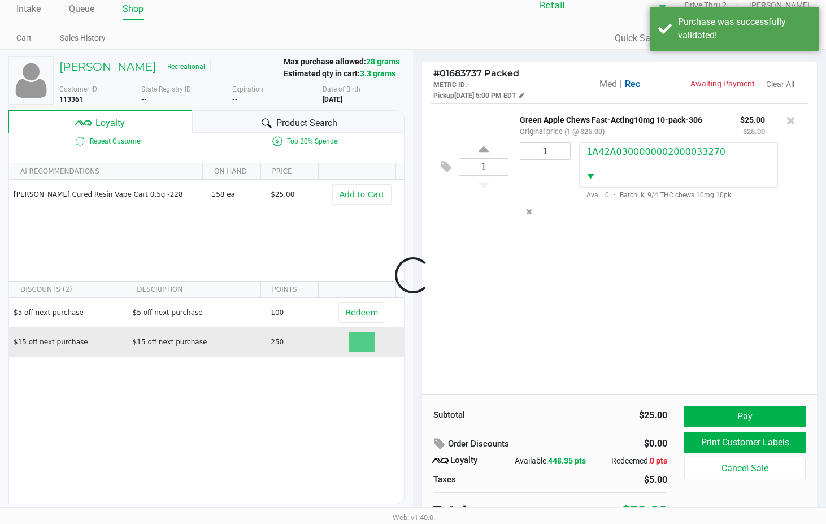
scroll to position [22, 0]
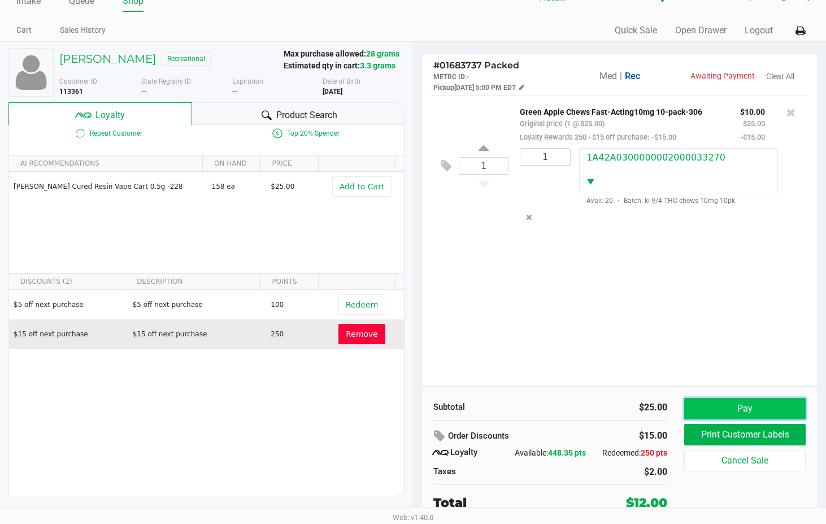
click at [727, 407] on button "Pay" at bounding box center [744, 408] width 121 height 21
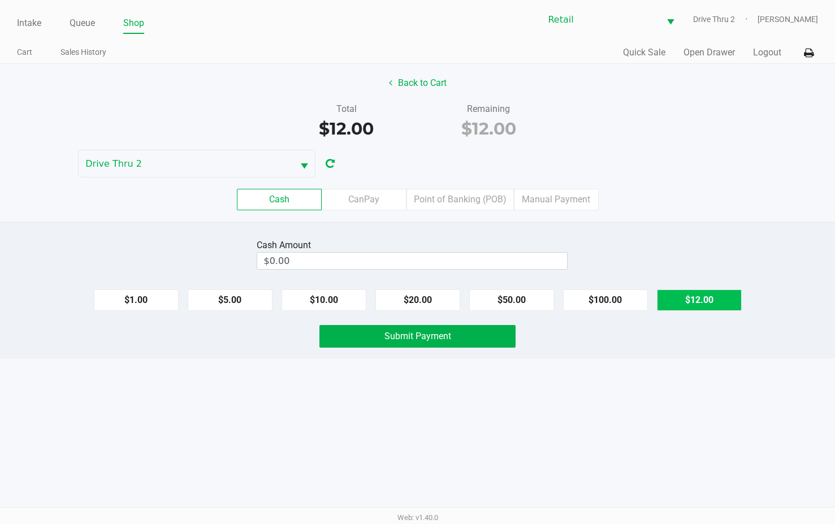
click at [698, 298] on button "$12.00" at bounding box center [699, 299] width 85 height 21
type input "$12.00"
click at [470, 338] on button "Submit Payment" at bounding box center [417, 336] width 196 height 23
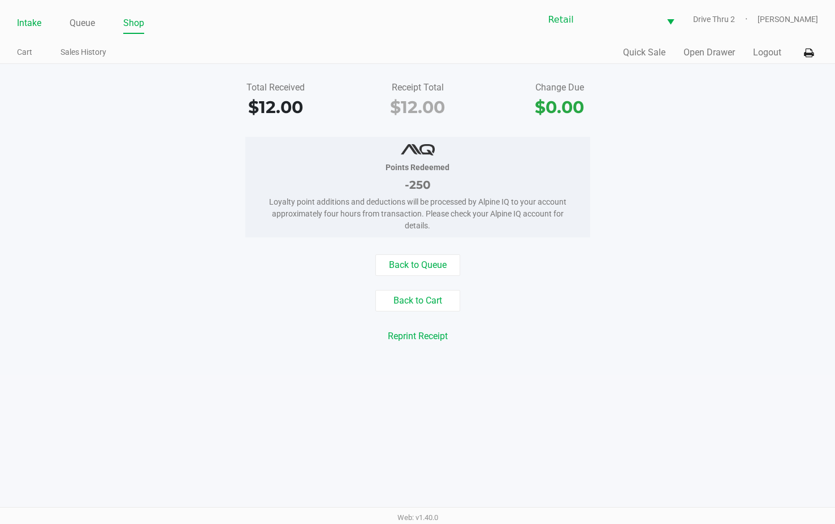
click at [21, 26] on link "Intake" at bounding box center [29, 23] width 24 height 16
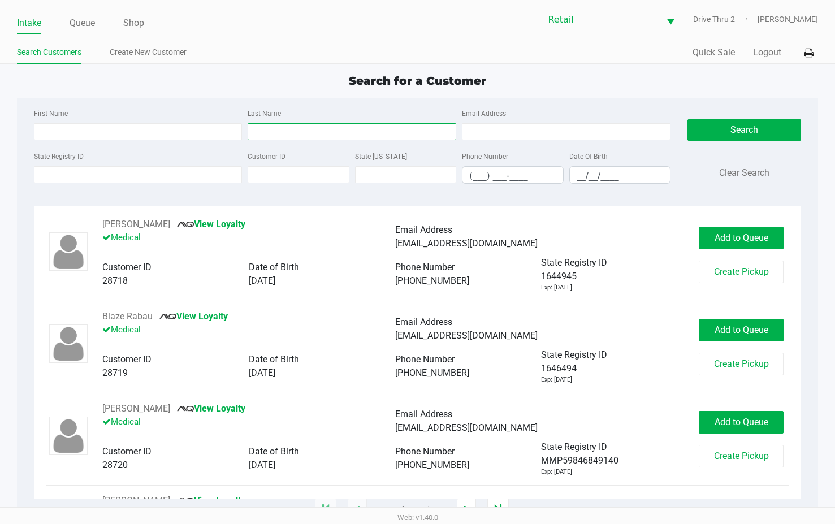
click at [358, 131] on input "Last Name" at bounding box center [352, 131] width 209 height 17
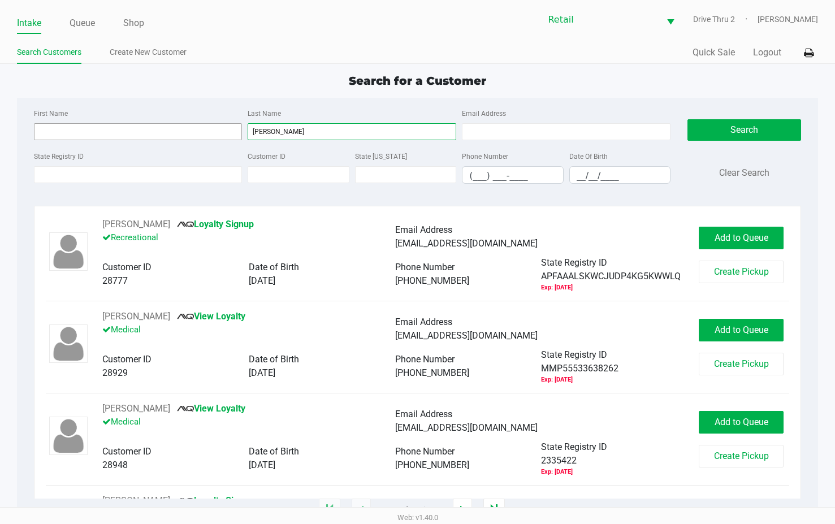
type input "[PERSON_NAME]"
click at [220, 129] on input "First Name" at bounding box center [138, 131] width 209 height 17
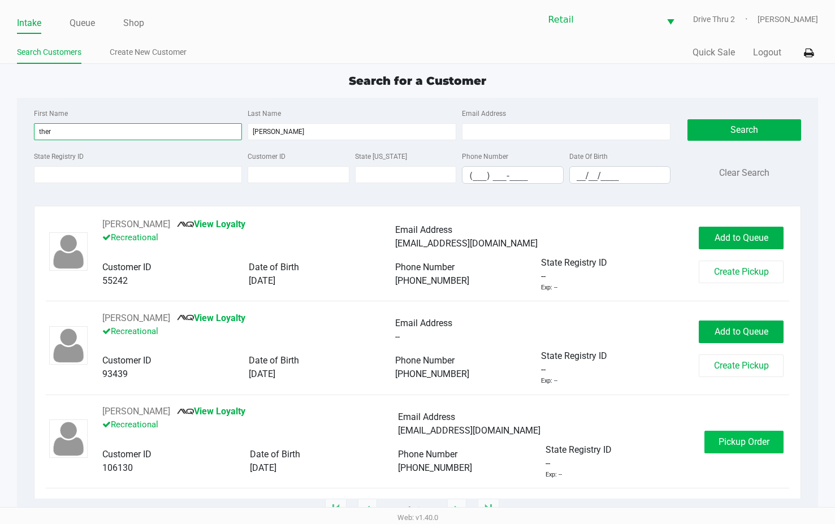
type input "ther"
click at [711, 433] on button "Pickup Order" at bounding box center [743, 442] width 79 height 23
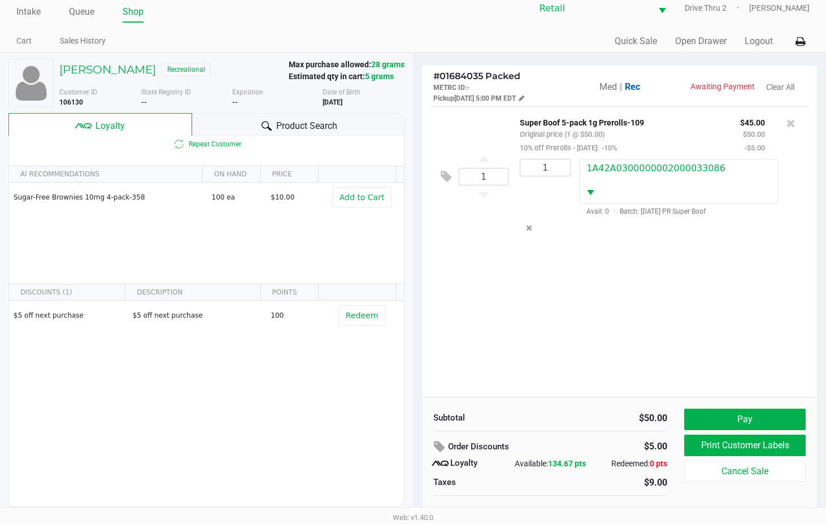
scroll to position [22, 0]
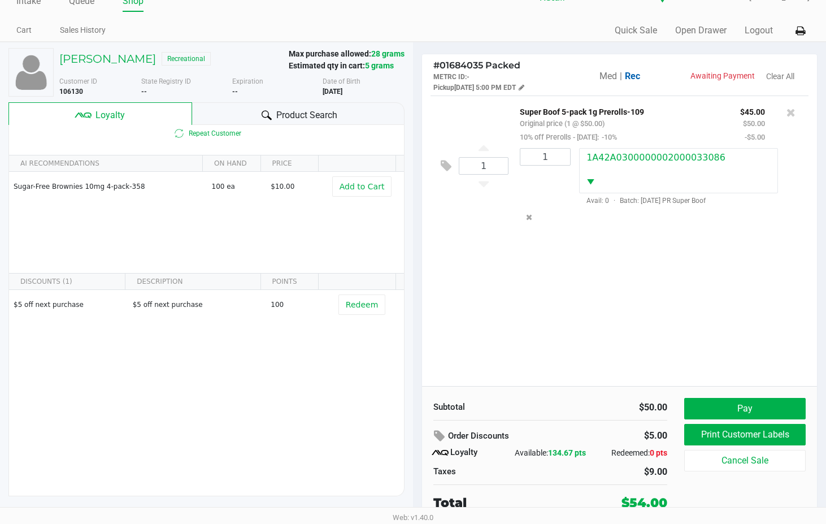
click at [787, 334] on div "1 Super Boof 5-pack 1g Prerolls-109 Original price (1 @ $50.00) 10% off Preroll…" at bounding box center [619, 241] width 395 height 290
click at [762, 400] on button "Pay" at bounding box center [744, 408] width 121 height 21
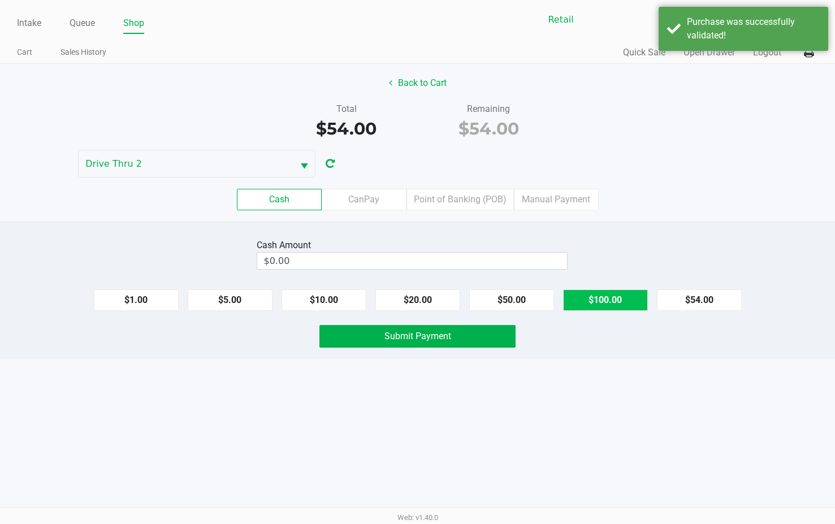
click at [572, 296] on button "$100.00" at bounding box center [605, 299] width 85 height 21
type input "$100.00"
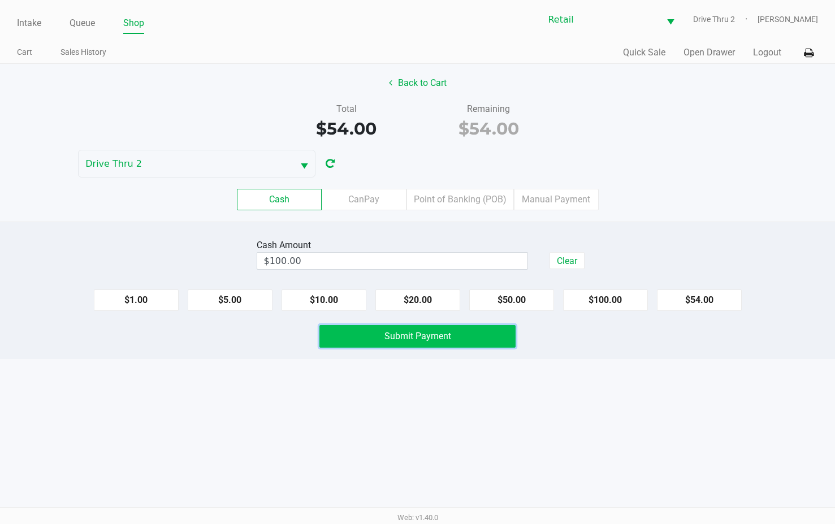
click at [435, 341] on span "Submit Payment" at bounding box center [417, 336] width 67 height 11
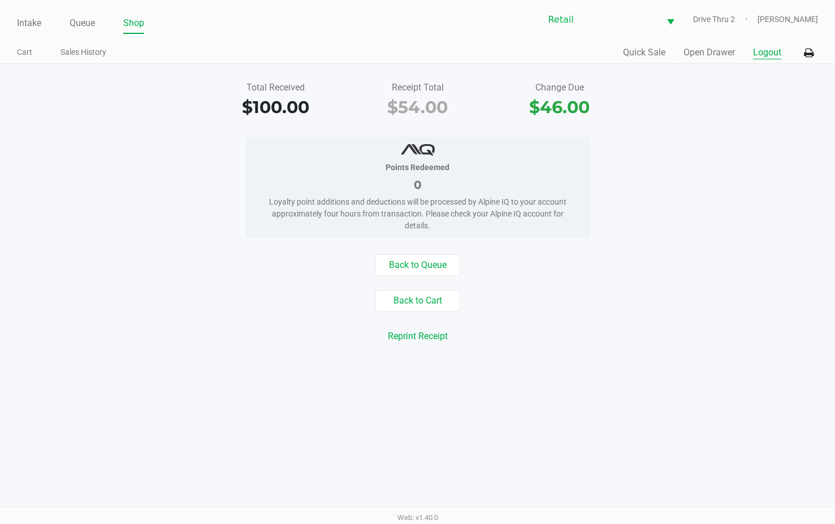
click at [766, 57] on button "Logout" at bounding box center [767, 53] width 28 height 14
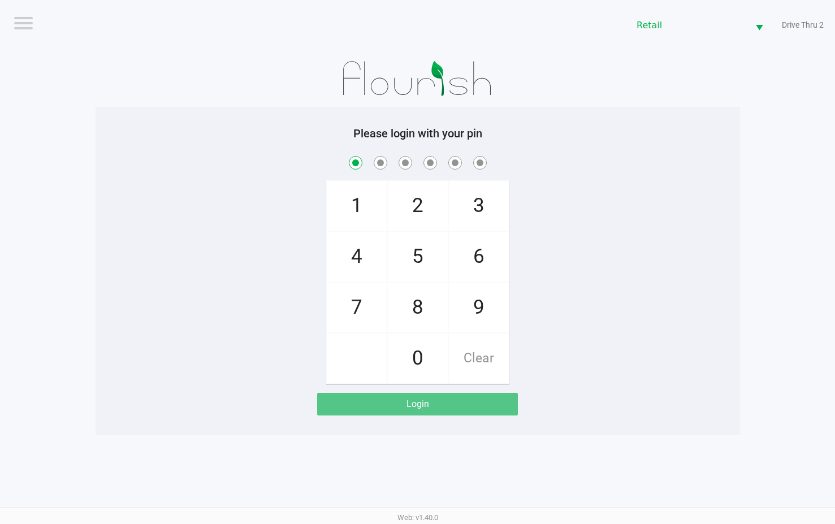
checkbox input "true"
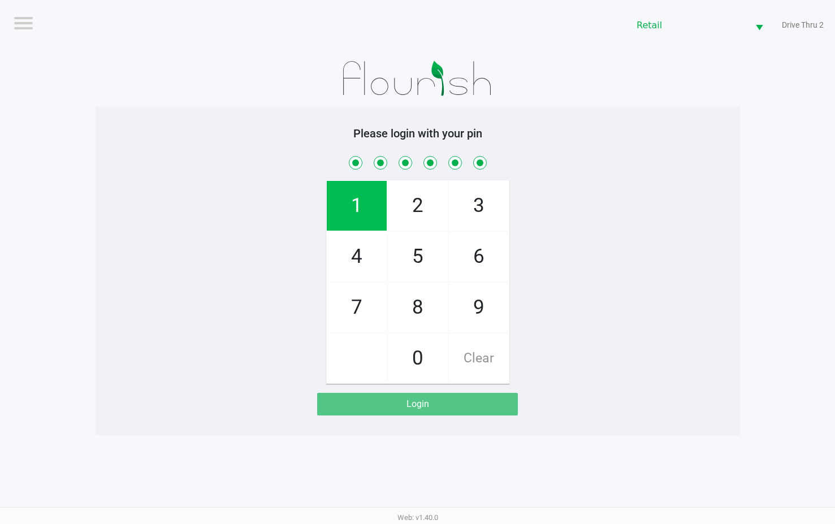
checkbox input "true"
checkbox input "false"
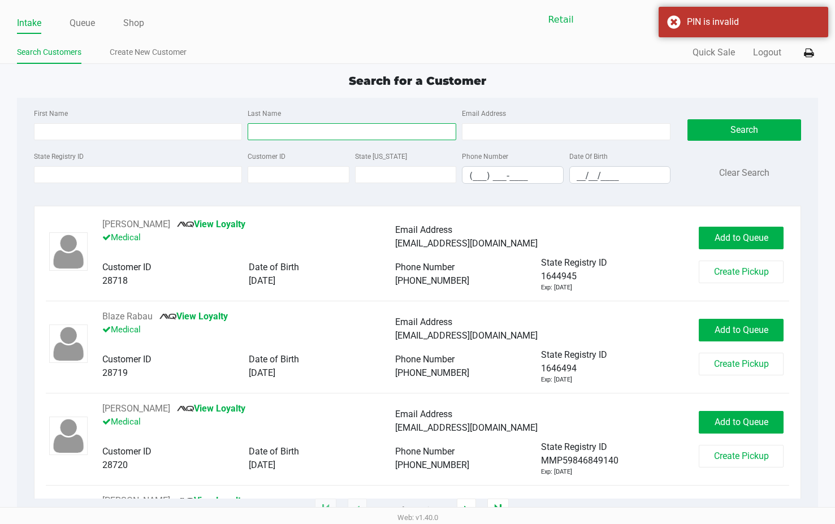
click at [298, 129] on input "Last Name" at bounding box center [352, 131] width 209 height 17
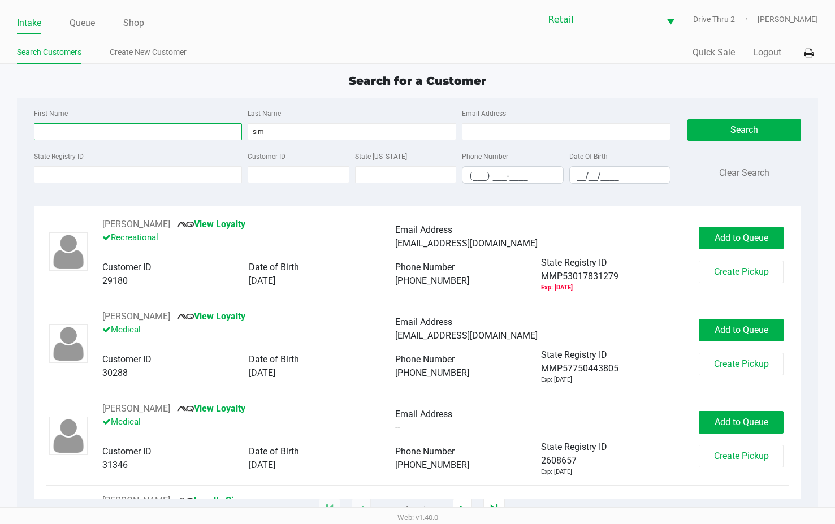
click at [171, 128] on input "First Name" at bounding box center [138, 131] width 209 height 17
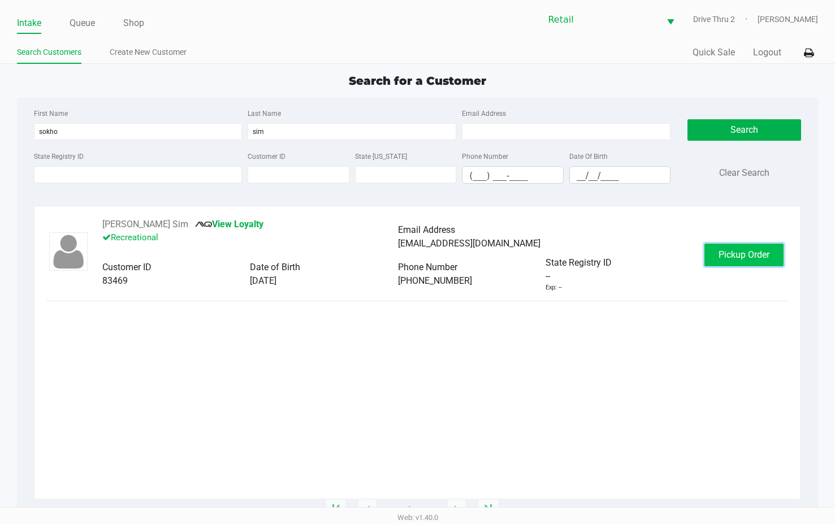
click at [745, 254] on span "Pickup Order" at bounding box center [743, 254] width 51 height 11
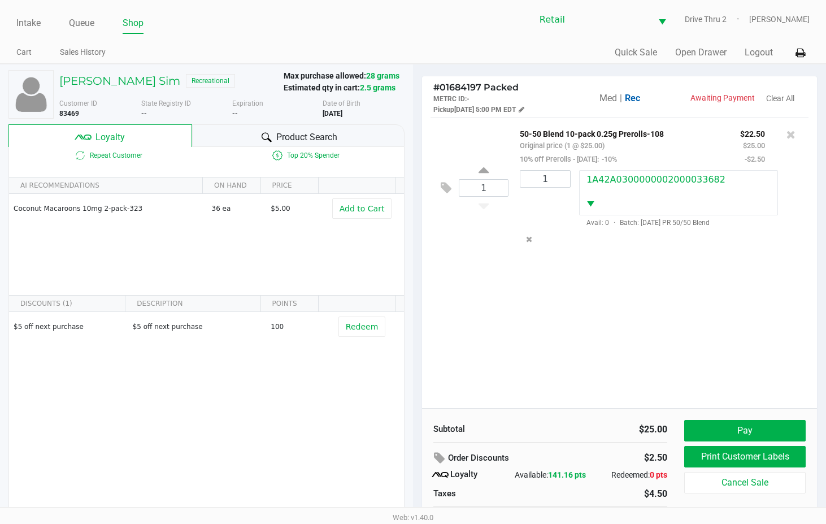
click at [711, 305] on div "1 50-50 Blend 10-pack 0.25g Prerolls-108 Original price (1 @ $25.00) 10% off Pr…" at bounding box center [619, 263] width 395 height 290
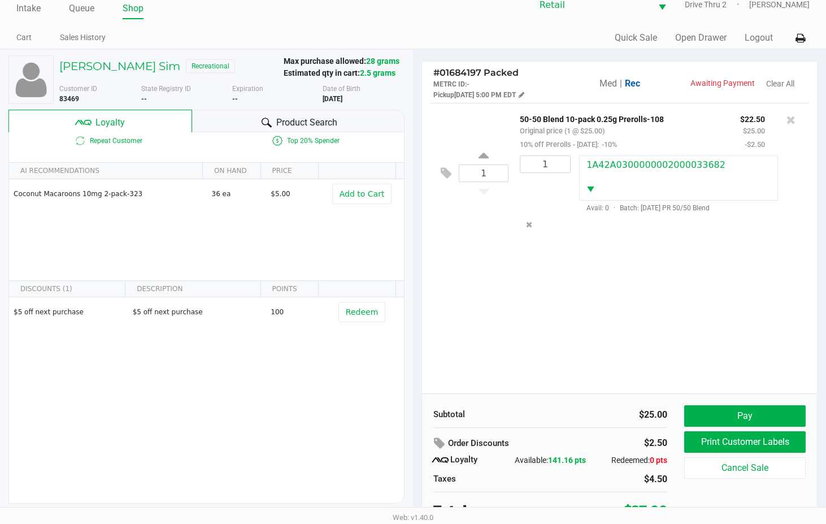
scroll to position [22, 0]
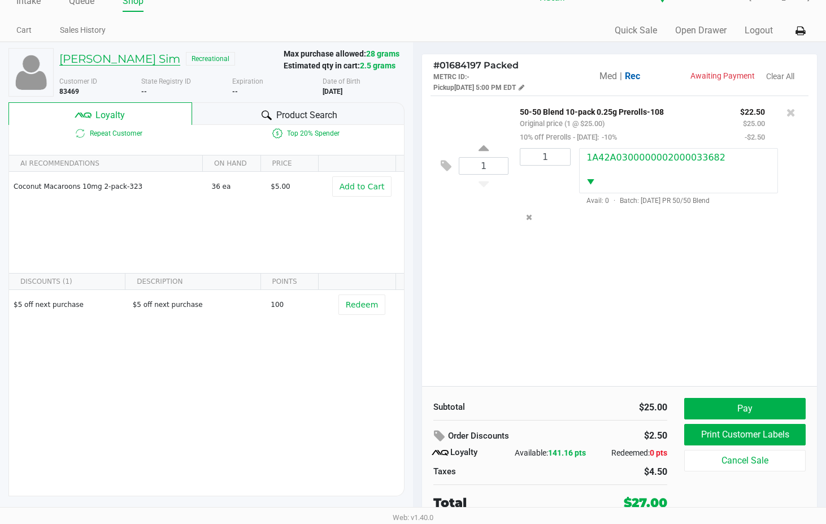
click at [73, 53] on h5 "[PERSON_NAME] Sim" at bounding box center [119, 59] width 121 height 14
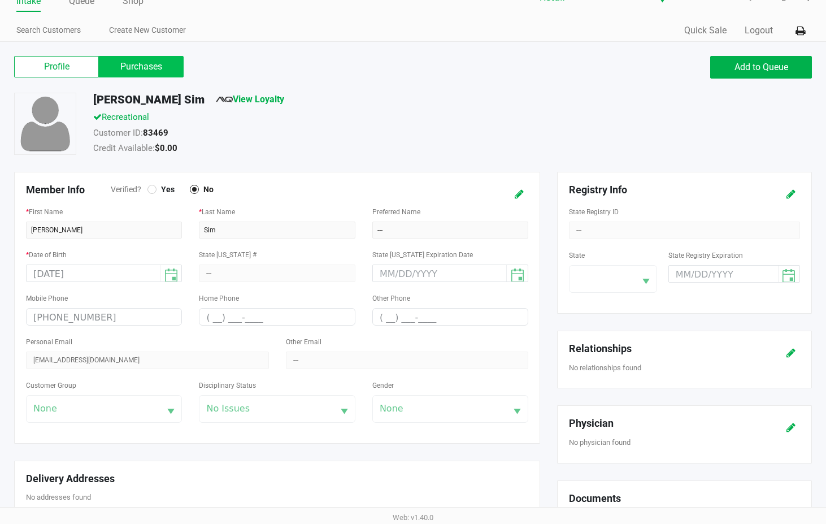
click at [114, 69] on label "Purchases" at bounding box center [141, 66] width 85 height 21
click at [0, 0] on 1 "Purchases" at bounding box center [0, 0] width 0 height 0
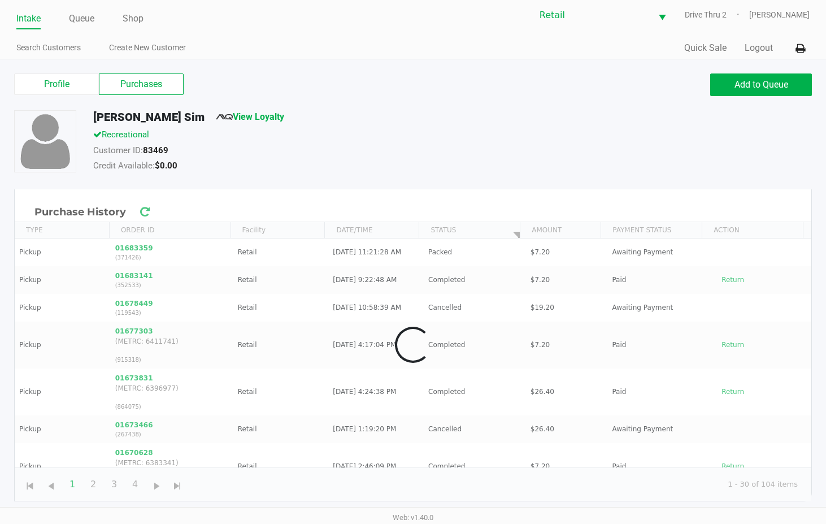
scroll to position [5, 0]
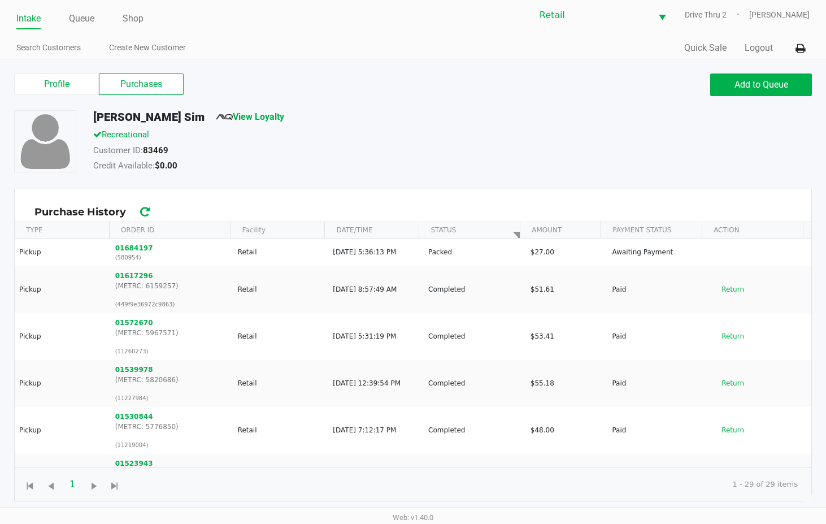
click at [384, 183] on div "[PERSON_NAME] Sim View Loyalty Recreational Customer ID: 83469 Credit Available…" at bounding box center [413, 149] width 815 height 79
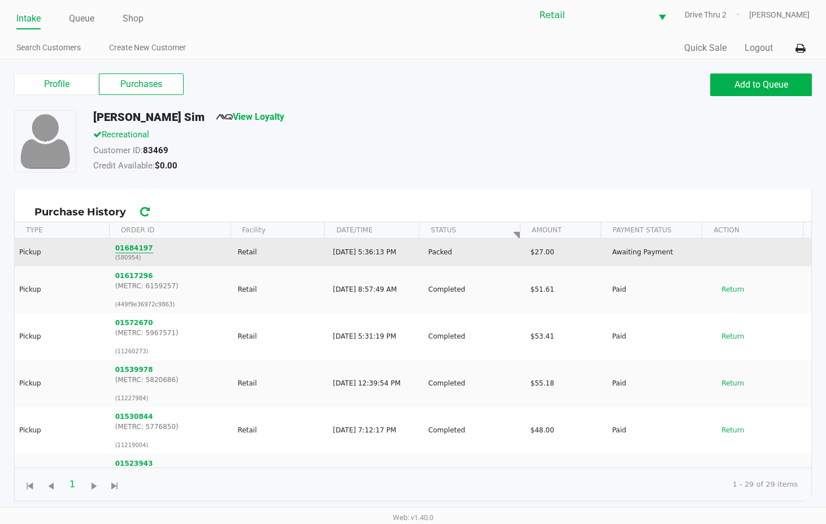
click at [119, 250] on button "01684197" at bounding box center [134, 248] width 38 height 10
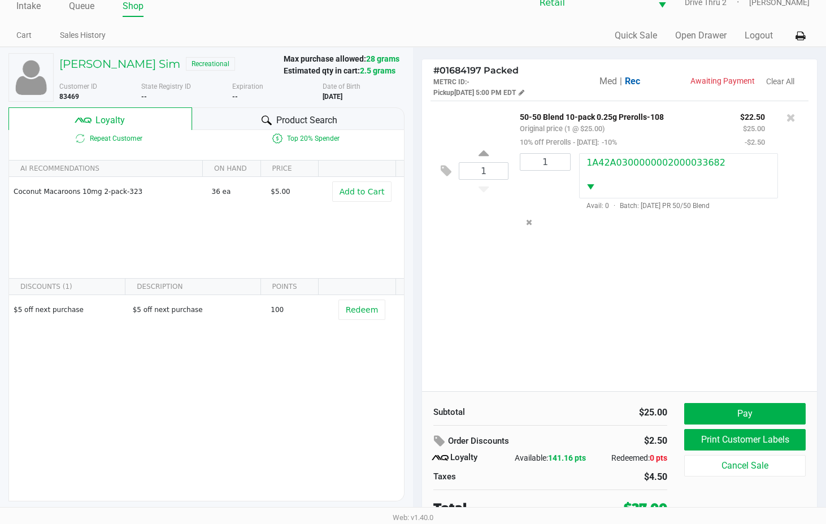
scroll to position [22, 0]
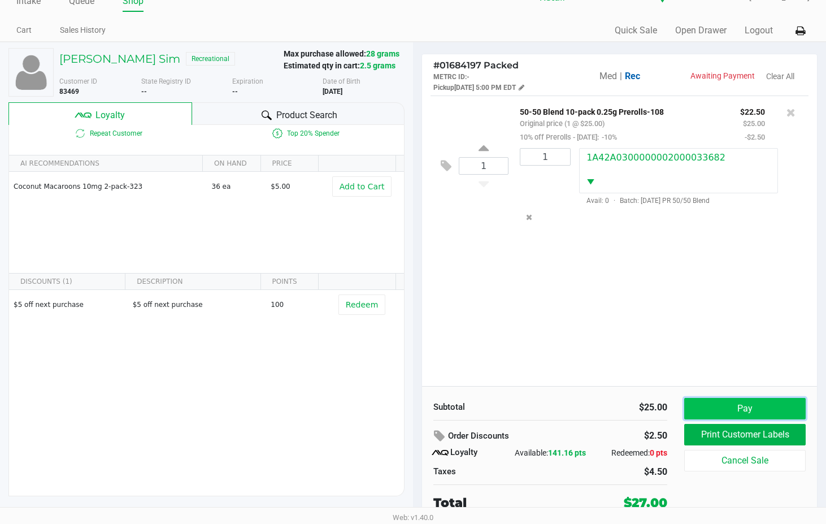
click at [714, 402] on button "Pay" at bounding box center [744, 408] width 121 height 21
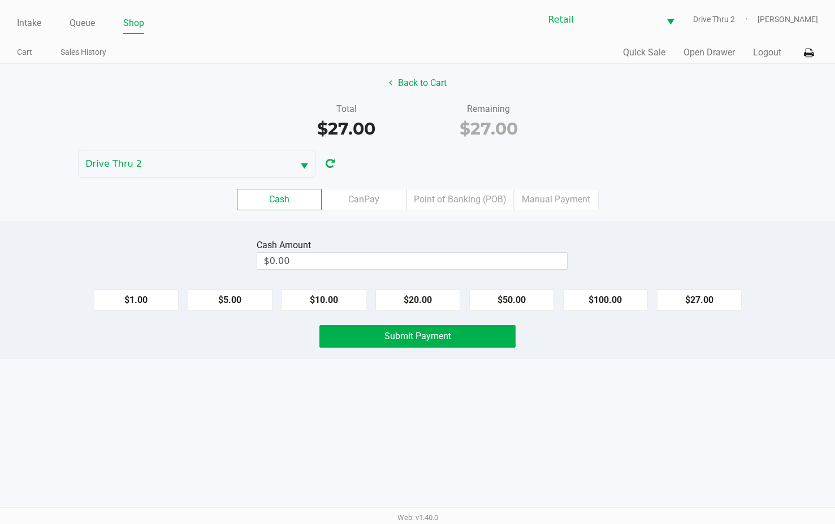
click at [435, 313] on div "Cash Amount $0.00 $1.00 $5.00 $10.00 $20.00 $50.00 $100.00 $27.00 Submit Payment" at bounding box center [417, 290] width 835 height 137
click at [427, 306] on button "$20.00" at bounding box center [417, 299] width 85 height 21
click at [311, 295] on button "$10.00" at bounding box center [323, 299] width 85 height 21
click at [348, 342] on button "Submit Payment" at bounding box center [417, 336] width 196 height 23
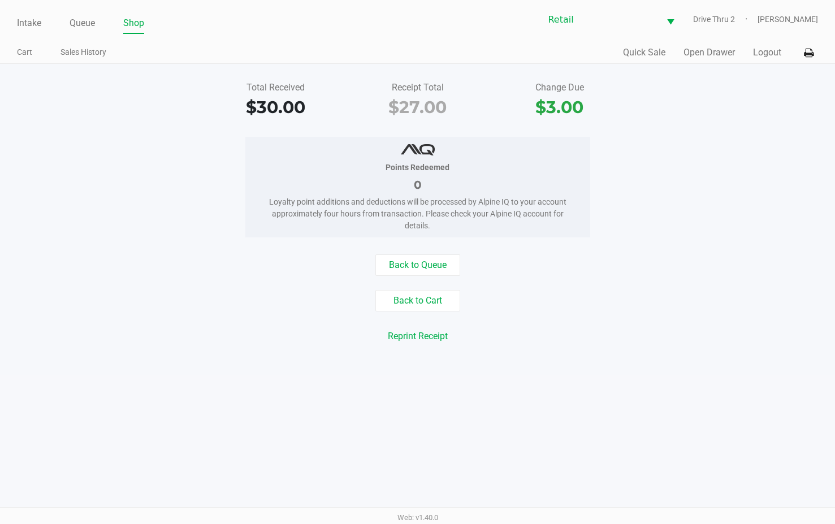
click at [13, 28] on div "Intake Queue Shop Retail Drive Thru 2 [PERSON_NAME] Cart Sales History Quick Sa…" at bounding box center [417, 32] width 835 height 64
click at [24, 21] on link "Intake" at bounding box center [29, 23] width 24 height 16
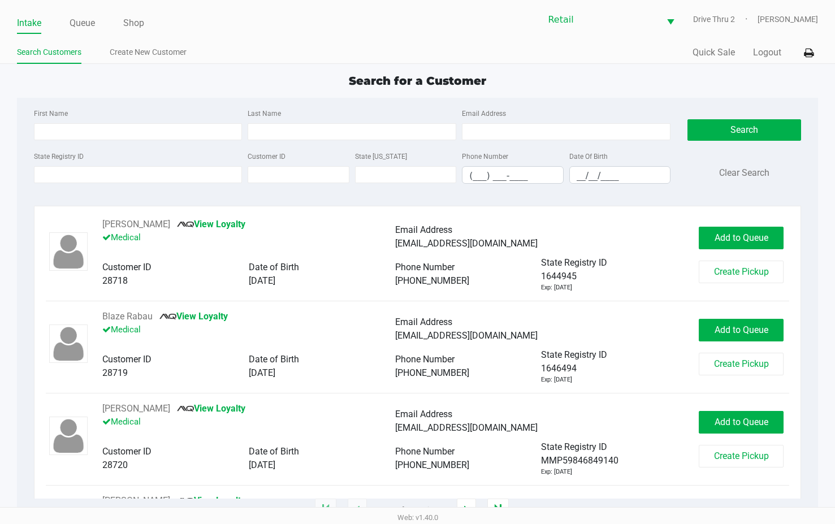
click at [397, 113] on div "Last Name" at bounding box center [352, 123] width 214 height 34
click at [403, 131] on input "Last Name" at bounding box center [352, 131] width 209 height 17
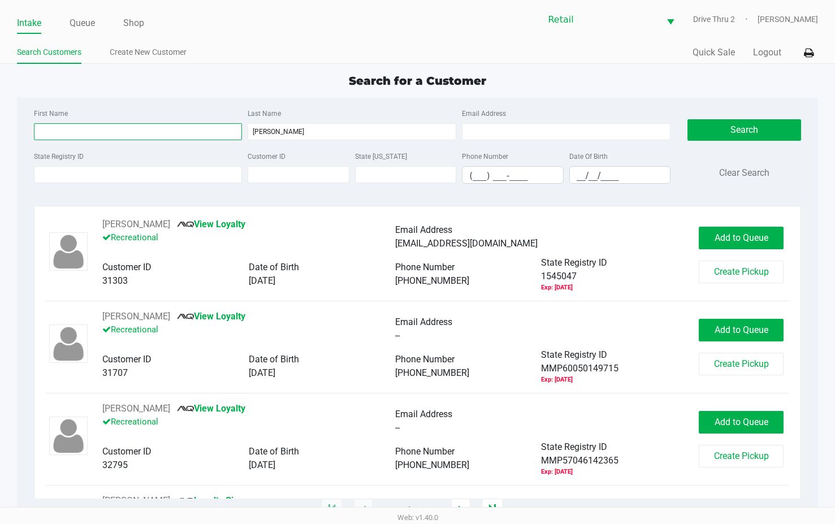
click at [215, 127] on input "First Name" at bounding box center [138, 131] width 209 height 17
click at [216, 128] on input "First Name" at bounding box center [138, 131] width 209 height 17
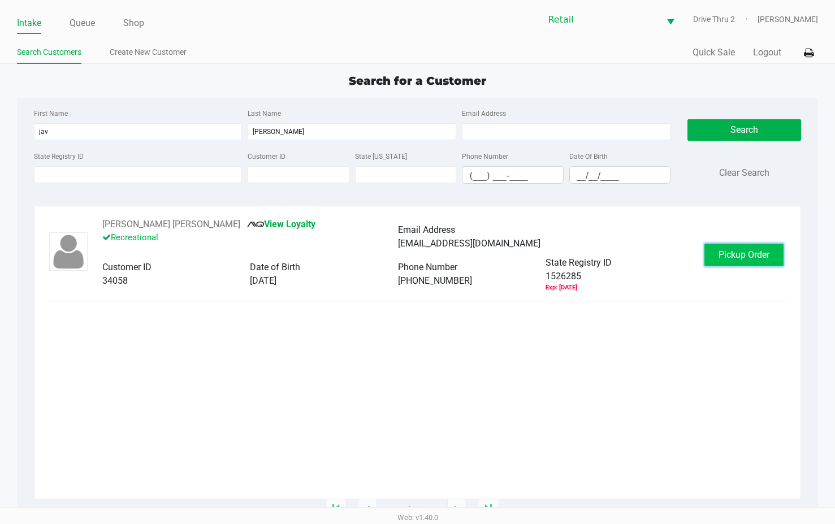
click at [757, 249] on span "Pickup Order" at bounding box center [743, 254] width 51 height 11
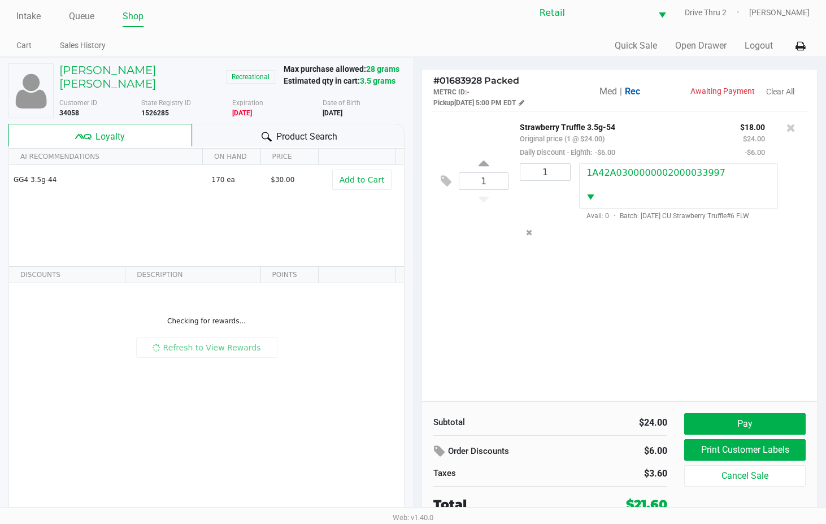
scroll to position [8, 0]
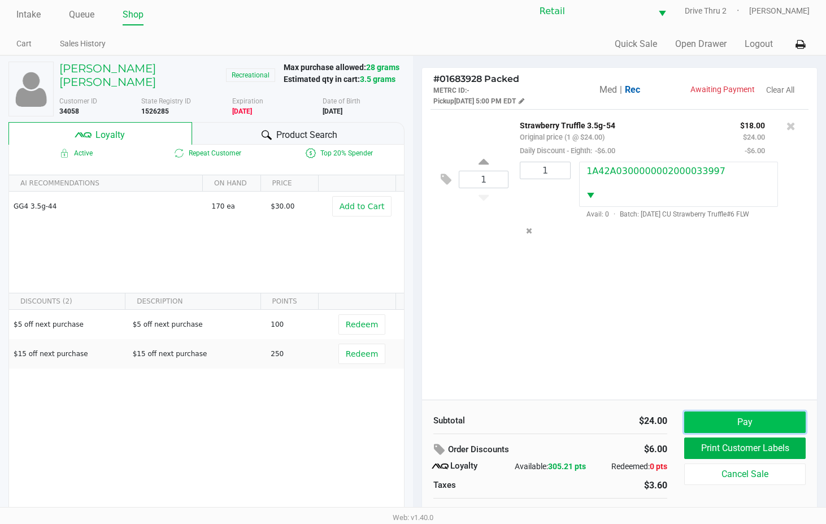
click at [722, 423] on button "Pay" at bounding box center [744, 421] width 121 height 21
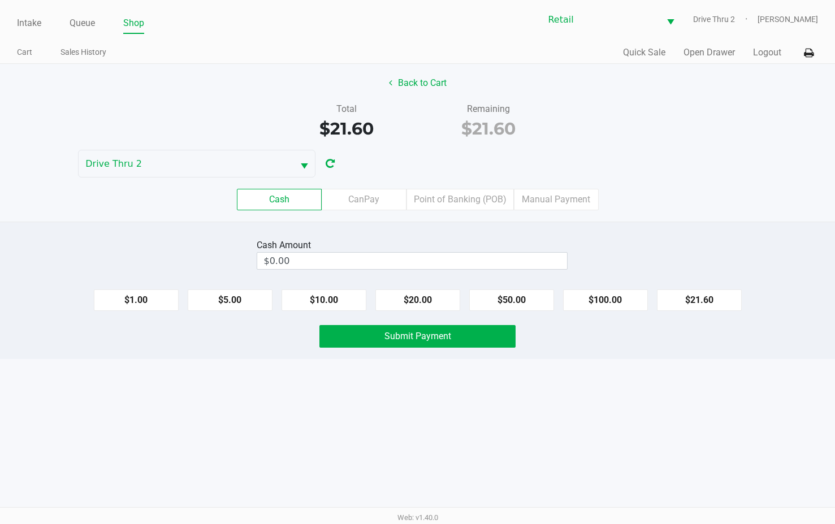
click at [567, 184] on div "Cash CanPay Point of Banking (POB) Manual Payment" at bounding box center [418, 199] width 852 height 44
click at [563, 190] on label "Manual Payment" at bounding box center [556, 199] width 85 height 21
click at [0, 0] on 8 "Manual Payment" at bounding box center [0, 0] width 0 height 0
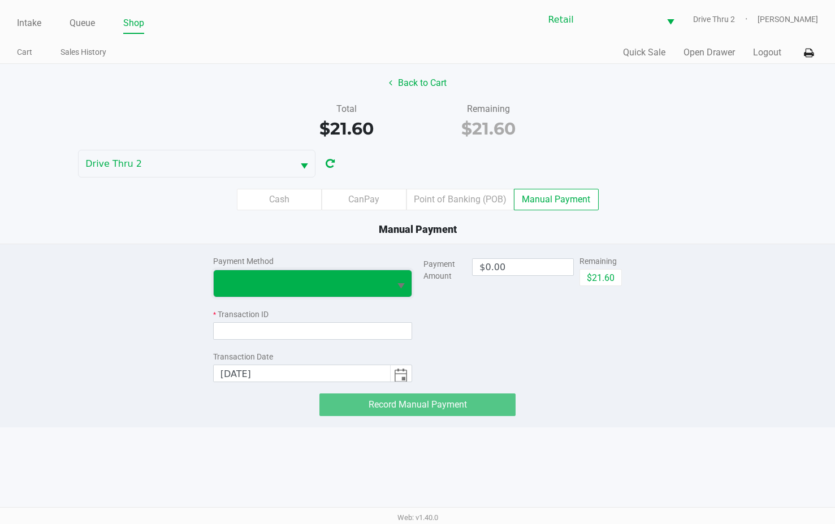
click at [327, 273] on span at bounding box center [302, 283] width 176 height 27
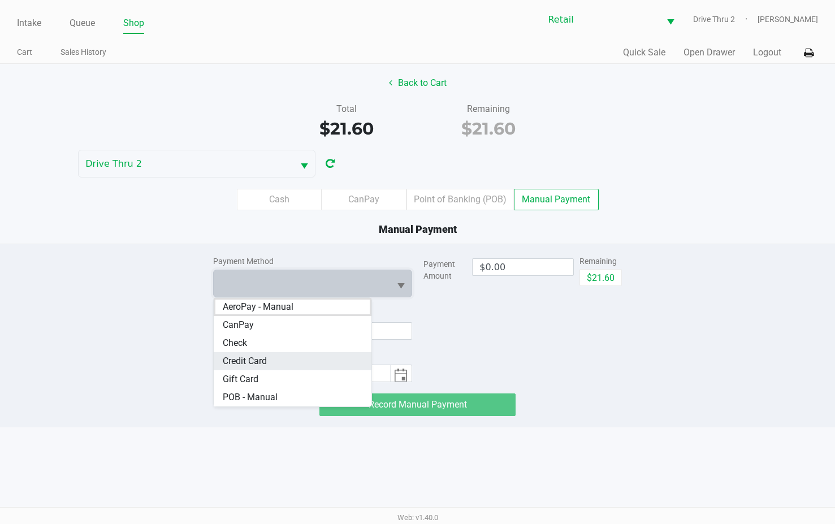
click at [305, 358] on Card "Credit Card" at bounding box center [293, 361] width 158 height 18
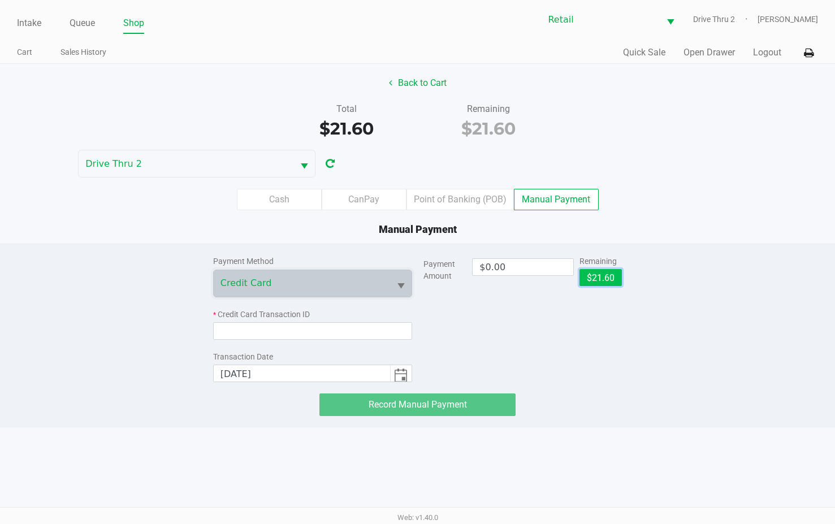
click at [586, 280] on button "$21.60" at bounding box center [600, 277] width 42 height 17
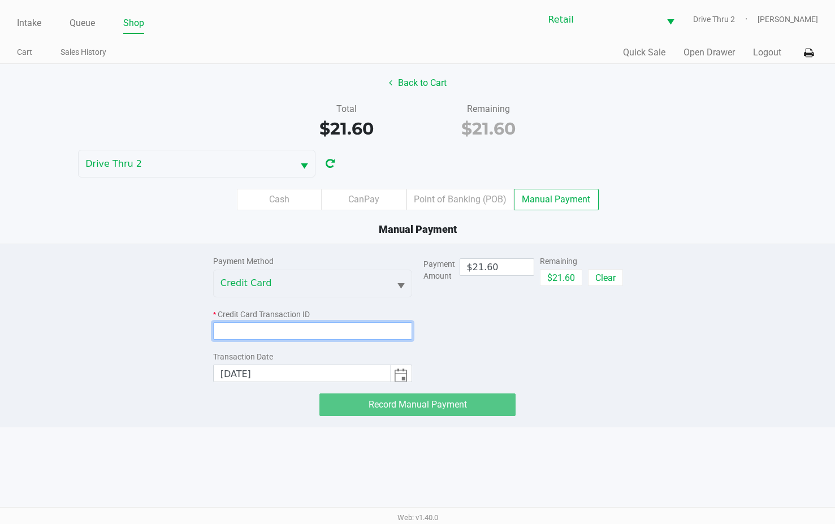
click at [389, 329] on input at bounding box center [312, 331] width 199 height 18
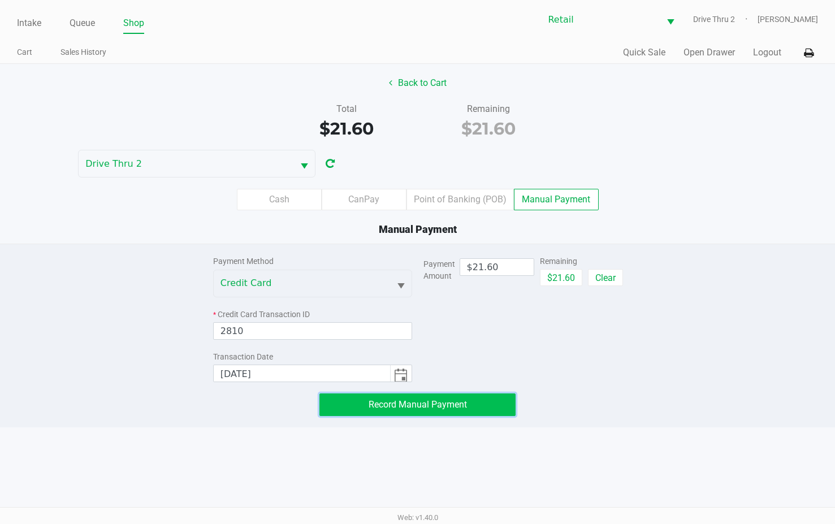
click at [376, 414] on button "Record Manual Payment" at bounding box center [417, 404] width 196 height 23
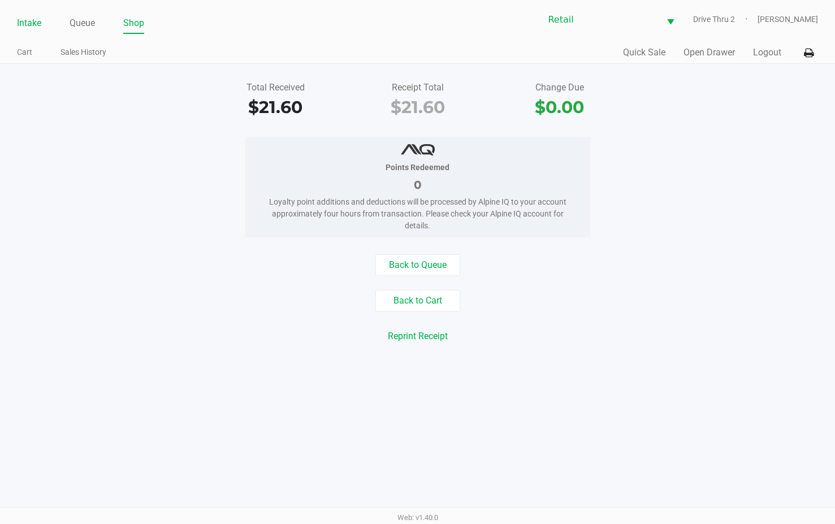
click at [31, 24] on link "Intake" at bounding box center [29, 23] width 24 height 16
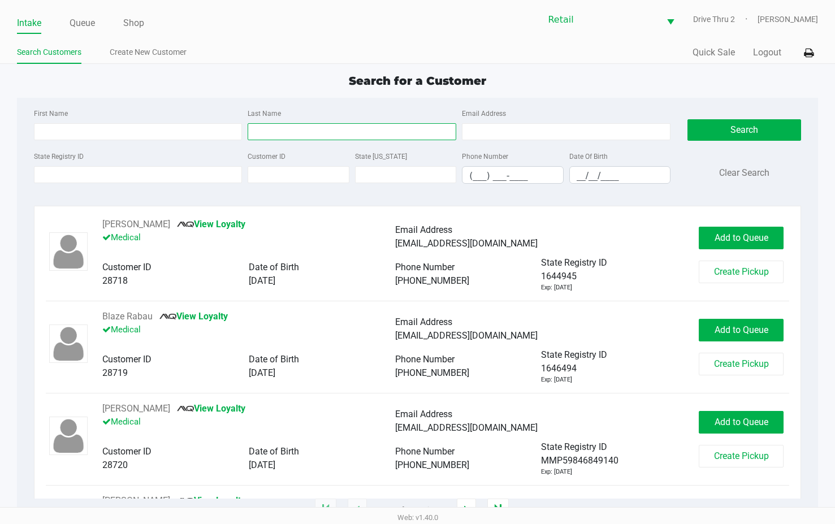
click at [326, 139] on input "Last Name" at bounding box center [352, 131] width 209 height 17
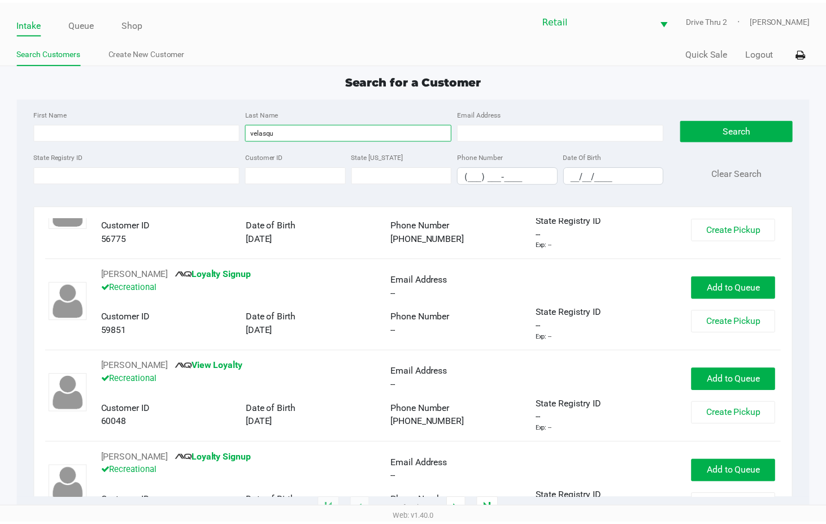
scroll to position [848, 0]
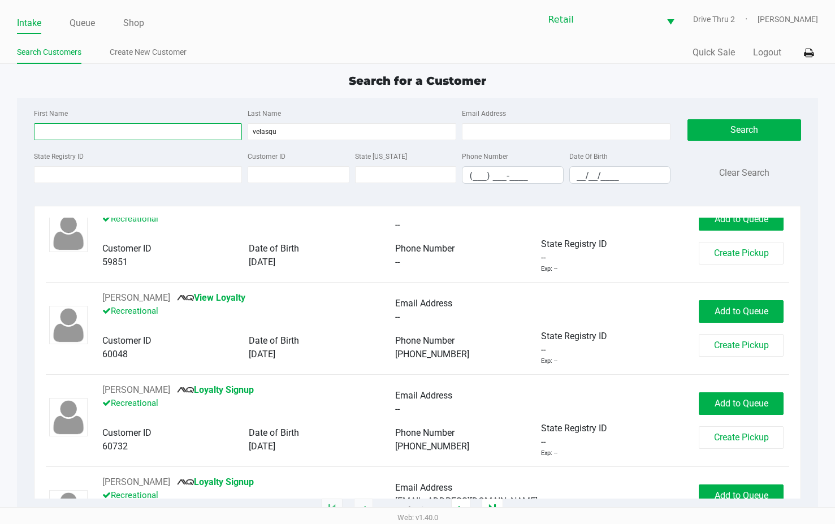
click at [217, 129] on input "First Name" at bounding box center [138, 131] width 209 height 17
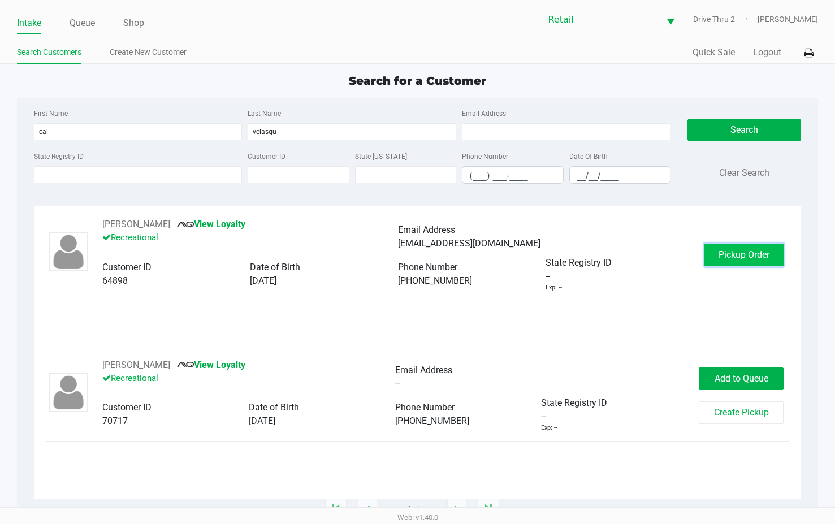
click at [718, 251] on button "Pickup Order" at bounding box center [743, 255] width 79 height 23
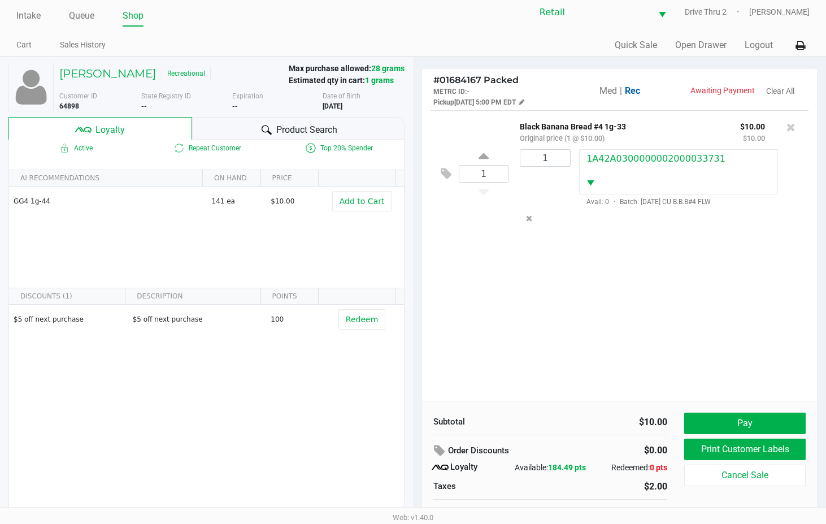
scroll to position [22, 0]
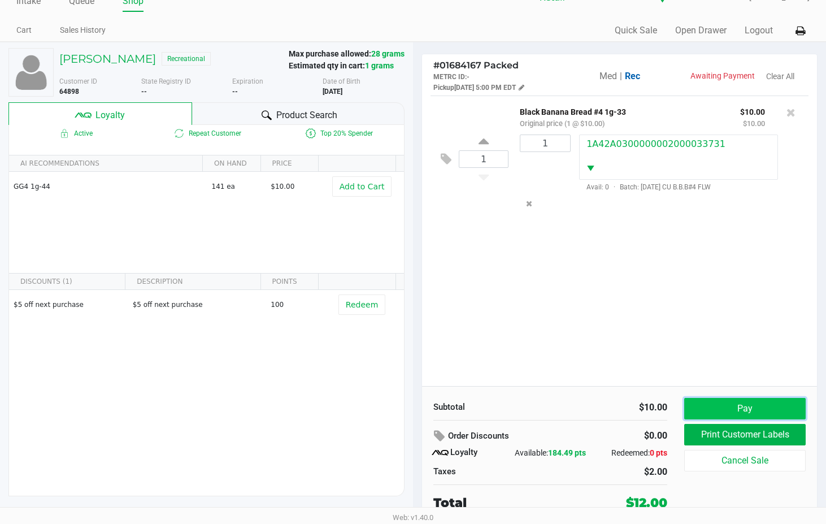
click at [749, 413] on button "Pay" at bounding box center [744, 408] width 121 height 21
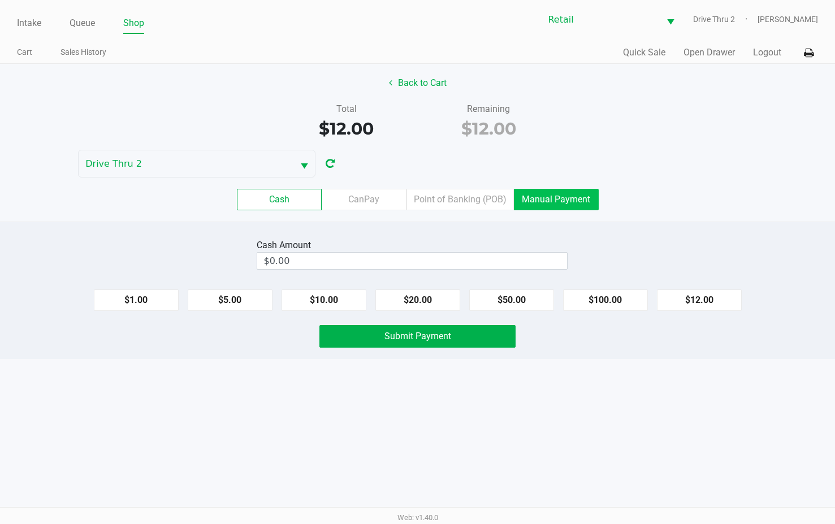
click at [543, 202] on label "Manual Payment" at bounding box center [556, 199] width 85 height 21
click at [0, 0] on 8 "Manual Payment" at bounding box center [0, 0] width 0 height 0
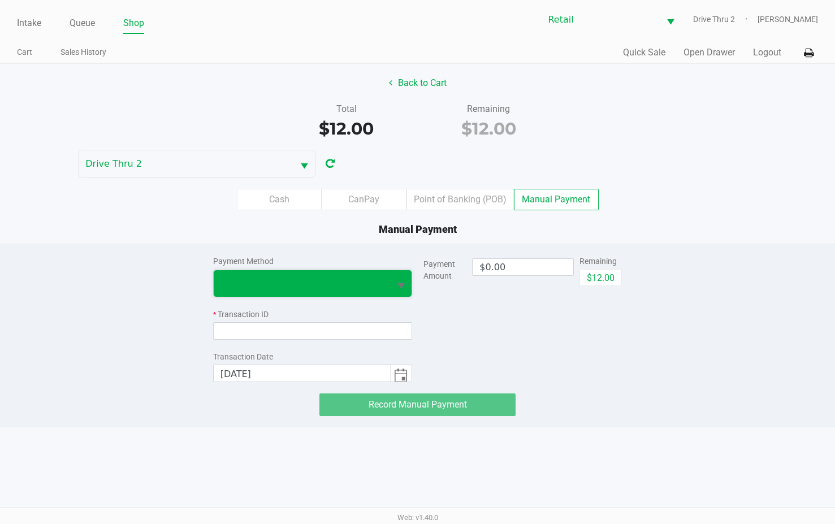
click at [347, 286] on span at bounding box center [301, 283] width 163 height 14
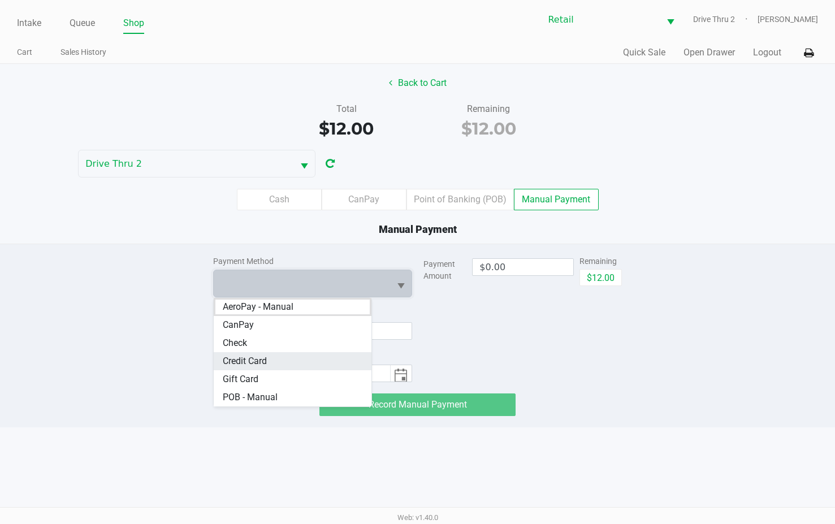
click at [266, 364] on span "Credit Card" at bounding box center [245, 361] width 44 height 14
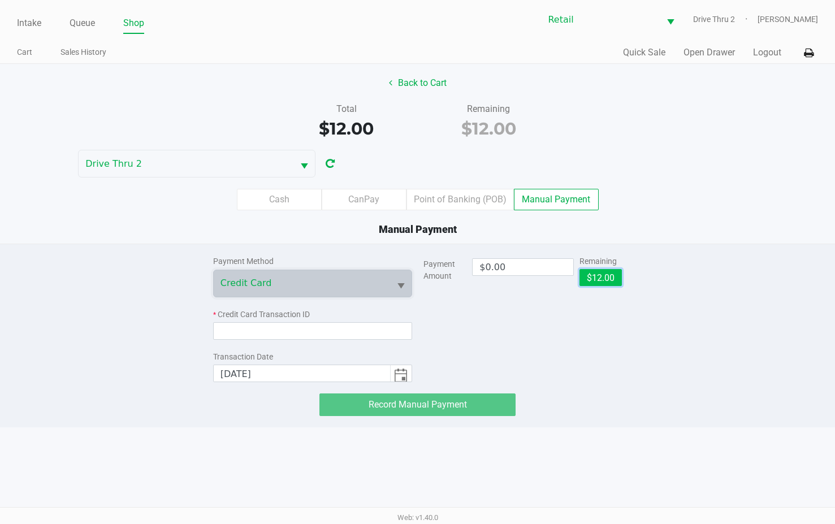
click at [597, 279] on button "$12.00" at bounding box center [600, 277] width 42 height 17
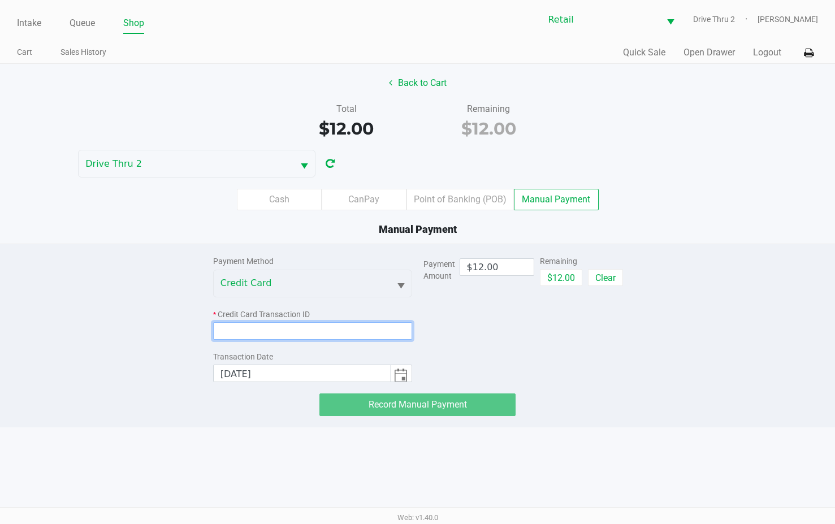
click at [317, 323] on input at bounding box center [312, 331] width 199 height 18
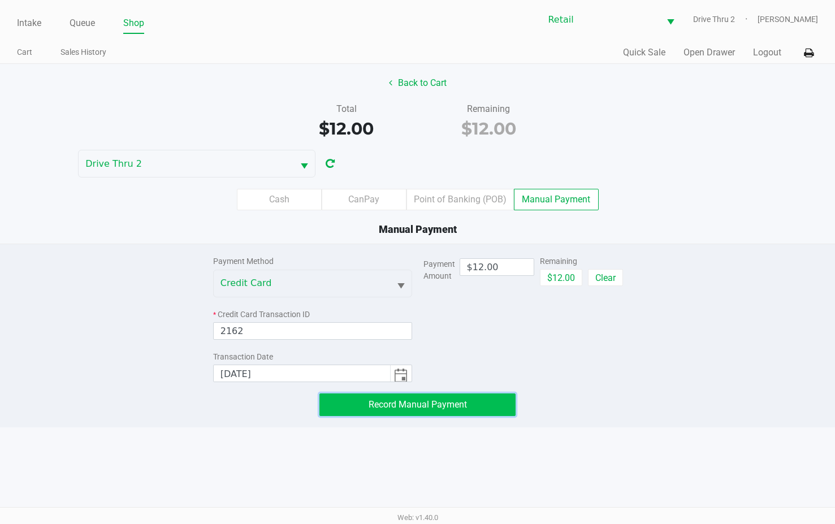
click at [332, 400] on button "Record Manual Payment" at bounding box center [417, 404] width 196 height 23
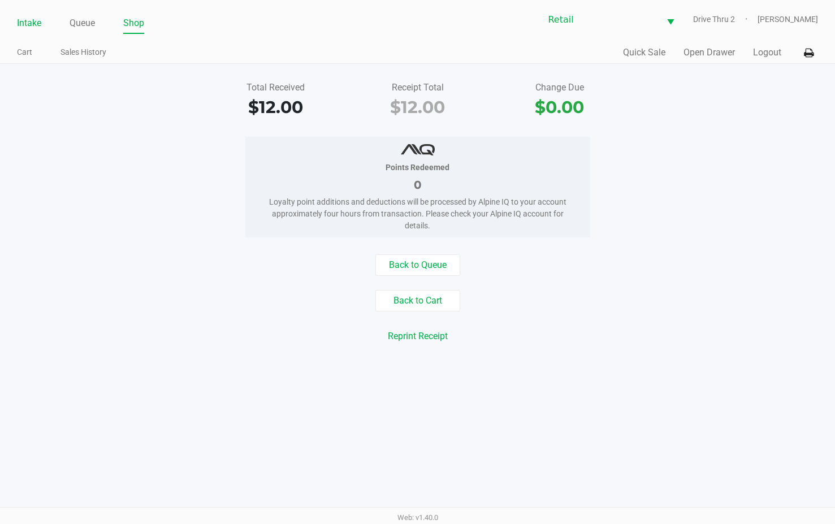
click at [34, 24] on link "Intake" at bounding box center [29, 23] width 24 height 16
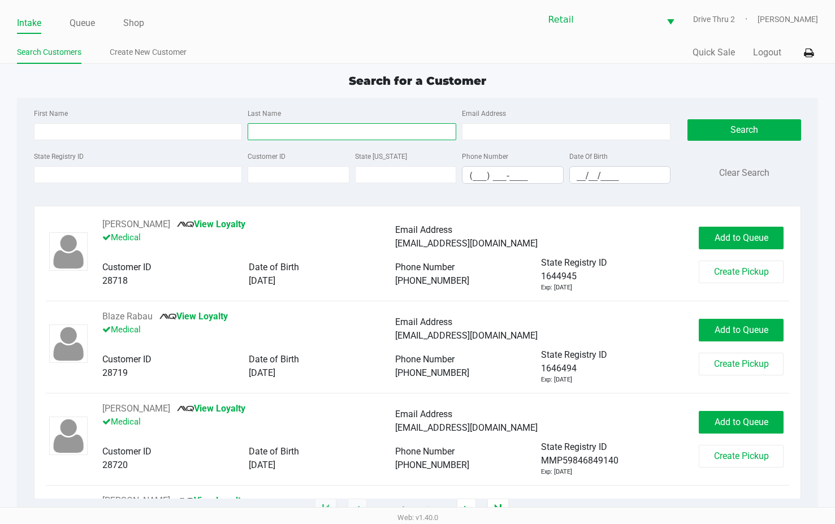
click at [315, 129] on input "Last Name" at bounding box center [352, 131] width 209 height 17
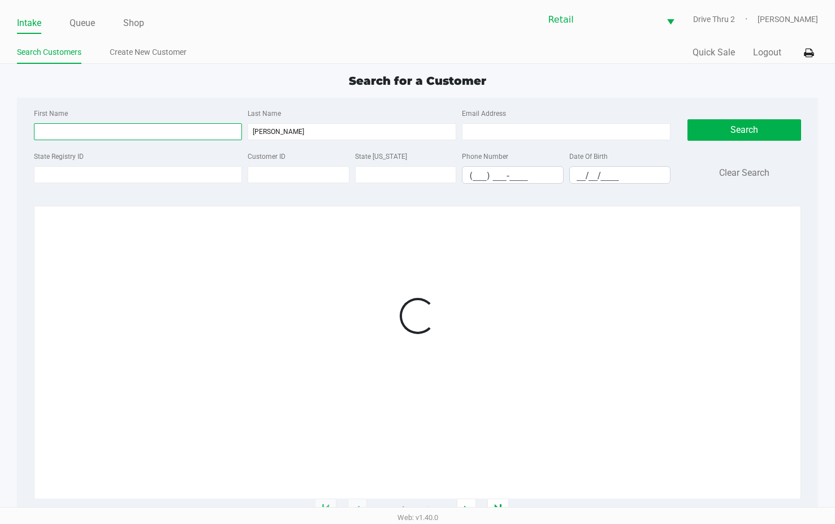
click at [207, 132] on input "First Name" at bounding box center [138, 131] width 209 height 17
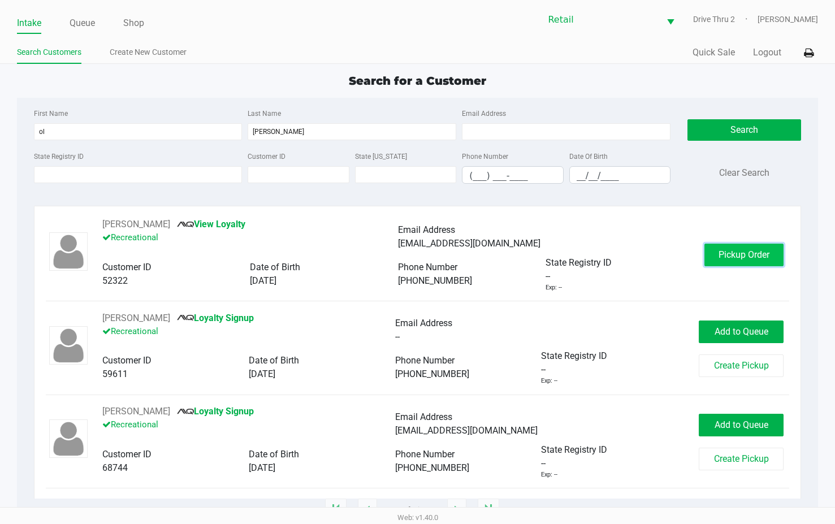
click at [739, 254] on span "Pickup Order" at bounding box center [743, 254] width 51 height 11
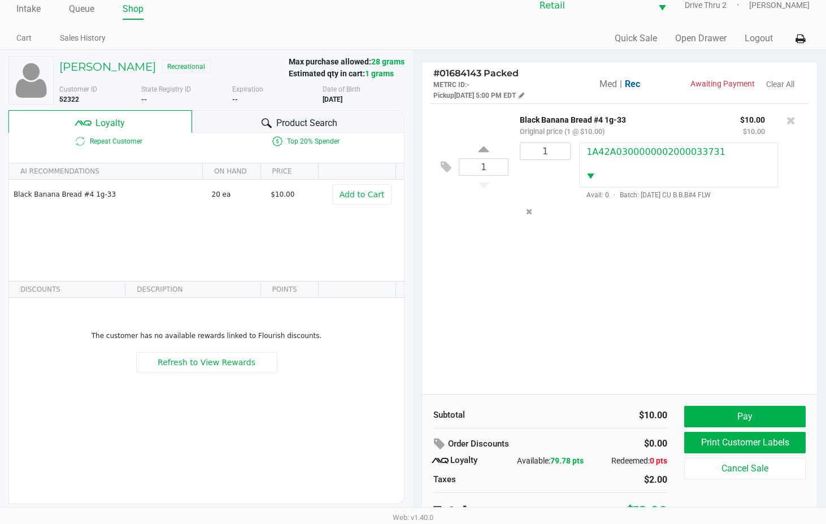
scroll to position [22, 0]
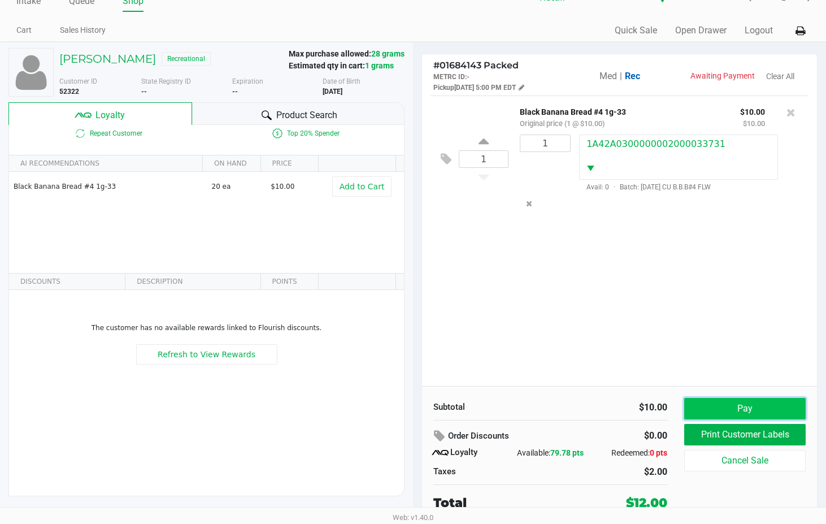
click at [728, 401] on button "Pay" at bounding box center [744, 408] width 121 height 21
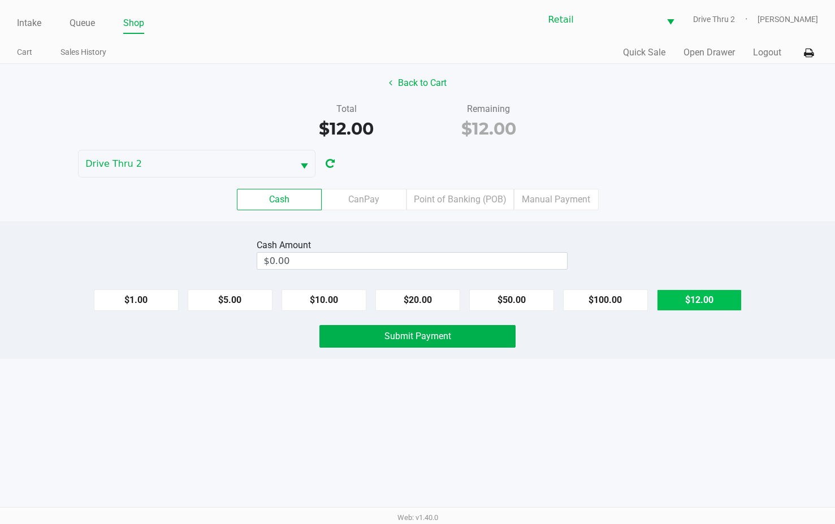
click at [686, 294] on button "$12.00" at bounding box center [699, 299] width 85 height 21
click at [485, 342] on button "Submit Payment" at bounding box center [417, 336] width 196 height 23
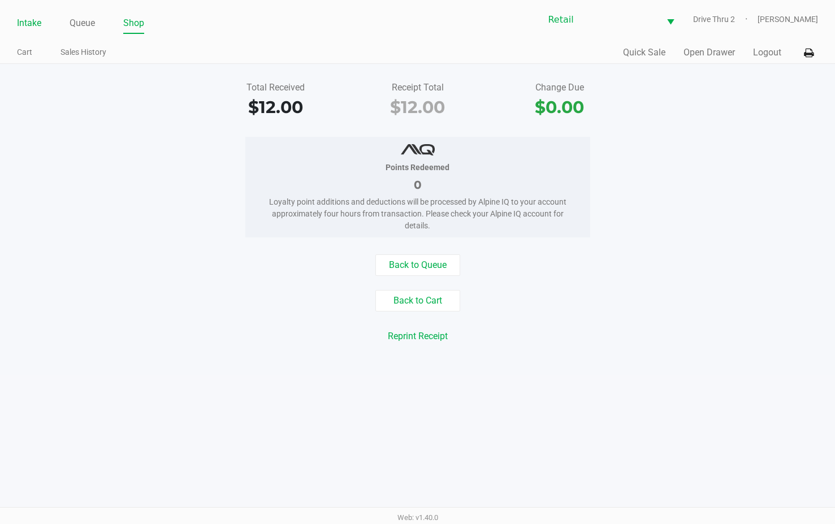
click at [37, 24] on link "Intake" at bounding box center [29, 23] width 24 height 16
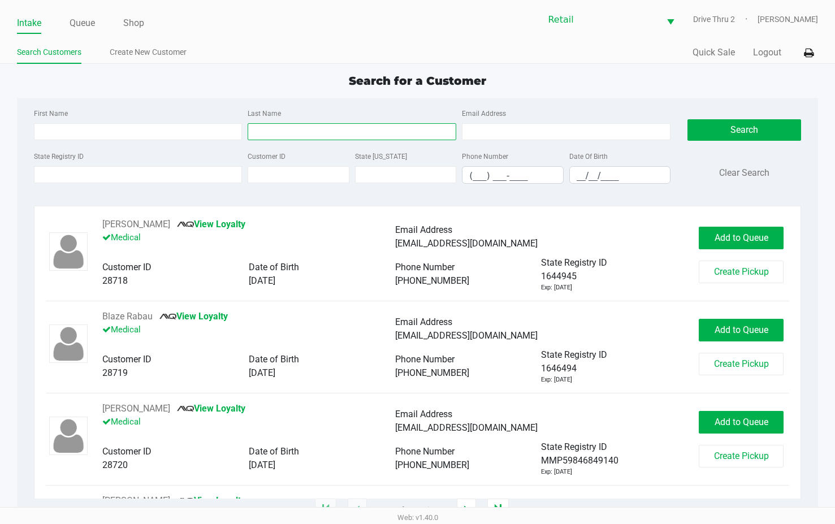
click at [284, 134] on input "Last Name" at bounding box center [352, 131] width 209 height 17
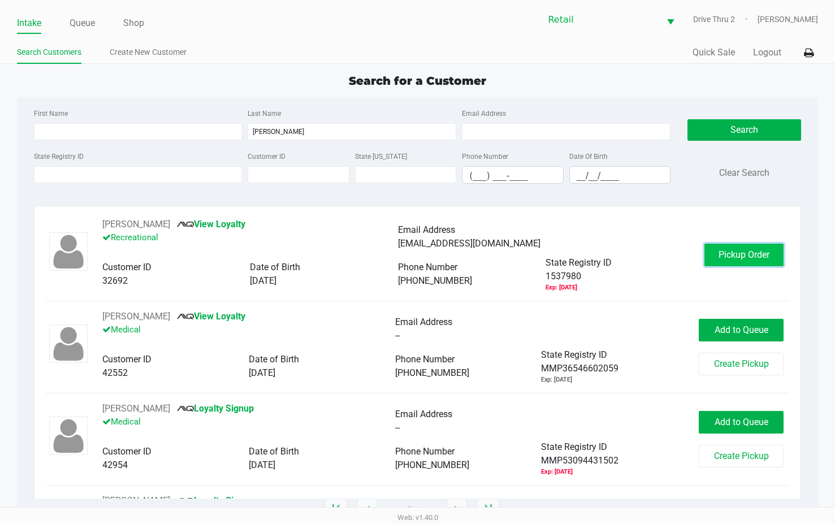
click at [745, 244] on button "Pickup Order" at bounding box center [743, 255] width 79 height 23
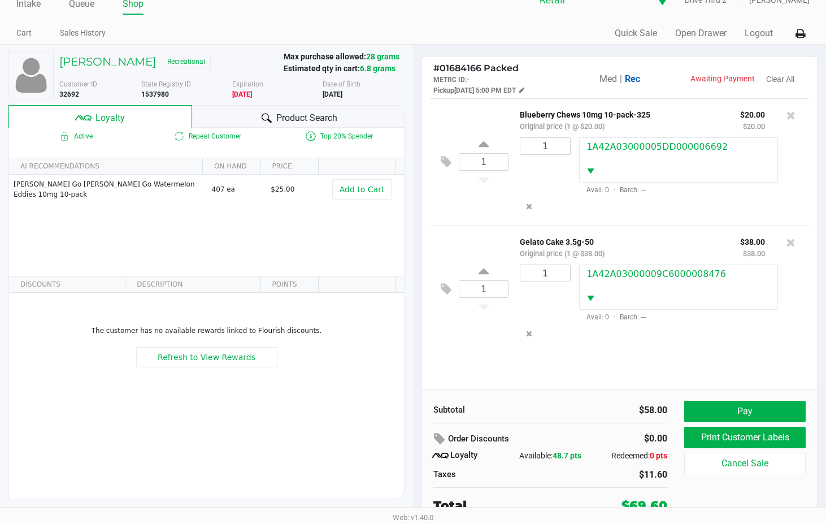
scroll to position [22, 0]
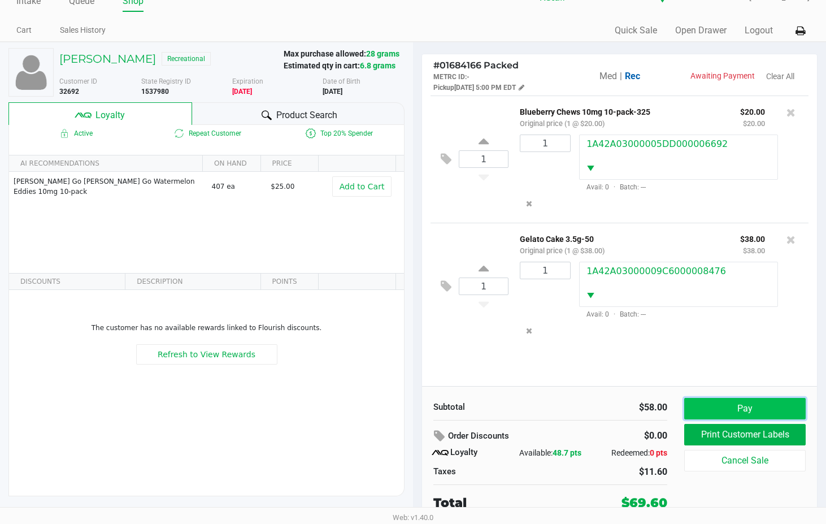
click at [720, 406] on button "Pay" at bounding box center [744, 408] width 121 height 21
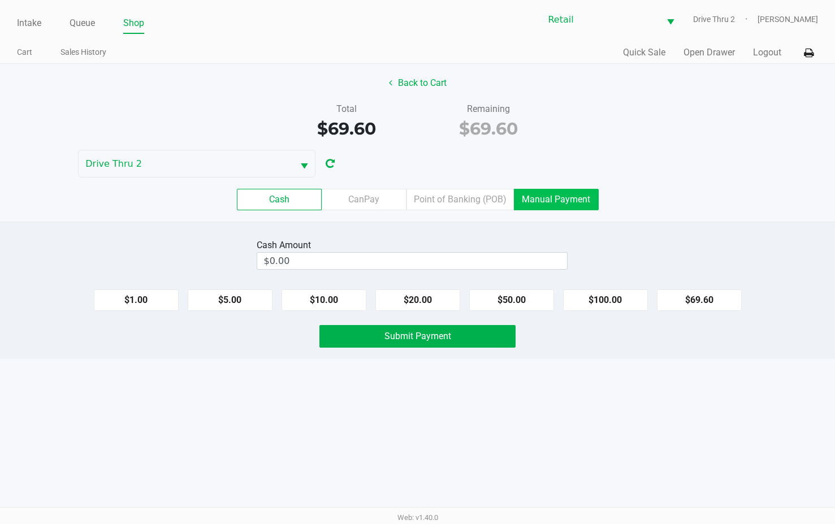
click at [554, 196] on label "Manual Payment" at bounding box center [556, 199] width 85 height 21
click at [0, 0] on 8 "Manual Payment" at bounding box center [0, 0] width 0 height 0
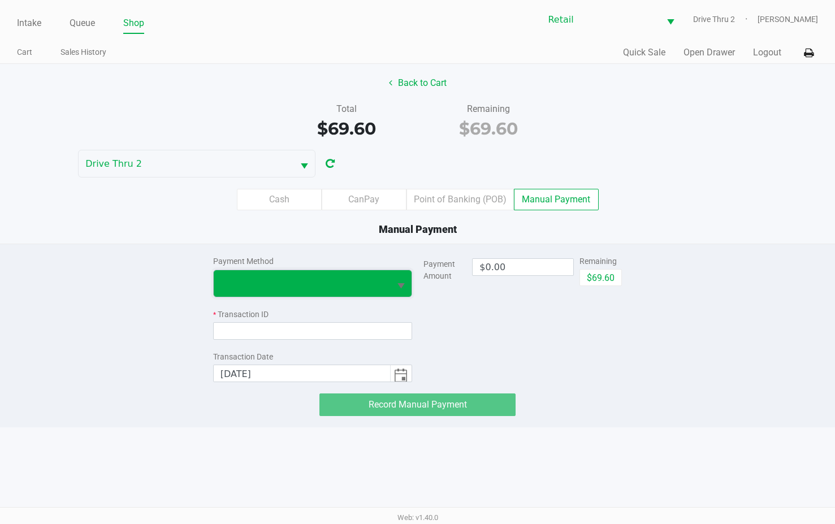
click at [356, 284] on span at bounding box center [301, 283] width 163 height 14
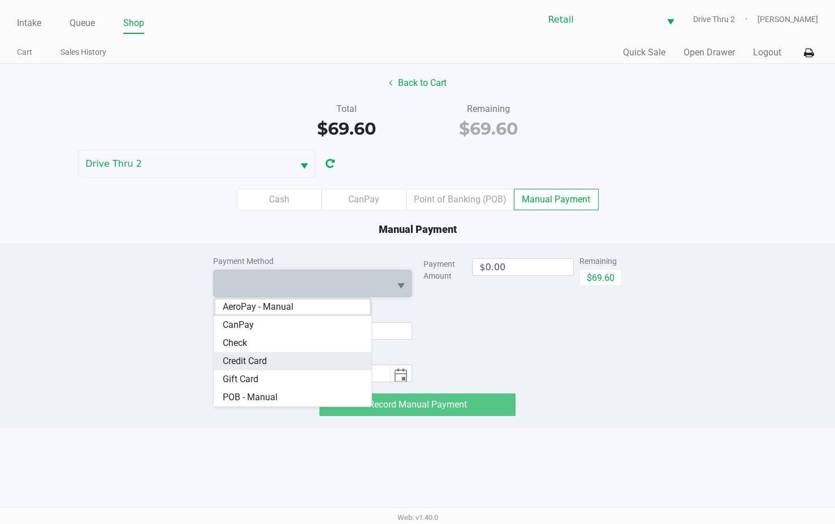
click at [307, 368] on Card "Credit Card" at bounding box center [293, 361] width 158 height 18
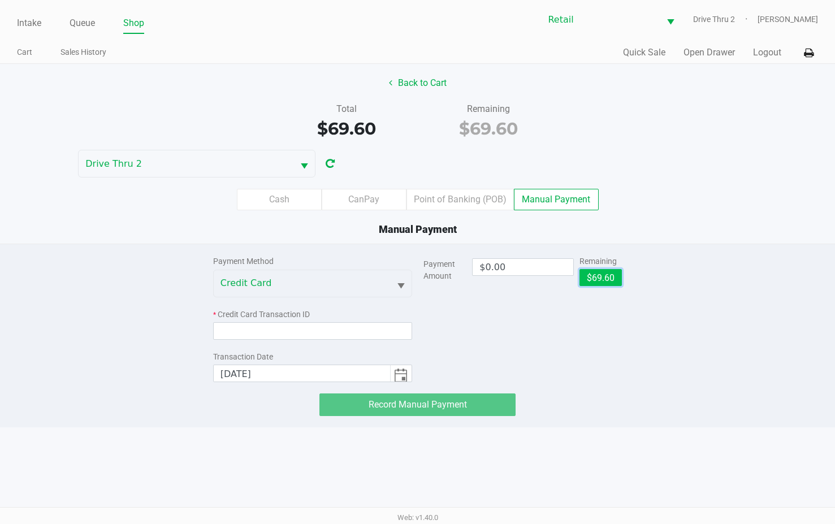
click at [596, 275] on button "$69.60" at bounding box center [600, 277] width 42 height 17
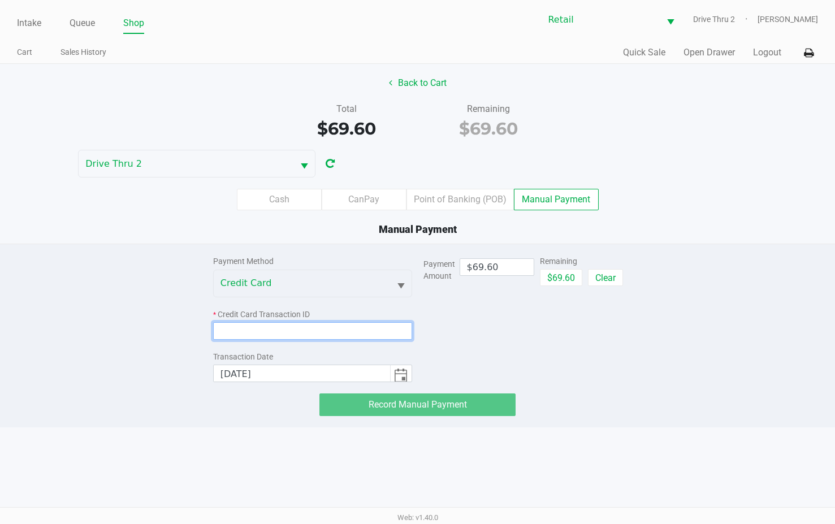
click at [318, 335] on input at bounding box center [312, 331] width 199 height 18
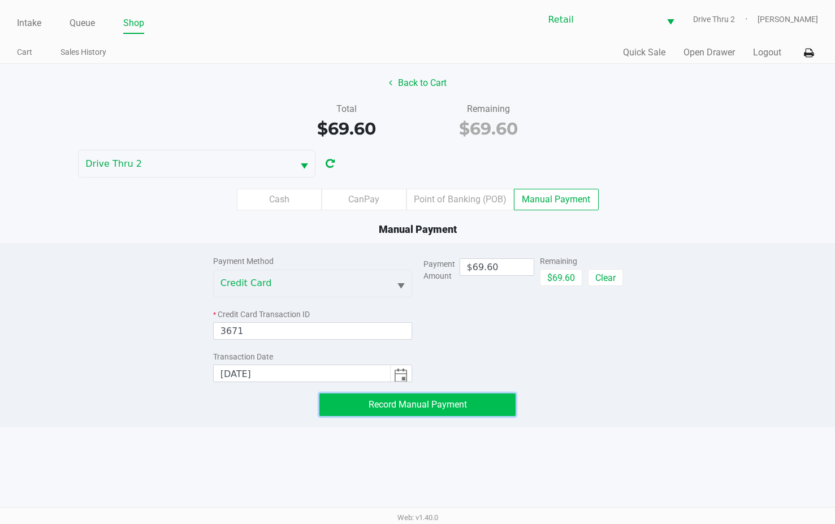
click at [350, 400] on button "Record Manual Payment" at bounding box center [417, 404] width 196 height 23
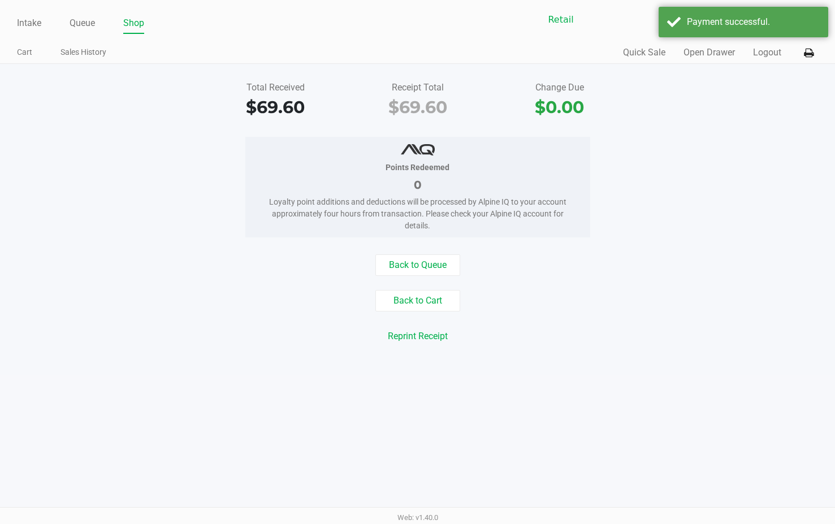
click at [580, 355] on div "Back to Queue Back to Cart Reprint Receipt Reprint Labels" at bounding box center [418, 307] width 852 height 107
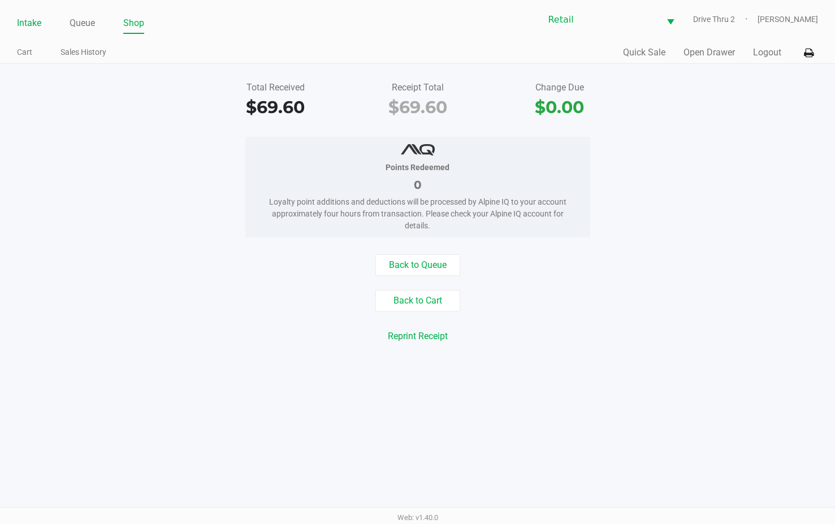
click at [31, 19] on link "Intake" at bounding box center [29, 23] width 24 height 16
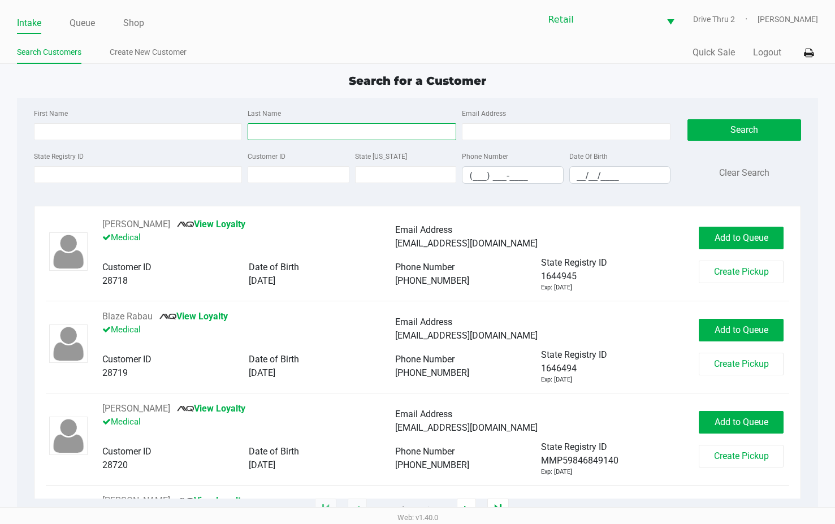
click at [314, 133] on input "Last Name" at bounding box center [352, 131] width 209 height 17
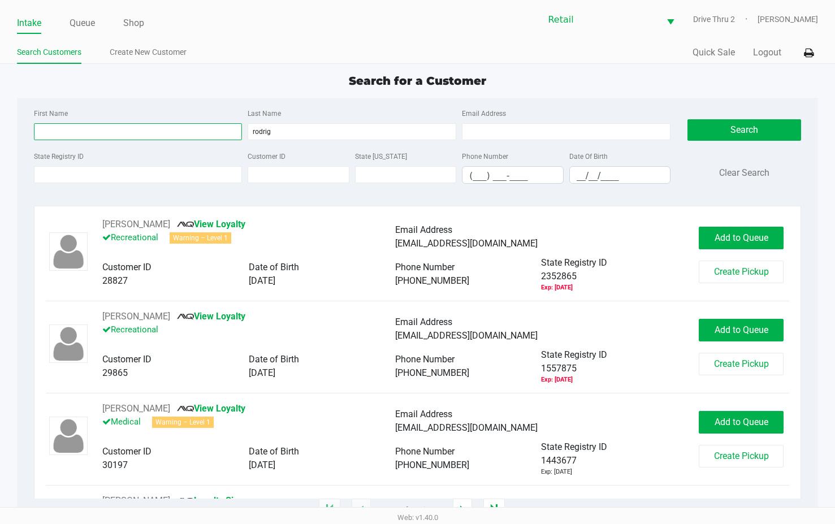
click at [168, 137] on input "First Name" at bounding box center [138, 131] width 209 height 17
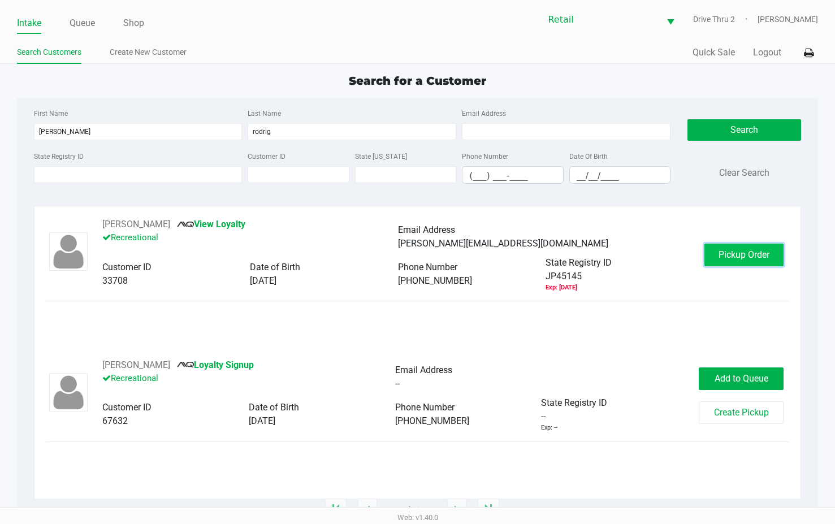
click at [714, 255] on button "Pickup Order" at bounding box center [743, 255] width 79 height 23
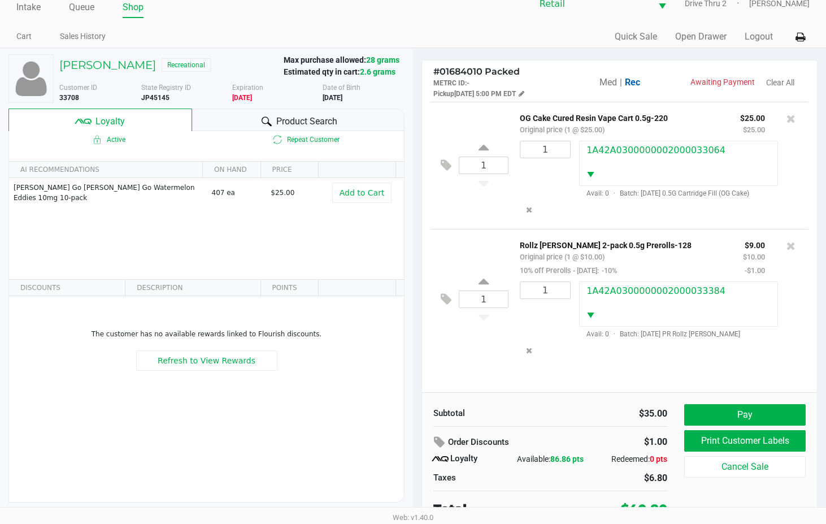
scroll to position [22, 0]
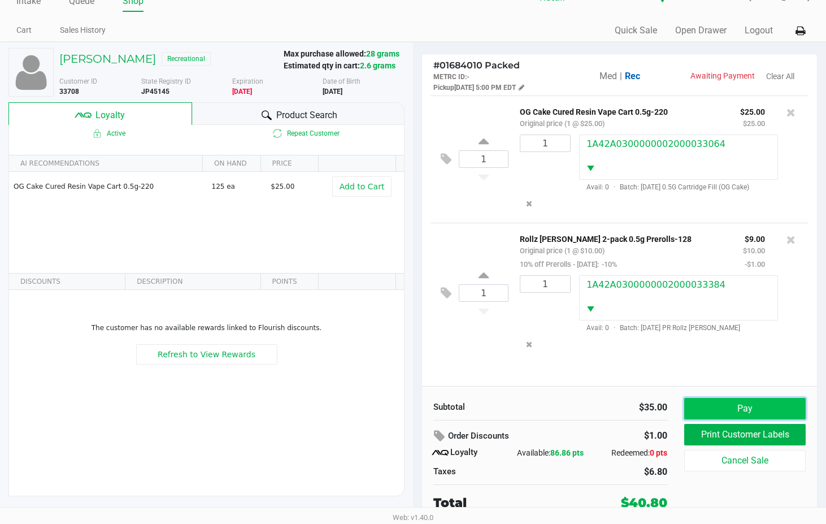
click at [725, 405] on button "Pay" at bounding box center [744, 408] width 121 height 21
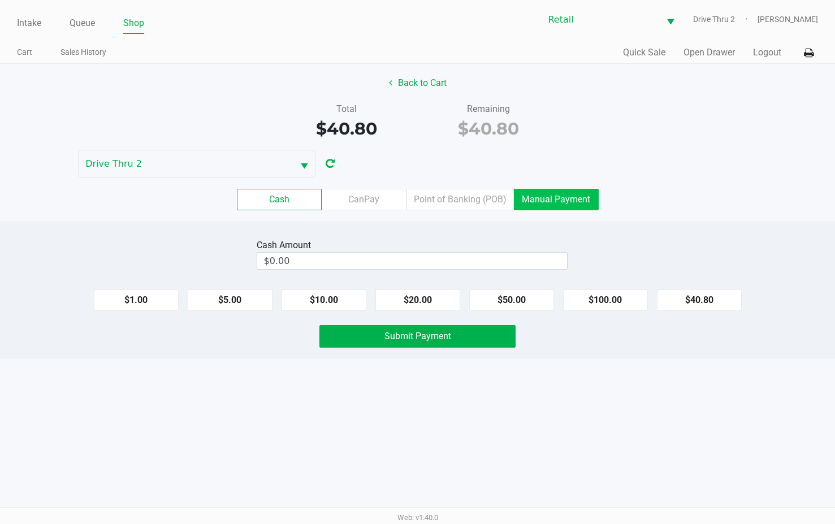
click at [553, 193] on label "Manual Payment" at bounding box center [556, 199] width 85 height 21
click at [0, 0] on 8 "Manual Payment" at bounding box center [0, 0] width 0 height 0
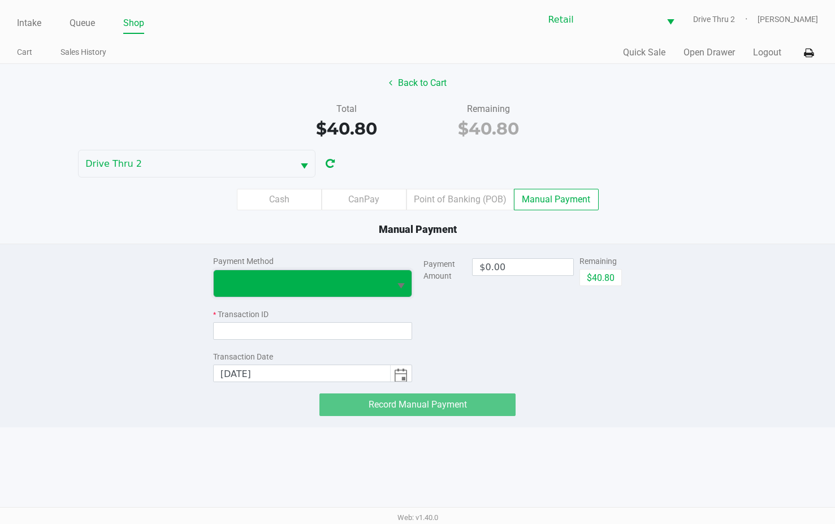
click at [331, 284] on span at bounding box center [301, 283] width 163 height 14
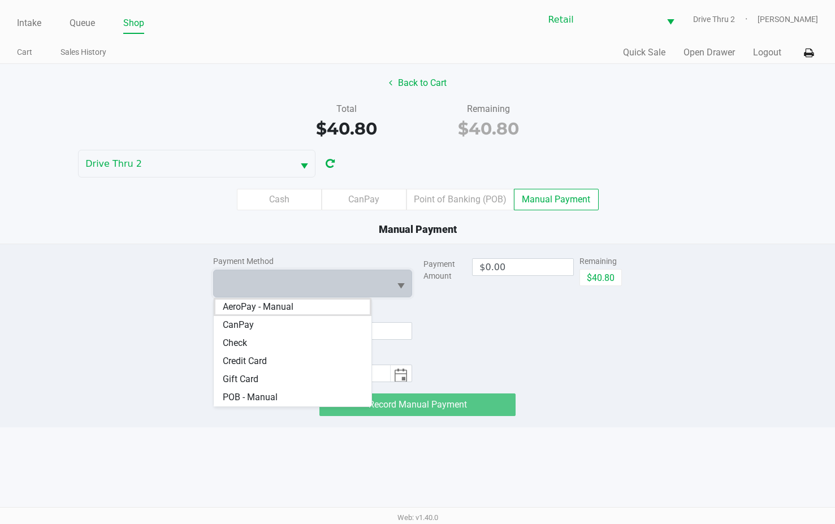
drag, startPoint x: 292, startPoint y: 355, endPoint x: 328, endPoint y: 340, distance: 39.0
click at [293, 355] on Card "Credit Card" at bounding box center [293, 361] width 158 height 18
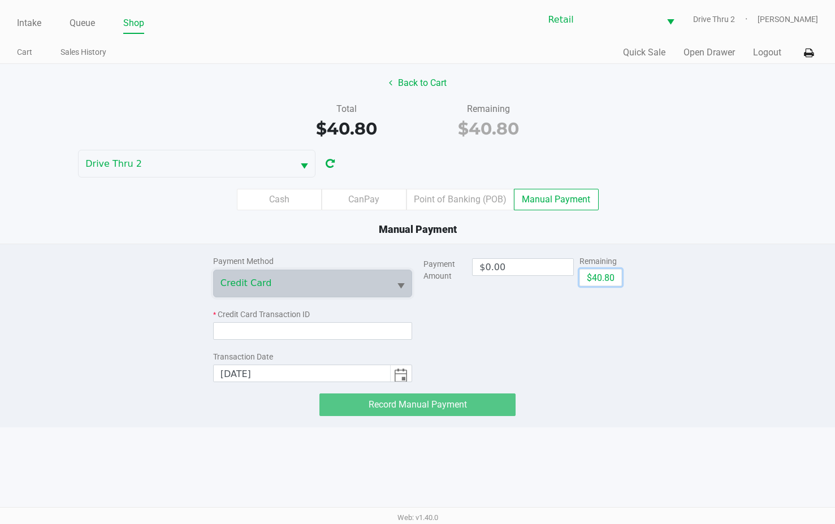
drag, startPoint x: 595, startPoint y: 276, endPoint x: 420, endPoint y: 315, distance: 178.8
click at [595, 277] on button "$40.80" at bounding box center [600, 277] width 42 height 17
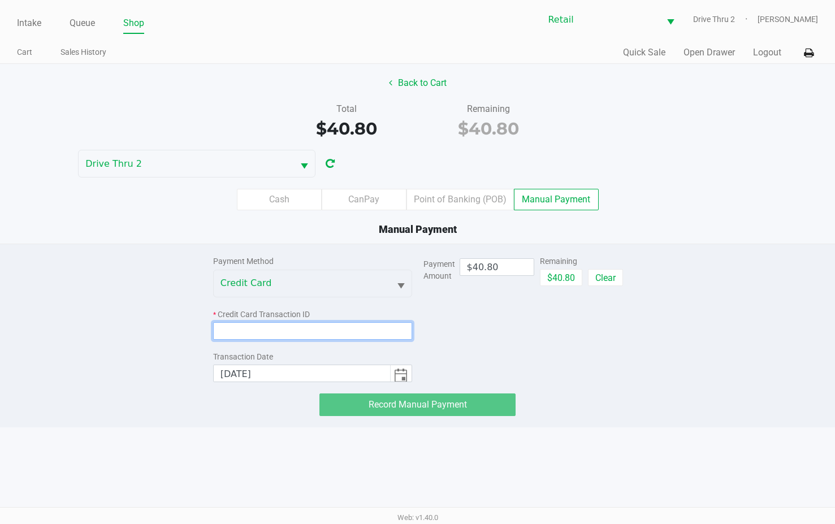
click at [365, 324] on input at bounding box center [312, 331] width 199 height 18
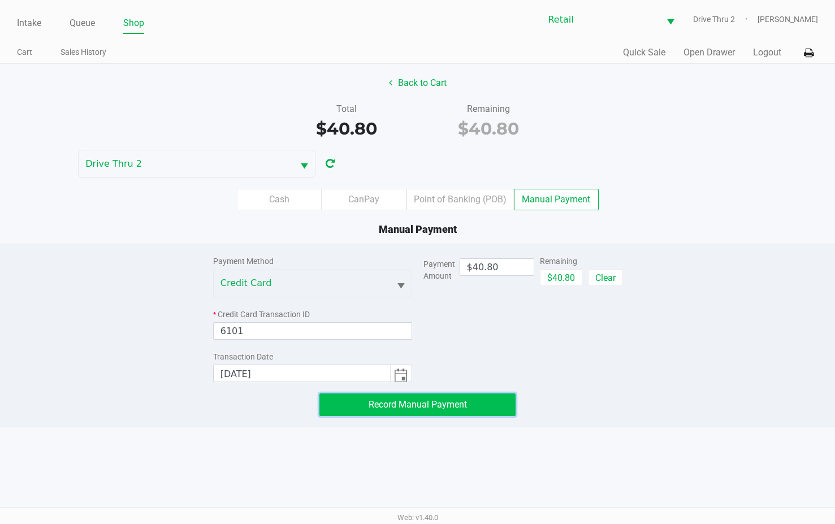
click at [416, 398] on button "Record Manual Payment" at bounding box center [417, 404] width 196 height 23
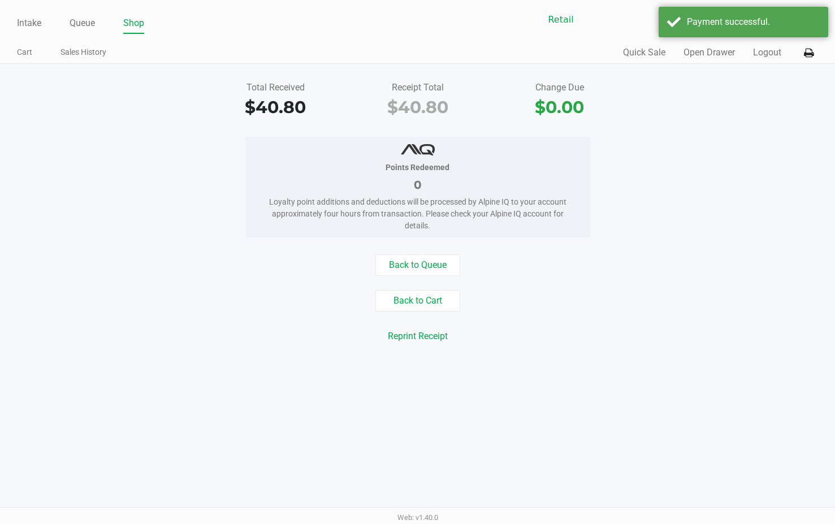
click at [495, 328] on div "Reprint Receipt" at bounding box center [418, 335] width 852 height 21
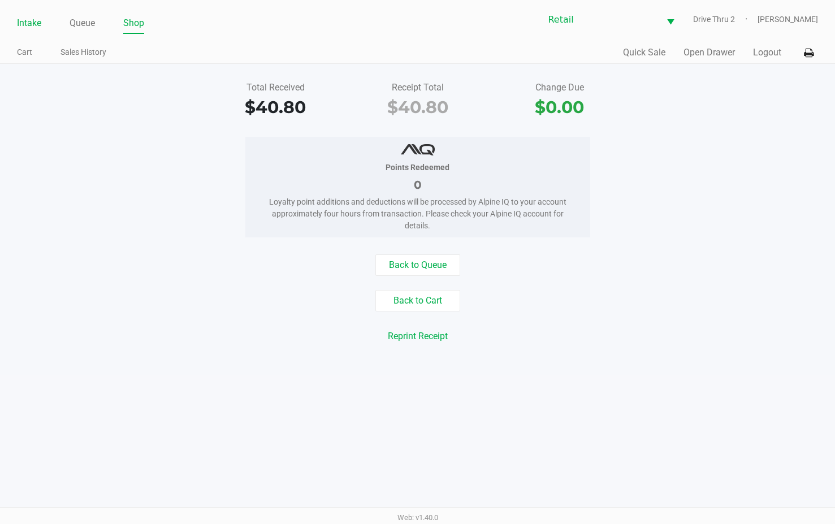
click at [37, 23] on link "Intake" at bounding box center [29, 23] width 24 height 16
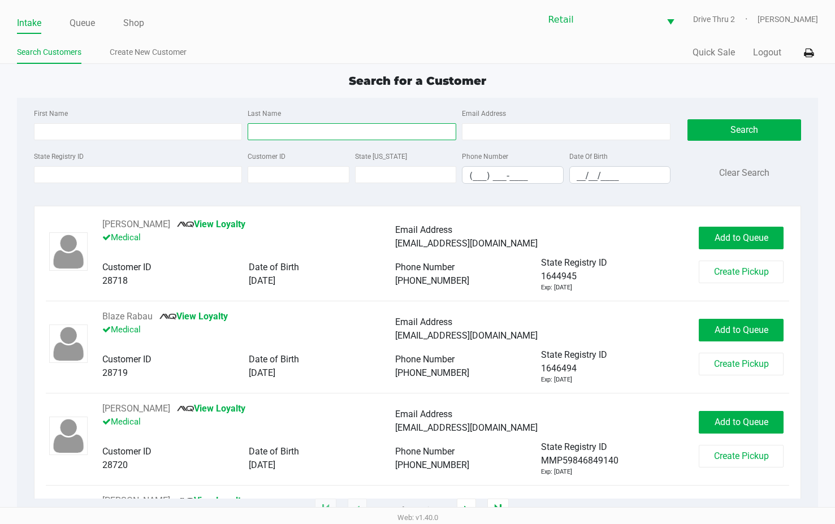
click at [354, 128] on input "Last Name" at bounding box center [352, 131] width 209 height 17
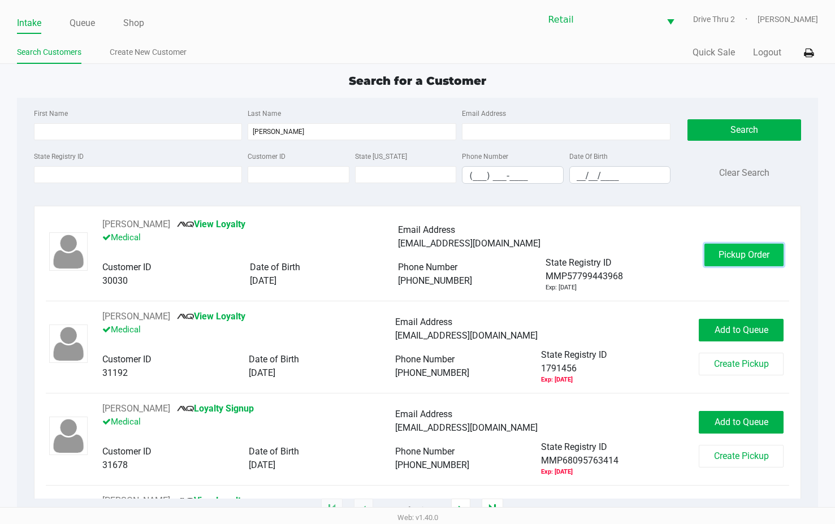
click at [761, 257] on span "Pickup Order" at bounding box center [743, 254] width 51 height 11
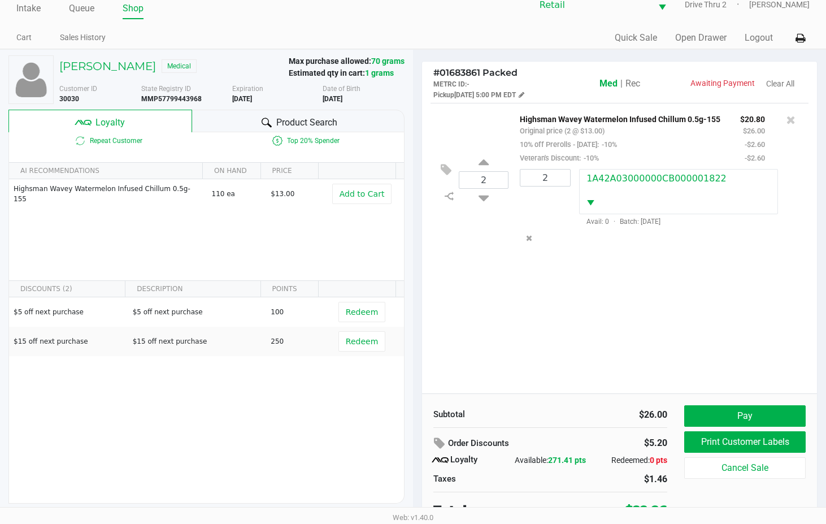
scroll to position [22, 0]
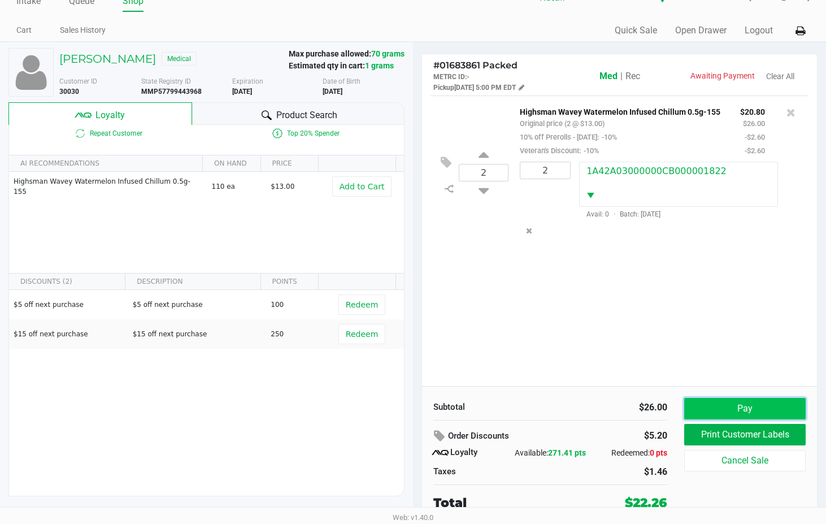
click at [728, 411] on button "Pay" at bounding box center [744, 408] width 121 height 21
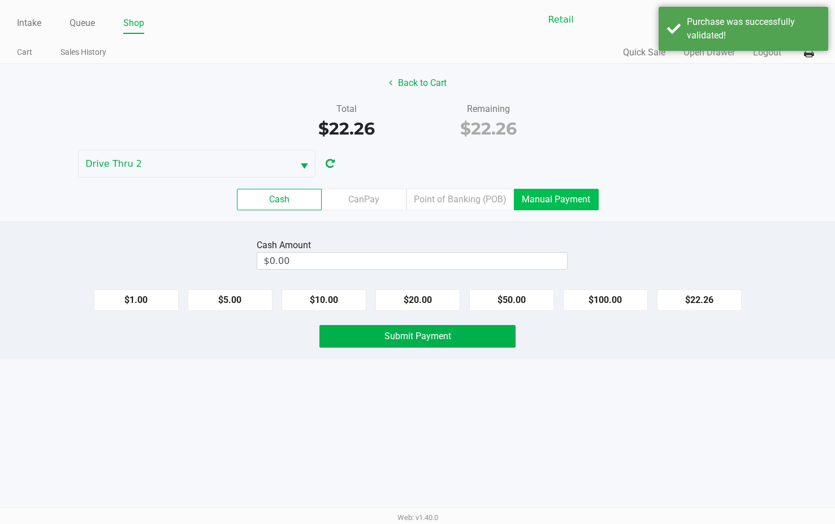
click at [533, 206] on label "Manual Payment" at bounding box center [556, 199] width 85 height 21
click at [0, 0] on 8 "Manual Payment" at bounding box center [0, 0] width 0 height 0
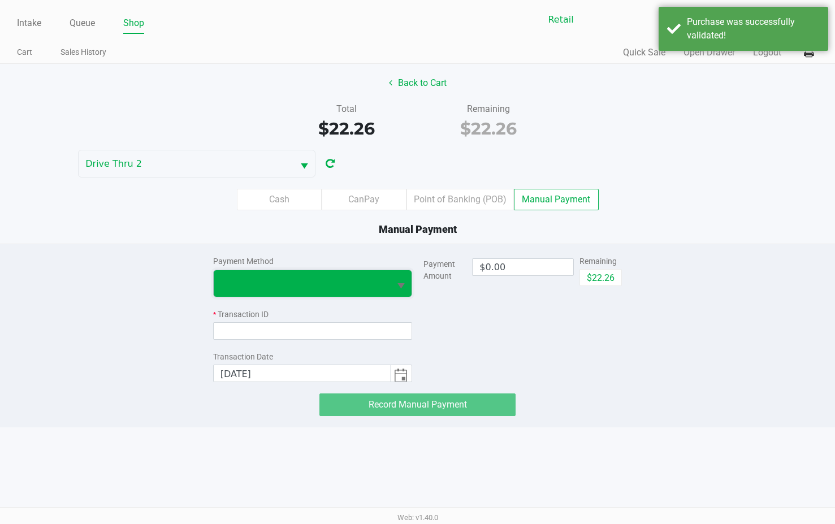
click at [379, 271] on span at bounding box center [302, 283] width 176 height 27
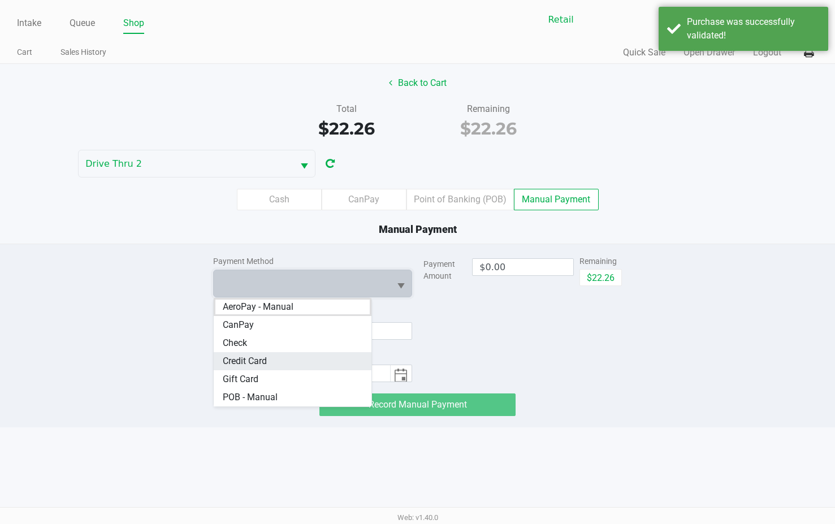
click at [298, 354] on Card "Credit Card" at bounding box center [293, 361] width 158 height 18
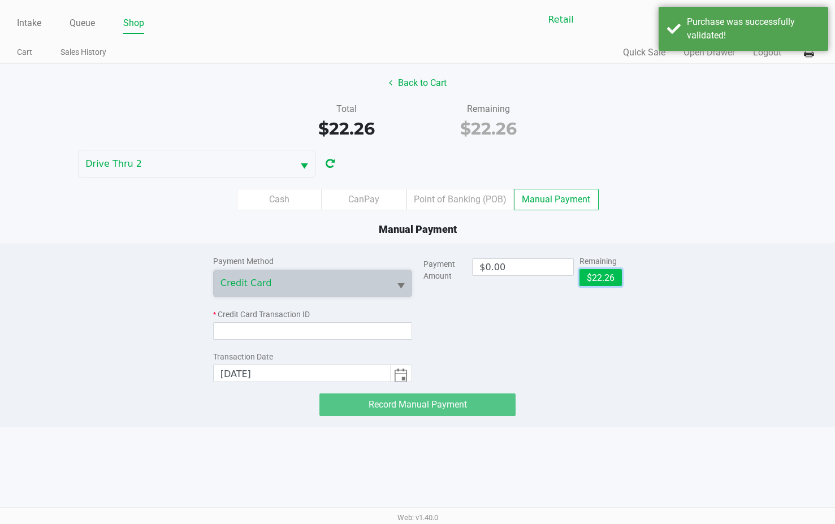
click at [588, 284] on button "$22.26" at bounding box center [600, 277] width 42 height 17
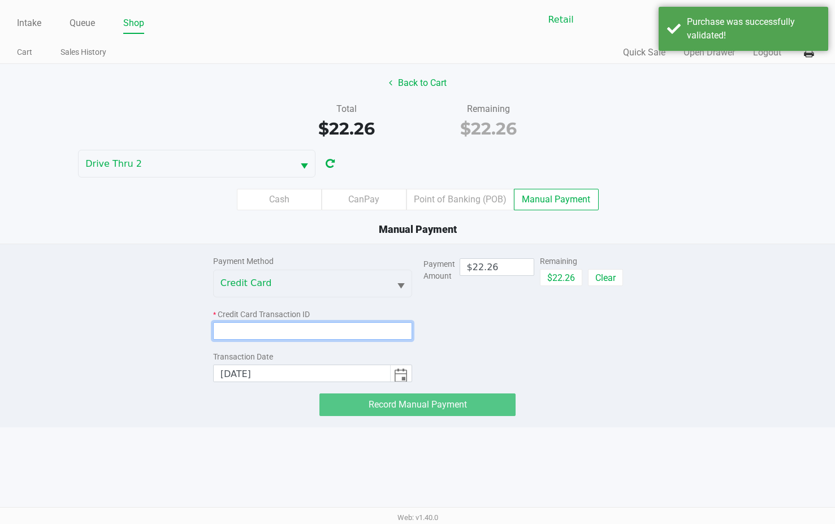
click at [366, 335] on input at bounding box center [312, 331] width 199 height 18
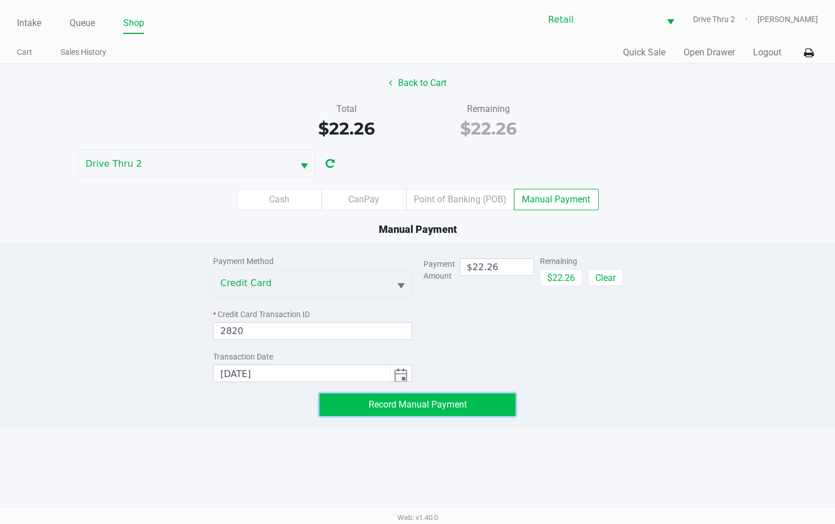
click at [384, 407] on span "Record Manual Payment" at bounding box center [417, 404] width 98 height 11
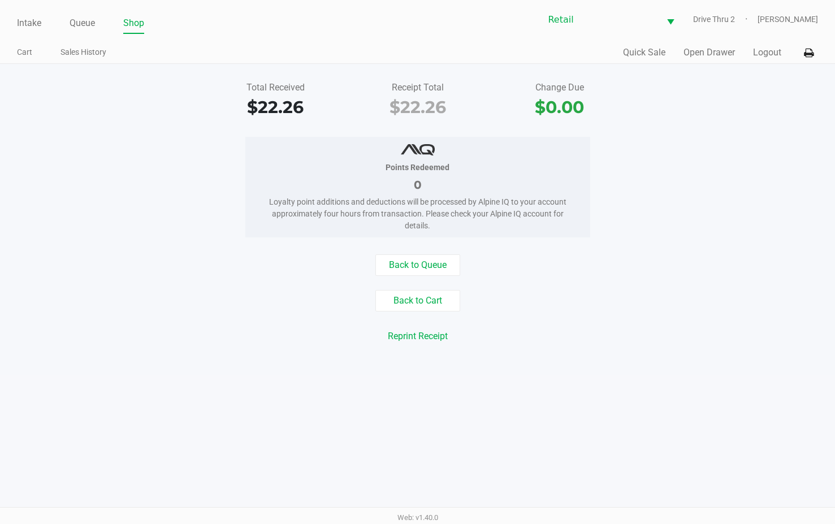
click at [43, 22] on ul "Intake Queue Shop" at bounding box center [217, 23] width 401 height 19
click at [33, 24] on link "Intake" at bounding box center [29, 23] width 24 height 16
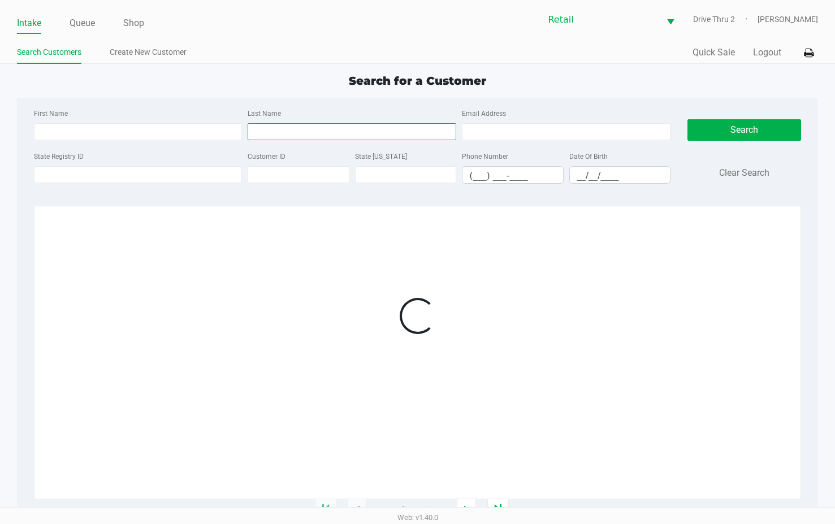
click at [333, 139] on input "Last Name" at bounding box center [352, 131] width 209 height 17
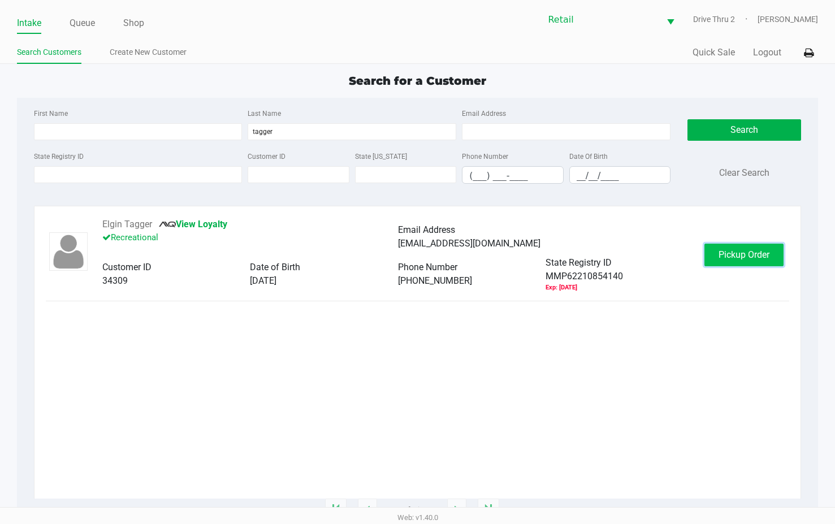
click at [742, 248] on button "Pickup Order" at bounding box center [743, 255] width 79 height 23
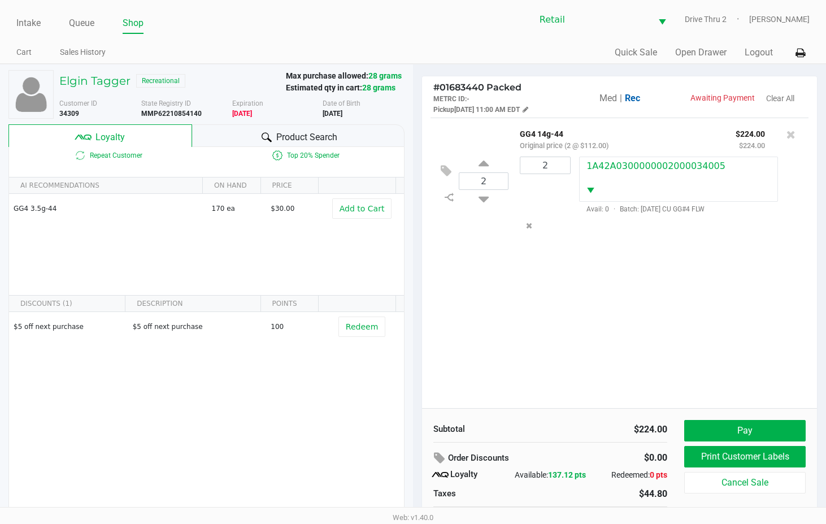
scroll to position [22, 0]
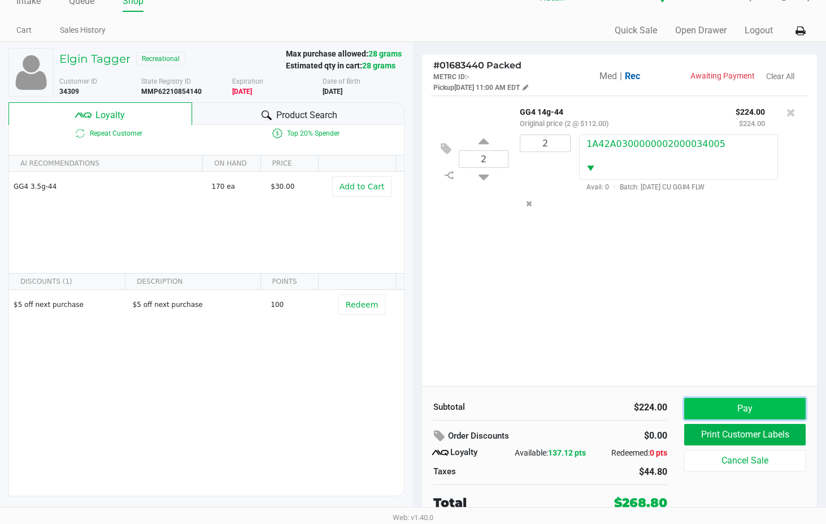
click at [735, 403] on button "Pay" at bounding box center [744, 408] width 121 height 21
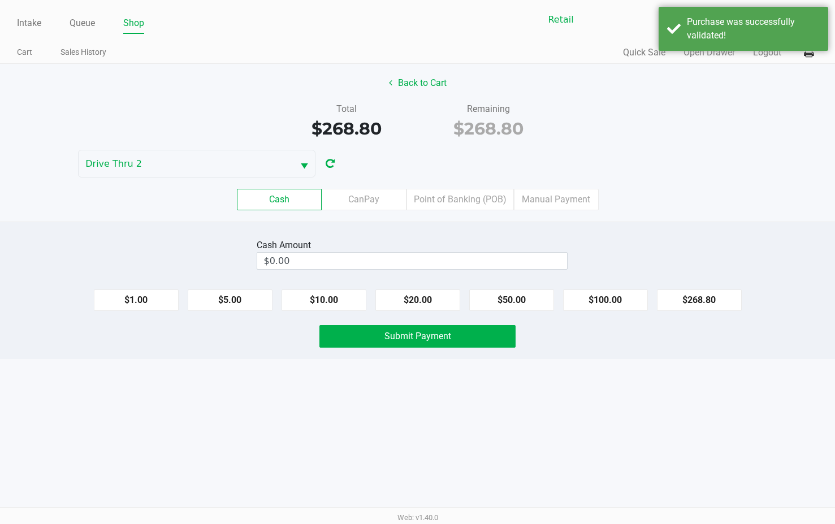
click at [717, 260] on div "Cash Amount $0.00" at bounding box center [418, 254] width 852 height 36
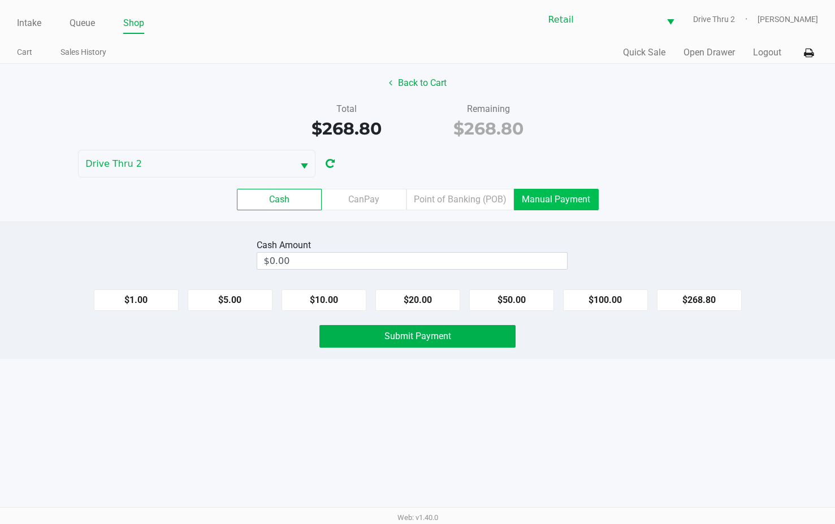
click at [548, 198] on label "Manual Payment" at bounding box center [556, 199] width 85 height 21
click at [0, 0] on 8 "Manual Payment" at bounding box center [0, 0] width 0 height 0
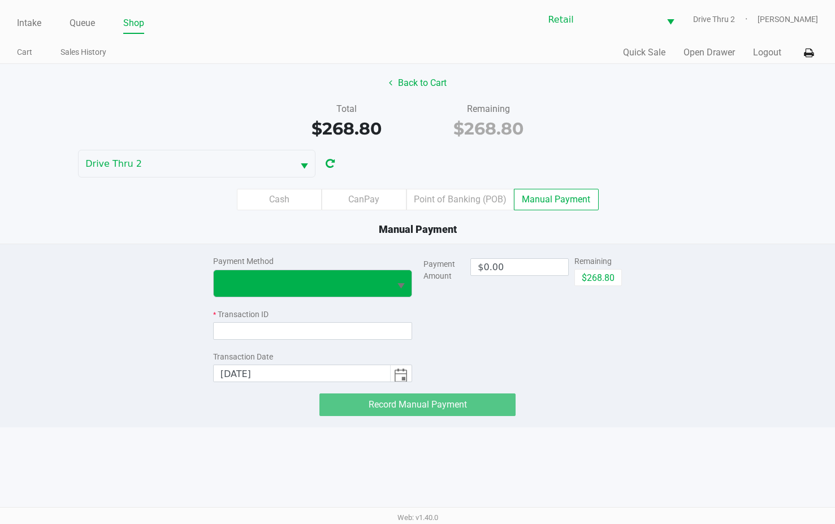
click at [399, 293] on button "Select" at bounding box center [400, 283] width 21 height 27
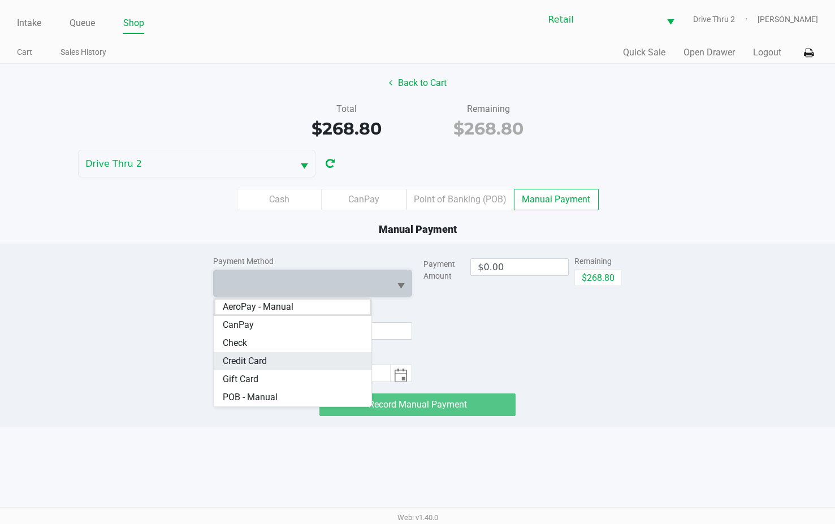
click at [266, 361] on span "Credit Card" at bounding box center [245, 361] width 44 height 14
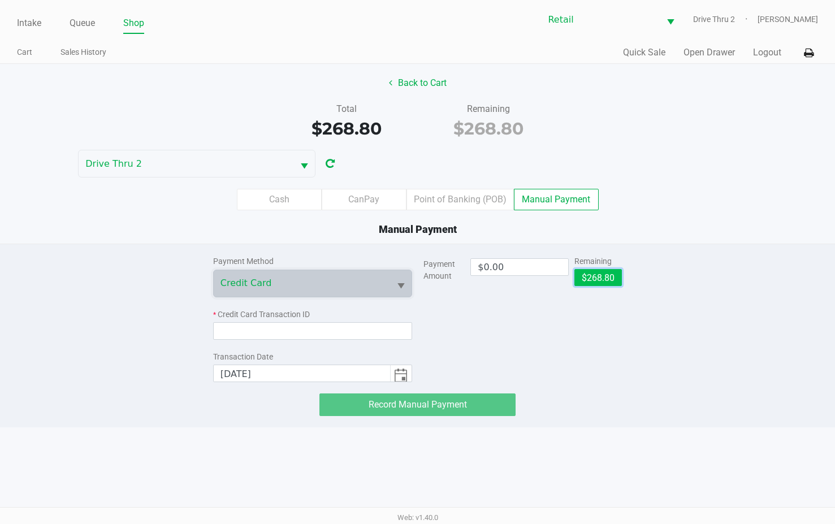
click at [581, 276] on button "$268.80" at bounding box center [597, 277] width 47 height 17
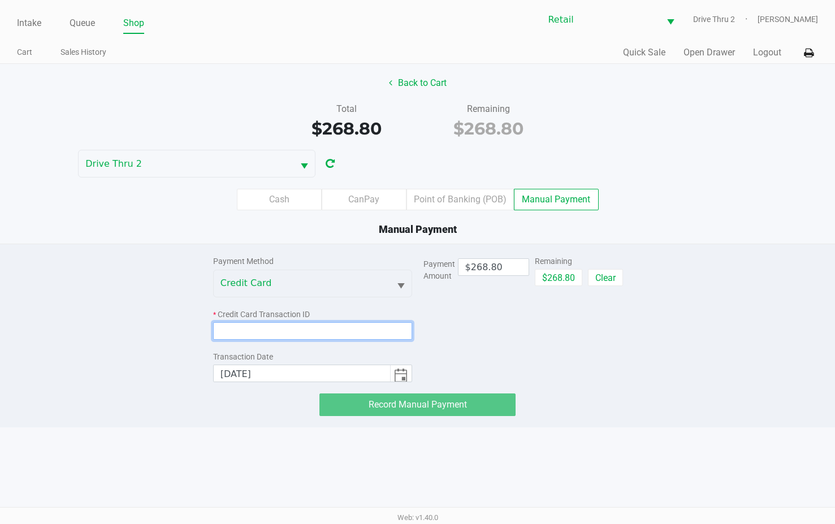
click at [390, 331] on input at bounding box center [312, 331] width 199 height 18
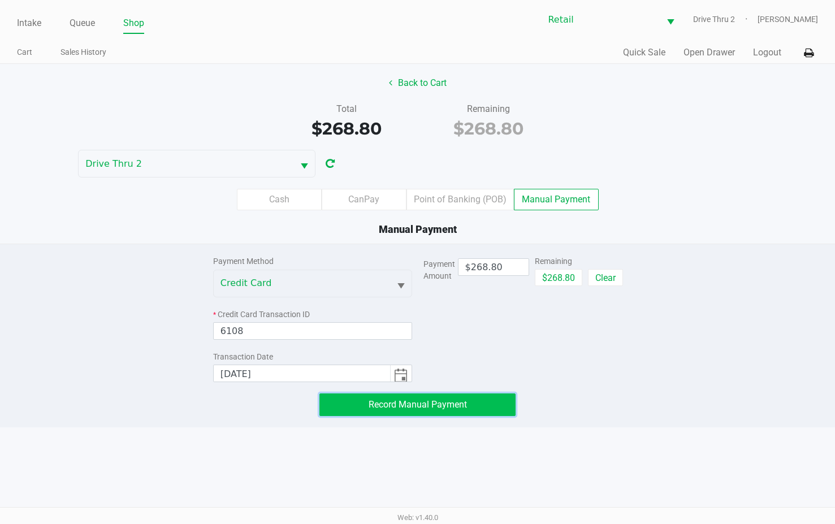
click at [458, 409] on span "Record Manual Payment" at bounding box center [417, 404] width 98 height 11
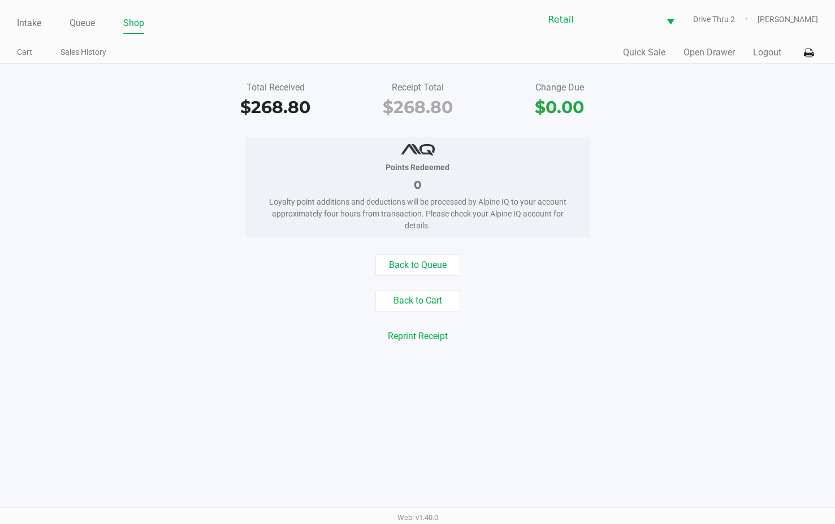
click at [46, 17] on ul "Intake Queue Shop" at bounding box center [217, 23] width 401 height 19
click at [37, 21] on link "Intake" at bounding box center [29, 23] width 24 height 16
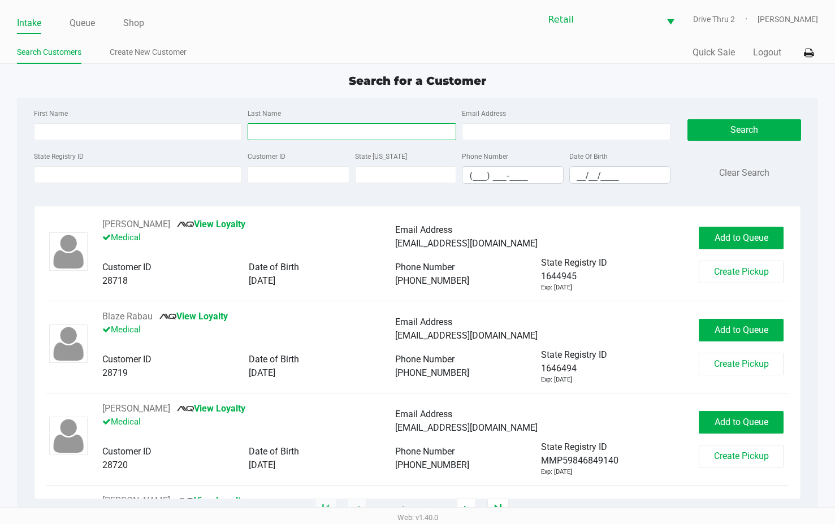
click at [321, 135] on input "Last Name" at bounding box center [352, 131] width 209 height 17
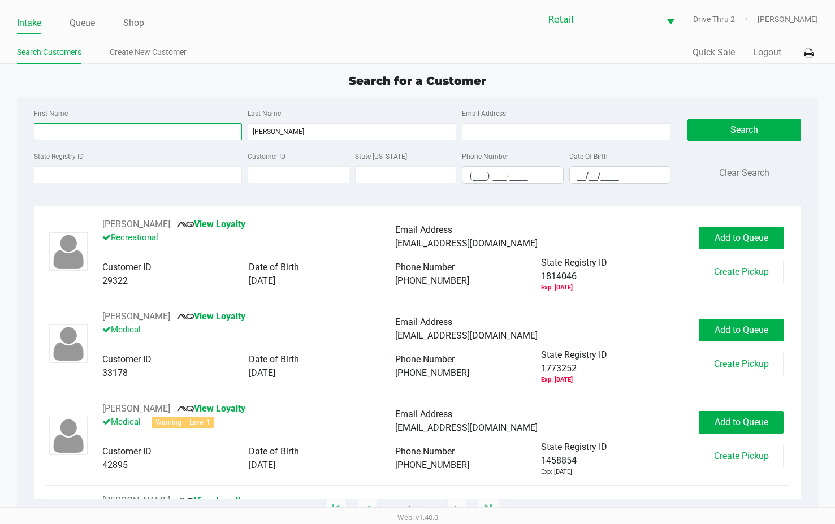
click at [186, 137] on input "First Name" at bounding box center [138, 131] width 209 height 17
click at [183, 133] on input "First Name" at bounding box center [138, 131] width 209 height 17
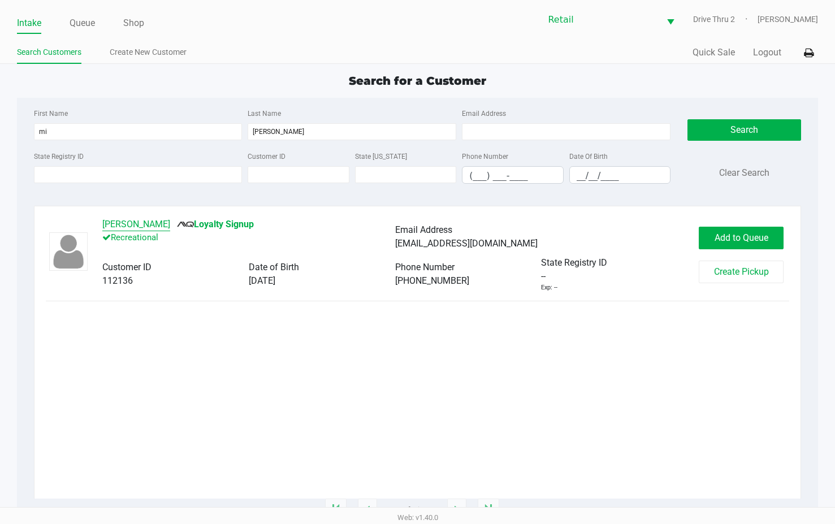
click at [129, 224] on button "[PERSON_NAME]" at bounding box center [136, 225] width 68 height 14
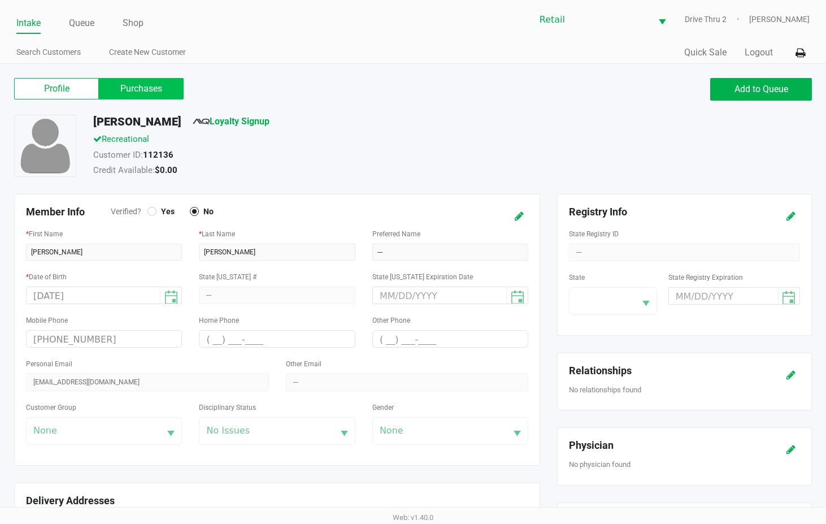
click at [153, 85] on label "Purchases" at bounding box center [141, 88] width 85 height 21
click at [0, 0] on 1 "Purchases" at bounding box center [0, 0] width 0 height 0
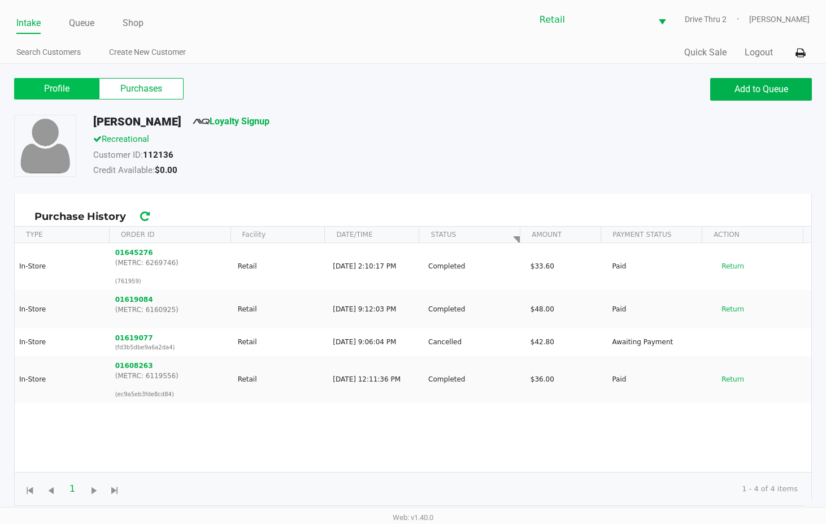
click at [34, 90] on label "Profile" at bounding box center [56, 88] width 85 height 21
click at [0, 0] on 0 "Profile" at bounding box center [0, 0] width 0 height 0
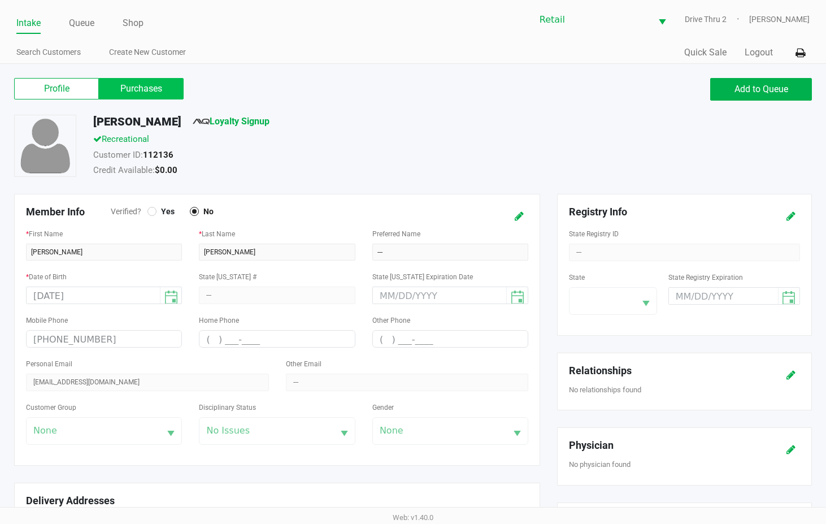
click at [111, 87] on label "Purchases" at bounding box center [141, 88] width 85 height 21
click at [0, 0] on 1 "Purchases" at bounding box center [0, 0] width 0 height 0
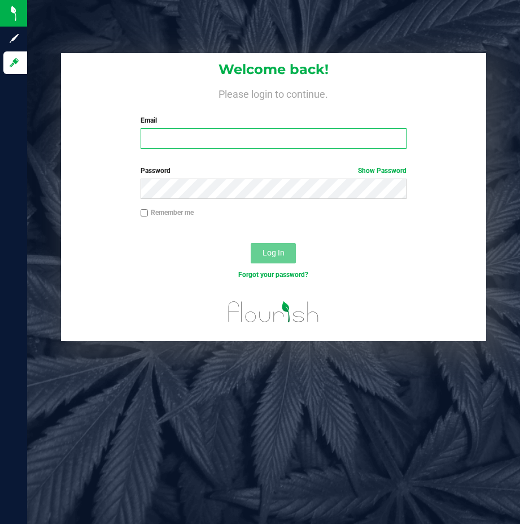
click at [206, 137] on input "Email" at bounding box center [274, 138] width 267 height 20
type input "jpiccione@slatercenter.com"
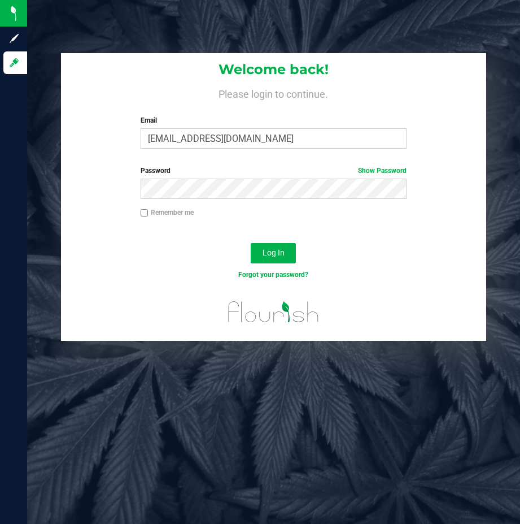
click at [153, 216] on label "Remember me" at bounding box center [167, 212] width 53 height 10
click at [149, 216] on input "Remember me" at bounding box center [145, 213] width 8 height 8
checkbox input "true"
drag, startPoint x: 284, startPoint y: 254, endPoint x: 280, endPoint y: 151, distance: 102.4
click at [284, 253] on span "Log In" at bounding box center [274, 252] width 22 height 9
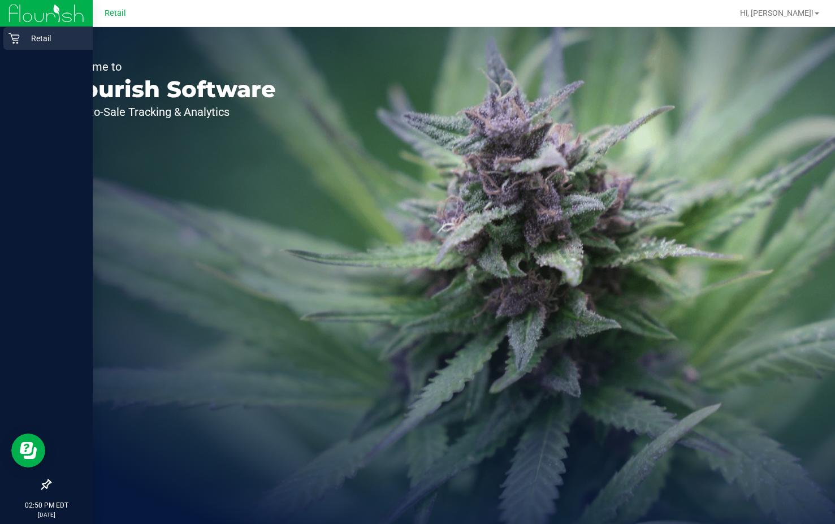
click at [11, 40] on icon at bounding box center [13, 38] width 11 height 11
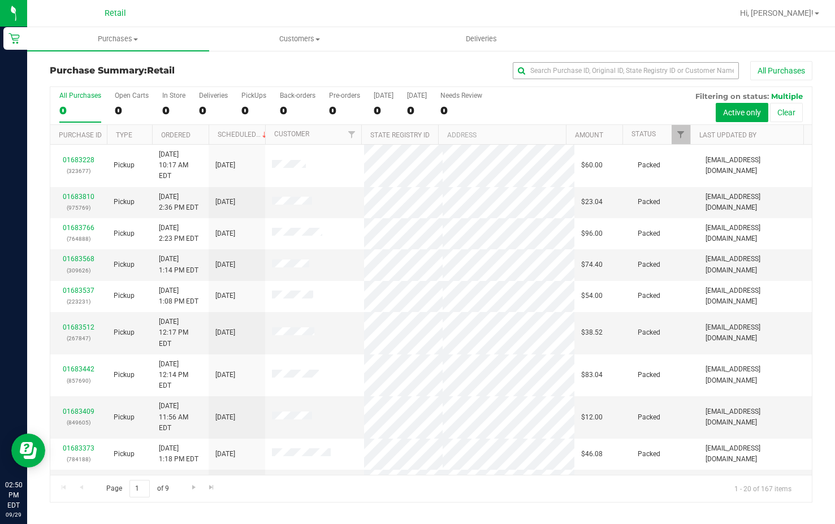
drag, startPoint x: 527, startPoint y: 61, endPoint x: 533, endPoint y: 69, distance: 10.1
click at [529, 63] on div "Purchase Summary: Retail All Purchases All Purchases 0 Open Carts 0 In Store 0 …" at bounding box center [431, 282] width 808 height 464
click at [542, 76] on input "text" at bounding box center [626, 70] width 226 height 17
paste input "849155"
type input "849155"
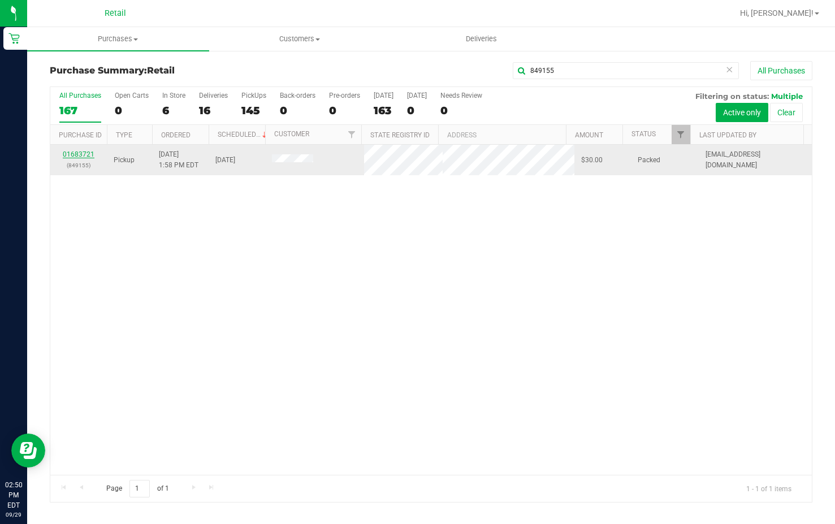
click at [89, 152] on link "01683721" at bounding box center [79, 154] width 32 height 8
